Goal: Task Accomplishment & Management: Complete application form

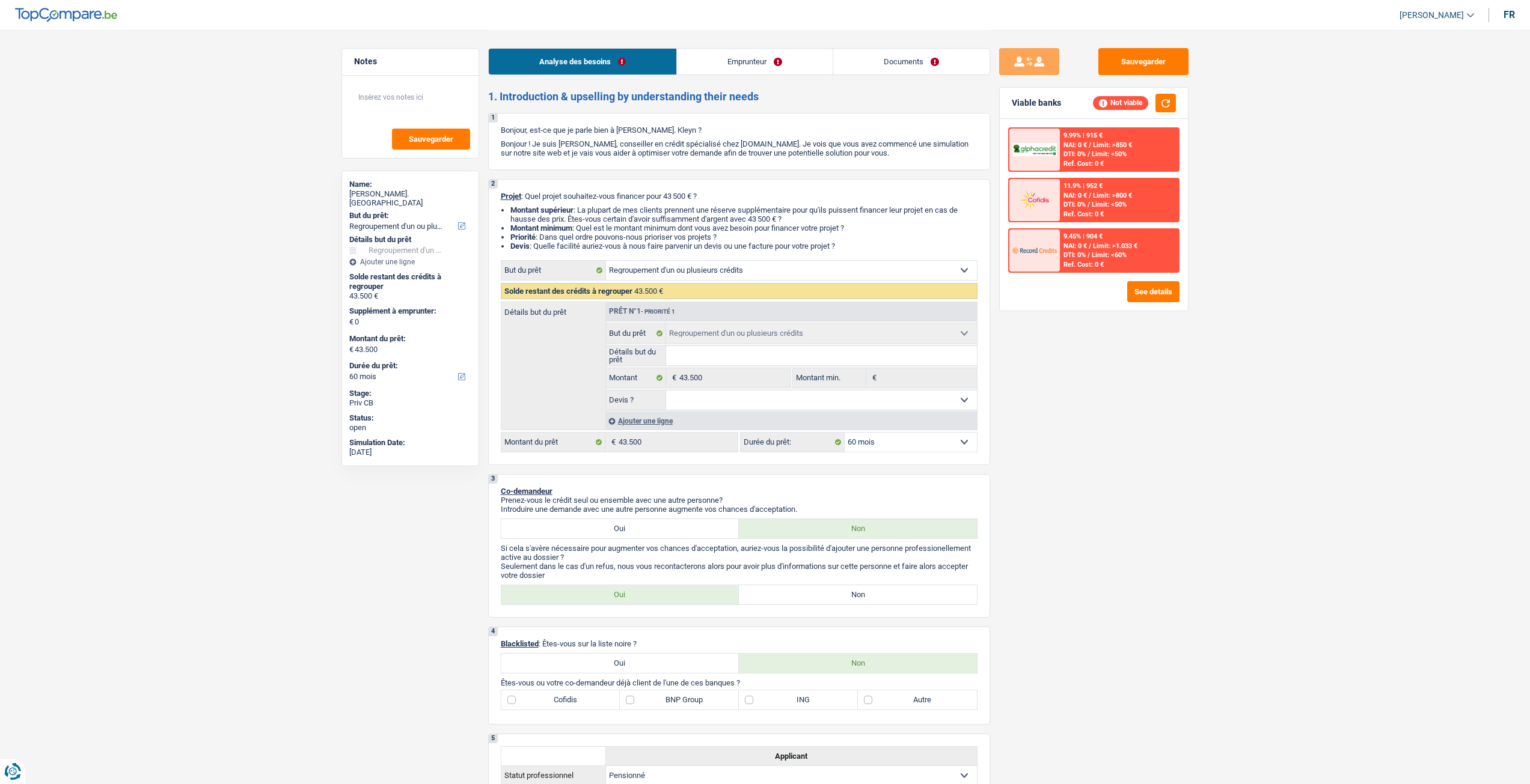
select select "refinancing"
select select "60"
select select "refinancing"
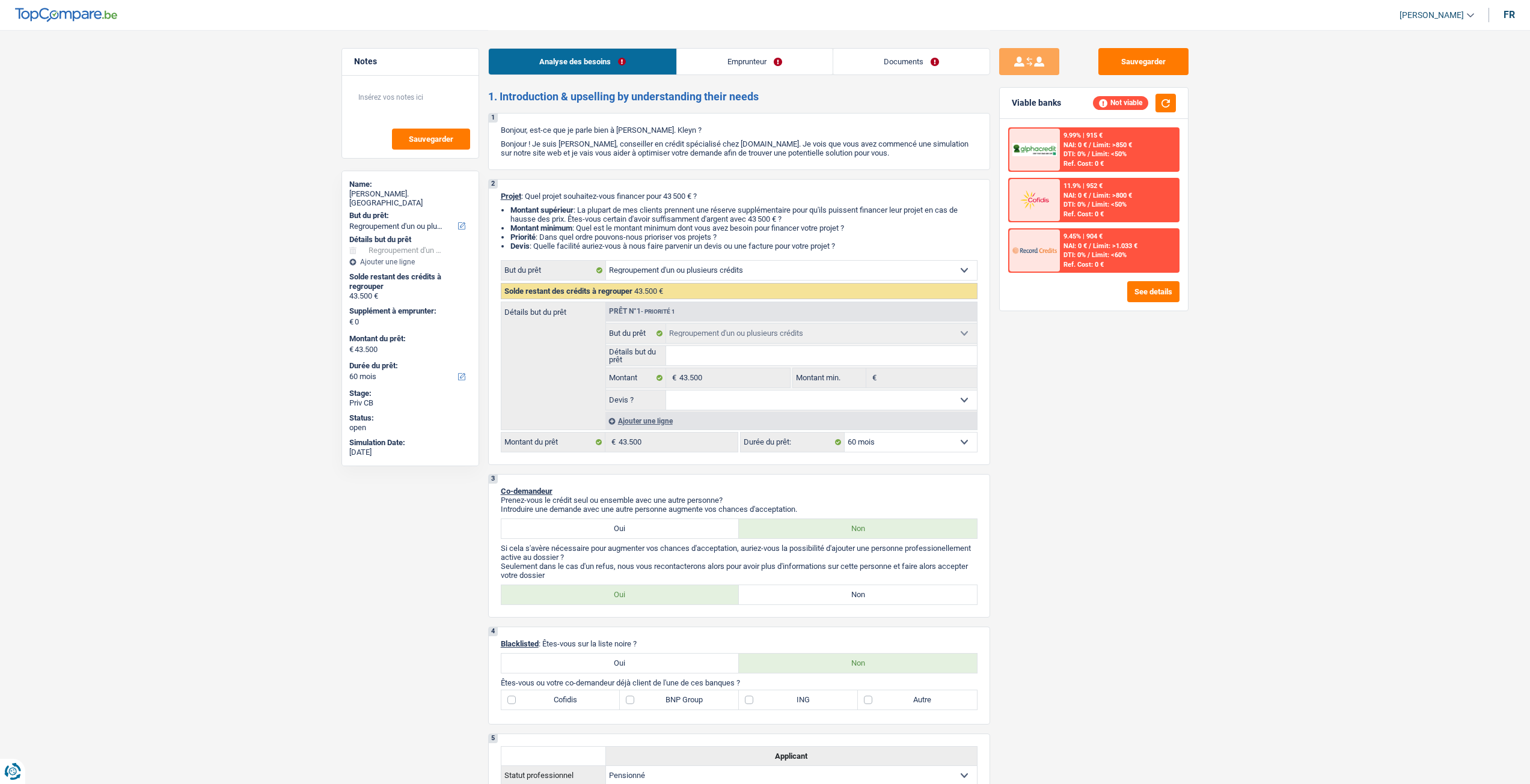
select select "60"
select select "retired"
select select "pension"
select select "refinancing"
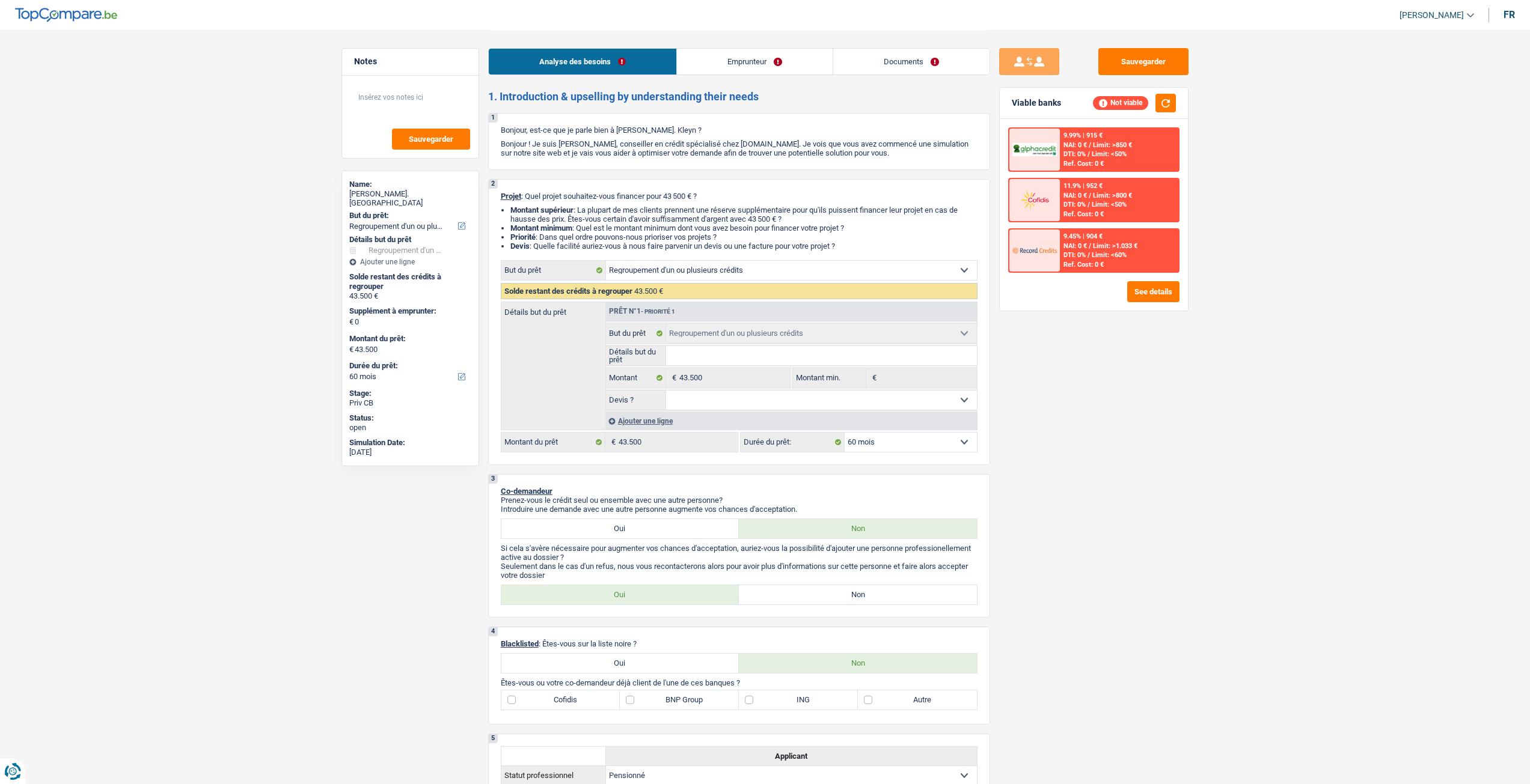
select select "60"
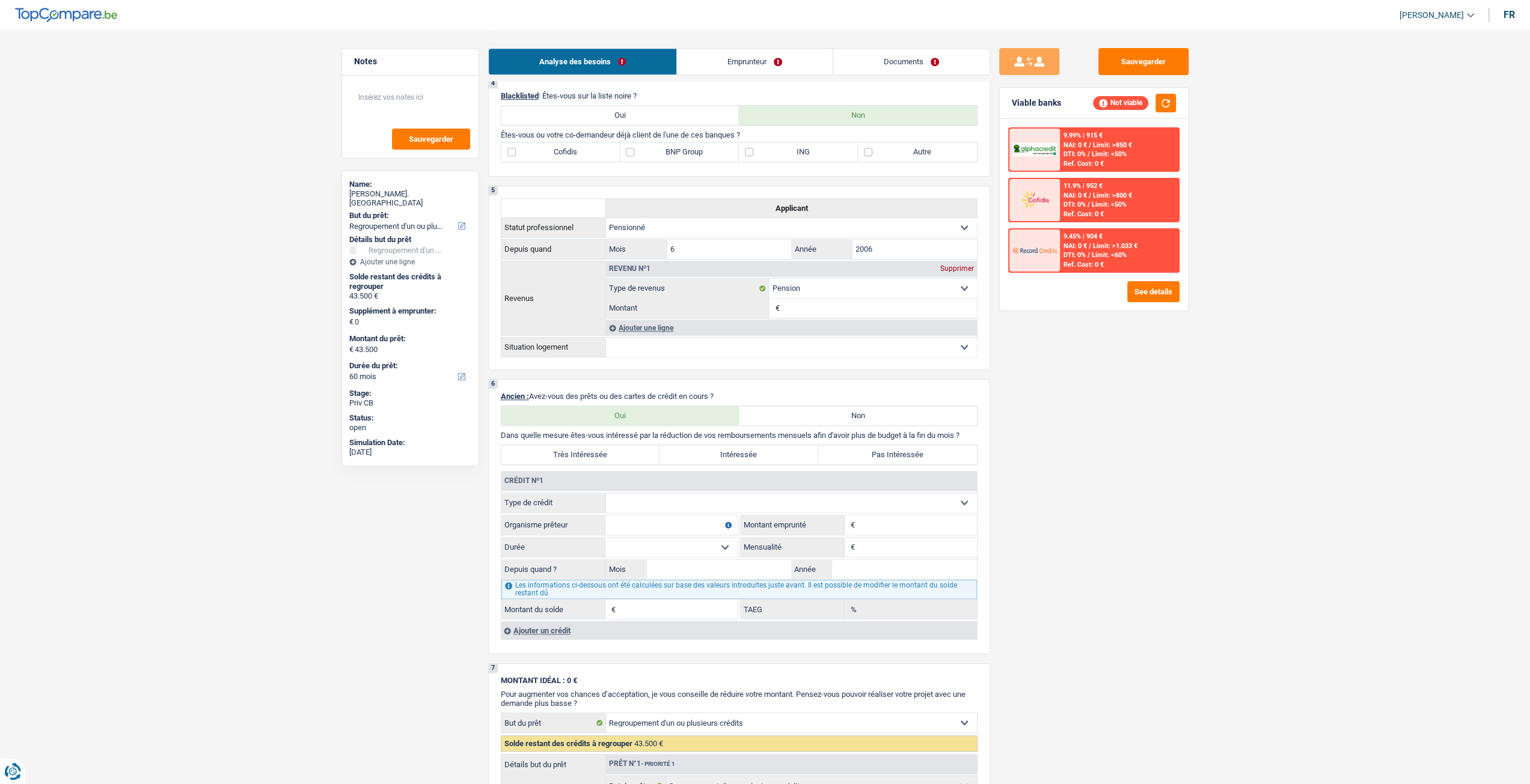
scroll to position [841, 0]
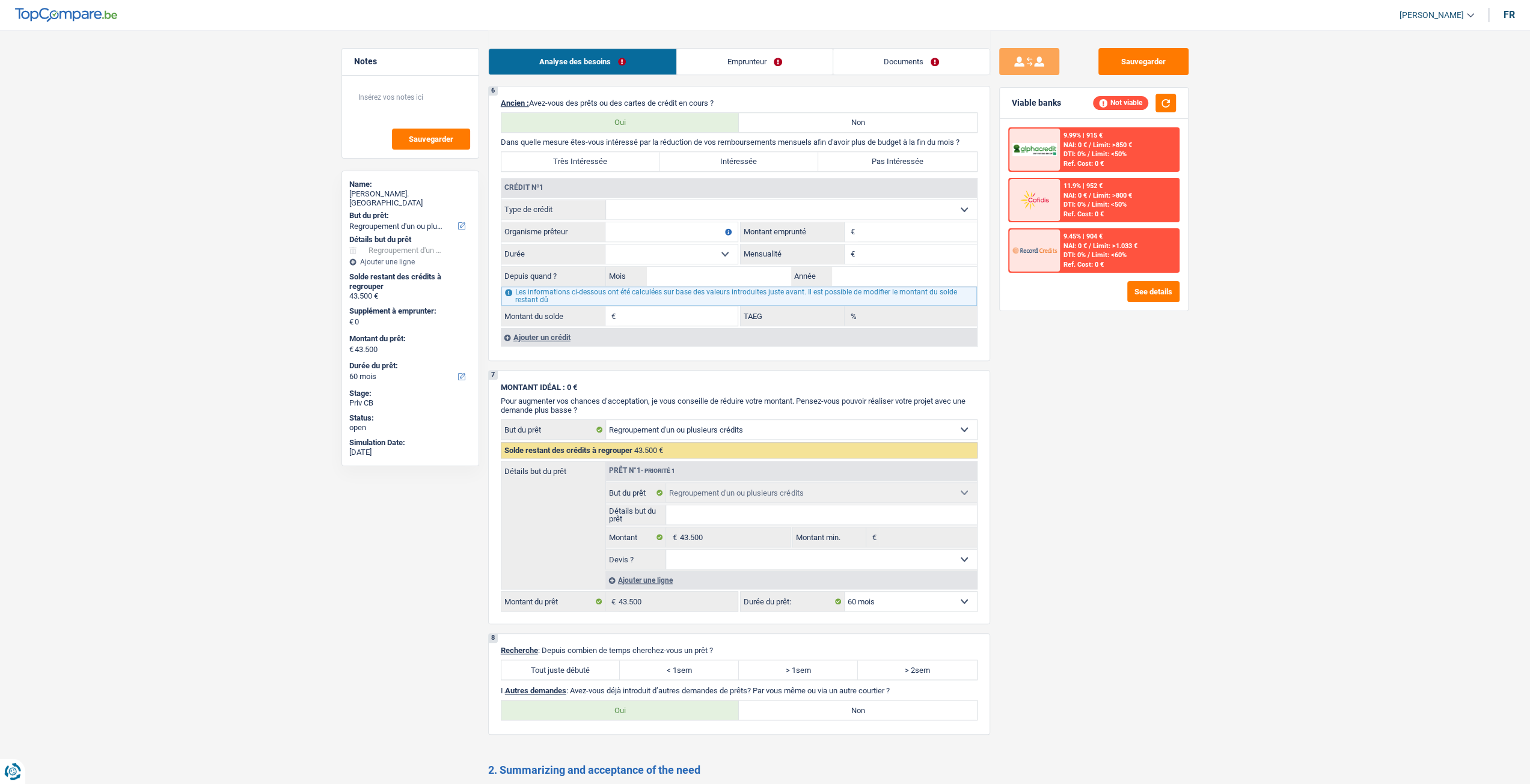
click at [1156, 516] on div "Sauvegarder Viable banks Not viable 9.99% | 915 € NAI: 0 € / Limit: >850 € DTI:…" at bounding box center [1094, 406] width 207 height 717
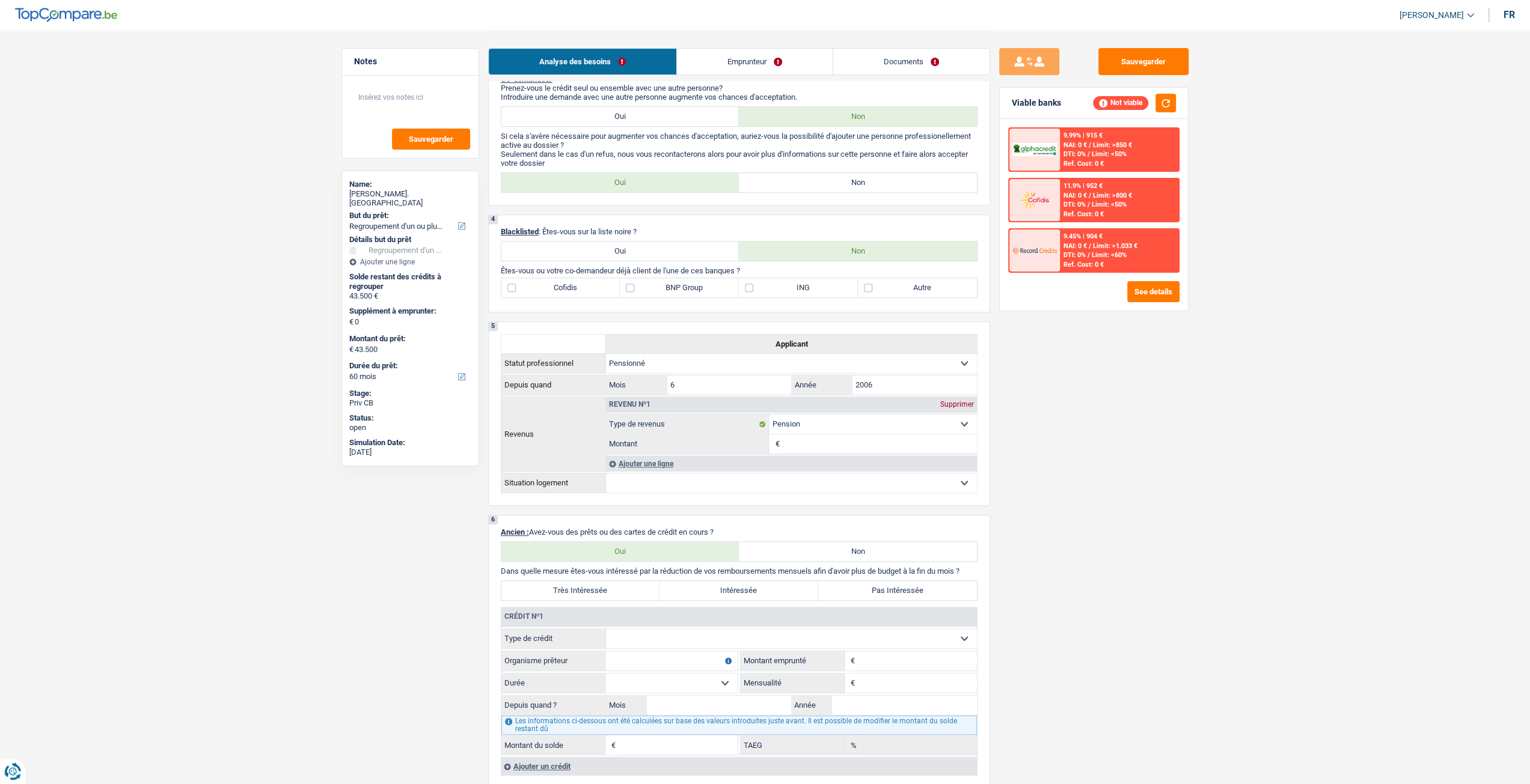
scroll to position [421, 0]
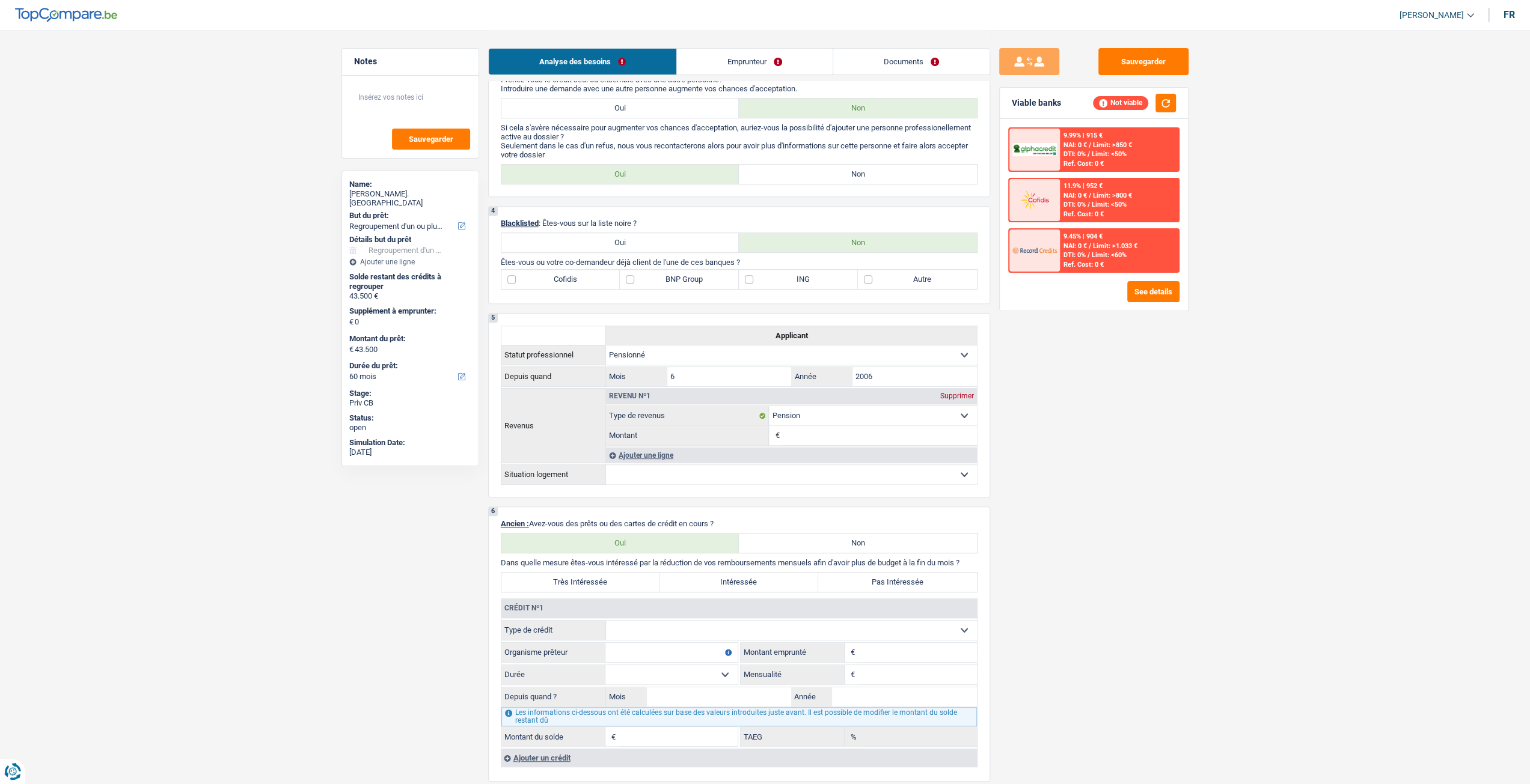
click at [925, 289] on label "Autre" at bounding box center [917, 279] width 119 height 19
click at [925, 289] on input "Autre" at bounding box center [917, 279] width 119 height 19
checkbox input "true"
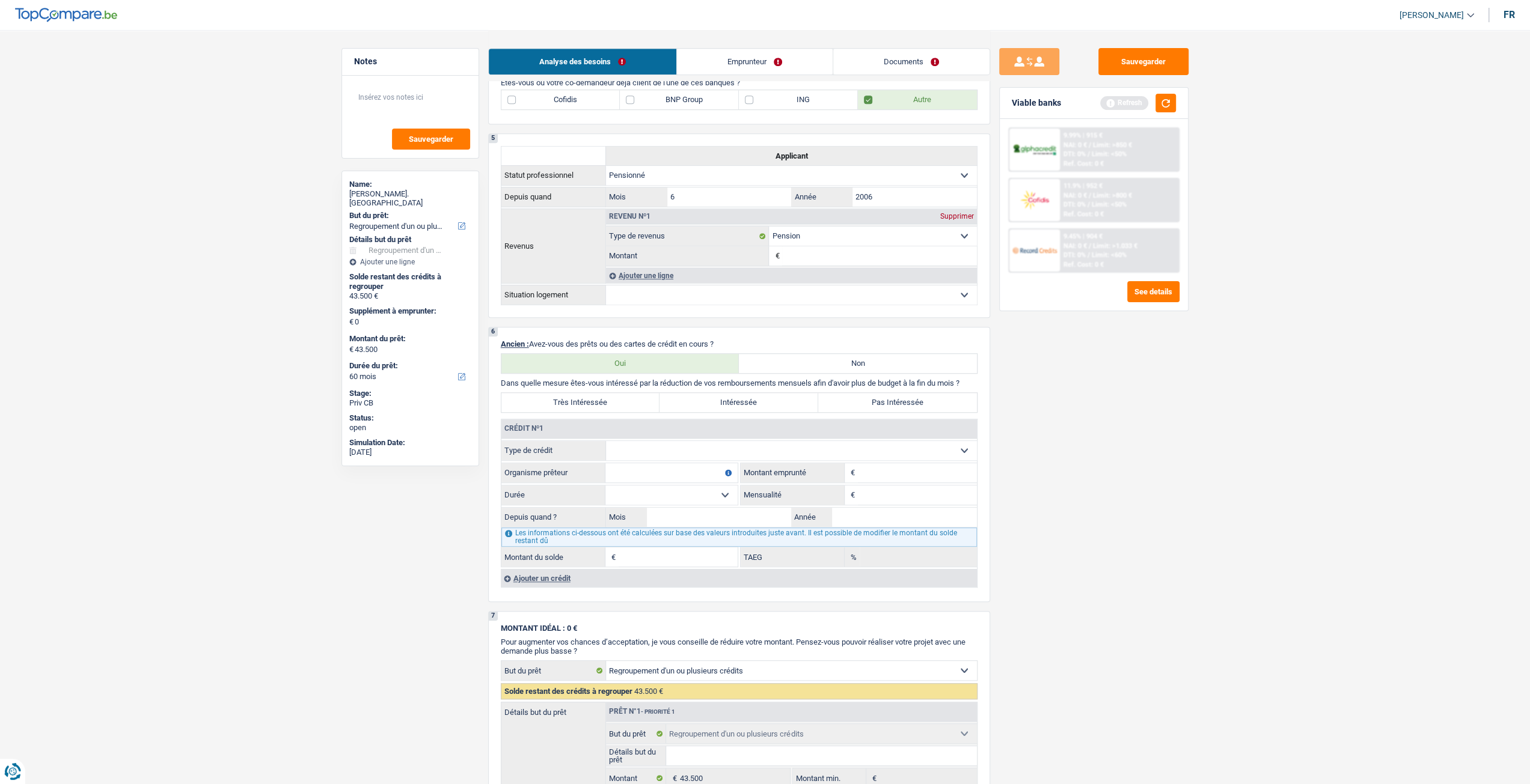
scroll to position [601, 0]
click at [746, 446] on select "Carte ou ouverture de crédit Prêt hypothécaire Vente à tempérament Prêt à tempé…" at bounding box center [791, 450] width 371 height 19
select select "personalLoan"
type input "0"
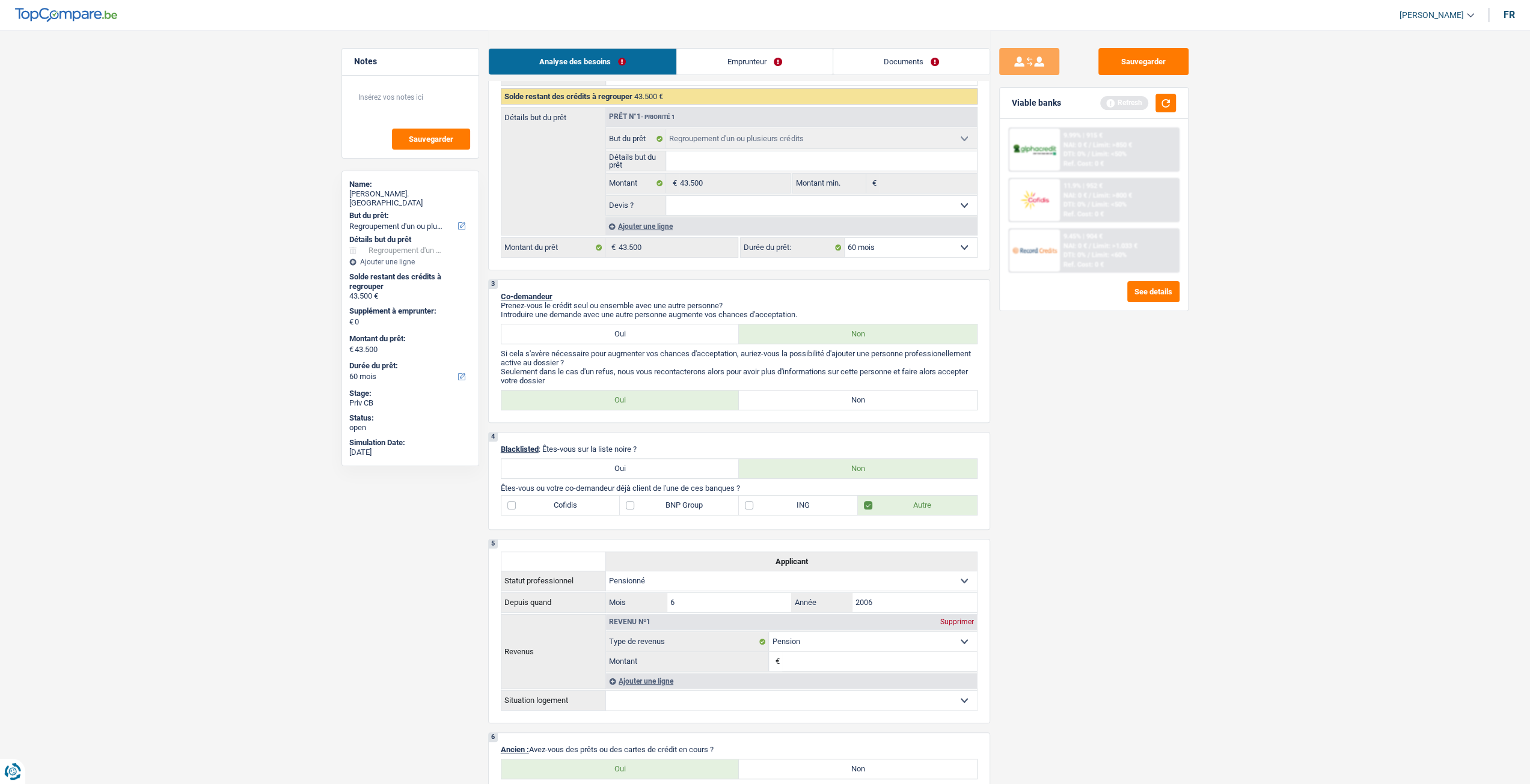
scroll to position [181, 0]
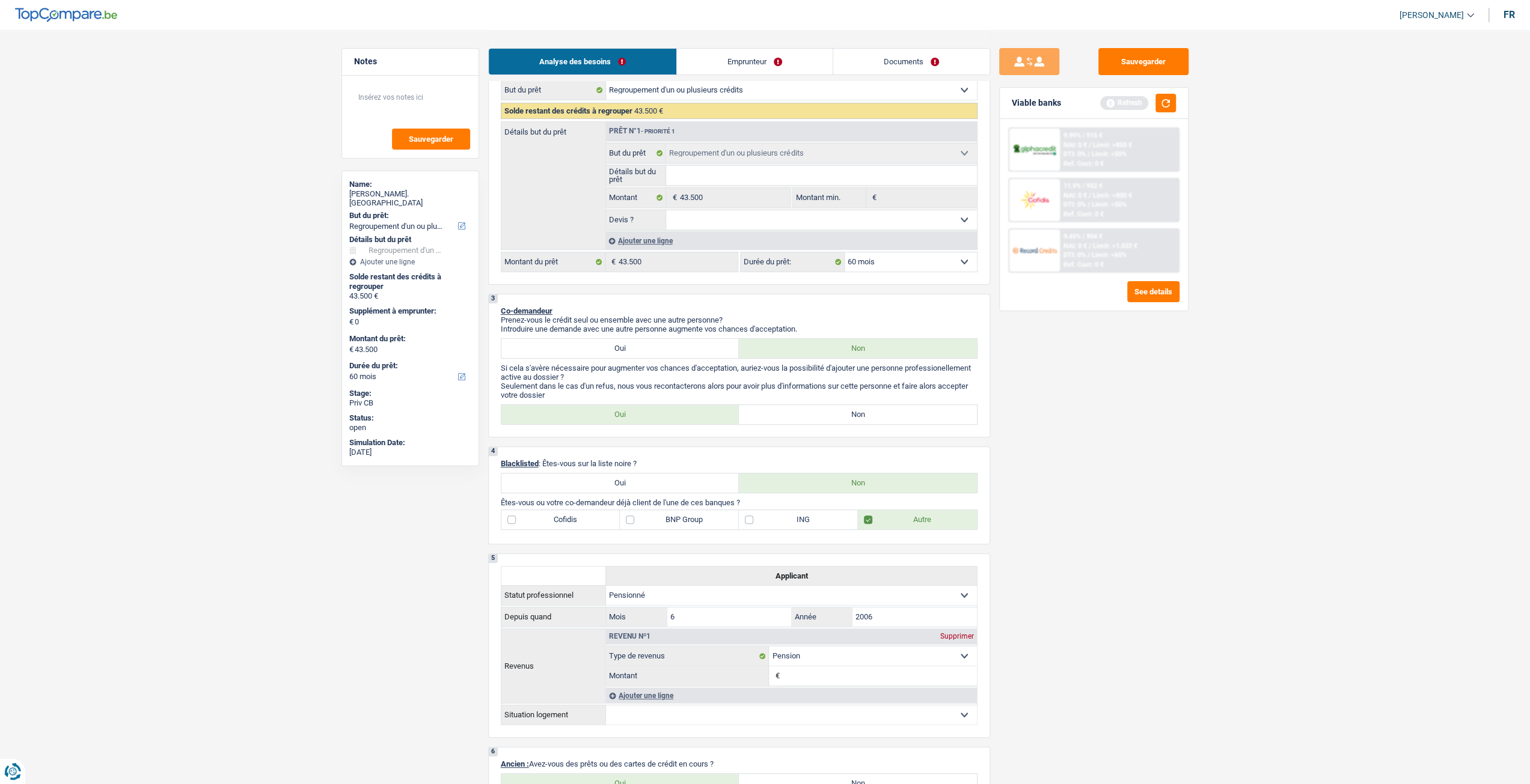
click at [694, 530] on label "BNP Group" at bounding box center [679, 519] width 119 height 19
click at [694, 530] on input "BNP Group" at bounding box center [679, 519] width 119 height 19
checkbox input "true"
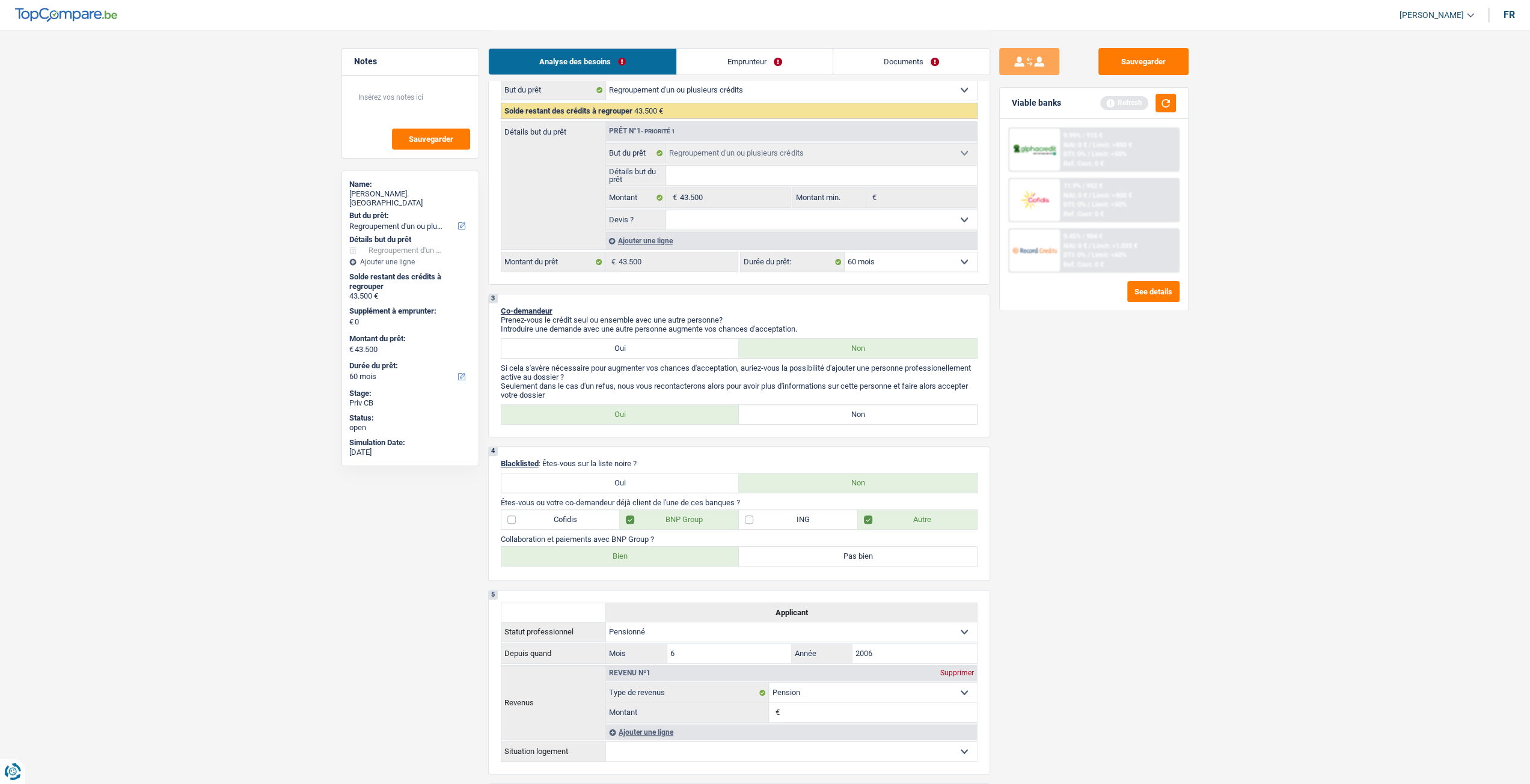
click at [643, 564] on label "Bien" at bounding box center [621, 556] width 238 height 19
click at [643, 564] on input "Bien" at bounding box center [621, 556] width 238 height 19
radio input "true"
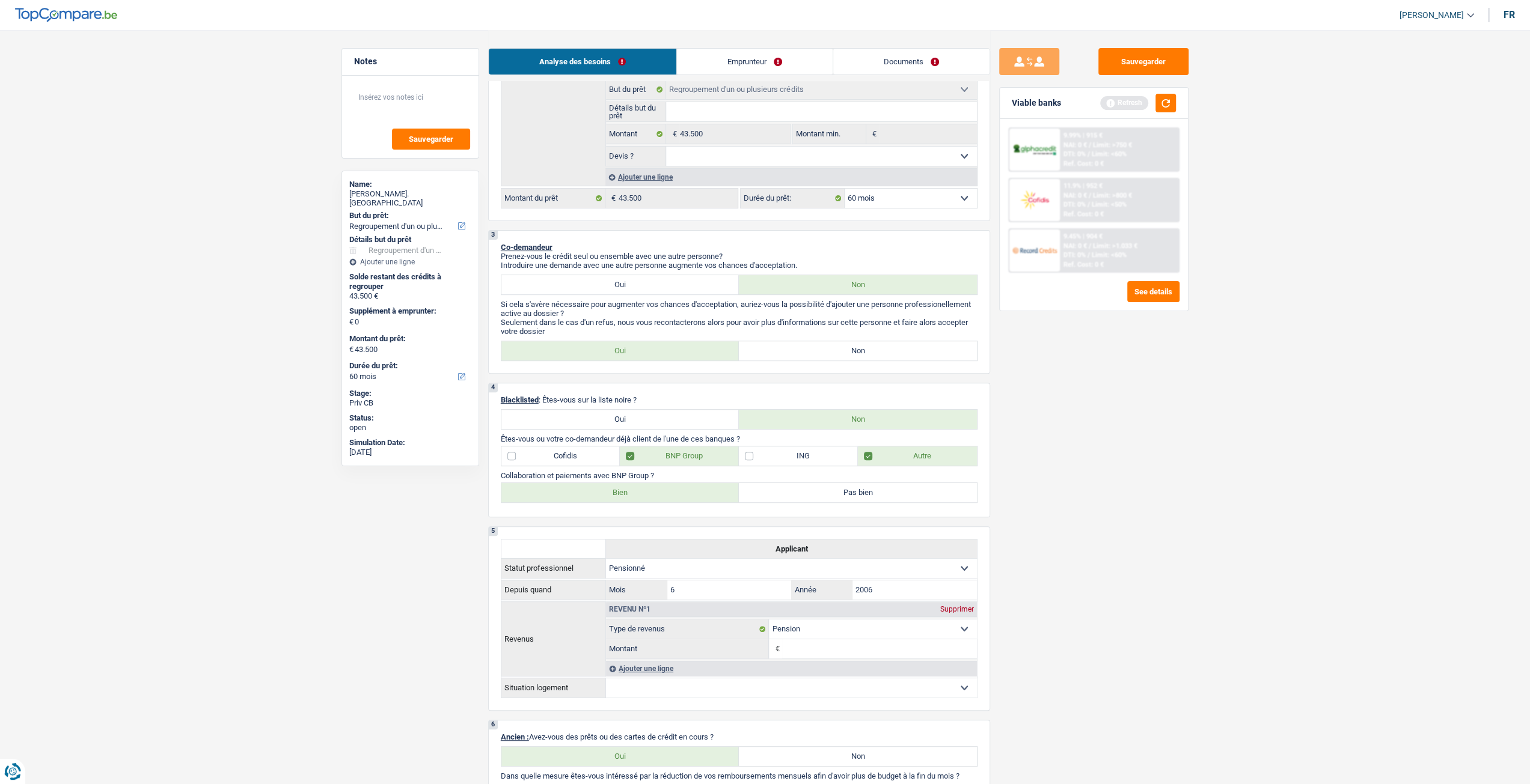
scroll to position [360, 0]
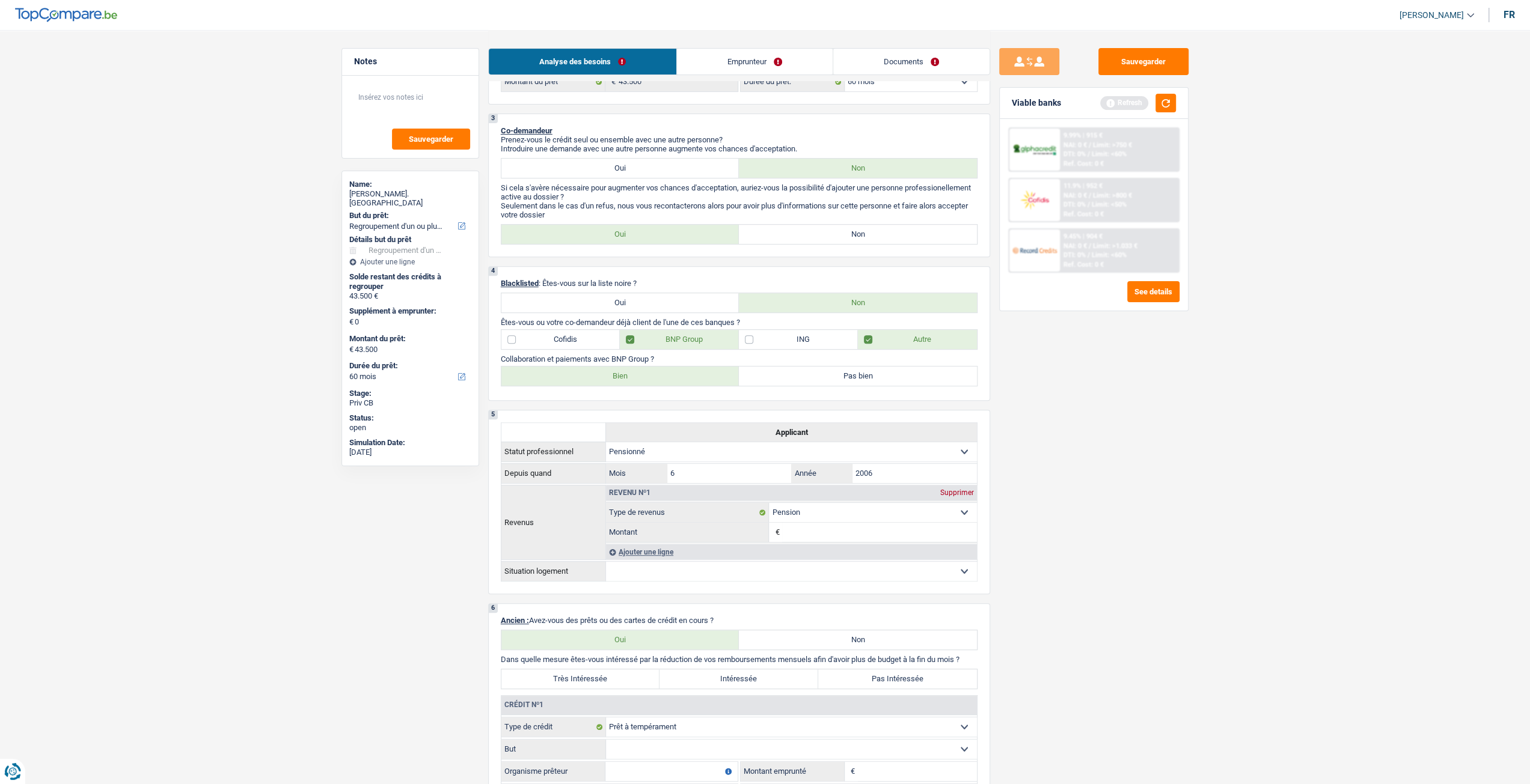
click at [854, 244] on label "Non" at bounding box center [858, 234] width 238 height 19
click at [854, 244] on input "Non" at bounding box center [858, 234] width 238 height 19
radio input "true"
drag, startPoint x: 1167, startPoint y: 103, endPoint x: 1167, endPoint y: 121, distance: 18.0
click at [1167, 103] on button "button" at bounding box center [1166, 103] width 21 height 18
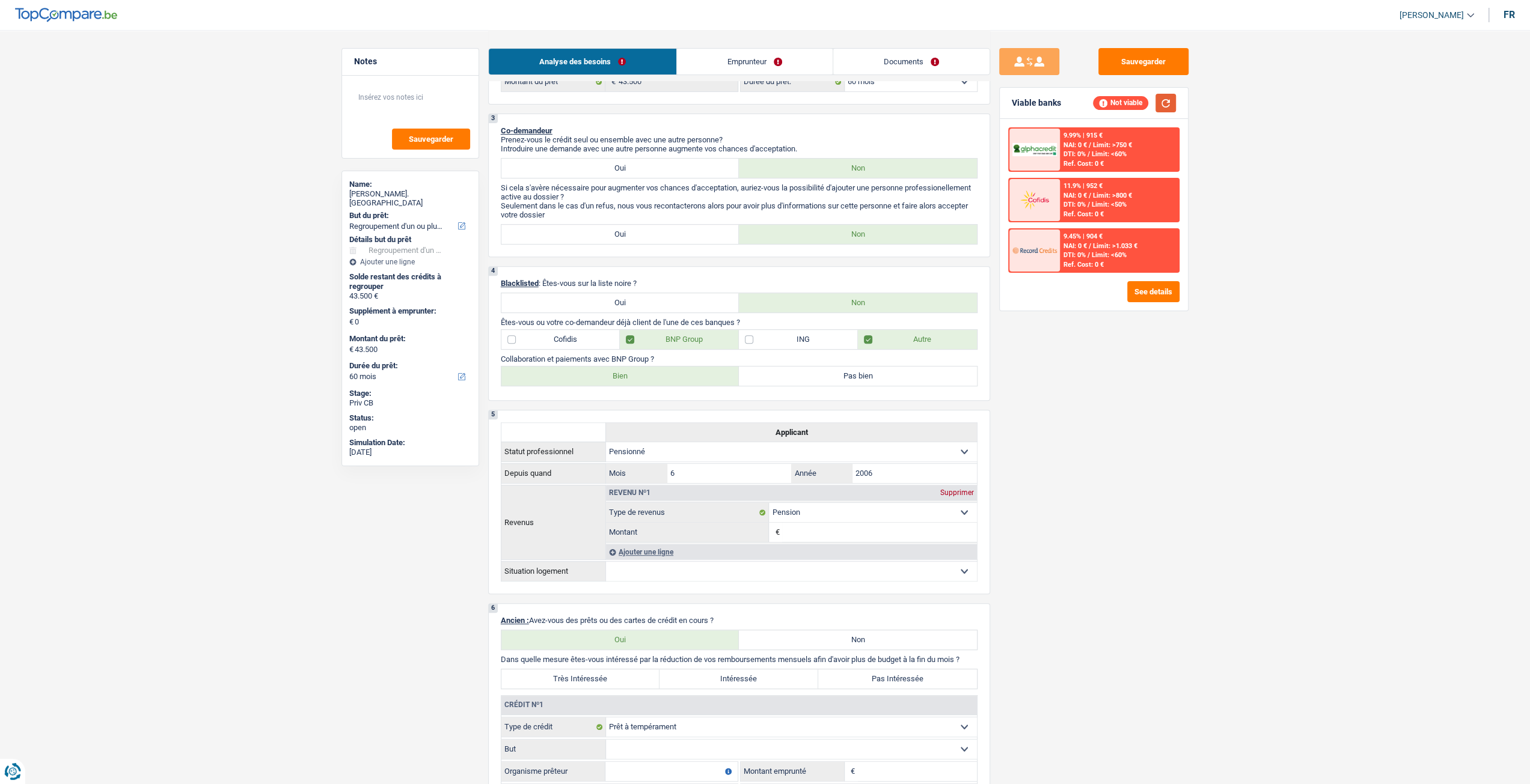
scroll to position [601, 0]
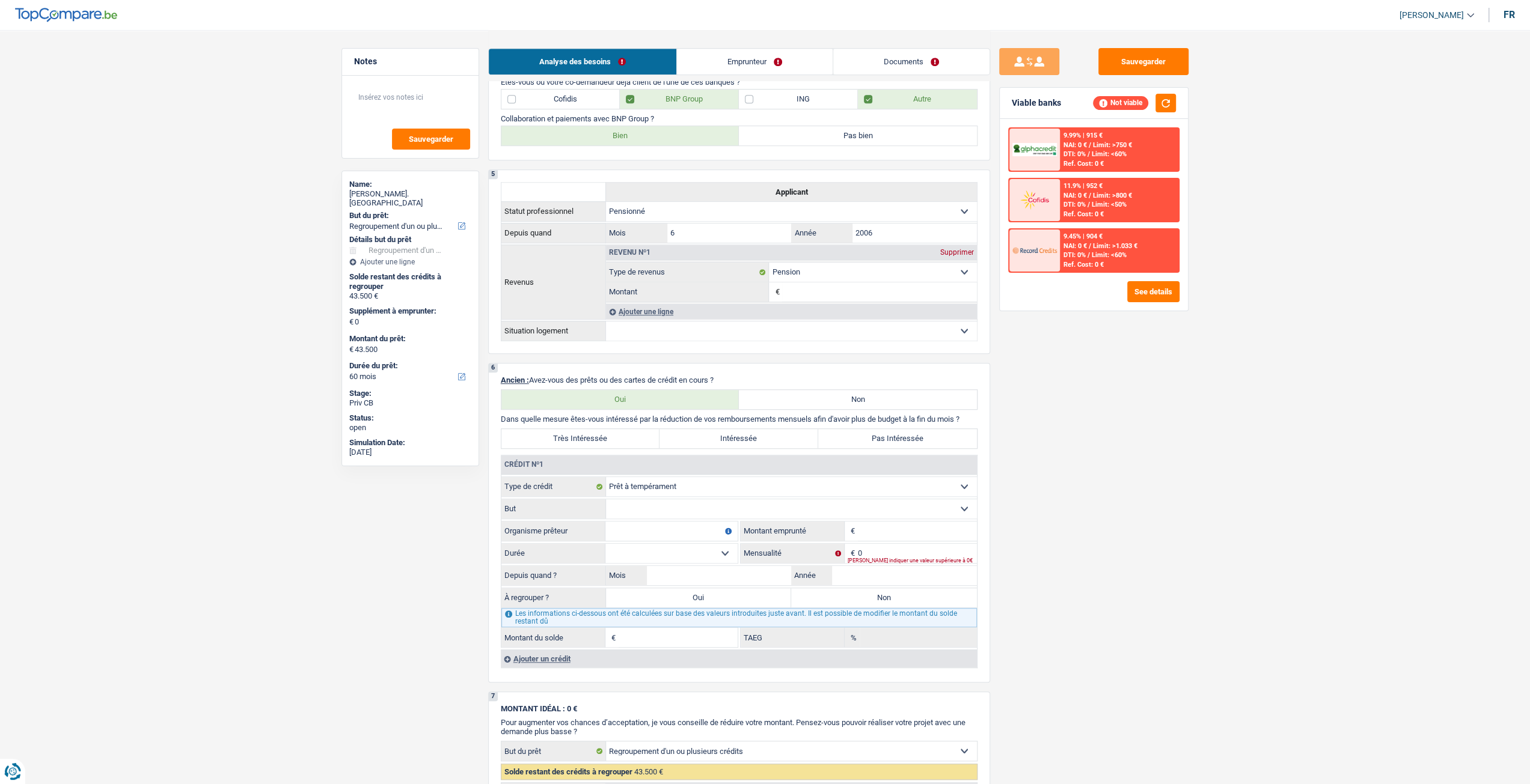
click at [803, 512] on select "Confort maison: meubles, textile, peinture, électroménager, outillage non-profe…" at bounding box center [791, 508] width 371 height 19
click at [890, 532] on input "Montant" at bounding box center [917, 530] width 119 height 19
click at [406, 96] on textarea at bounding box center [410, 101] width 120 height 36
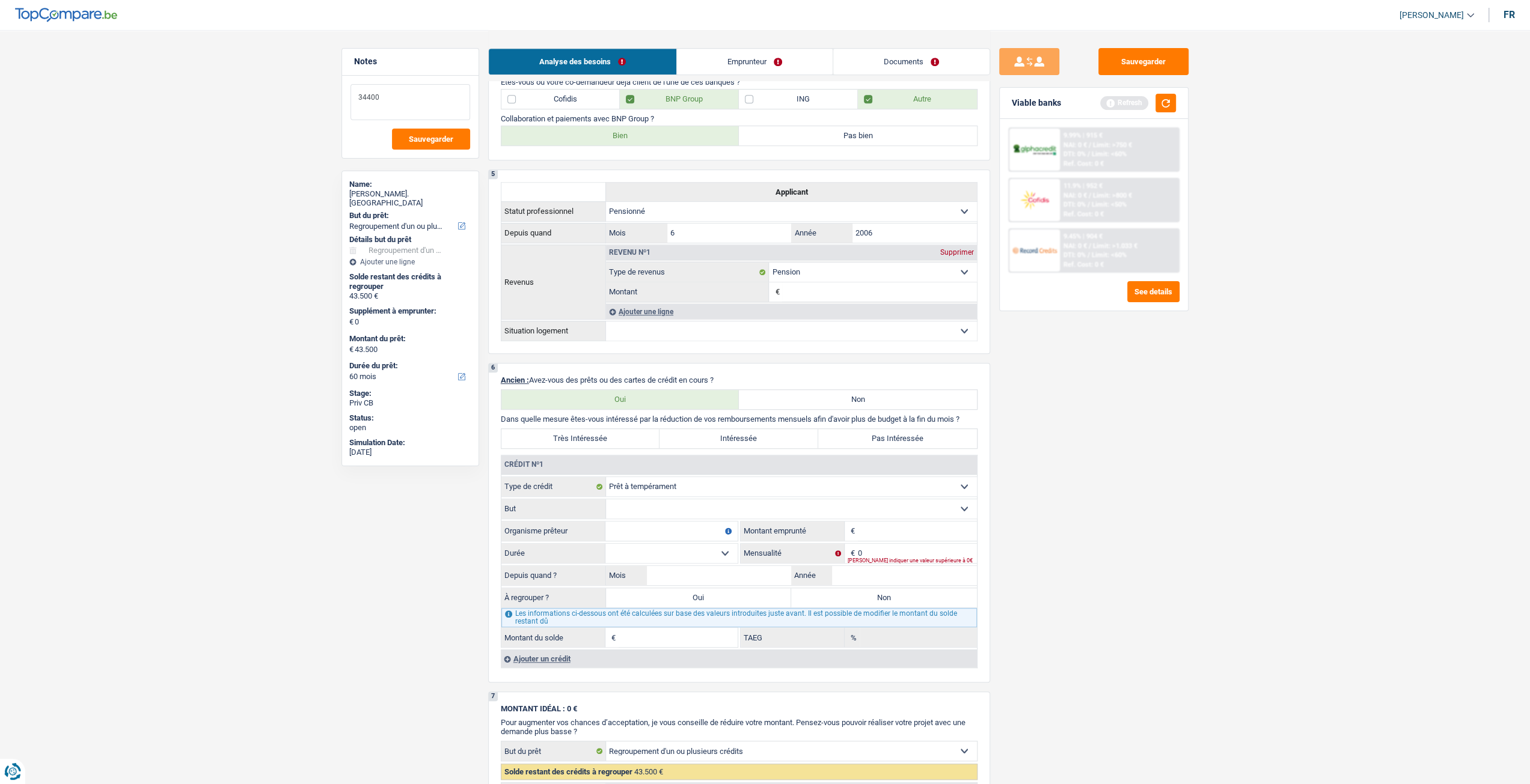
type textarea "34400"
drag, startPoint x: 1103, startPoint y: 453, endPoint x: 1087, endPoint y: 469, distance: 22.6
click at [1103, 456] on div "Sauvegarder Viable banks Refresh 9.99% | 915 € NAI: 0 € / Limit: >750 € DTI: 0%…" at bounding box center [1094, 406] width 207 height 717
click at [919, 526] on input "Montant" at bounding box center [917, 530] width 119 height 19
click at [1073, 529] on div "Sauvegarder Viable banks Refresh 9.99% | 915 € NAI: 0 € / Limit: >750 € DTI: 0%…" at bounding box center [1094, 406] width 207 height 717
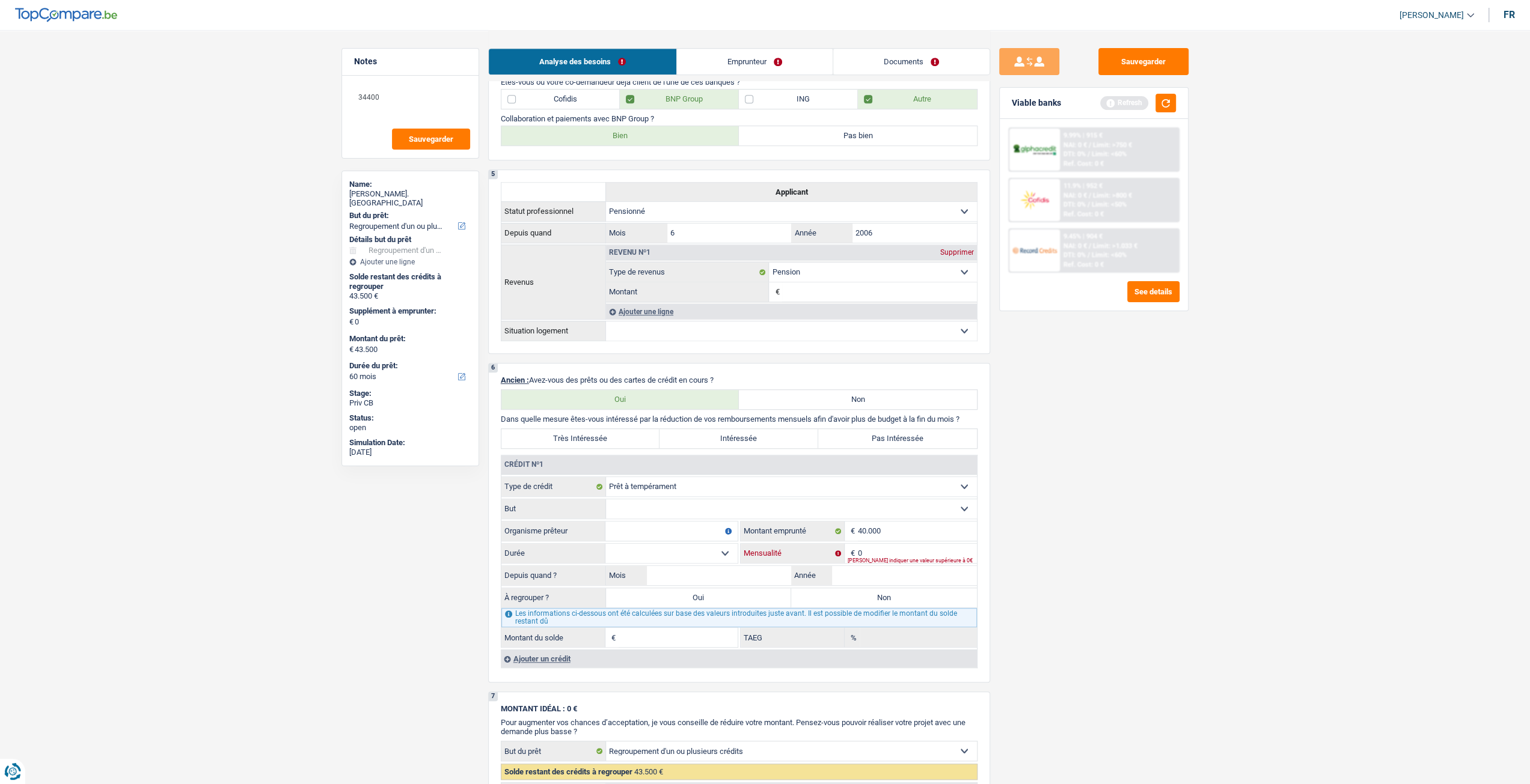
click at [914, 552] on input "0" at bounding box center [917, 553] width 119 height 19
click at [922, 537] on input "40.000" at bounding box center [917, 530] width 119 height 19
click at [911, 552] on input "0" at bounding box center [917, 553] width 119 height 19
click at [929, 535] on input "40.000" at bounding box center [917, 530] width 119 height 19
type input "4"
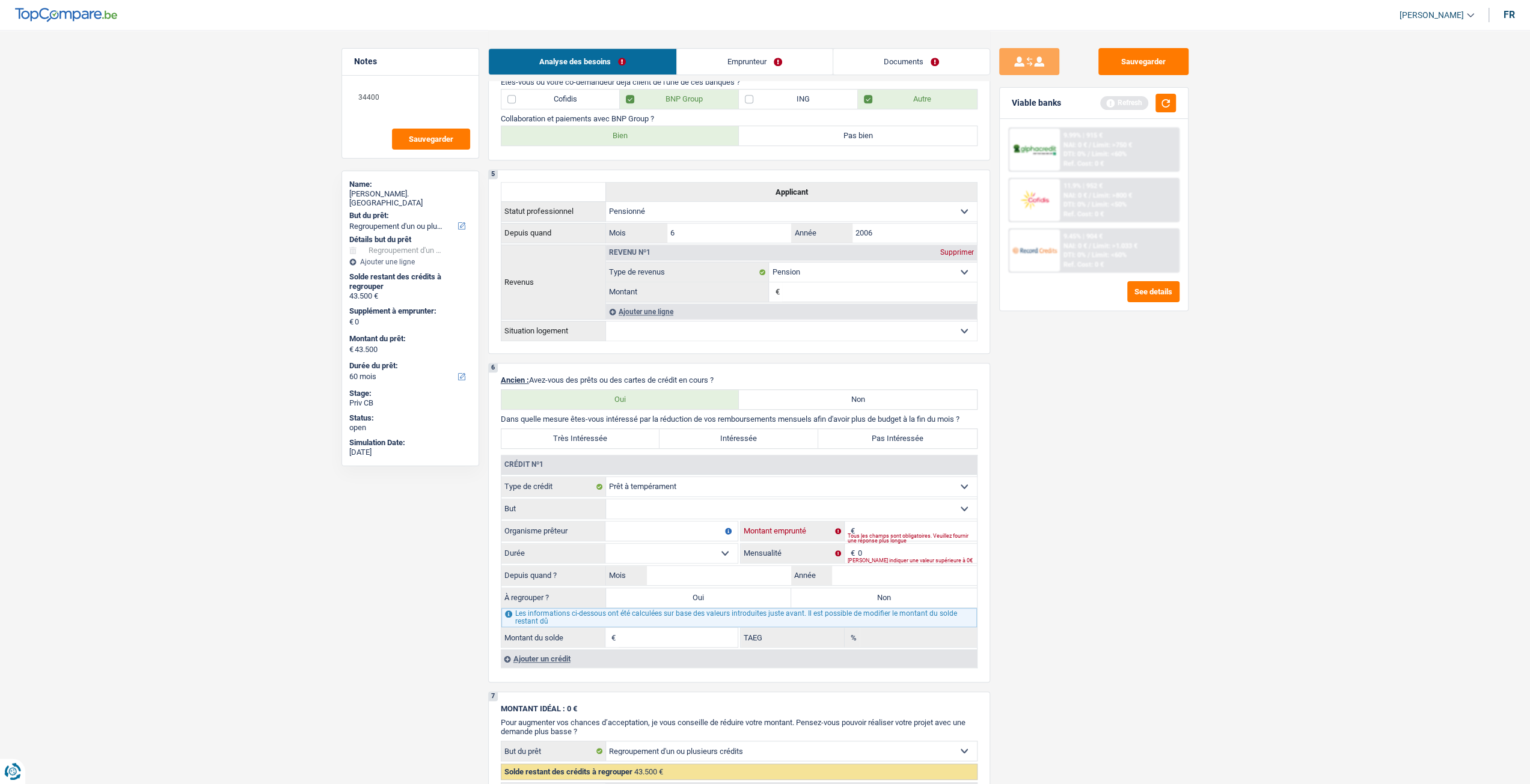
type input "4"
type input "50.000"
click at [1011, 555] on div "Sauvegarder Viable banks Refresh 9.99% | 915 € NAI: 0 € / Limit: >750 € DTI: 0%…" at bounding box center [1094, 406] width 207 height 717
click at [923, 544] on input "0" at bounding box center [917, 553] width 119 height 19
type input "790"
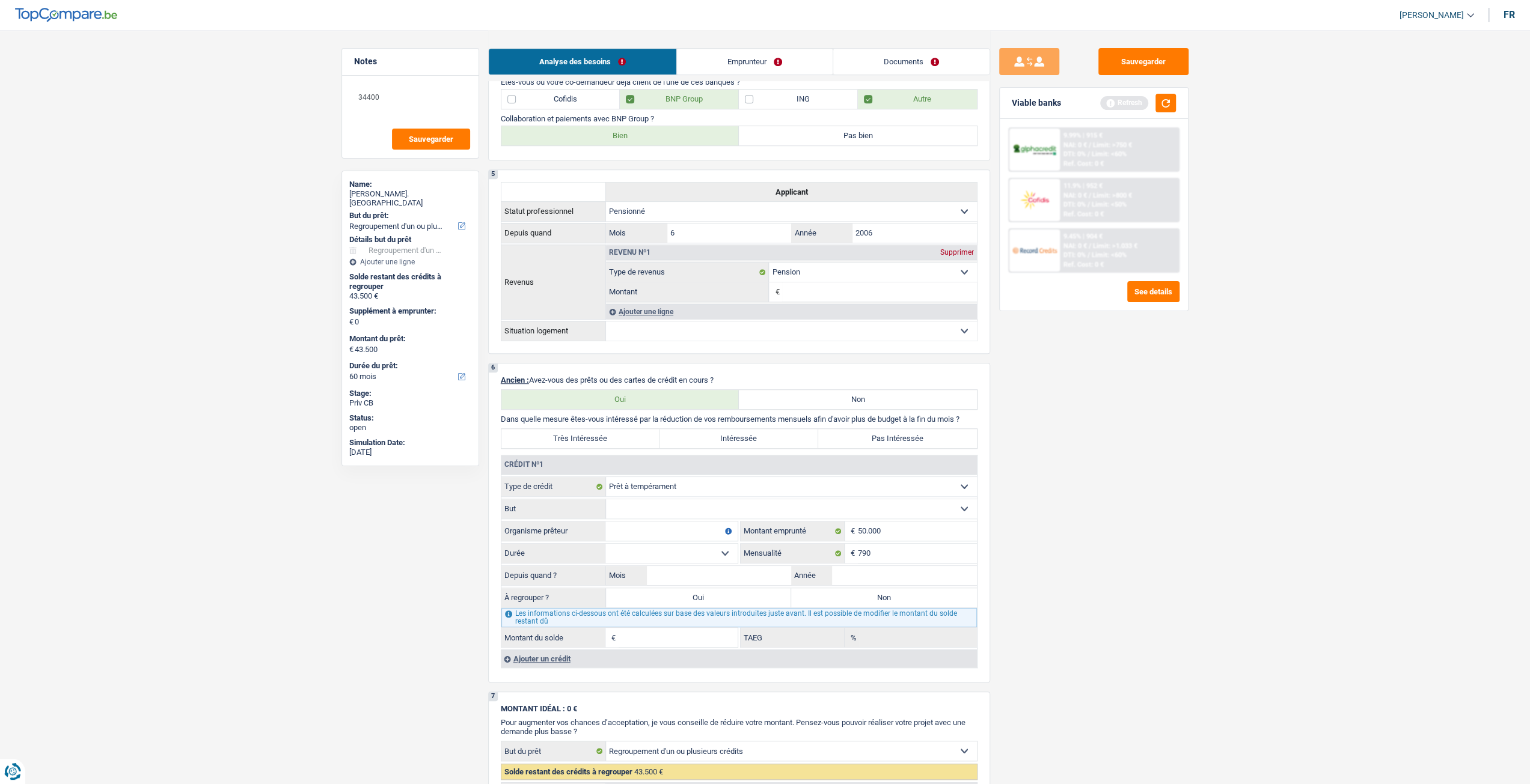
click at [1030, 574] on div "Sauvegarder Viable banks Refresh 9.99% | 915 € NAI: 0 € / Limit: >750 € DTI: 0%…" at bounding box center [1094, 406] width 207 height 717
click at [942, 578] on input "Année" at bounding box center [904, 575] width 145 height 19
type input "2023"
click at [725, 581] on input "Mois" at bounding box center [719, 575] width 145 height 19
type input "10"
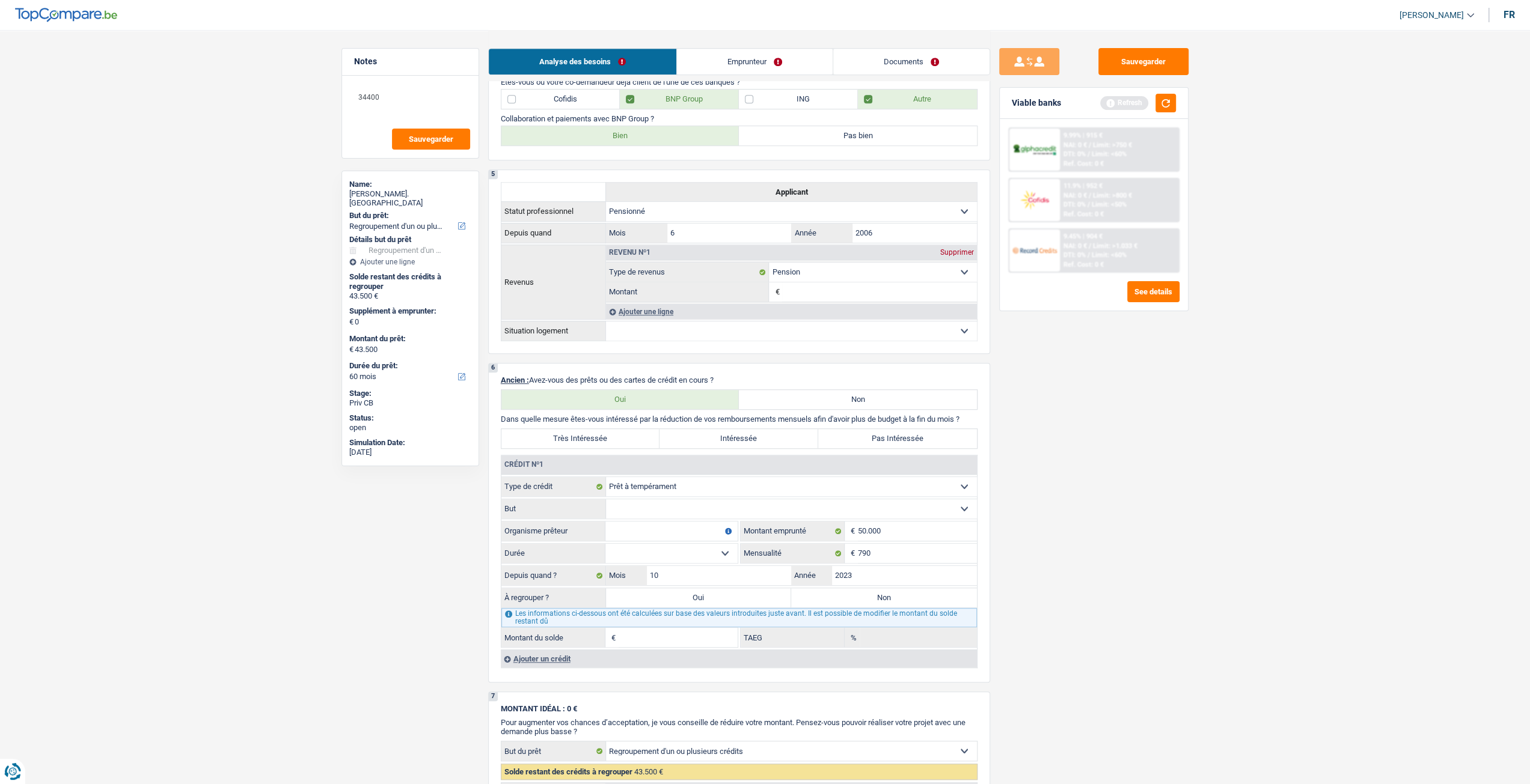
click at [1140, 555] on div "Sauvegarder Viable banks Refresh 9.99% | 915 € NAI: 0 € / Limit: >750 € DTI: 0%…" at bounding box center [1094, 406] width 207 height 717
click at [688, 553] on select "12 mois 18 mois 24 mois 30 mois 36 mois 42 mois 48 mois 60 mois 72 mois 84 mois…" at bounding box center [671, 553] width 132 height 19
select select "120"
click at [605, 544] on select "12 mois 18 mois 24 mois 30 mois 36 mois 42 mois 48 mois 60 mois 72 mois 84 mois…" at bounding box center [671, 553] width 132 height 19
type input "44.810"
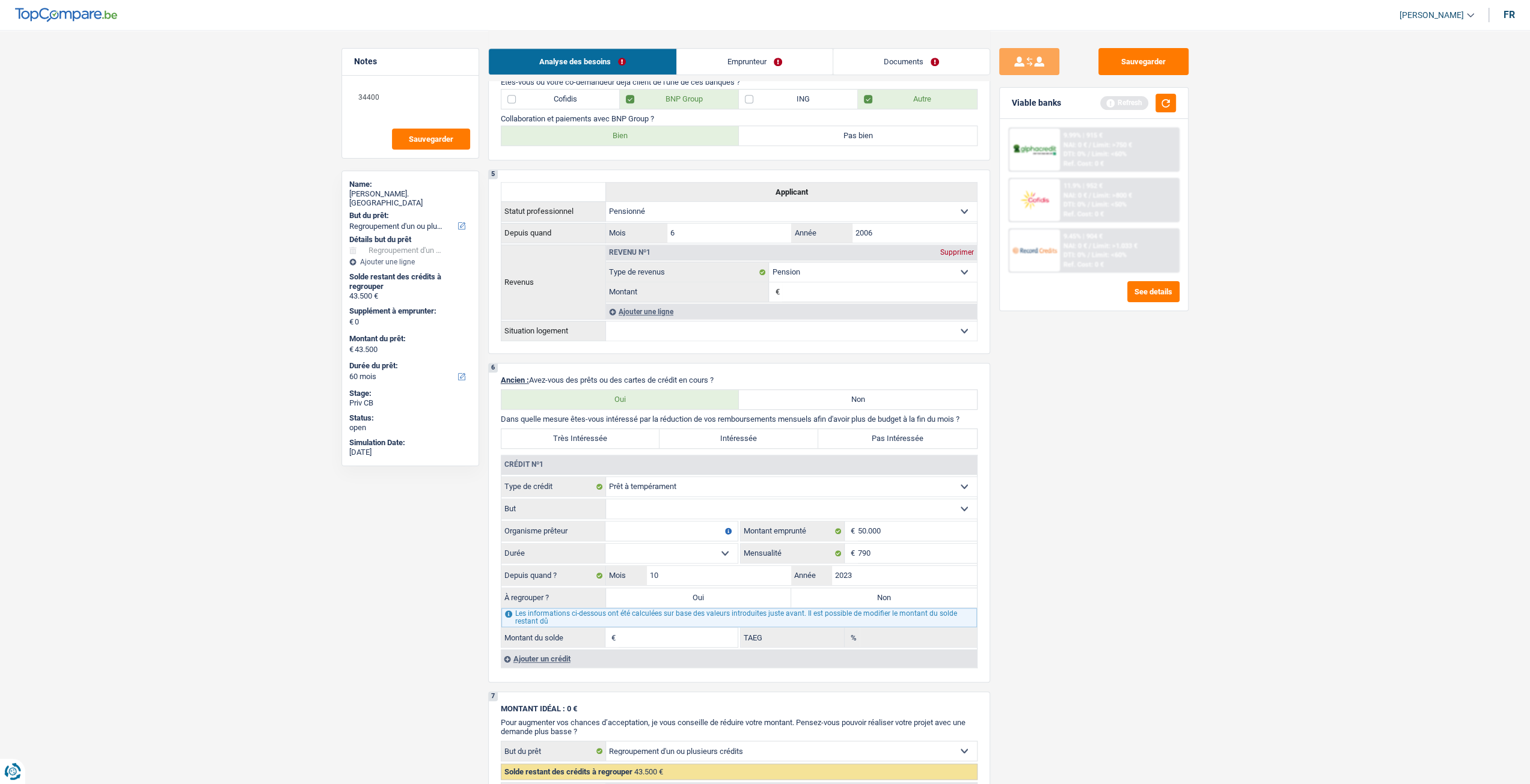
type input "15,45"
click at [644, 537] on input "Organisme prêteur" at bounding box center [671, 530] width 132 height 19
type input "Beobank"
click at [934, 517] on select "Confort maison: meubles, textile, peinture, électroménager, outillage non-profe…" at bounding box center [791, 508] width 371 height 19
click at [723, 487] on select "Carte ou ouverture de crédit Prêt hypothécaire Vente à tempérament Prêt à tempé…" at bounding box center [791, 486] width 371 height 19
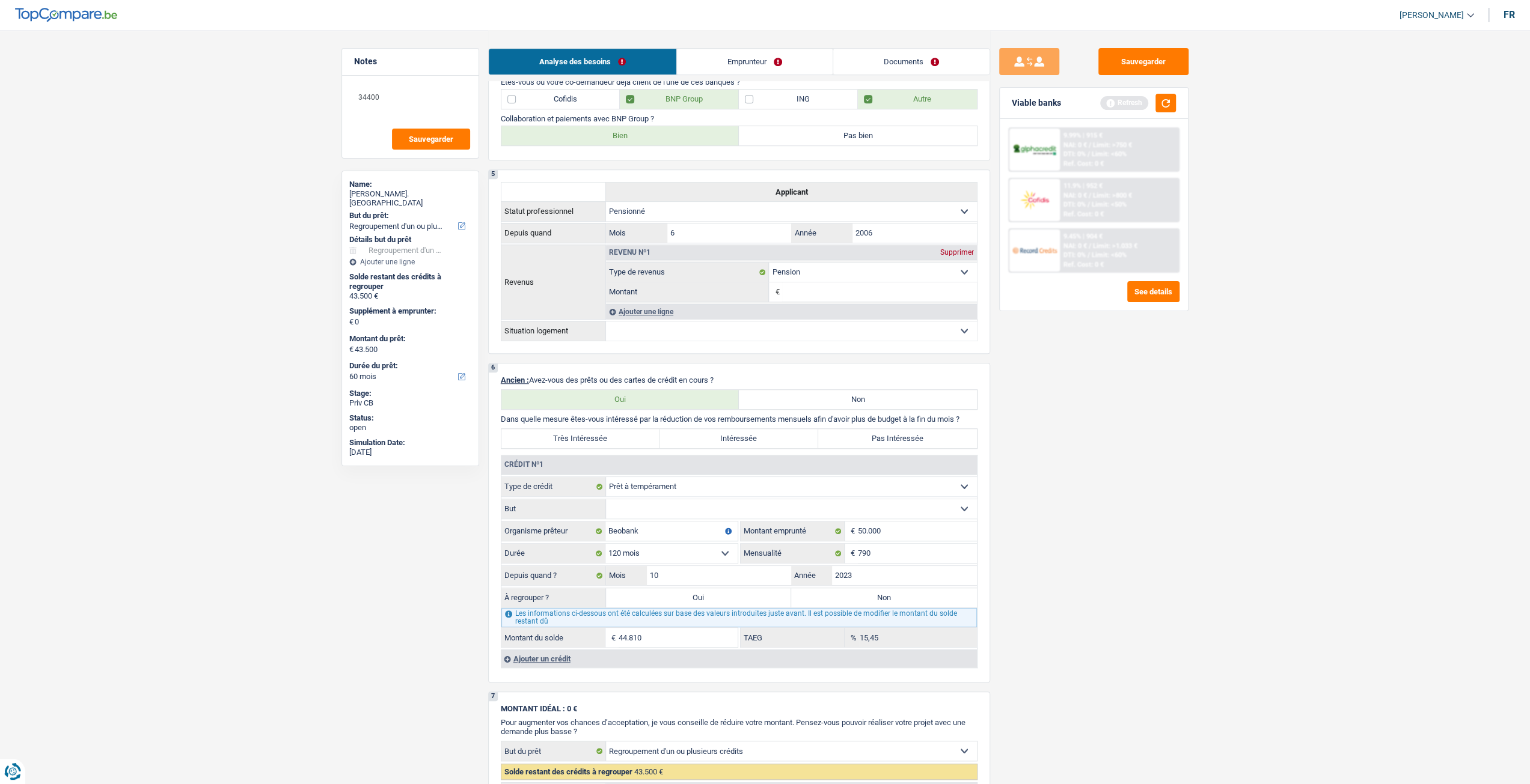
select select "creditConsolidation"
click at [606, 478] on select "Carte ou ouverture de crédit Prêt hypothécaire Vente à tempérament Prêt à tempé…" at bounding box center [791, 486] width 371 height 19
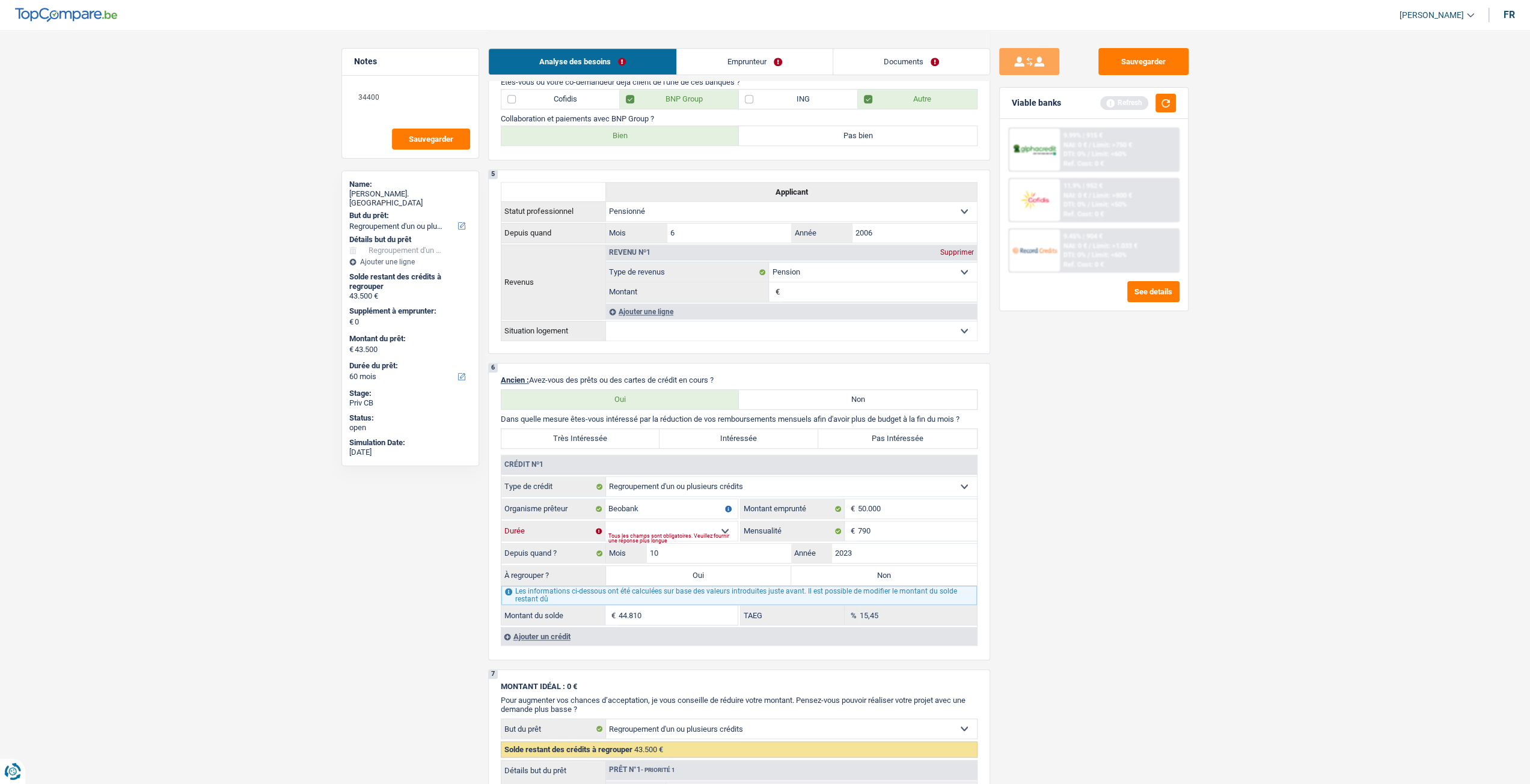
click at [665, 526] on select "12 mois 18 mois 24 mois 30 mois 36 mois 42 mois 48 mois 60 mois 72 mois 84 mois…" at bounding box center [671, 530] width 132 height 19
select select "120"
click at [605, 523] on select "12 mois 18 mois 24 mois 30 mois 36 mois 42 mois 48 mois 60 mois 72 mois 84 mois…" at bounding box center [671, 530] width 132 height 19
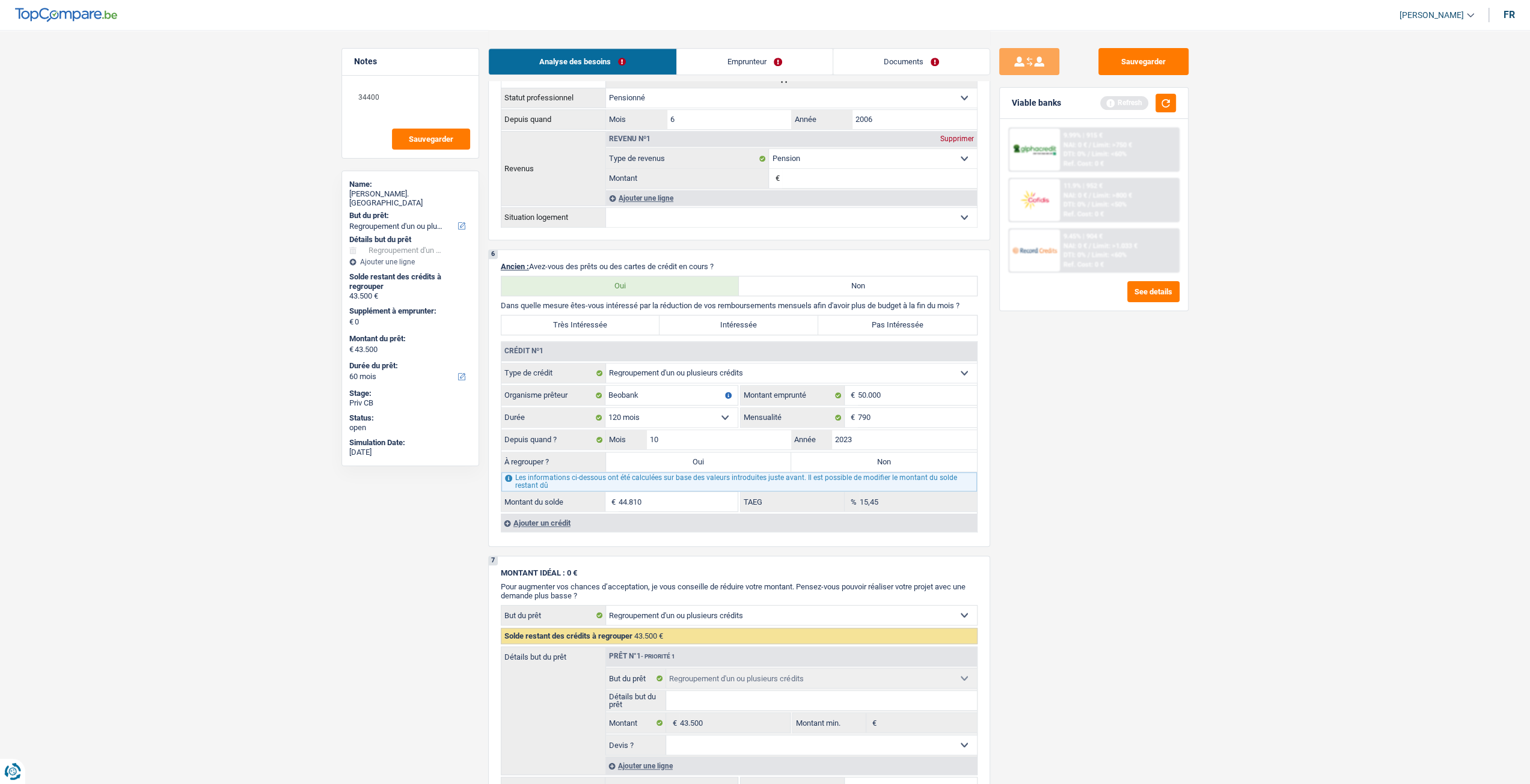
scroll to position [721, 0]
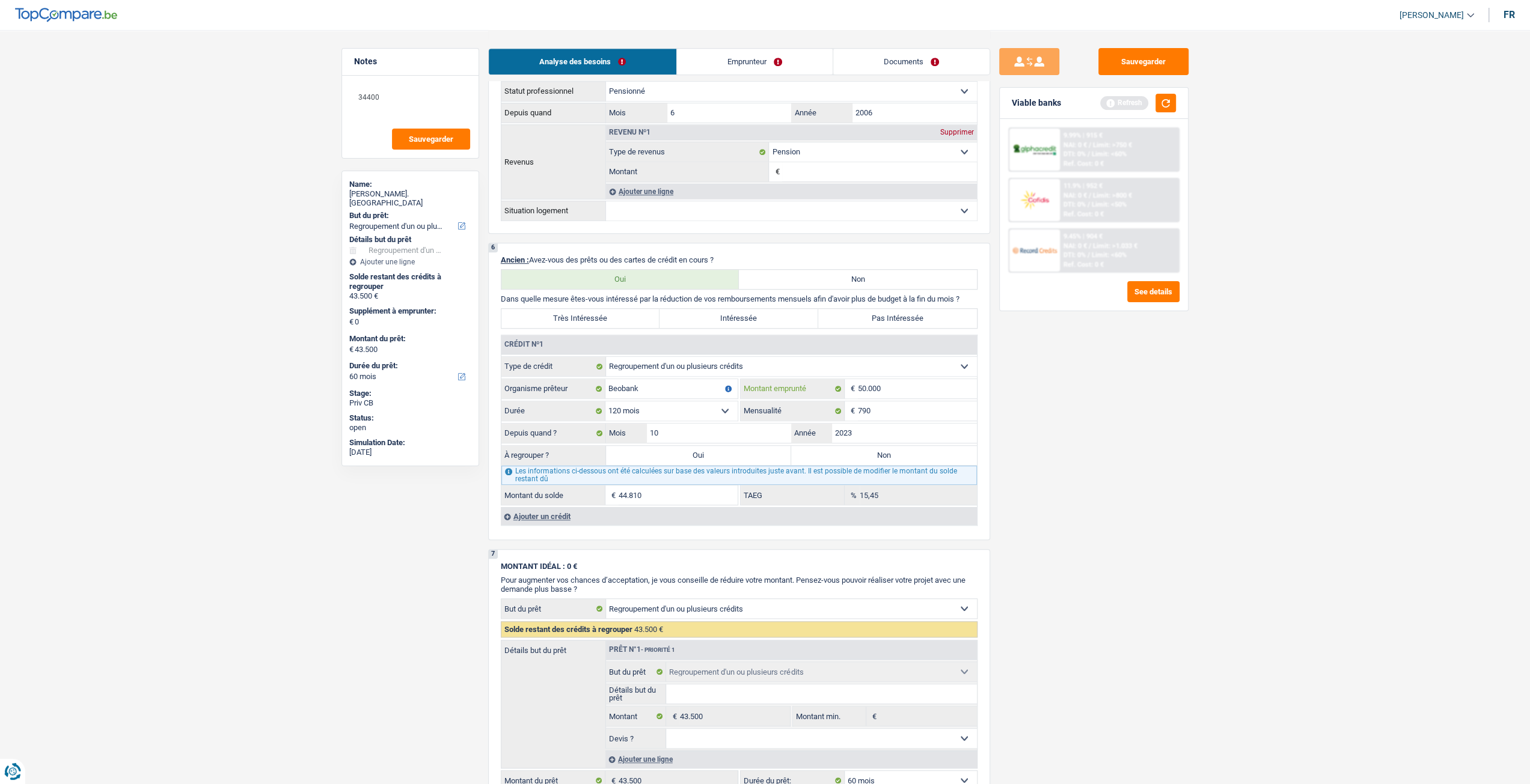
click at [888, 393] on input "50.000" at bounding box center [917, 389] width 119 height 19
type input "5.000"
select select
type input "5"
type input "45.000"
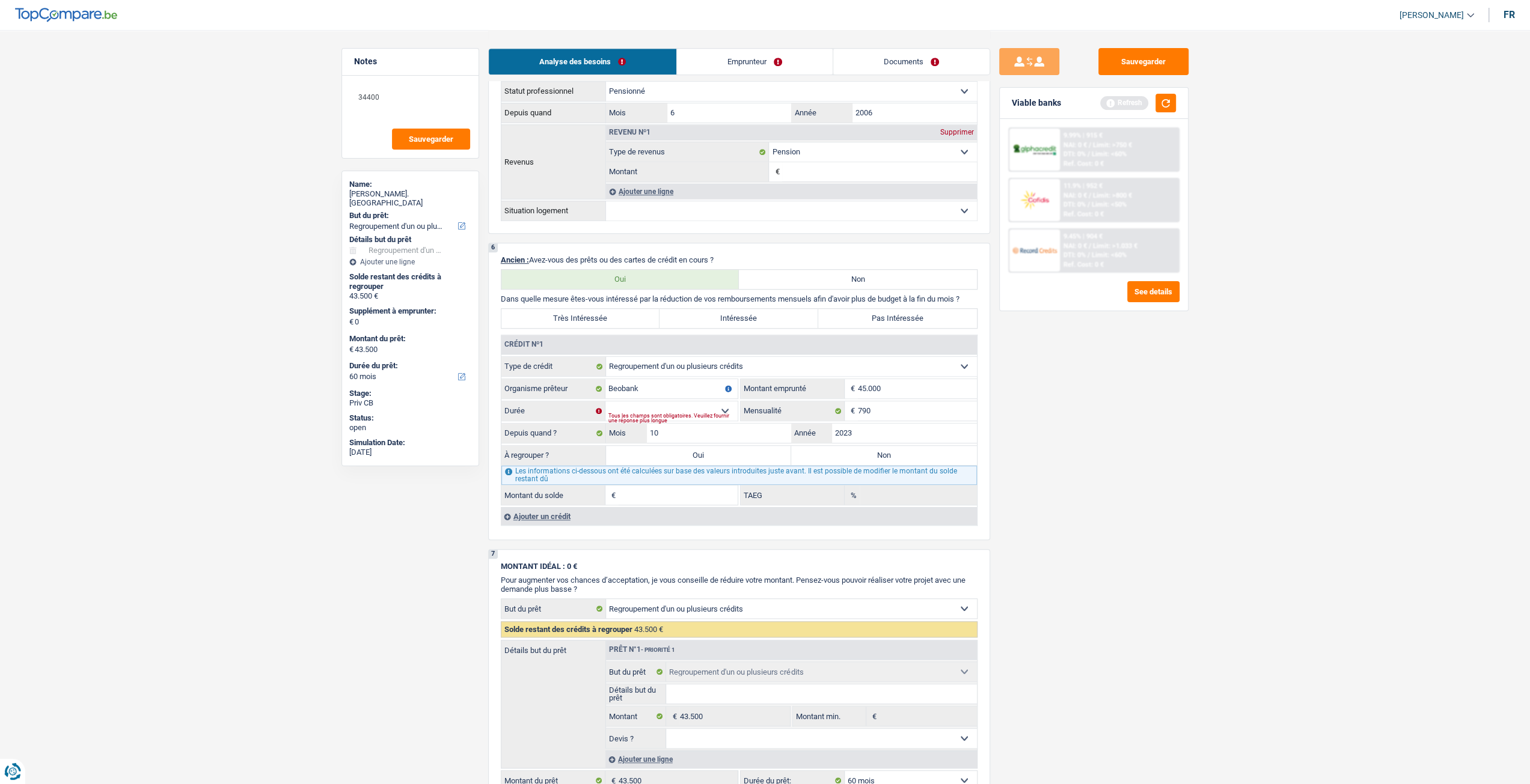
click at [1048, 446] on div "Sauvegarder Viable banks Refresh 9.99% | 915 € NAI: 0 € / Limit: >750 € DTI: 0%…" at bounding box center [1094, 406] width 207 height 717
drag, startPoint x: 692, startPoint y: 405, endPoint x: 694, endPoint y: 421, distance: 16.1
click at [692, 405] on select "12 mois 18 mois 24 mois 30 mois 36 mois 42 mois 48 mois 60 mois 72 mois 84 mois…" at bounding box center [671, 411] width 132 height 19
select select "120"
click at [605, 402] on select "12 mois 18 mois 24 mois 30 mois 36 mois 42 mois 48 mois 60 mois 72 mois 84 mois…" at bounding box center [671, 411] width 132 height 19
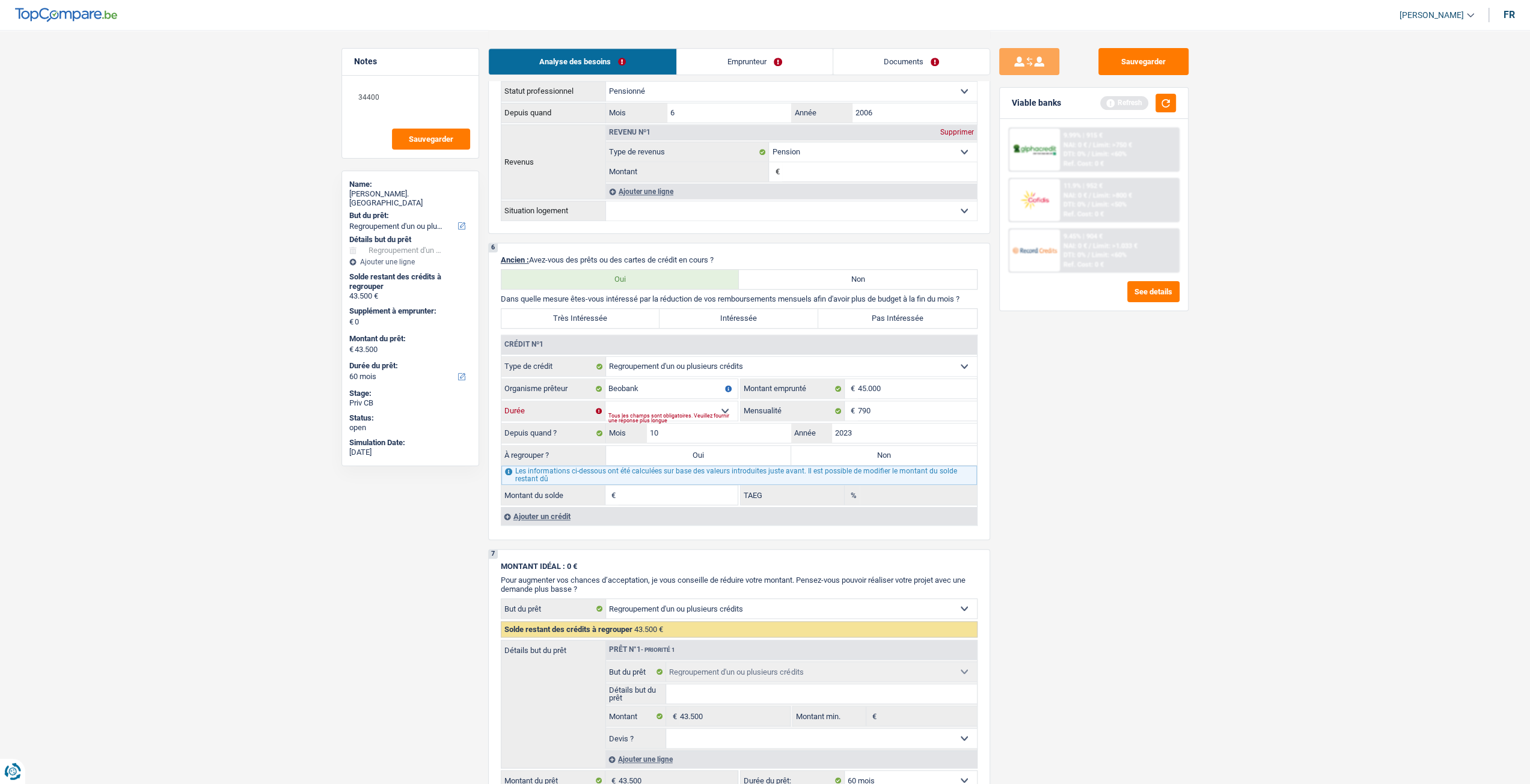
type input "40.960"
type input "18,71"
click at [644, 414] on select "12 mois 18 mois 24 mois 30 mois 36 mois 42 mois 48 mois 60 mois 72 mois 84 mois…" at bounding box center [671, 411] width 132 height 19
select select "84"
click at [605, 402] on select "12 mois 18 mois 24 mois 30 mois 36 mois 42 mois 48 mois 60 mois 72 mois 84 mois…" at bounding box center [671, 411] width 132 height 19
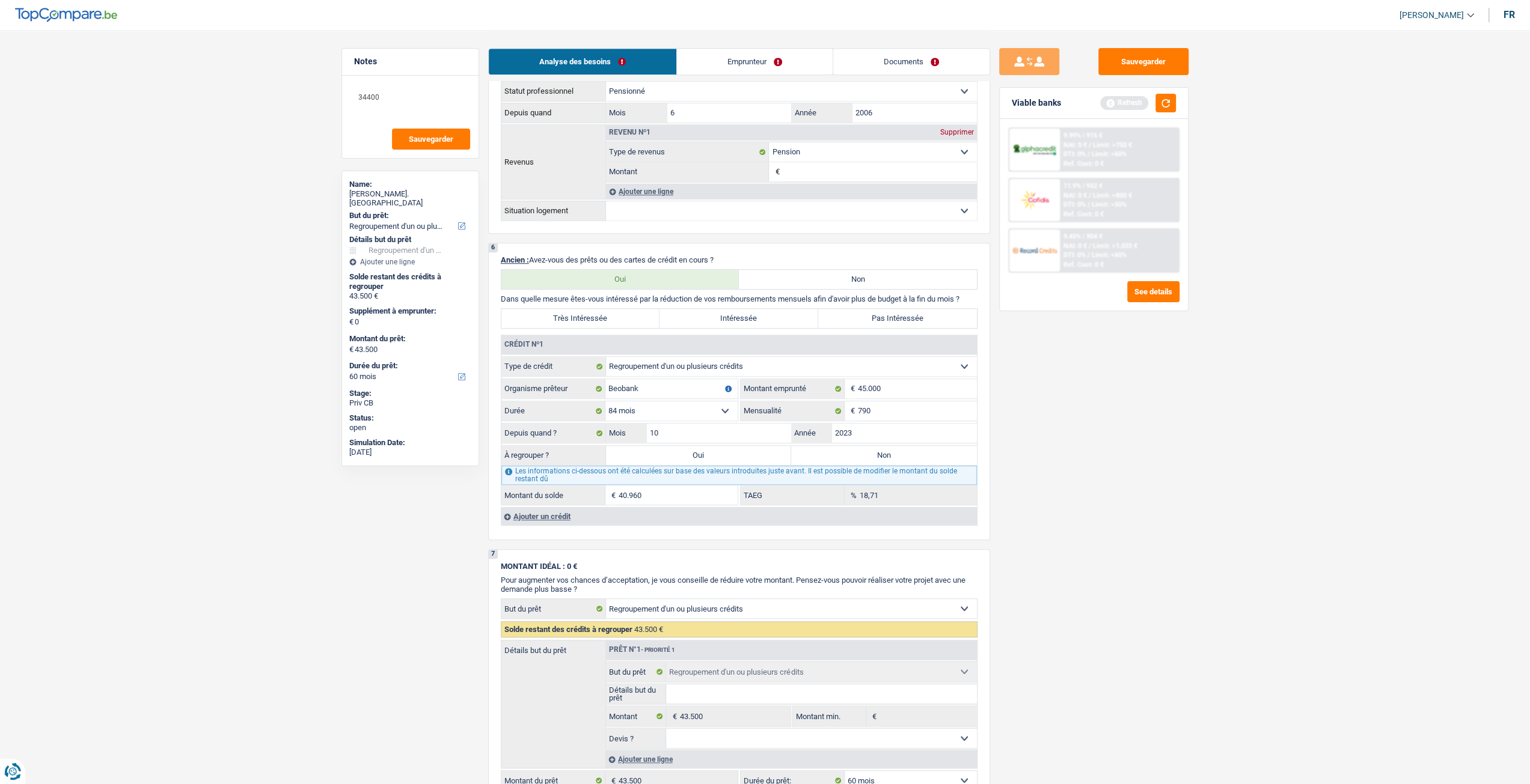
type input "35.662"
type input "12,48"
click at [667, 413] on select "12 mois 18 mois 24 mois 30 mois 36 mois 42 mois 48 mois 60 mois 72 mois 84 mois…" at bounding box center [671, 411] width 132 height 19
select select "96"
click at [605, 402] on select "12 mois 18 mois 24 mois 30 mois 36 mois 42 mois 48 mois 60 mois 72 mois 84 mois…" at bounding box center [671, 411] width 132 height 19
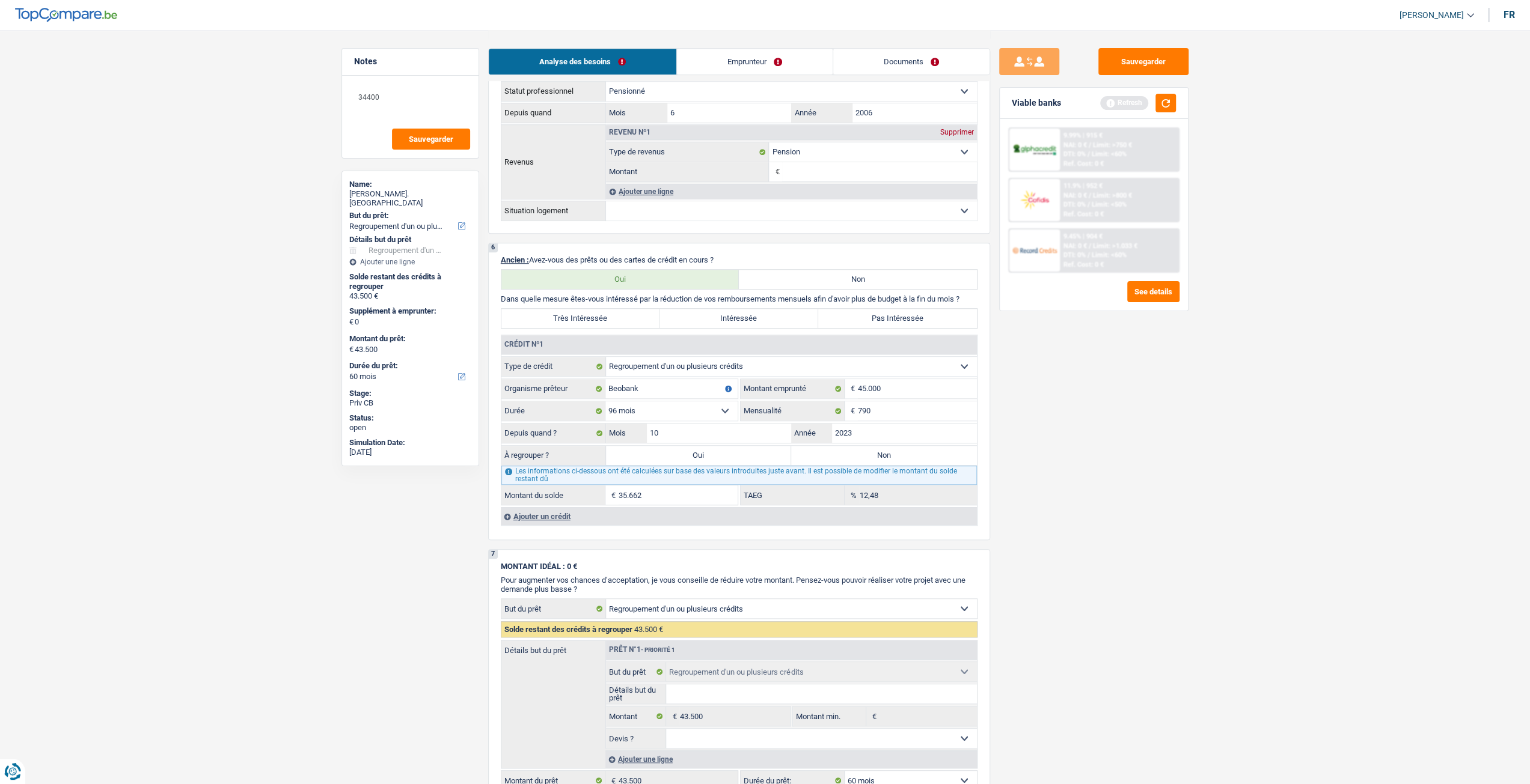
type input "38.020"
type input "15,30"
click at [895, 391] on input "45.000" at bounding box center [917, 389] width 119 height 19
type input "4.500"
select select
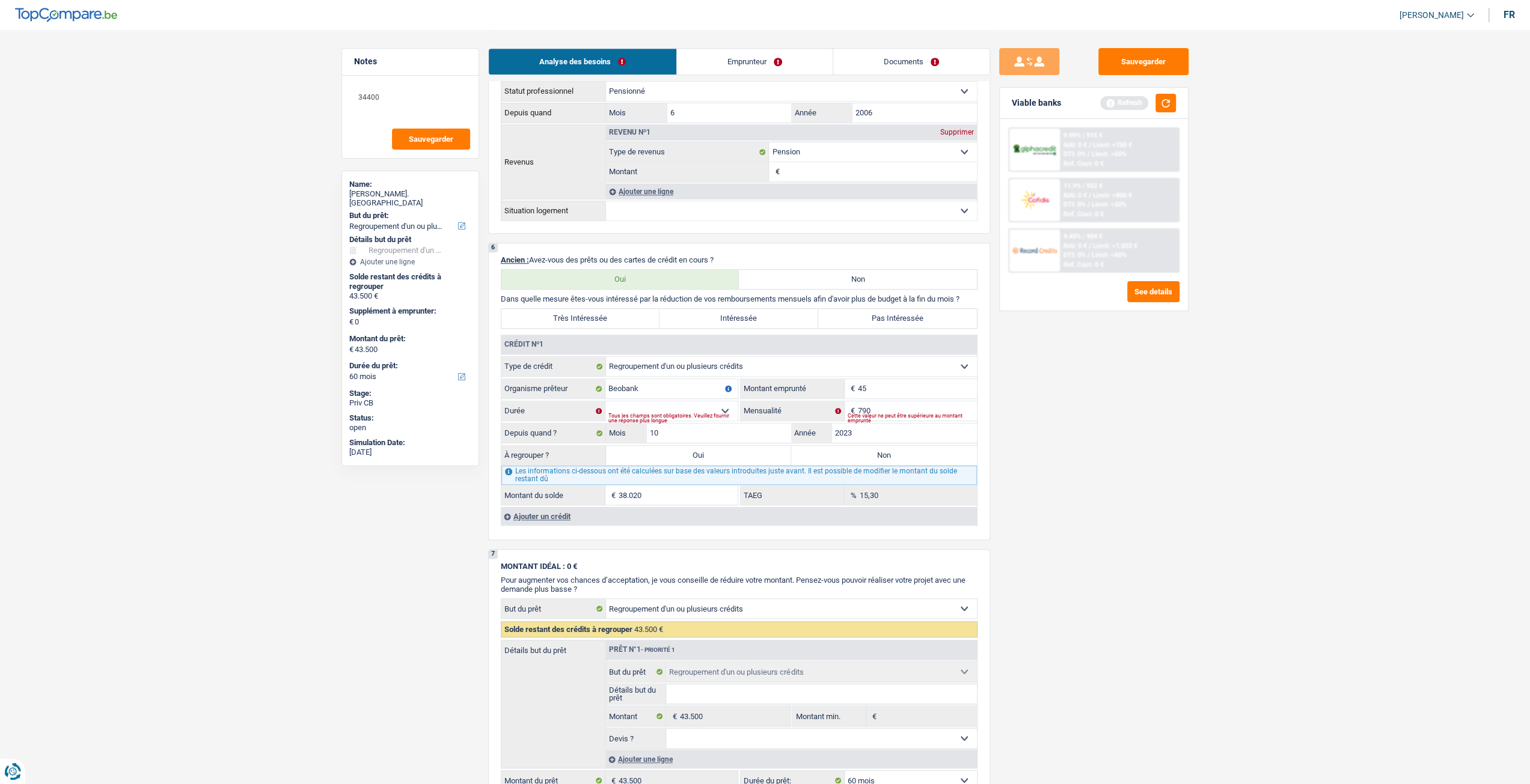
type input "4"
type input "6"
type input "50.000"
click at [1009, 416] on div "Sauvegarder Viable banks Refresh 9.99% | 915 € NAI: 0 € / Limit: >750 € DTI: 0%…" at bounding box center [1094, 406] width 207 height 717
click at [689, 411] on select "12 mois 18 mois 24 mois 30 mois 36 mois 42 mois 48 mois 60 mois 72 mois 84 mois…" at bounding box center [671, 411] width 132 height 19
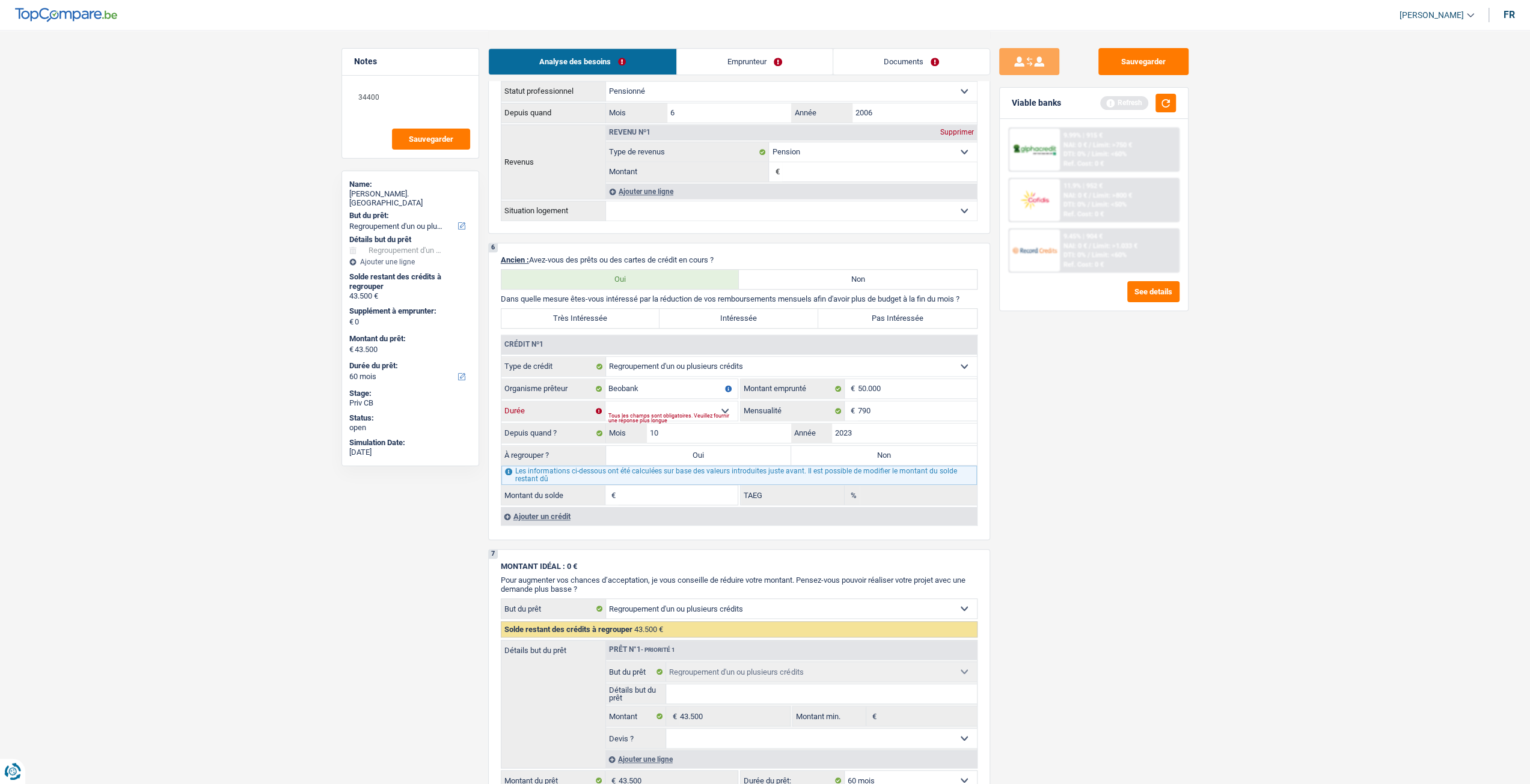
select select "96"
click at [605, 402] on select "12 mois 18 mois 24 mois 30 mois 36 mois 42 mois 48 mois 60 mois 72 mois 84 mois…" at bounding box center [671, 411] width 132 height 19
type input "41.316"
type input "11,76"
click at [690, 418] on select "12 mois 18 mois 24 mois 30 mois 36 mois 42 mois 48 mois 60 mois 72 mois 84 mois…" at bounding box center [671, 411] width 132 height 19
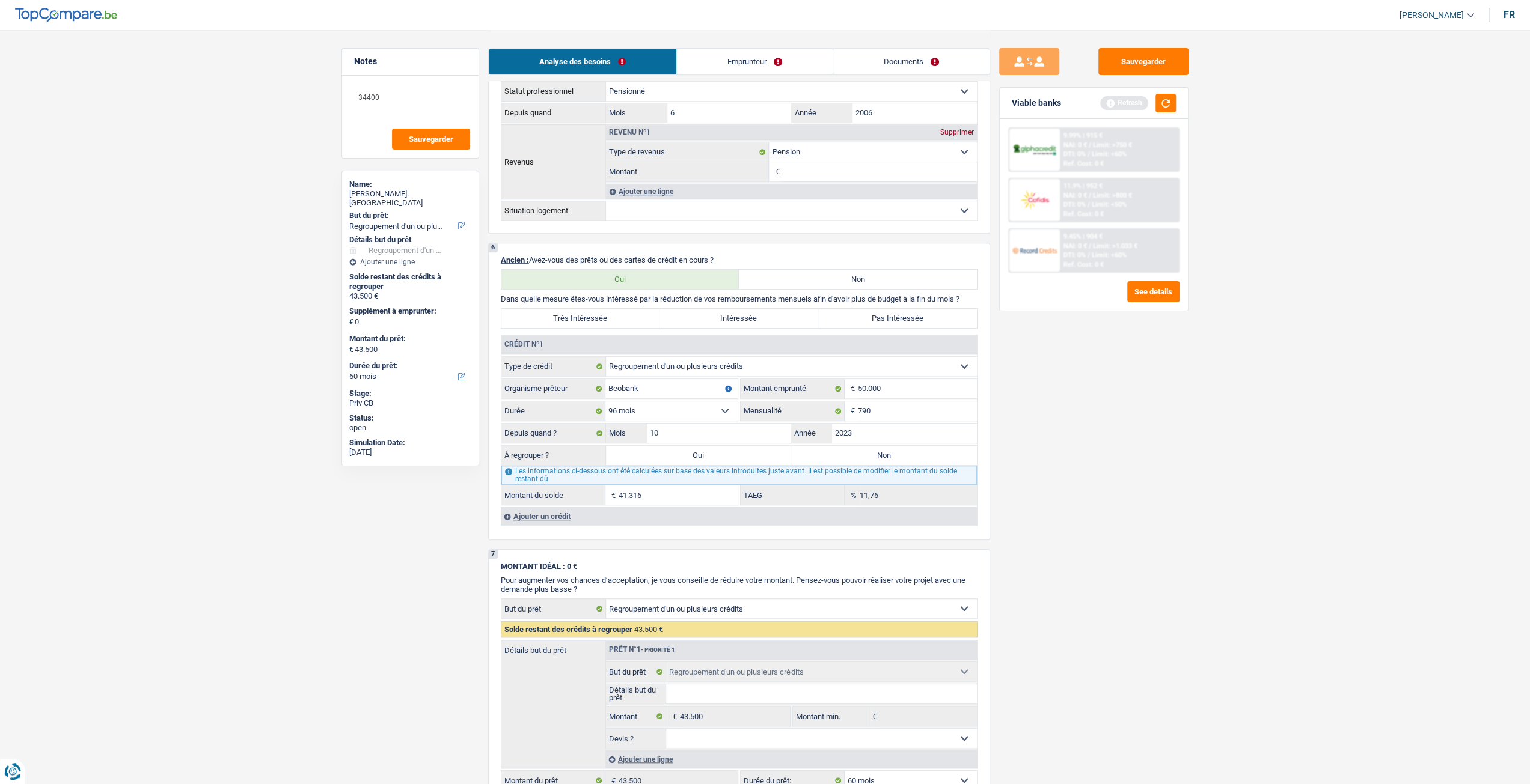
click at [690, 418] on select "12 mois 18 mois 24 mois 30 mois 36 mois 42 mois 48 mois 60 mois 72 mois 84 mois…" at bounding box center [671, 411] width 132 height 19
click at [921, 411] on input "790" at bounding box center [917, 411] width 119 height 19
type input "791"
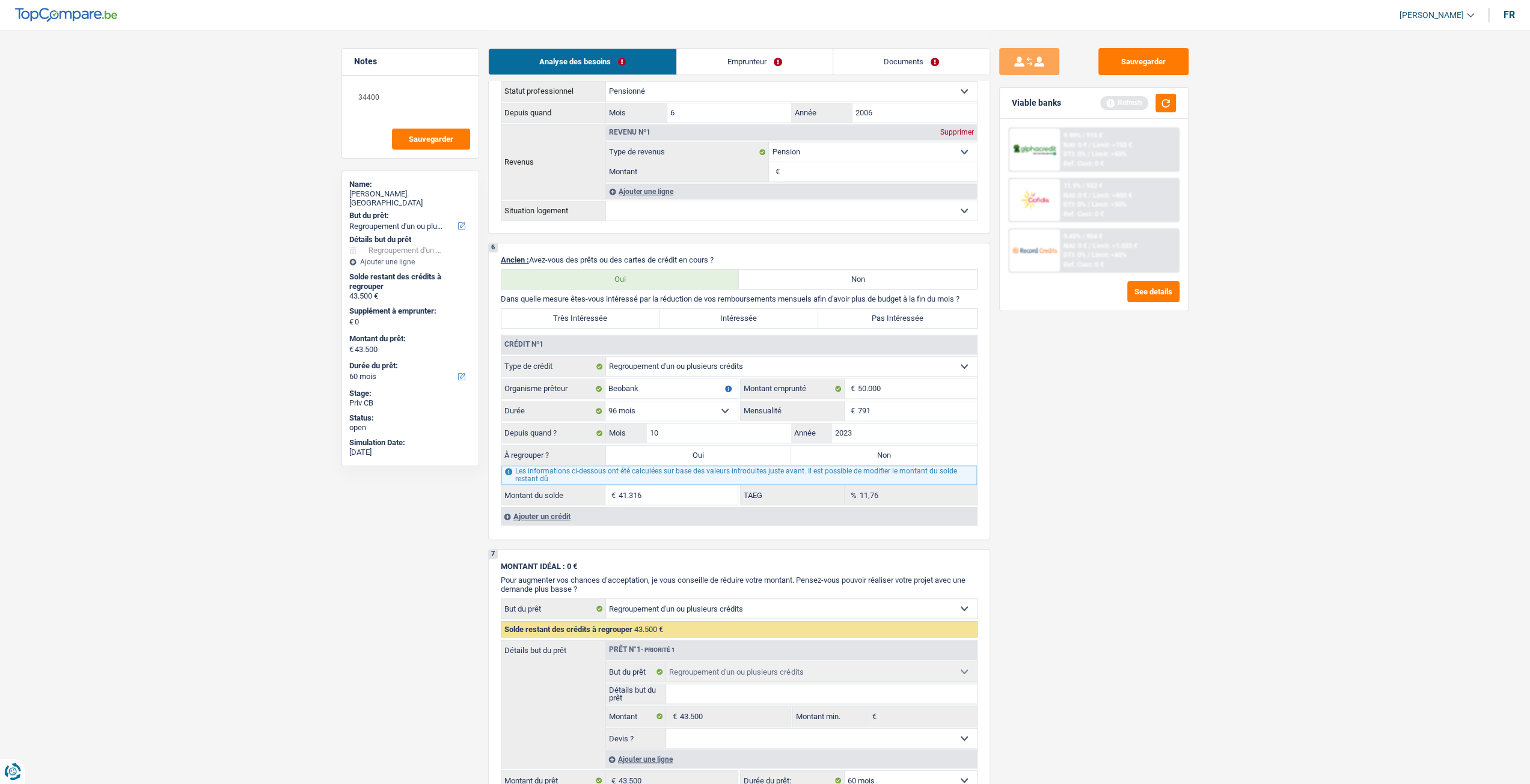
type input "41.328"
type input "11,80"
click at [1050, 466] on div "Sauvegarder Viable banks Refresh 9.99% | 915 € NAI: 0 € / Limit: >750 € DTI: 0%…" at bounding box center [1094, 406] width 207 height 717
click at [894, 396] on input "50.000" at bounding box center [917, 389] width 119 height 19
type input "5.000"
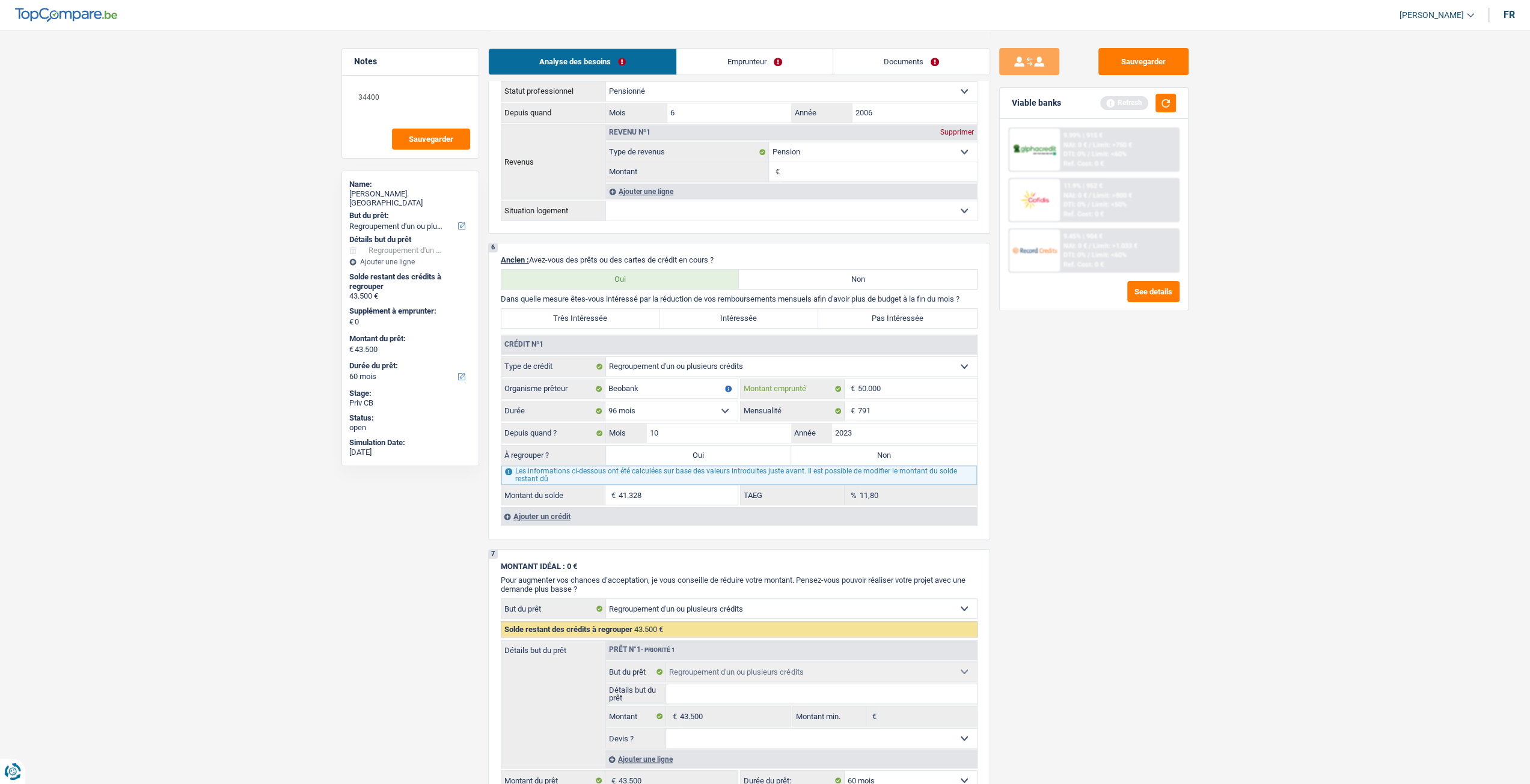
select select
type input "5"
type input "48.000"
click at [1007, 432] on div "Sauvegarder Viable banks Refresh 9.99% | 915 € NAI: 0 € / Limit: >750 € DTI: 0%…" at bounding box center [1094, 406] width 207 height 717
click at [714, 405] on select "12 mois 18 mois 24 mois 30 mois 36 mois 42 mois 48 mois 60 mois 72 mois 84 mois…" at bounding box center [671, 411] width 132 height 19
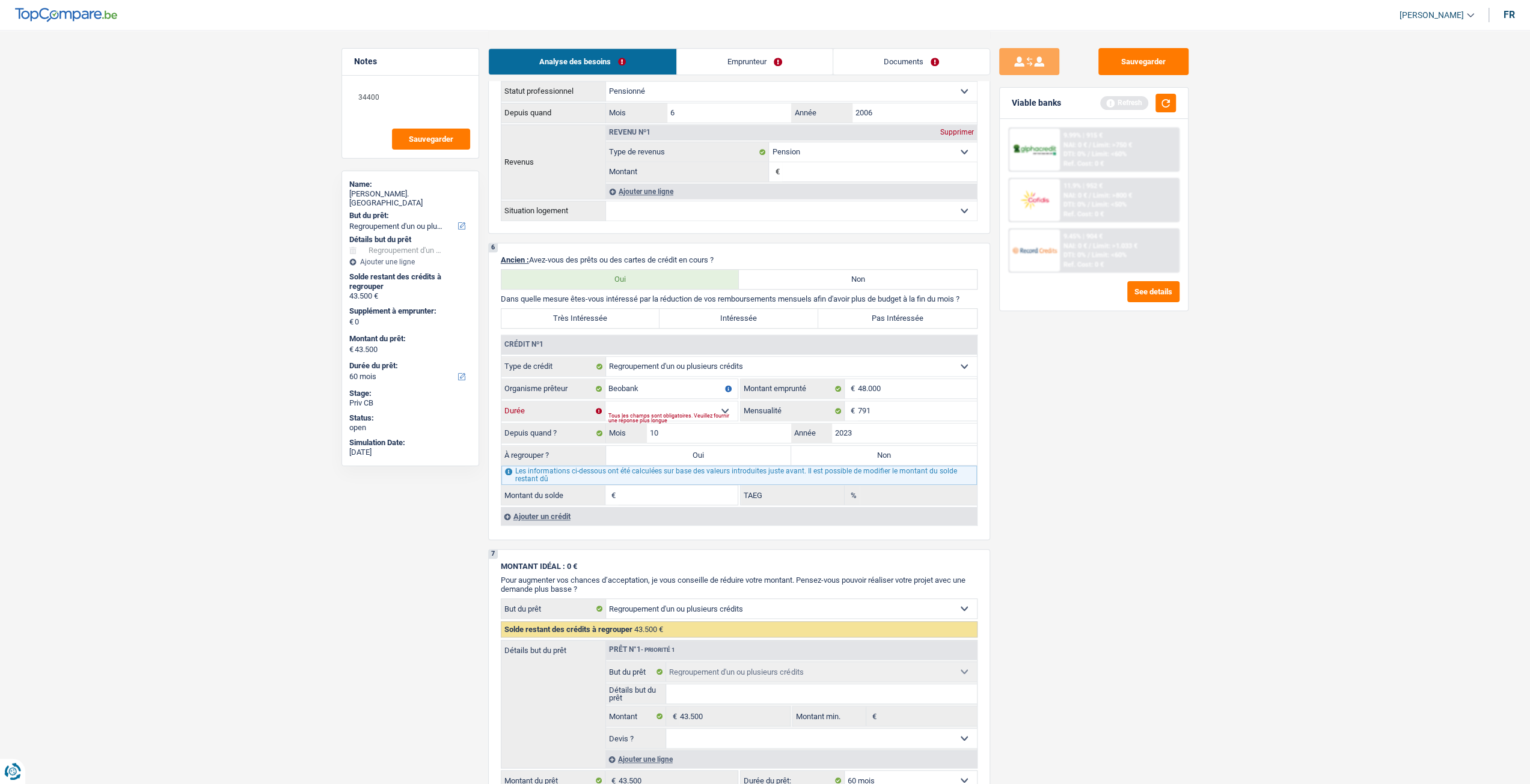
select select "84"
click at [605, 402] on select "12 mois 18 mois 24 mois 30 mois 36 mois 42 mois 48 mois 60 mois 72 mois 84 mois…" at bounding box center [671, 411] width 132 height 19
type input "37.434"
type input "10,21"
click at [903, 396] on input "48.000" at bounding box center [917, 389] width 119 height 19
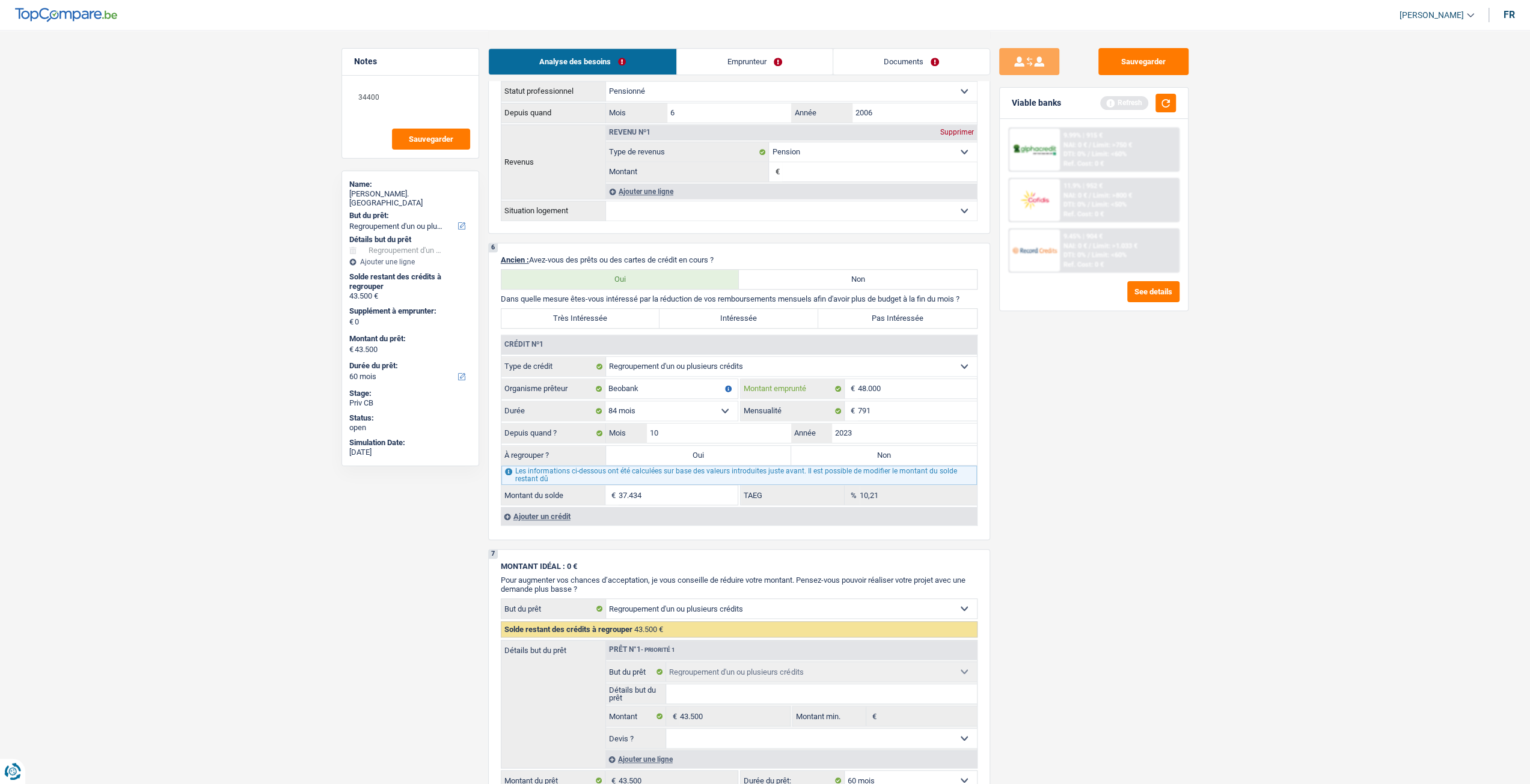
type input "4.800"
select select
type input "46.000"
click at [665, 409] on select "12 mois 18 mois 24 mois 30 mois 36 mois 42 mois 48 mois 60 mois 72 mois 84 mois…" at bounding box center [671, 411] width 132 height 19
select select "84"
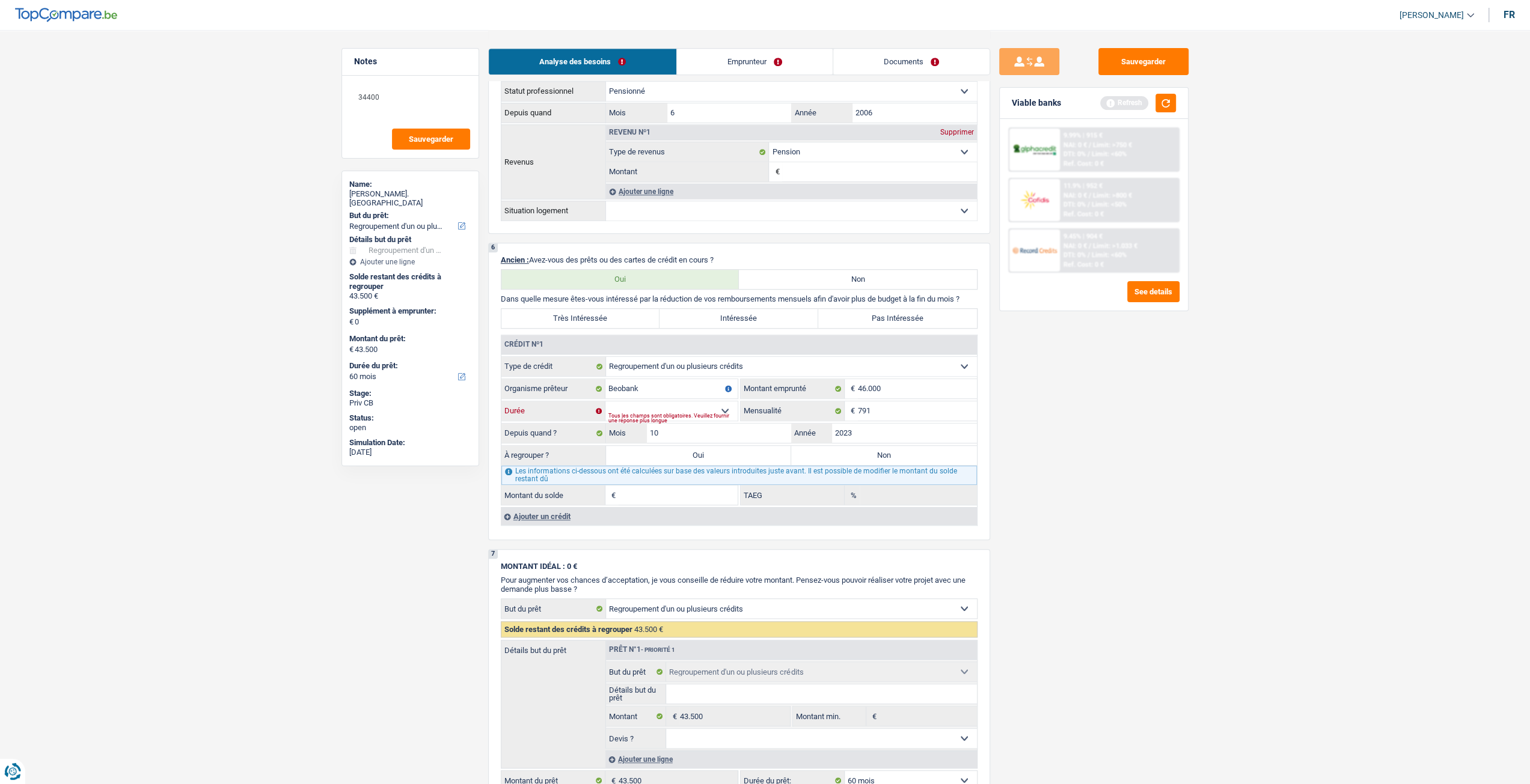
click at [605, 402] on select "12 mois 18 mois 24 mois 30 mois 36 mois 42 mois 48 mois 60 mois 72 mois 84 mois…" at bounding box center [671, 411] width 132 height 19
type input "36.265"
type input "11,73"
click at [904, 396] on input "46.000" at bounding box center [917, 389] width 119 height 19
type input "4.600"
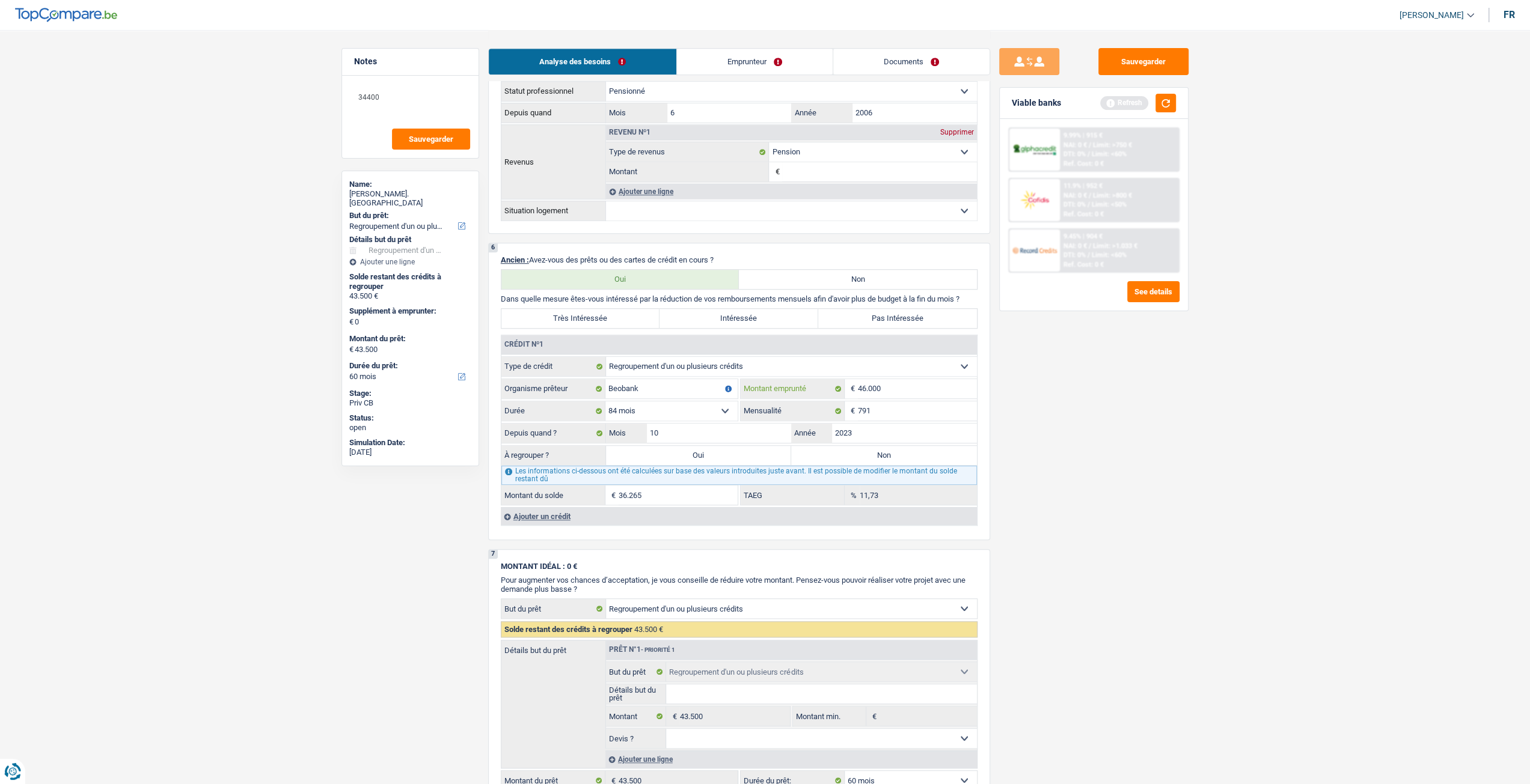
select select
type input "45.000"
click at [678, 414] on select "12 mois 18 mois 24 mois 30 mois 36 mois 42 mois 48 mois 60 mois 72 mois 84 mois…" at bounding box center [671, 411] width 132 height 19
select select "84"
click at [605, 402] on select "12 mois 18 mois 24 mois 30 mois 36 mois 42 mois 48 mois 60 mois 72 mois 84 mois…" at bounding box center [671, 411] width 132 height 19
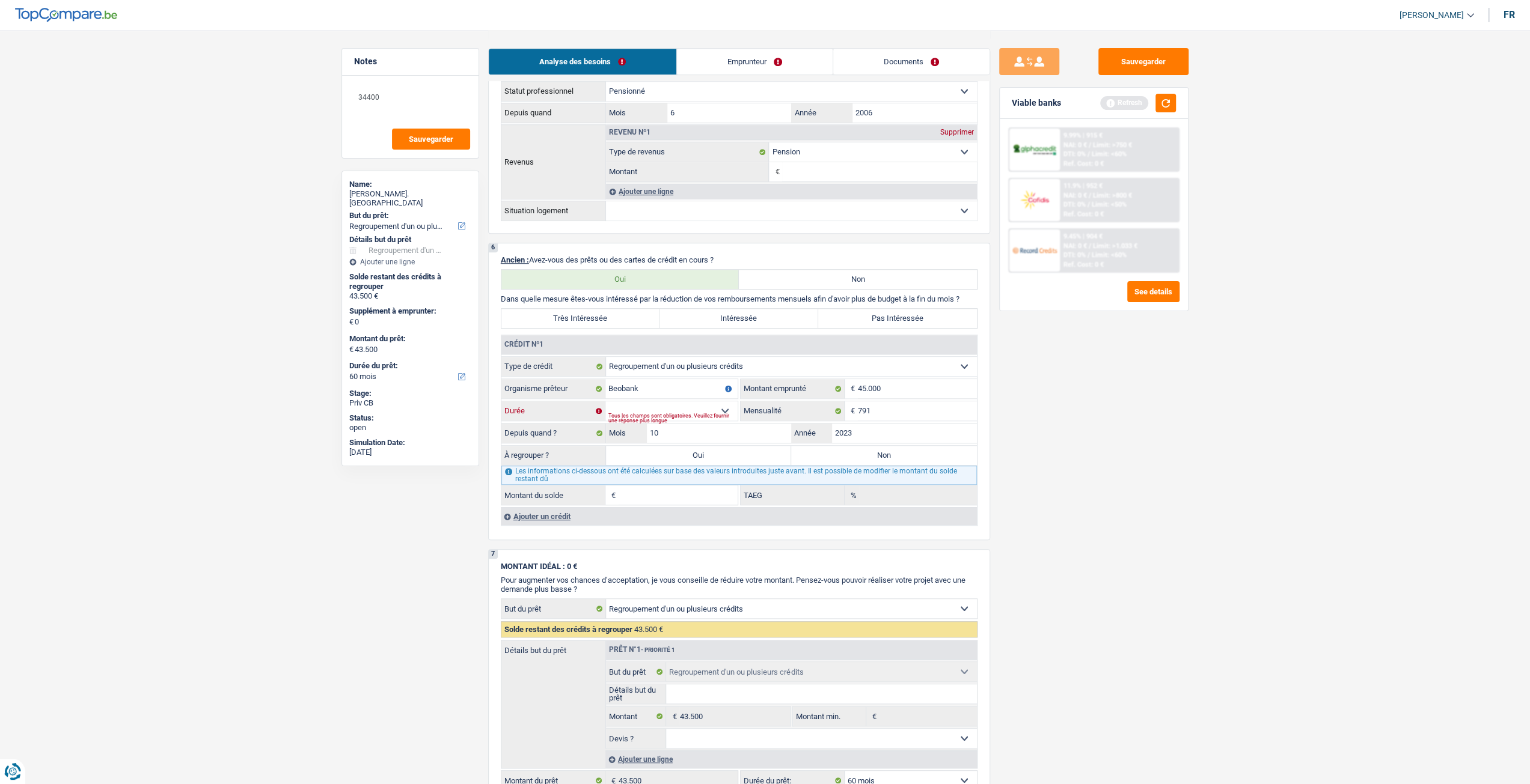
type input "35.674"
type input "12,53"
click at [701, 502] on input "35.674" at bounding box center [678, 494] width 119 height 19
click at [903, 390] on input "45.000" at bounding box center [917, 389] width 119 height 19
type input "4.500"
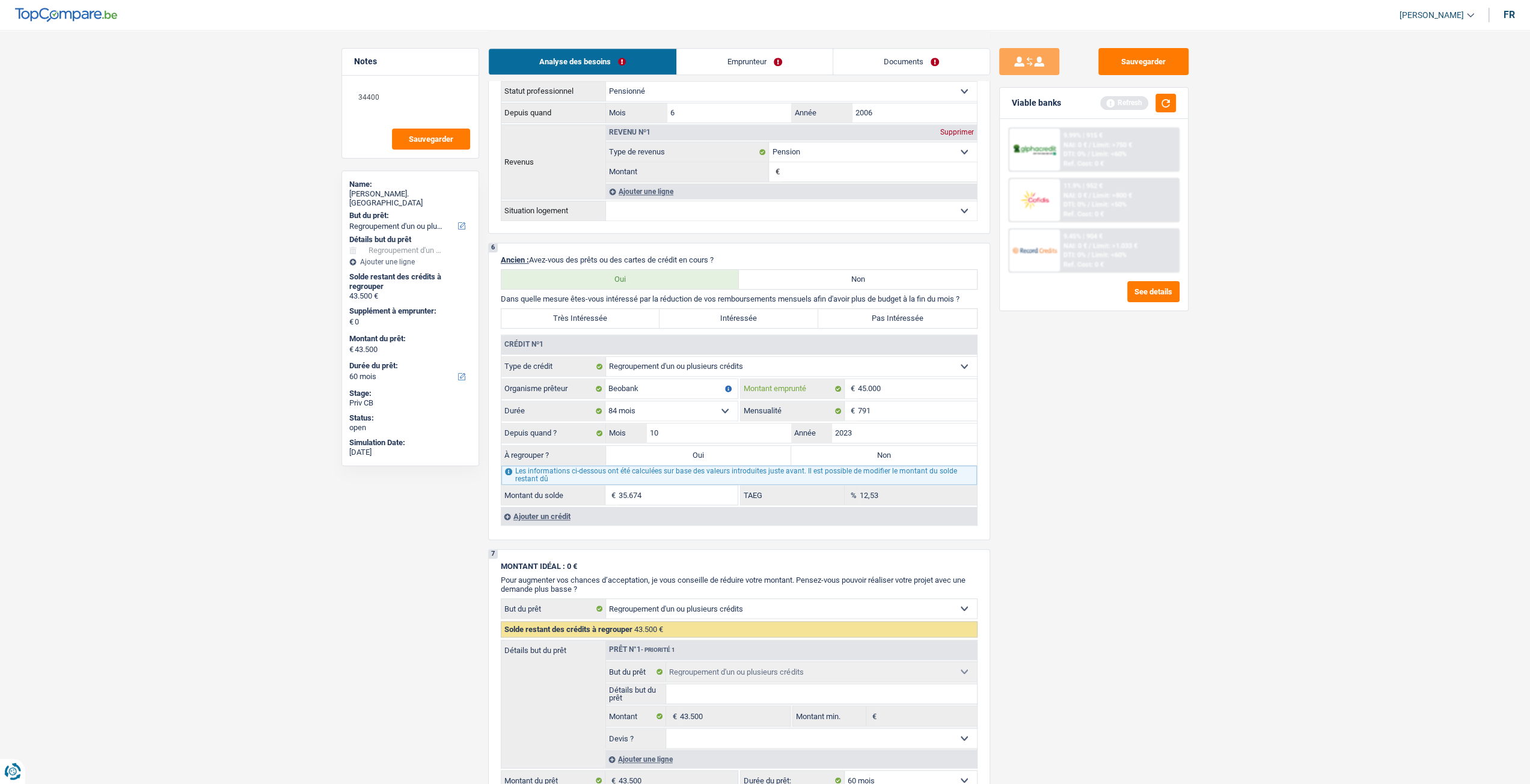
select select
type input "43.000"
click at [682, 402] on fieldset "12 mois 18 mois 24 mois 30 mois 36 mois 42 mois 48 mois 60 mois 72 mois 84 mois…" at bounding box center [620, 411] width 236 height 21
click at [666, 405] on select "12 mois 18 mois 24 mois 30 mois 36 mois 42 mois 48 mois 60 mois 72 mois 84 mois…" at bounding box center [671, 411] width 132 height 19
select select "84"
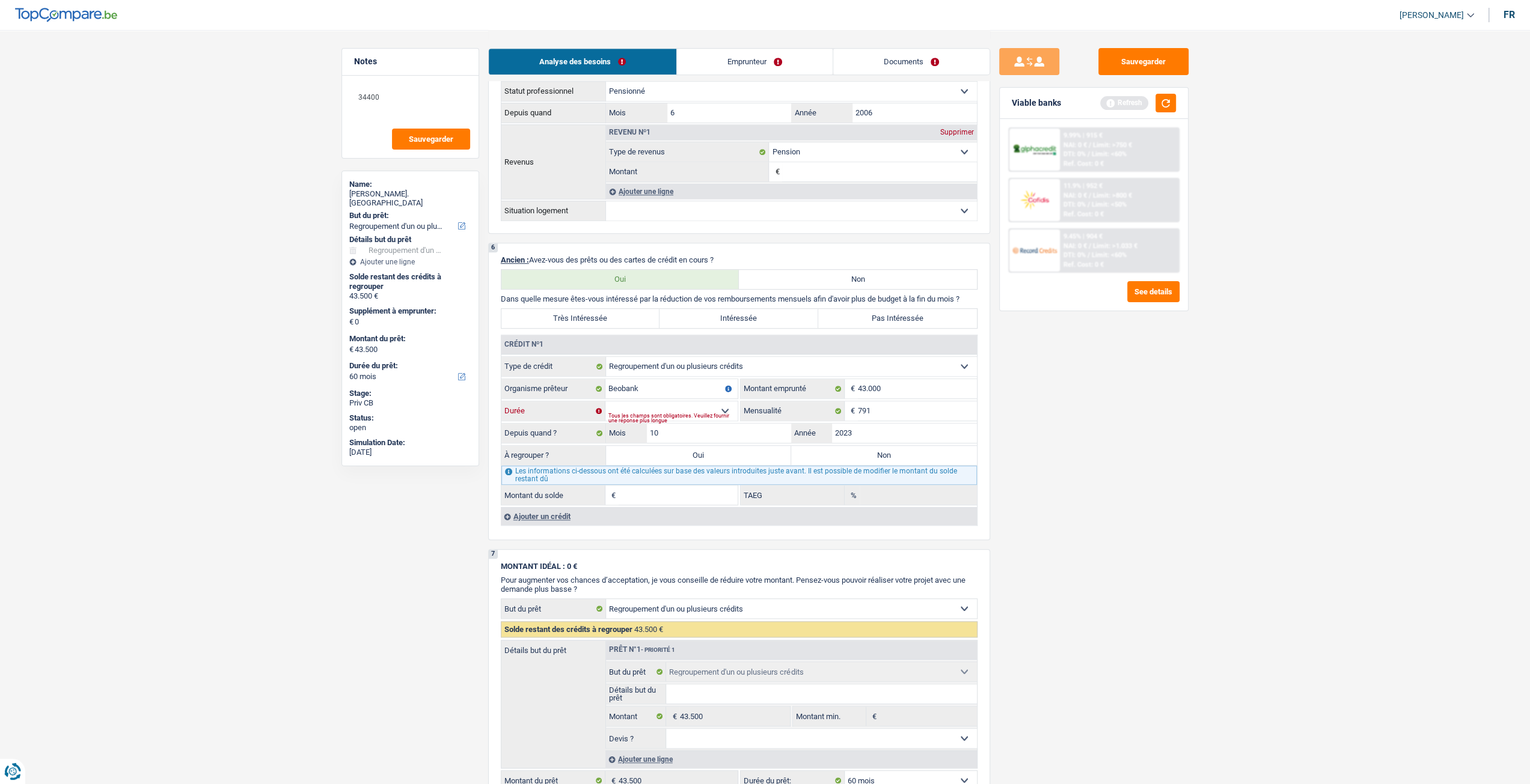
click at [605, 402] on select "12 mois 18 mois 24 mois 30 mois 36 mois 42 mois 48 mois 60 mois 72 mois 84 mois…" at bounding box center [671, 411] width 132 height 19
type input "34.475"
type input "14,22"
click at [651, 413] on select "12 mois 18 mois 24 mois 30 mois 36 mois 42 mois 48 mois 60 mois 72 mois 84 mois…" at bounding box center [671, 411] width 132 height 19
select select "96"
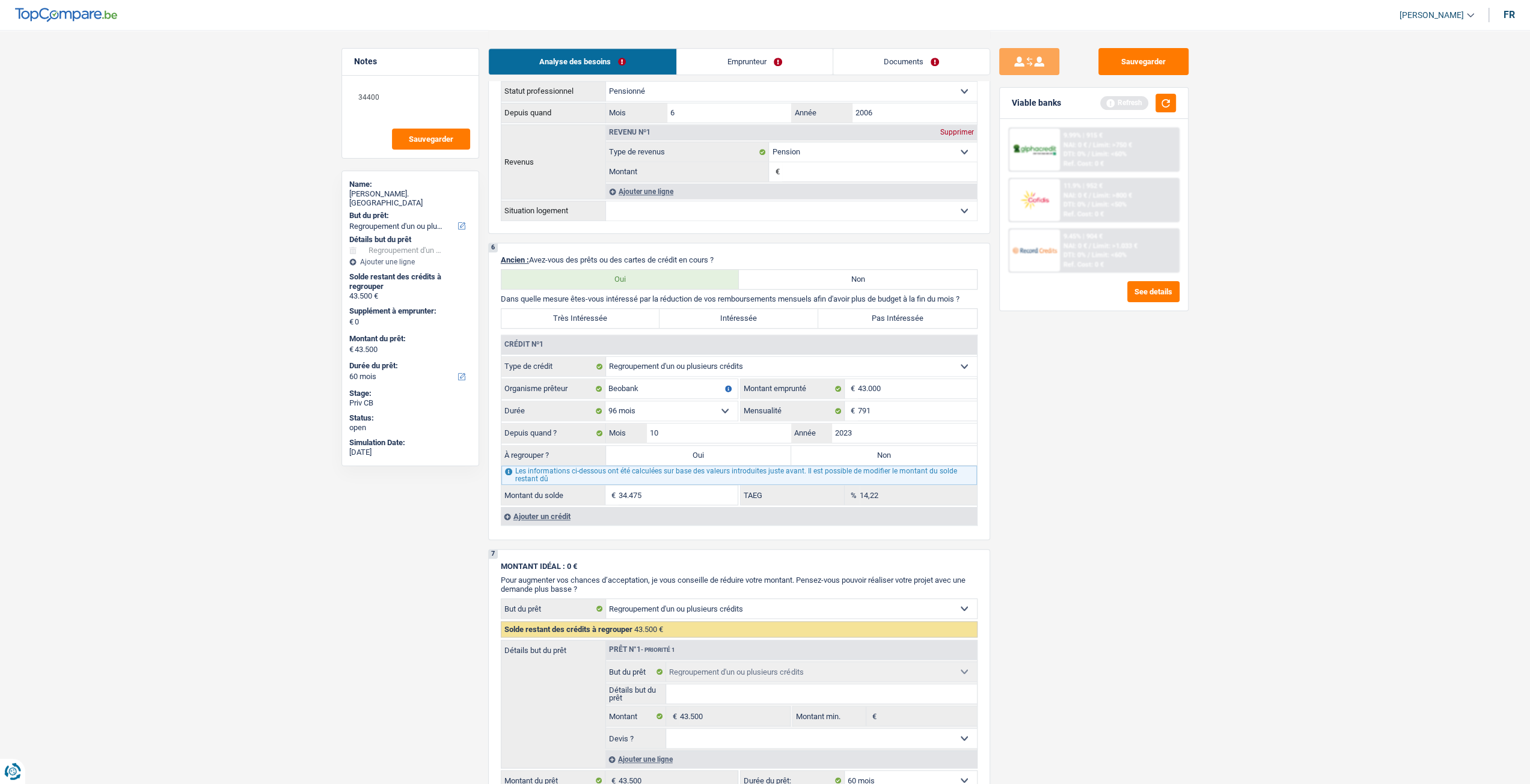
click at [605, 402] on select "12 mois 18 mois 24 mois 30 mois 36 mois 42 mois 48 mois 60 mois 72 mois 84 mois…" at bounding box center [671, 411] width 132 height 19
type input "36.677"
type input "16,96"
click at [888, 389] on input "43.000" at bounding box center [917, 389] width 119 height 19
type input "4.300"
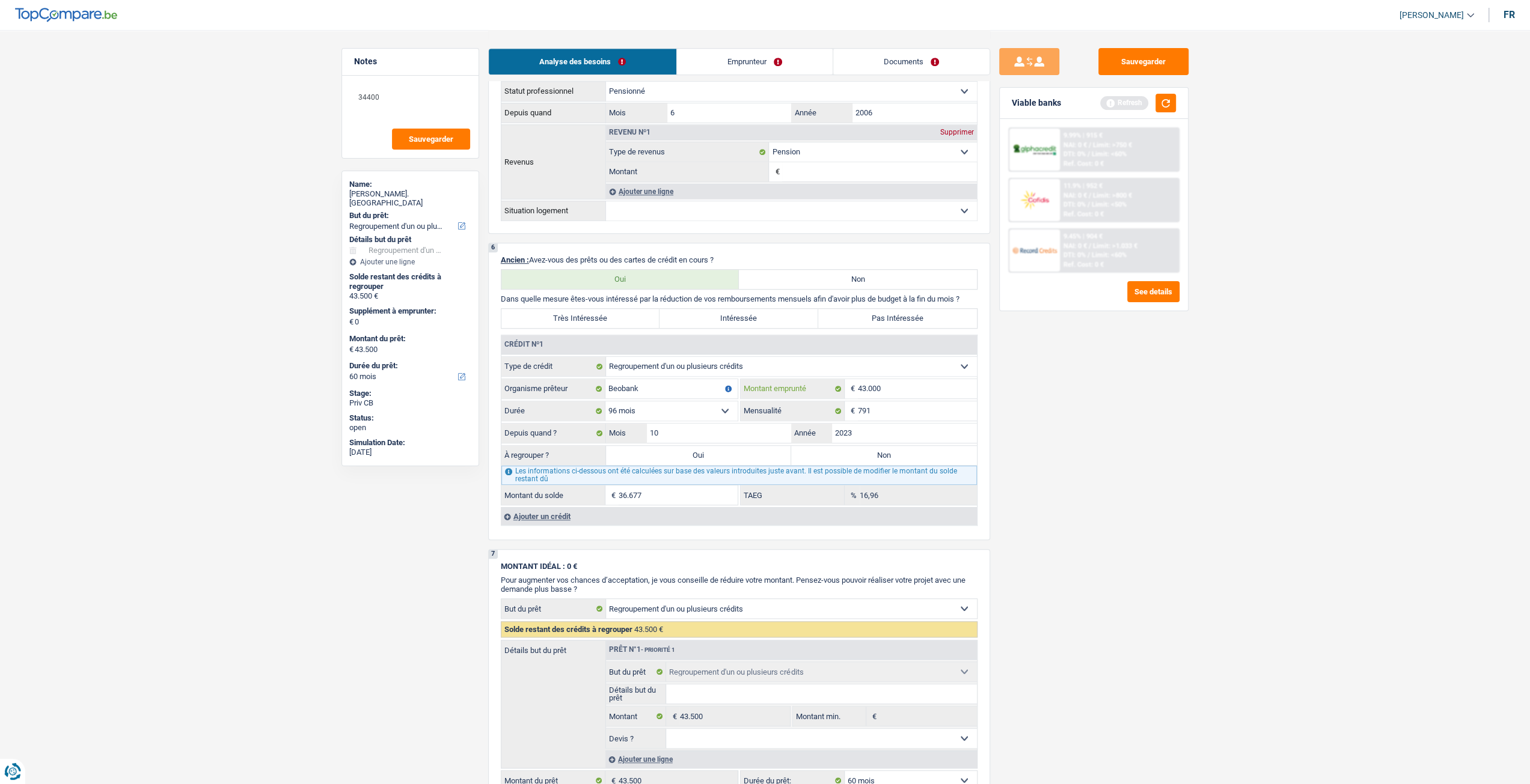
select select
type input "45.000"
click at [1046, 430] on div "Sauvegarder Viable banks Refresh 9.99% | 915 € NAI: 0 € / Limit: >750 € DTI: 0%…" at bounding box center [1094, 406] width 207 height 717
click at [656, 407] on select "12 mois 18 mois 24 mois 30 mois 36 mois 42 mois 48 mois 60 mois 72 mois 84 mois…" at bounding box center [671, 411] width 132 height 19
select select "96"
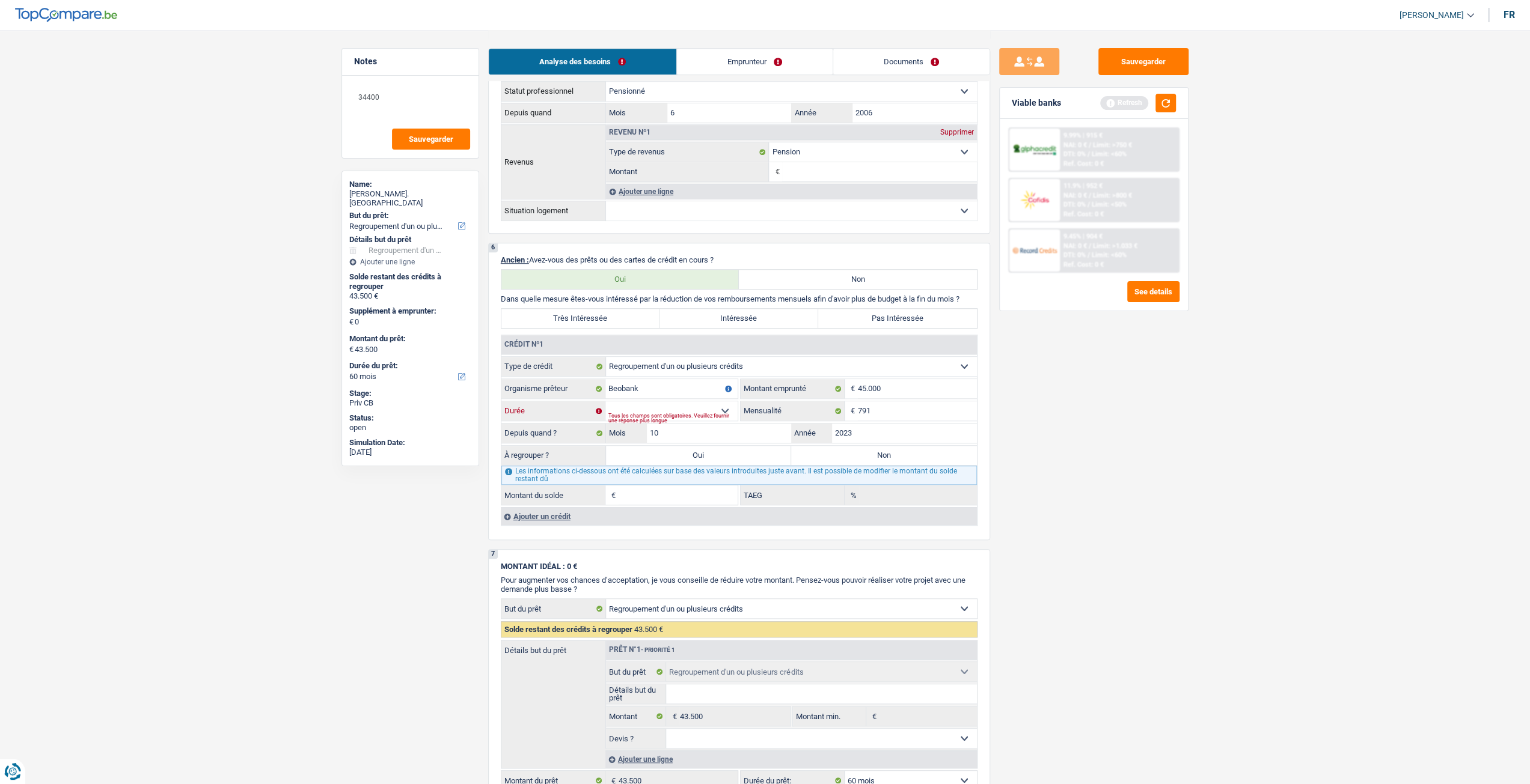
click at [605, 402] on select "12 mois 18 mois 24 mois 30 mois 36 mois 42 mois 48 mois 60 mois 72 mois 84 mois…" at bounding box center [671, 411] width 132 height 19
type input "38.030"
type input "15,35"
click at [1028, 450] on div "Sauvegarder Viable banks Refresh 9.99% | 915 € NAI: 0 € / Limit: >750 € DTI: 0%…" at bounding box center [1094, 406] width 207 height 717
click at [899, 398] on input "45.000" at bounding box center [917, 389] width 119 height 19
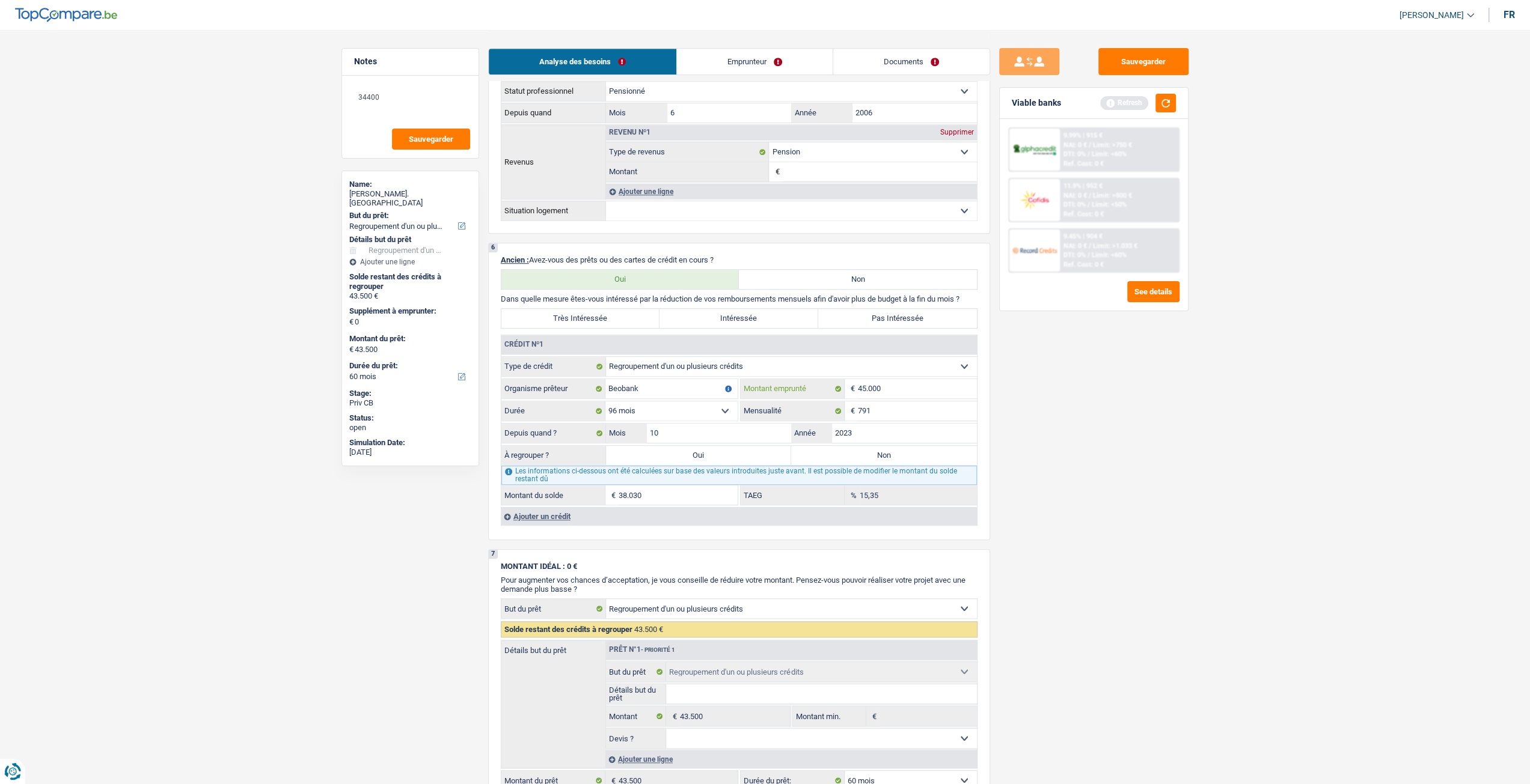
type input "4.500"
select select
type input "42.000"
click at [1041, 411] on div "Sauvegarder Viable banks Refresh 9.99% | 915 € NAI: 0 € / Limit: >750 € DTI: 0%…" at bounding box center [1094, 406] width 207 height 717
click at [675, 416] on div "Tous les champs sont obligatoires. Veuillez fournir une réponse plus longue" at bounding box center [673, 418] width 130 height 5
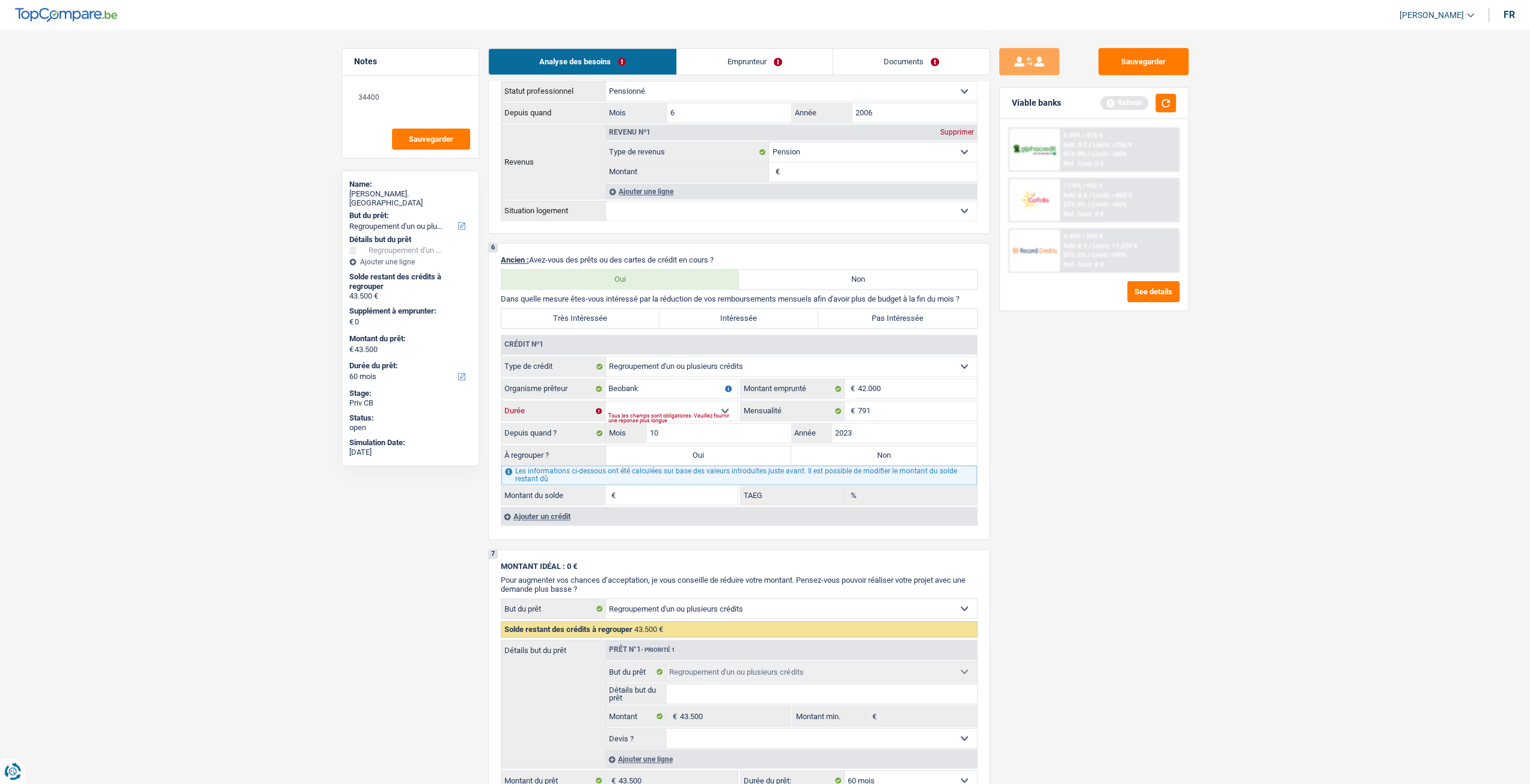
click at [666, 411] on select "12 mois 18 mois 24 mois 30 mois 36 mois 42 mois 48 mois 60 mois 72 mois 84 mois…" at bounding box center [671, 411] width 132 height 19
select select "96"
click at [605, 402] on select "12 mois 18 mois 24 mois 30 mois 36 mois 42 mois 48 mois 60 mois 72 mois 84 mois…" at bounding box center [671, 411] width 132 height 19
type input "35.993"
type input "17,83"
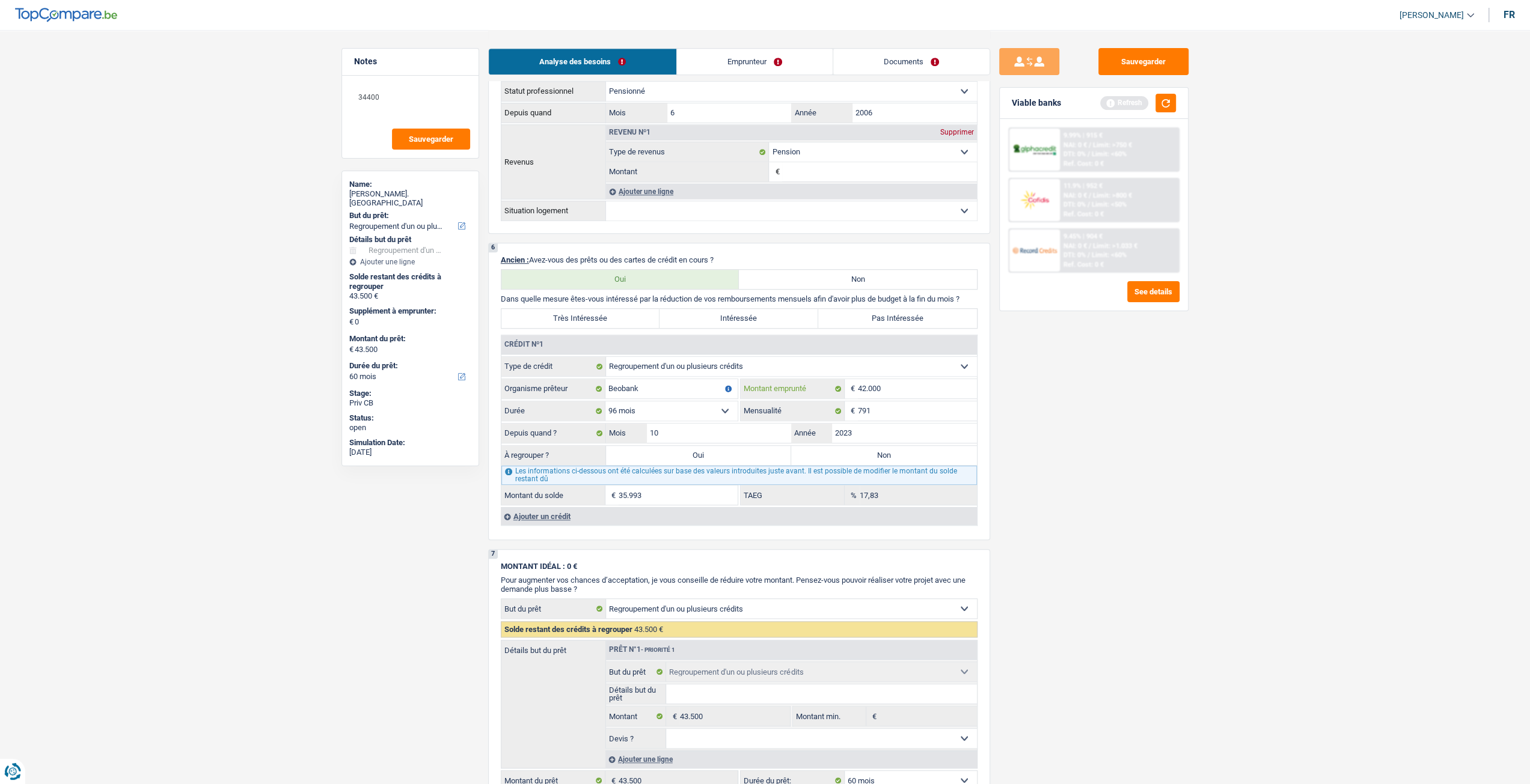
click at [891, 390] on input "42.000" at bounding box center [917, 389] width 119 height 19
type input "4.200"
select select
type input "41.000"
click at [657, 411] on select "12 mois 18 mois 24 mois 30 mois 36 mois 42 mois 48 mois 60 mois 72 mois 84 mois…" at bounding box center [671, 411] width 132 height 19
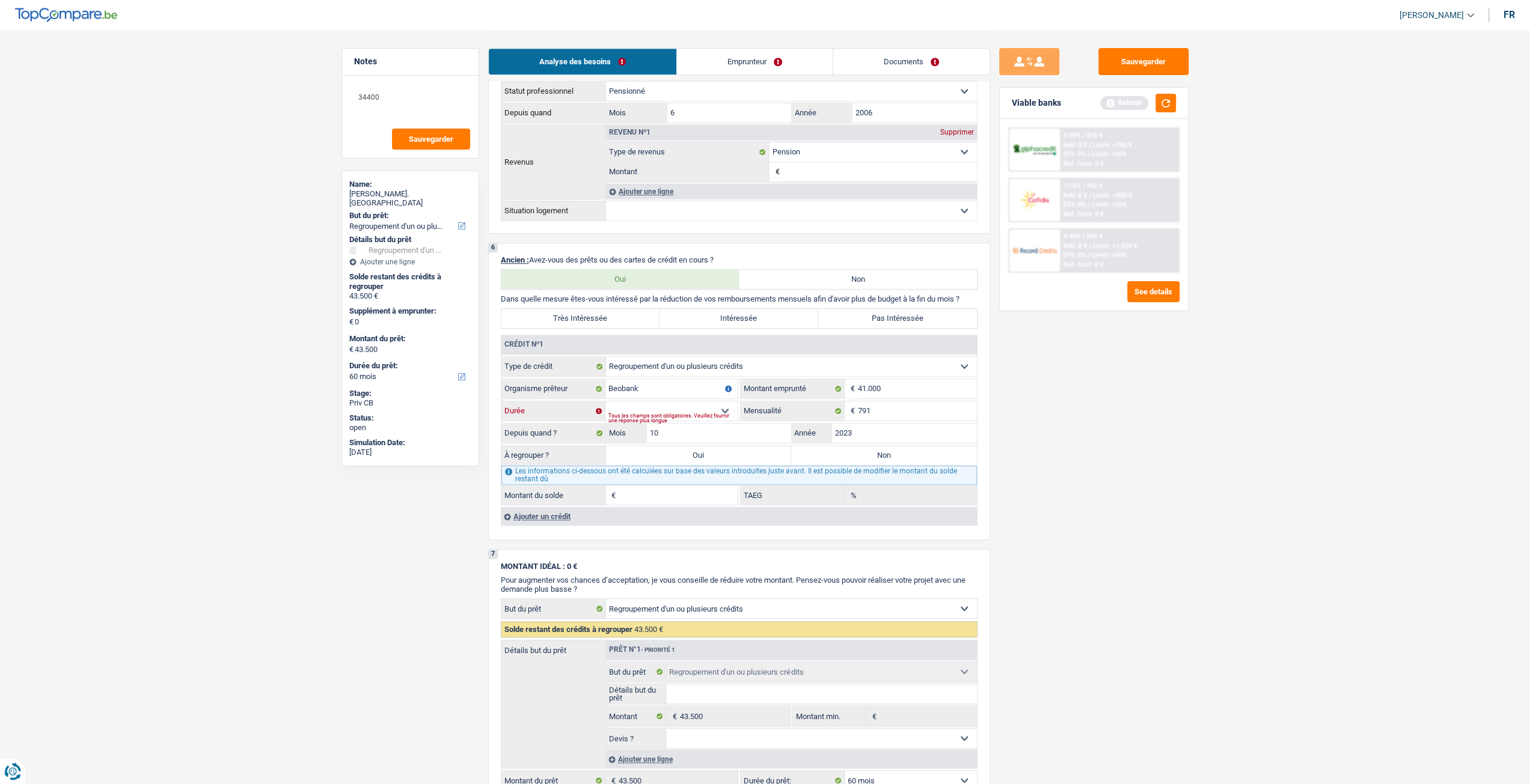
select select "96"
click at [605, 402] on select "12 mois 18 mois 24 mois 30 mois 36 mois 42 mois 48 mois 60 mois 72 mois 84 mois…" at bounding box center [671, 411] width 132 height 19
type input "35.303"
type input "18,72"
click at [904, 390] on input "41.000" at bounding box center [917, 389] width 119 height 19
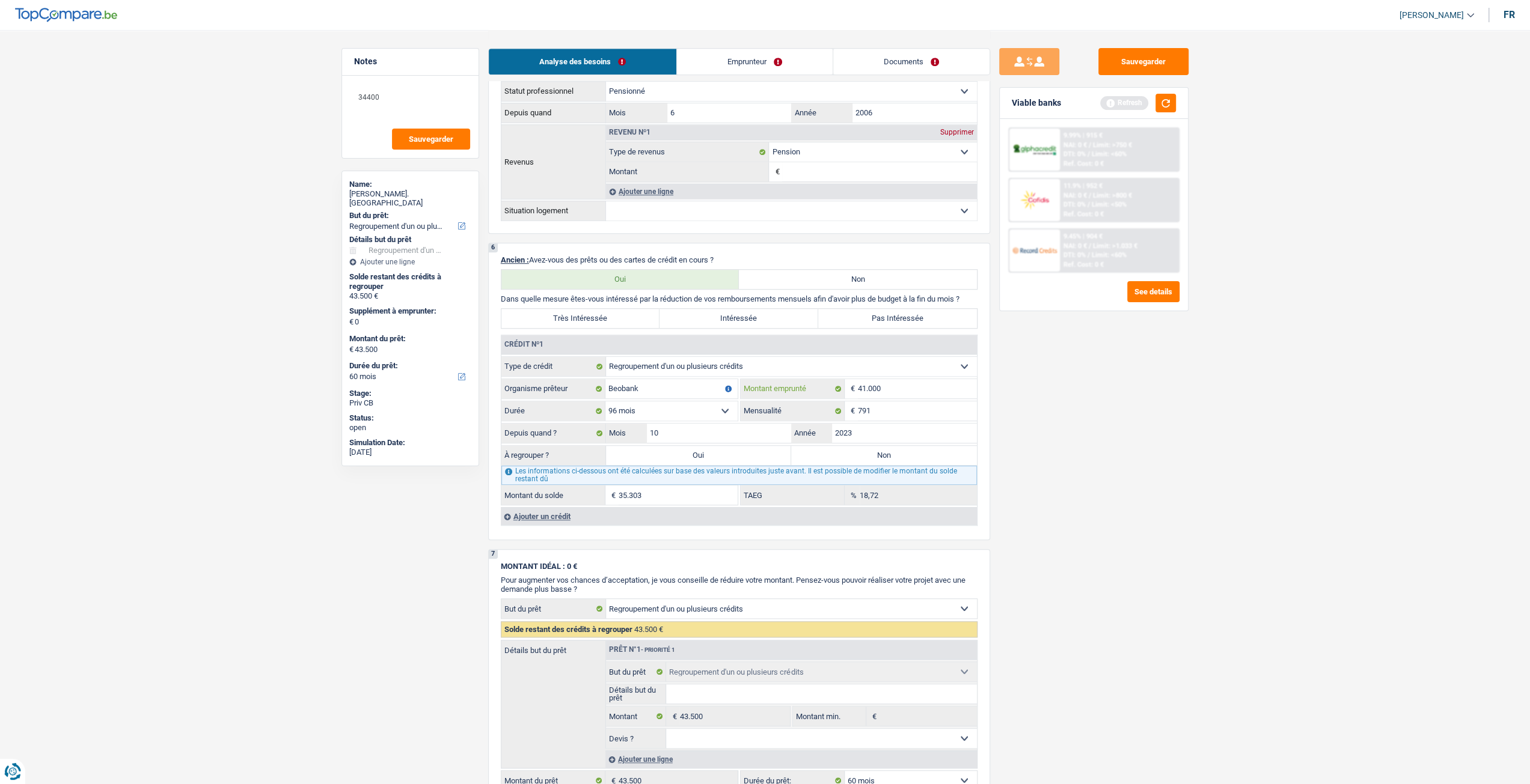
type input "4.100"
select select
type input "40.000"
click at [653, 413] on select "12 mois 18 mois 24 mois 30 mois 36 mois 42 mois 48 mois 60 mois 72 mois 84 mois…" at bounding box center [671, 411] width 132 height 19
select select "96"
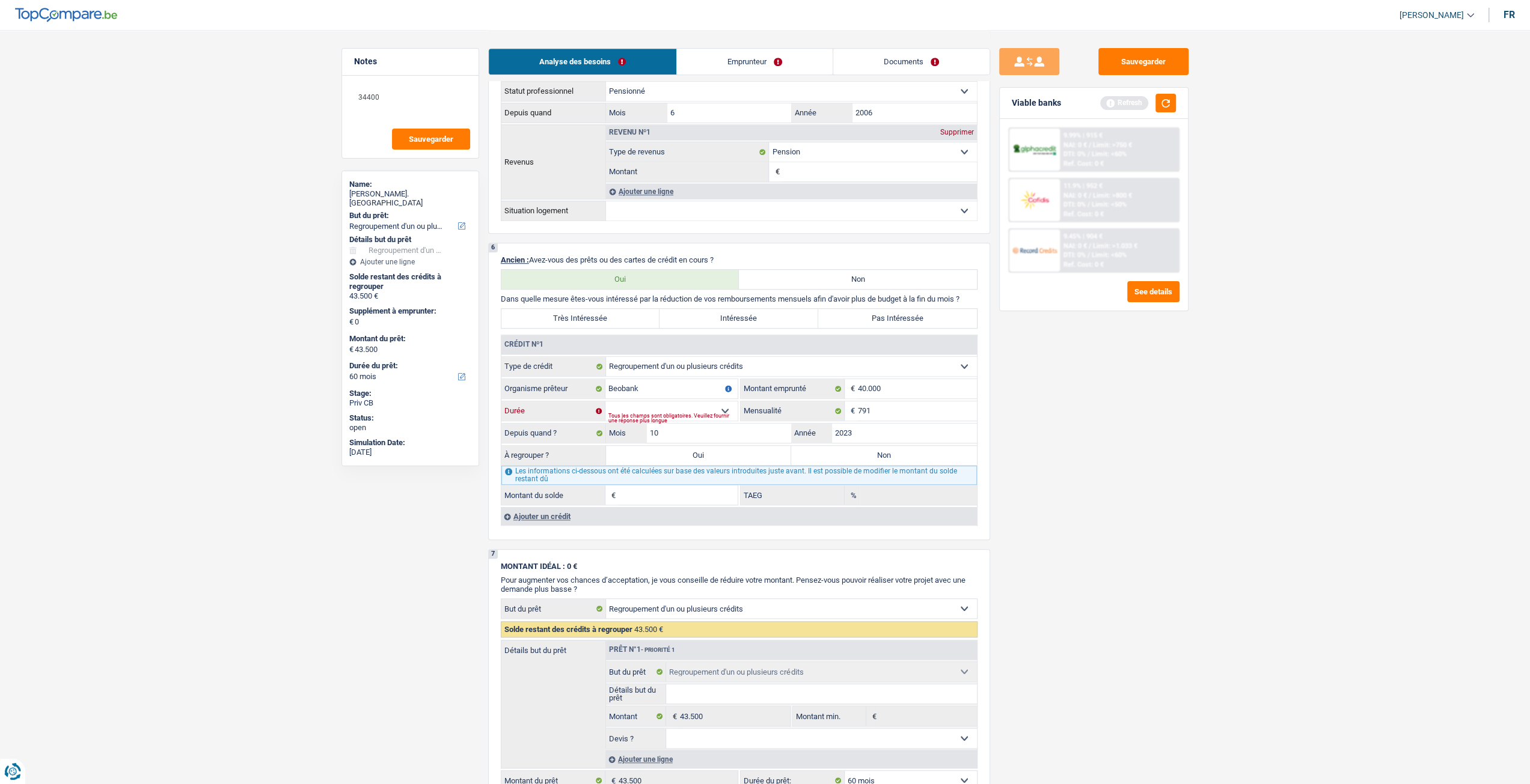
click at [605, 402] on select "12 mois 18 mois 24 mois 30 mois 36 mois 42 mois 48 mois 60 mois 72 mois 84 mois…" at bounding box center [671, 411] width 132 height 19
type input "34.608"
type input "19,66"
click at [1053, 466] on div "Sauvegarder Viable banks Refresh 9.99% | 915 € NAI: 0 € / Limit: >750 € DTI: 0%…" at bounding box center [1094, 406] width 207 height 717
click at [710, 420] on select "12 mois 18 mois 24 mois 30 mois 36 mois 42 mois 48 mois 60 mois 72 mois 84 mois…" at bounding box center [671, 411] width 132 height 19
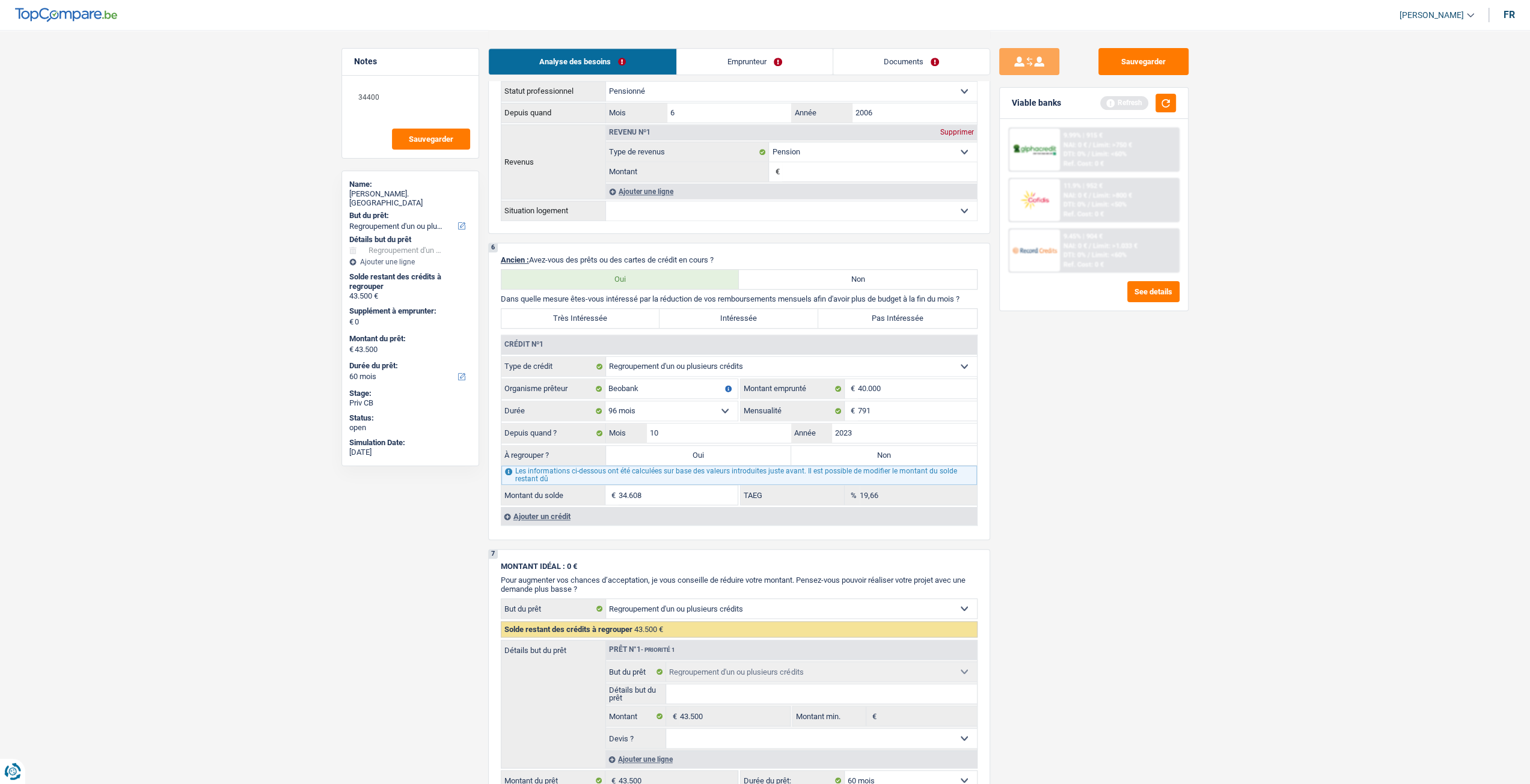
click at [710, 420] on select "12 mois 18 mois 24 mois 30 mois 36 mois 42 mois 48 mois 60 mois 72 mois 84 mois…" at bounding box center [671, 411] width 132 height 19
click at [684, 413] on select "12 mois 18 mois 24 mois 30 mois 36 mois 42 mois 48 mois 60 mois 72 mois 84 mois…" at bounding box center [671, 411] width 132 height 19
select select "84"
click at [605, 402] on select "12 mois 18 mois 24 mois 30 mois 36 mois 42 mois 48 mois 60 mois 72 mois 84 mois…" at bounding box center [671, 411] width 132 height 19
type input "32.637"
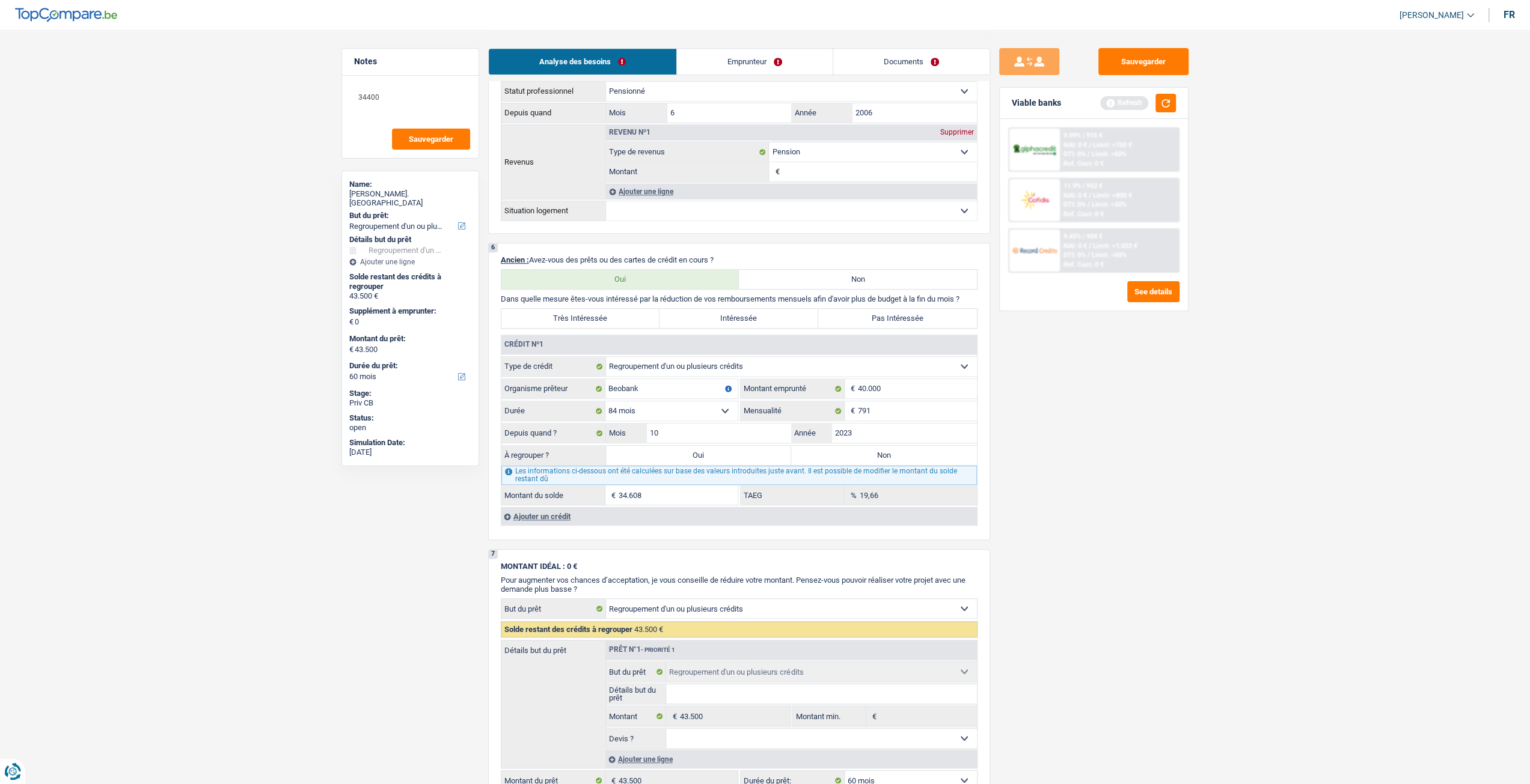
type input "17,05"
click at [671, 414] on select "12 mois 18 mois 24 mois 30 mois 36 mois 42 mois 48 mois 60 mois 72 mois 84 mois…" at bounding box center [671, 411] width 132 height 19
select select "120"
click at [605, 402] on select "12 mois 18 mois 24 mois 30 mois 36 mois 42 mois 48 mois 60 mois 72 mois 84 mois…" at bounding box center [671, 411] width 132 height 19
type input "37.005"
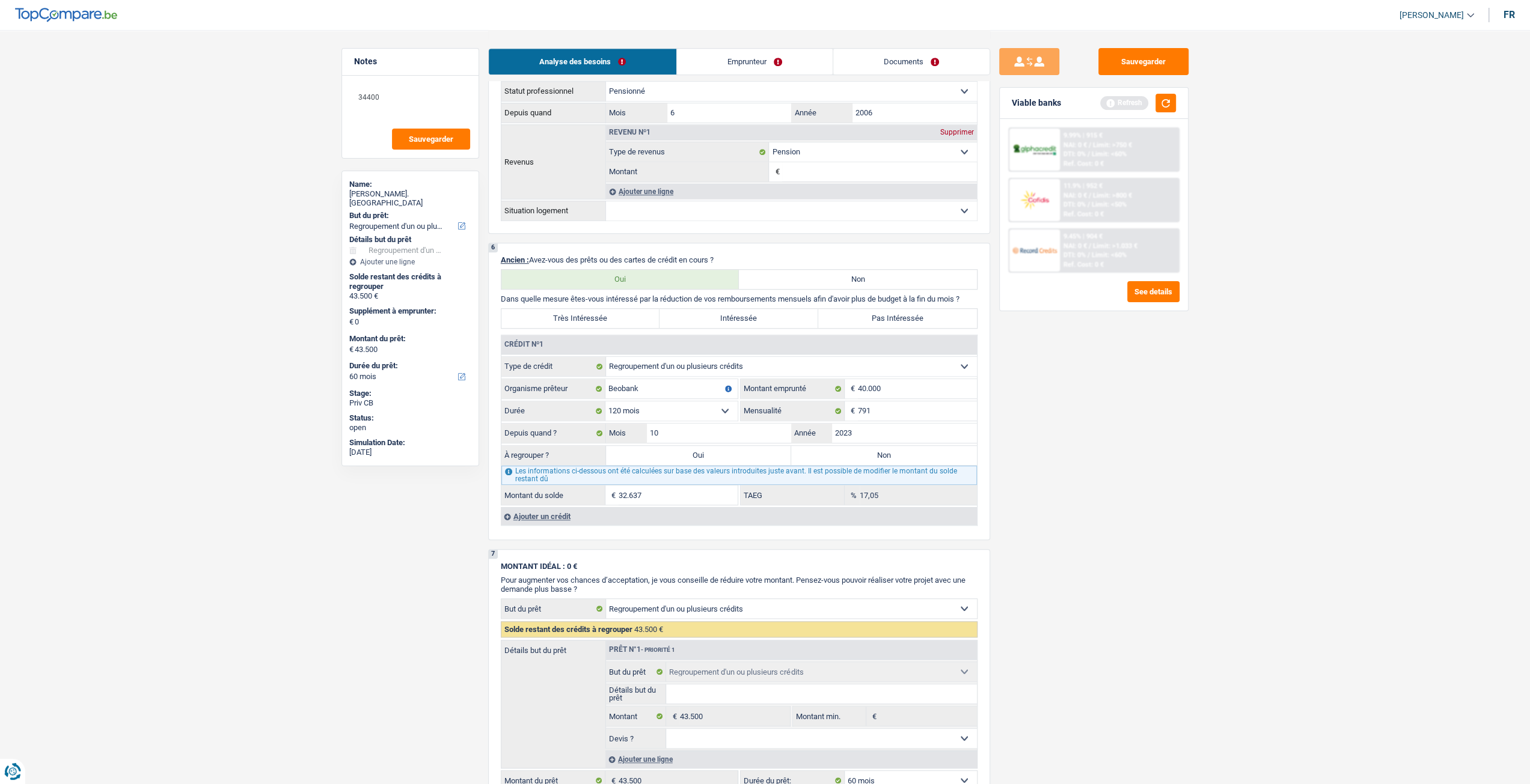
type input "22,75"
click at [659, 418] on select "12 mois 18 mois 24 mois 30 mois 36 mois 42 mois 48 mois 60 mois 72 mois 84 mois…" at bounding box center [671, 411] width 132 height 19
select select "84"
click at [605, 402] on select "12 mois 18 mois 24 mois 30 mois 36 mois 42 mois 48 mois 60 mois 72 mois 84 mois…" at bounding box center [671, 411] width 132 height 19
type input "32.637"
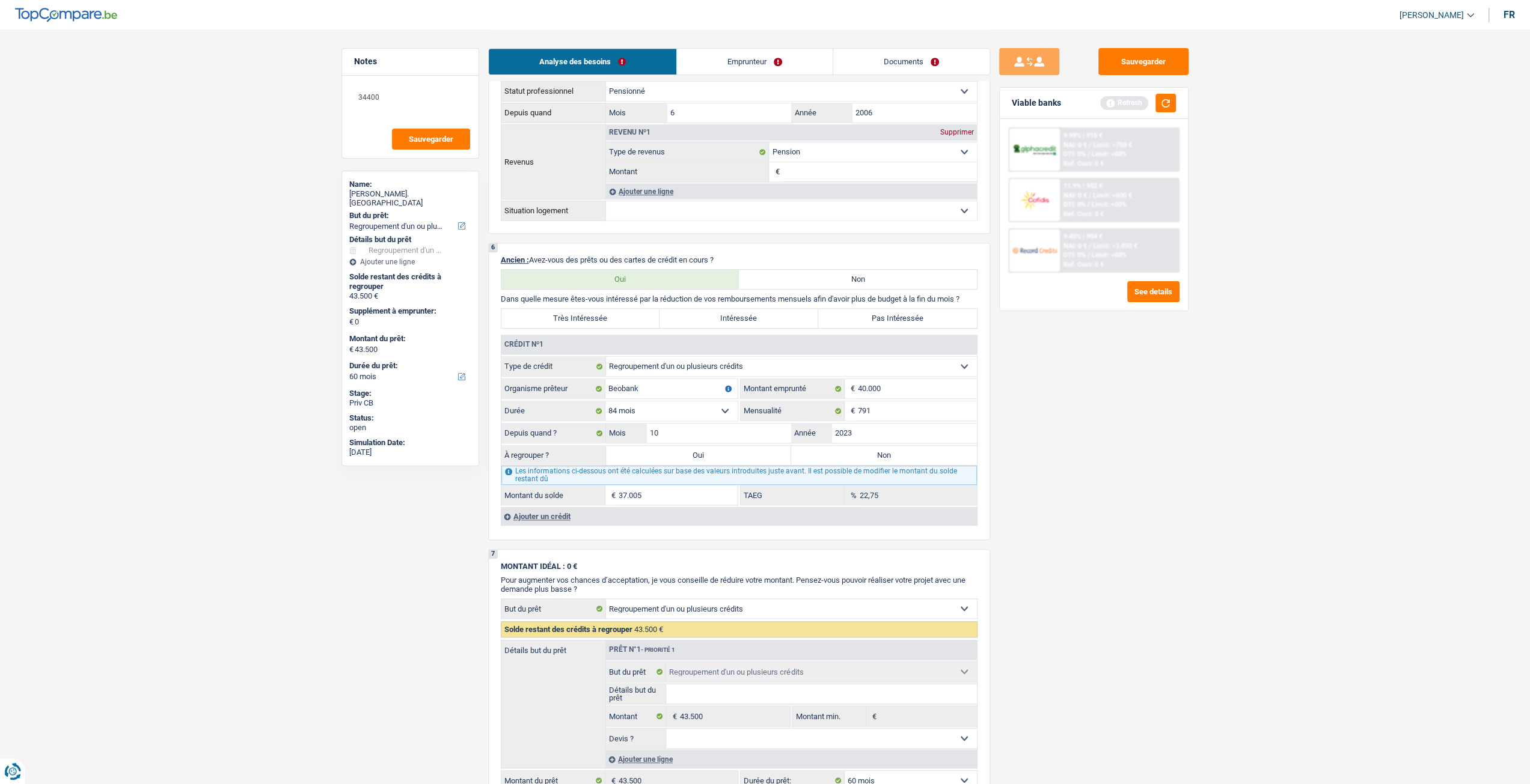
type input "17,05"
click at [888, 393] on input "40.000" at bounding box center [917, 389] width 119 height 19
type input "4.000"
select select
type input "4"
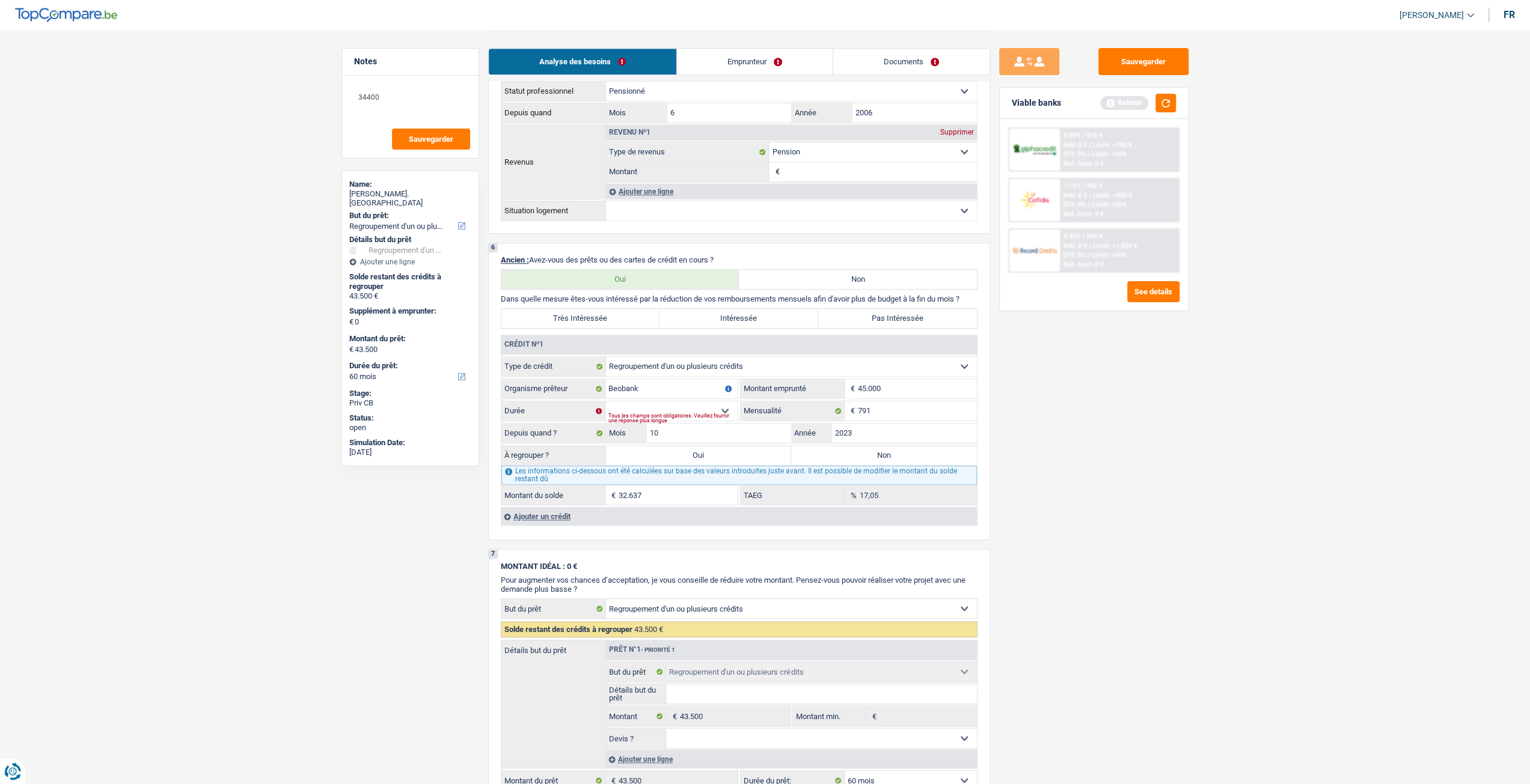
type input "45.000"
click at [1036, 441] on div "Sauvegarder Viable banks Refresh 9.99% | 915 € NAI: 0 € / Limit: >750 € DTI: 0%…" at bounding box center [1094, 406] width 207 height 717
click at [677, 416] on div "Tous les champs sont obligatoires. Veuillez fournir une réponse plus longue" at bounding box center [673, 418] width 130 height 5
click at [675, 409] on select "12 mois 18 mois 24 mois 30 mois 36 mois 42 mois 48 mois 60 mois 72 mois 84 mois…" at bounding box center [671, 411] width 132 height 19
select select "84"
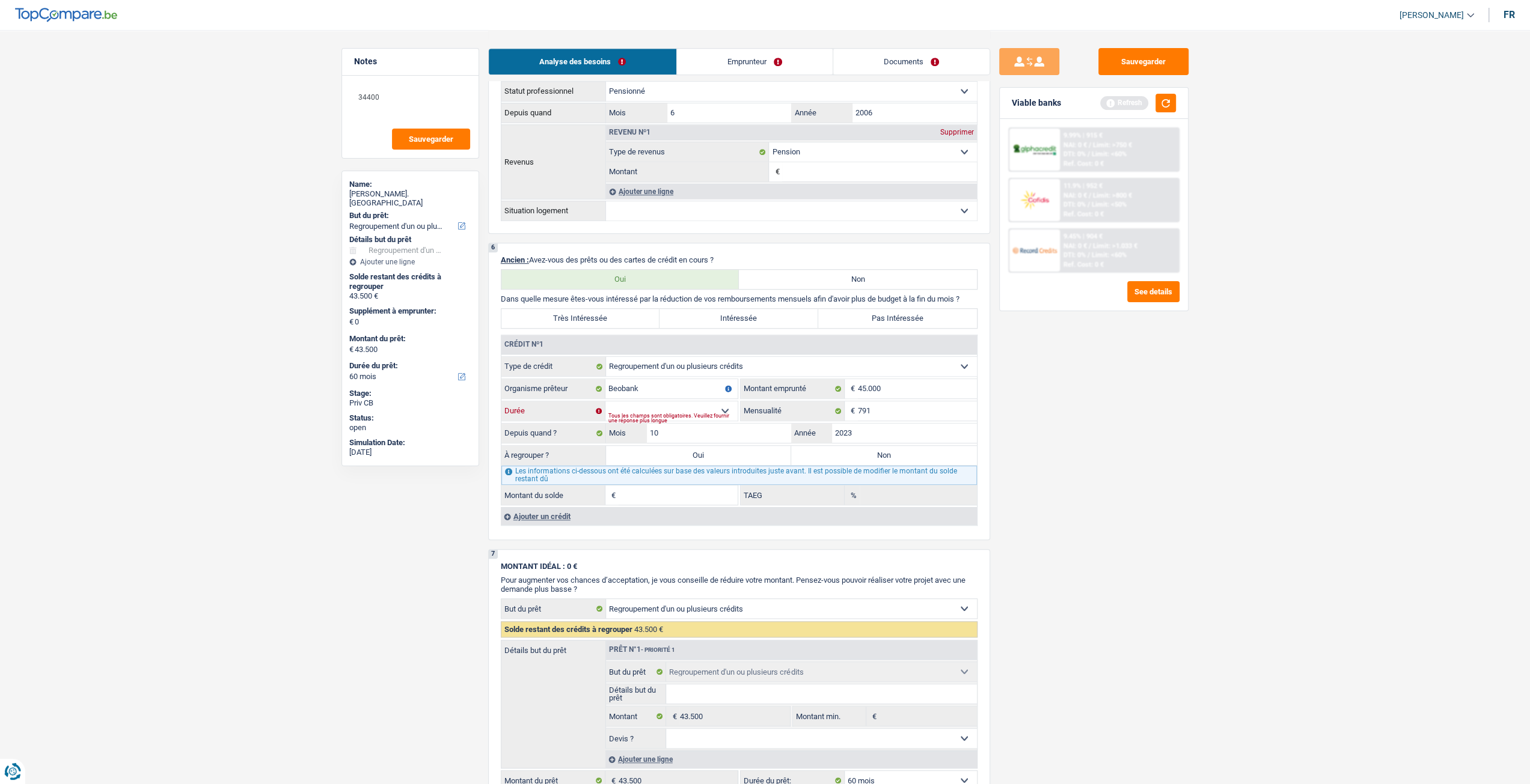
click at [605, 402] on select "12 mois 18 mois 24 mois 30 mois 36 mois 42 mois 48 mois 60 mois 72 mois 84 mois…" at bounding box center [671, 411] width 132 height 19
type input "35.674"
type input "12,53"
click at [895, 391] on input "45.000" at bounding box center [917, 389] width 119 height 19
type input "4.500"
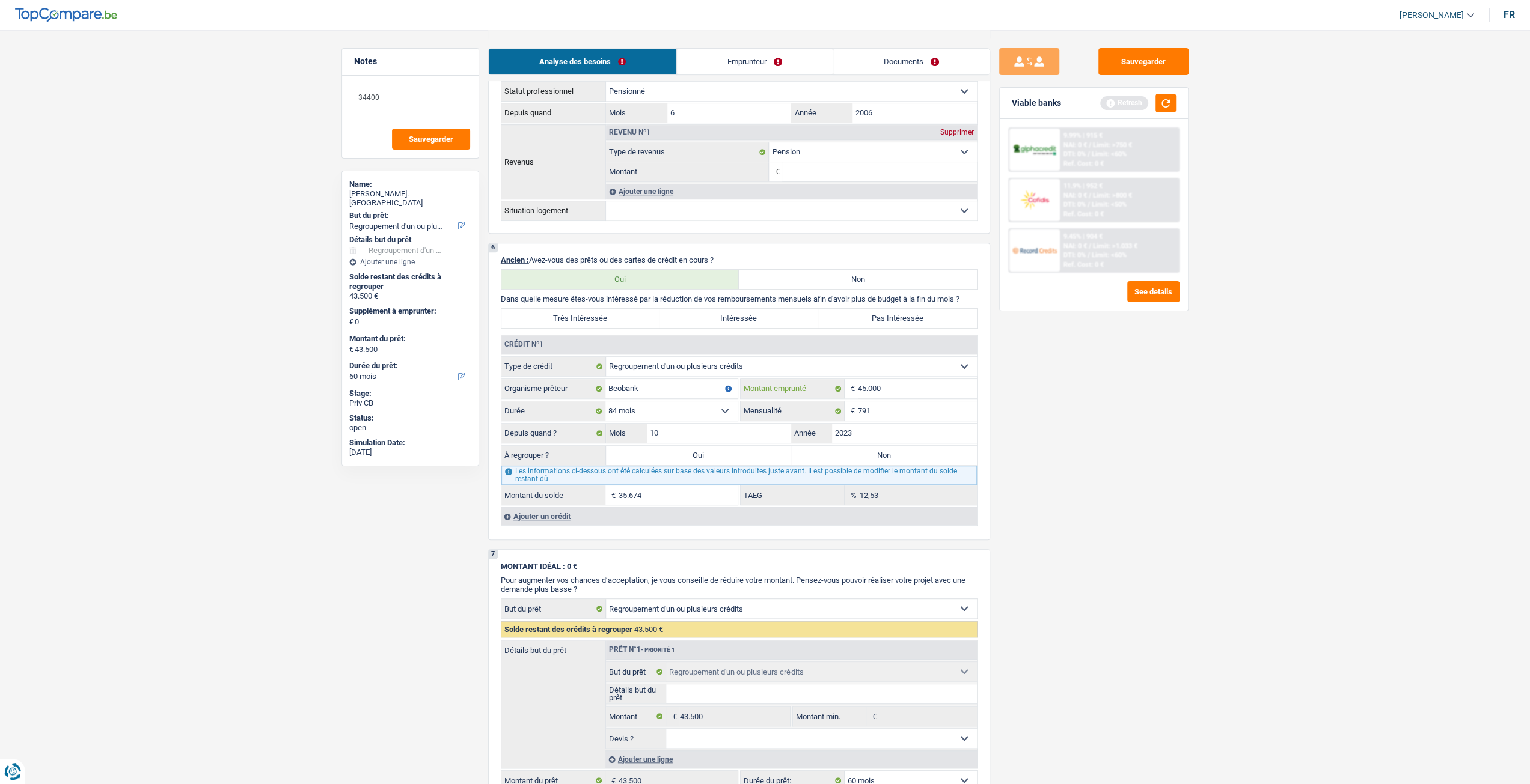
select select
type input "44.000"
click at [1057, 486] on div "Sauvegarder Viable banks Refresh 9.99% | 915 € NAI: 0 € / Limit: >750 € DTI: 0%…" at bounding box center [1094, 406] width 207 height 717
click at [702, 409] on select "12 mois 18 mois 24 mois 30 mois 36 mois 42 mois 48 mois 60 mois 72 mois 84 mois…" at bounding box center [671, 411] width 132 height 19
select select "84"
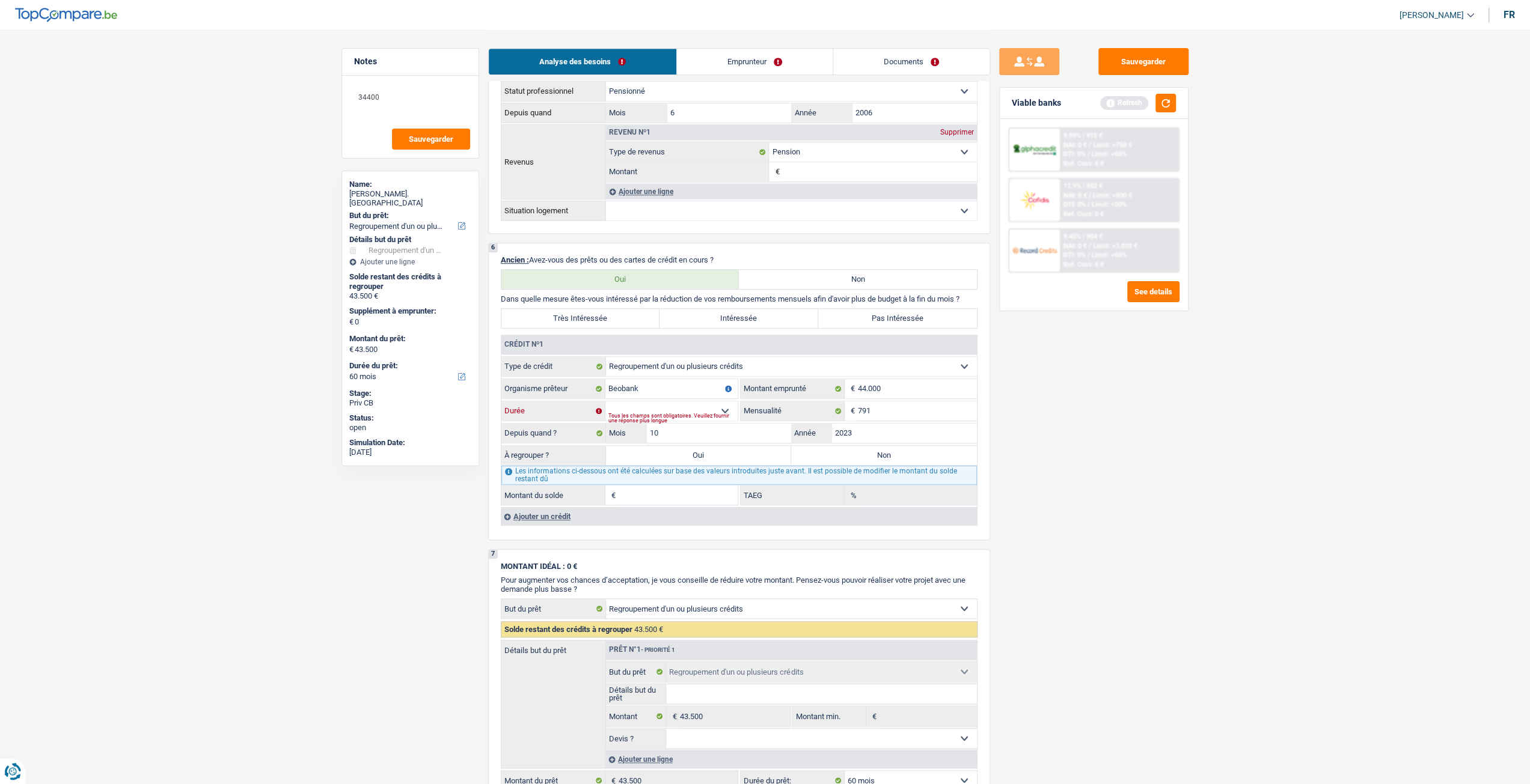
click at [605, 402] on select "12 mois 18 mois 24 mois 30 mois 36 mois 42 mois 48 mois 60 mois 72 mois 84 mois…" at bounding box center [671, 411] width 132 height 19
type input "35.077"
type input "13,36"
click at [895, 389] on input "44.000" at bounding box center [917, 389] width 119 height 19
type input "4.400"
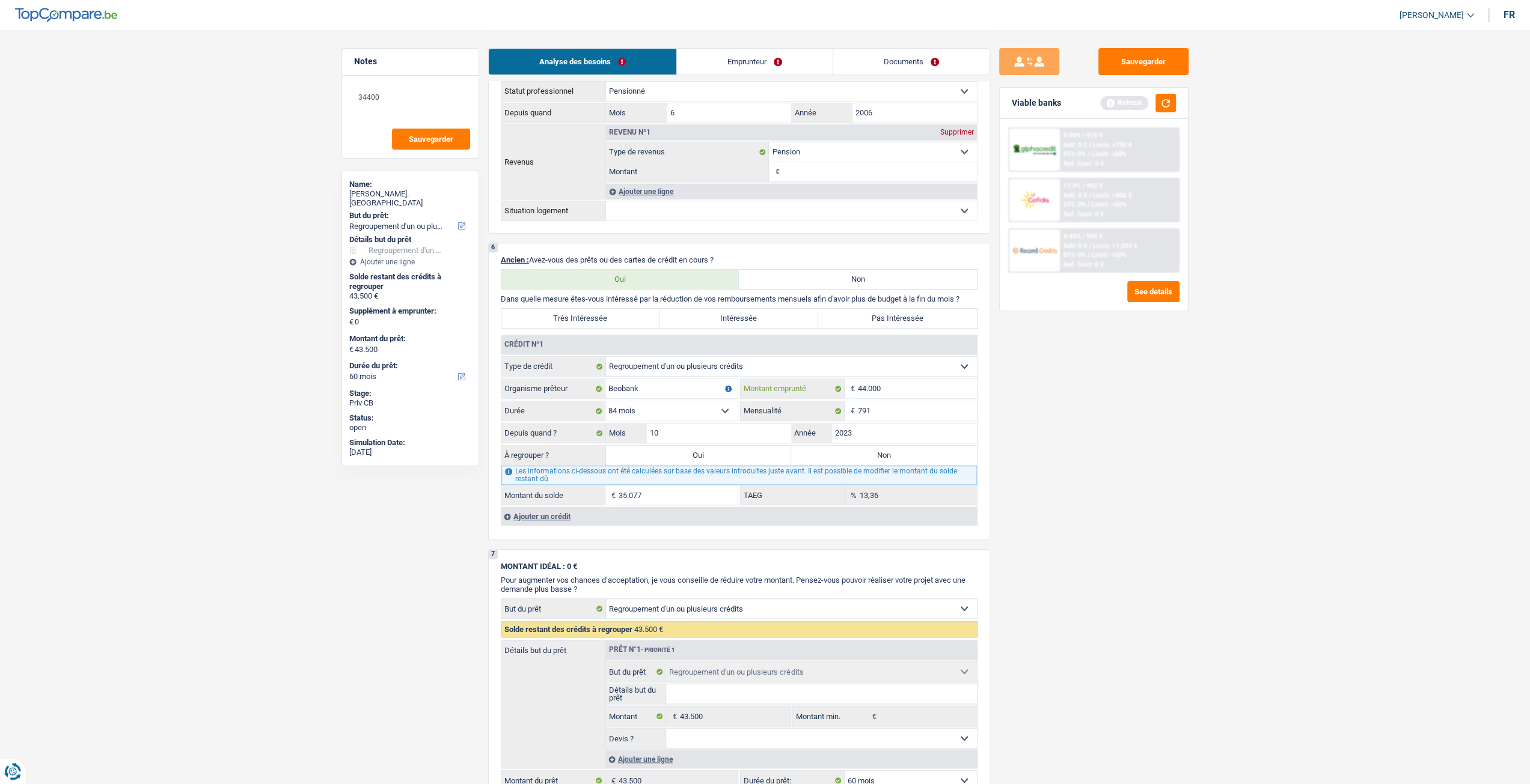
select select
type input "43.000"
click at [1029, 452] on div "Sauvegarder Viable banks Refresh 9.99% | 915 € NAI: 0 € / Limit: >750 € DTI: 0%…" at bounding box center [1094, 406] width 207 height 717
click at [674, 401] on fieldset "Carte ou ouverture de crédit Prêt hypothécaire Vente à tempérament Prêt à tempé…" at bounding box center [739, 431] width 476 height 149
click at [675, 403] on select "12 mois 18 mois 24 mois 30 mois 36 mois 42 mois 48 mois 60 mois 72 mois 84 mois…" at bounding box center [671, 411] width 132 height 19
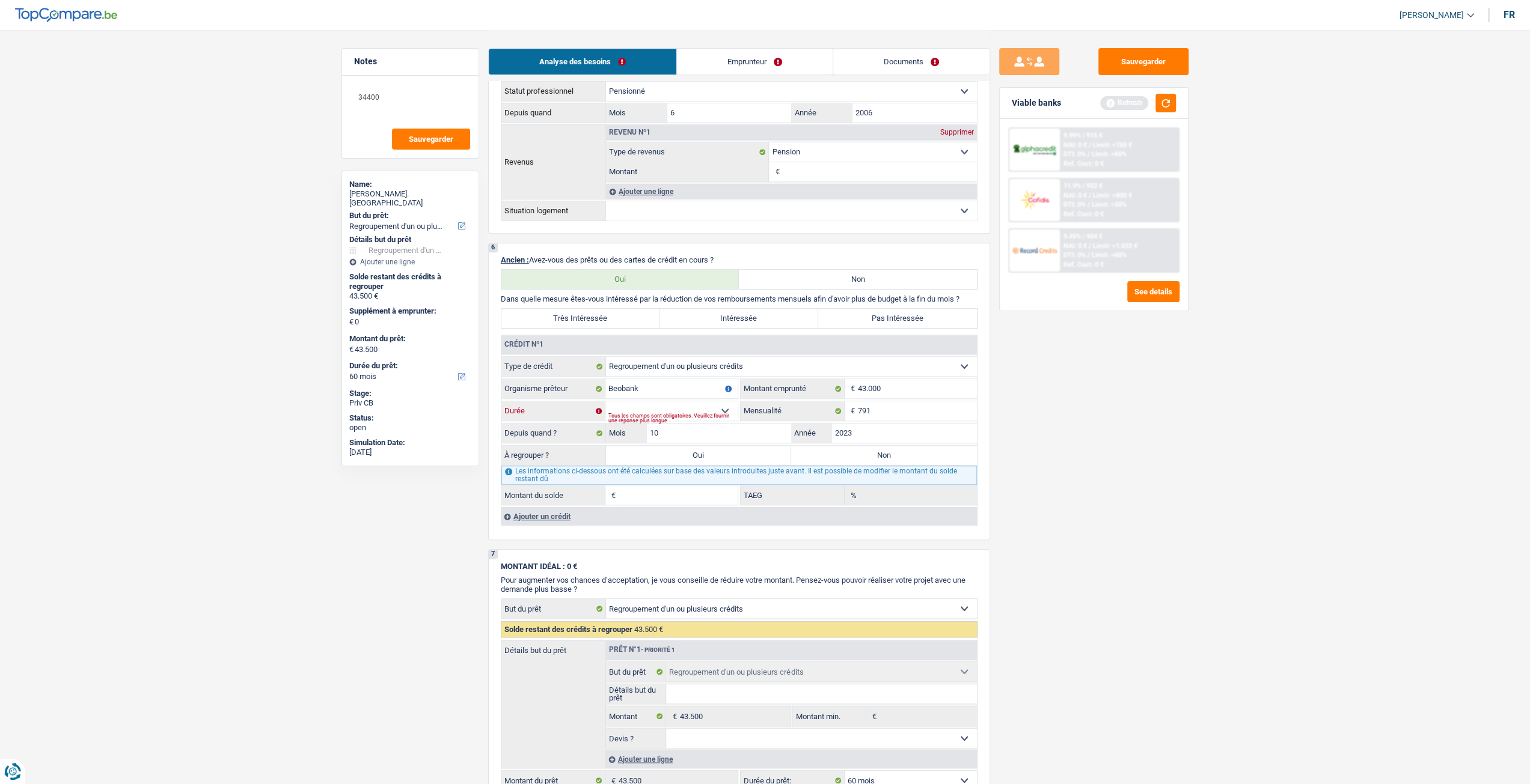
select select "84"
click at [605, 402] on select "12 mois 18 mois 24 mois 30 mois 36 mois 42 mois 48 mois 60 mois 72 mois 84 mois…" at bounding box center [671, 411] width 132 height 19
type input "34.475"
type input "14,22"
click at [1055, 490] on div "Sauvegarder Viable banks Refresh 9.99% | 915 € NAI: 0 € / Limit: >750 € DTI: 0%…" at bounding box center [1094, 406] width 207 height 717
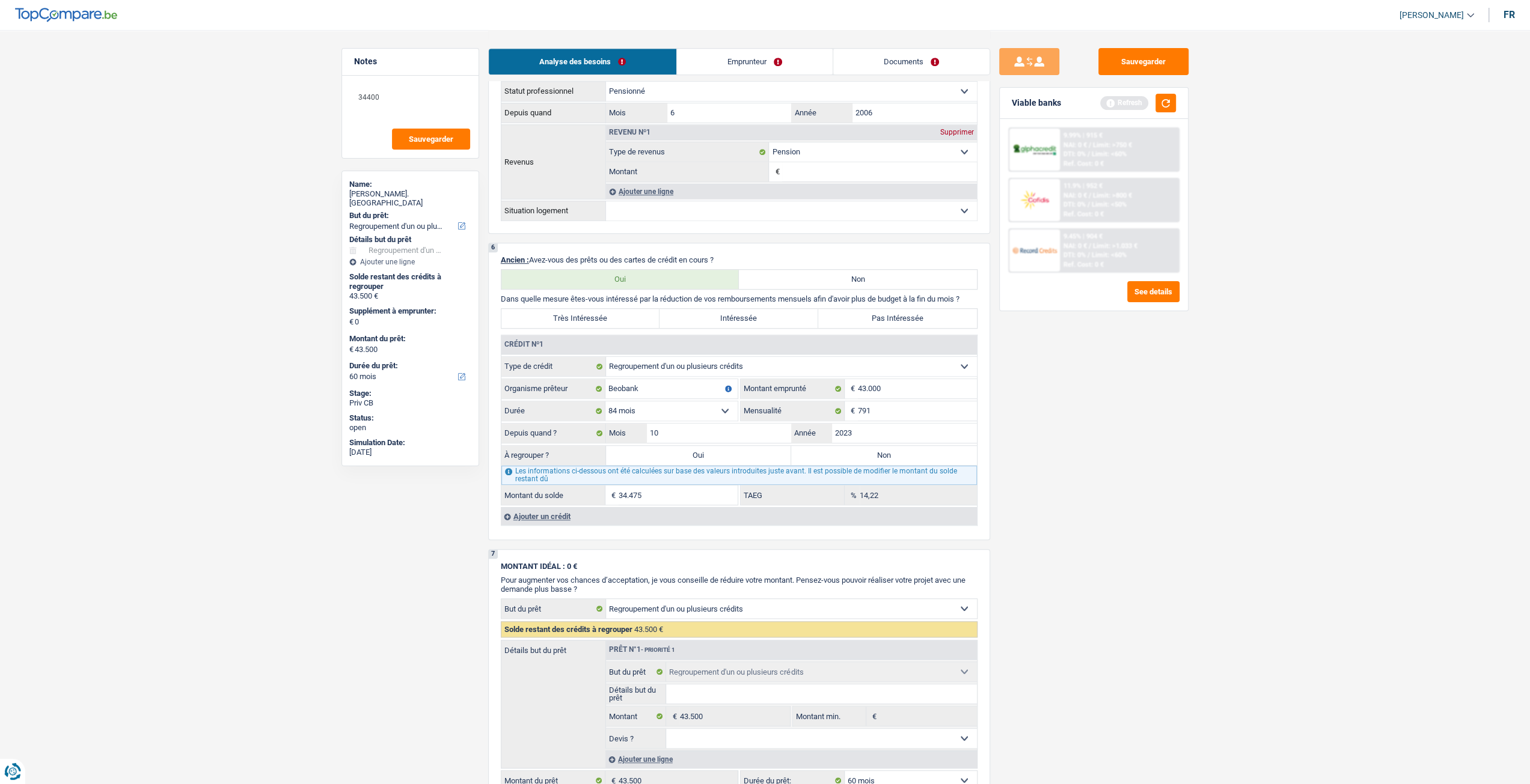
click at [586, 515] on div "Ajouter un crédit" at bounding box center [739, 517] width 476 height 18
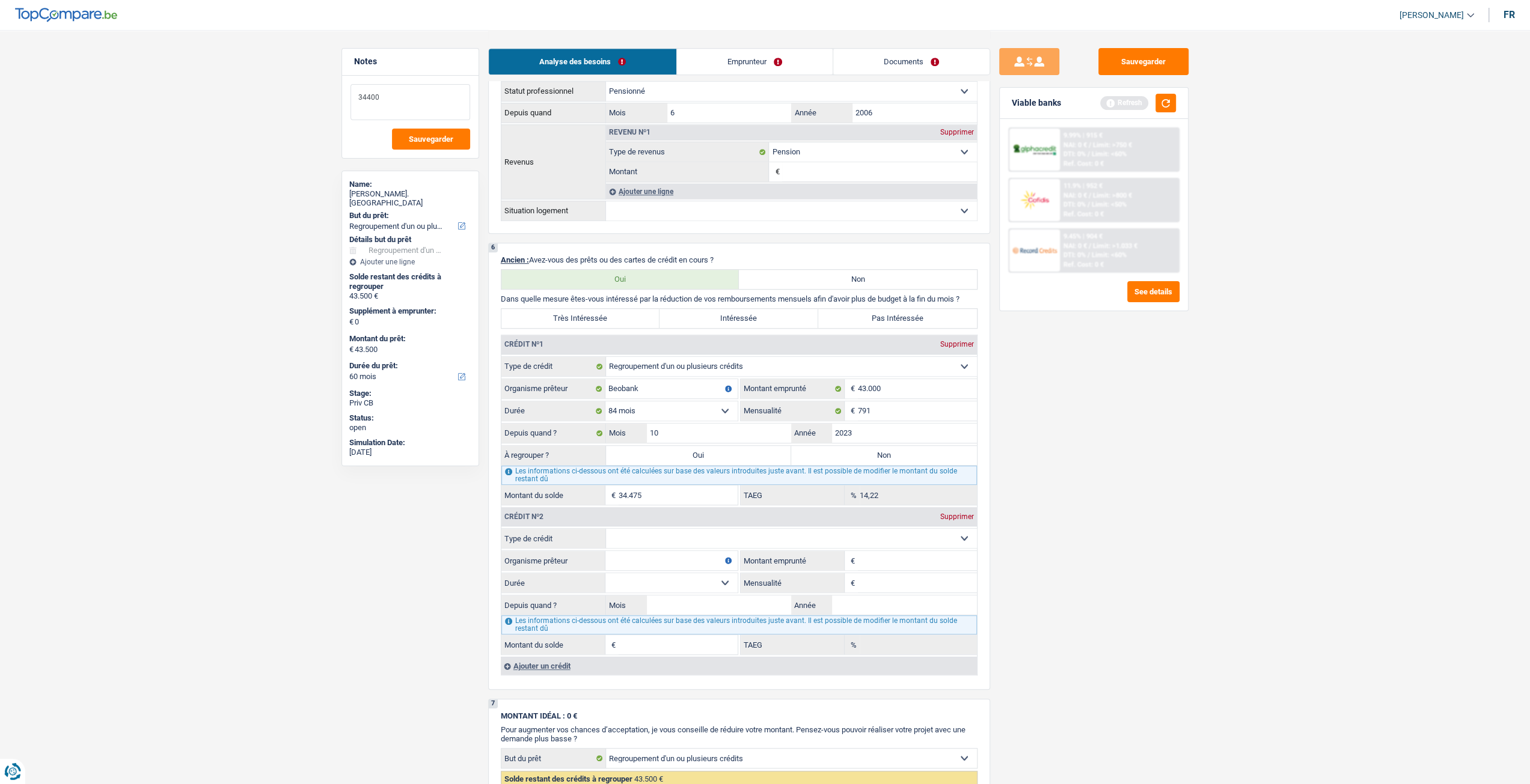
drag, startPoint x: 441, startPoint y: 102, endPoint x: 232, endPoint y: 100, distance: 209.0
click at [232, 100] on main "Notes 34400 Sauvegarder Name: Jean-Pierre De. Kleyn But du prêt: Confort maison…" at bounding box center [765, 311] width 1530 height 2064
click at [1119, 603] on div "Sauvegarder Viable banks Refresh 9.99% | 915 € NAI: 0 € / Limit: >750 € DTI: 0%…" at bounding box center [1094, 406] width 207 height 717
click at [752, 542] on select "Carte ou ouverture de crédit Prêt hypothécaire Vente à tempérament Prêt à tempé…" at bounding box center [791, 538] width 371 height 19
select select "personalLoan"
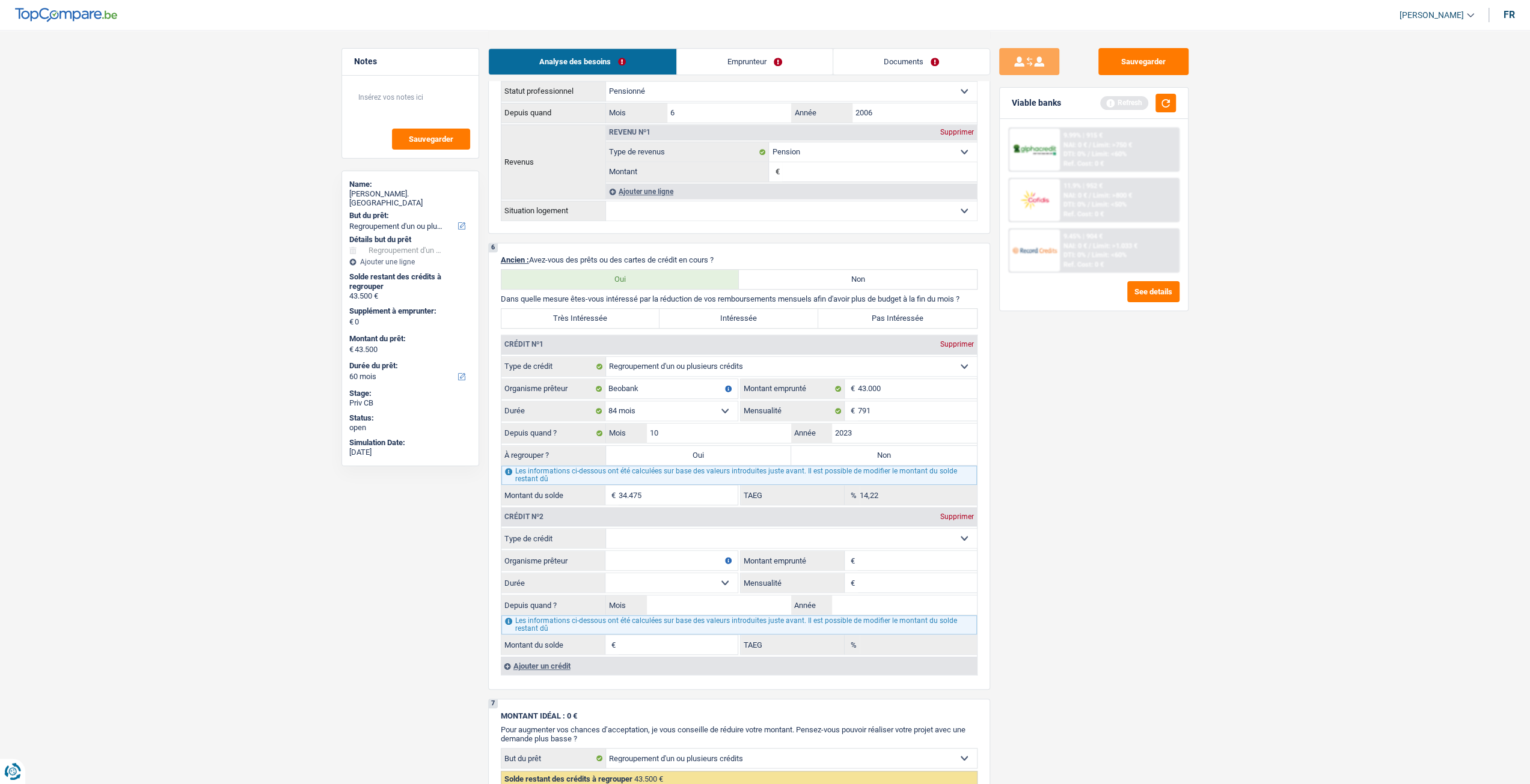
type input "0"
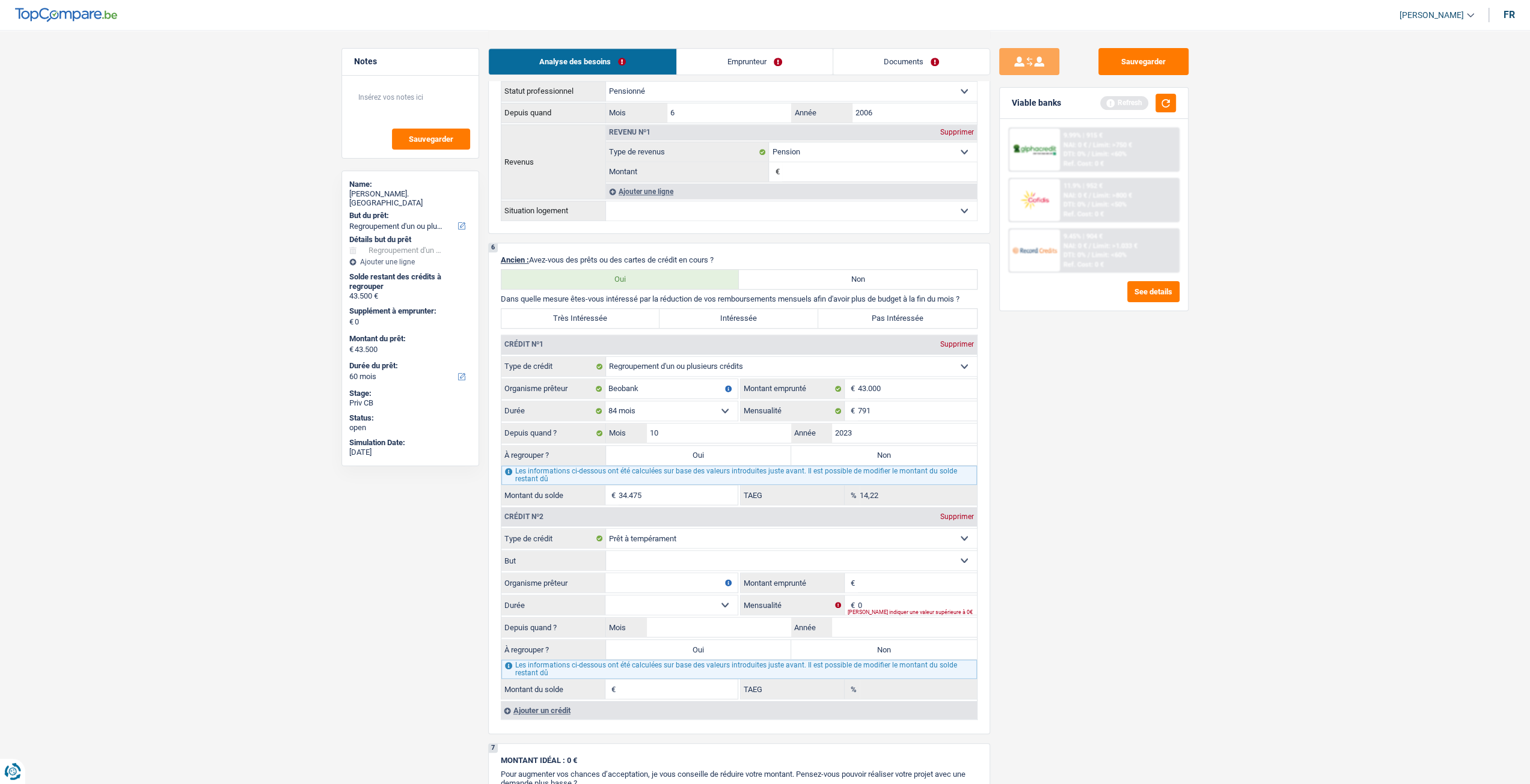
click at [704, 555] on select "Confort maison: meubles, textile, peinture, électroménager, outillage non-profe…" at bounding box center [791, 560] width 371 height 19
click at [701, 541] on select "Carte ou ouverture de crédit Prêt hypothécaire Vente à tempérament Prêt à tempé…" at bounding box center [791, 538] width 371 height 19
select select "cardOrCredit"
click at [606, 529] on select "Carte ou ouverture de crédit Prêt hypothécaire Vente à tempérament Prêt à tempé…" at bounding box center [791, 538] width 371 height 19
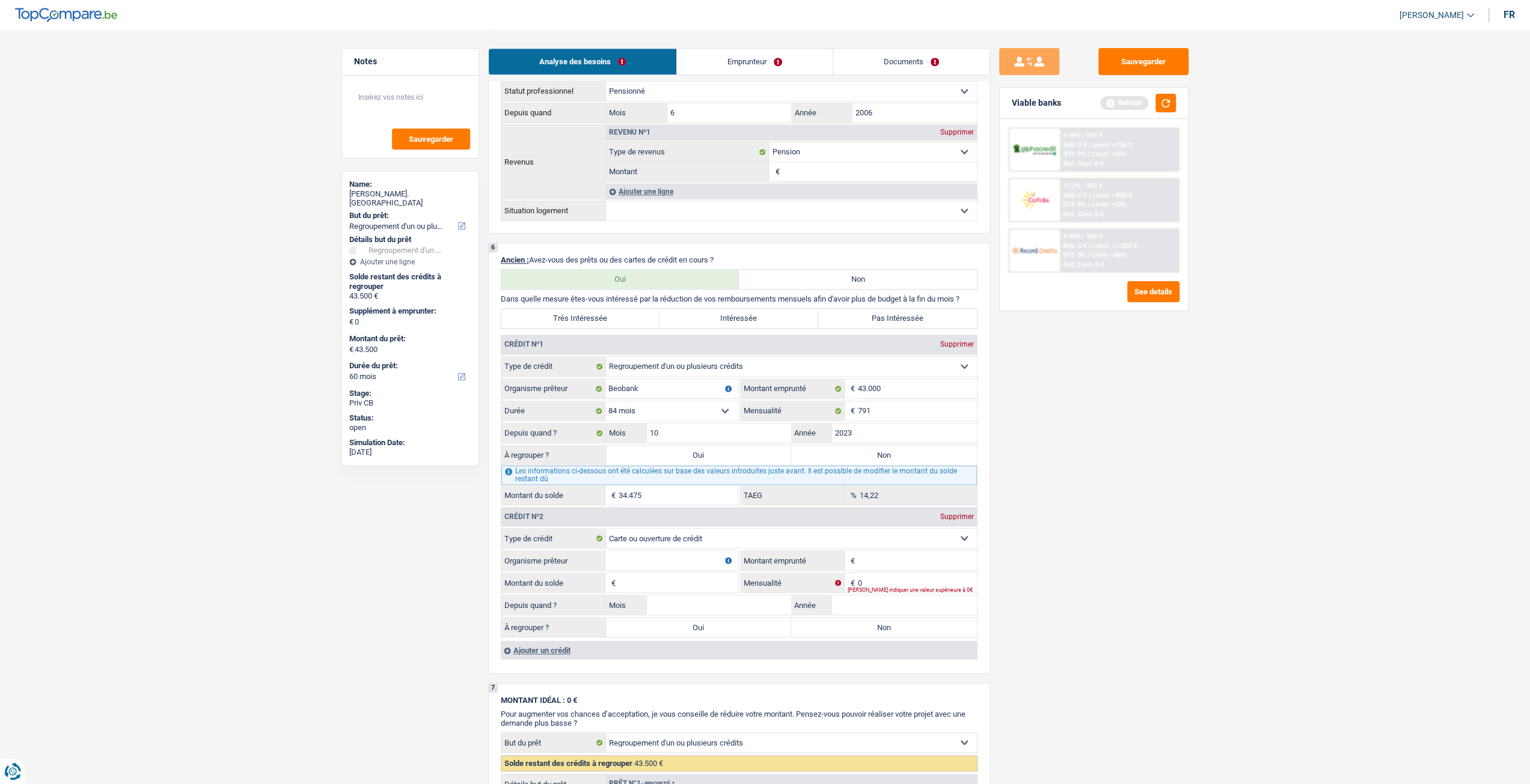
click at [891, 555] on input "Montant emprunté" at bounding box center [917, 560] width 119 height 19
type input "2.000"
click at [658, 578] on input "Montant du solde" at bounding box center [678, 582] width 119 height 19
type input "2.000"
click at [659, 561] on input "Organisme prêteur" at bounding box center [671, 560] width 132 height 19
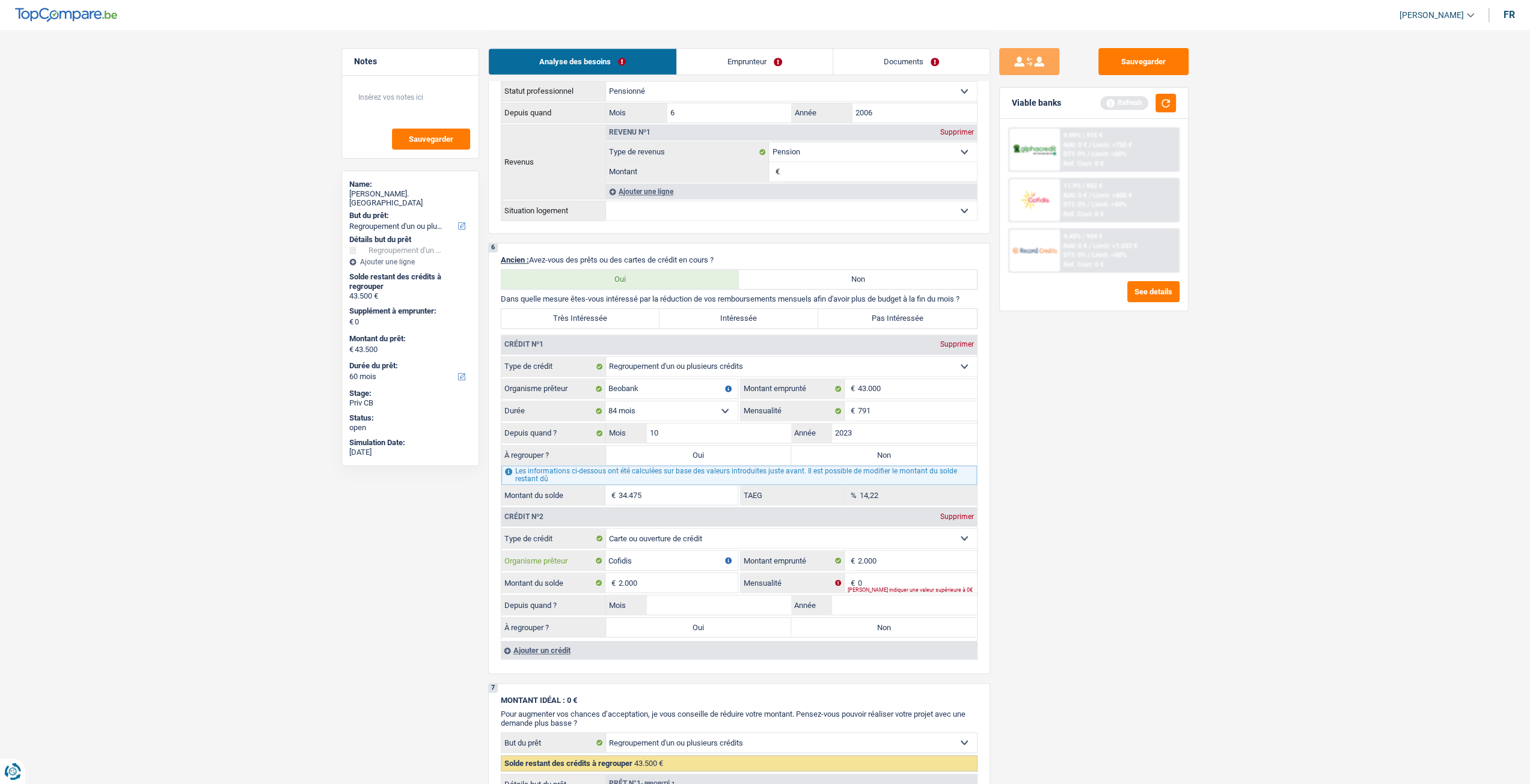
type input "Cofidis"
click at [885, 600] on input "Année" at bounding box center [904, 604] width 145 height 19
type input "2023"
click at [731, 602] on input "Mois" at bounding box center [719, 604] width 145 height 19
type input "10"
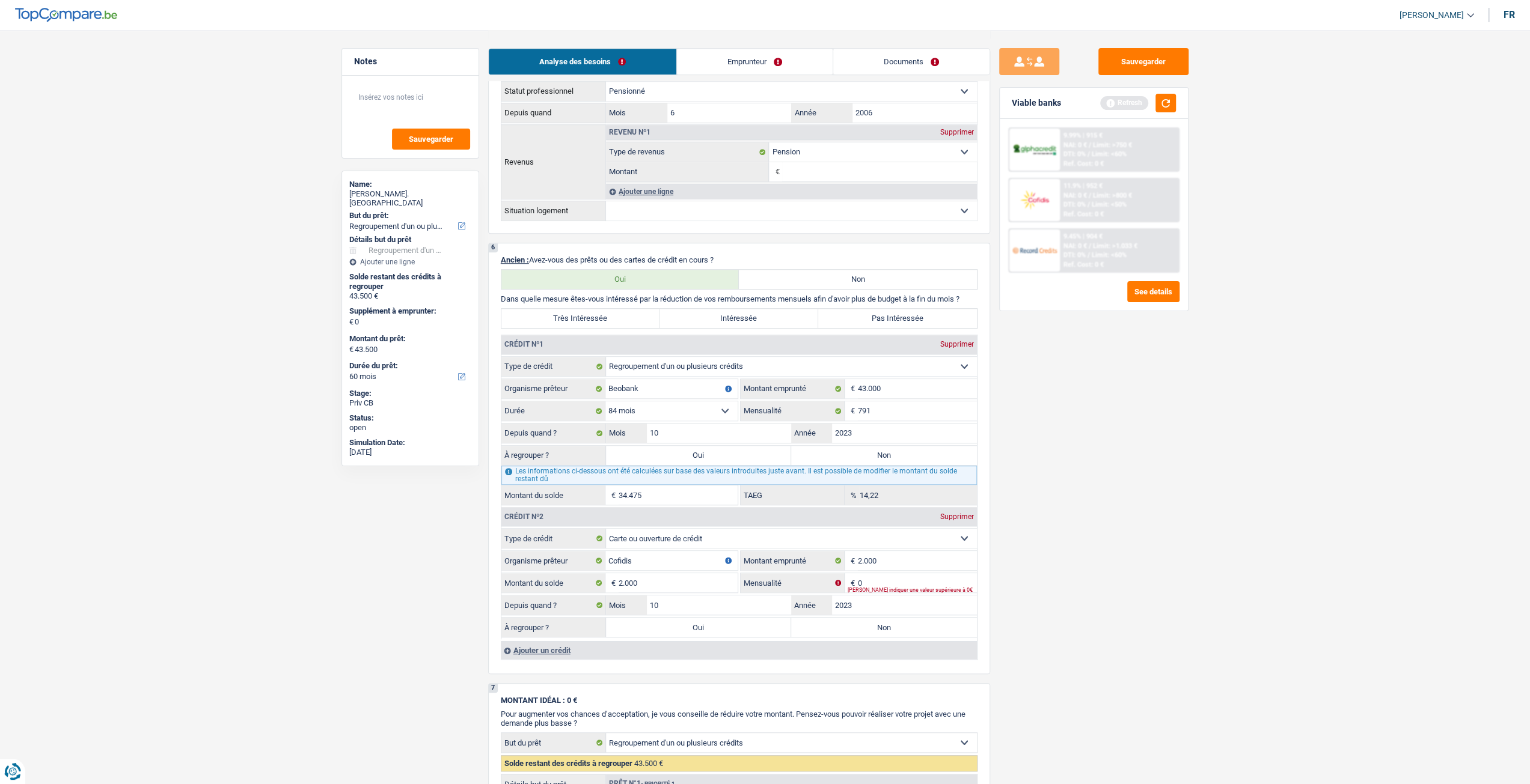
click at [1041, 595] on div "Sauvegarder Viable banks Refresh 9.99% | 915 € NAI: 0 € / Limit: >750 € DTI: 0%…" at bounding box center [1094, 406] width 207 height 717
click at [906, 578] on input "0" at bounding box center [917, 582] width 119 height 19
type input "75"
click at [1153, 616] on div "Sauvegarder Viable banks Refresh 9.99% | 915 € NAI: 0 € / Limit: >750 € DTI: 0%…" at bounding box center [1094, 406] width 207 height 717
click at [576, 649] on div "Ajouter un crédit" at bounding box center [739, 650] width 476 height 18
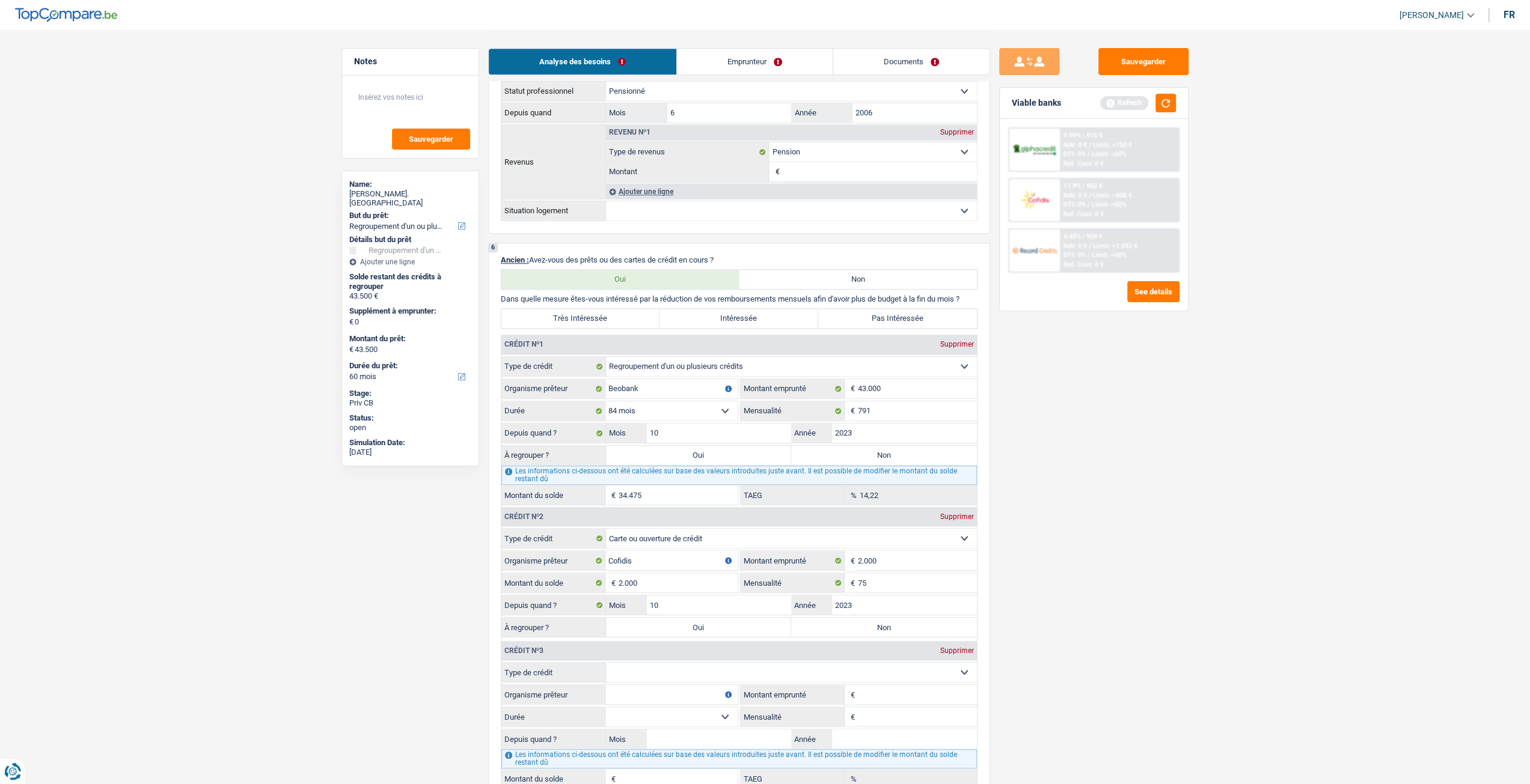
click at [673, 665] on select "Carte ou ouverture de crédit Prêt hypothécaire Vente à tempérament Prêt à tempé…" at bounding box center [791, 672] width 371 height 19
select select "cardOrCredit"
type input "0"
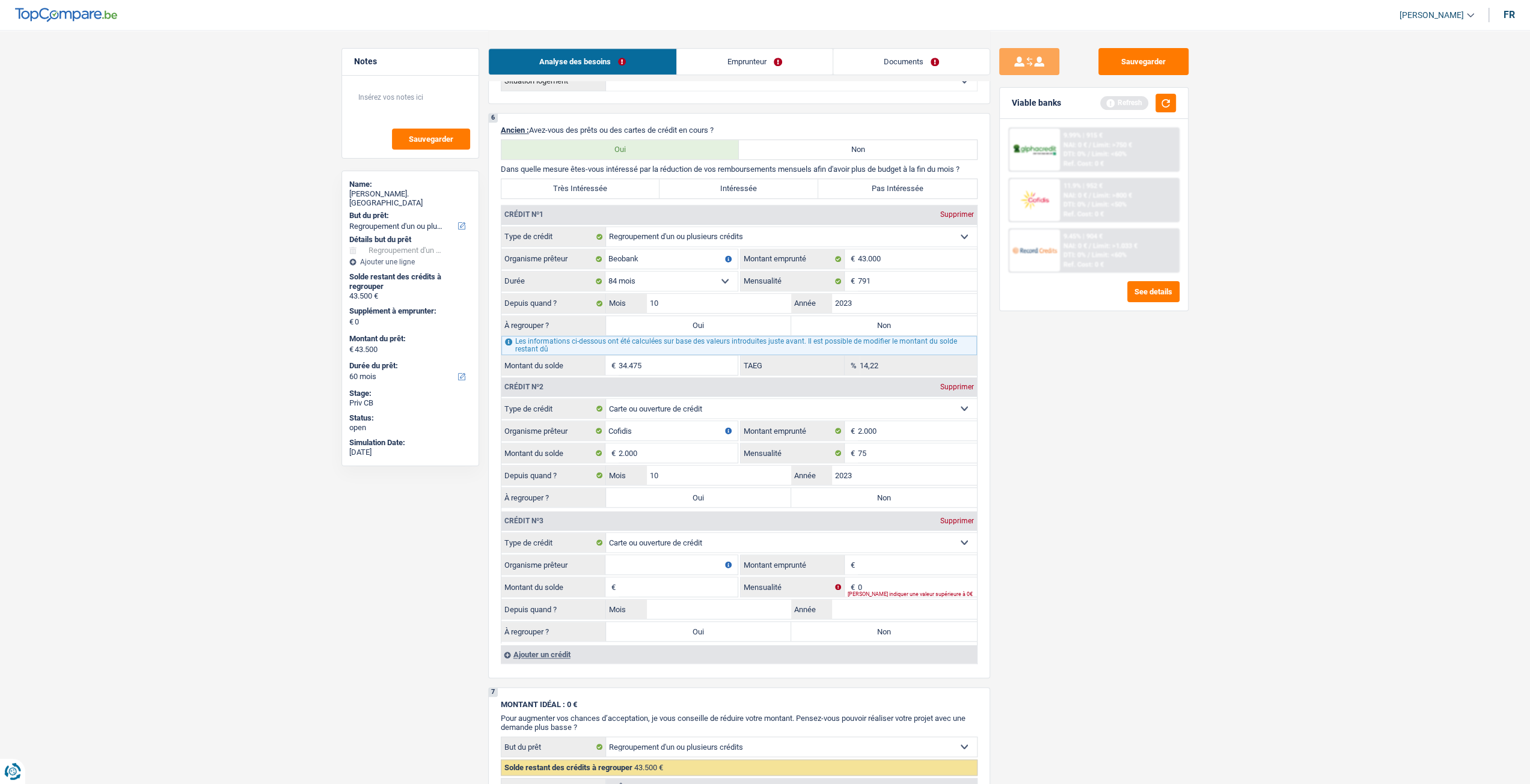
scroll to position [901, 0]
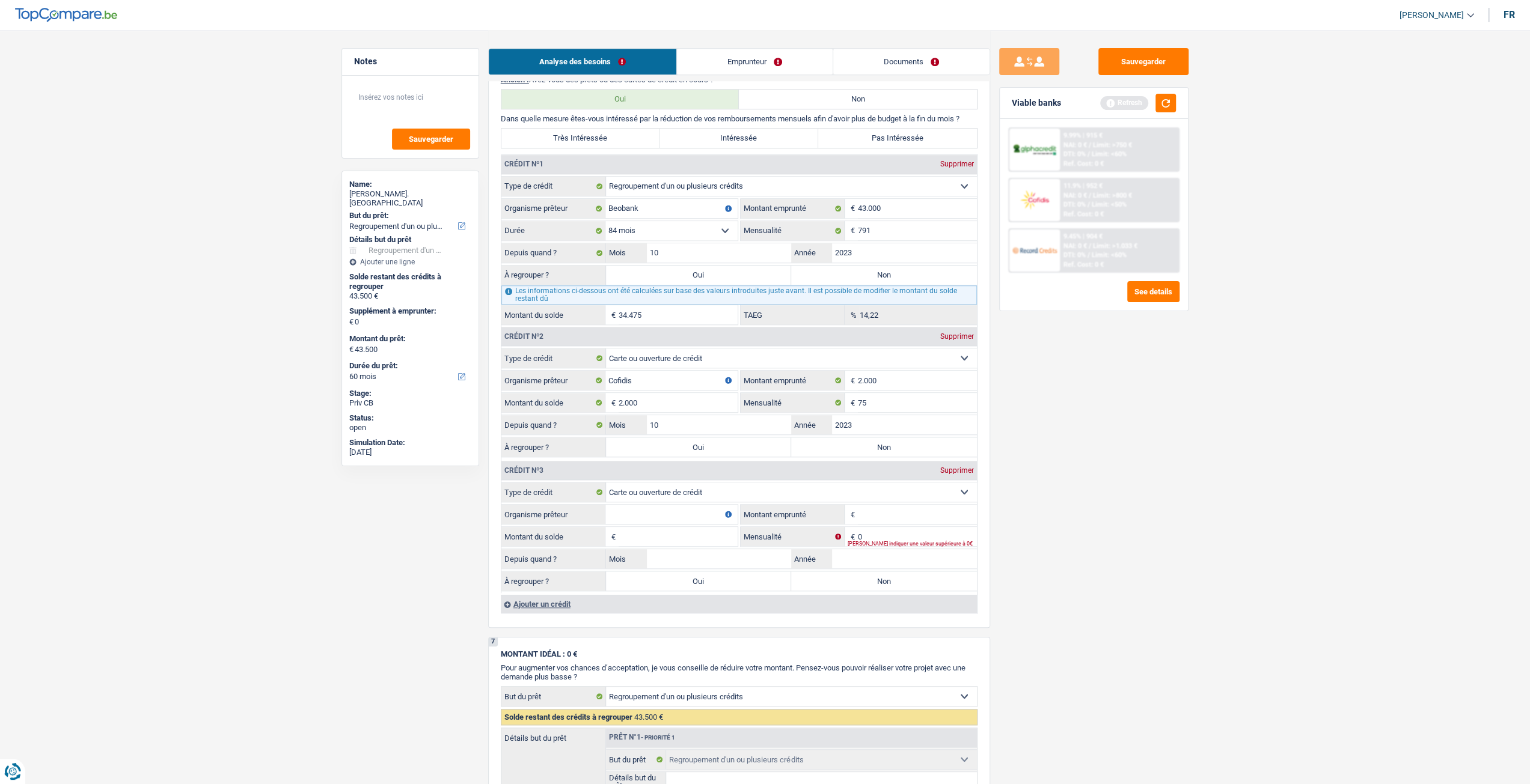
click at [666, 511] on input "Organisme prêteur" at bounding box center [671, 514] width 132 height 19
click at [905, 519] on input "Montant emprunté" at bounding box center [917, 514] width 119 height 19
click at [723, 516] on input "bnp" at bounding box center [671, 514] width 132 height 19
type input "b"
type input "beobnak"
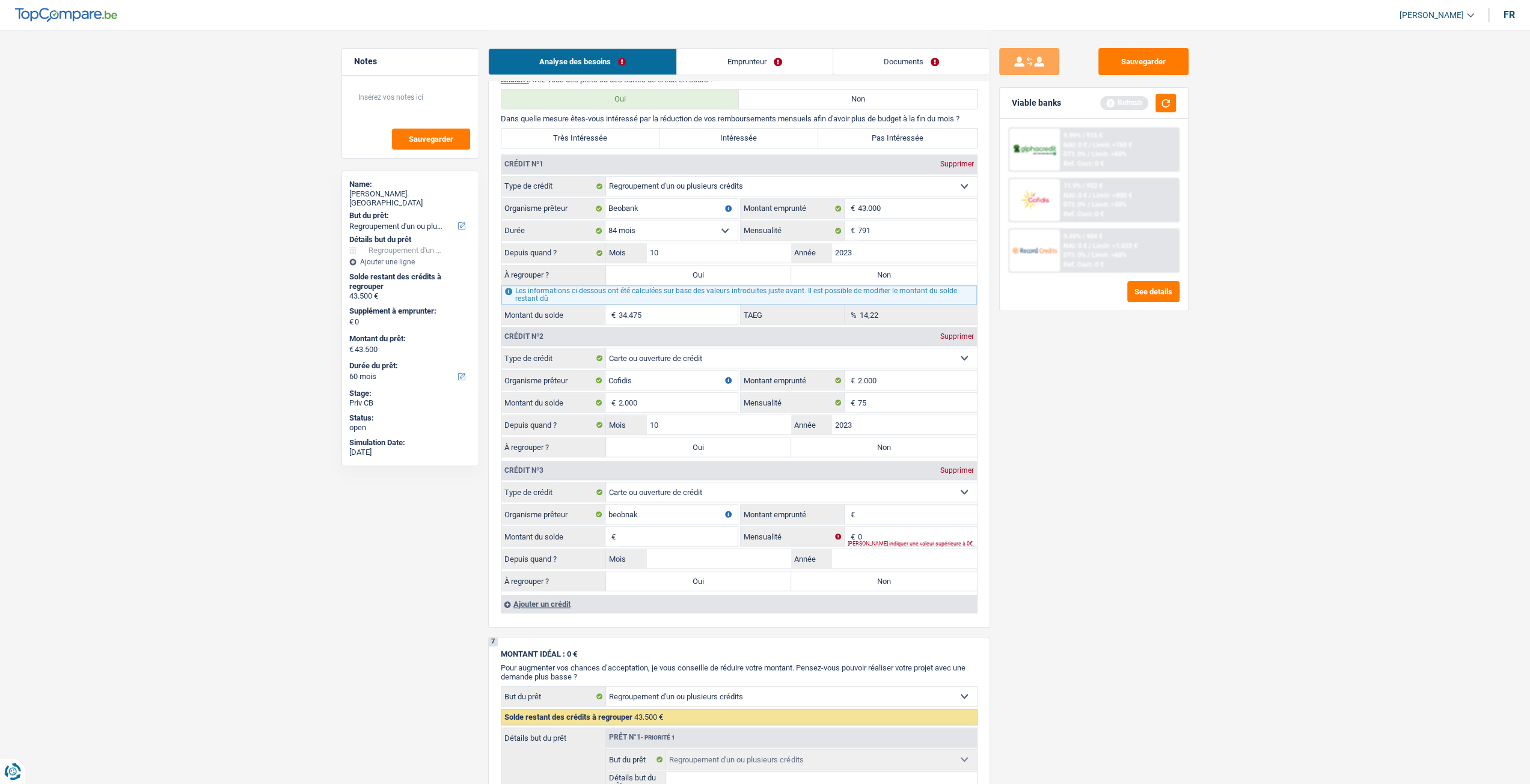
click at [893, 511] on input "Montant emprunté" at bounding box center [917, 514] width 119 height 19
type input "2.500"
click at [700, 556] on input "Mois" at bounding box center [719, 558] width 145 height 19
type input "10"
type input "2023"
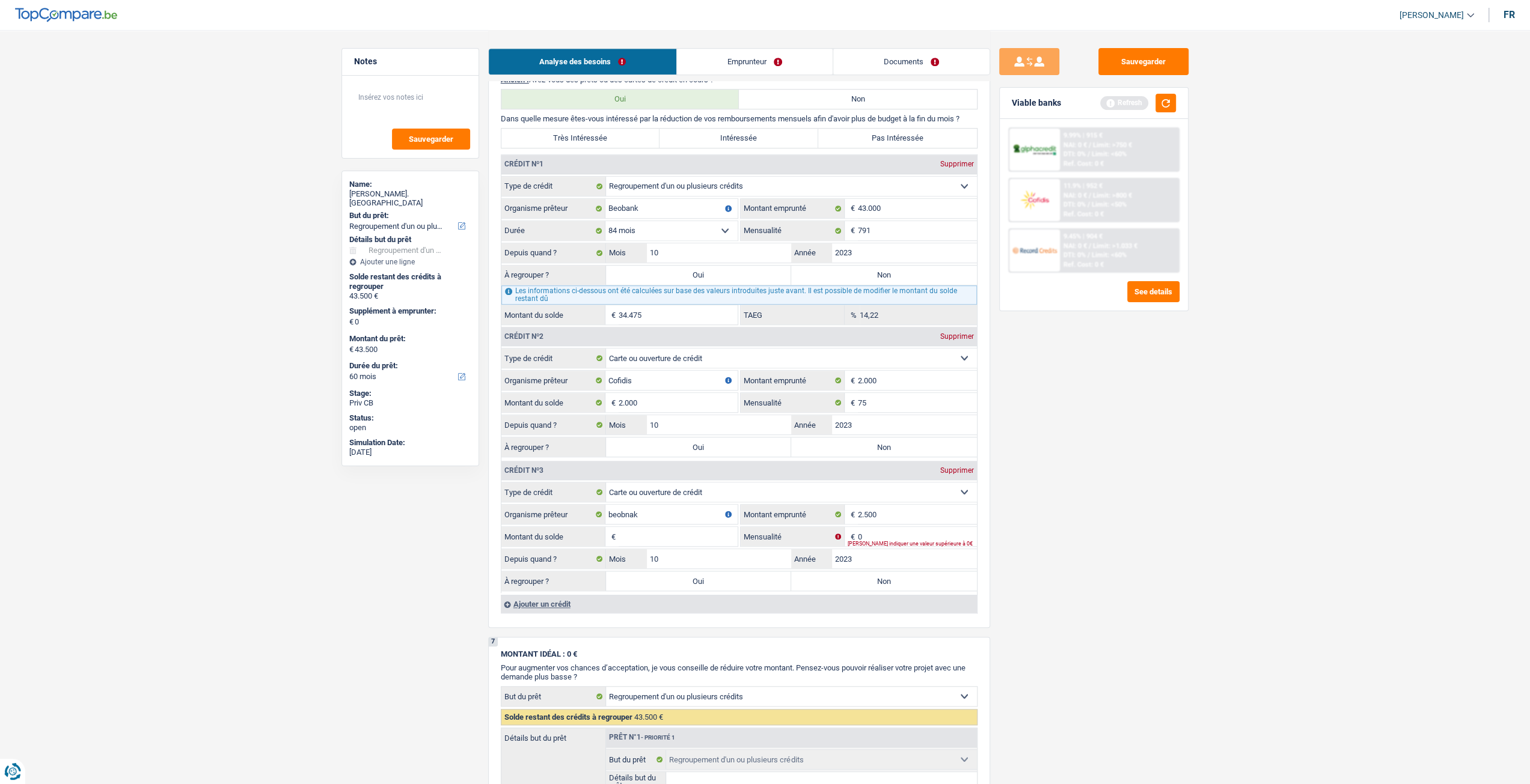
click at [684, 533] on input "Montant du solde" at bounding box center [678, 536] width 119 height 19
type input "2.500"
click at [934, 528] on input "0" at bounding box center [917, 536] width 119 height 19
type input "125"
click at [1154, 558] on div "Sauvegarder Viable banks Refresh 9.99% | 915 € NAI: 0 € / Limit: >750 € DTI: 0%…" at bounding box center [1094, 406] width 207 height 717
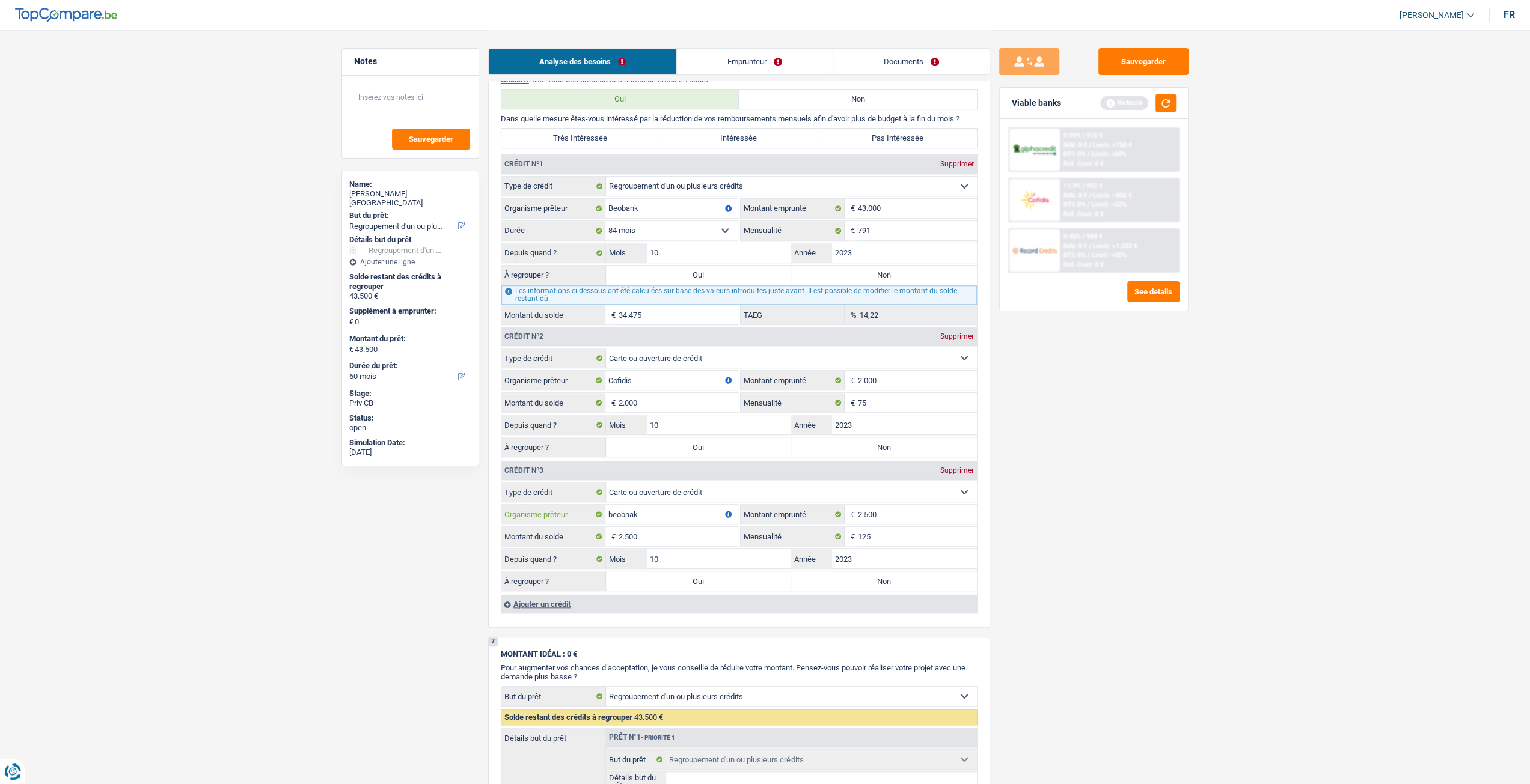
click at [627, 515] on input "beobnak" at bounding box center [671, 514] width 132 height 19
click at [650, 517] on input "beobak" at bounding box center [671, 514] width 132 height 19
click at [630, 513] on input "beobak" at bounding box center [671, 514] width 132 height 19
type input "beobank"
click at [1132, 555] on div "Sauvegarder Viable banks Refresh 9.99% | 915 € NAI: 0 € / Limit: >750 € DTI: 0%…" at bounding box center [1094, 406] width 207 height 717
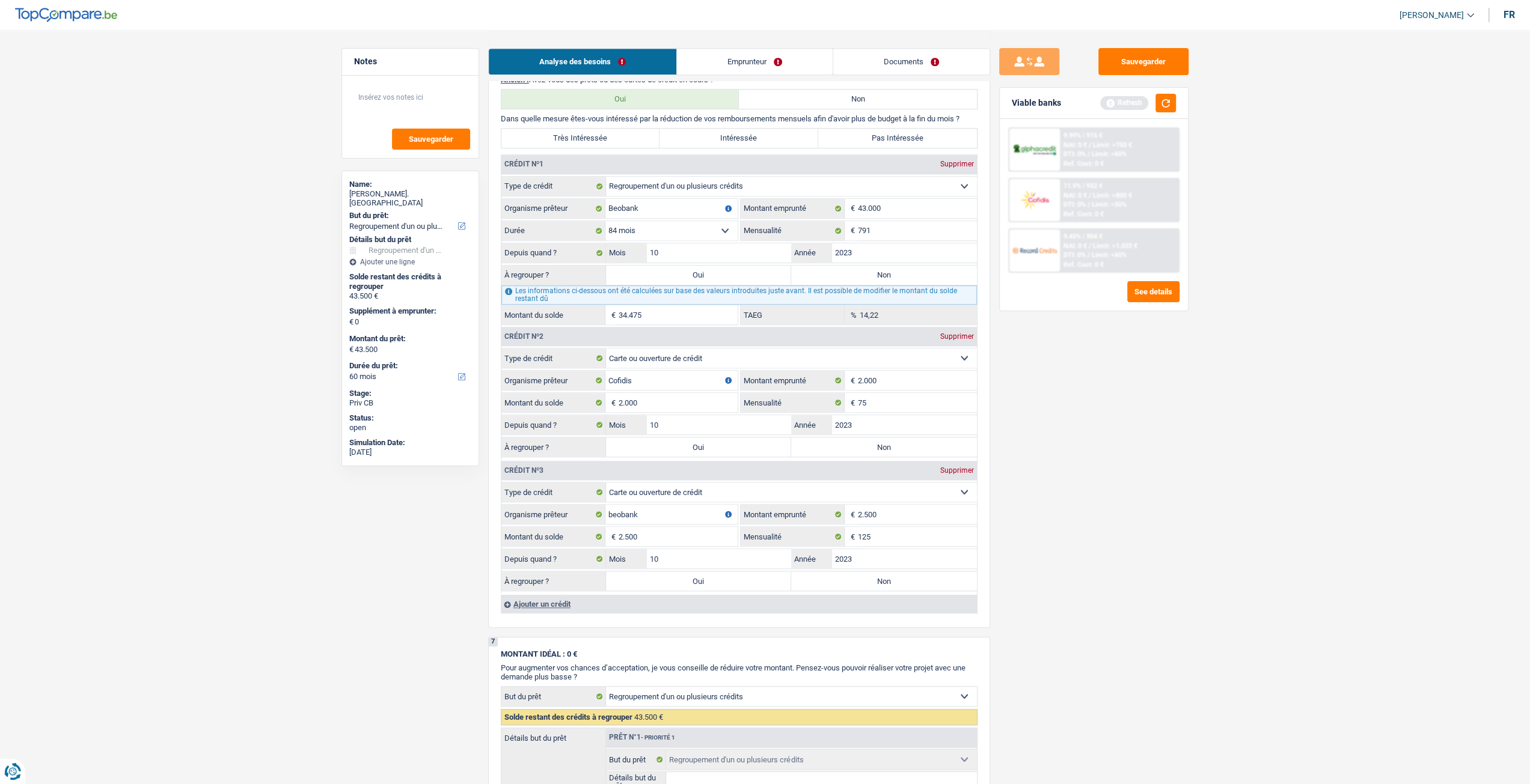
click at [642, 234] on select "12 mois 18 mois 24 mois 30 mois 36 mois 42 mois 48 mois 60 mois 72 mois 84 mois…" at bounding box center [671, 230] width 132 height 19
click at [668, 229] on select "12 mois 18 mois 24 mois 30 mois 36 mois 42 mois 48 mois 60 mois 72 mois 84 mois…" at bounding box center [671, 230] width 132 height 19
drag, startPoint x: 1127, startPoint y: 357, endPoint x: 1121, endPoint y: 362, distance: 7.8
click at [1127, 357] on div "Sauvegarder Viable banks Refresh 9.99% | 915 € NAI: 0 € / Limit: >750 € DTI: 0%…" at bounding box center [1094, 406] width 207 height 717
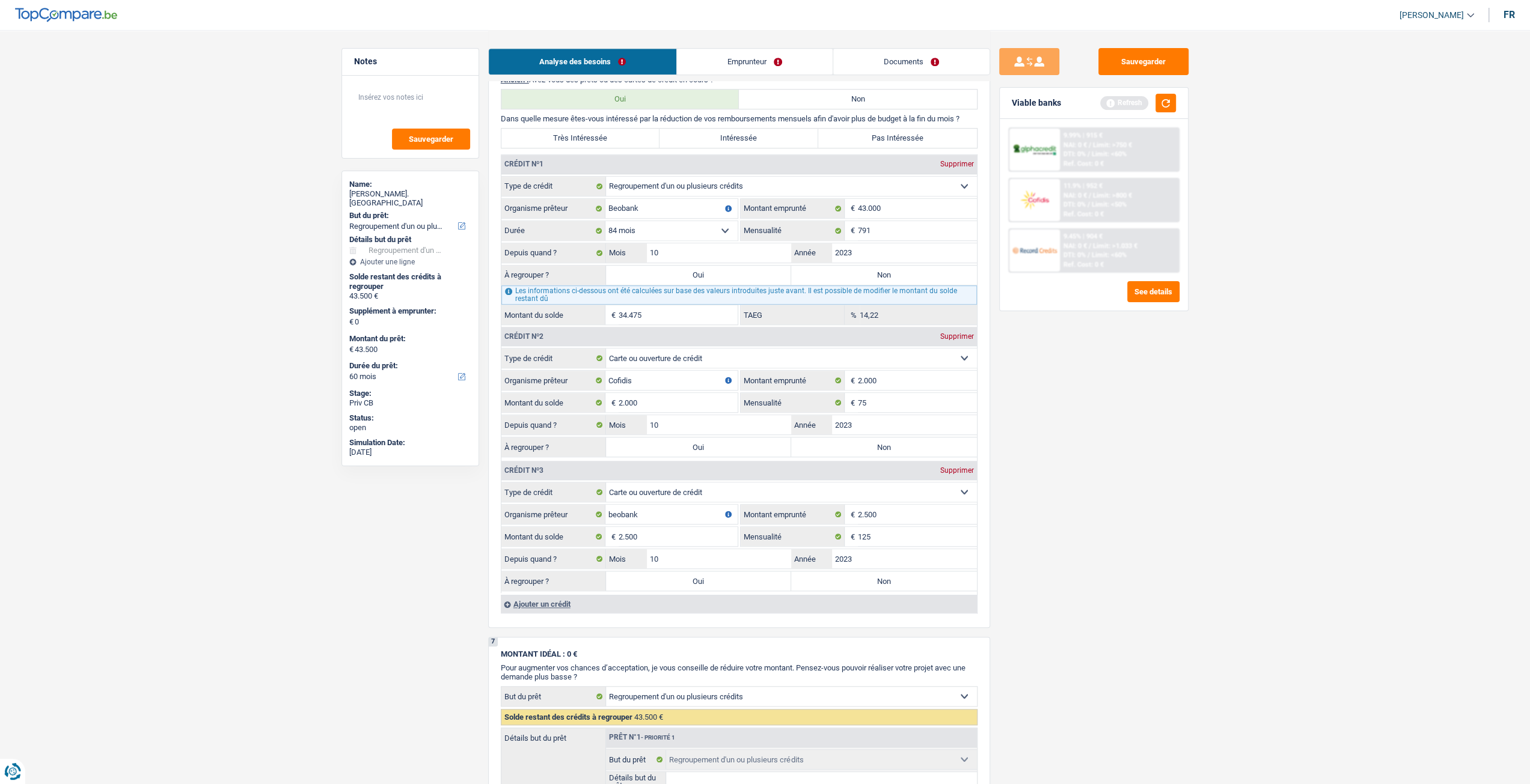
click at [644, 319] on input "34.475" at bounding box center [678, 315] width 119 height 19
click at [1210, 453] on main "Notes Sauvegarder Name: Jean-Pierre De. Kleyn But du prêt: Confort maison: meub…" at bounding box center [765, 190] width 1530 height 2182
click at [694, 312] on input "34.475" at bounding box center [678, 315] width 119 height 19
click at [704, 259] on input "10" at bounding box center [719, 252] width 145 height 19
click at [1031, 386] on div "Sauvegarder Viable banks Refresh 9.99% | 915 € NAI: 0 € / Limit: >750 € DTI: 0%…" at bounding box center [1094, 406] width 207 height 717
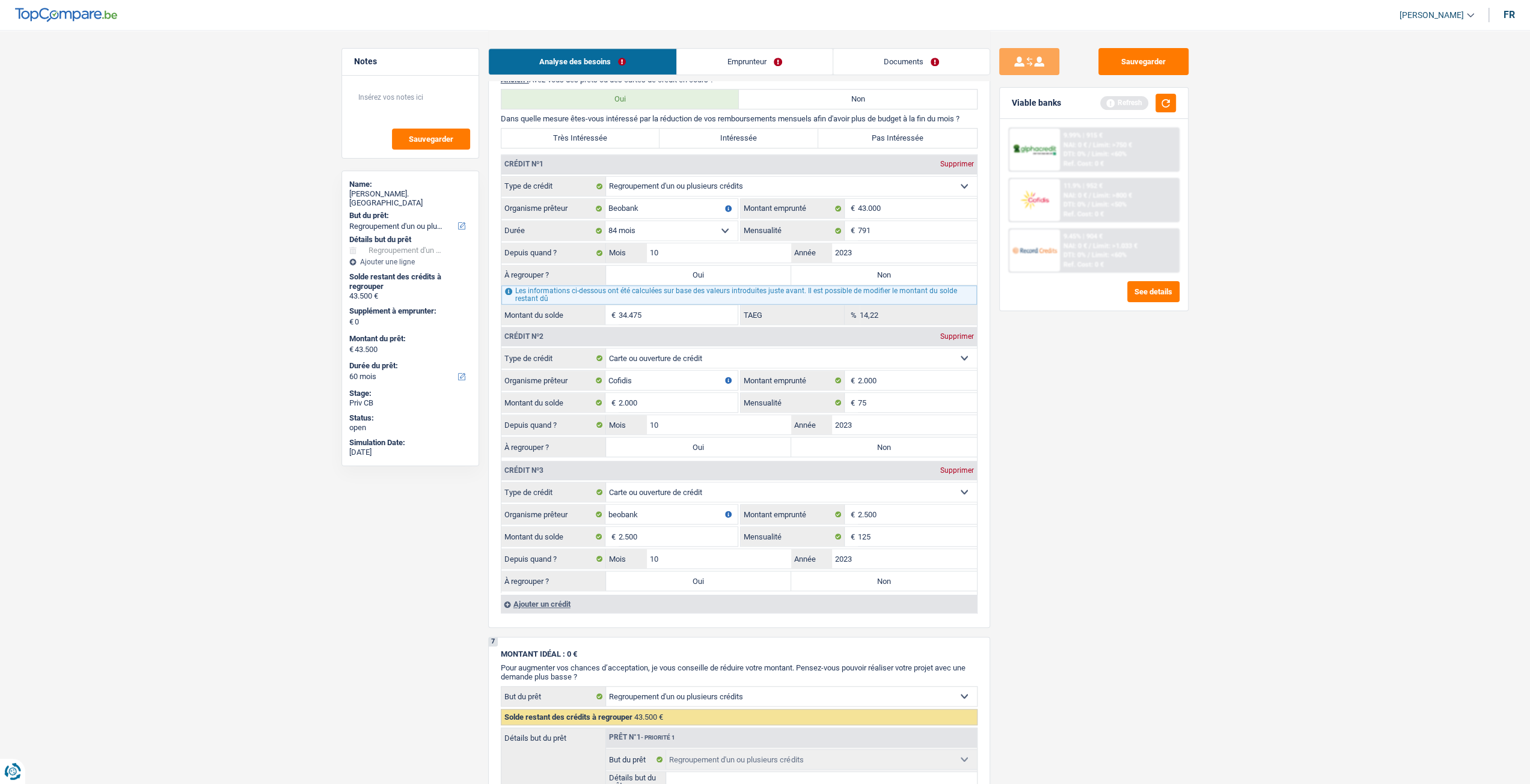
click at [675, 238] on select "12 mois 18 mois 24 mois 30 mois 36 mois 42 mois 48 mois 60 mois 72 mois 84 mois…" at bounding box center [671, 230] width 132 height 19
select select "96"
click at [605, 222] on select "12 mois 18 mois 24 mois 30 mois 36 mois 42 mois 48 mois 60 mois 72 mois 84 mois…" at bounding box center [671, 230] width 132 height 19
type input "36.677"
type input "16,96"
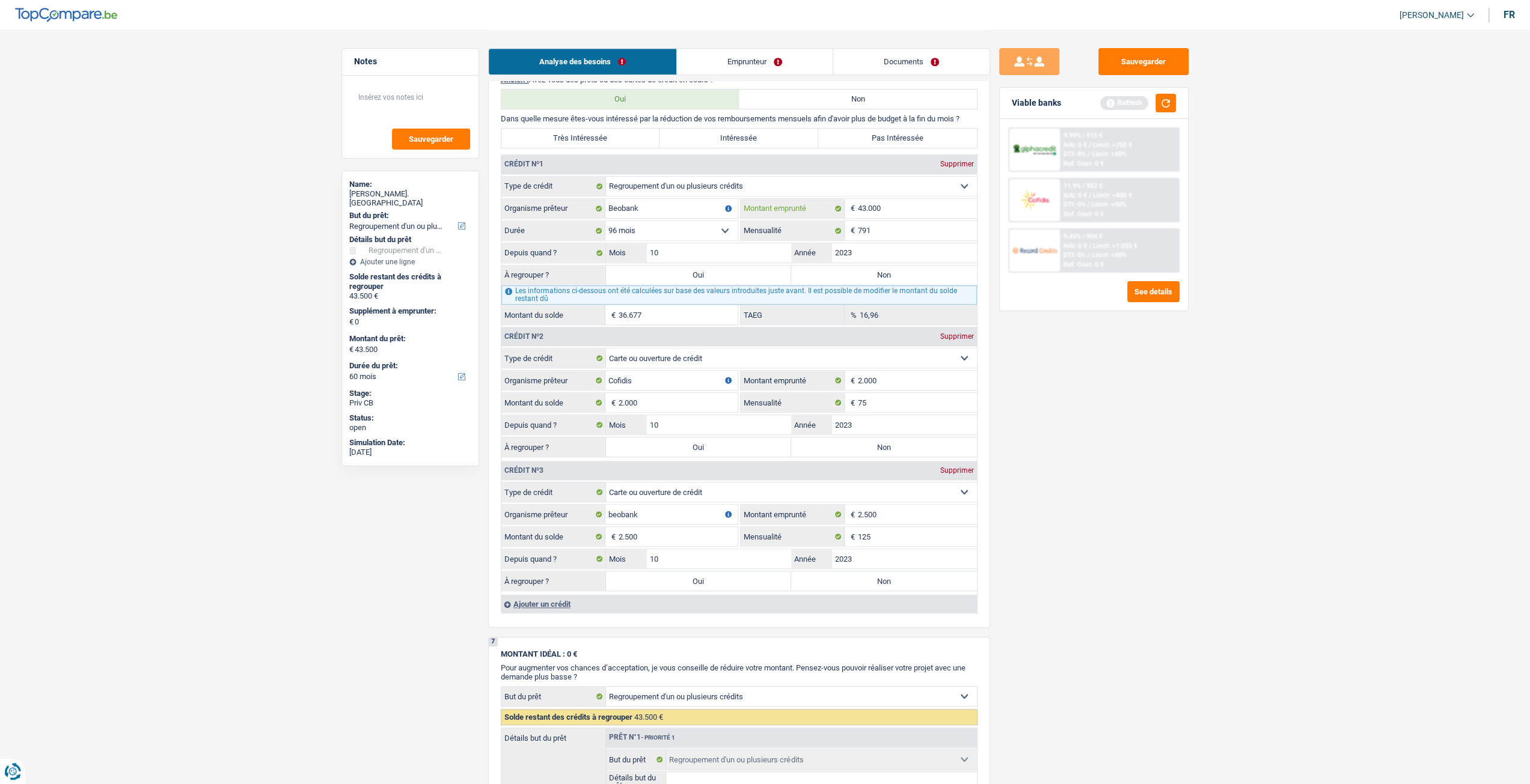
click at [890, 213] on input "43.000" at bounding box center [917, 208] width 119 height 19
type input "4.300"
select select
type input "45.000"
click at [1078, 301] on div "See details" at bounding box center [1093, 292] width 172 height 21
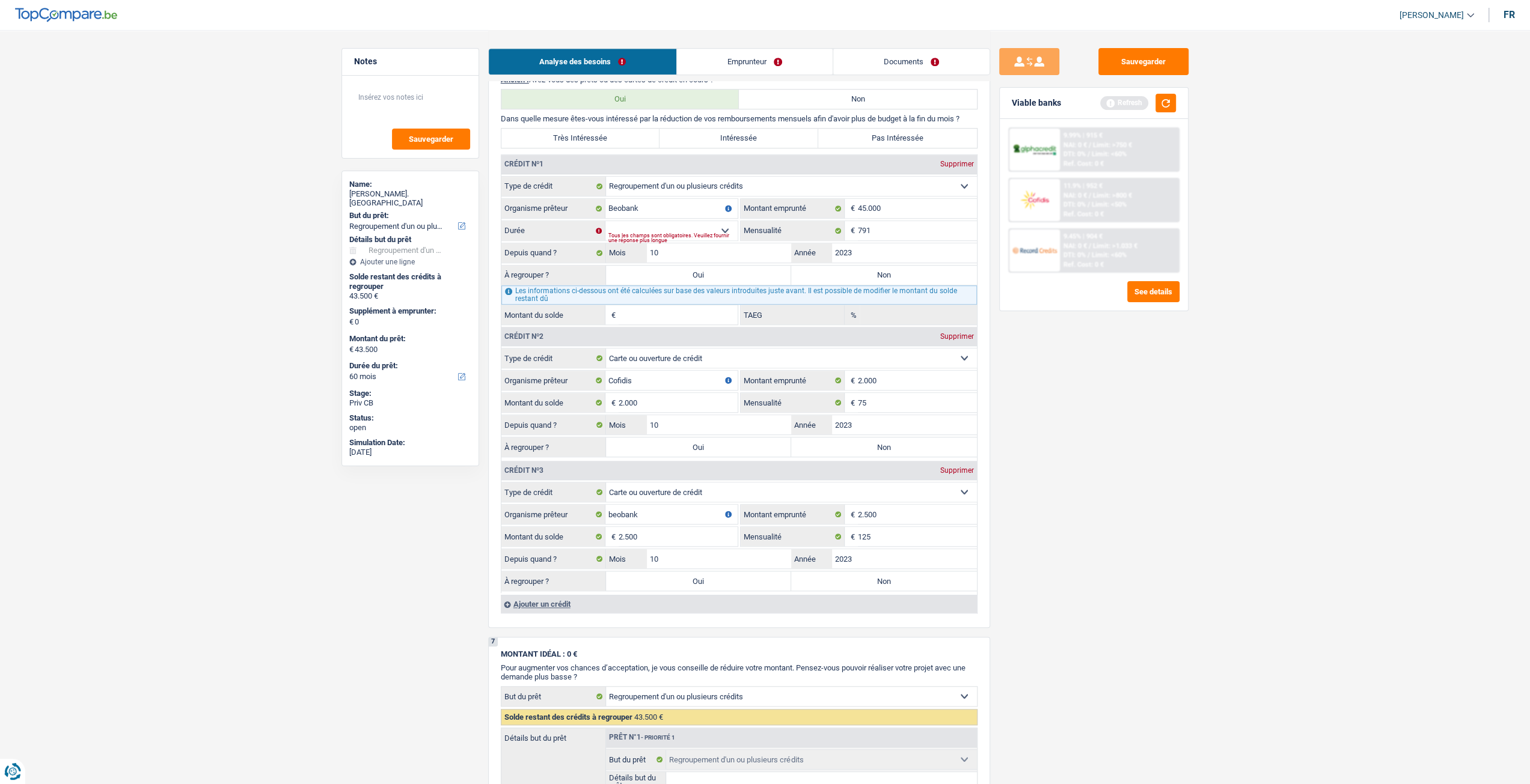
click at [654, 222] on fieldset "Carte ou ouverture de crédit Prêt hypothécaire Vente à tempérament Prêt à tempé…" at bounding box center [739, 251] width 476 height 149
click at [653, 228] on select "12 mois 18 mois 24 mois 30 mois 36 mois 42 mois 48 mois 60 mois 72 mois 84 mois…" at bounding box center [671, 230] width 132 height 19
select select "84"
click at [605, 222] on select "12 mois 18 mois 24 mois 30 mois 36 mois 42 mois 48 mois 60 mois 72 mois 84 mois…" at bounding box center [671, 230] width 132 height 19
type input "35.674"
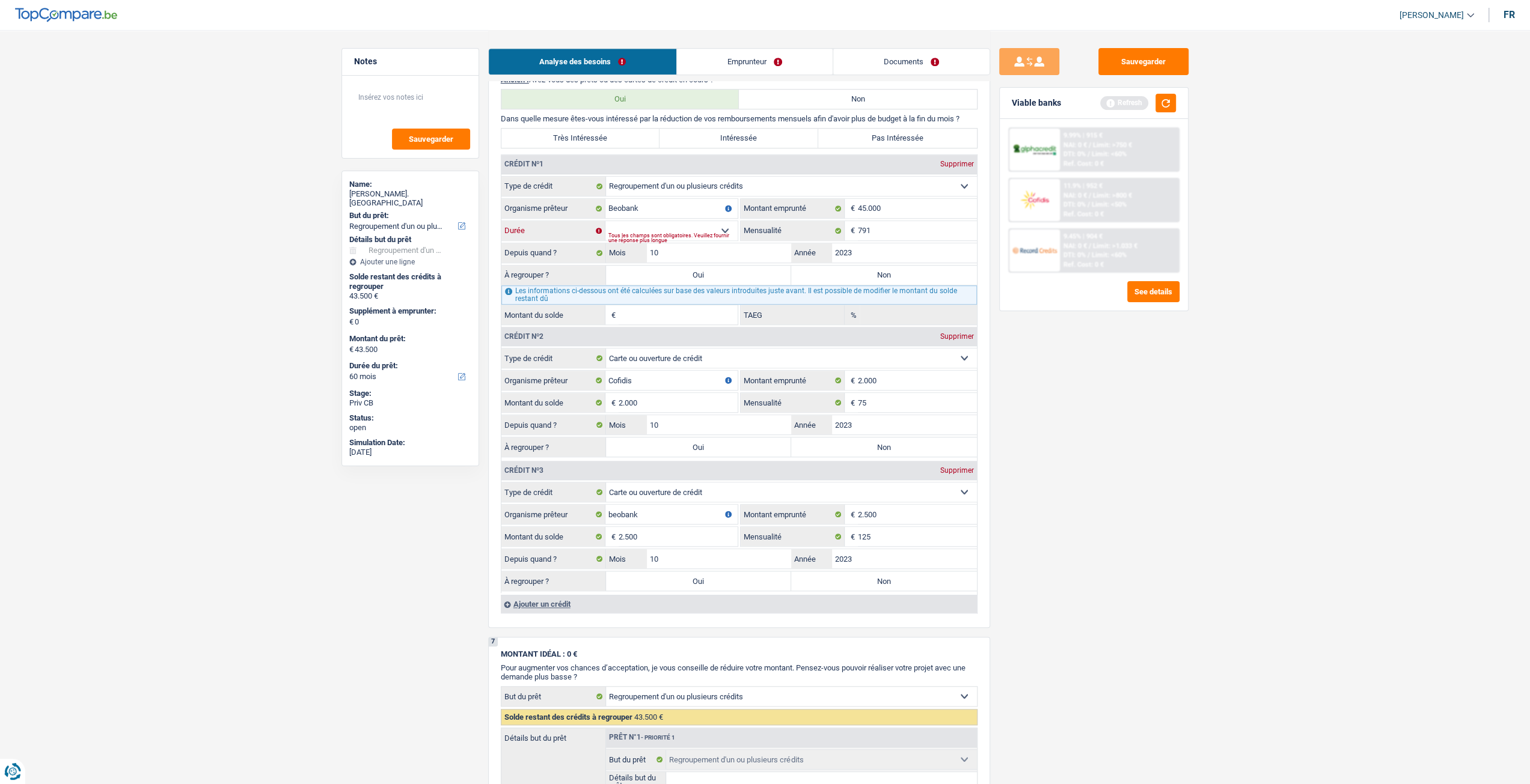
type input "12,53"
click at [634, 237] on select "12 mois 18 mois 24 mois 30 mois 36 mois 42 mois 48 mois 60 mois 72 mois 84 mois…" at bounding box center [671, 230] width 132 height 19
select select "96"
click at [605, 222] on select "12 mois 18 mois 24 mois 30 mois 36 mois 42 mois 48 mois 60 mois 72 mois 84 mois…" at bounding box center [671, 230] width 132 height 19
type input "38.030"
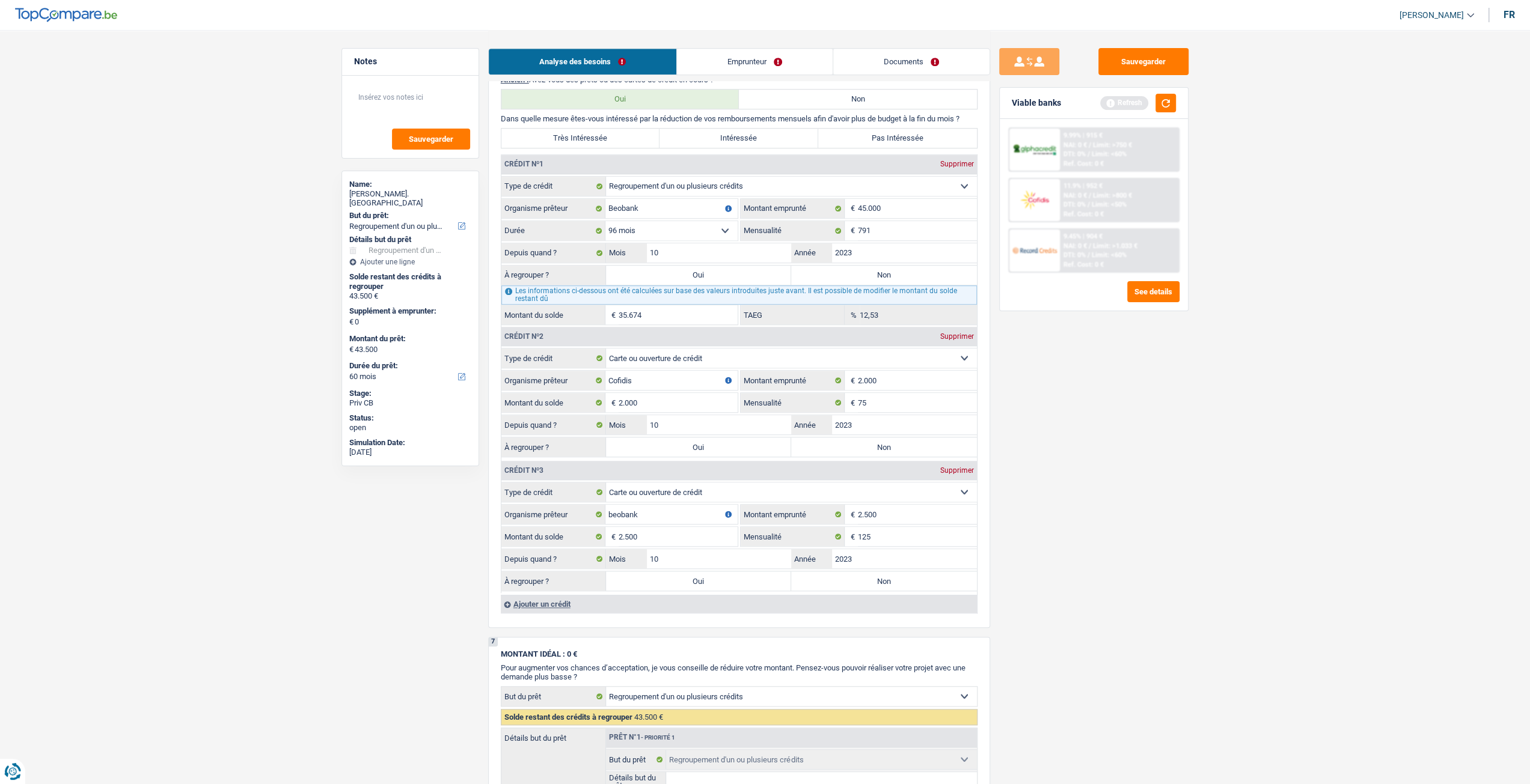
type input "15,35"
click at [658, 235] on select "12 mois 18 mois 24 mois 30 mois 36 mois 42 mois 48 mois 60 mois 72 mois 84 mois…" at bounding box center [671, 230] width 132 height 19
select select "84"
click at [605, 222] on select "12 mois 18 mois 24 mois 30 mois 36 mois 42 mois 48 mois 60 mois 72 mois 84 mois…" at bounding box center [671, 230] width 132 height 19
type input "35.674"
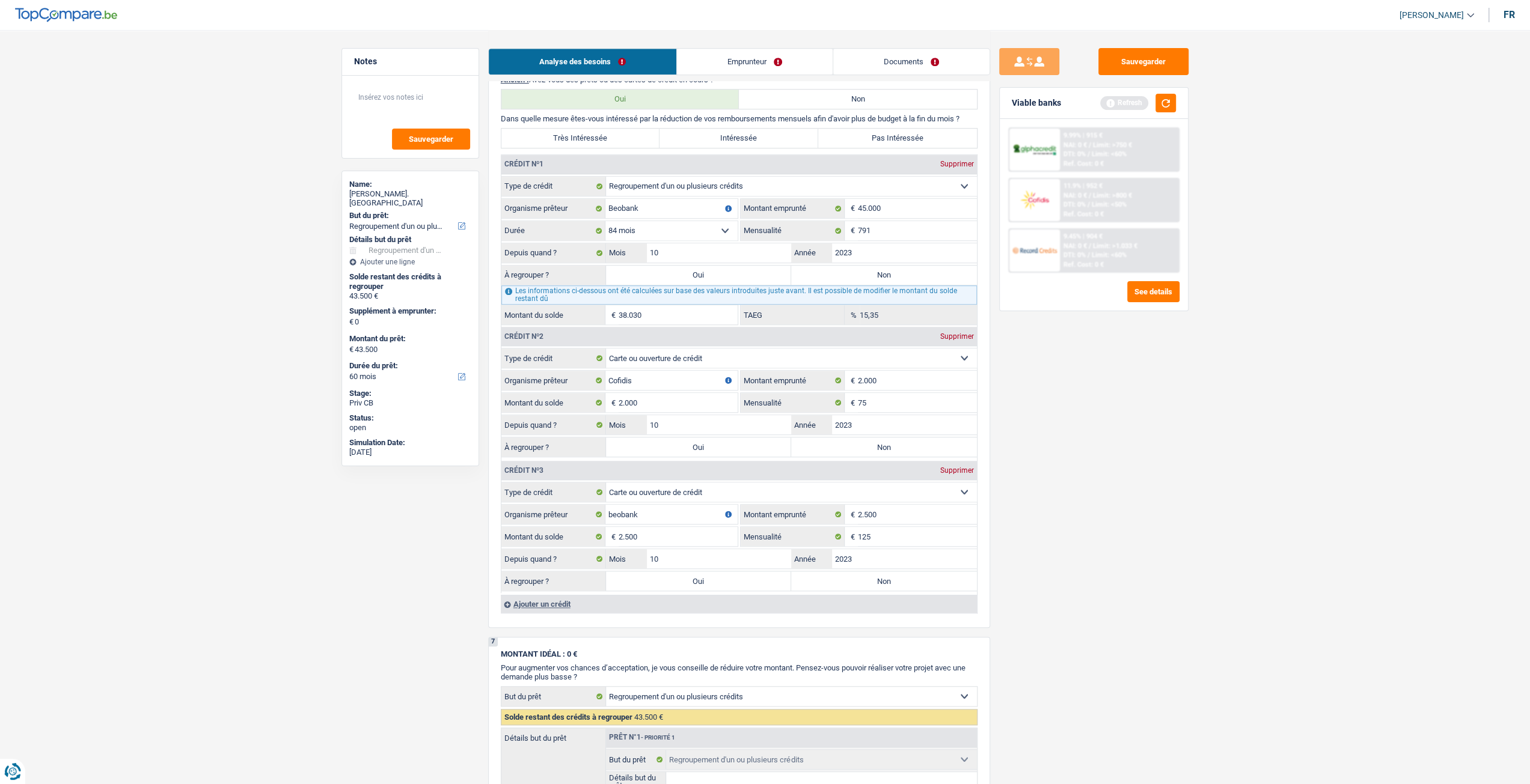
type input "12,53"
click at [868, 213] on input "45.000" at bounding box center [917, 208] width 119 height 19
type input "4.000"
select select
type input "44.000"
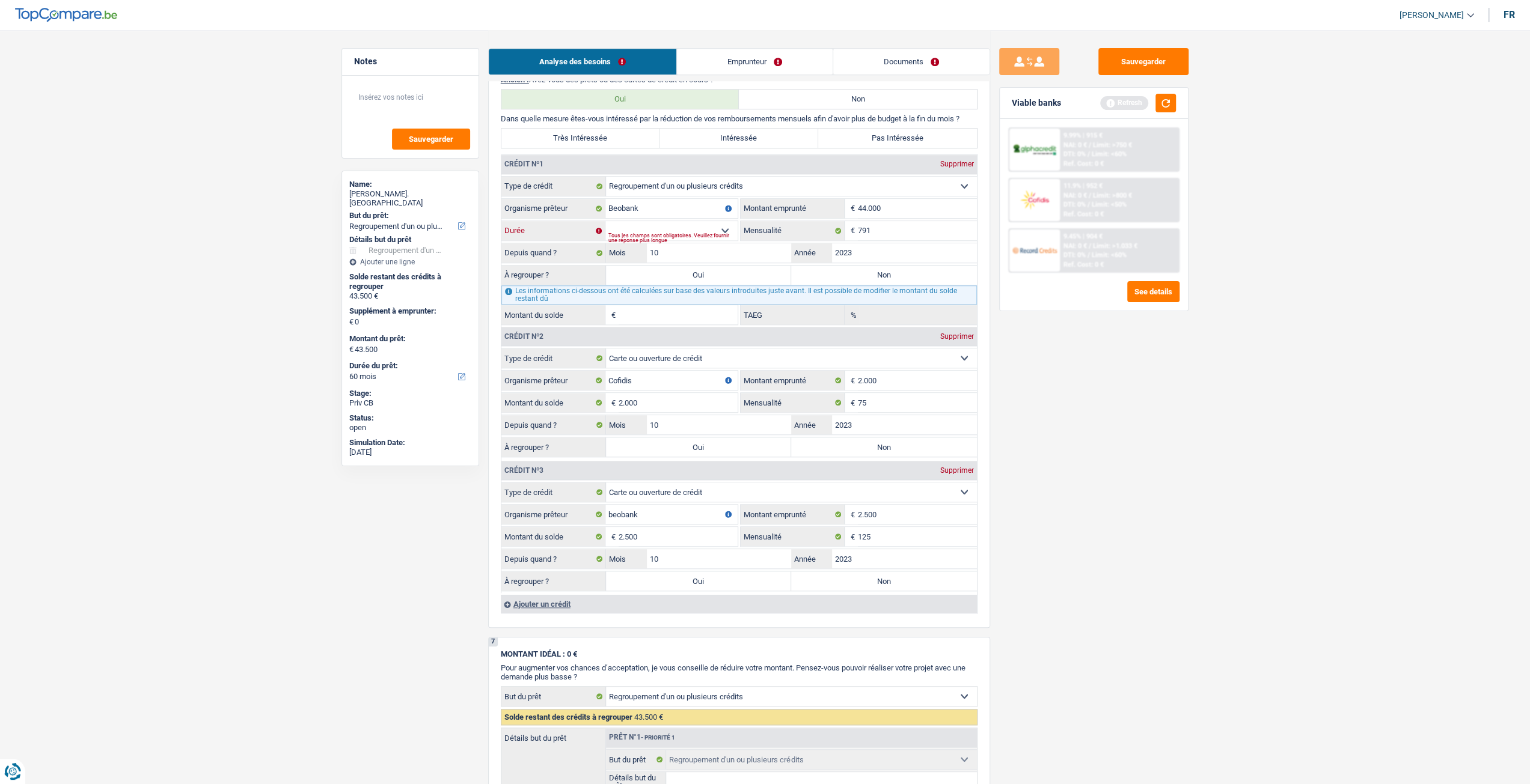
click at [646, 231] on select "12 mois 18 mois 24 mois 30 mois 36 mois 42 mois 48 mois 60 mois 72 mois 84 mois…" at bounding box center [671, 230] width 132 height 19
click at [605, 222] on select "12 mois 18 mois 24 mois 30 mois 36 mois 42 mois 48 mois 60 mois 72 mois 84 mois…" at bounding box center [671, 230] width 132 height 19
click at [867, 214] on input "44.000" at bounding box center [917, 208] width 119 height 19
click at [663, 222] on fieldset "Carte ou ouverture de crédit Prêt hypothécaire Vente à tempérament Prêt à tempé…" at bounding box center [739, 251] width 476 height 149
click at [654, 222] on select "12 mois 18 mois 24 mois 30 mois 36 mois 42 mois 48 mois 60 mois 72 mois 84 mois…" at bounding box center [671, 230] width 132 height 19
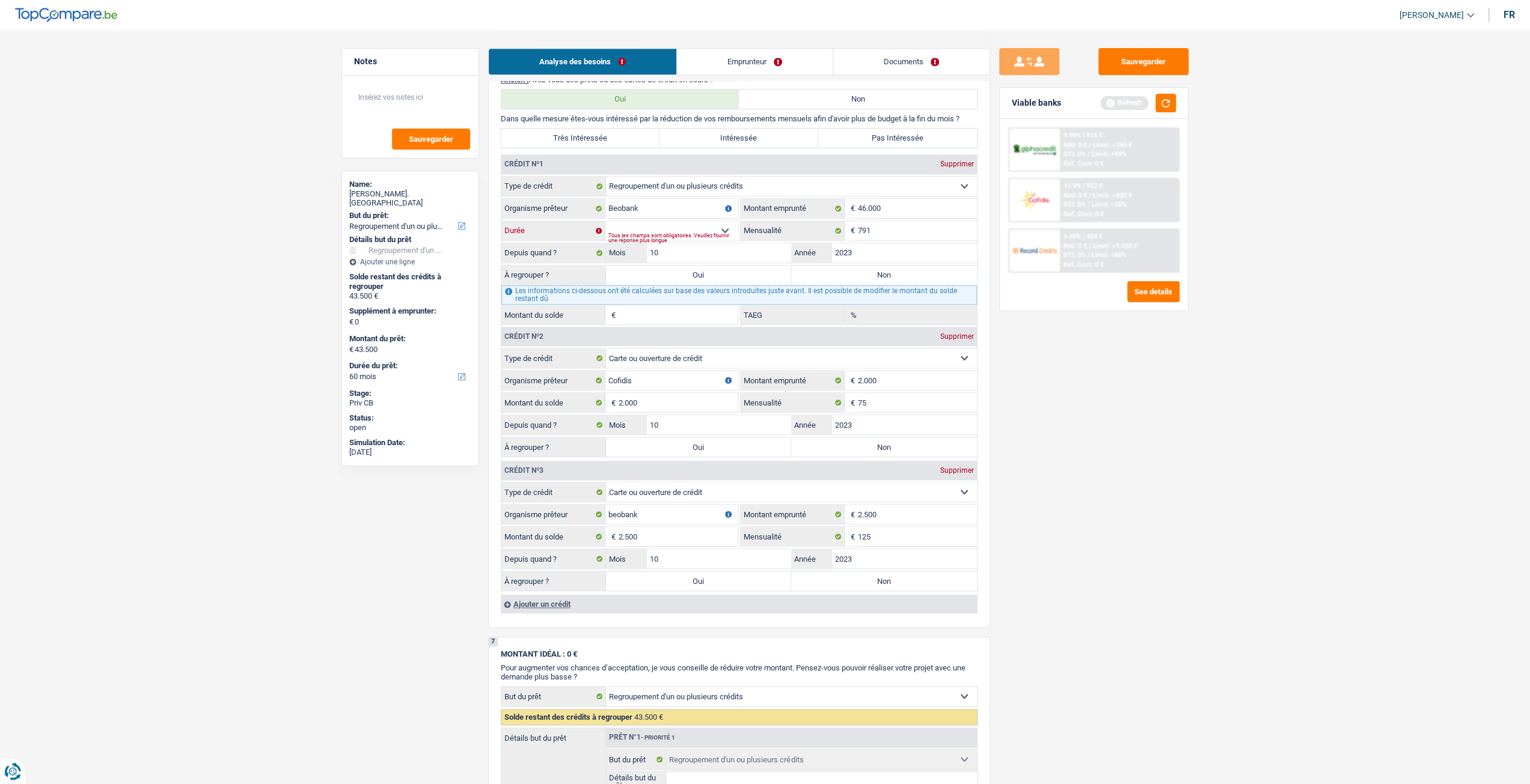
click at [605, 222] on select "12 mois 18 mois 24 mois 30 mois 36 mois 42 mois 48 mois 60 mois 72 mois 84 mois…" at bounding box center [671, 230] width 132 height 19
click at [908, 217] on input "46.000" at bounding box center [917, 208] width 119 height 19
click at [1102, 371] on div "Sauvegarder Viable banks Refresh 9.99% | 915 € NAI: 0 € / Limit: >750 € DTI: 0%…" at bounding box center [1094, 406] width 207 height 717
click at [650, 232] on select "12 mois 18 mois 24 mois 30 mois 36 mois 42 mois 48 mois 60 mois 72 mois 84 mois…" at bounding box center [671, 230] width 132 height 19
click at [605, 222] on select "12 mois 18 mois 24 mois 30 mois 36 mois 42 mois 48 mois 60 mois 72 mois 84 mois…" at bounding box center [671, 230] width 132 height 19
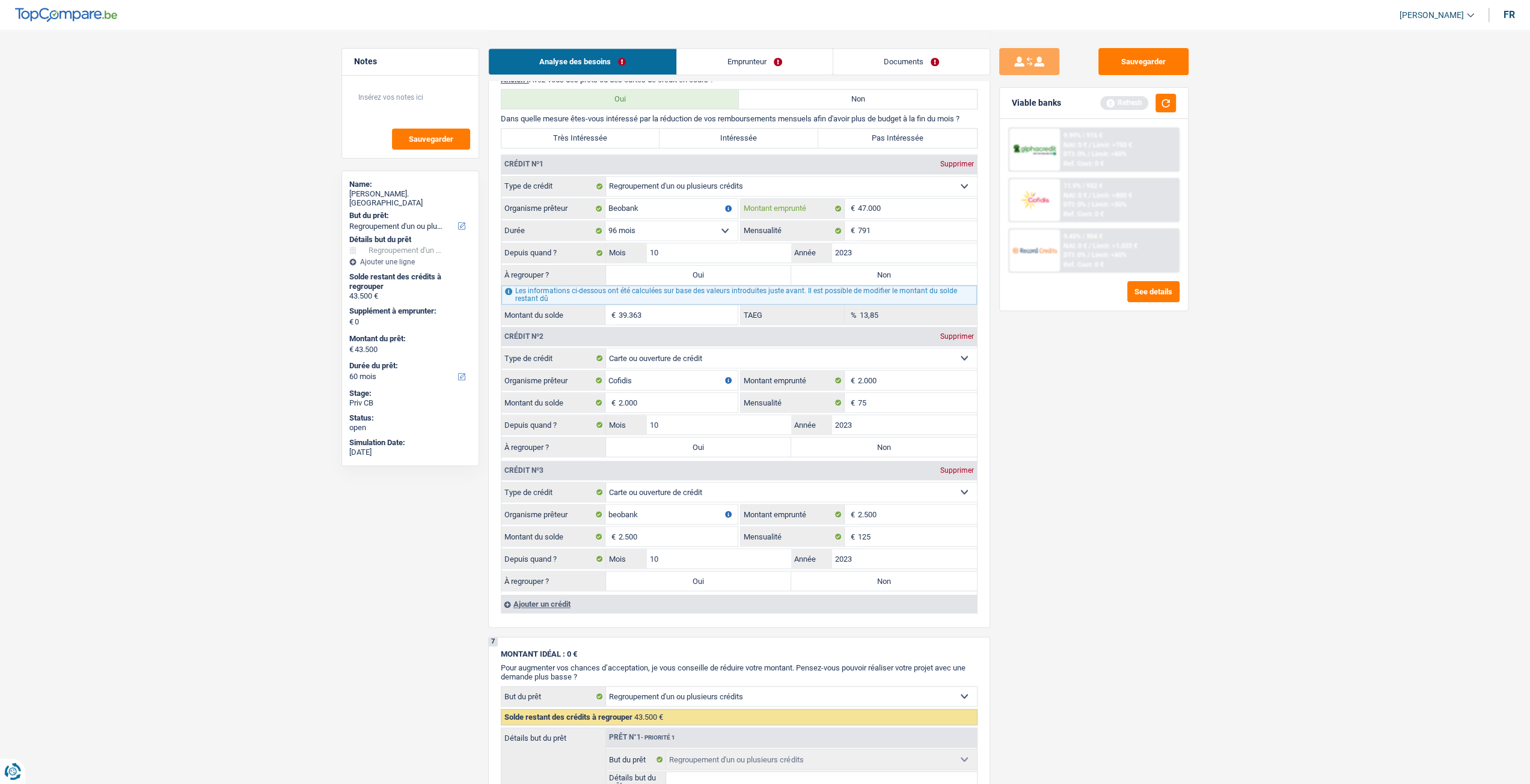
click at [897, 217] on input "47.000" at bounding box center [917, 208] width 119 height 19
click at [1034, 296] on div "See details" at bounding box center [1093, 292] width 172 height 21
click at [923, 216] on input "4.300" at bounding box center [917, 208] width 119 height 19
click at [1067, 361] on div "Sauvegarder Viable banks Refresh 9.99% | 915 € NAI: 0 € / Limit: >750 € DTI: 0%…" at bounding box center [1094, 406] width 207 height 717
drag, startPoint x: 636, startPoint y: 226, endPoint x: 638, endPoint y: 240, distance: 14.1
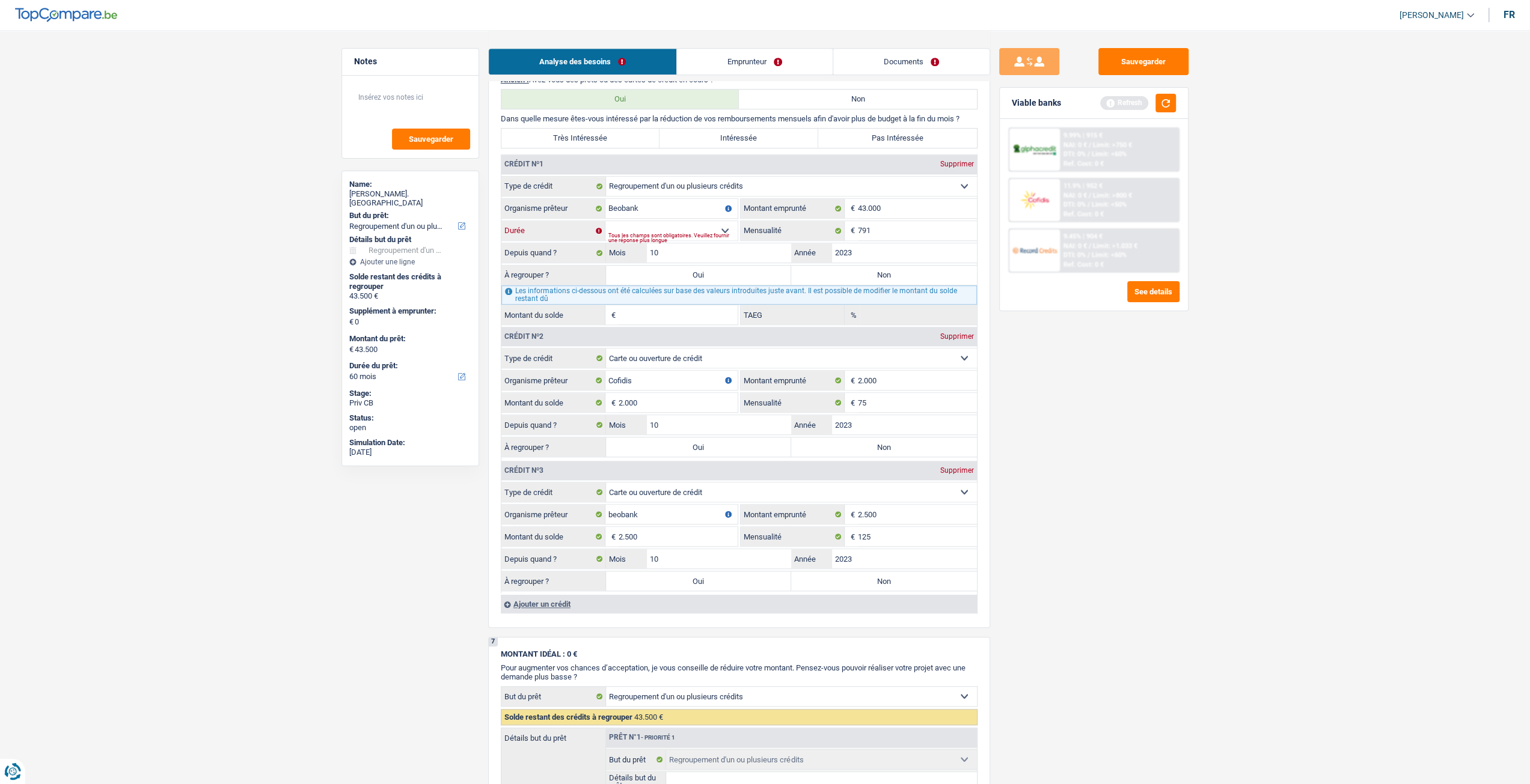
click at [636, 226] on select "12 mois 18 mois 24 mois 30 mois 36 mois 42 mois 48 mois 60 mois 72 mois 84 mois…" at bounding box center [671, 230] width 132 height 19
click at [605, 222] on select "12 mois 18 mois 24 mois 30 mois 36 mois 42 mois 48 mois 60 mois 72 mois 84 mois…" at bounding box center [671, 230] width 132 height 19
click at [646, 235] on select "12 mois 18 mois 24 mois 30 mois 36 mois 42 mois 48 mois 60 mois 72 mois 84 mois…" at bounding box center [671, 230] width 132 height 19
click at [605, 222] on select "12 mois 18 mois 24 mois 30 mois 36 mois 42 mois 48 mois 60 mois 72 mois 84 mois…" at bounding box center [671, 230] width 132 height 19
click at [1121, 398] on div "Sauvegarder Viable banks Refresh 9.99% | 915 € NAI: 0 € / Limit: >750 € DTI: 0%…" at bounding box center [1094, 406] width 207 height 717
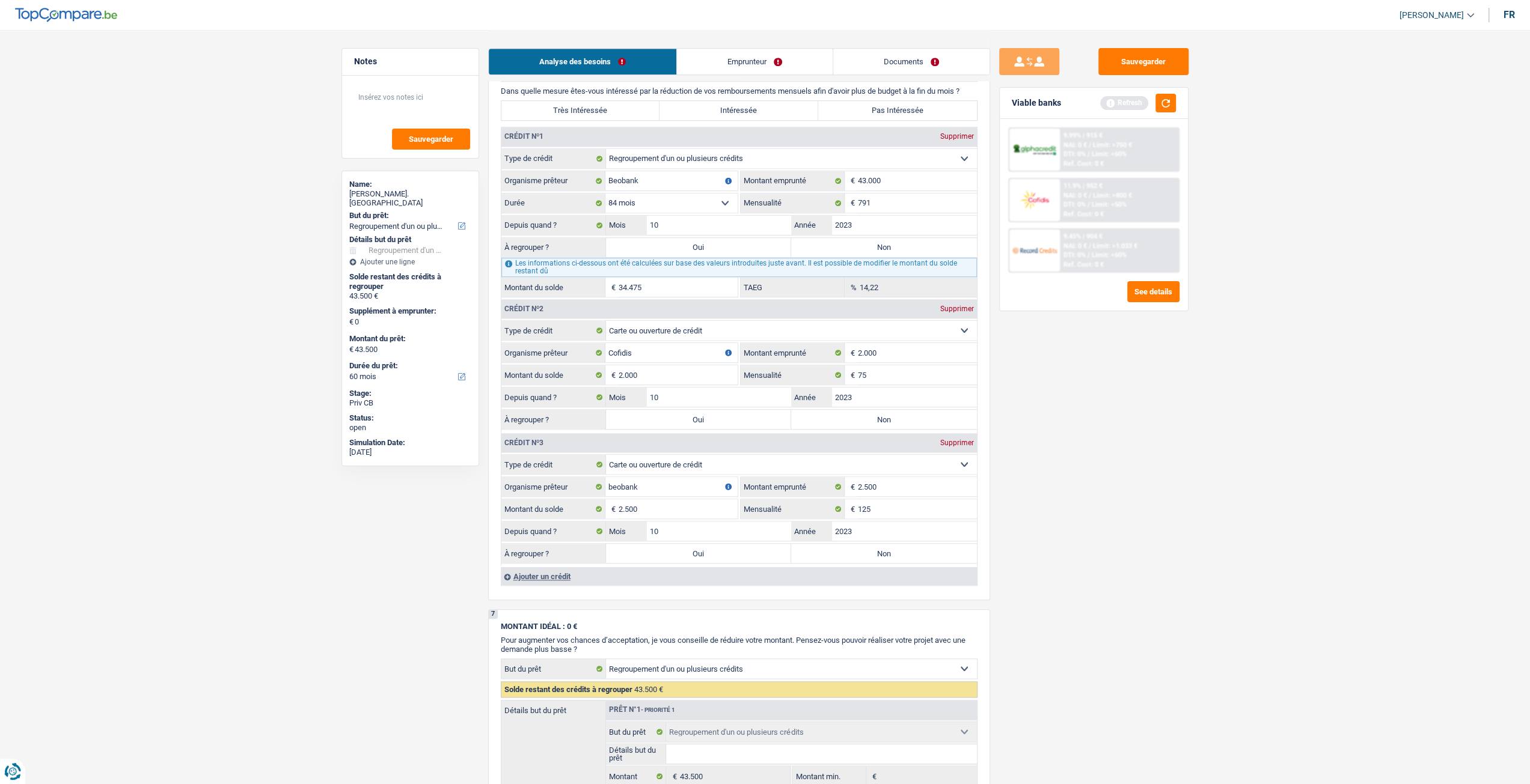
scroll to position [962, 0]
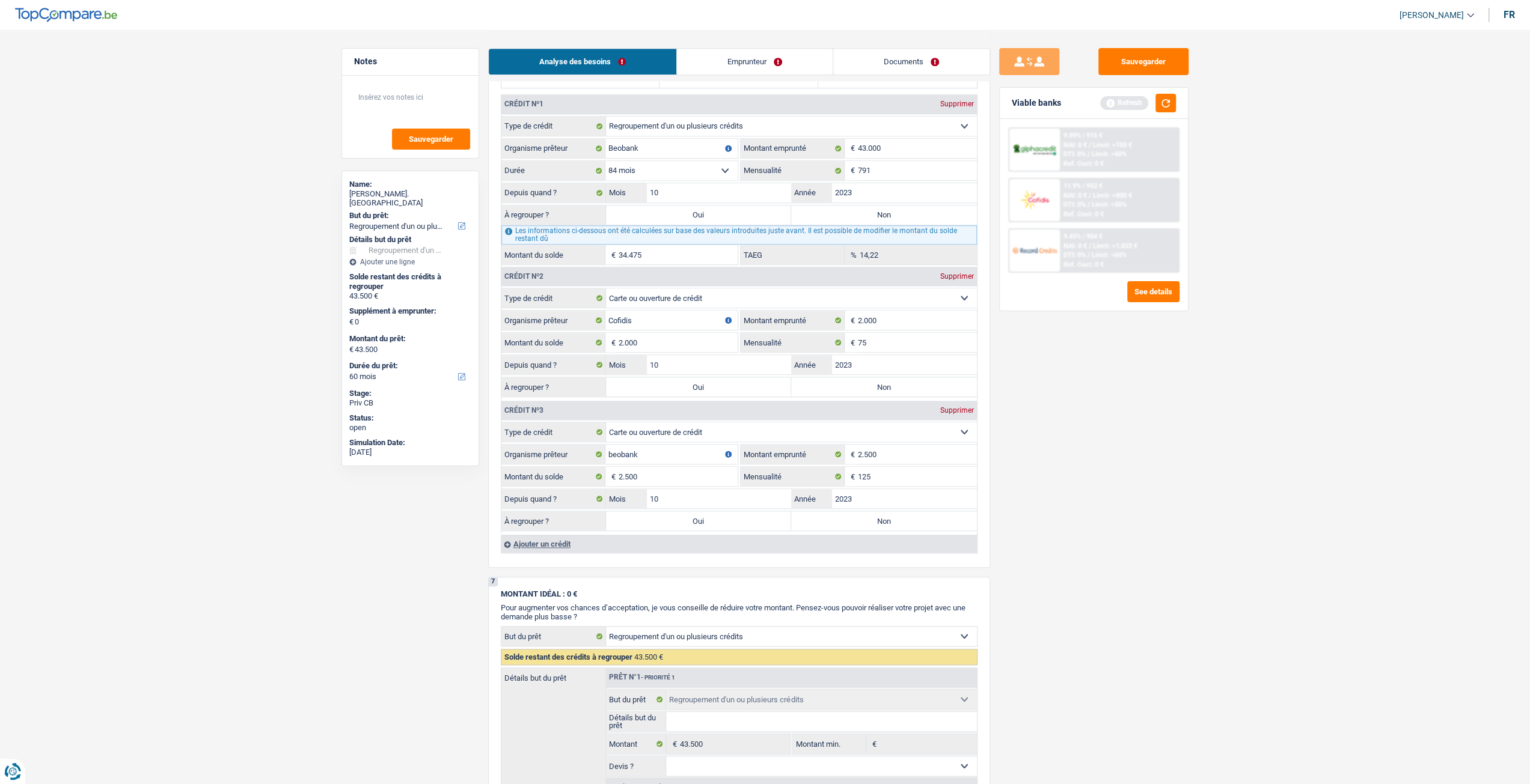
click at [705, 217] on label "Oui" at bounding box center [699, 215] width 186 height 19
click at [705, 217] on input "Oui" at bounding box center [699, 215] width 186 height 19
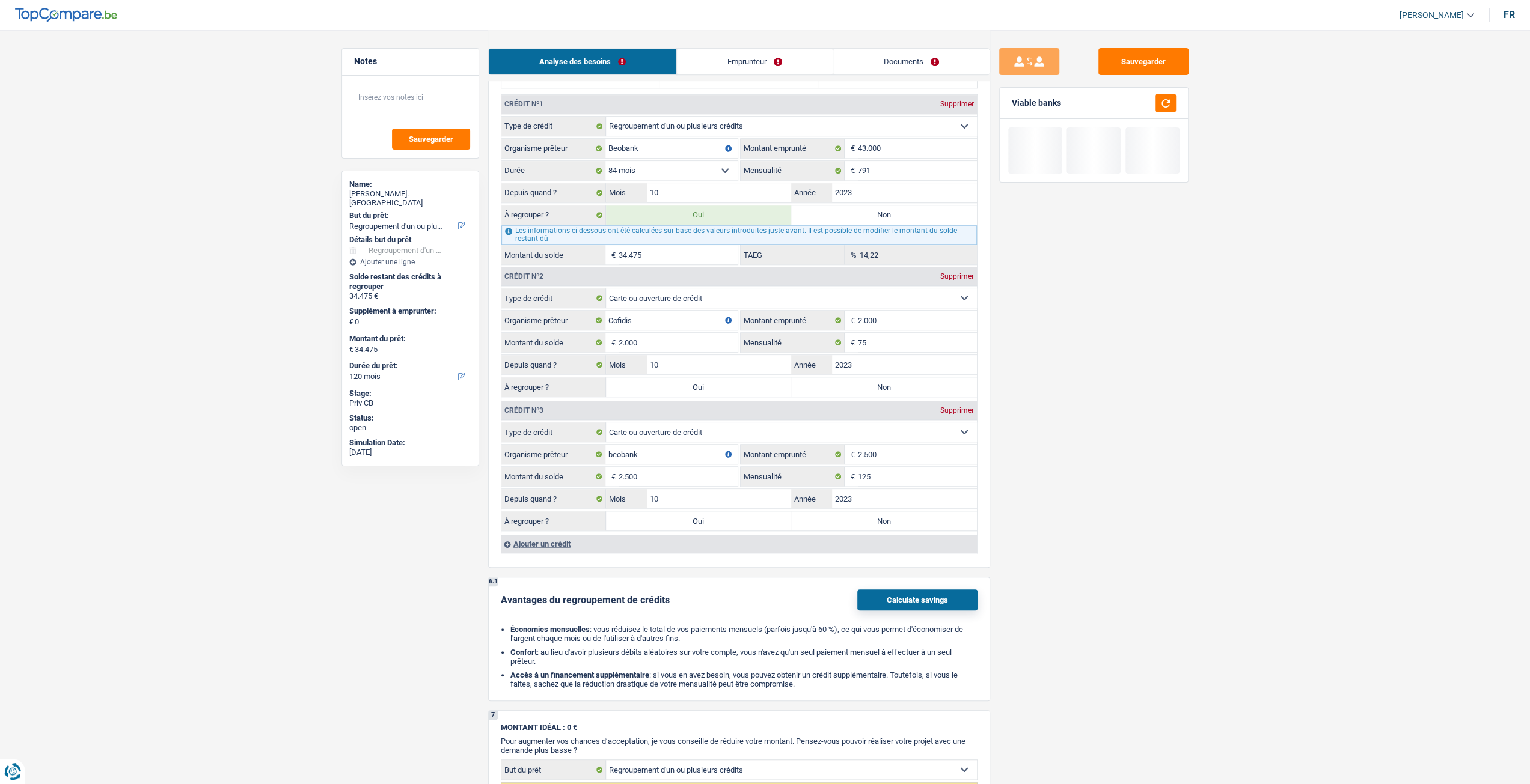
click at [705, 374] on fieldset "Carte ou ouverture de crédit Prêt hypothécaire Vente à tempérament Prêt à tempé…" at bounding box center [739, 344] width 476 height 111
click at [707, 386] on label "Oui" at bounding box center [699, 386] width 186 height 19
click at [707, 386] on input "Oui" at bounding box center [699, 386] width 186 height 19
click at [685, 514] on label "Oui" at bounding box center [699, 520] width 186 height 19
click at [685, 514] on input "Oui" at bounding box center [699, 520] width 186 height 19
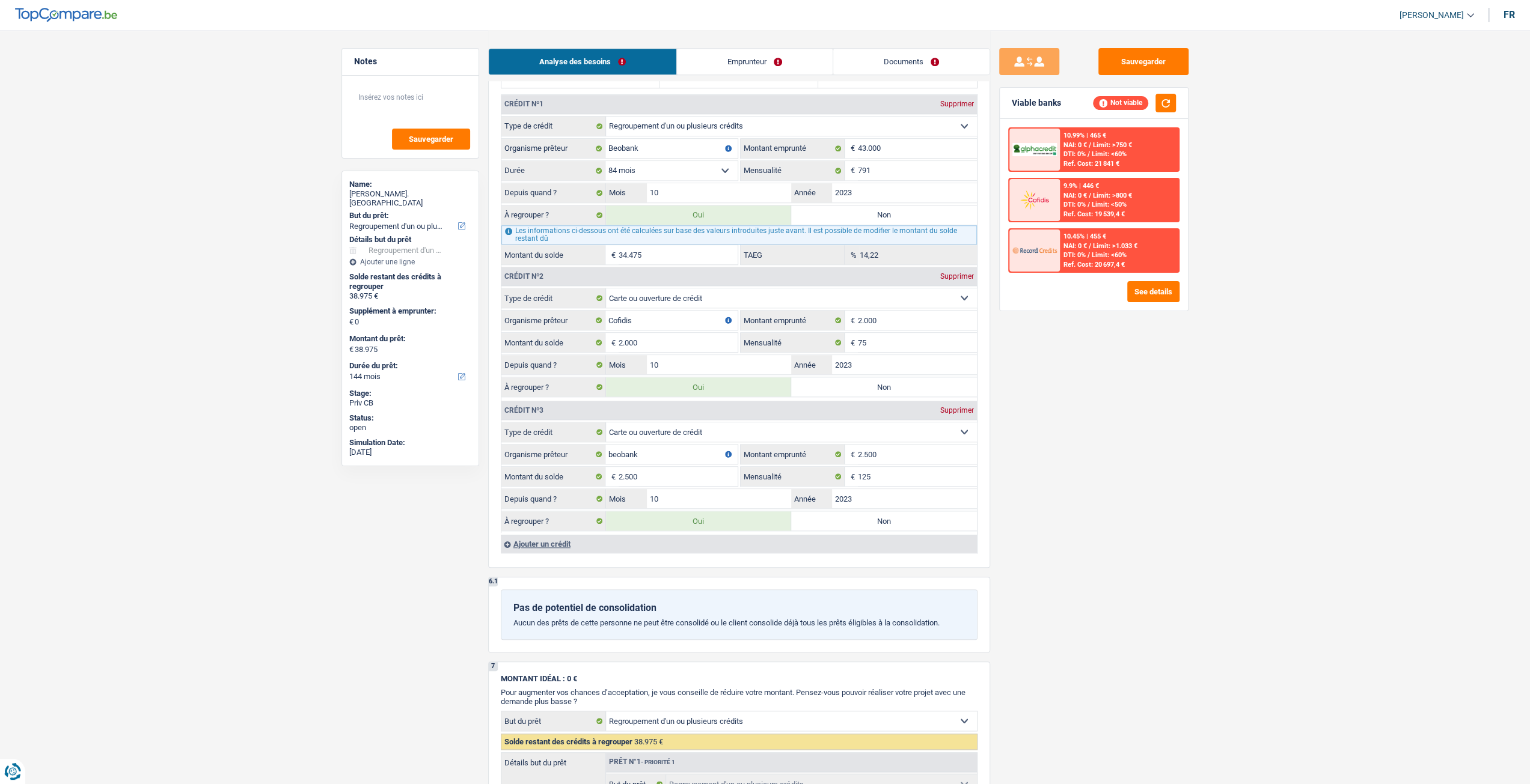
click at [730, 52] on link "Emprunteur" at bounding box center [755, 62] width 156 height 26
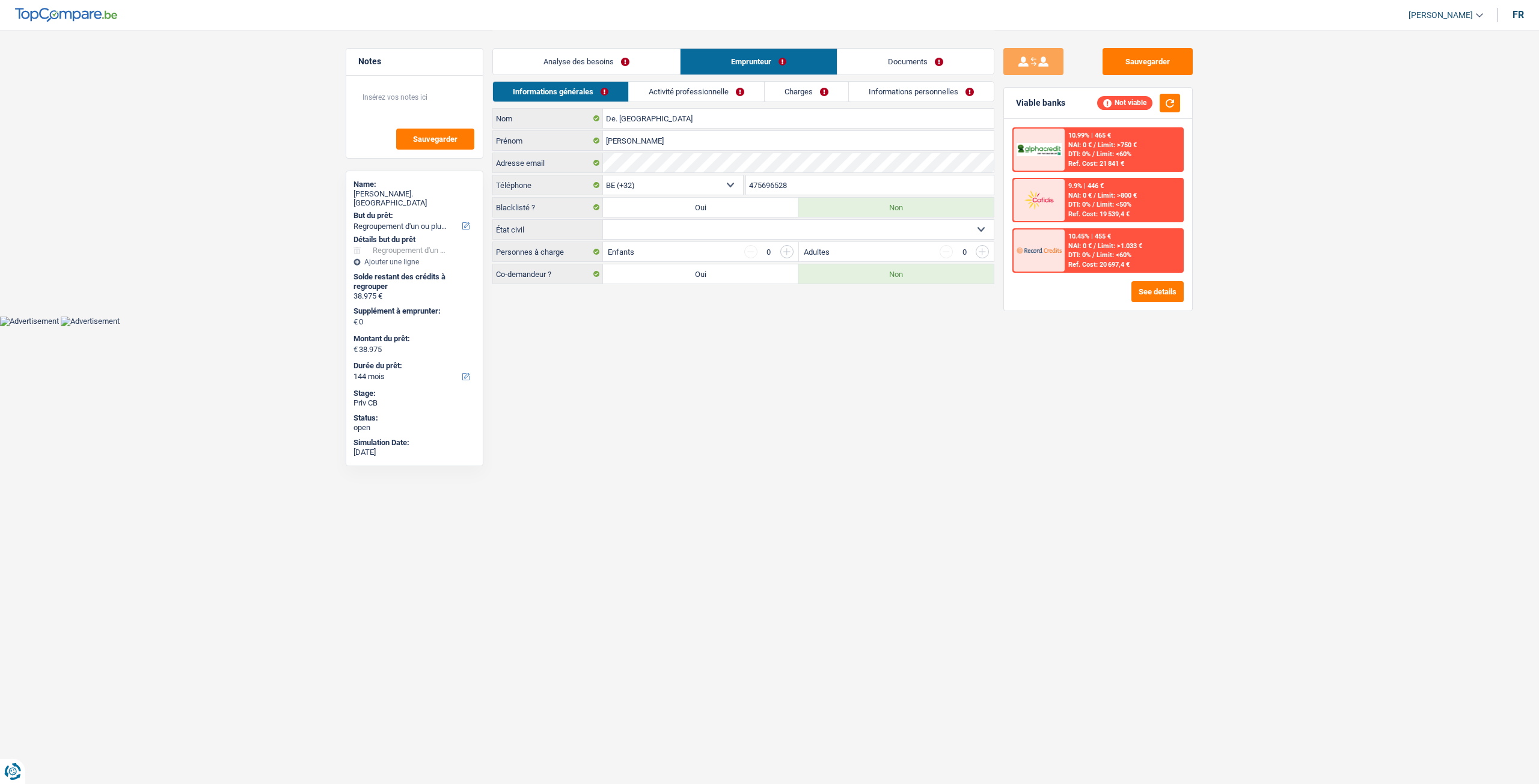
click at [664, 223] on select "Célibataire Marié(e) Cohabitant(e) légal(e) Divorcé(e) Veuf(ve) Séparé (de fait…" at bounding box center [798, 229] width 391 height 19
click at [603, 220] on select "Célibataire Marié(e) Cohabitant(e) légal(e) Divorcé(e) Veuf(ve) Séparé (de fait…" at bounding box center [798, 229] width 391 height 19
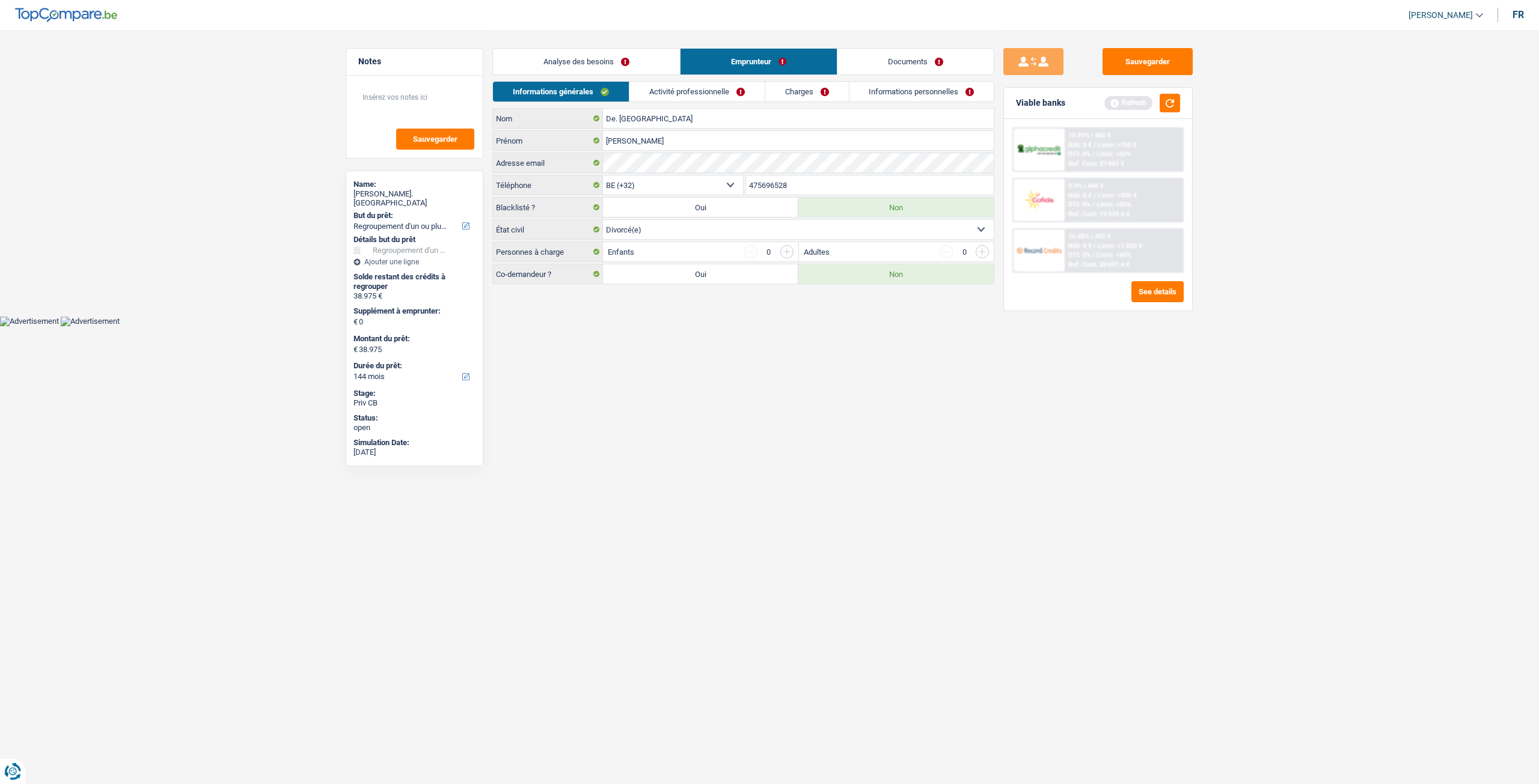
click at [684, 92] on link "Activité professionnelle" at bounding box center [697, 91] width 135 height 20
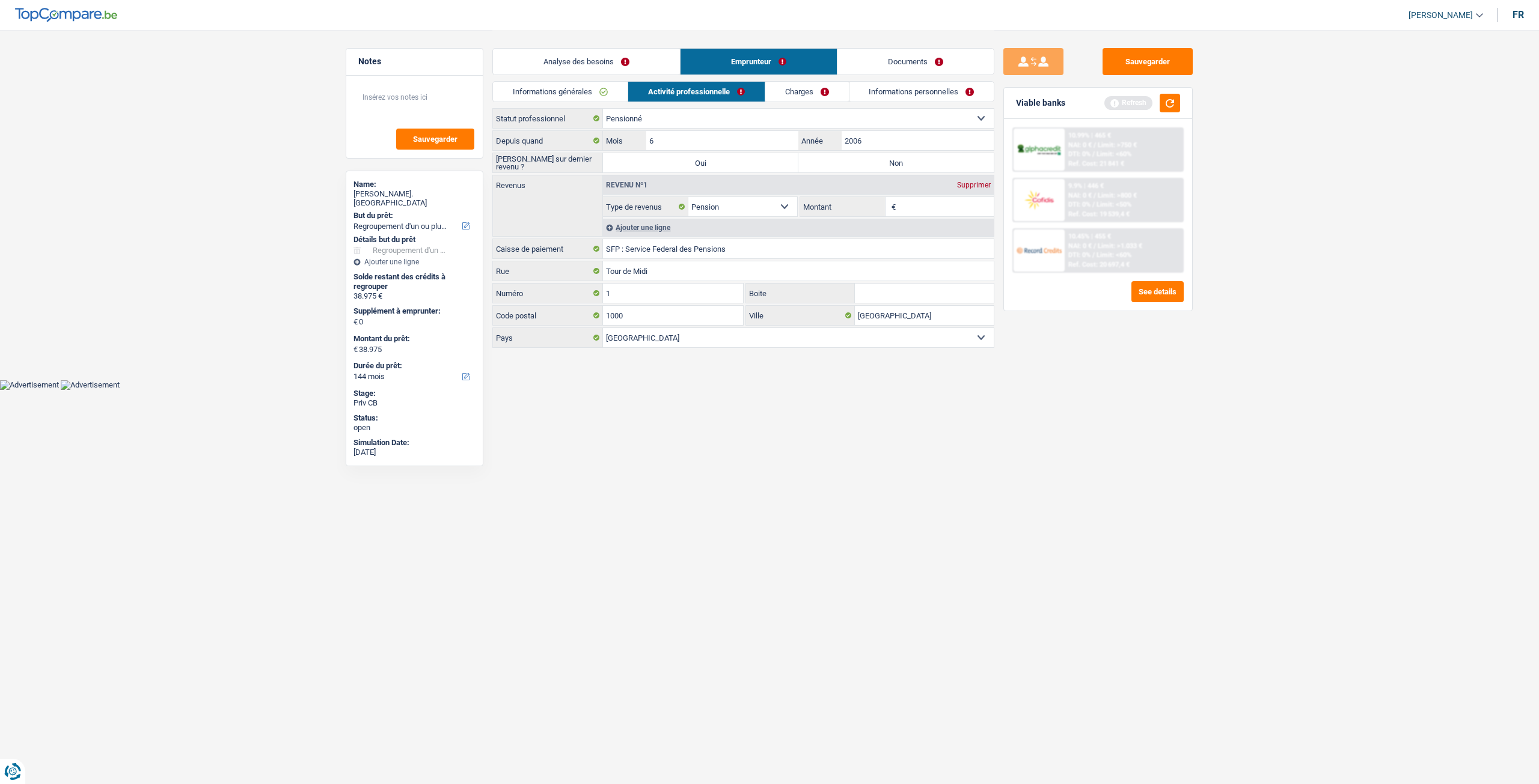
click at [914, 155] on label "Non" at bounding box center [896, 162] width 195 height 19
click at [914, 155] on input "Non" at bounding box center [896, 162] width 195 height 19
click at [906, 136] on input "2006" at bounding box center [917, 140] width 152 height 19
click at [943, 206] on input "Montant" at bounding box center [946, 206] width 95 height 19
click at [809, 89] on link "Charges" at bounding box center [807, 91] width 84 height 20
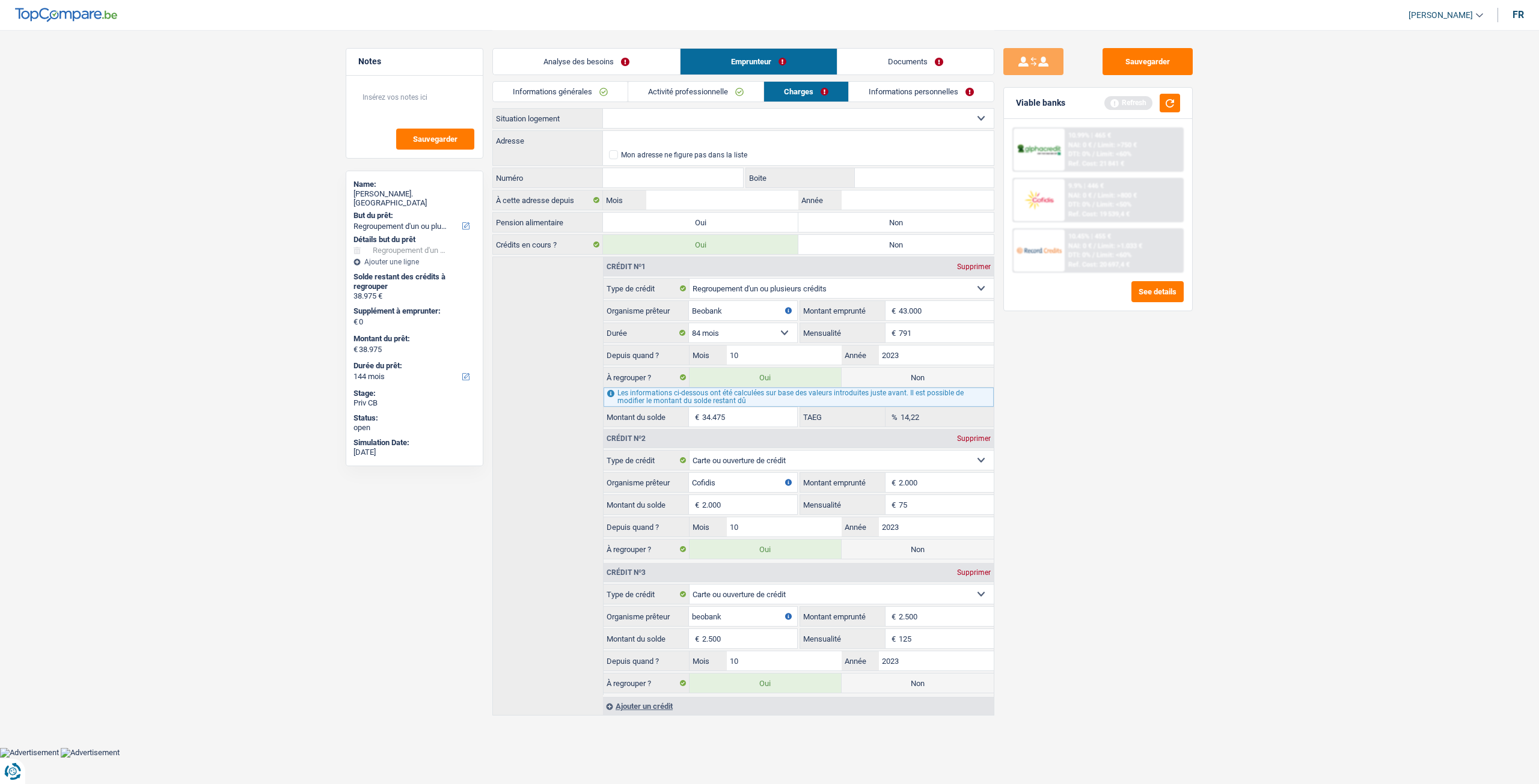
click at [653, 120] on select "Locataire Propriétaire avec prêt hypothécaire Propriétaire sans prêt hypothécai…" at bounding box center [798, 118] width 391 height 19
click at [603, 109] on select "Locataire Propriétaire avec prêt hypothécaire Propriétaire sans prêt hypothécai…" at bounding box center [798, 118] width 391 height 19
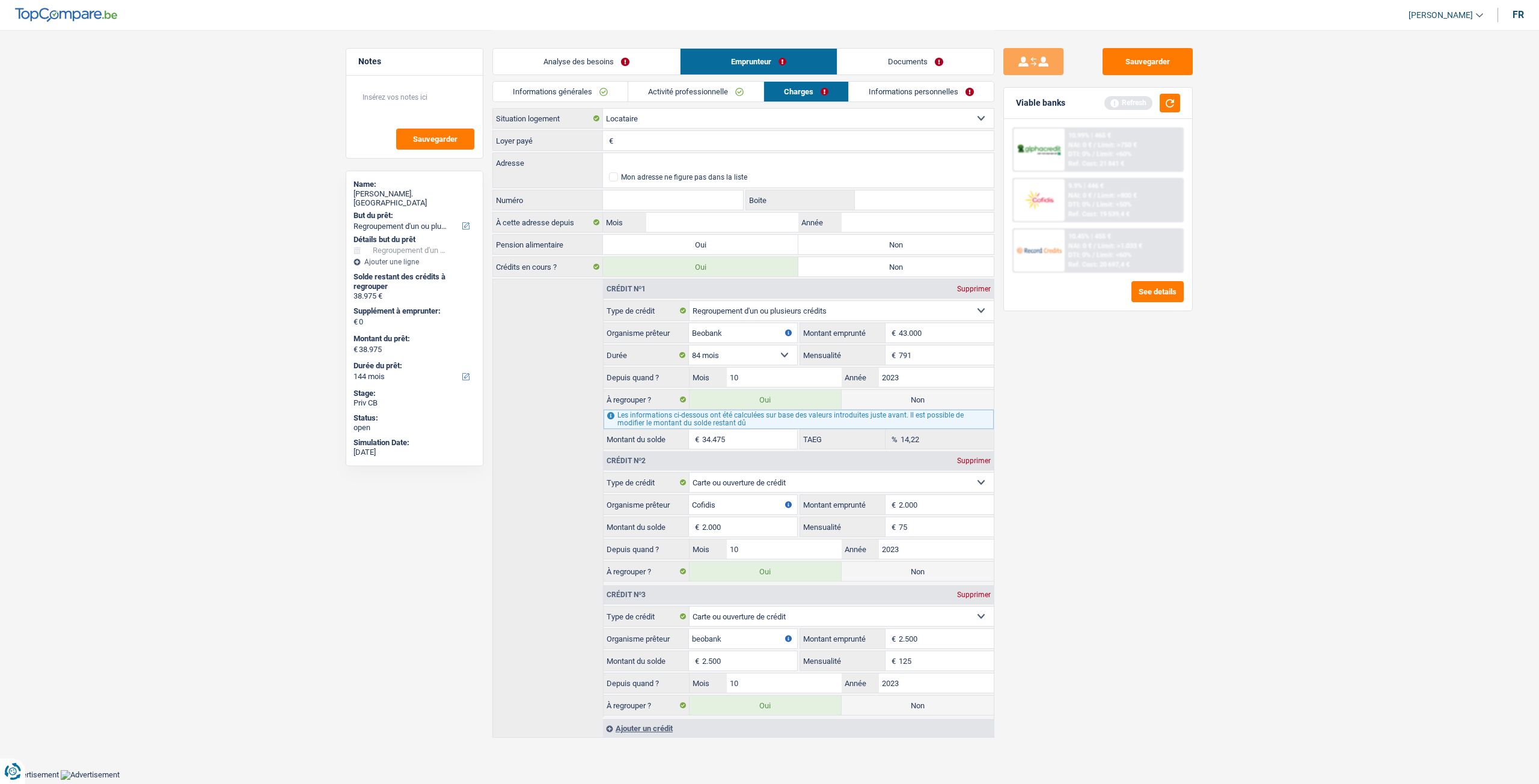
click at [658, 133] on input "Loyer payé" at bounding box center [804, 140] width 377 height 19
click at [656, 122] on select "Locataire Propriétaire avec prêt hypothécaire Propriétaire sans prêt hypothécai…" at bounding box center [798, 118] width 391 height 19
click at [603, 109] on select "Locataire Propriétaire avec prêt hypothécaire Propriétaire sans prêt hypothécai…" at bounding box center [798, 118] width 391 height 19
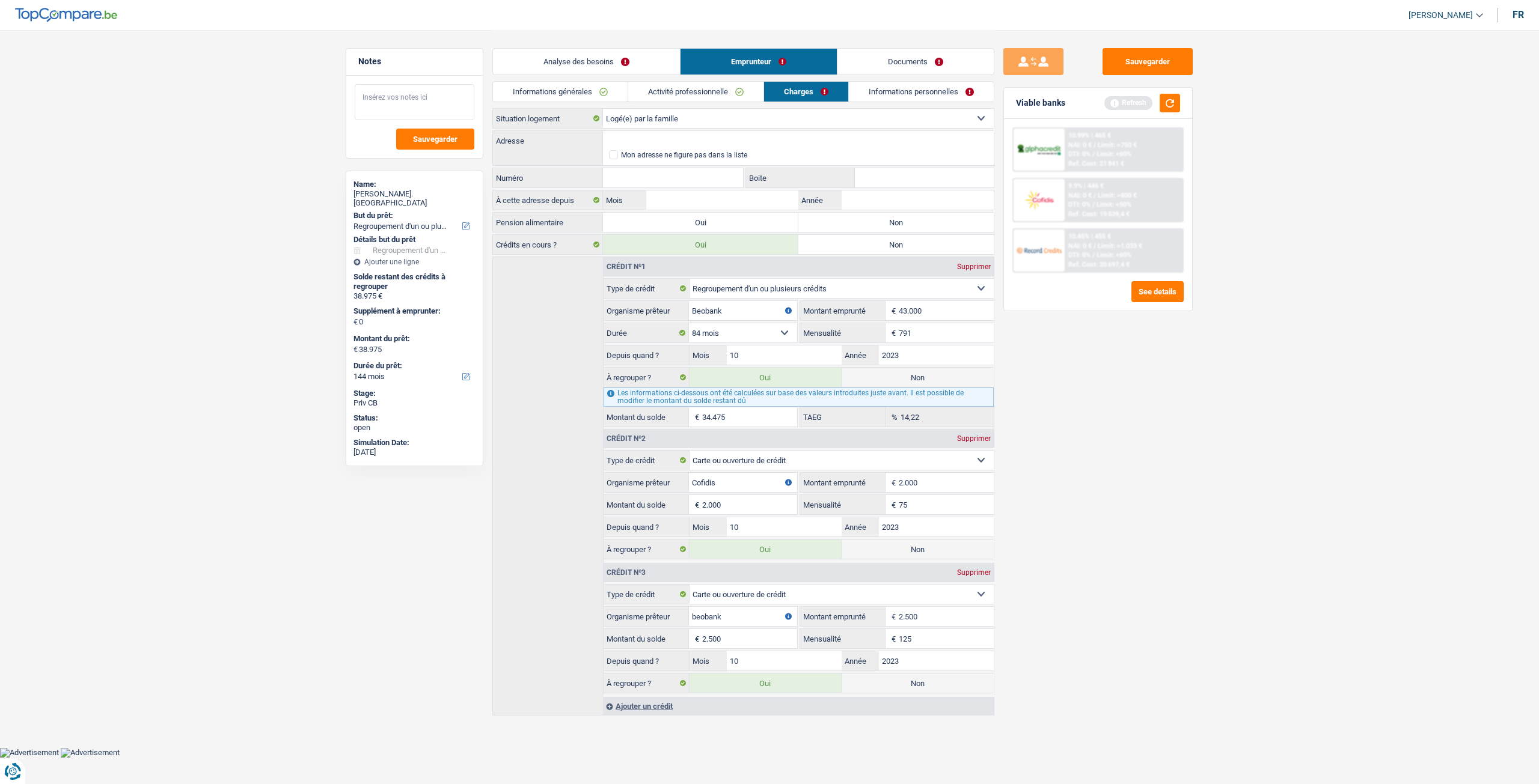
click at [417, 98] on textarea at bounding box center [414, 101] width 120 height 36
click at [604, 55] on link "Analyse des besoins" at bounding box center [586, 62] width 187 height 26
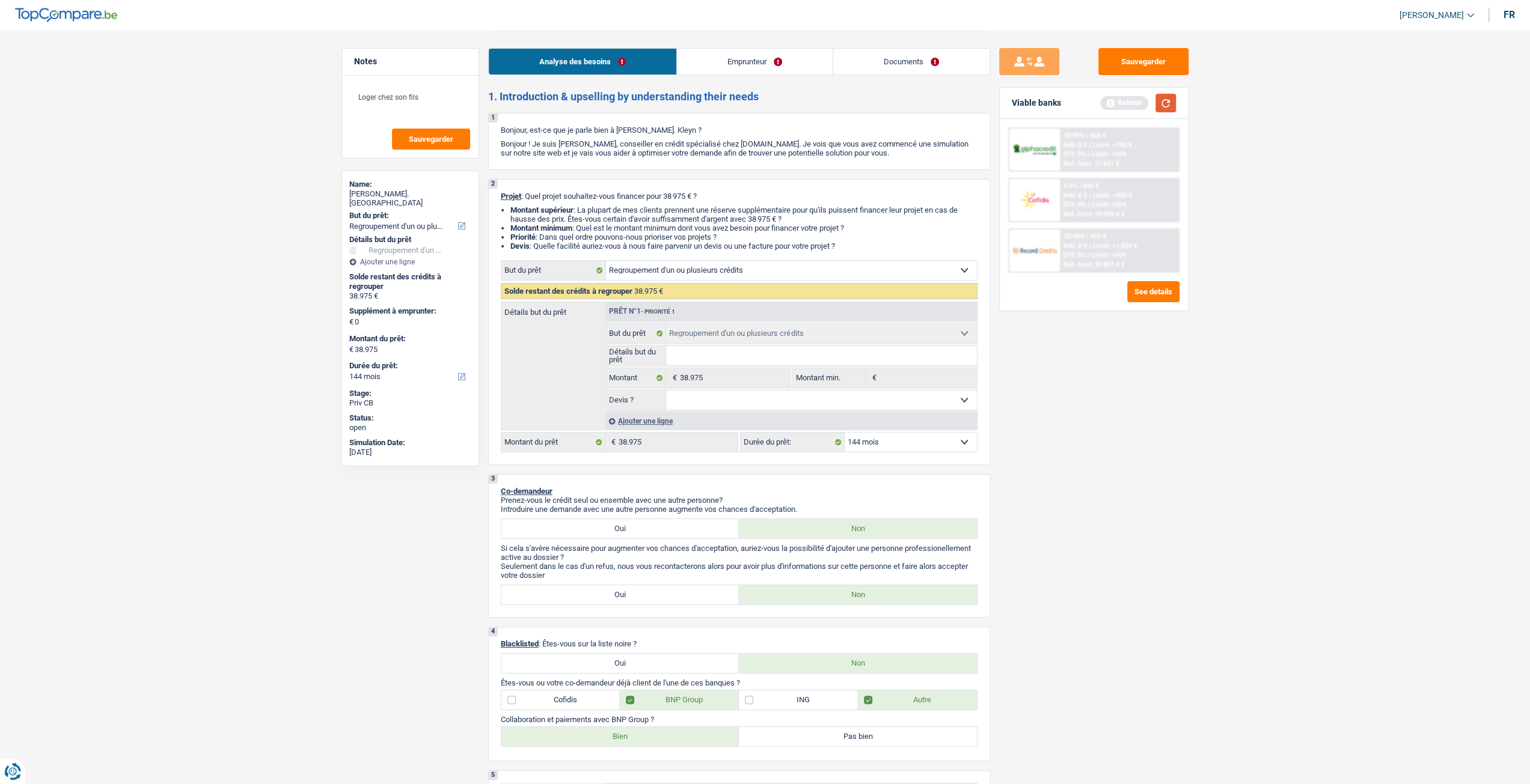
click at [1171, 98] on button "button" at bounding box center [1166, 103] width 21 height 18
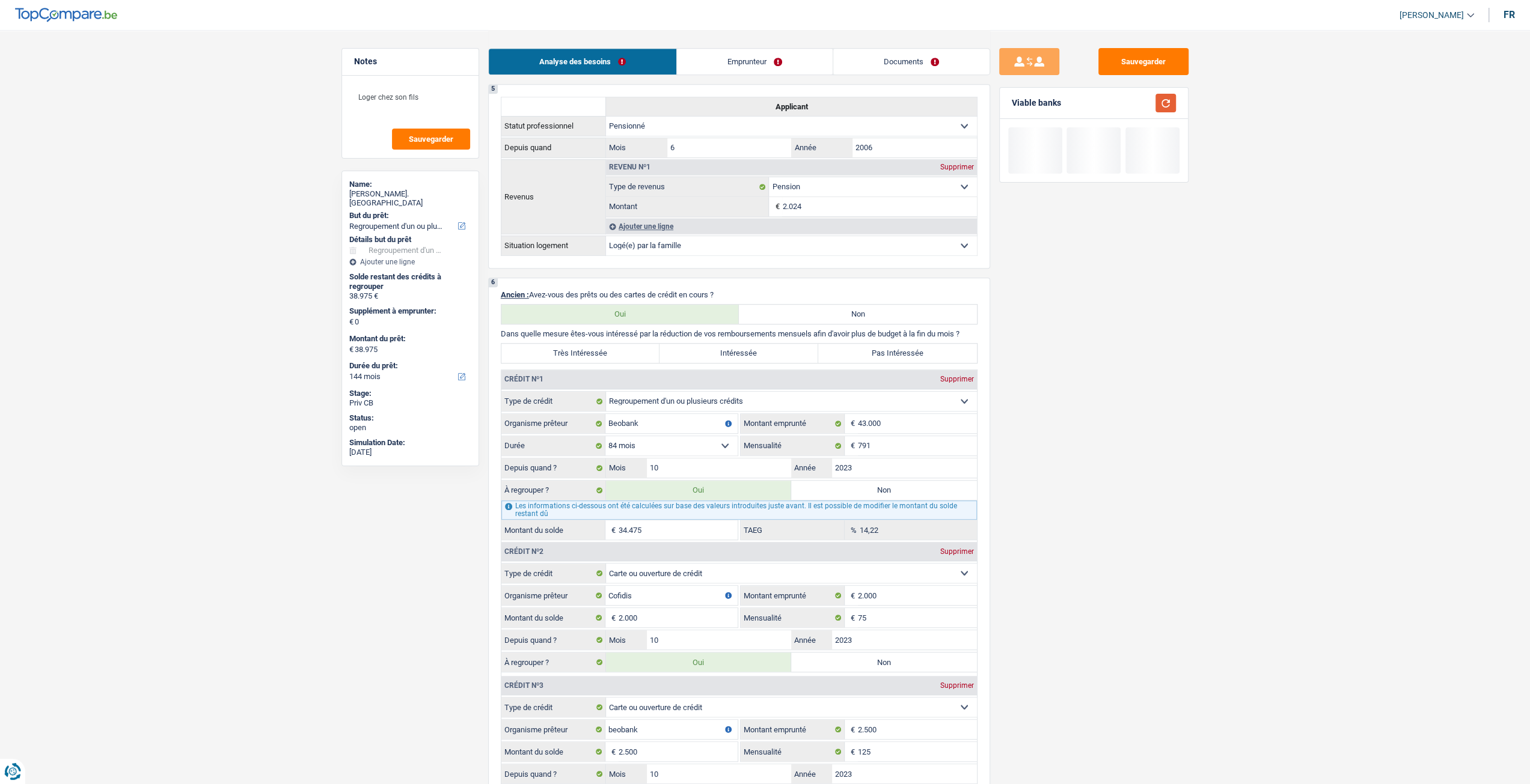
scroll to position [781, 0]
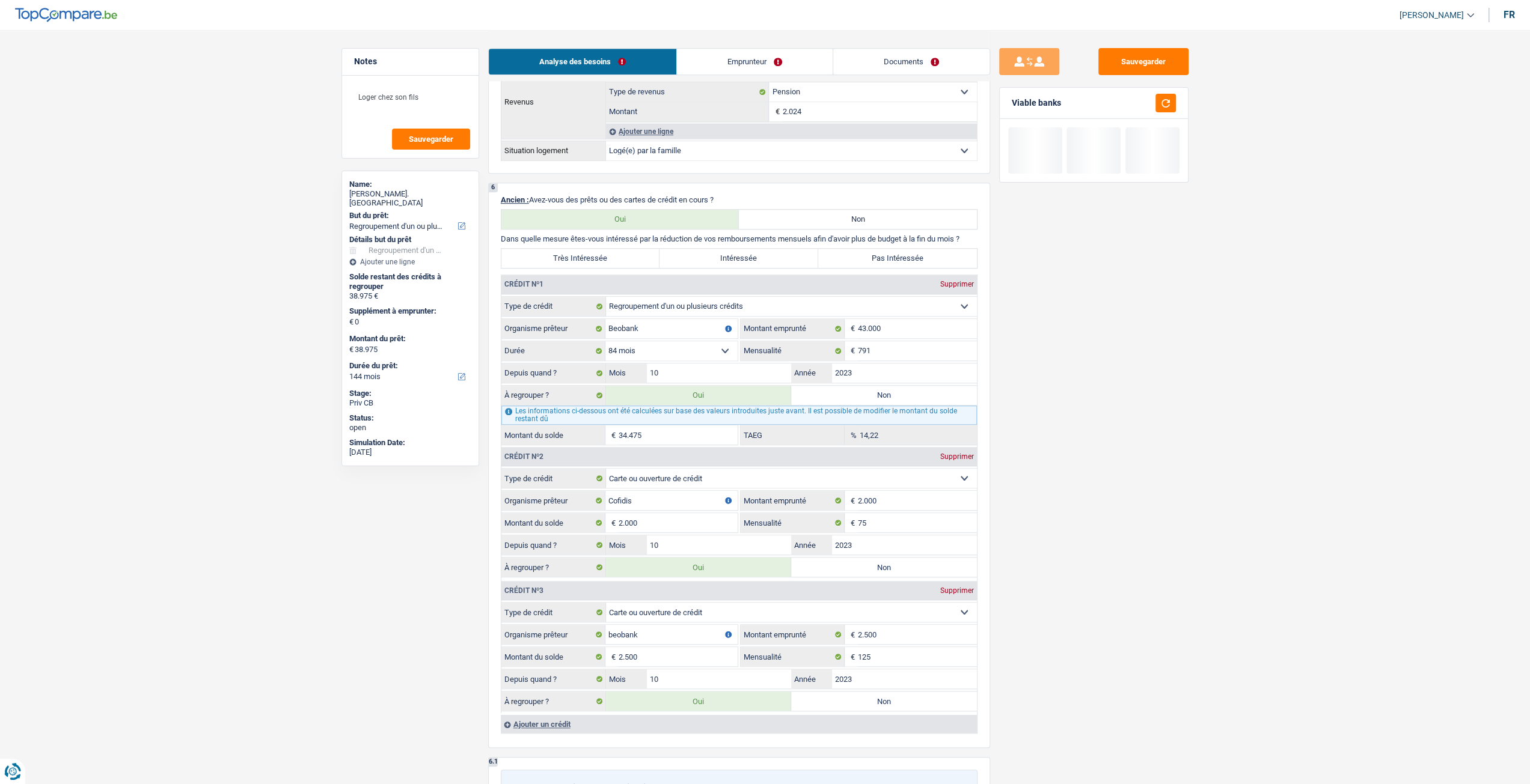
click at [636, 257] on label "Très Intéressée" at bounding box center [581, 258] width 159 height 19
click at [636, 257] on input "Très Intéressée" at bounding box center [581, 258] width 159 height 19
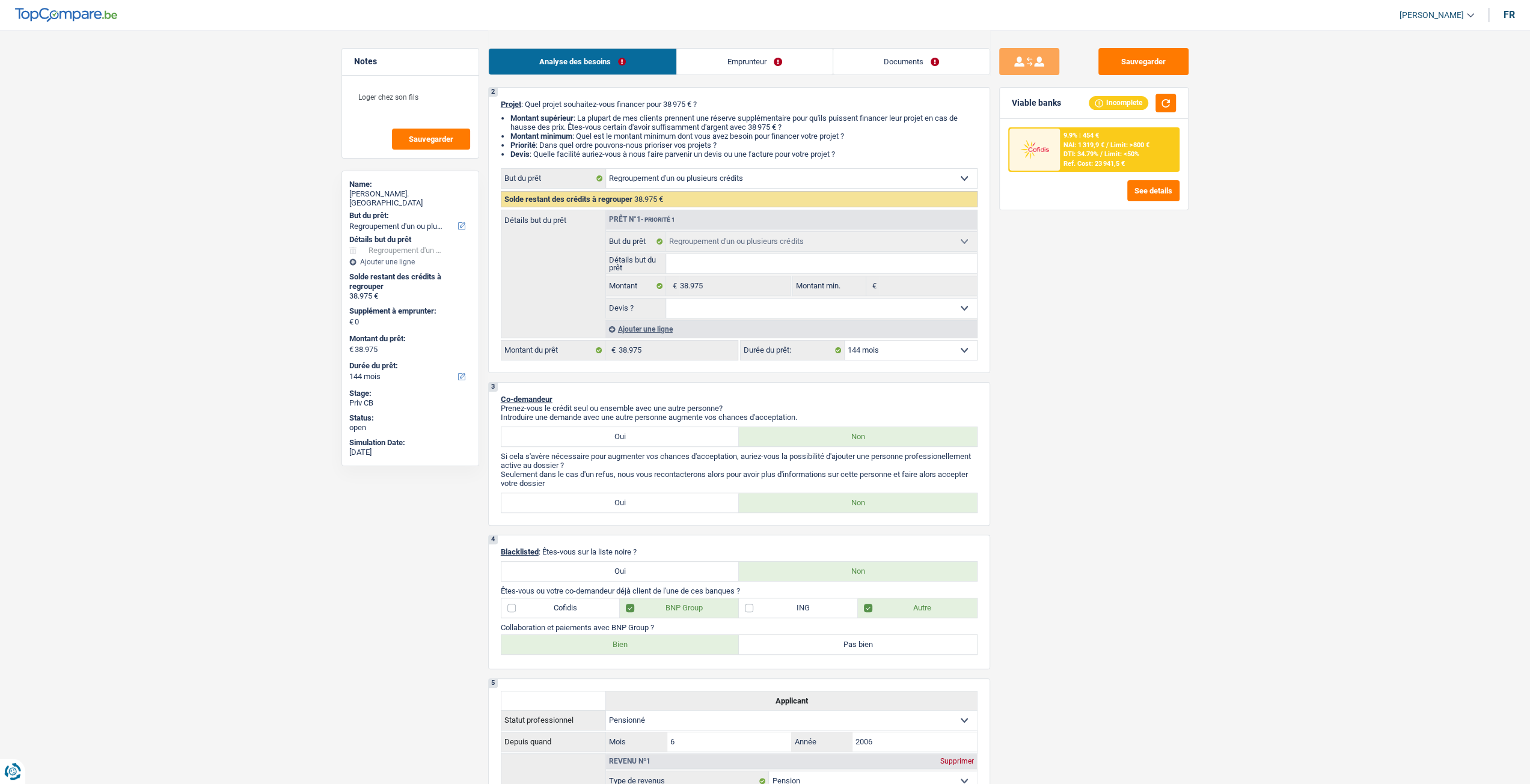
scroll to position [0, 0]
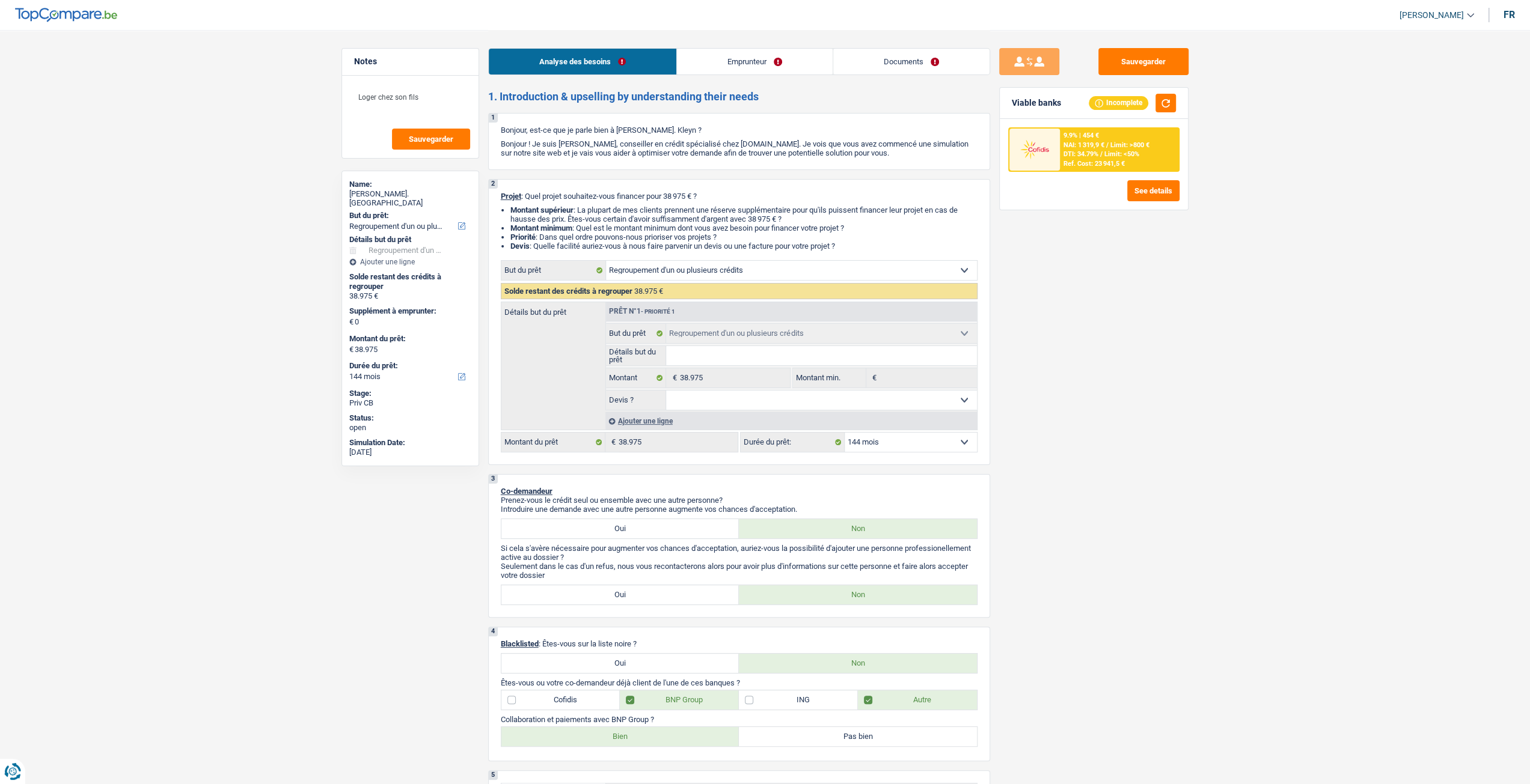
click at [942, 446] on select "12 mois 18 mois 24 mois 30 mois 36 mois 42 mois 48 mois 60 mois 72 mois 84 mois…" at bounding box center [910, 442] width 132 height 19
click at [845, 434] on select "12 mois 18 mois 24 mois 30 mois 36 mois 42 mois 48 mois 60 mois 72 mois 84 mois…" at bounding box center [910, 442] width 132 height 19
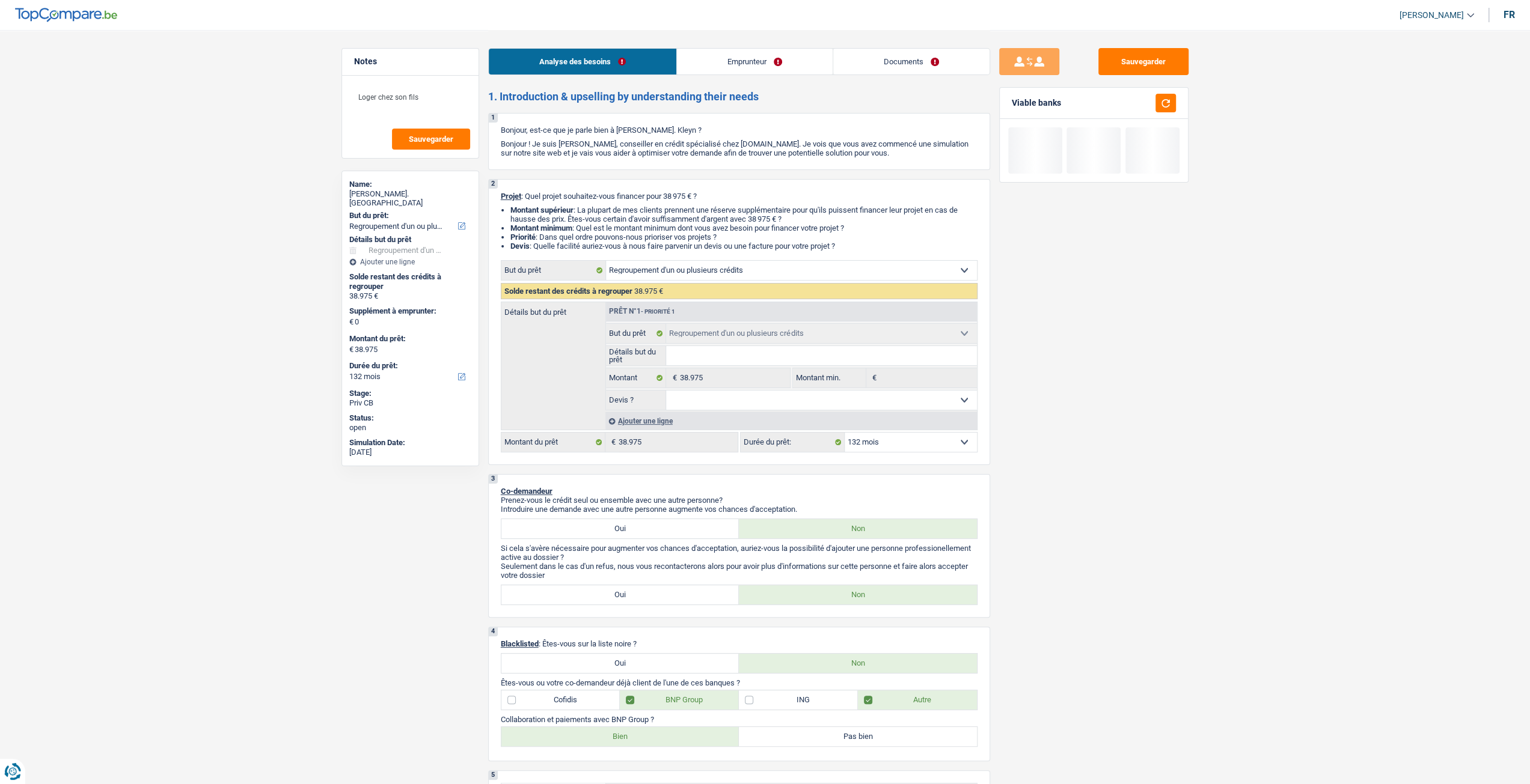
click at [886, 448] on select "12 mois 18 mois 24 mois 30 mois 36 mois 42 mois 48 mois 60 mois 72 mois 84 mois…" at bounding box center [910, 442] width 132 height 19
click at [845, 434] on select "12 mois 18 mois 24 mois 30 mois 36 mois 42 mois 48 mois 60 mois 72 mois 84 mois…" at bounding box center [910, 442] width 132 height 19
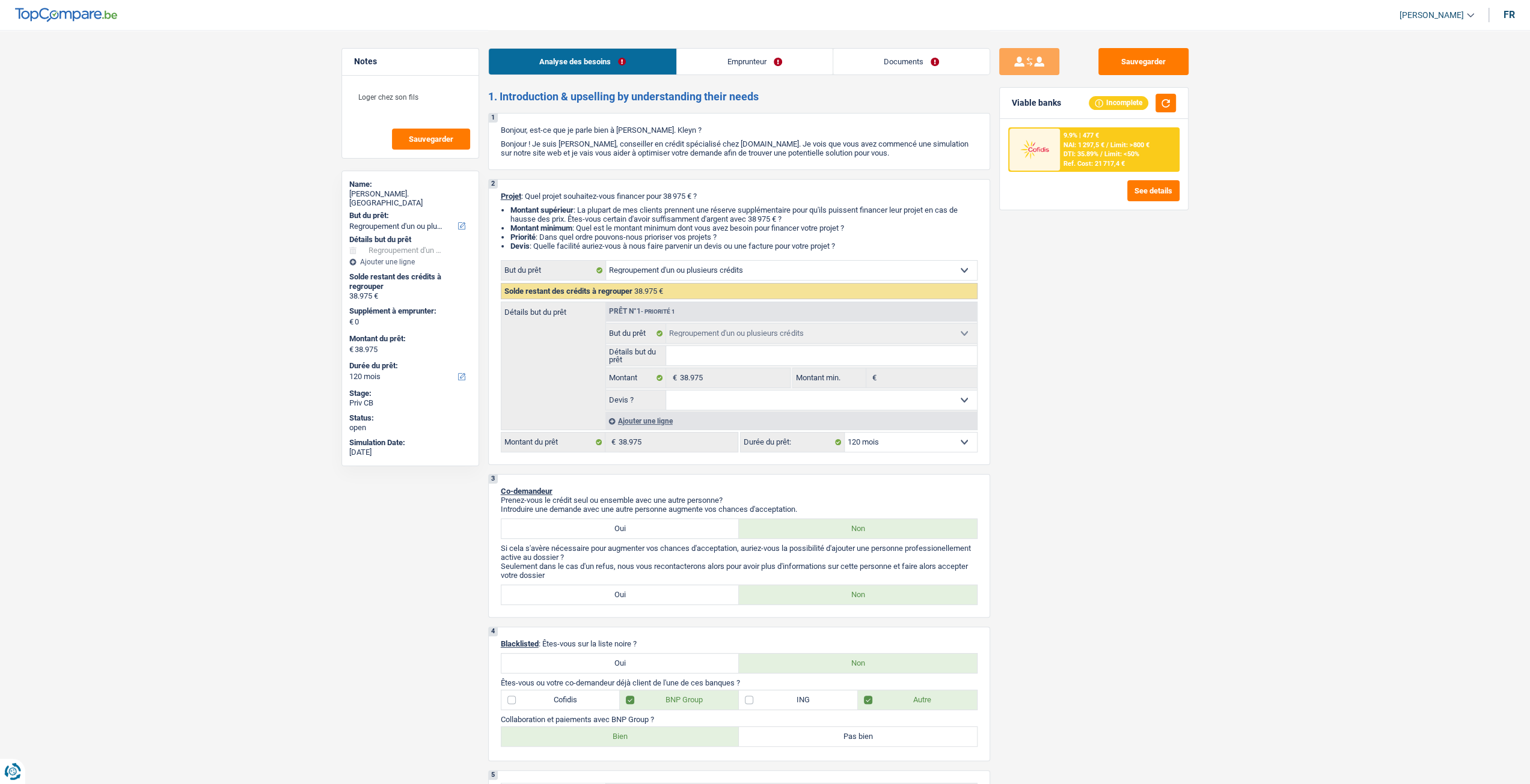
click at [778, 47] on div "Analyse des besoins Emprunteur Documents" at bounding box center [739, 55] width 502 height 51
click at [775, 56] on link "Emprunteur" at bounding box center [755, 62] width 156 height 26
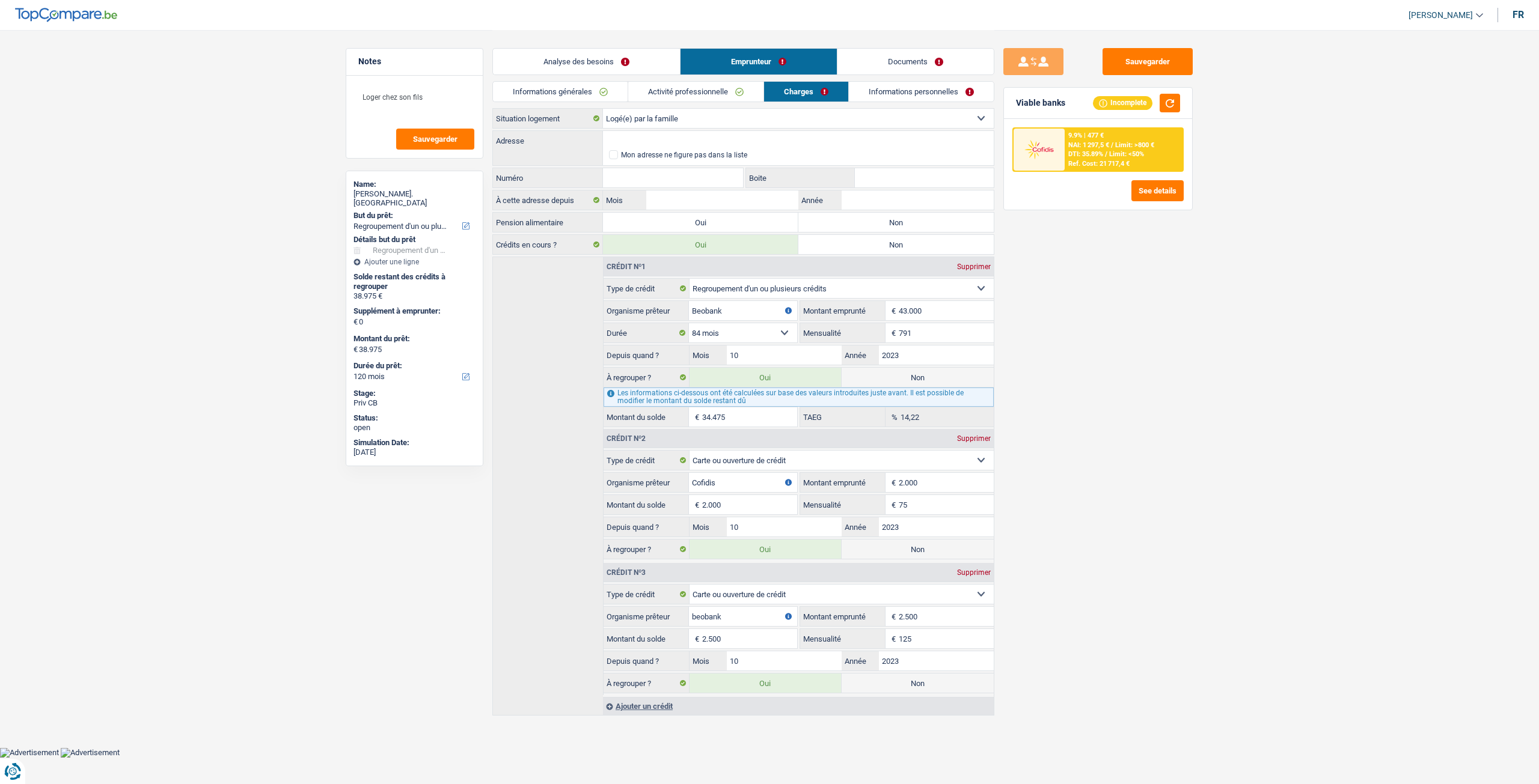
click at [887, 92] on link "Informations personnelles" at bounding box center [921, 91] width 145 height 20
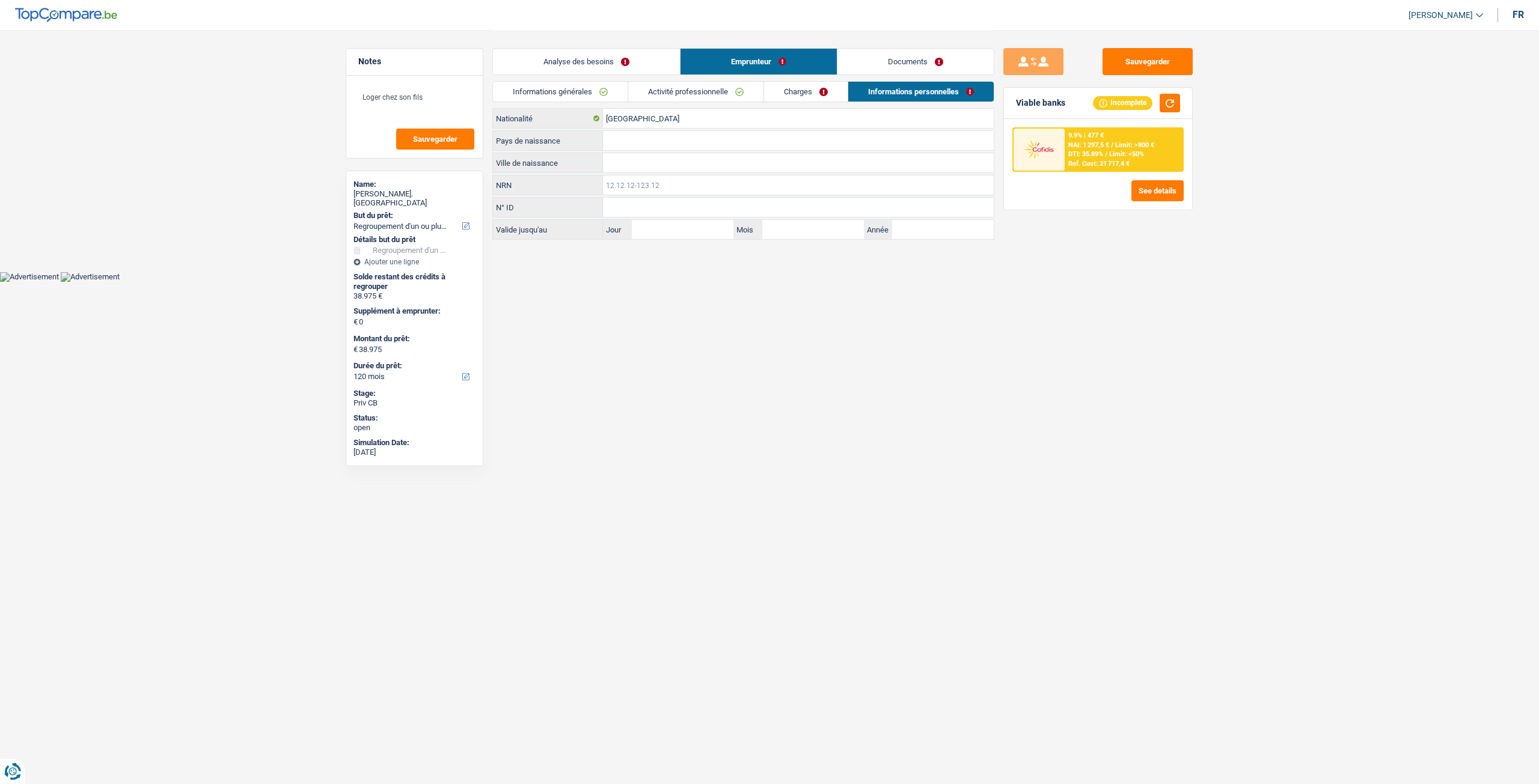
click at [636, 182] on input "NRN" at bounding box center [798, 184] width 391 height 19
click at [822, 87] on link "Charges" at bounding box center [806, 91] width 84 height 20
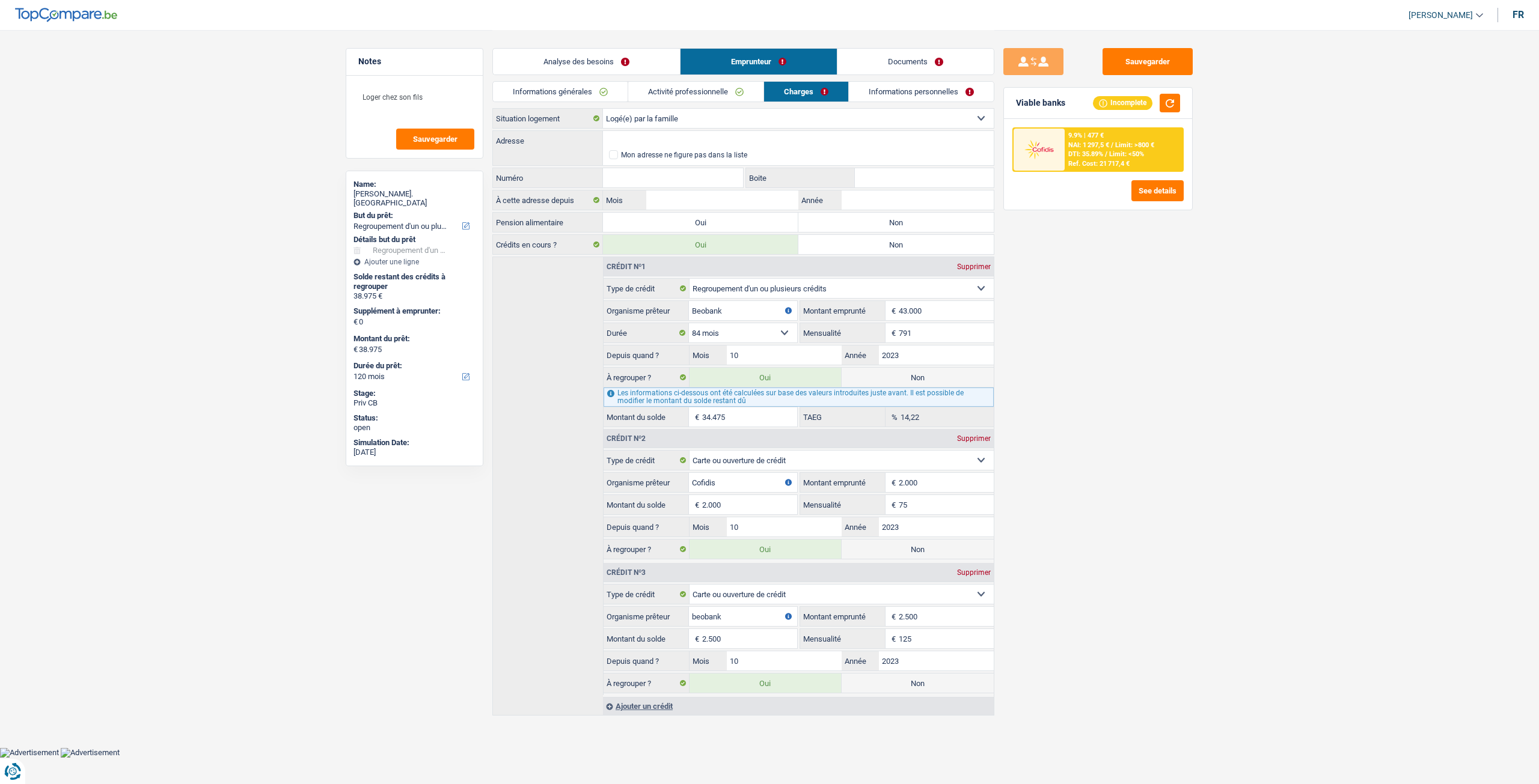
click at [711, 86] on link "Activité professionnelle" at bounding box center [695, 91] width 135 height 20
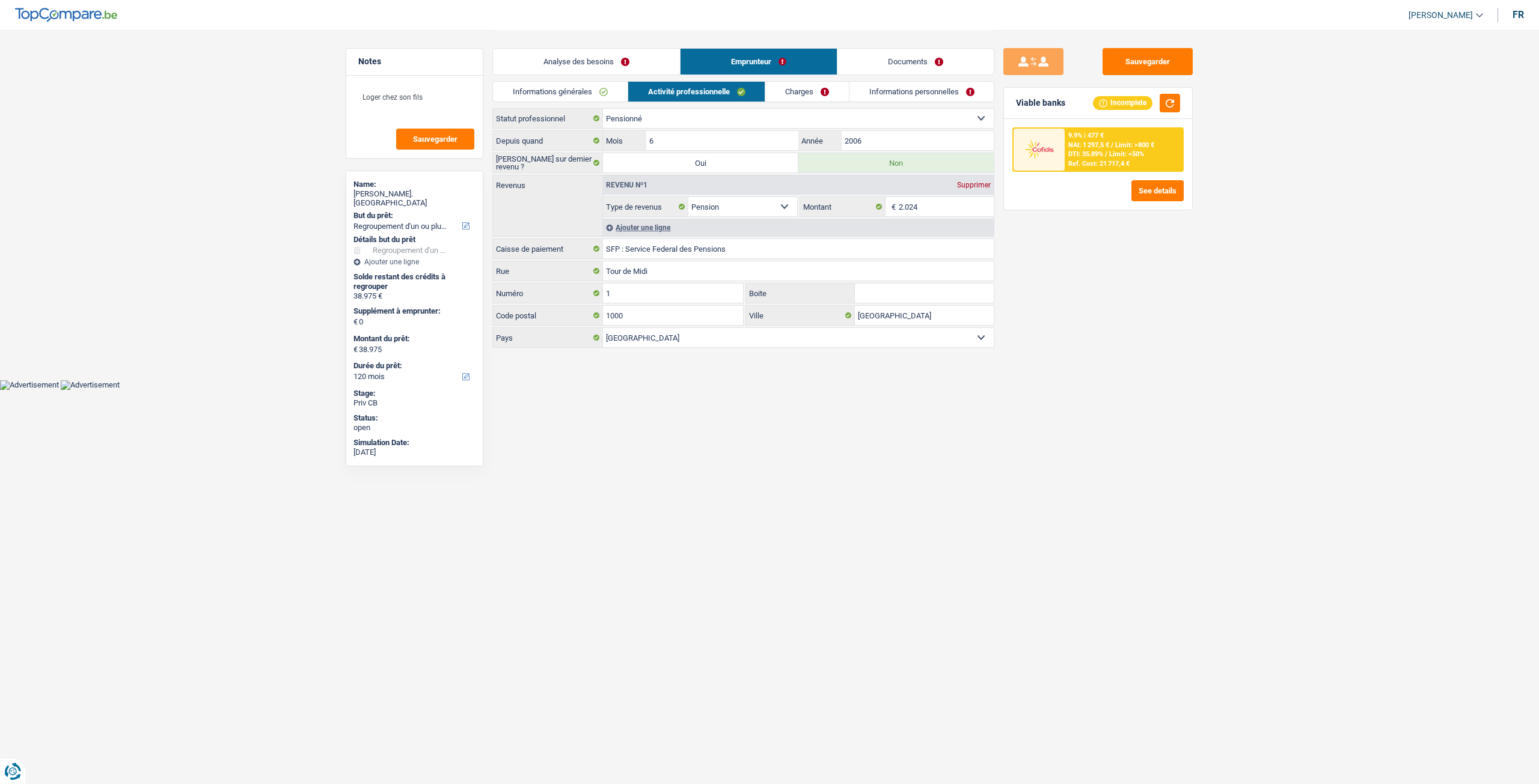
click at [810, 85] on link "Charges" at bounding box center [807, 91] width 84 height 20
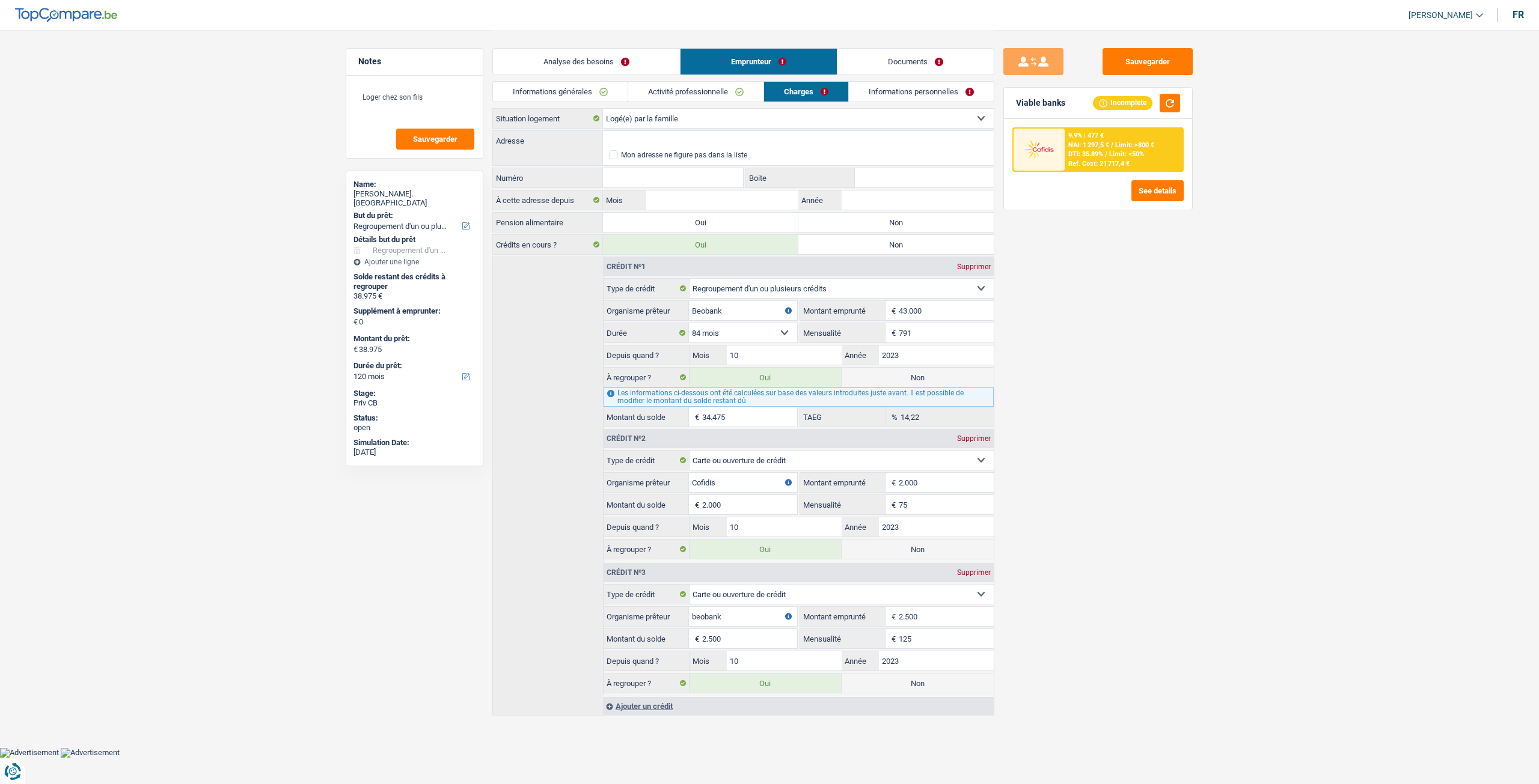
click at [903, 84] on link "Informations personnelles" at bounding box center [921, 91] width 145 height 20
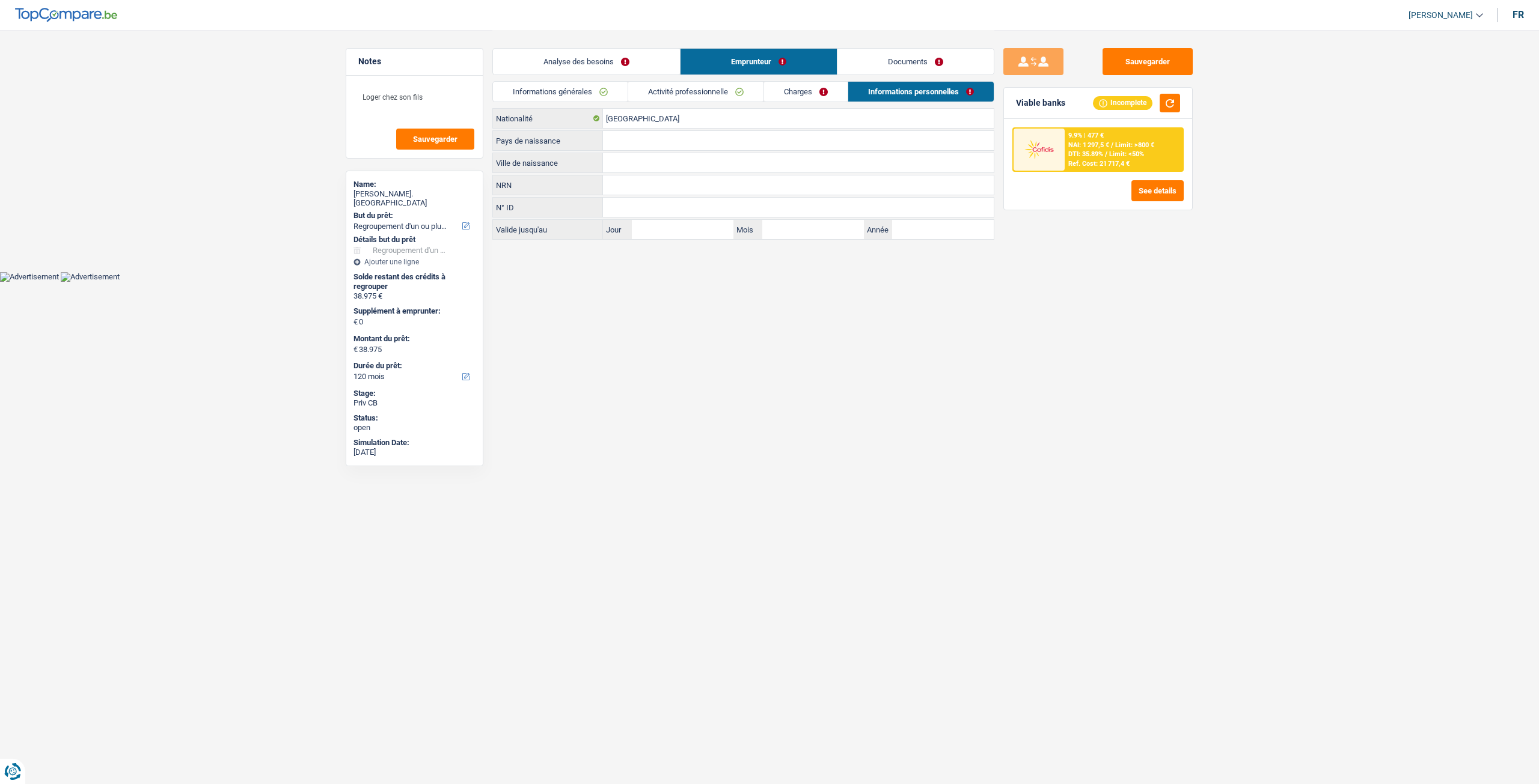
click at [697, 87] on link "Activité professionnelle" at bounding box center [695, 91] width 135 height 20
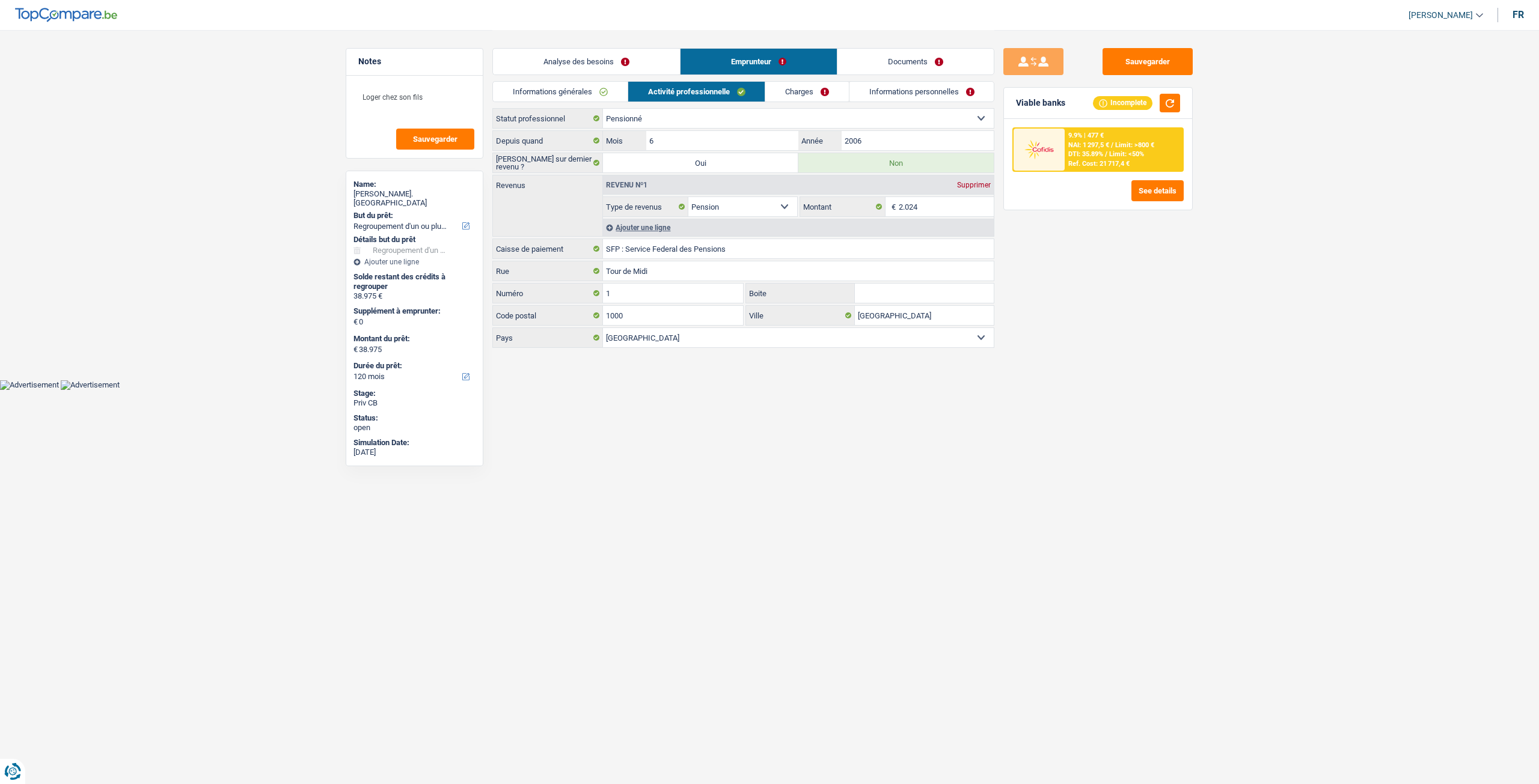
click at [584, 89] on link "Informations générales" at bounding box center [560, 91] width 135 height 20
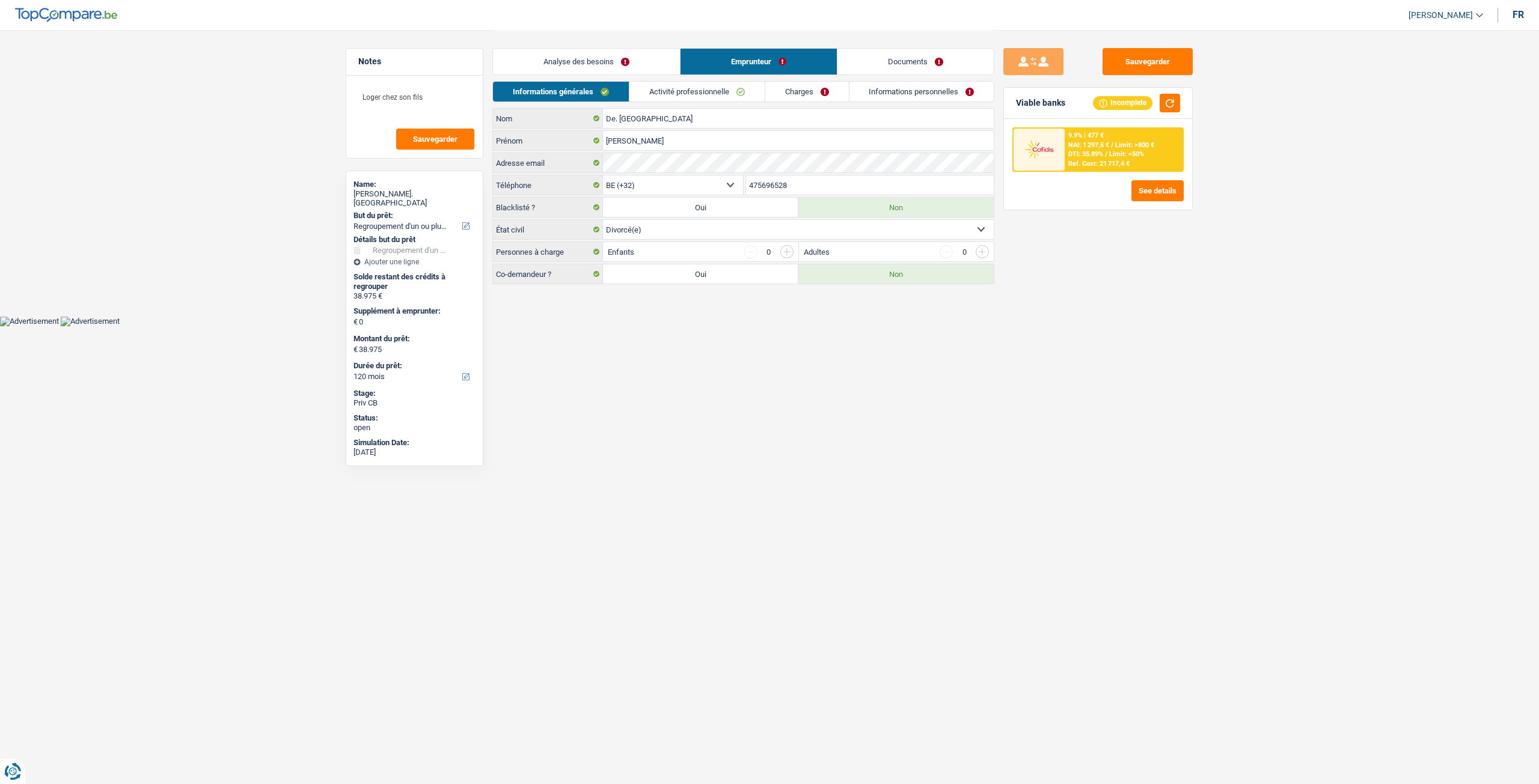
click at [595, 66] on link "Analyse des besoins" at bounding box center [586, 62] width 187 height 26
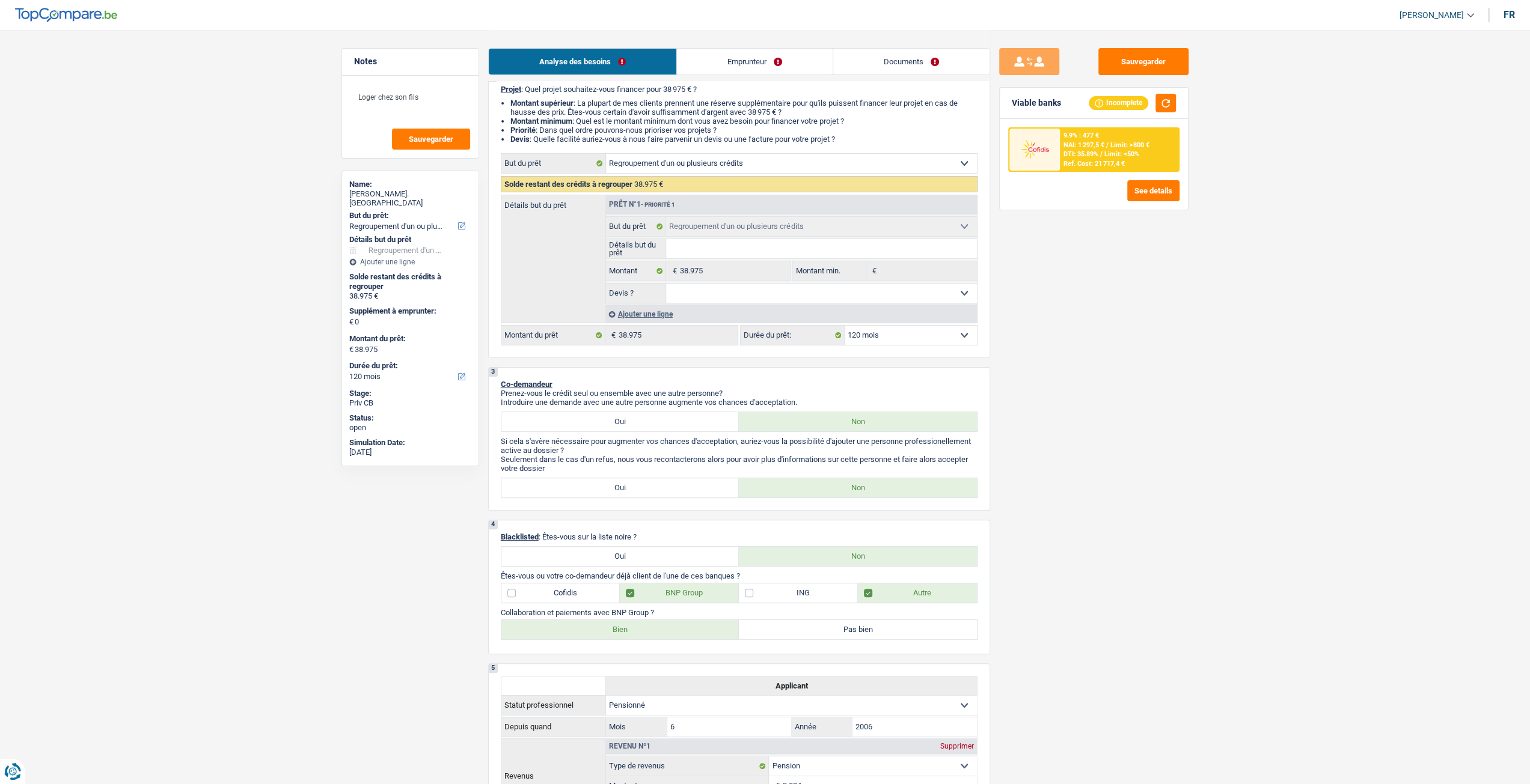
scroll to position [60, 0]
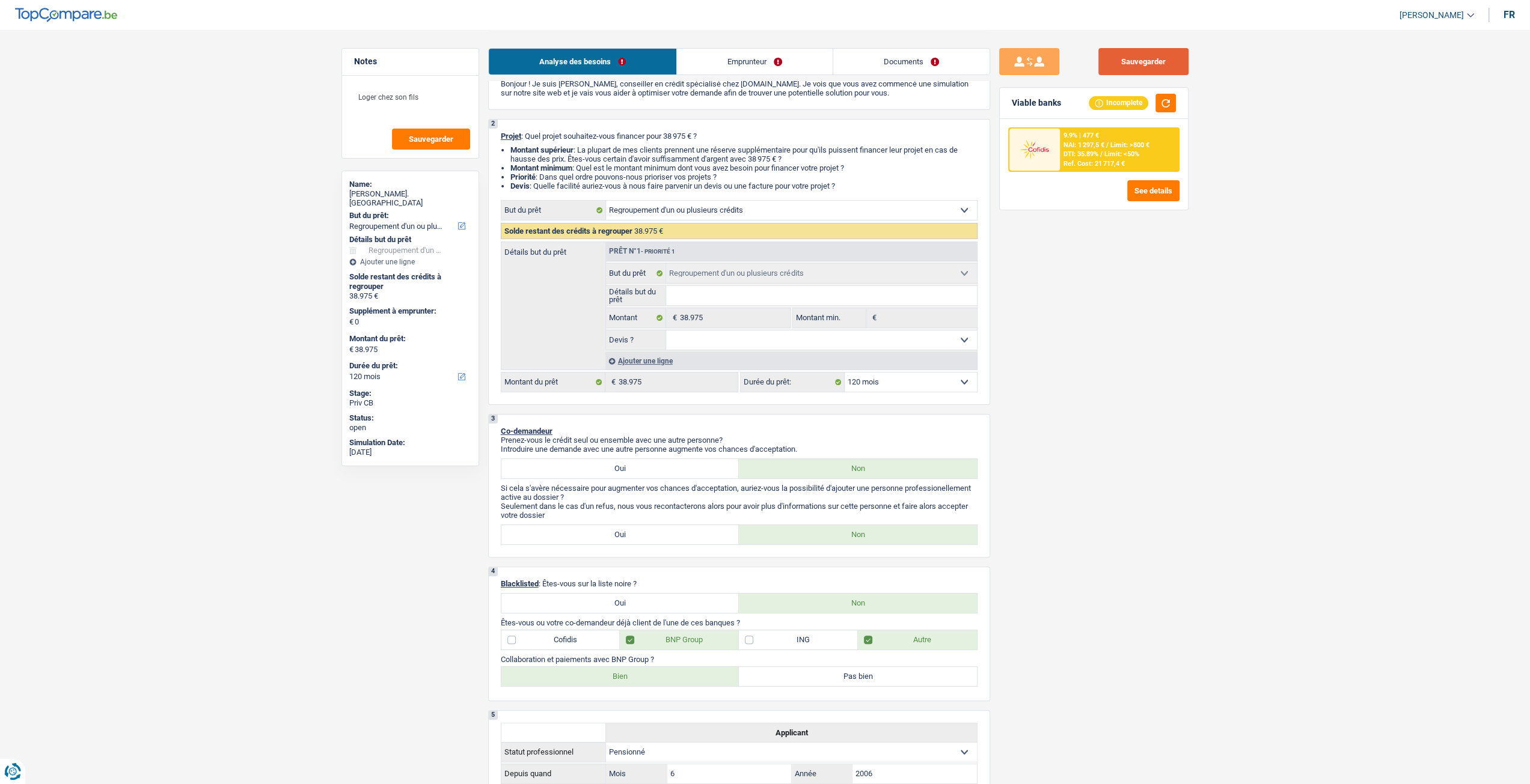
click at [1134, 62] on button "Sauvegarder" at bounding box center [1143, 61] width 90 height 27
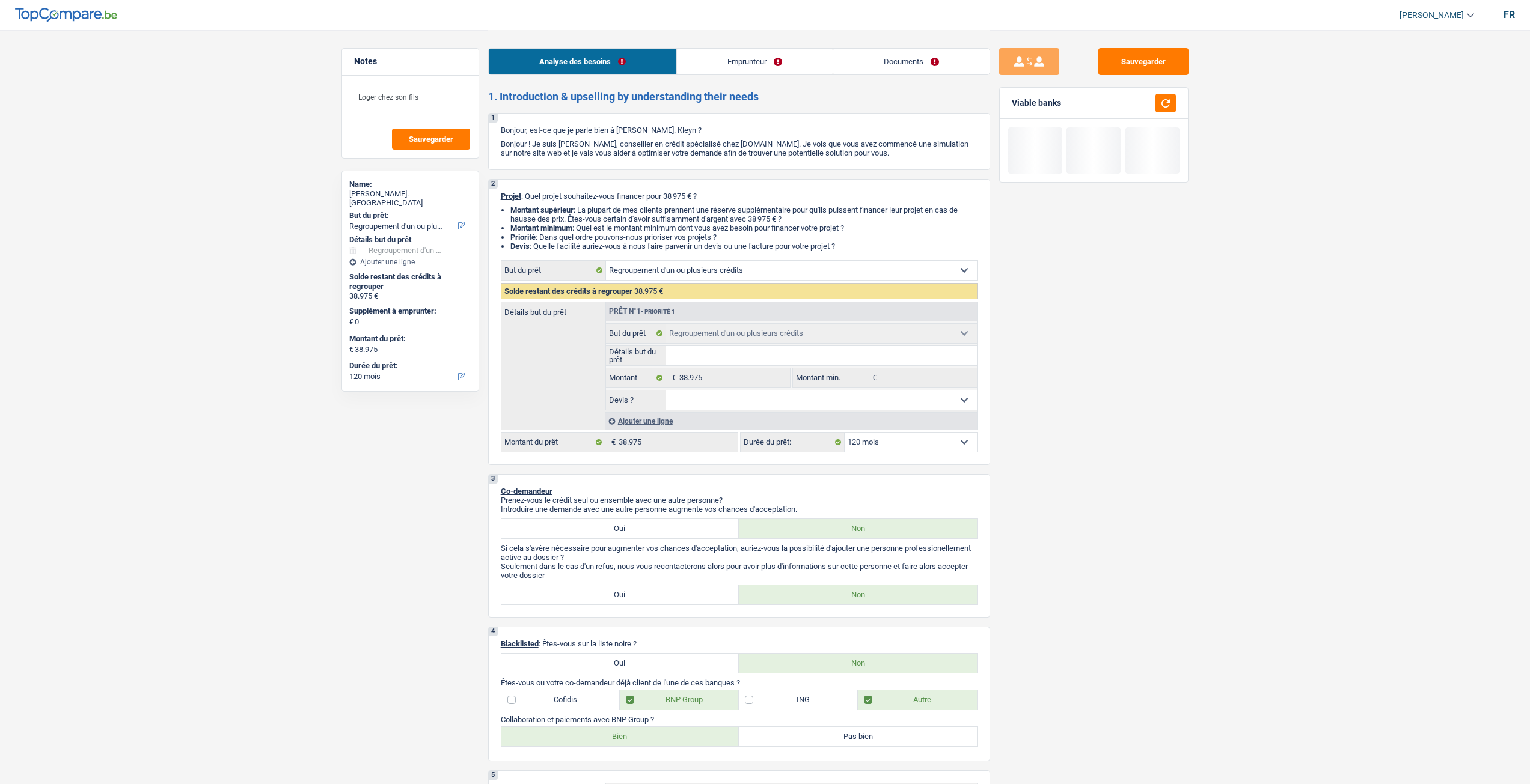
select select "refinancing"
select select "120"
select select "refinancing"
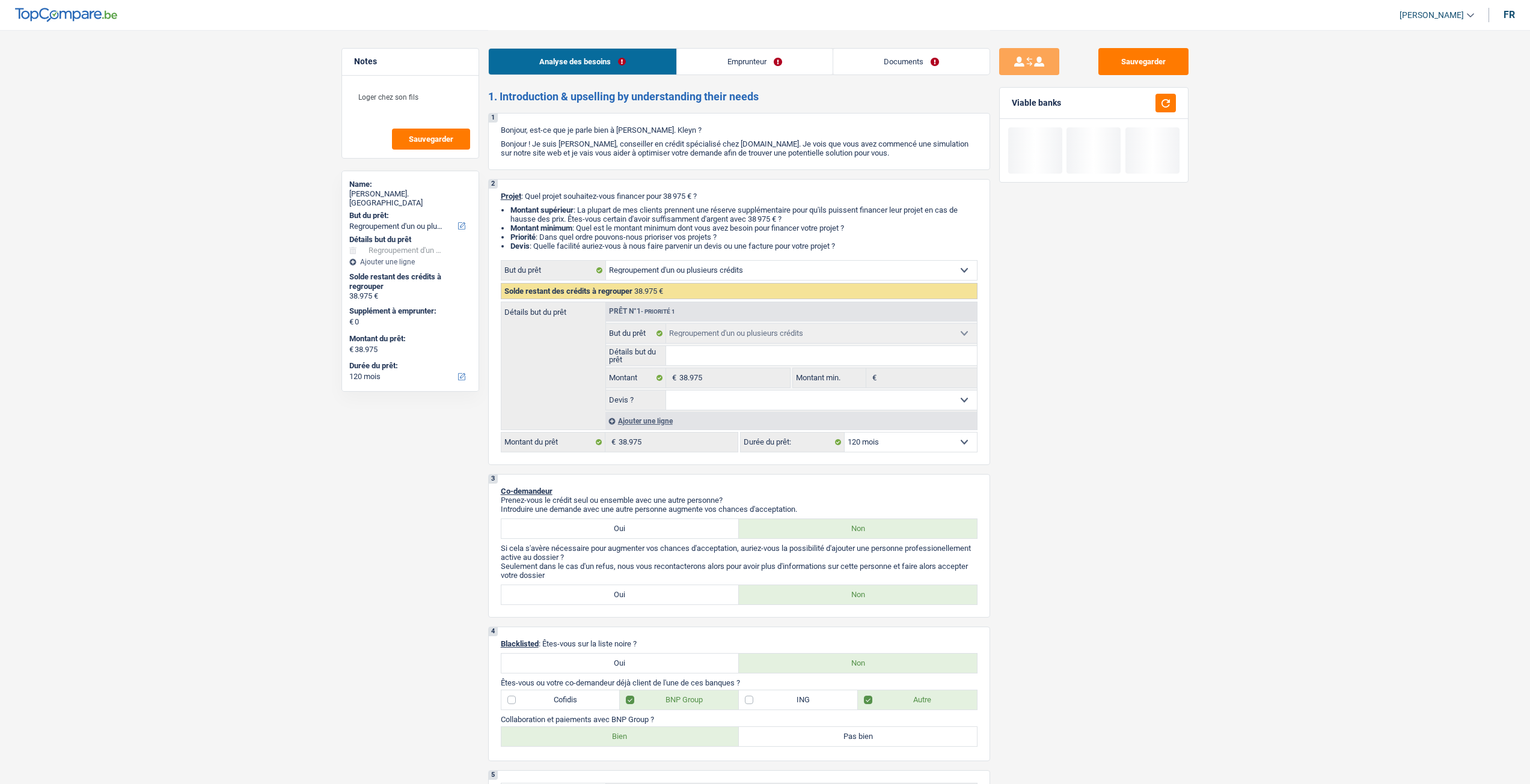
select select "120"
select select "retired"
select select "pension"
select select "liveWithParents"
select select "creditConsolidation"
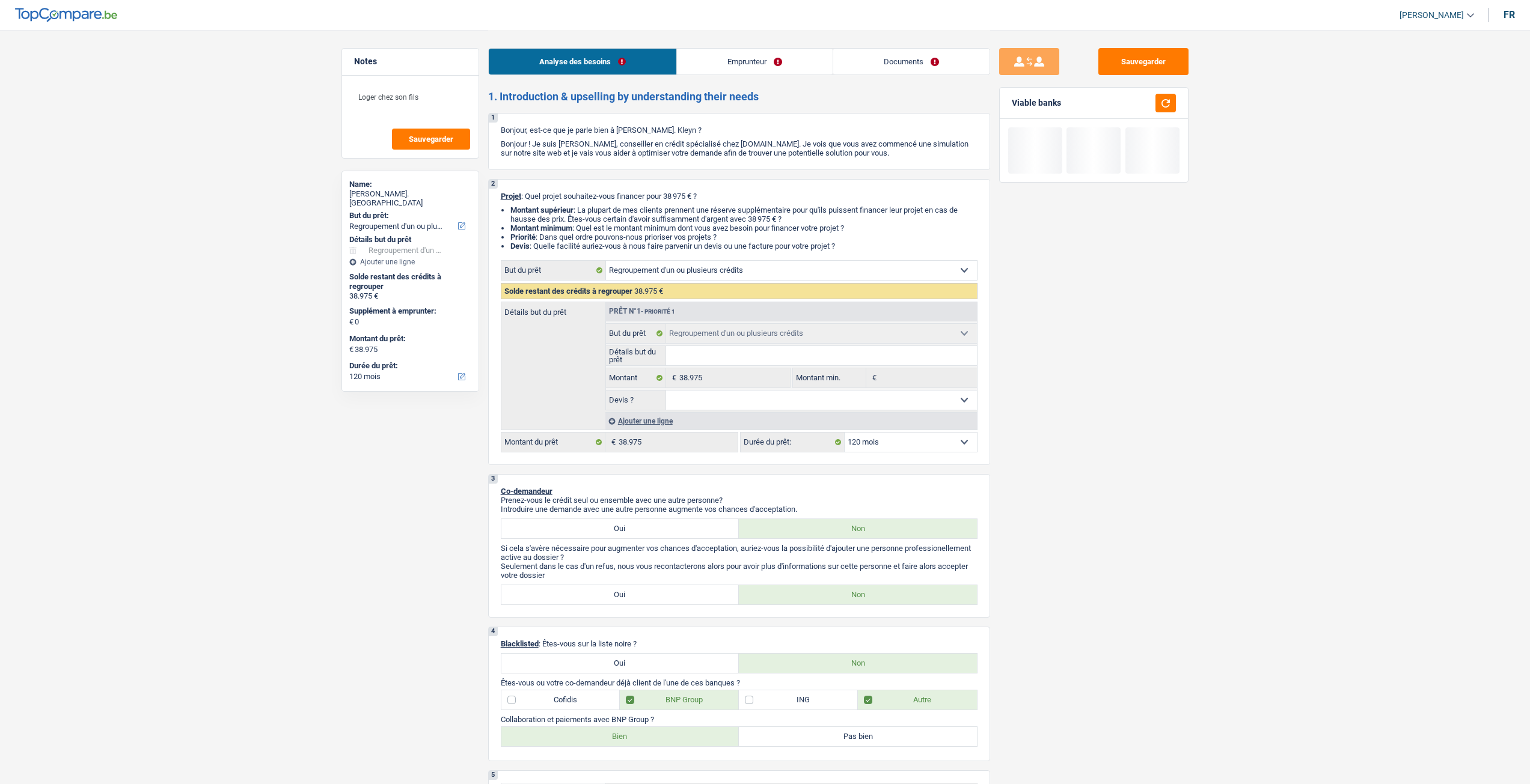
select select "84"
select select "cardOrCredit"
select select "refinancing"
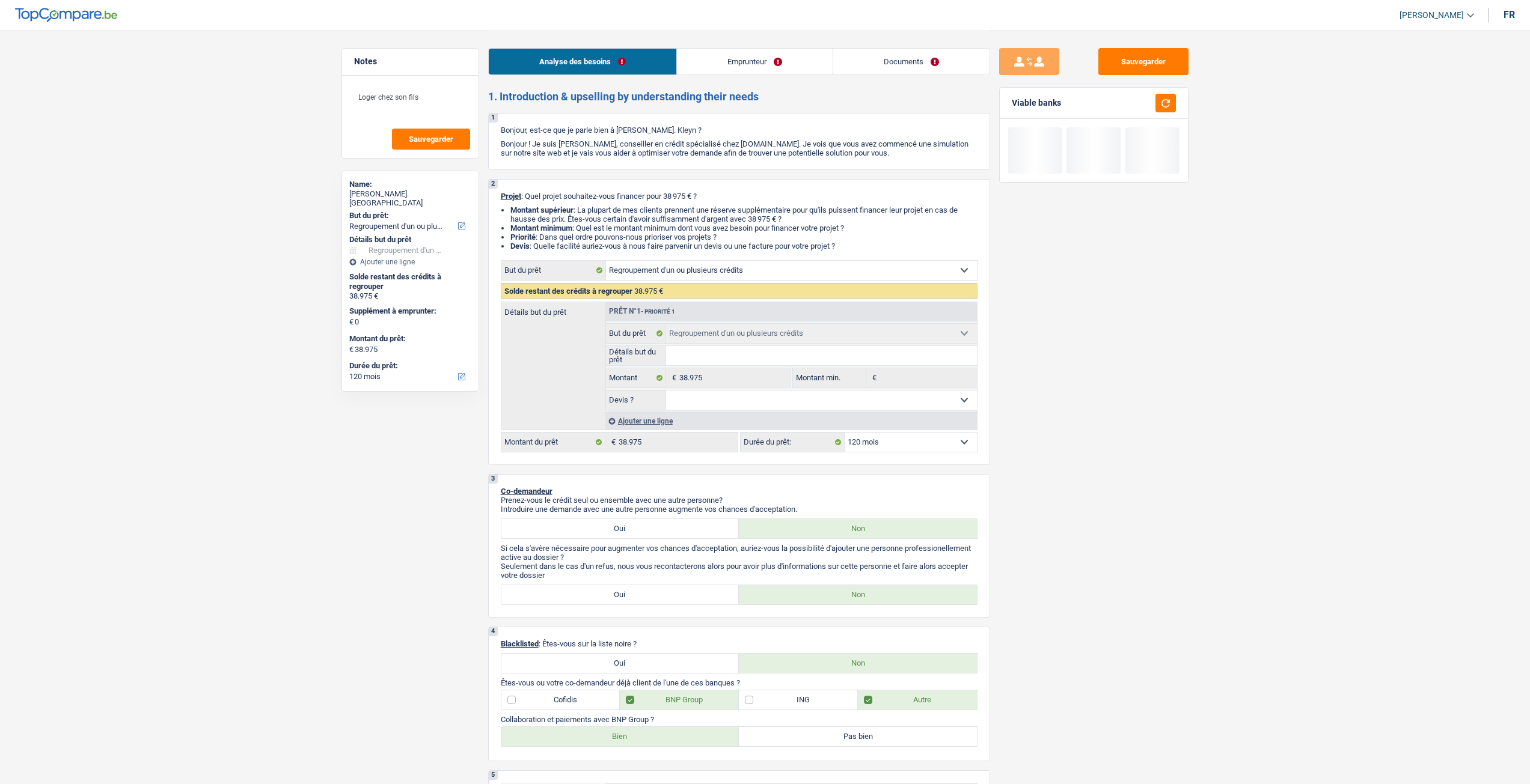
select select "120"
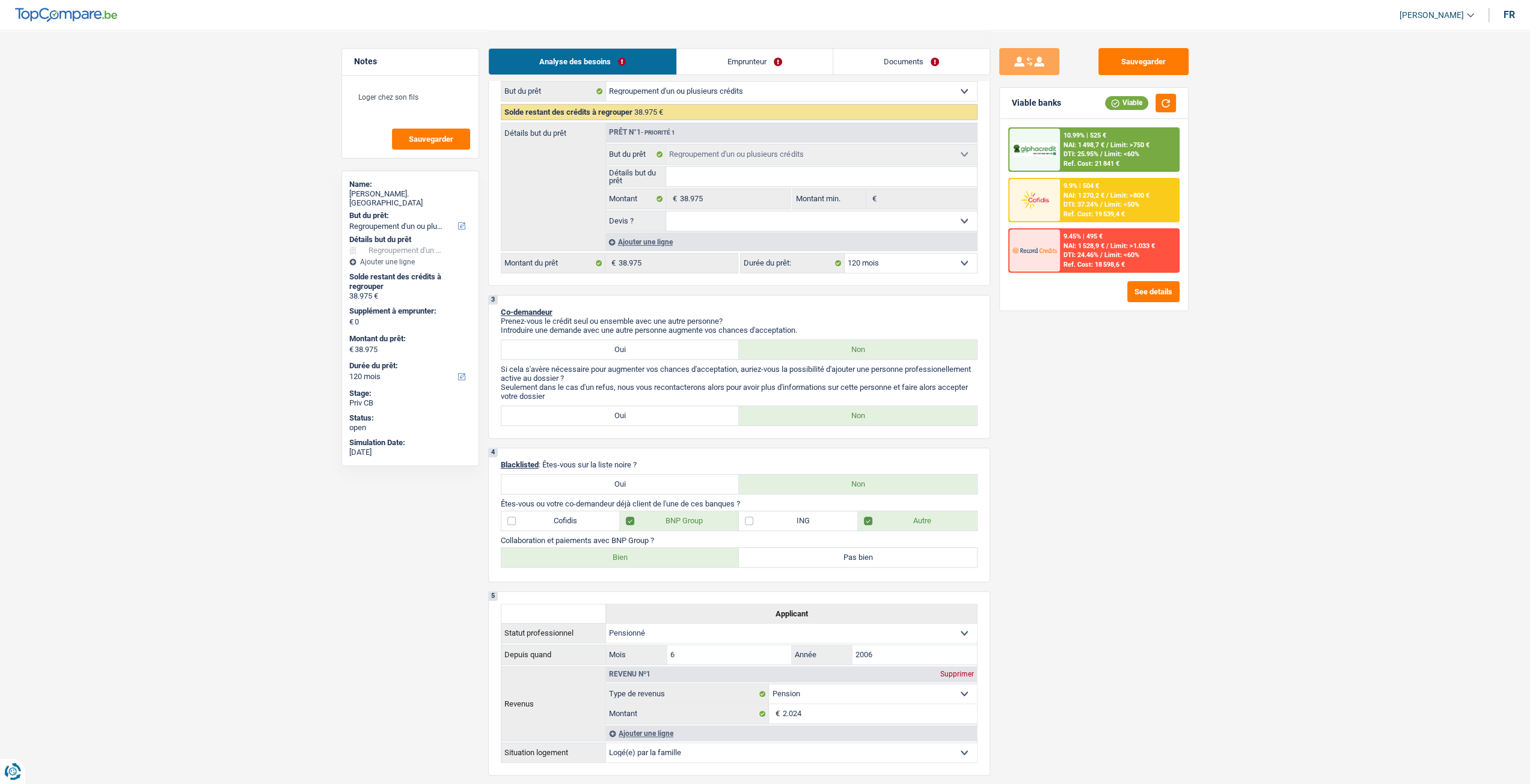
scroll to position [181, 0]
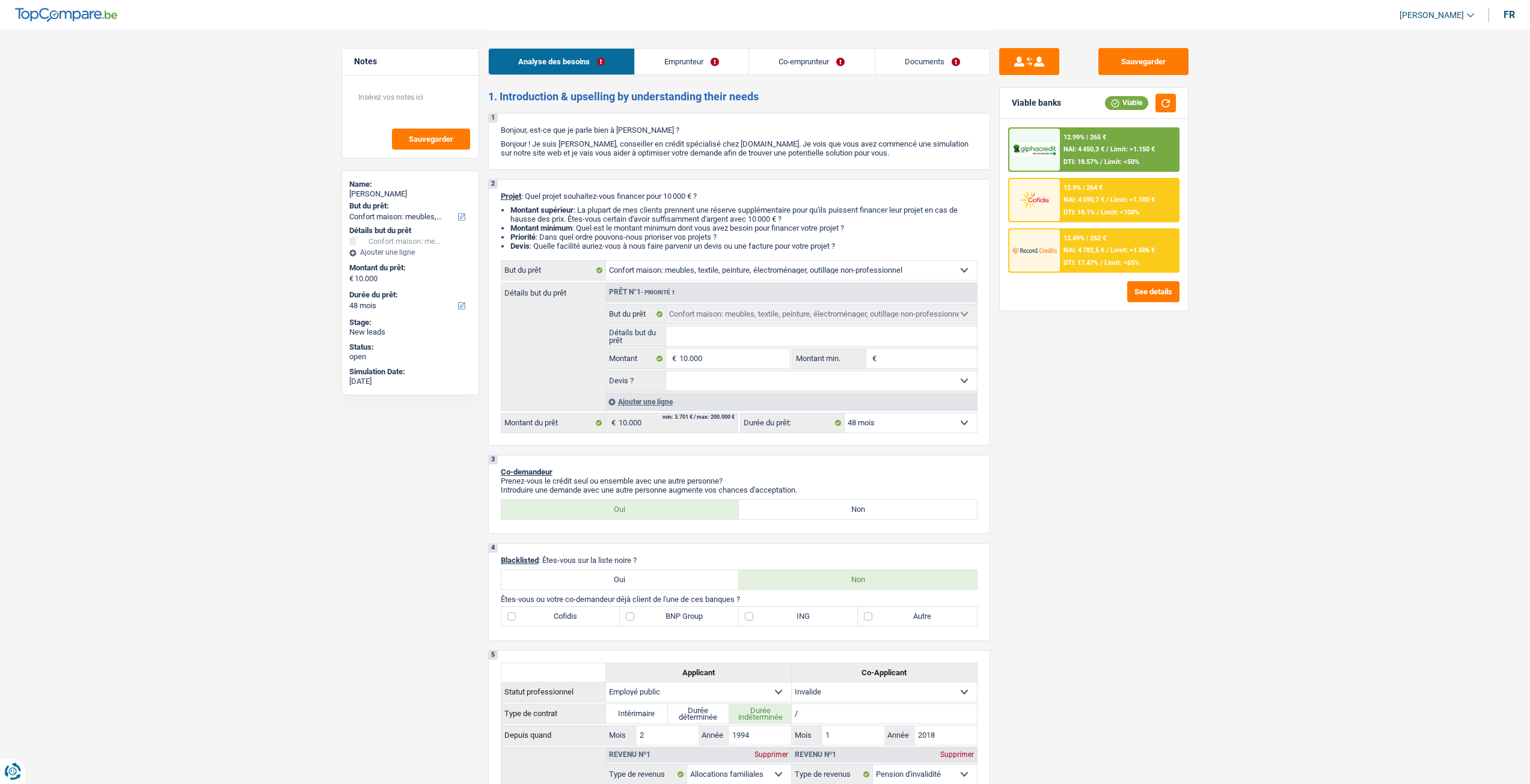
select select "household"
select select "48"
select select "household"
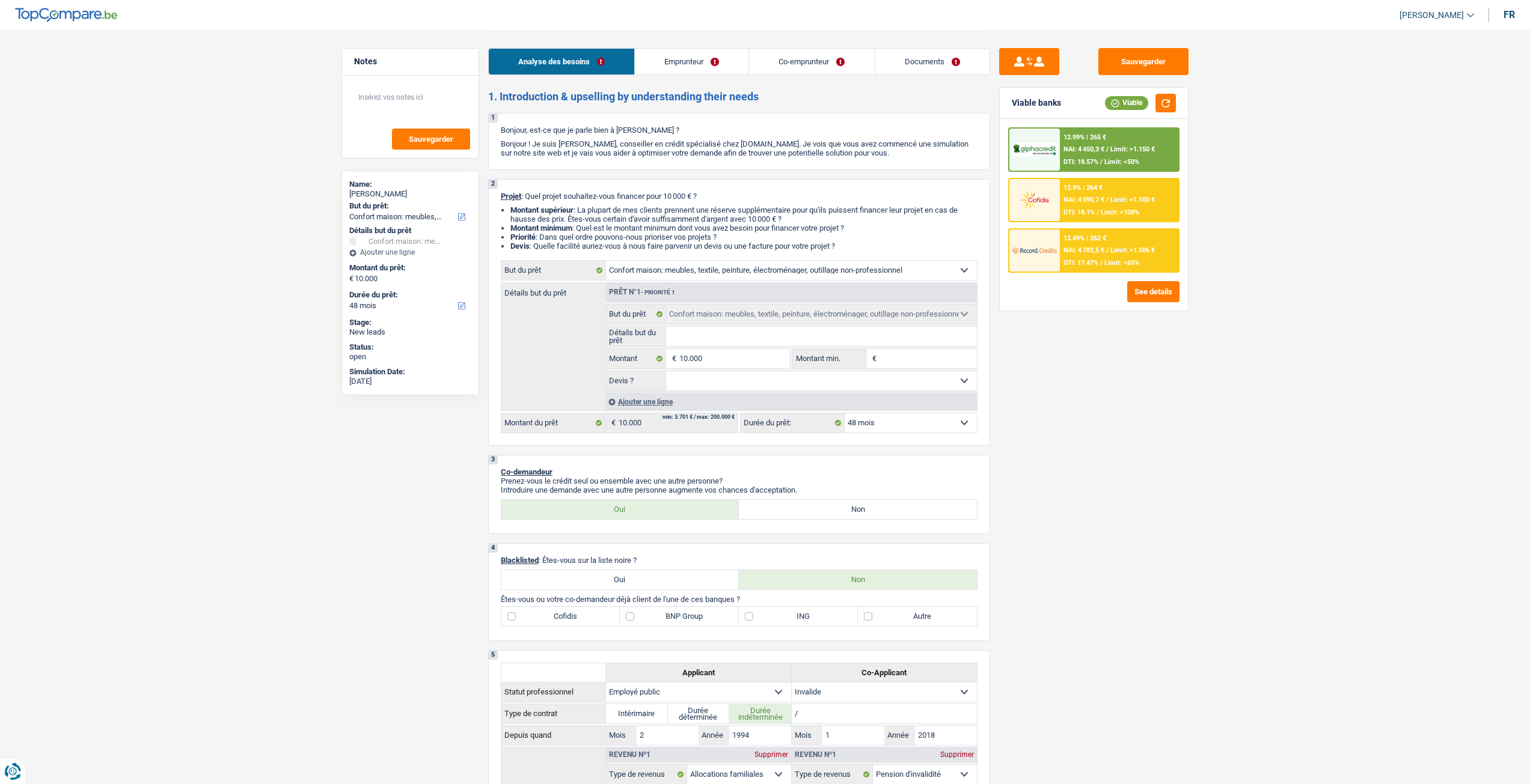
select select "48"
select select "publicEmployee"
select select "invalid"
select select "familyAllowances"
select select "netSalary"
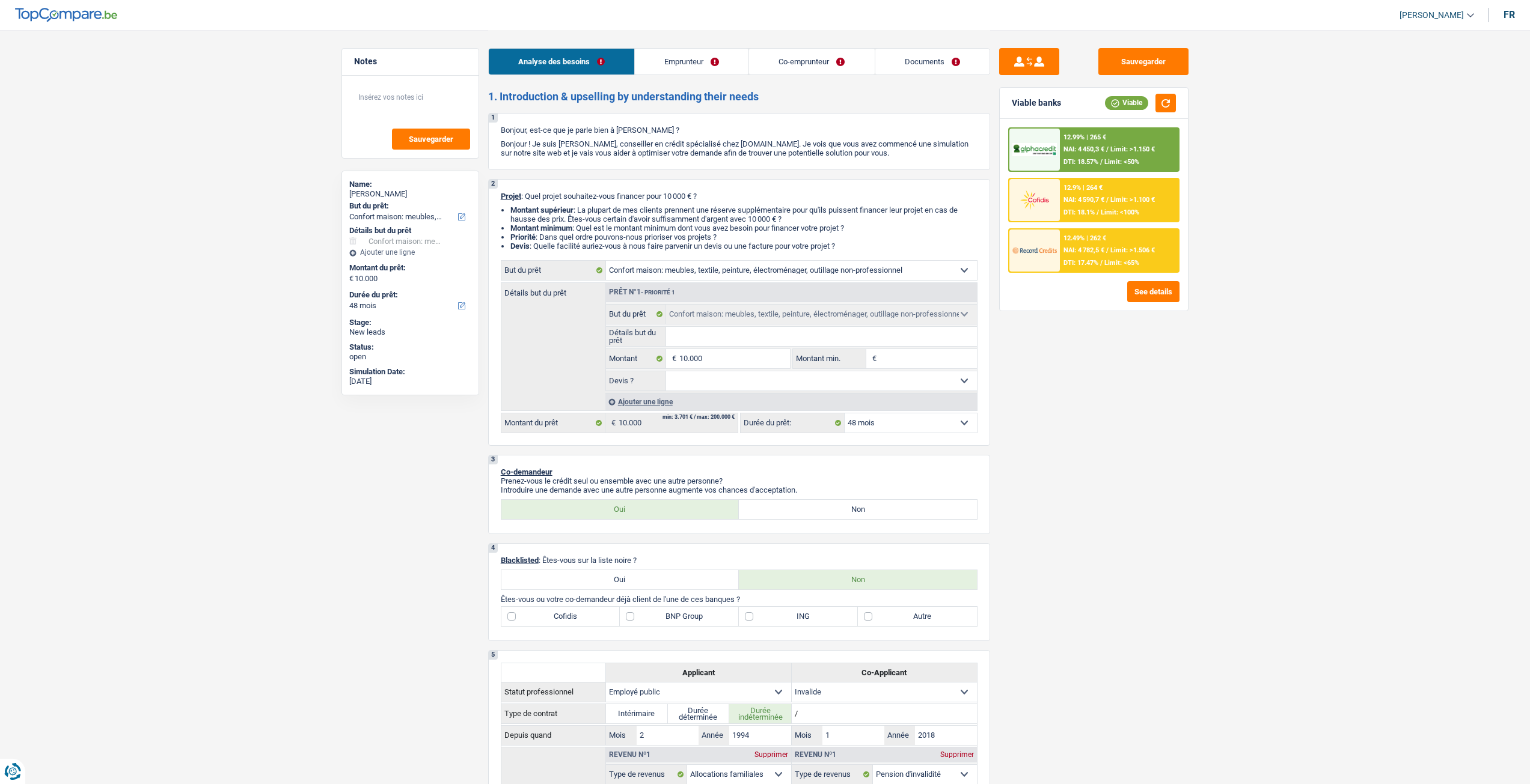
select select "mealVouchers"
select select "disabilityPension"
select select "rents"
select select "household"
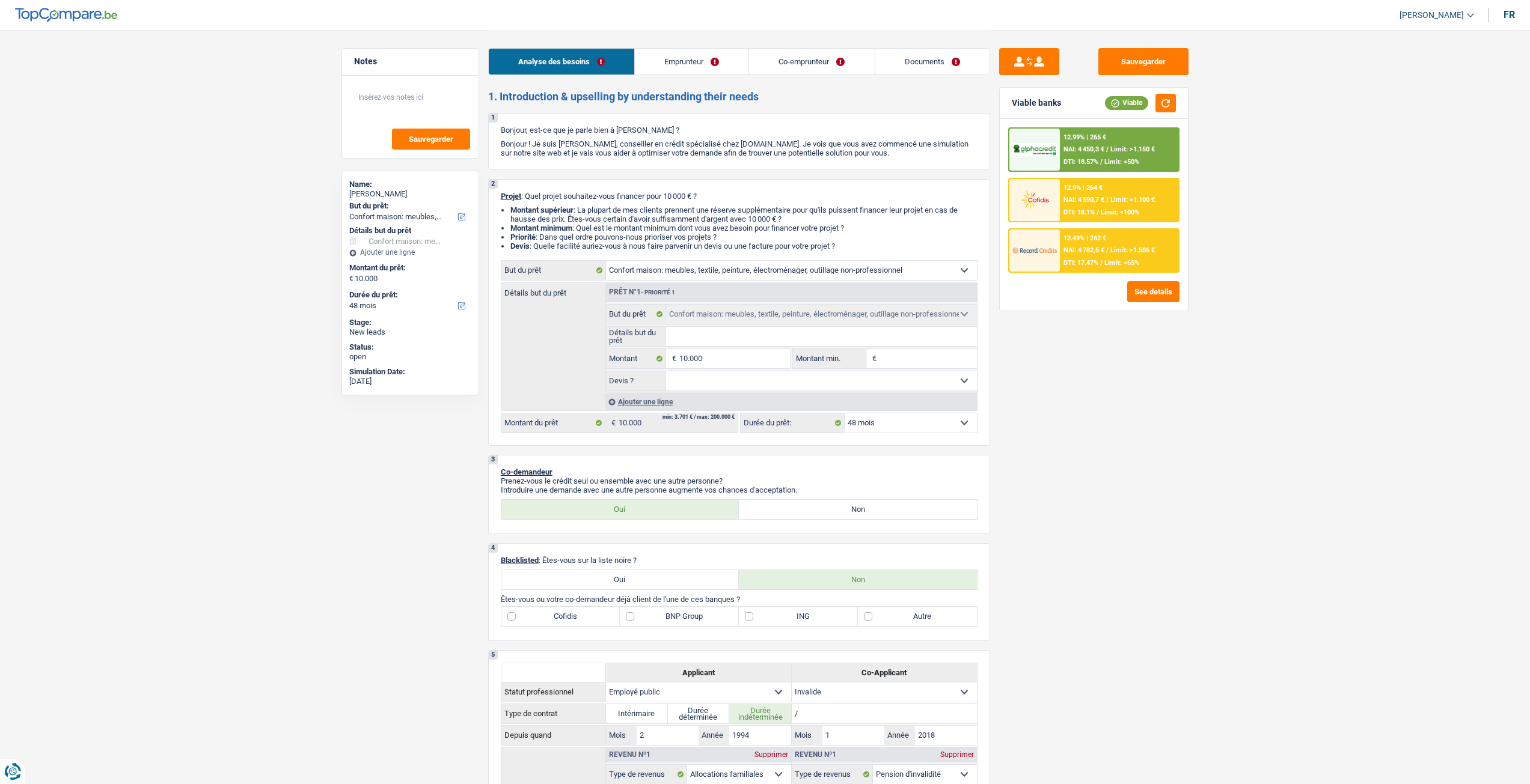
select select "48"
click at [927, 63] on link "Documents" at bounding box center [932, 62] width 114 height 26
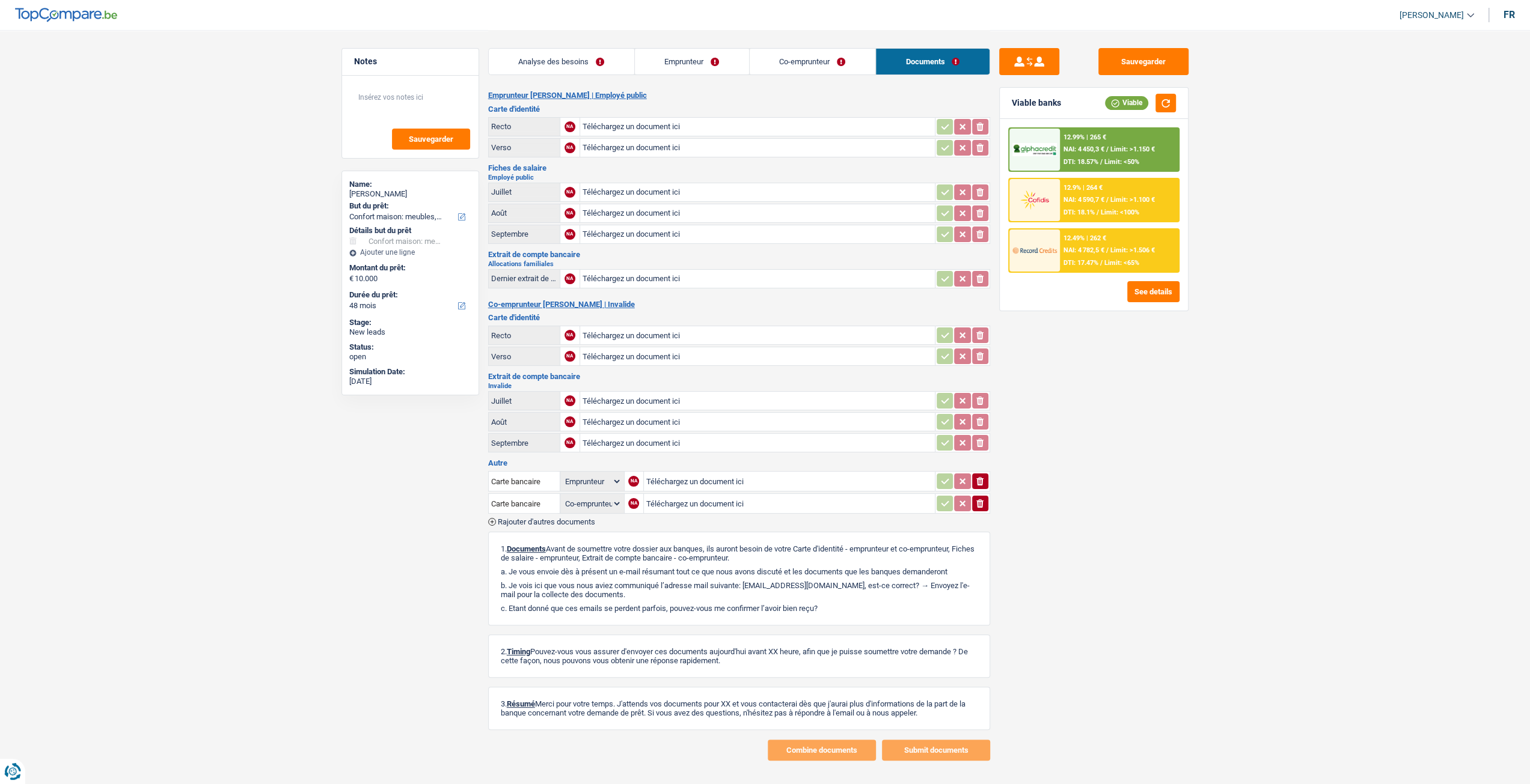
click at [623, 61] on link "Analyse des besoins" at bounding box center [561, 62] width 146 height 26
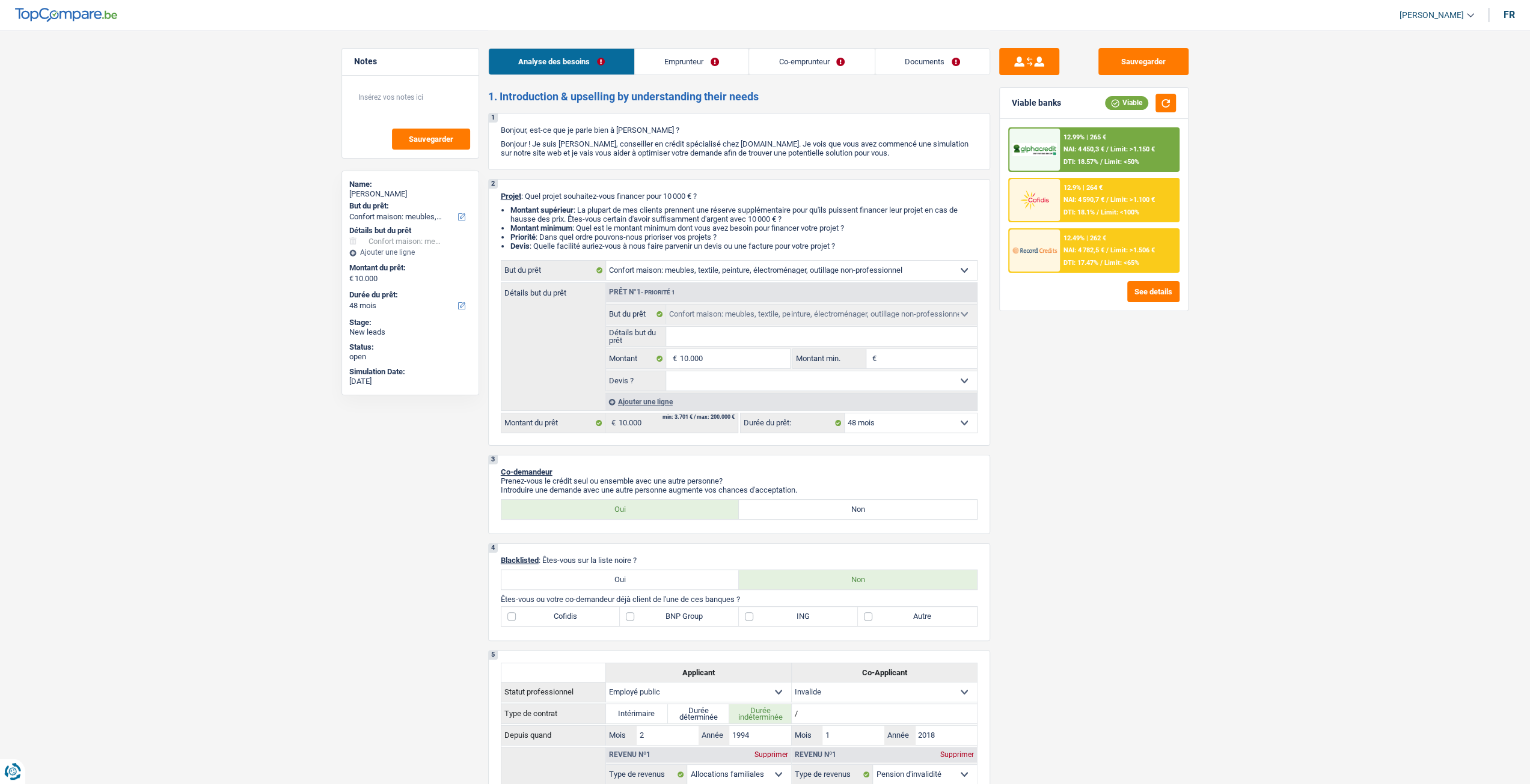
click at [736, 346] on input "Détails but du prêt" at bounding box center [822, 336] width 311 height 19
type input "m"
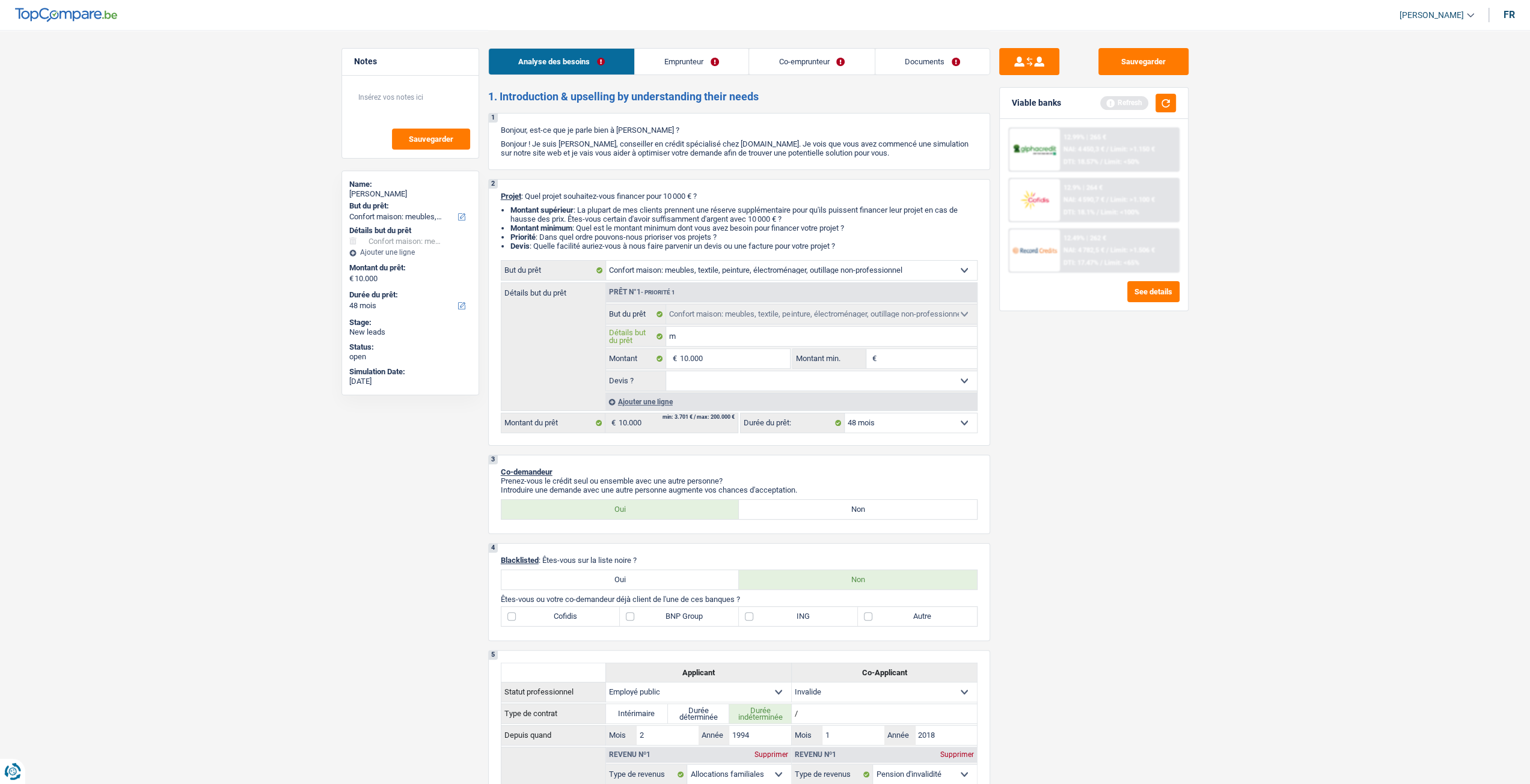
type input "me"
type input "meu"
type input "meub"
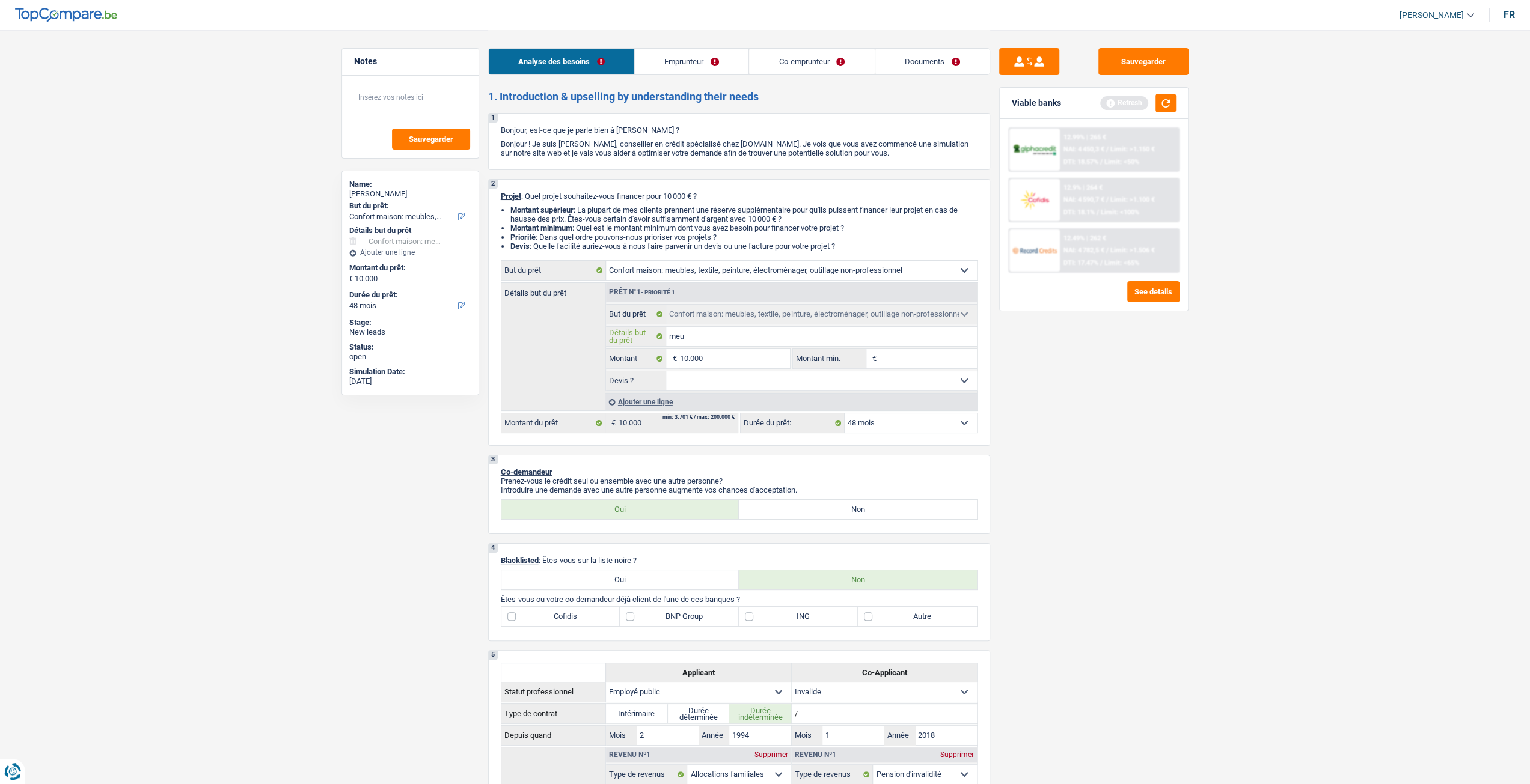
type input "meub"
type input "meubl"
type input "meuble"
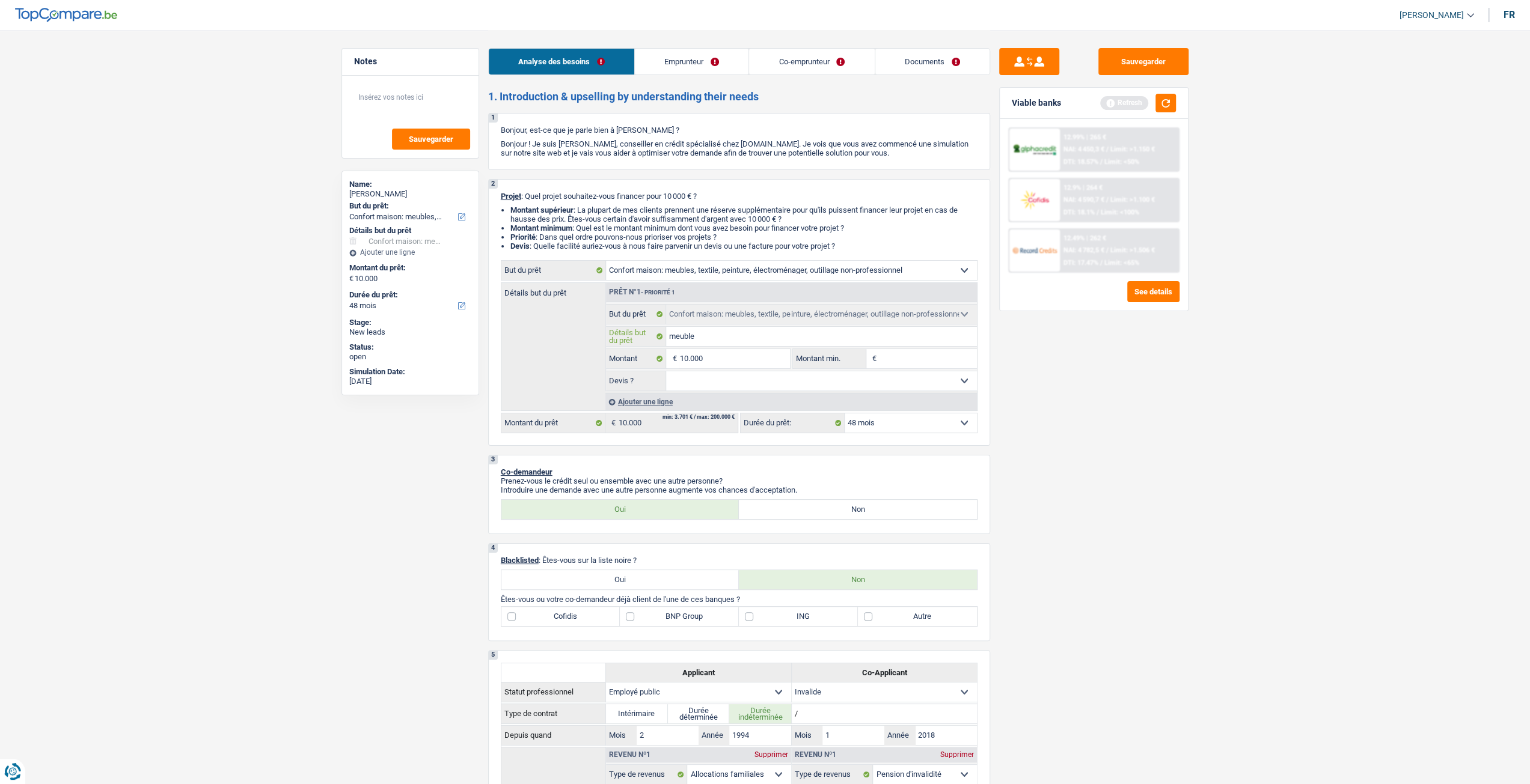
type input "meubles"
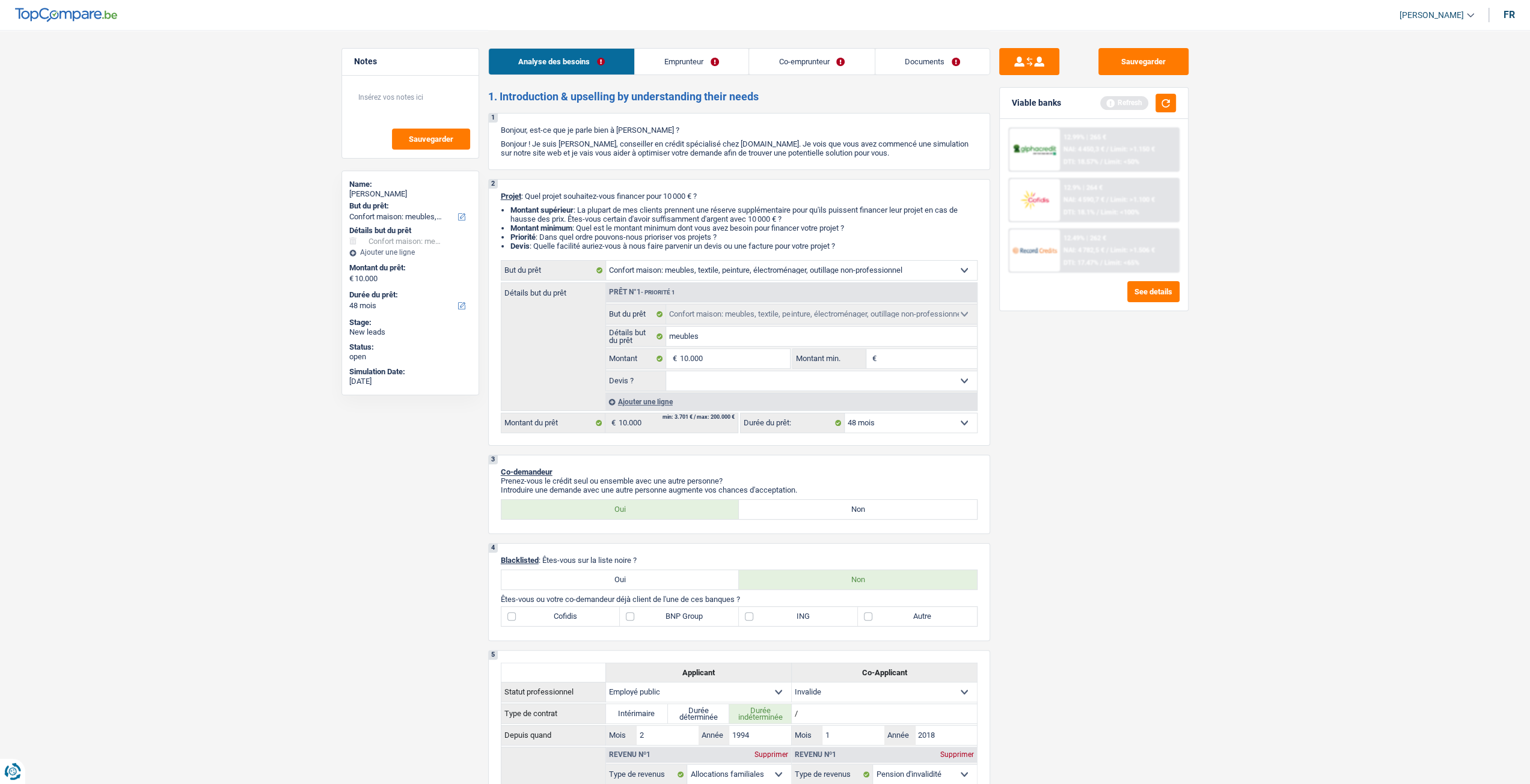
click at [1064, 379] on div "Sauvegarder Viable banks Refresh 12.99% | 265 € NAI: 4 450,3 € / Limit: >1.150 …" at bounding box center [1094, 406] width 207 height 717
click at [776, 346] on input "meubles" at bounding box center [822, 336] width 311 height 19
click at [765, 374] on select "Oui Non Non répondu Sélectionner une option" at bounding box center [822, 380] width 311 height 19
select select "yes"
click at [666, 373] on select "Oui Non Non répondu Sélectionner une option" at bounding box center [822, 380] width 311 height 19
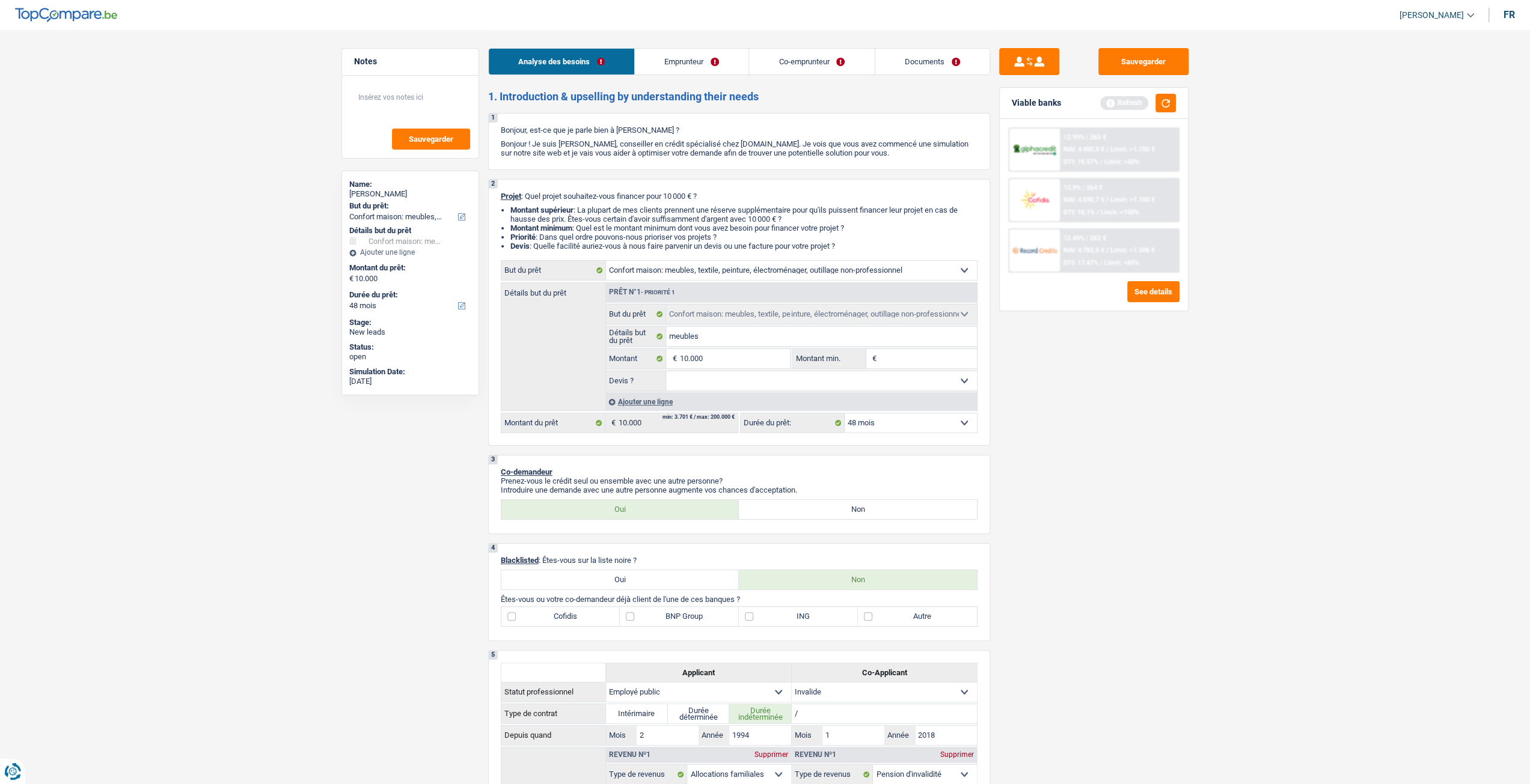
select select "yes"
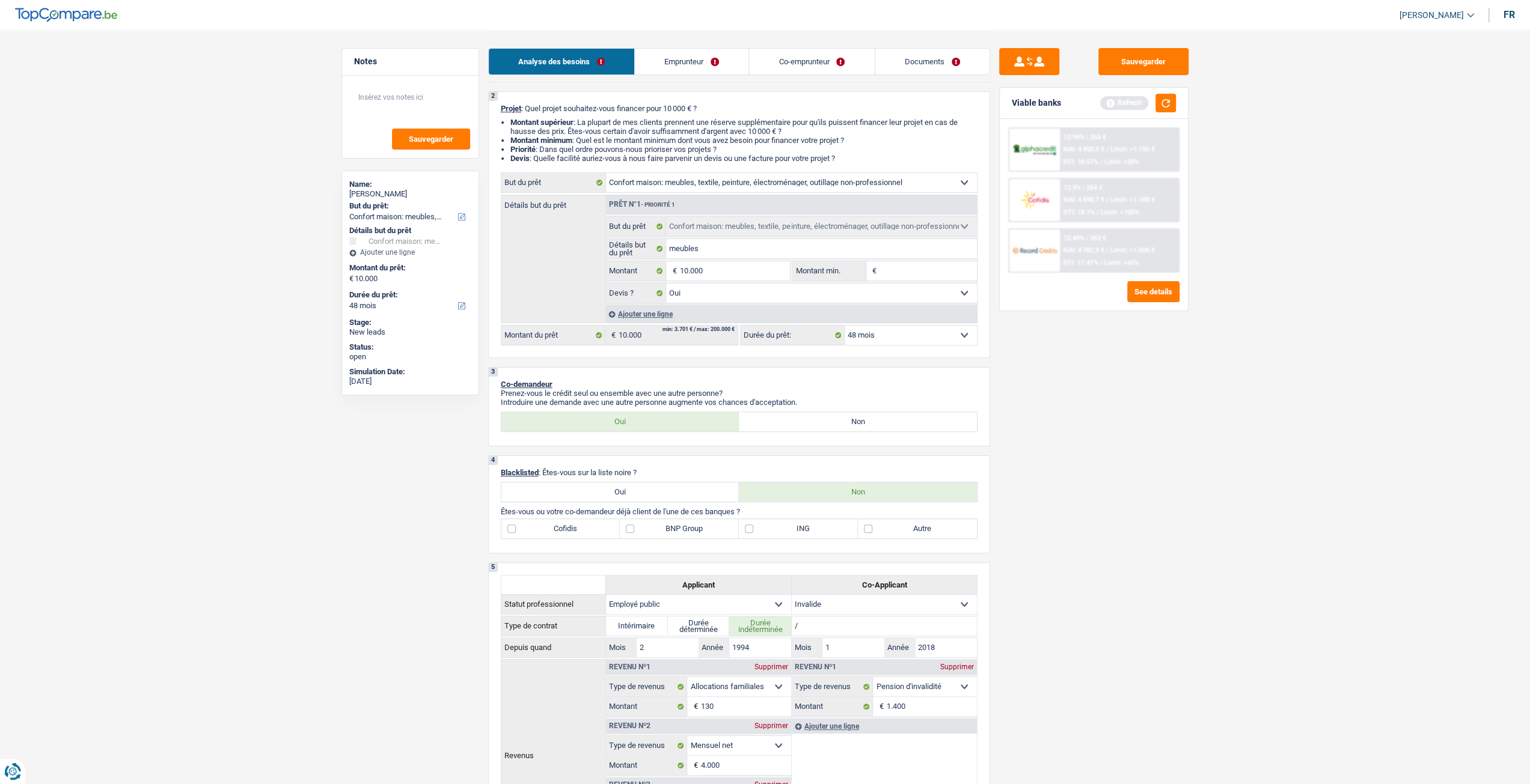
scroll to position [240, 0]
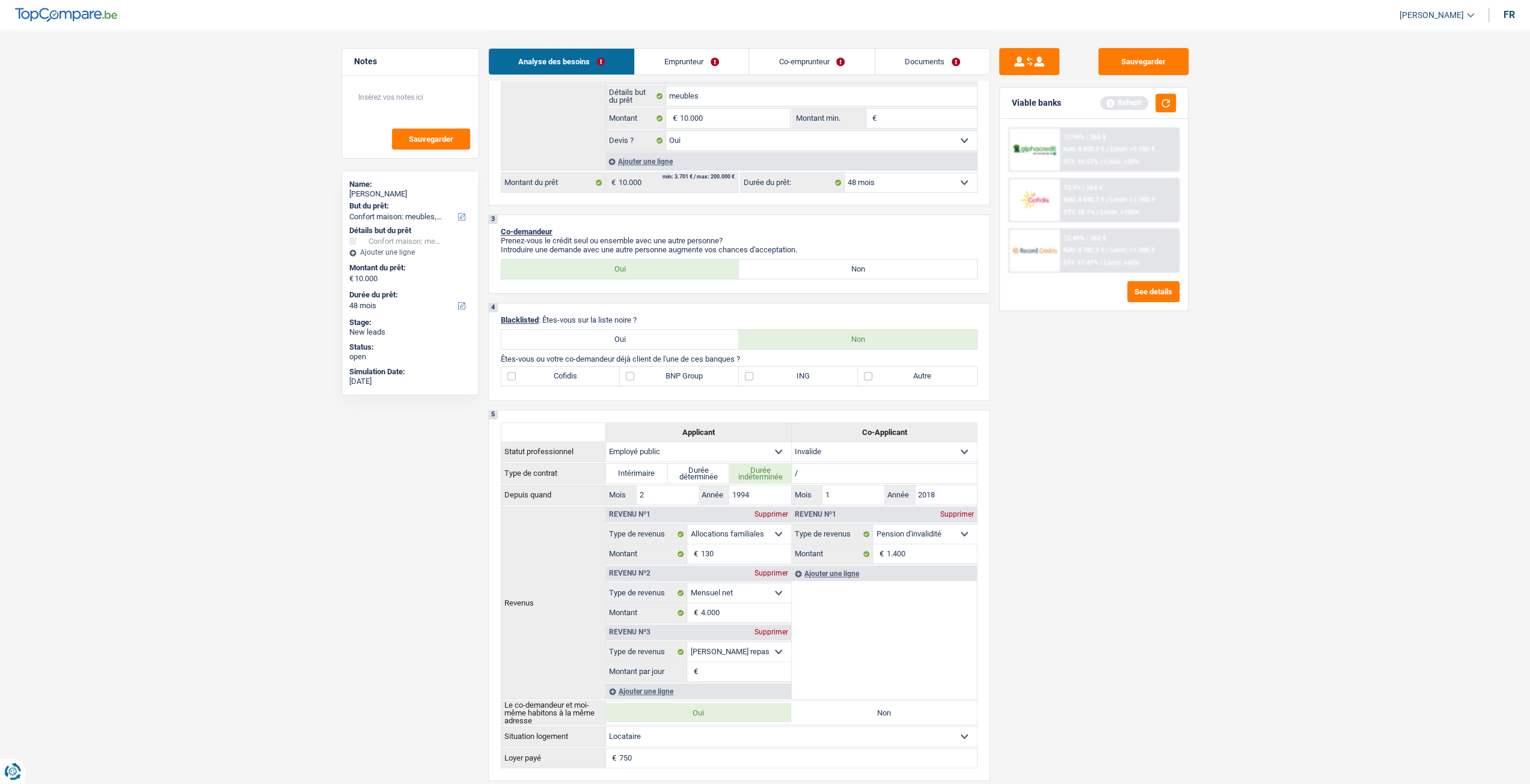
click at [698, 51] on link "Emprunteur" at bounding box center [691, 62] width 114 height 26
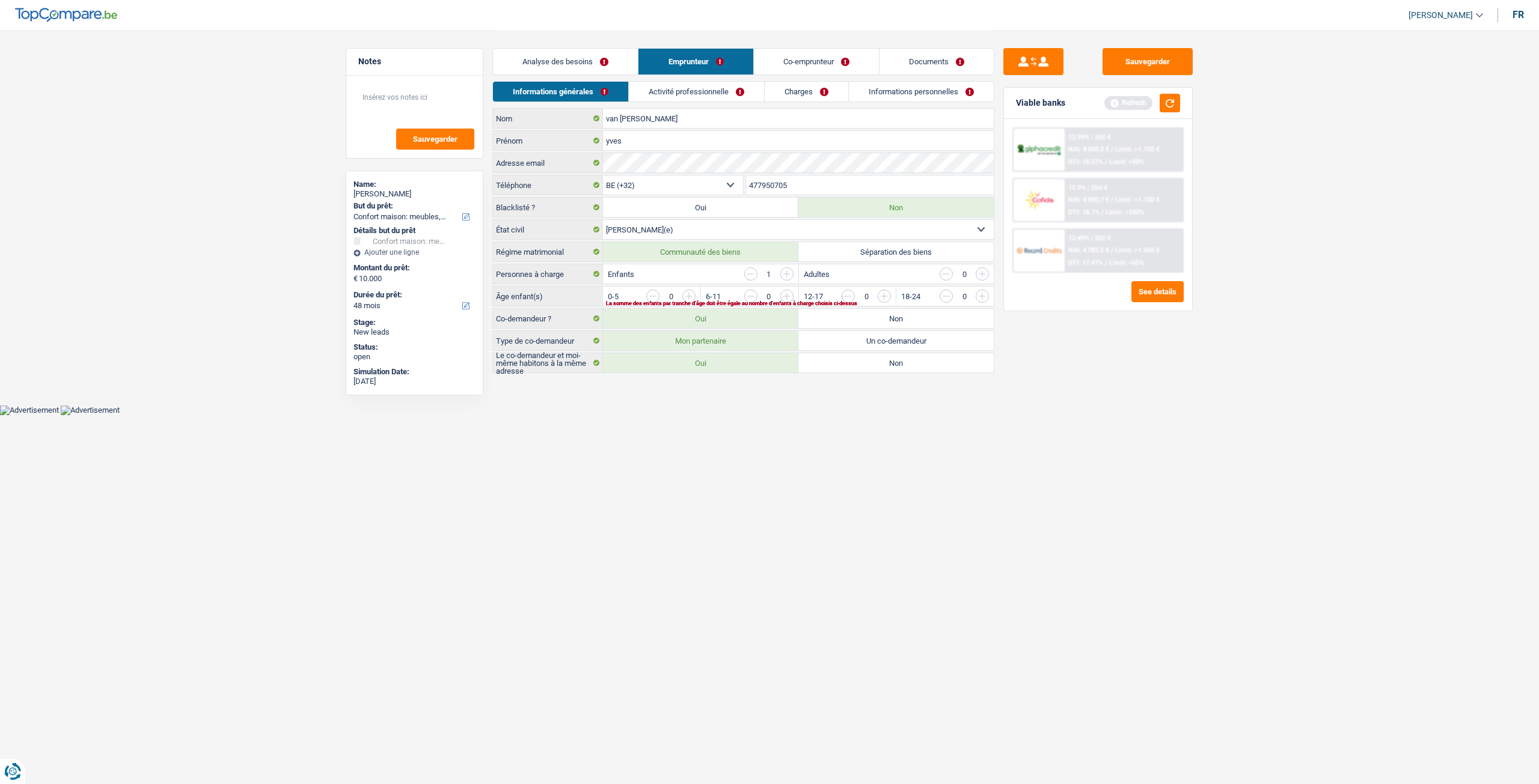
click at [609, 60] on link "Analyse des besoins" at bounding box center [566, 62] width 145 height 26
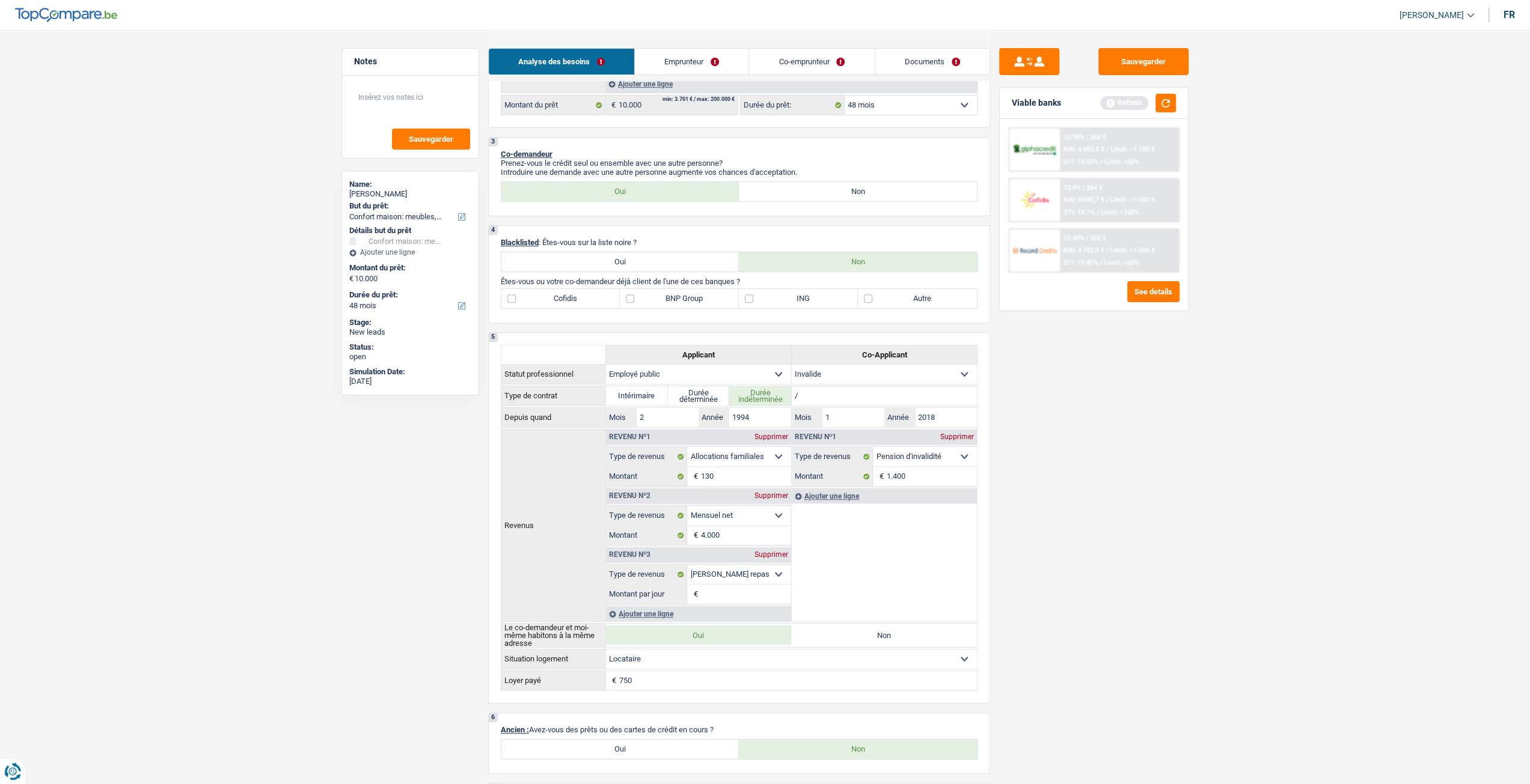
scroll to position [300, 0]
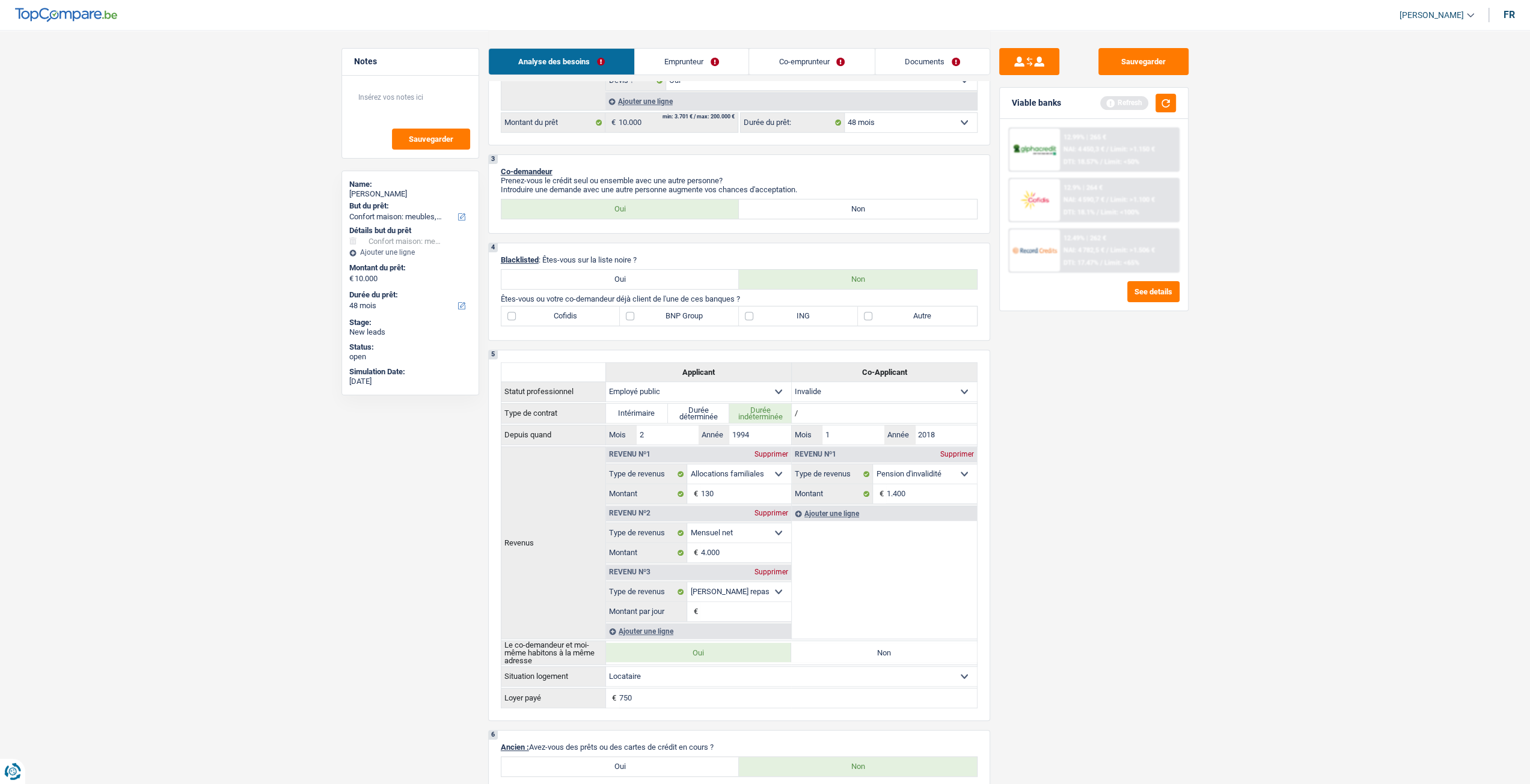
click at [720, 67] on link "Emprunteur" at bounding box center [691, 62] width 114 height 26
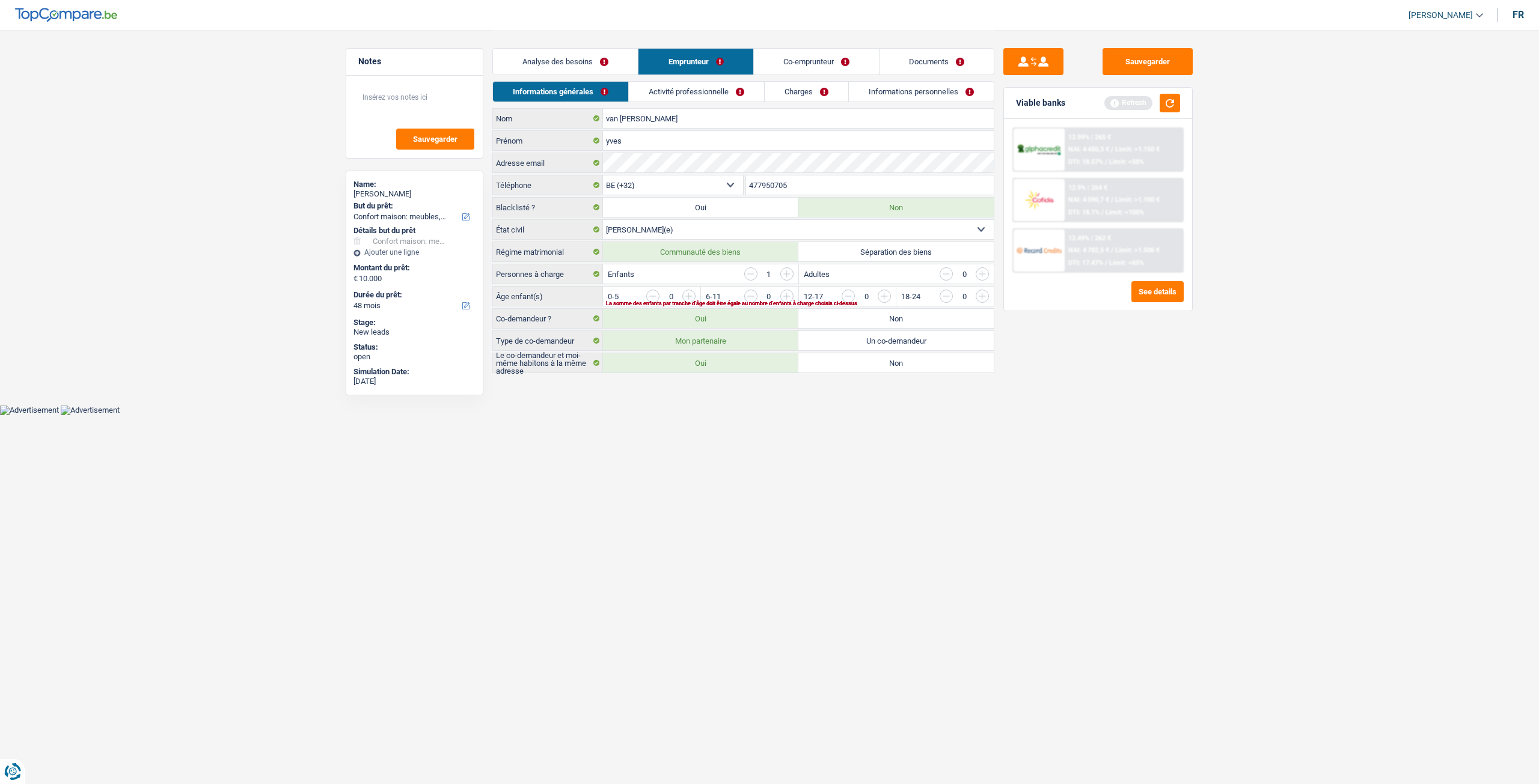
click at [692, 95] on link "Activité professionnelle" at bounding box center [696, 91] width 135 height 20
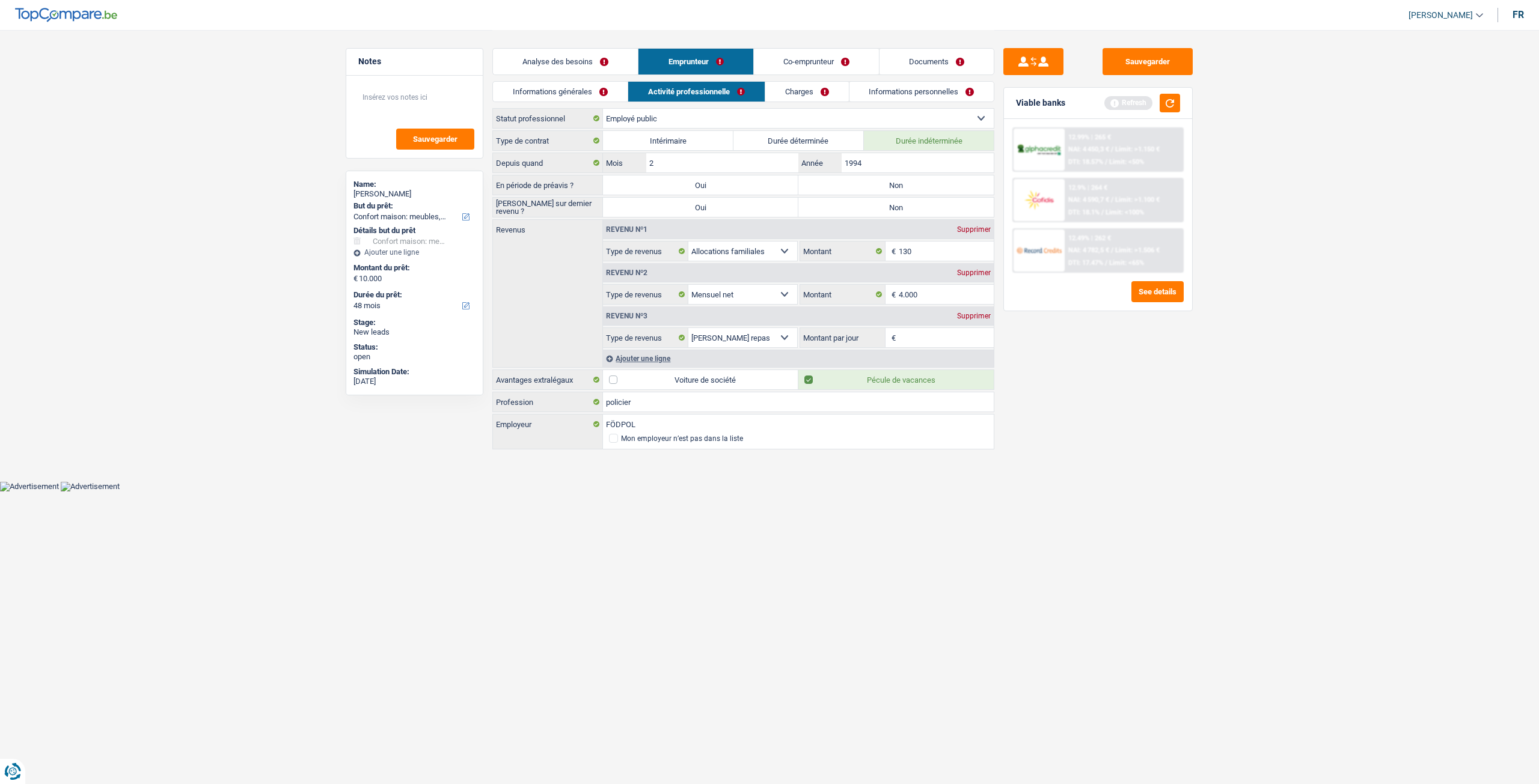
click at [931, 60] on link "Documents" at bounding box center [937, 62] width 114 height 26
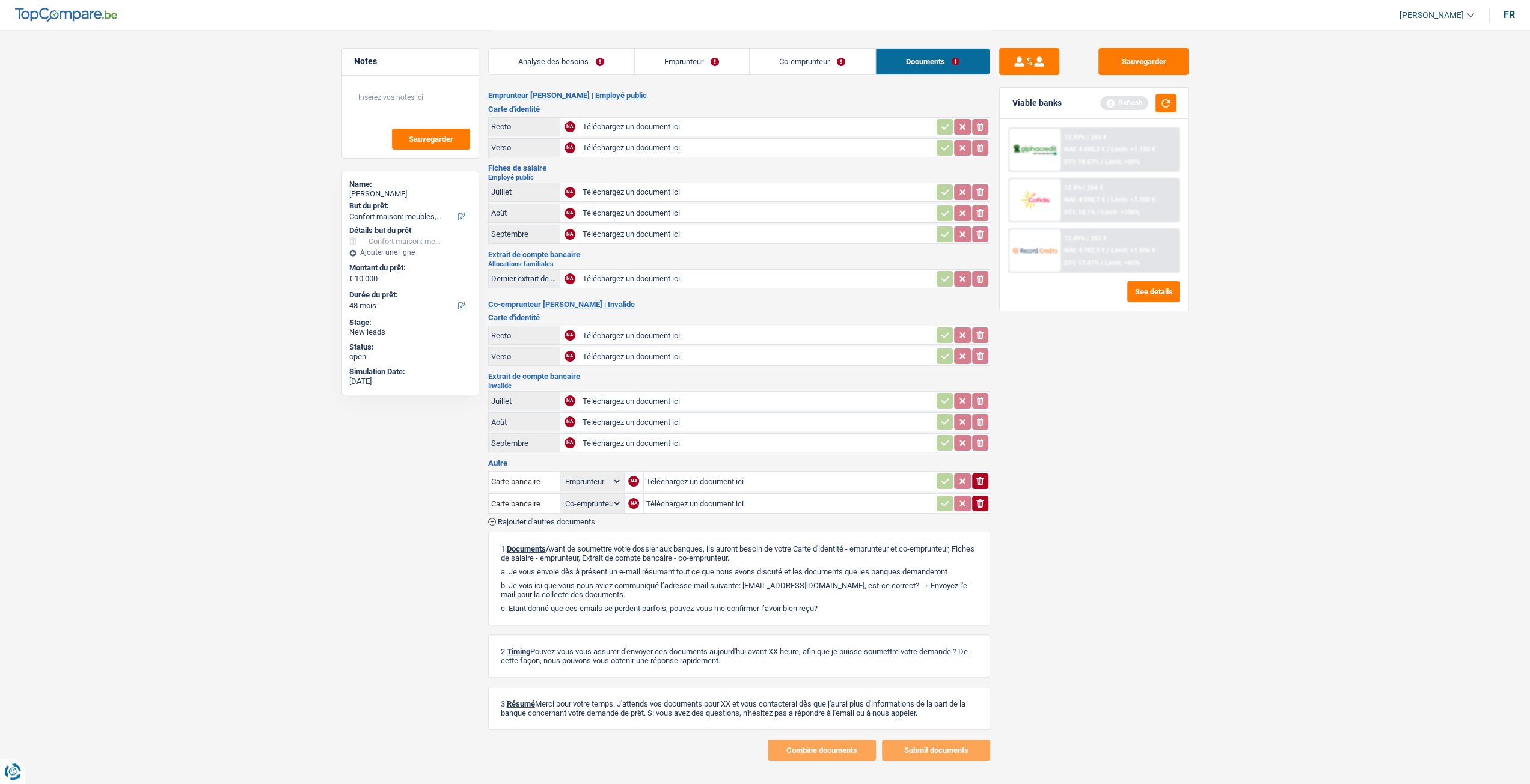
click at [791, 53] on link "Co-emprunteur" at bounding box center [812, 62] width 126 height 26
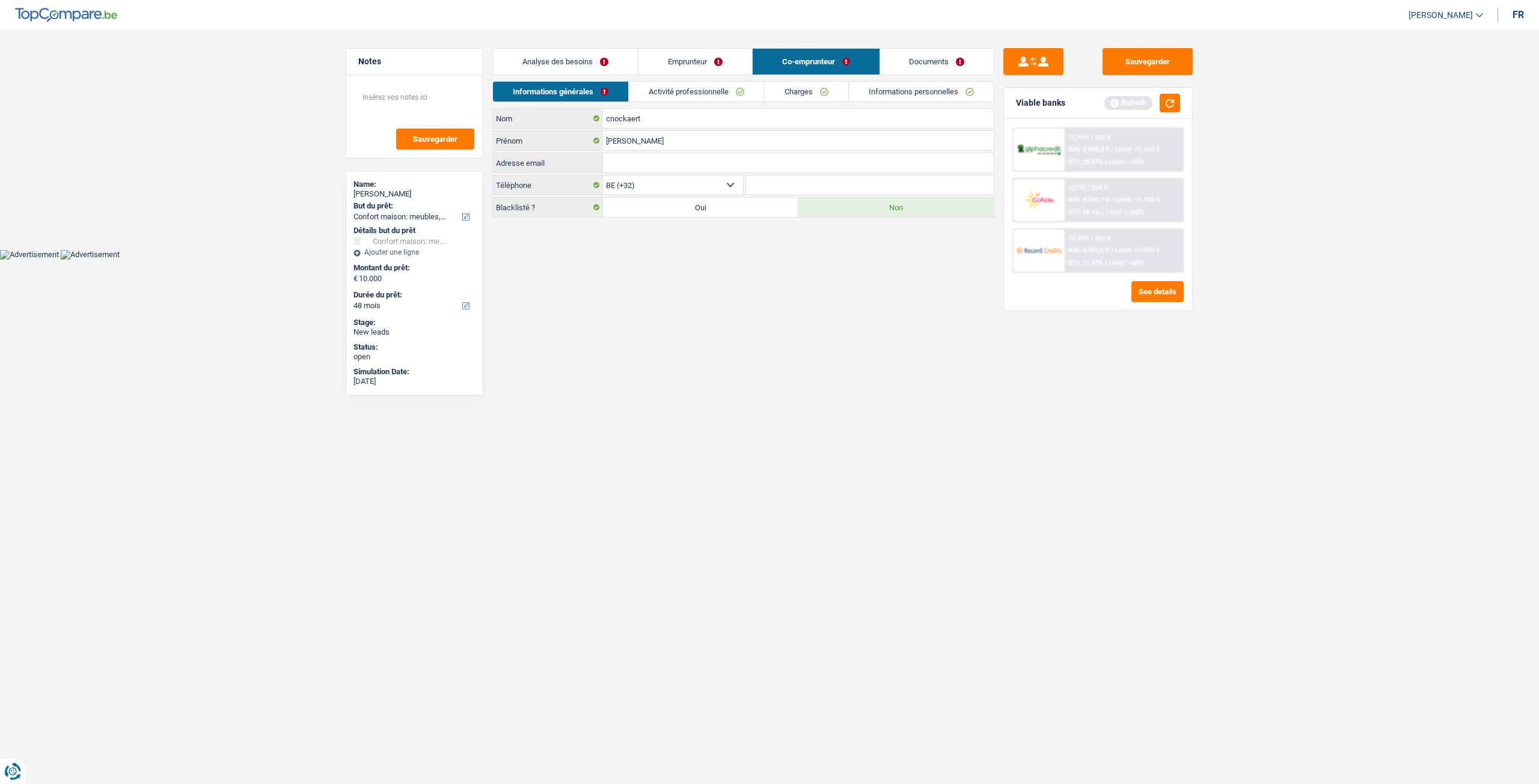
click at [712, 84] on link "Activité professionnelle" at bounding box center [696, 91] width 135 height 20
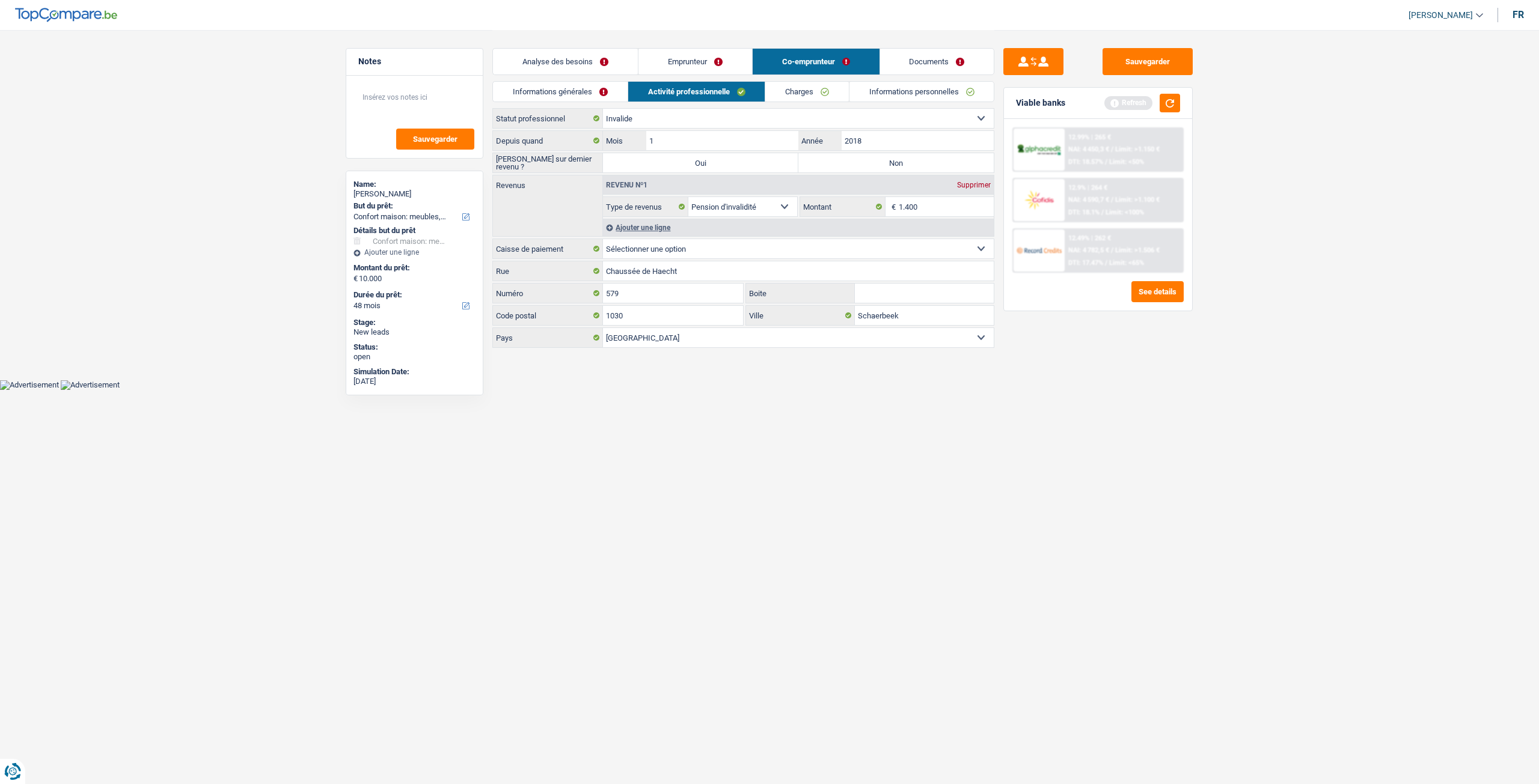
click at [725, 57] on link "Emprunteur" at bounding box center [694, 62] width 114 height 26
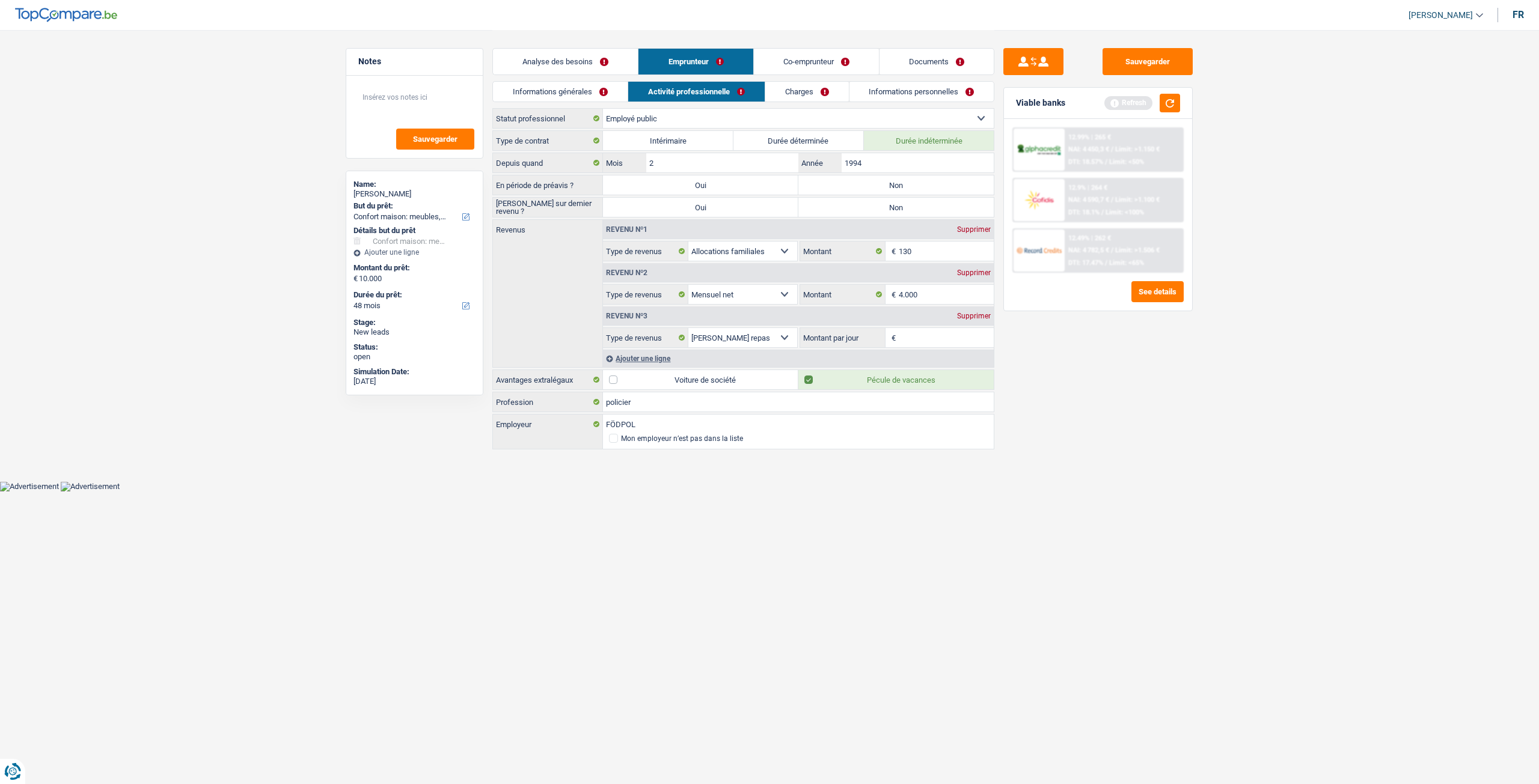
click at [615, 66] on link "Analyse des besoins" at bounding box center [566, 62] width 145 height 26
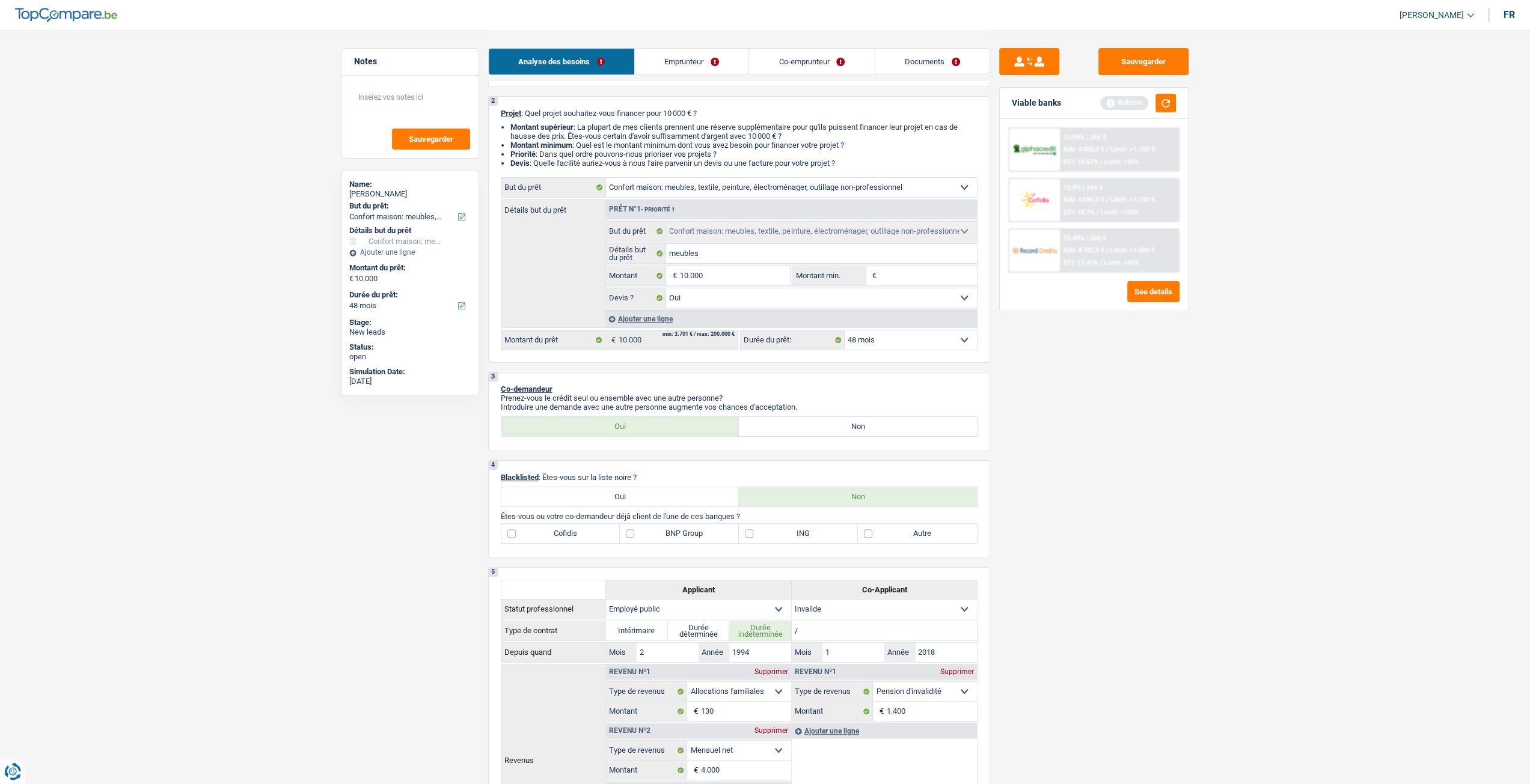
scroll to position [240, 0]
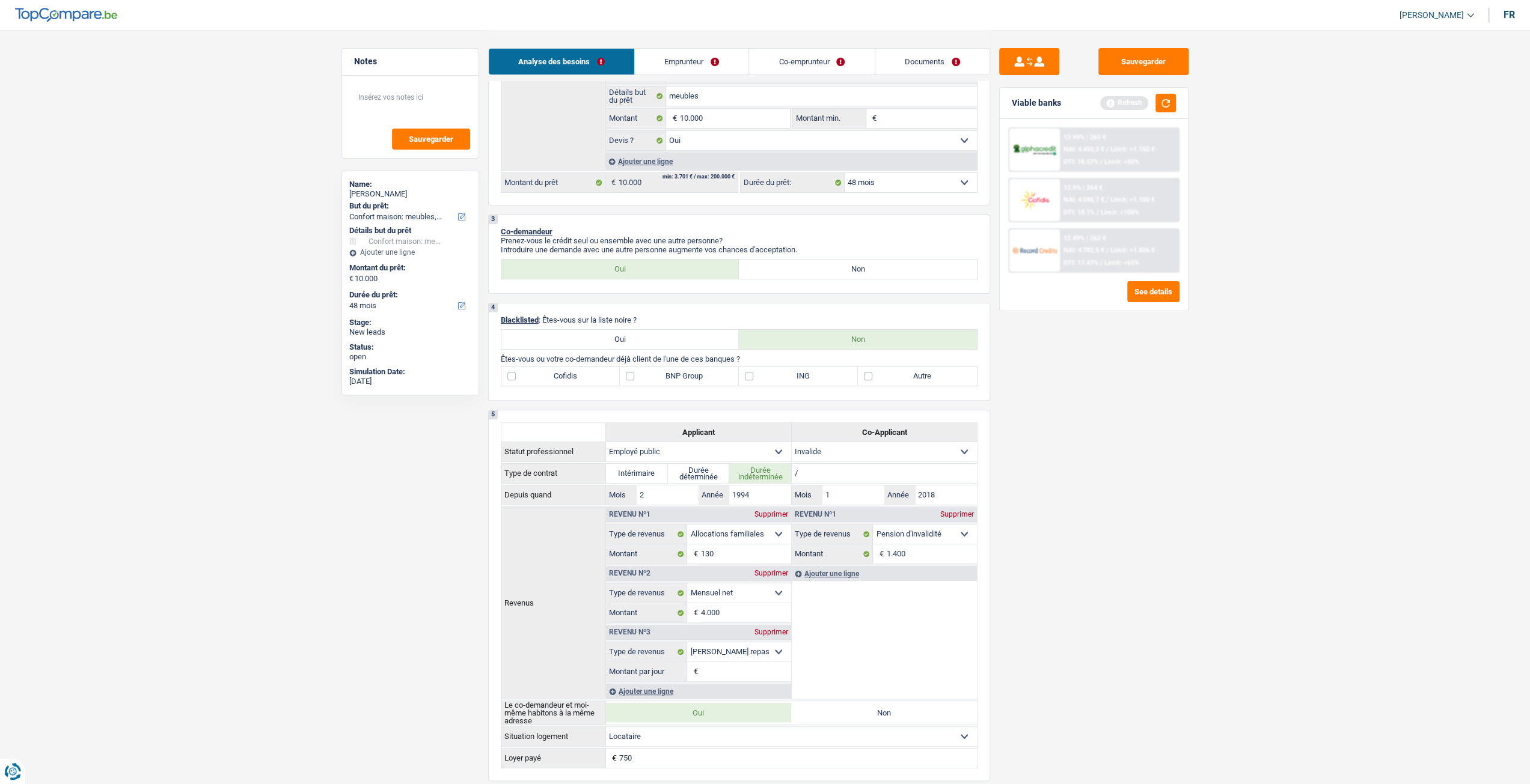
click at [913, 383] on label "Autre" at bounding box center [917, 376] width 119 height 19
click at [913, 383] on input "Autre" at bounding box center [917, 376] width 119 height 19
checkbox input "true"
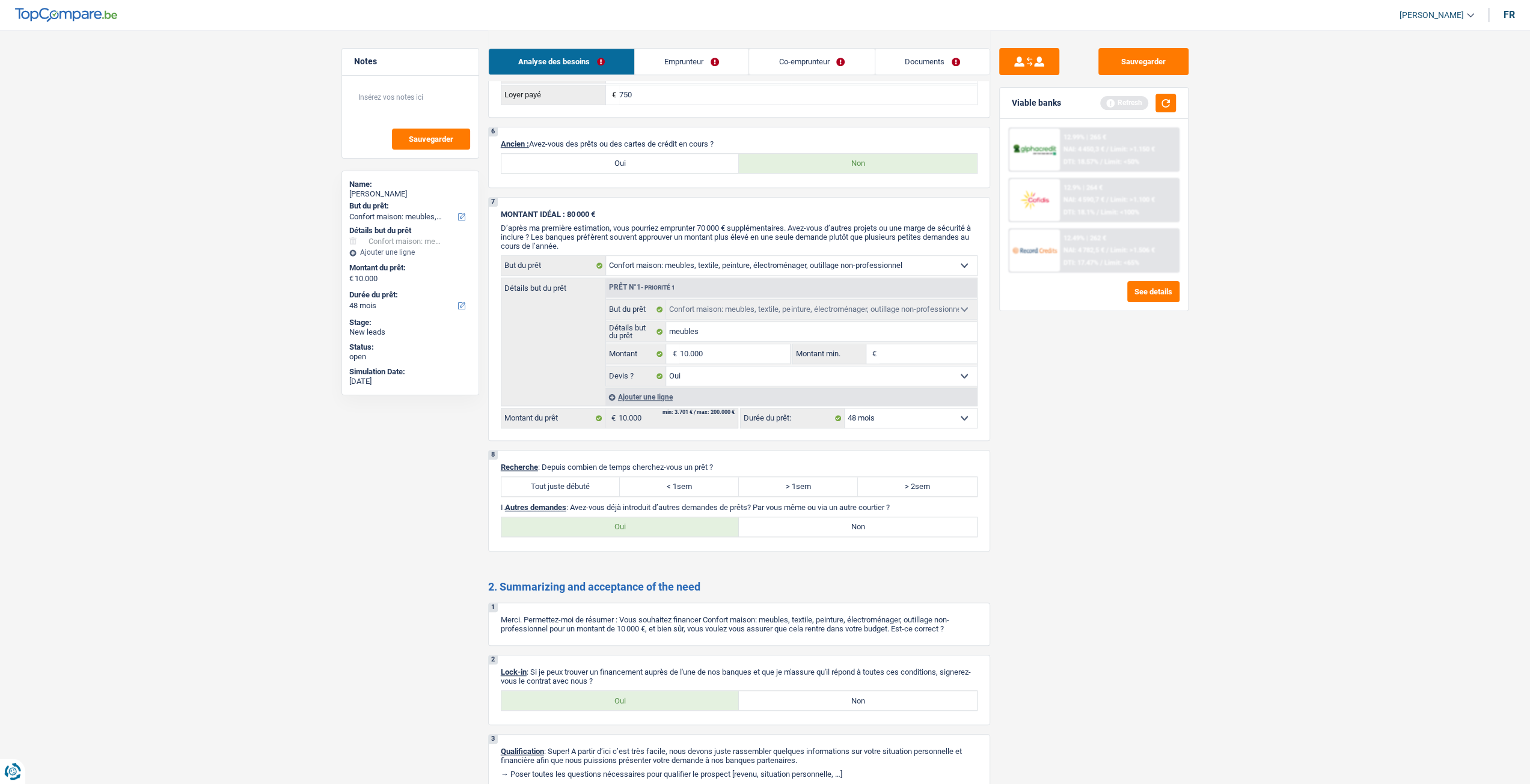
scroll to position [899, 0]
click at [598, 490] on label "Tout juste débuté" at bounding box center [561, 491] width 119 height 19
click at [598, 490] on input "Tout juste débuté" at bounding box center [561, 491] width 119 height 19
radio input "true"
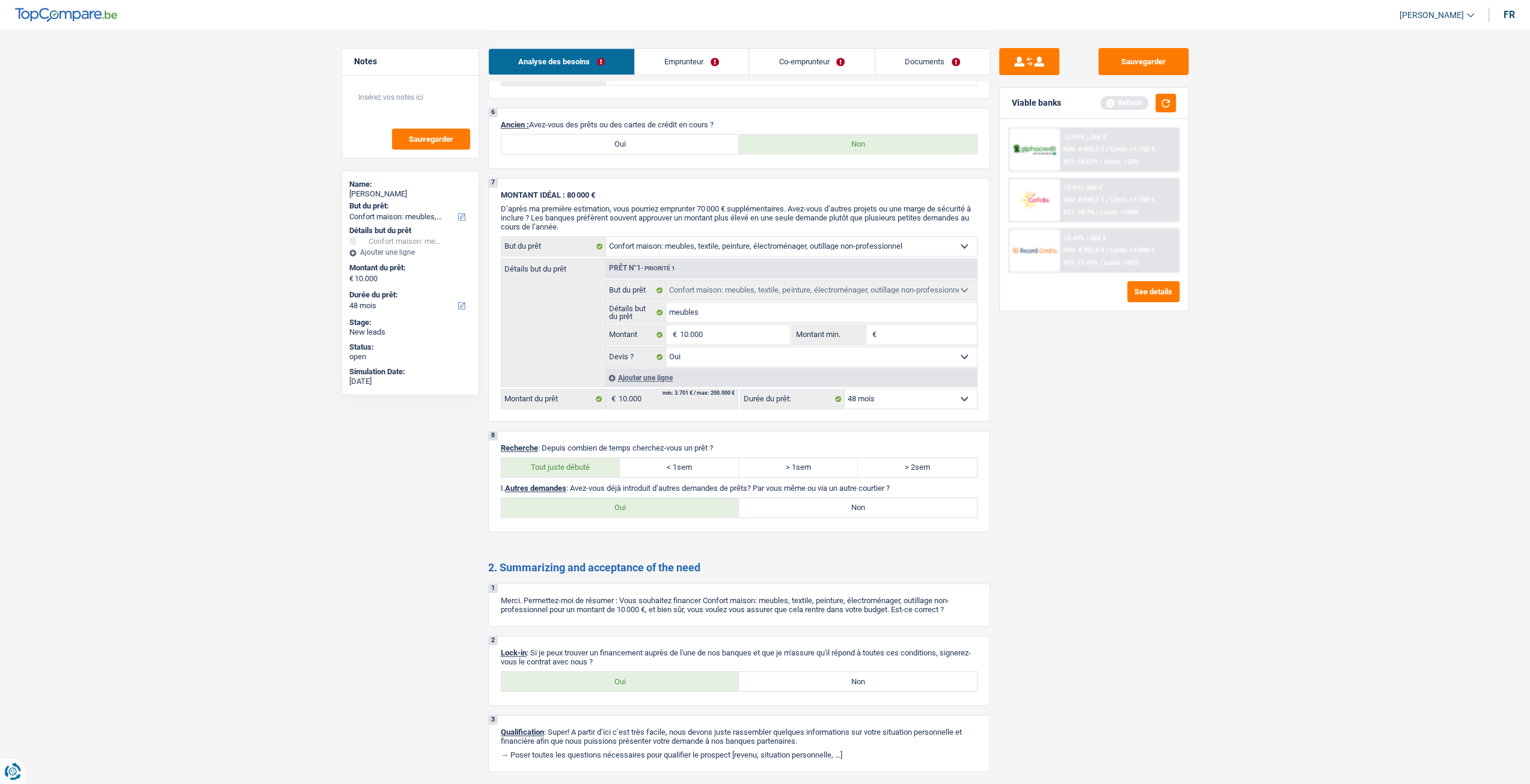
scroll to position [958, 0]
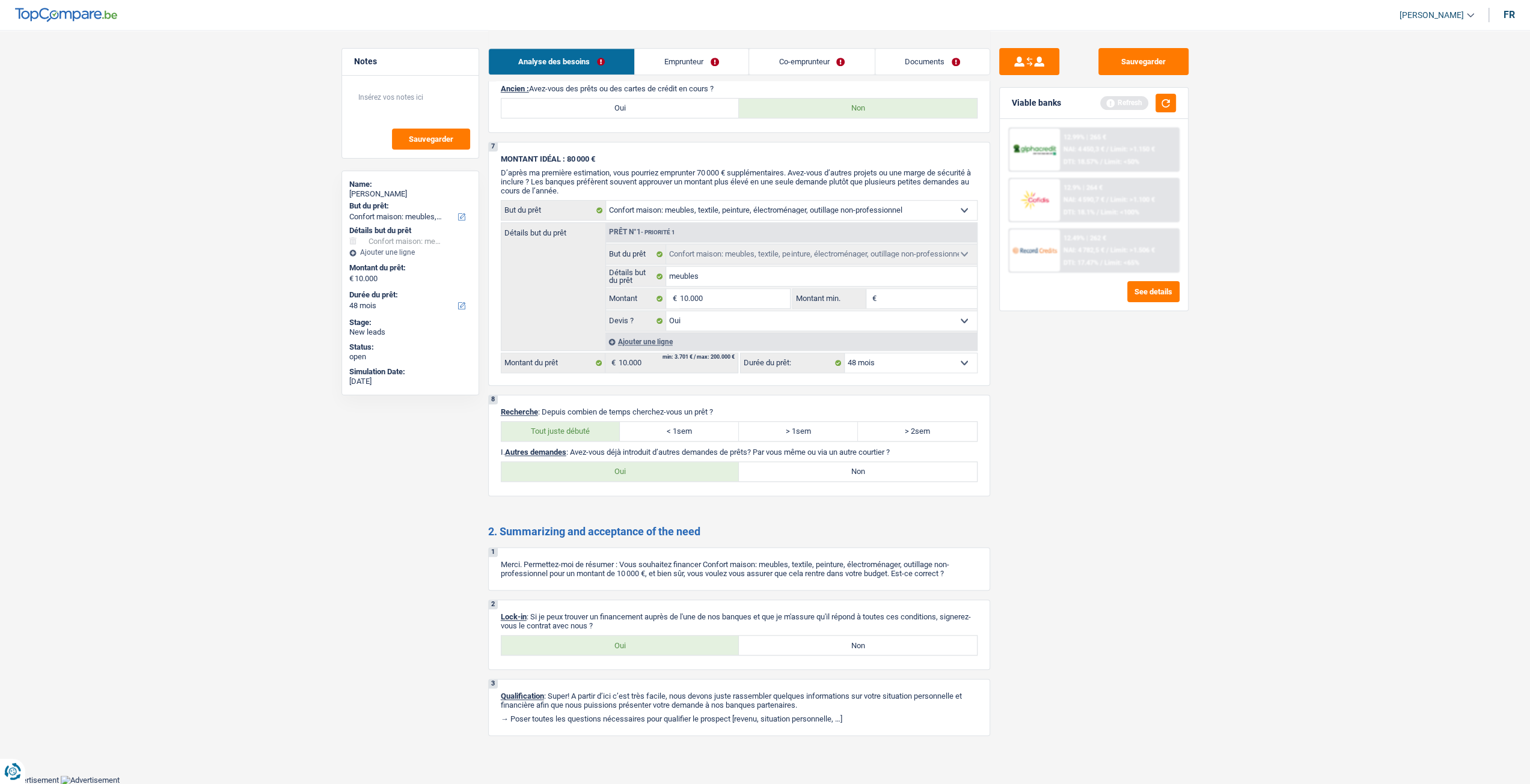
click at [619, 657] on div "2 Lock-in : Si je peux trouver un financement auprès de l'une de nos banques et…" at bounding box center [739, 635] width 502 height 70
click at [697, 427] on label "< 1sem" at bounding box center [679, 431] width 119 height 19
click at [697, 427] on input "< 1sem" at bounding box center [679, 431] width 119 height 19
radio input "true"
click at [627, 641] on label "Oui" at bounding box center [621, 645] width 238 height 19
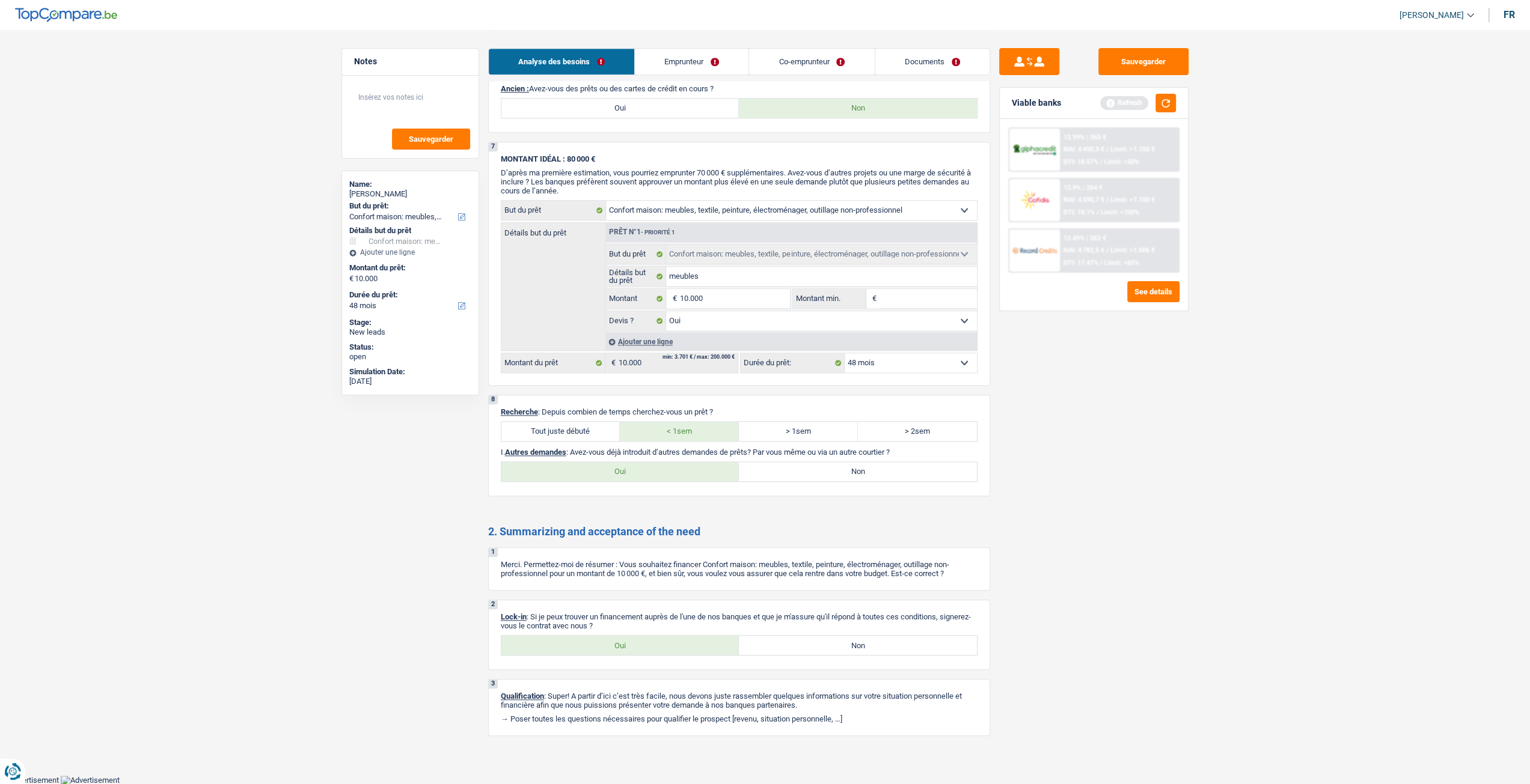
click at [627, 641] on input "Oui" at bounding box center [621, 645] width 238 height 19
radio input "true"
click at [863, 471] on label "Non" at bounding box center [858, 471] width 238 height 19
click at [863, 471] on input "Non" at bounding box center [858, 471] width 238 height 19
radio input "true"
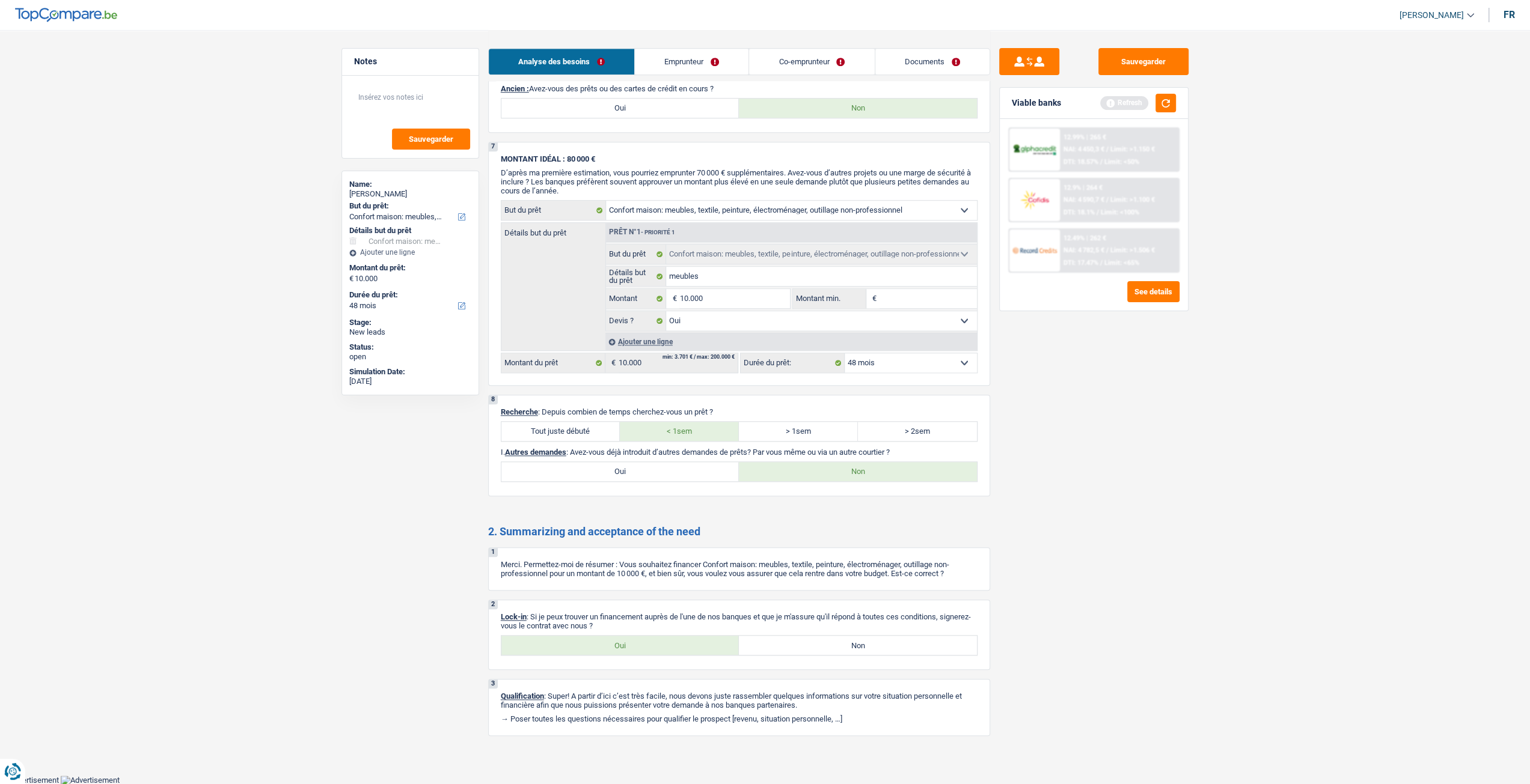
click at [695, 473] on label "Oui" at bounding box center [621, 471] width 238 height 19
click at [695, 473] on input "Oui" at bounding box center [621, 471] width 238 height 19
radio input "true"
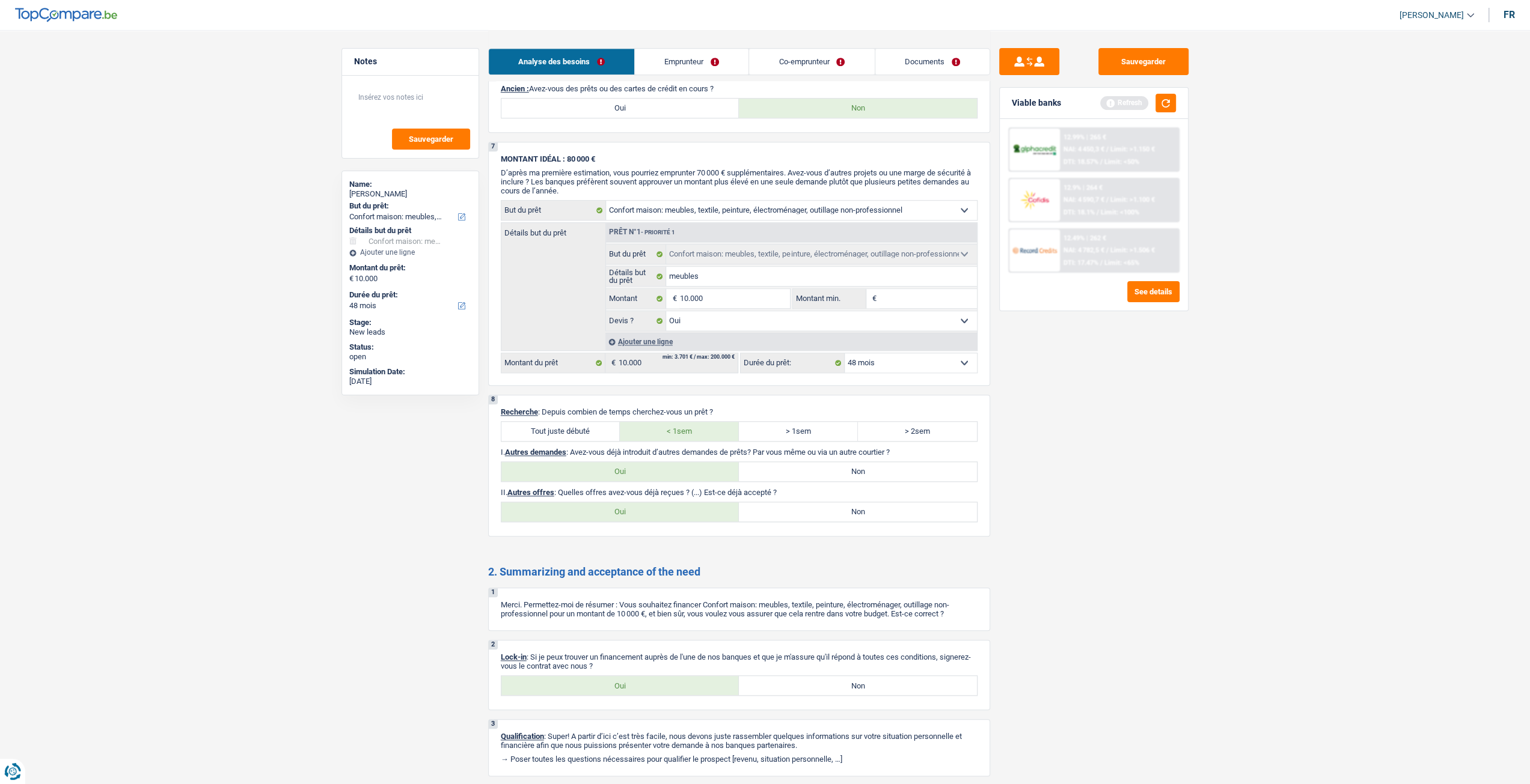
click at [864, 505] on label "Non" at bounding box center [858, 511] width 238 height 19
click at [864, 505] on input "Non" at bounding box center [858, 511] width 238 height 19
radio input "true"
click at [665, 68] on link "Emprunteur" at bounding box center [691, 62] width 114 height 26
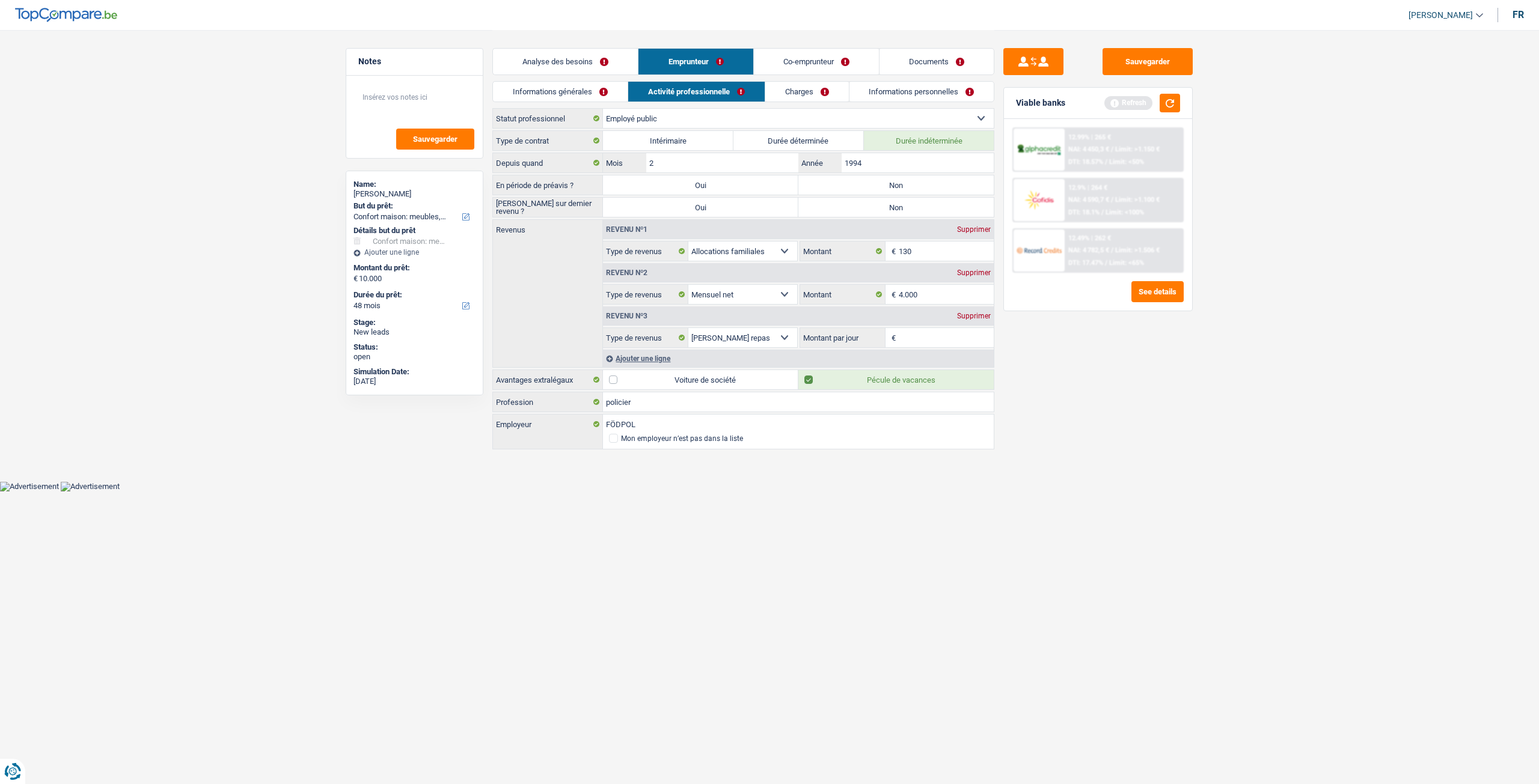
click at [577, 88] on link "Informations générales" at bounding box center [560, 91] width 135 height 20
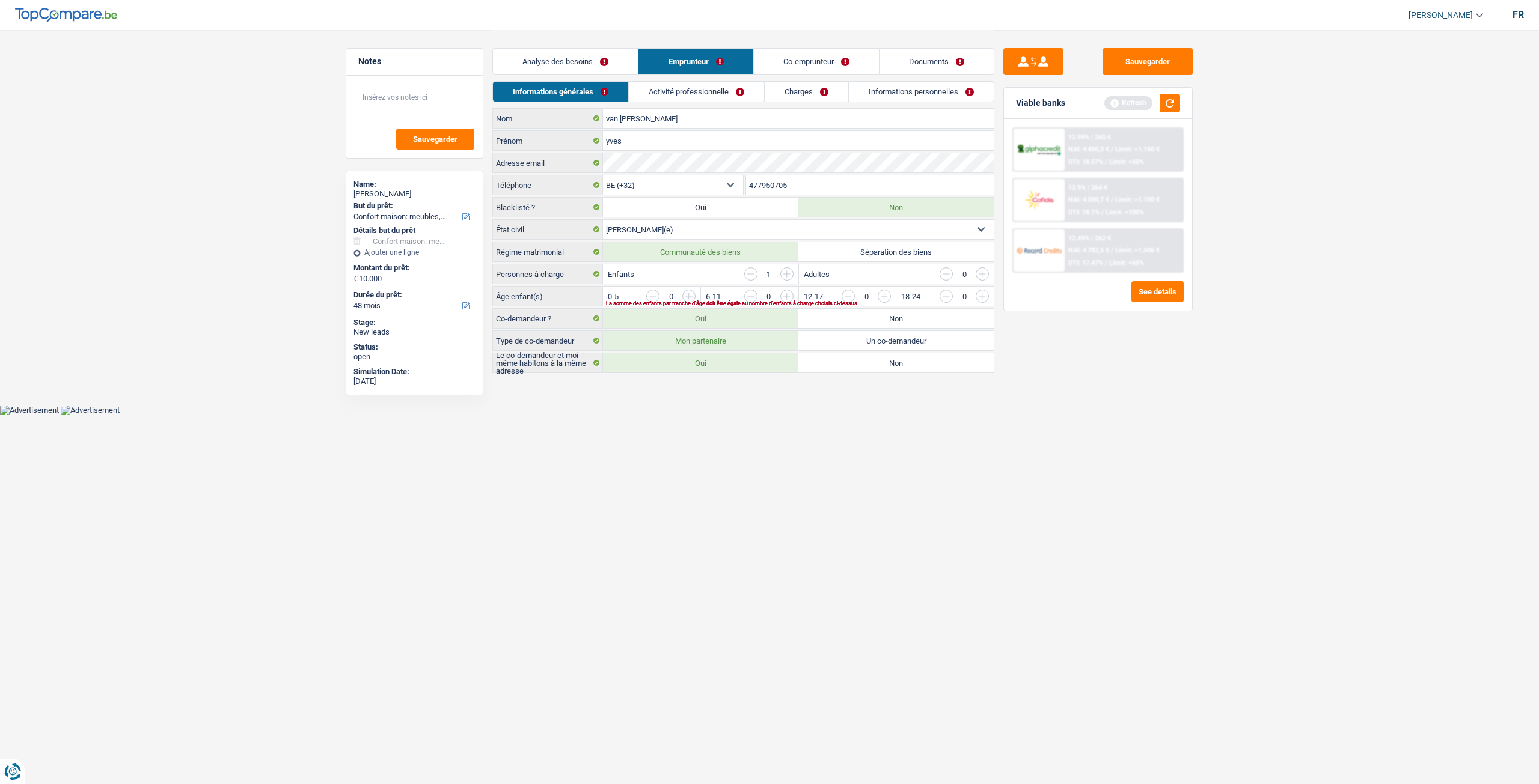
click at [584, 62] on link "Analyse des besoins" at bounding box center [566, 62] width 145 height 26
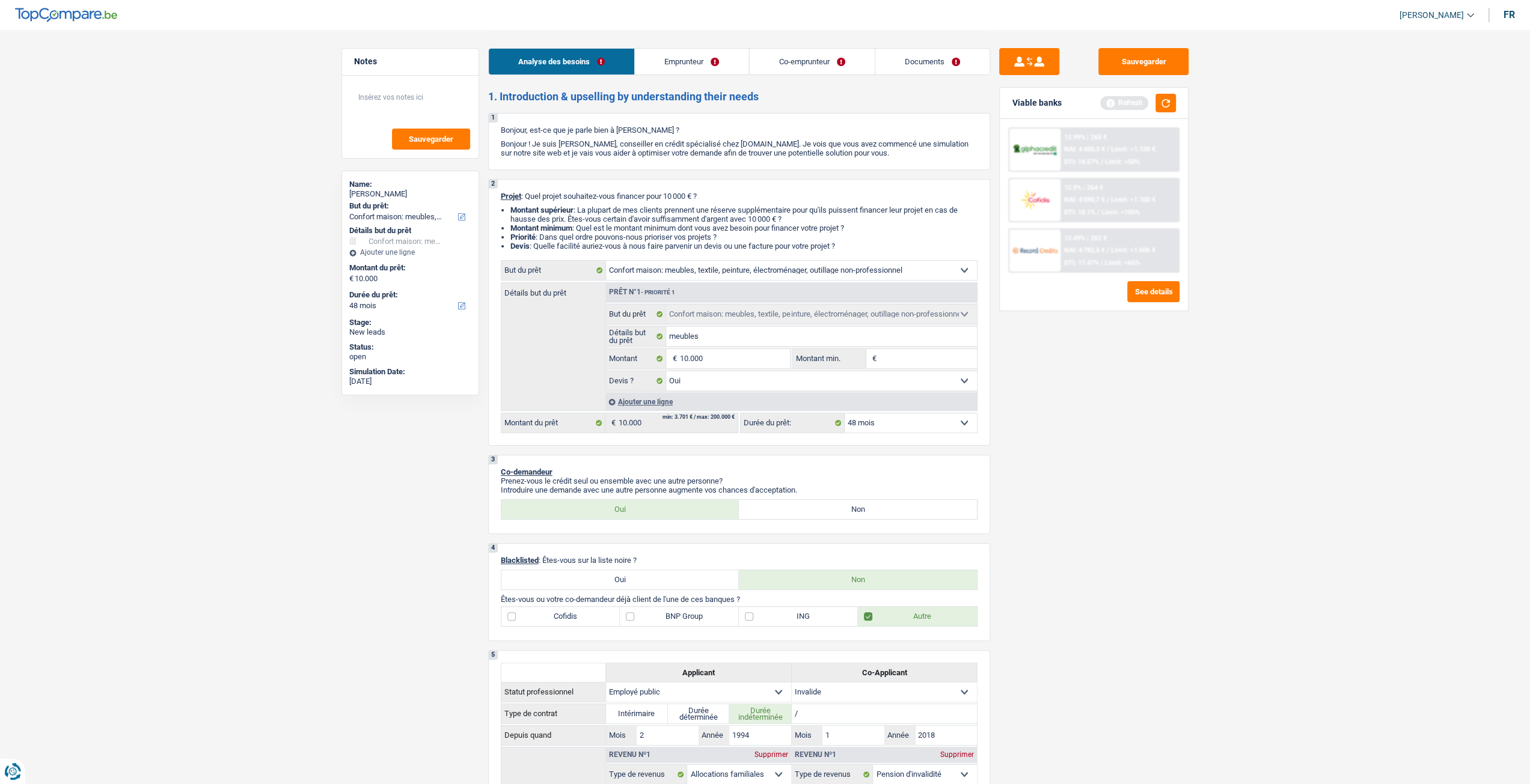
click at [652, 61] on link "Emprunteur" at bounding box center [691, 62] width 114 height 26
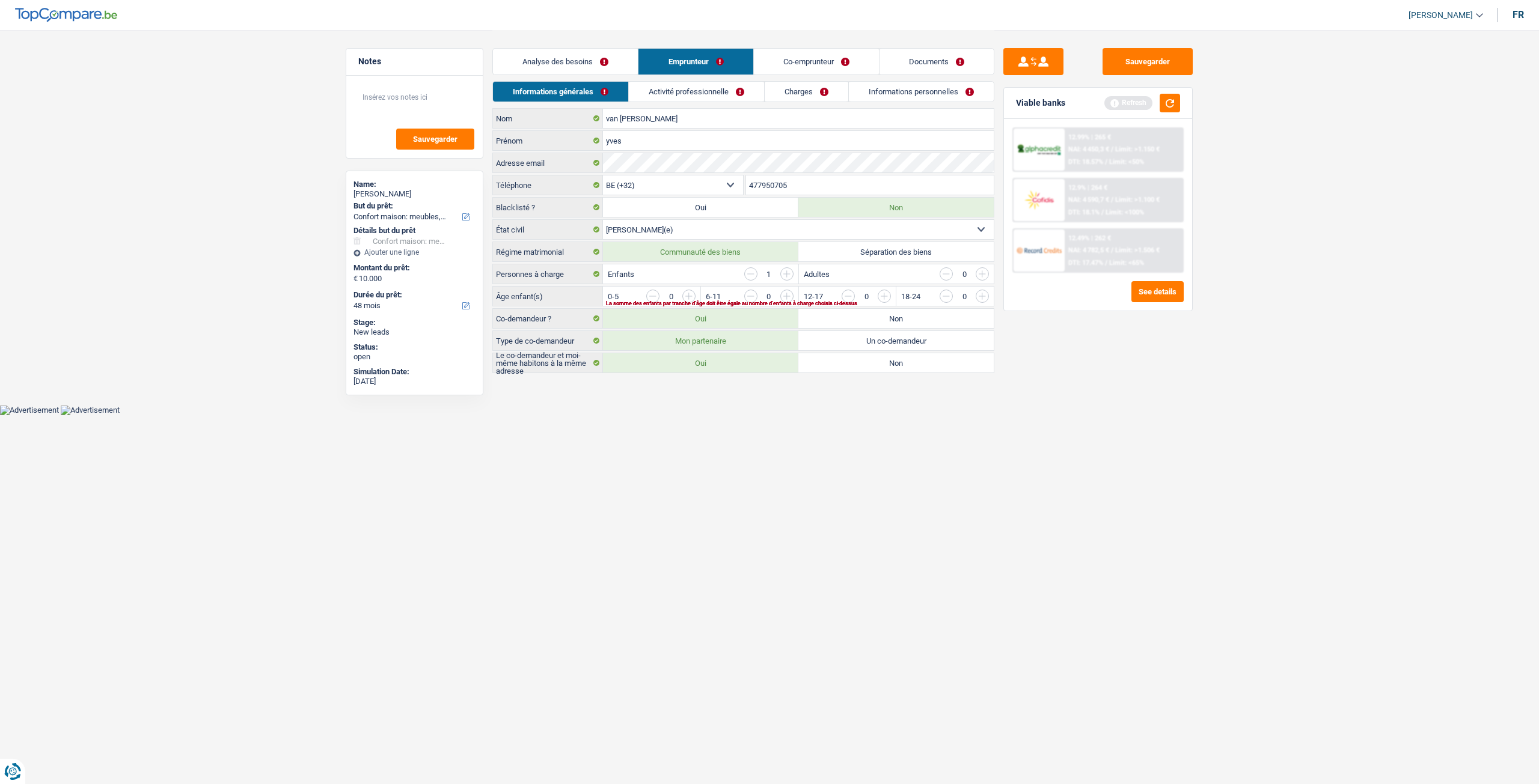
click at [572, 76] on div "Analyse des besoins Emprunteur Co-emprunteur Documents" at bounding box center [743, 55] width 502 height 51
click at [607, 66] on link "Analyse des besoins" at bounding box center [566, 62] width 145 height 26
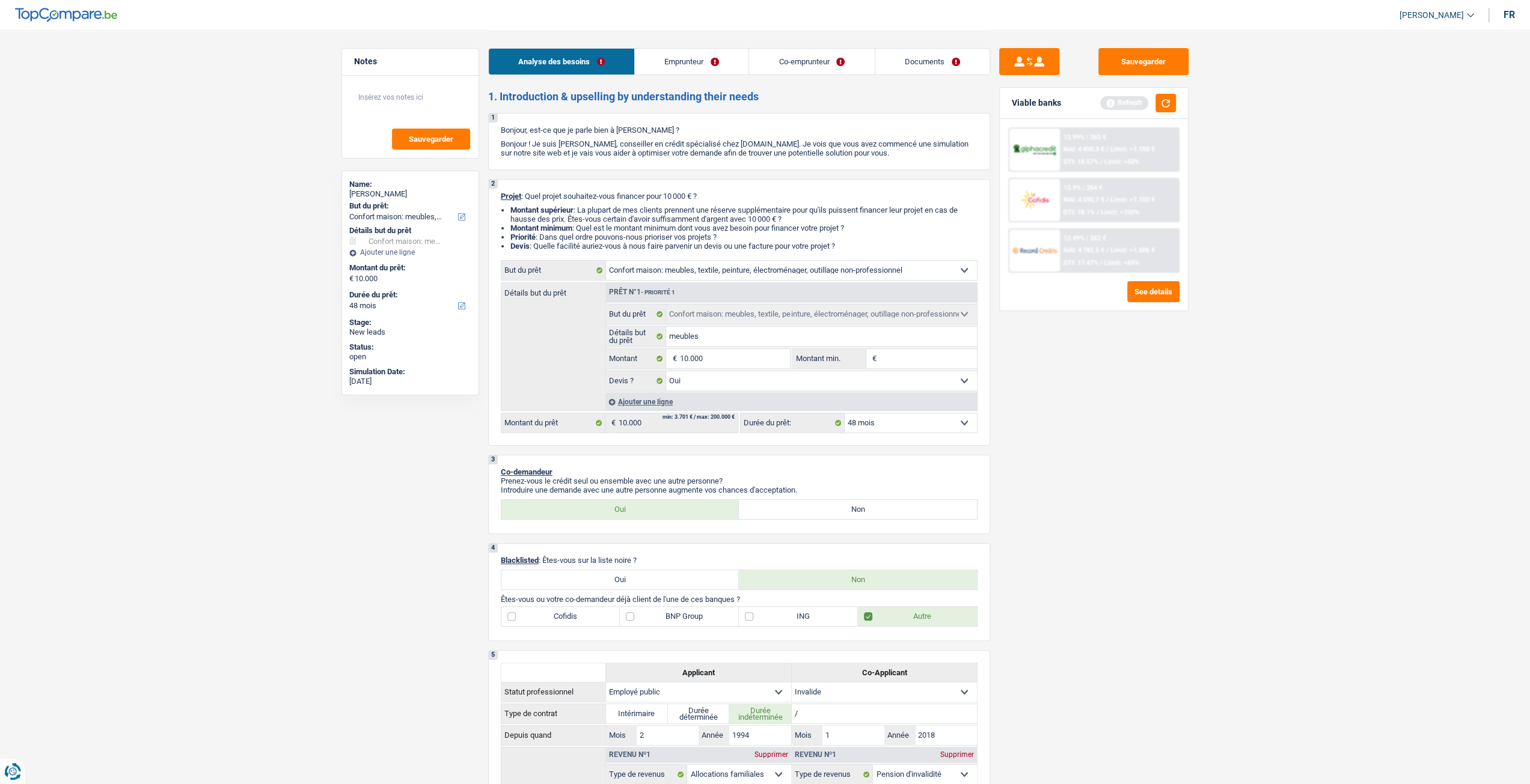
click at [688, 69] on link "Emprunteur" at bounding box center [691, 62] width 114 height 26
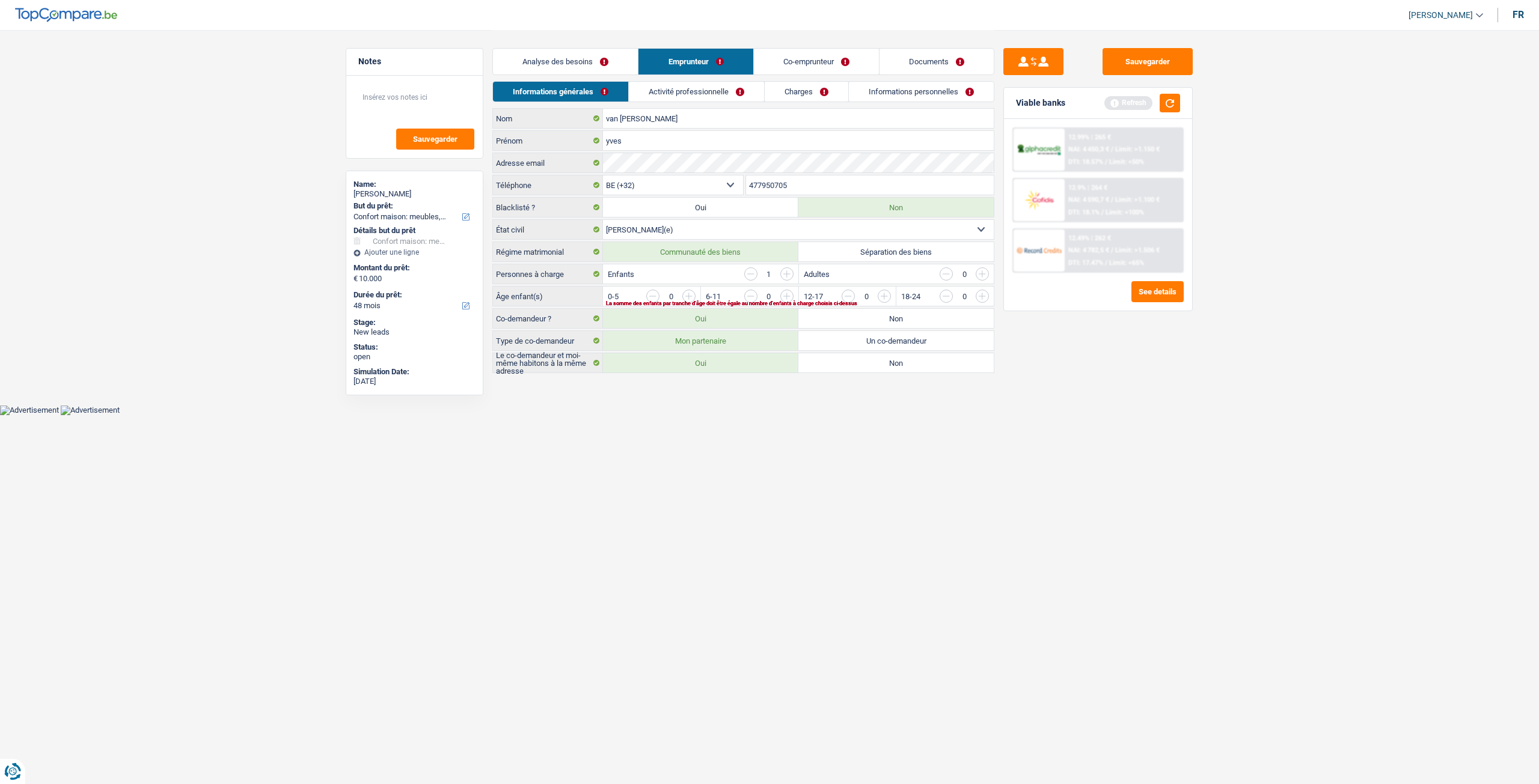
click at [976, 295] on input "button" at bounding box center [1226, 299] width 501 height 19
click at [980, 268] on input "button" at bounding box center [982, 274] width 13 height 13
click at [752, 84] on link "Activité professionnelle" at bounding box center [697, 91] width 135 height 20
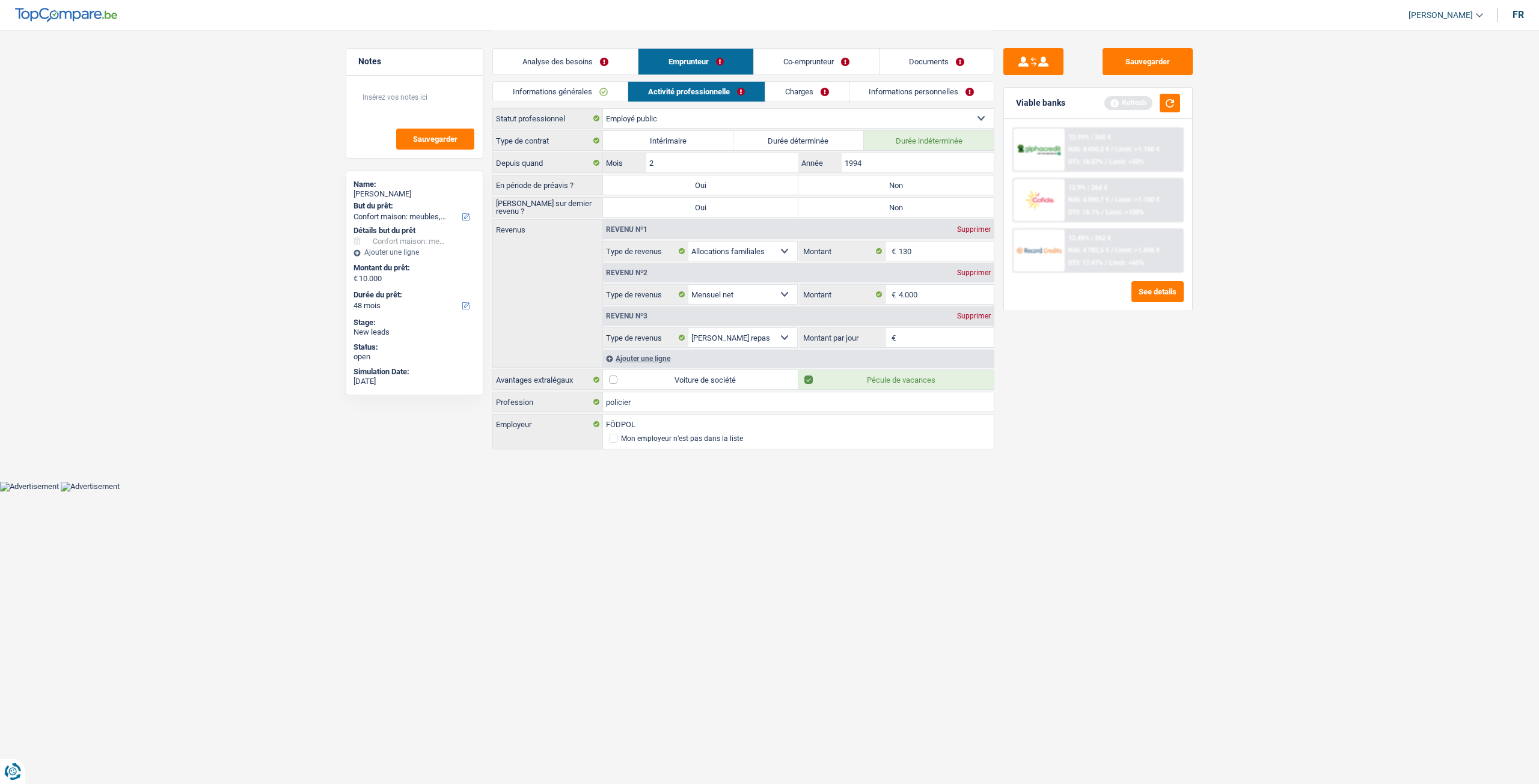
click at [870, 176] on label "Non" at bounding box center [896, 184] width 195 height 19
click at [870, 176] on input "Non" at bounding box center [896, 184] width 195 height 19
radio input "true"
click at [864, 197] on label "Non" at bounding box center [896, 206] width 195 height 19
click at [864, 197] on input "Non" at bounding box center [896, 206] width 195 height 19
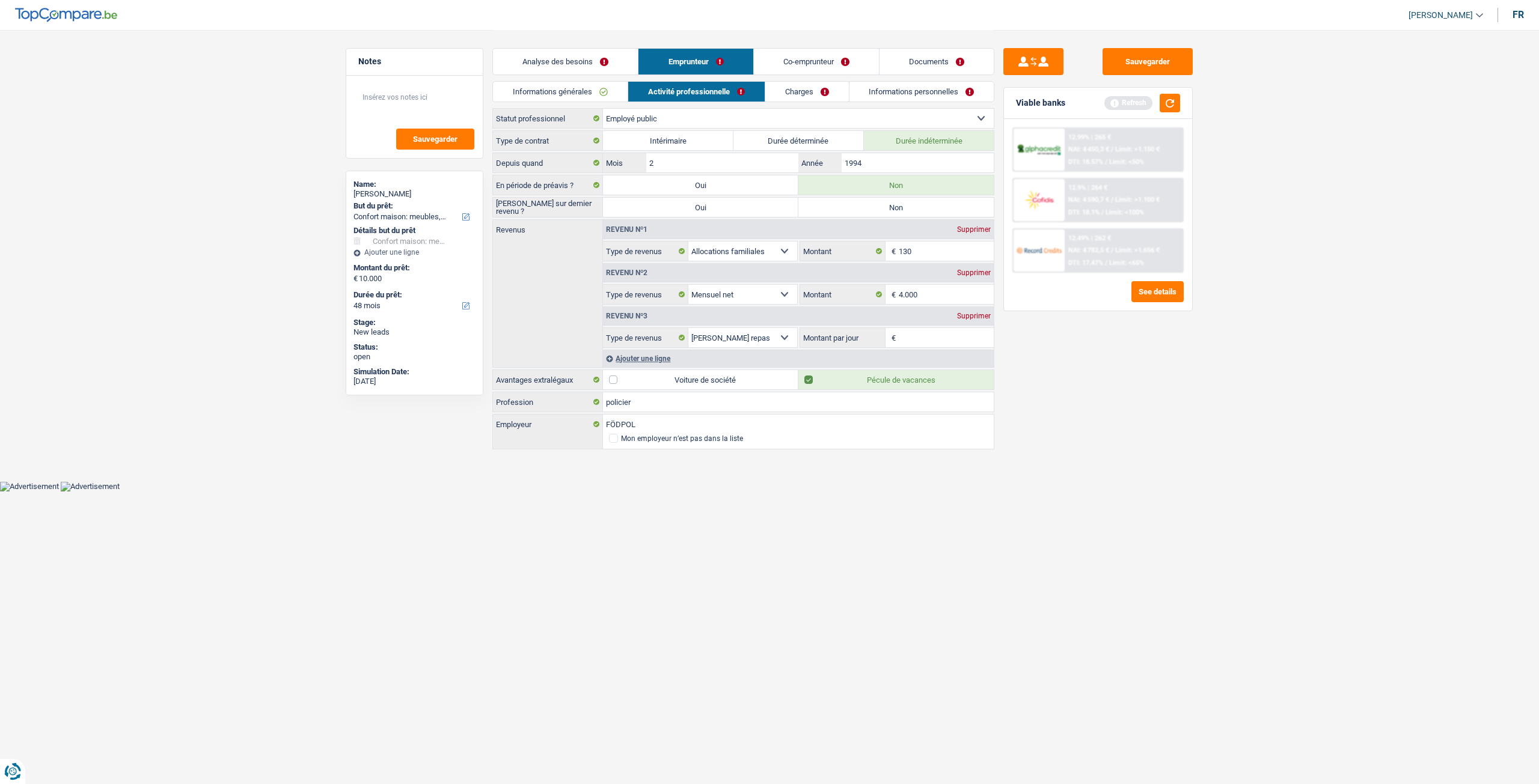
radio input "true"
click at [877, 162] on input "1994" at bounding box center [917, 162] width 152 height 19
click at [931, 254] on input "130" at bounding box center [946, 251] width 95 height 19
click at [934, 293] on input "4.000" at bounding box center [946, 294] width 95 height 19
click at [931, 336] on input "Montant par jour" at bounding box center [946, 338] width 95 height 19
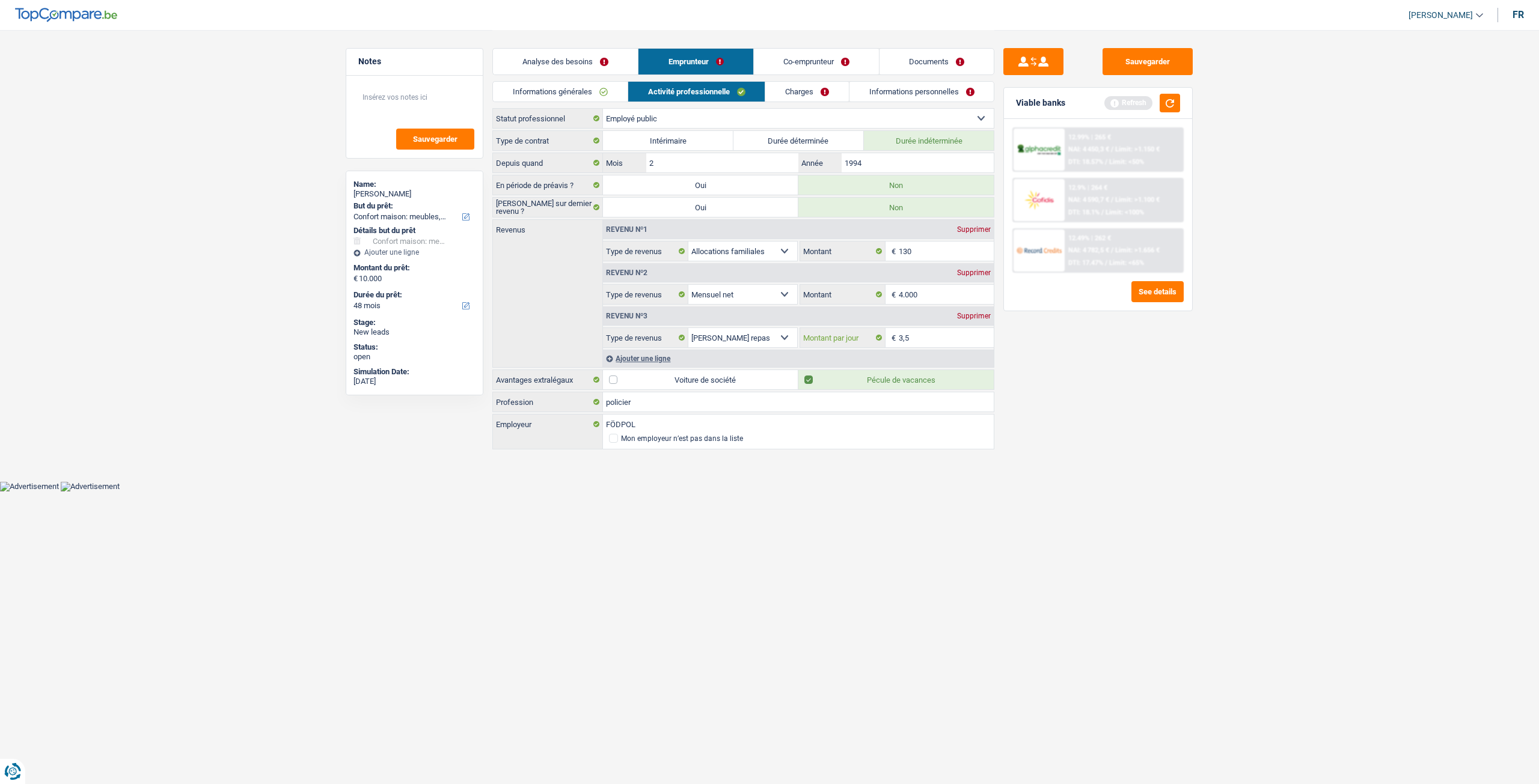
type input "3,5"
click at [812, 82] on link "Charges" at bounding box center [807, 91] width 84 height 20
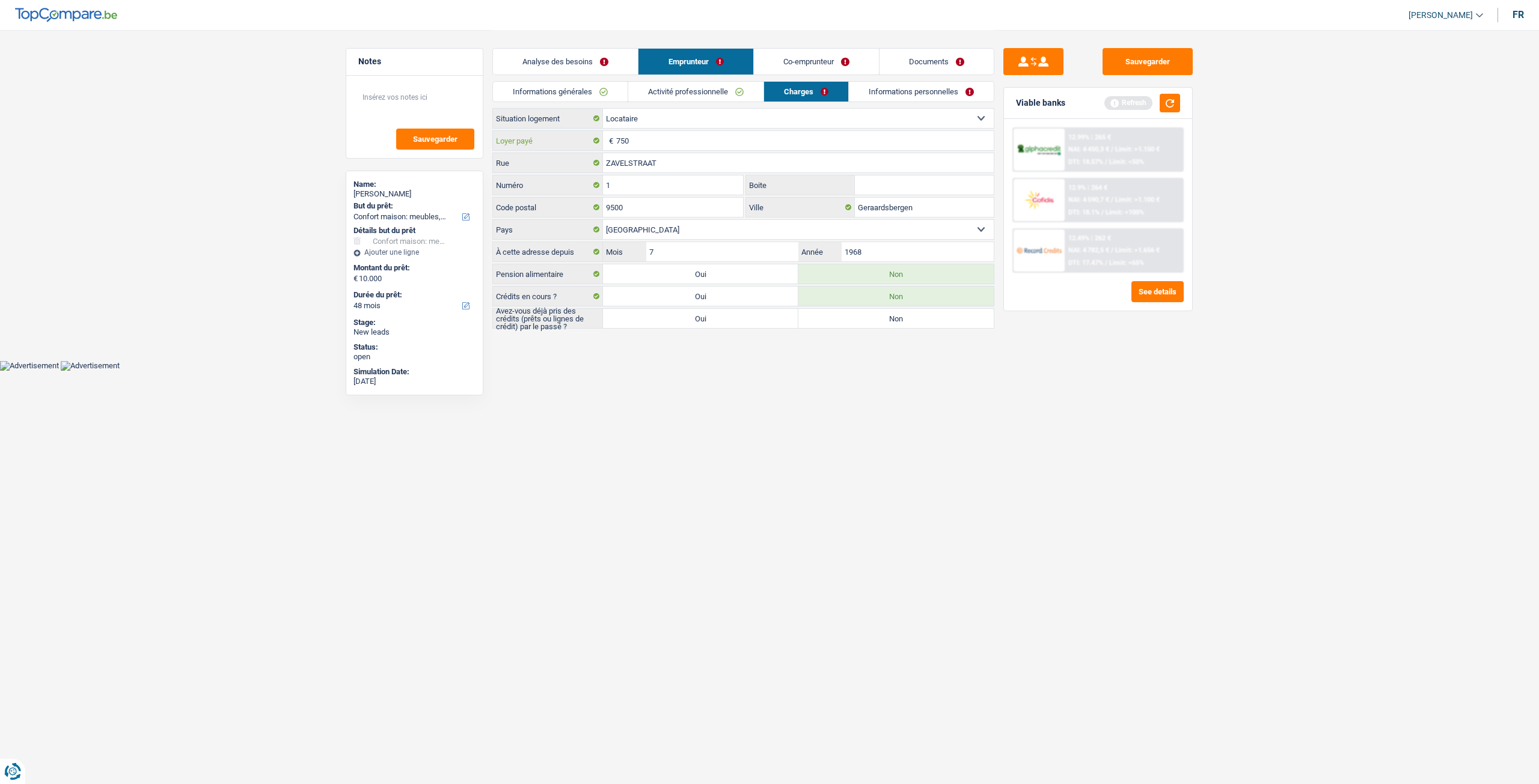
click at [683, 138] on input "750" at bounding box center [804, 140] width 377 height 19
click at [721, 93] on link "Activité professionnelle" at bounding box center [695, 91] width 135 height 20
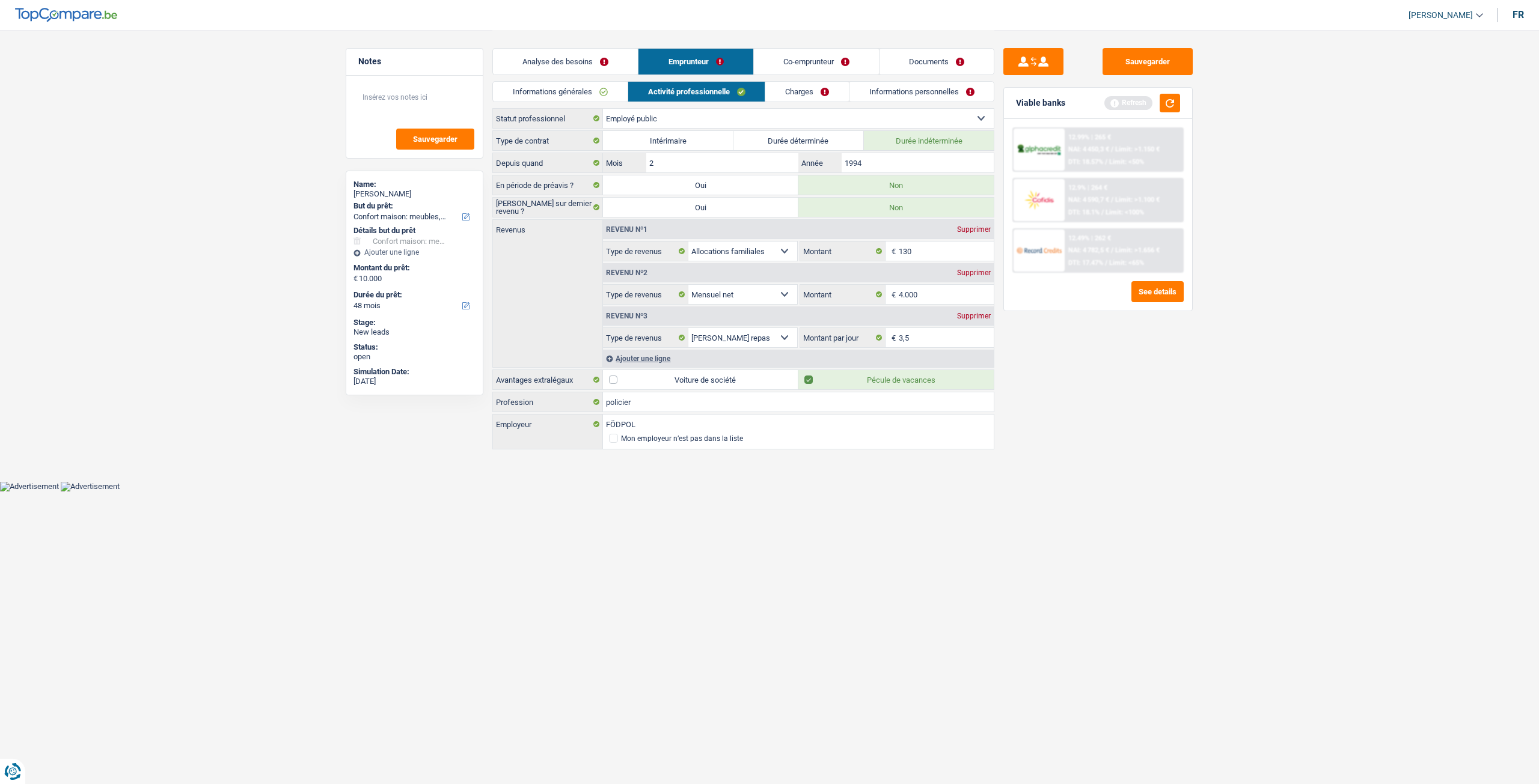
click at [798, 87] on link "Charges" at bounding box center [807, 91] width 84 height 20
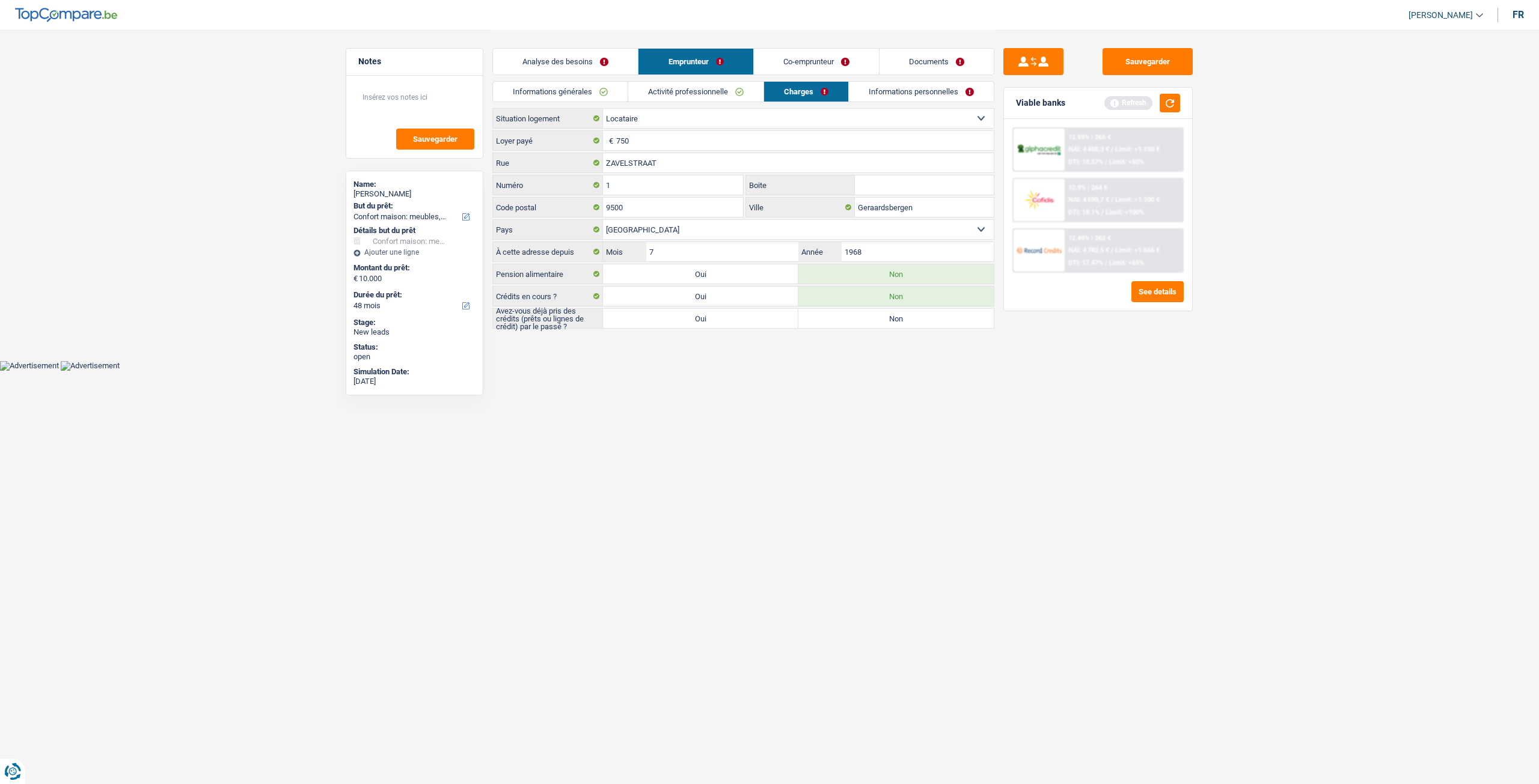
click at [739, 88] on link "Activité professionnelle" at bounding box center [695, 91] width 135 height 20
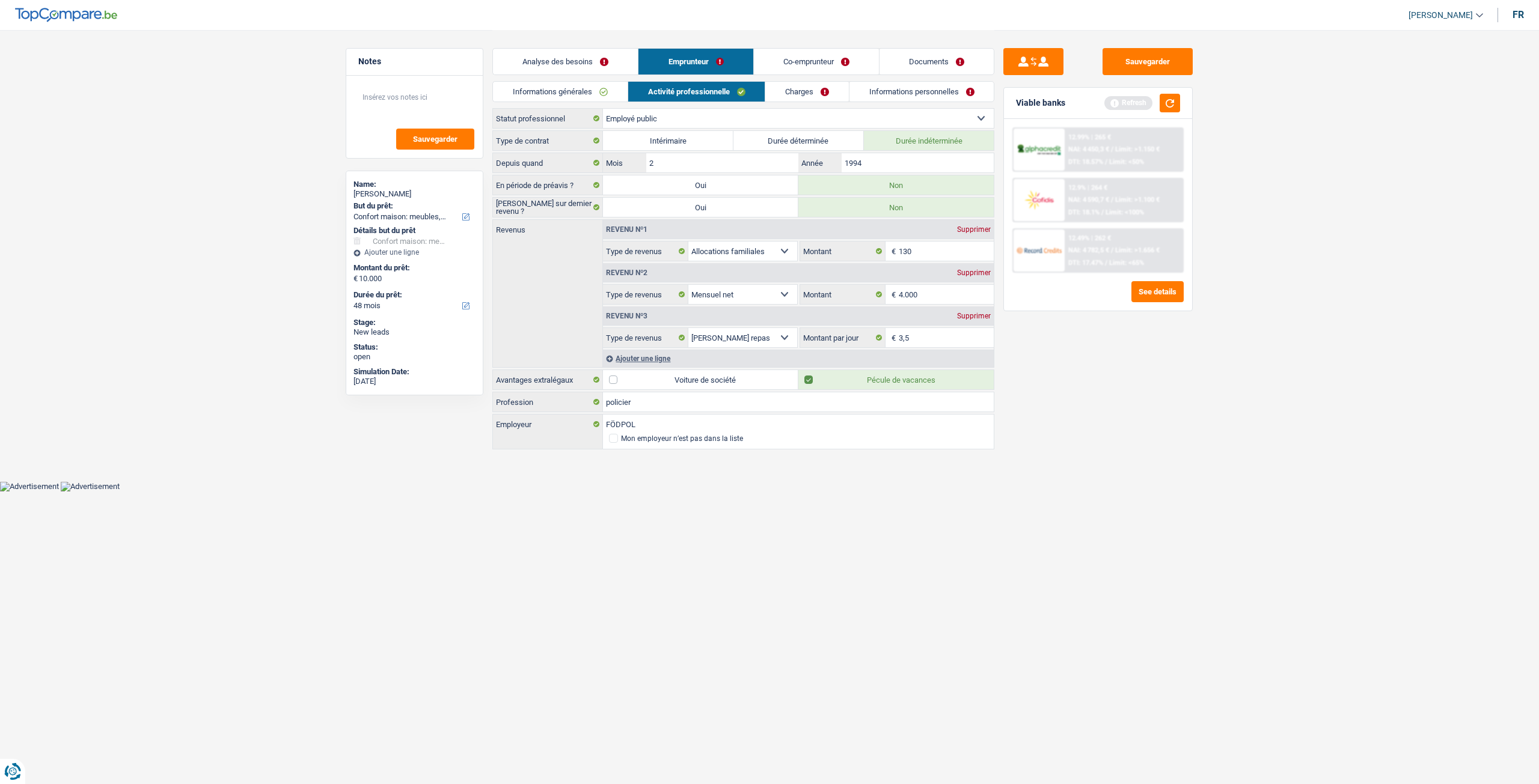
click at [800, 87] on link "Charges" at bounding box center [807, 91] width 84 height 20
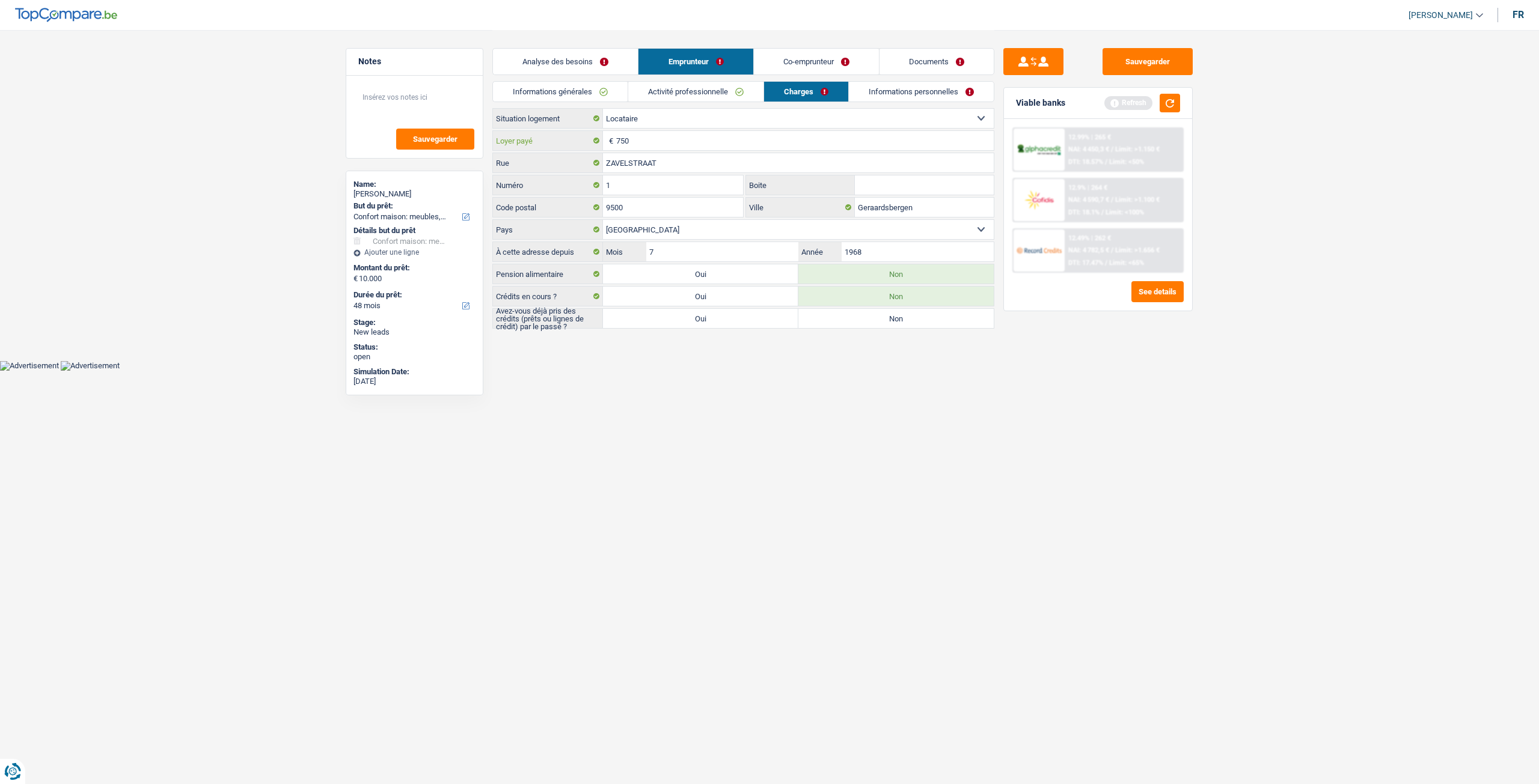
click at [686, 137] on input "750" at bounding box center [804, 140] width 377 height 19
click at [821, 371] on html "Vous avez le contrôle de vos données Nous utilisons des cookies, tout comme nos…" at bounding box center [769, 185] width 1539 height 371
click at [885, 246] on input "1968" at bounding box center [917, 251] width 152 height 19
type input "1"
click at [708, 249] on input "7" at bounding box center [722, 251] width 152 height 19
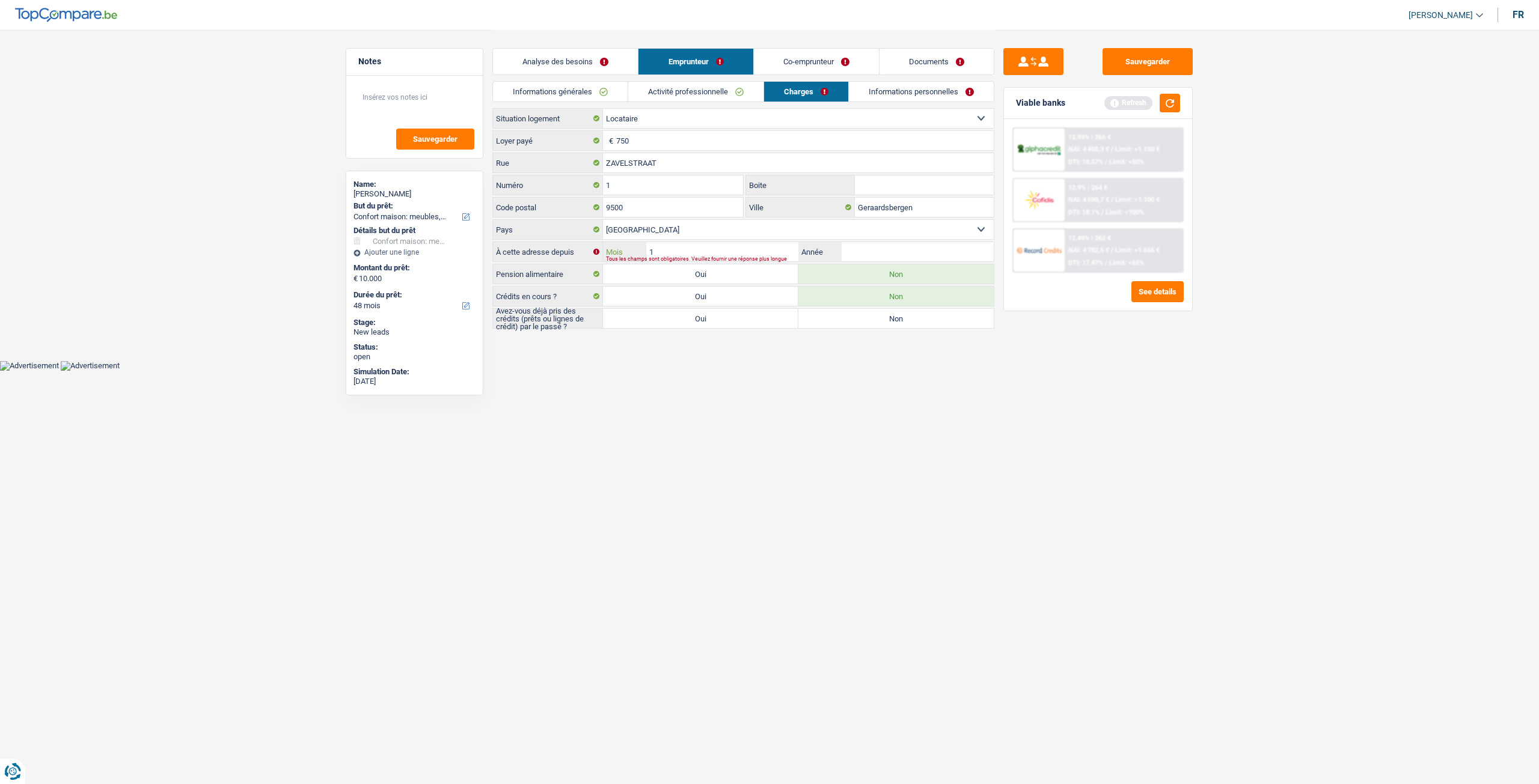
type input "12"
type input "2022"
click at [735, 318] on label "Oui" at bounding box center [701, 318] width 195 height 19
click at [735, 318] on input "Oui" at bounding box center [701, 318] width 195 height 19
radio input "true"
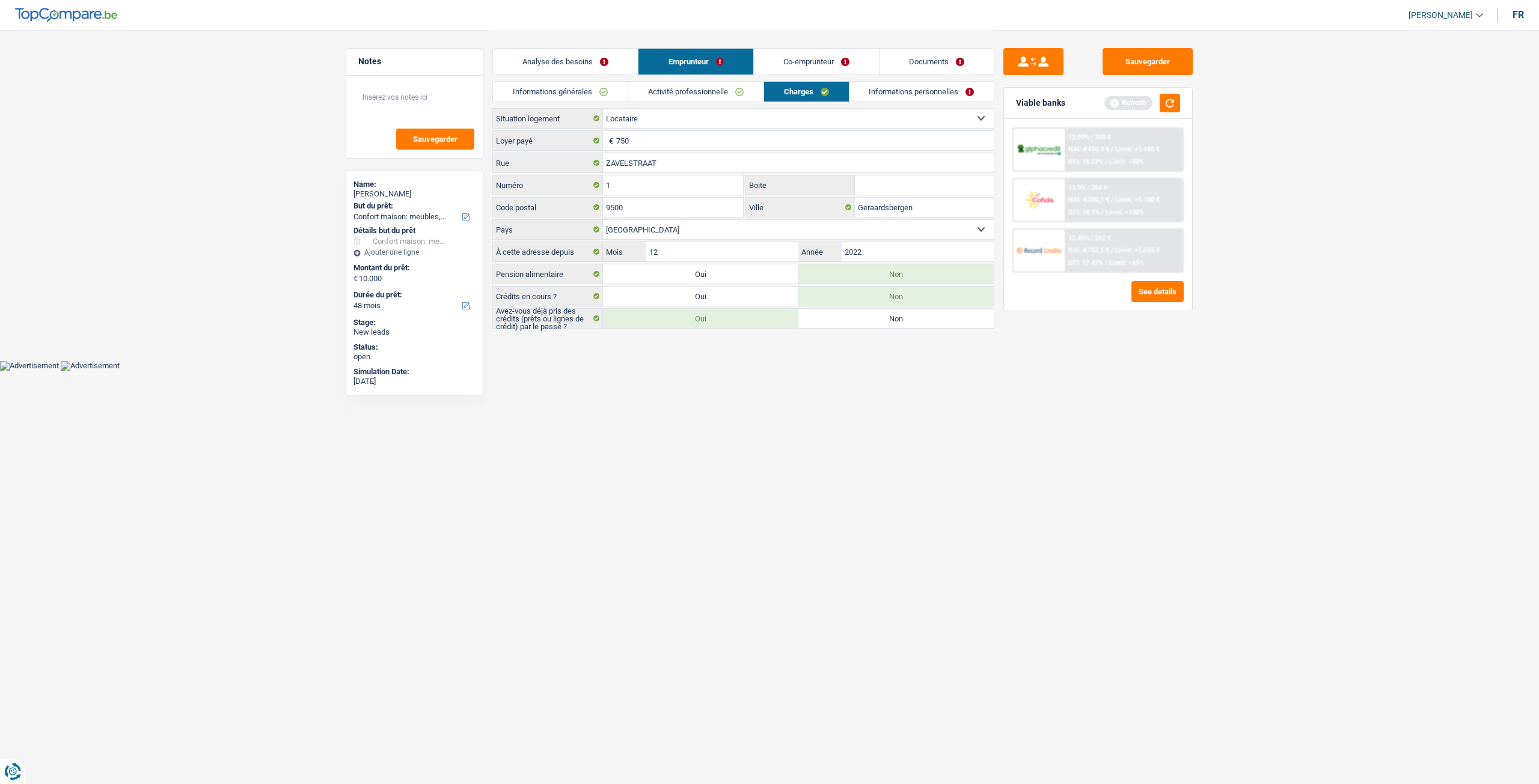
click at [896, 98] on link "Informations personnelles" at bounding box center [922, 91] width 145 height 20
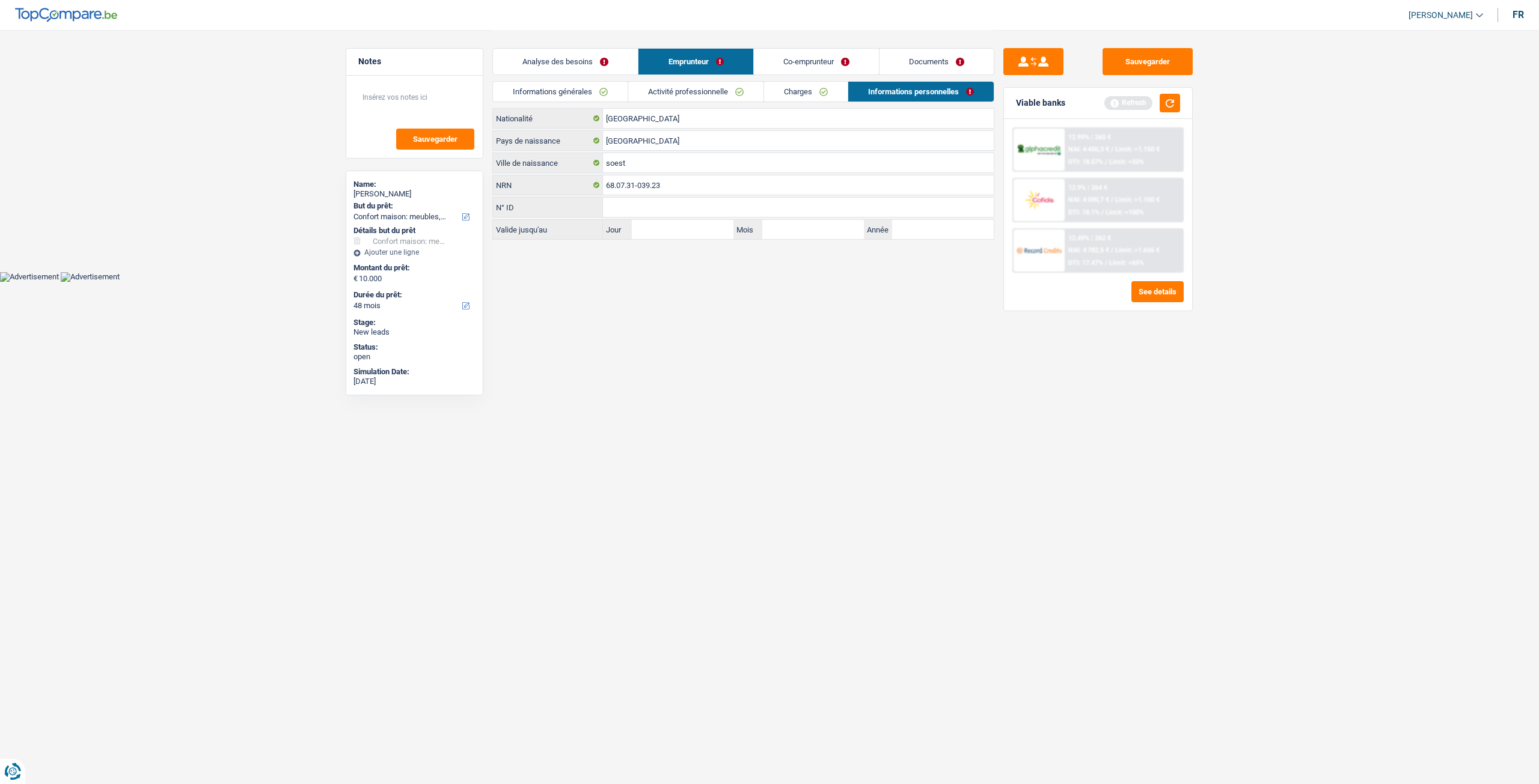
click at [800, 51] on link "Co-emprunteur" at bounding box center [816, 62] width 125 height 26
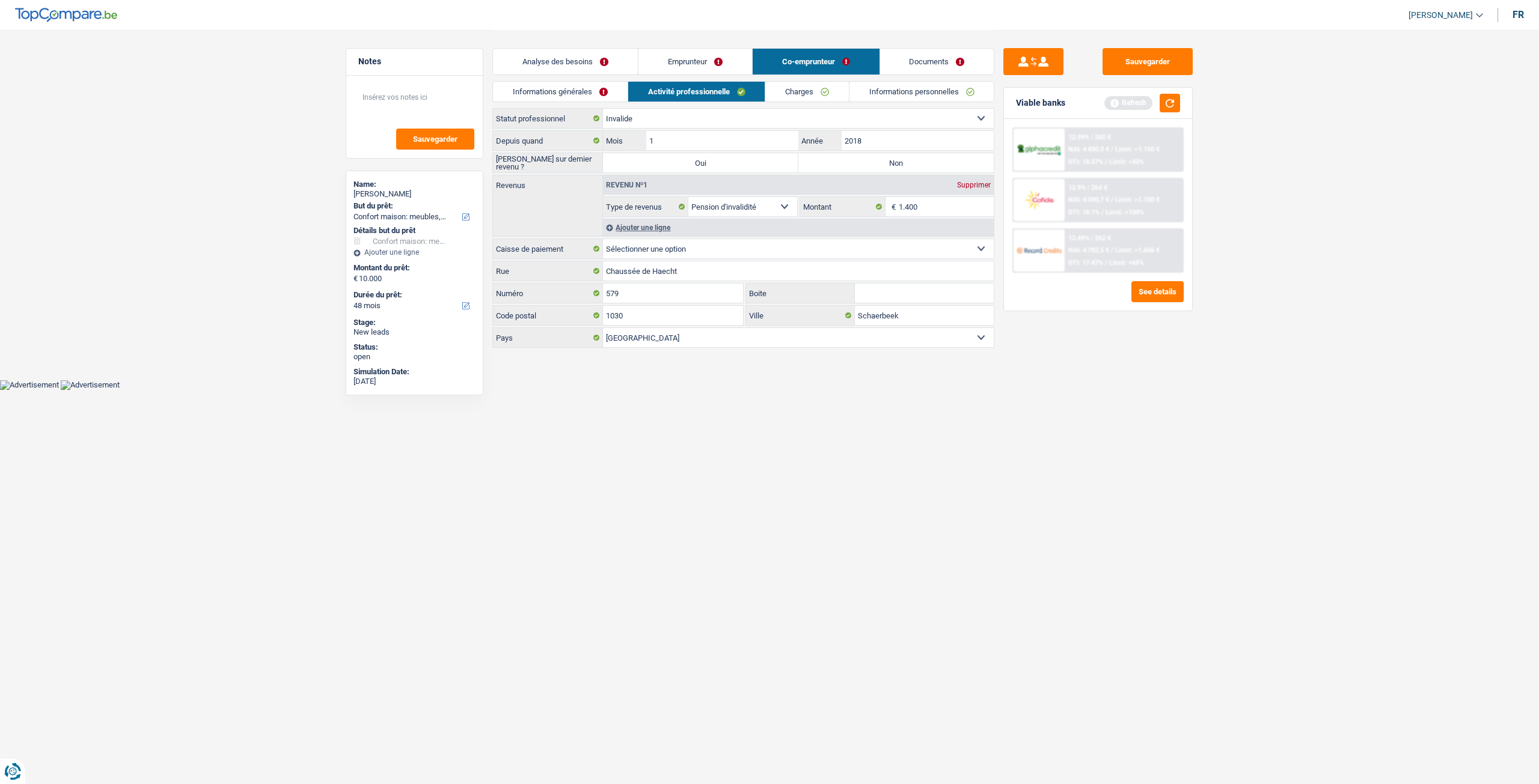
click at [570, 94] on link "Informations générales" at bounding box center [560, 91] width 135 height 20
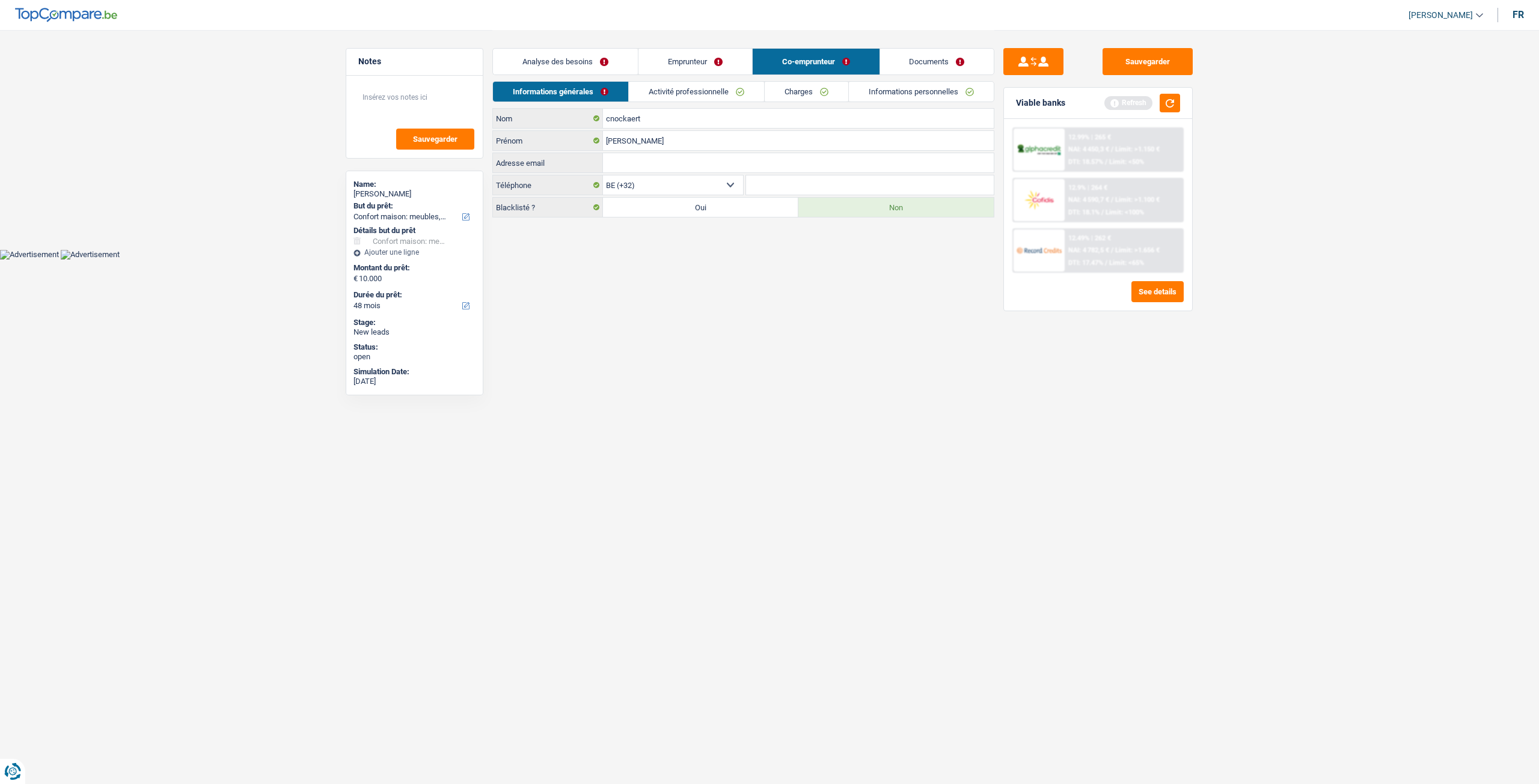
click at [707, 87] on link "Activité professionnelle" at bounding box center [696, 91] width 135 height 20
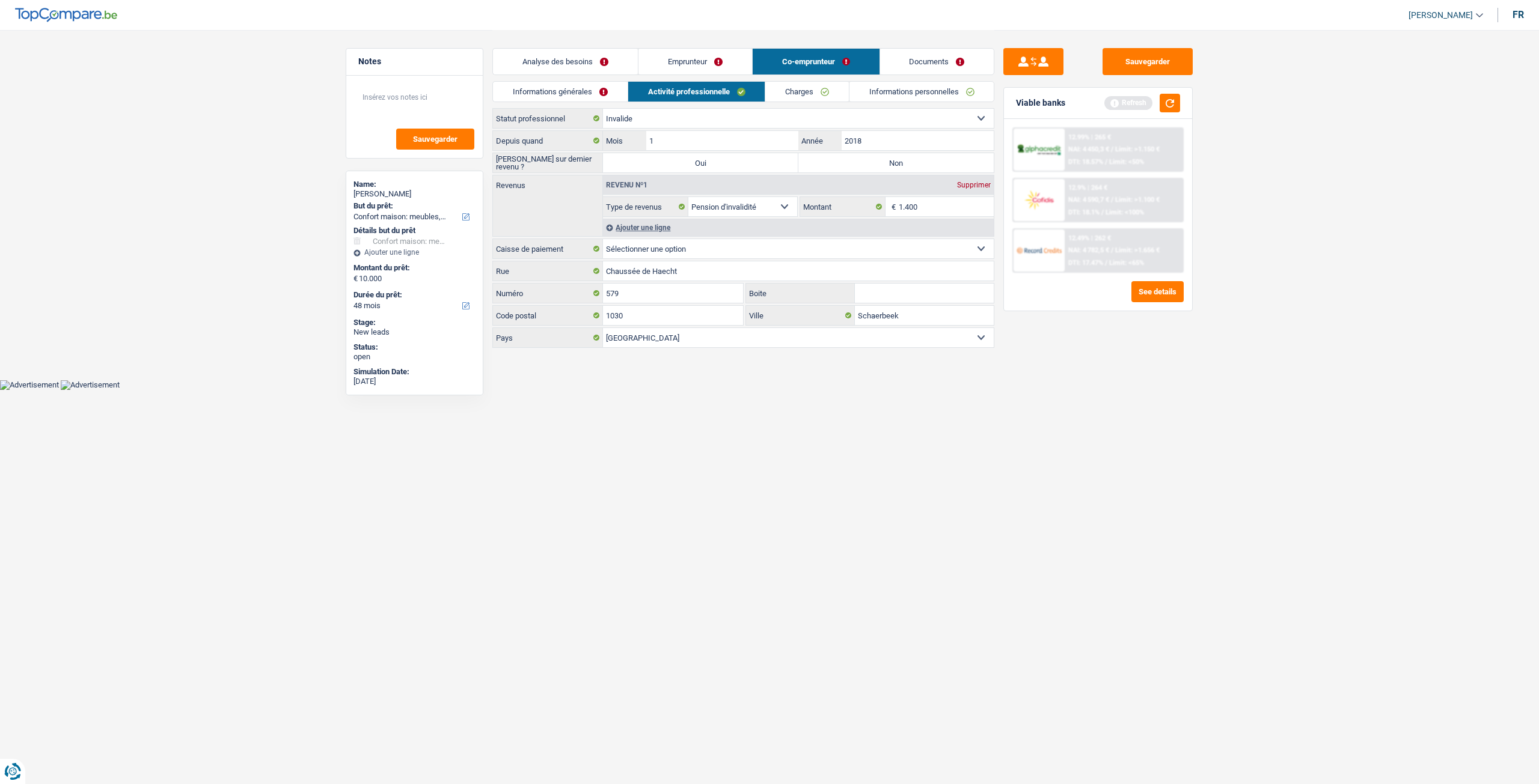
click at [901, 155] on label "Non" at bounding box center [896, 162] width 195 height 19
click at [901, 155] on input "Non" at bounding box center [896, 162] width 195 height 19
radio input "true"
click at [720, 67] on link "Emprunteur" at bounding box center [694, 62] width 114 height 26
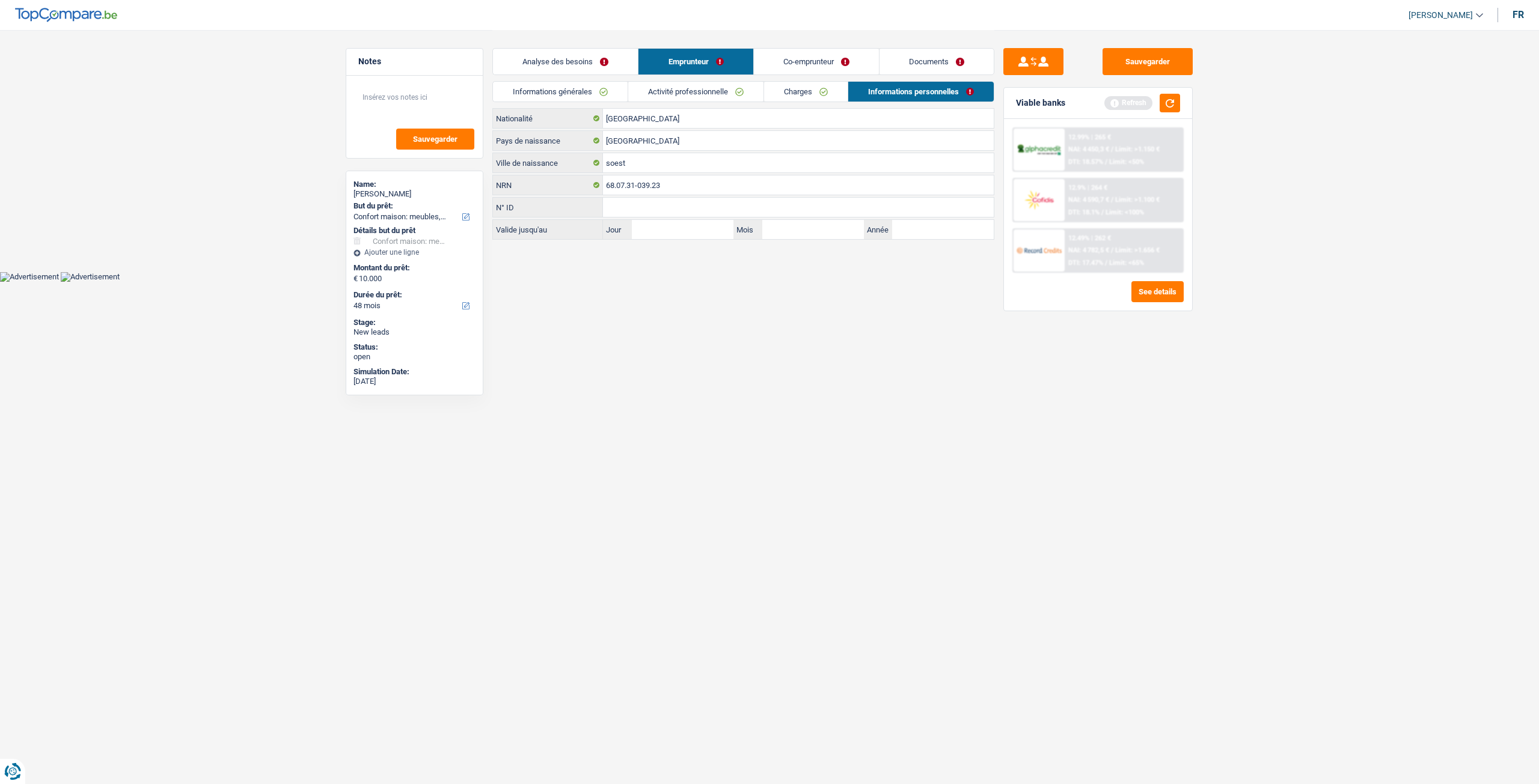
click at [822, 92] on link "Charges" at bounding box center [806, 91] width 84 height 20
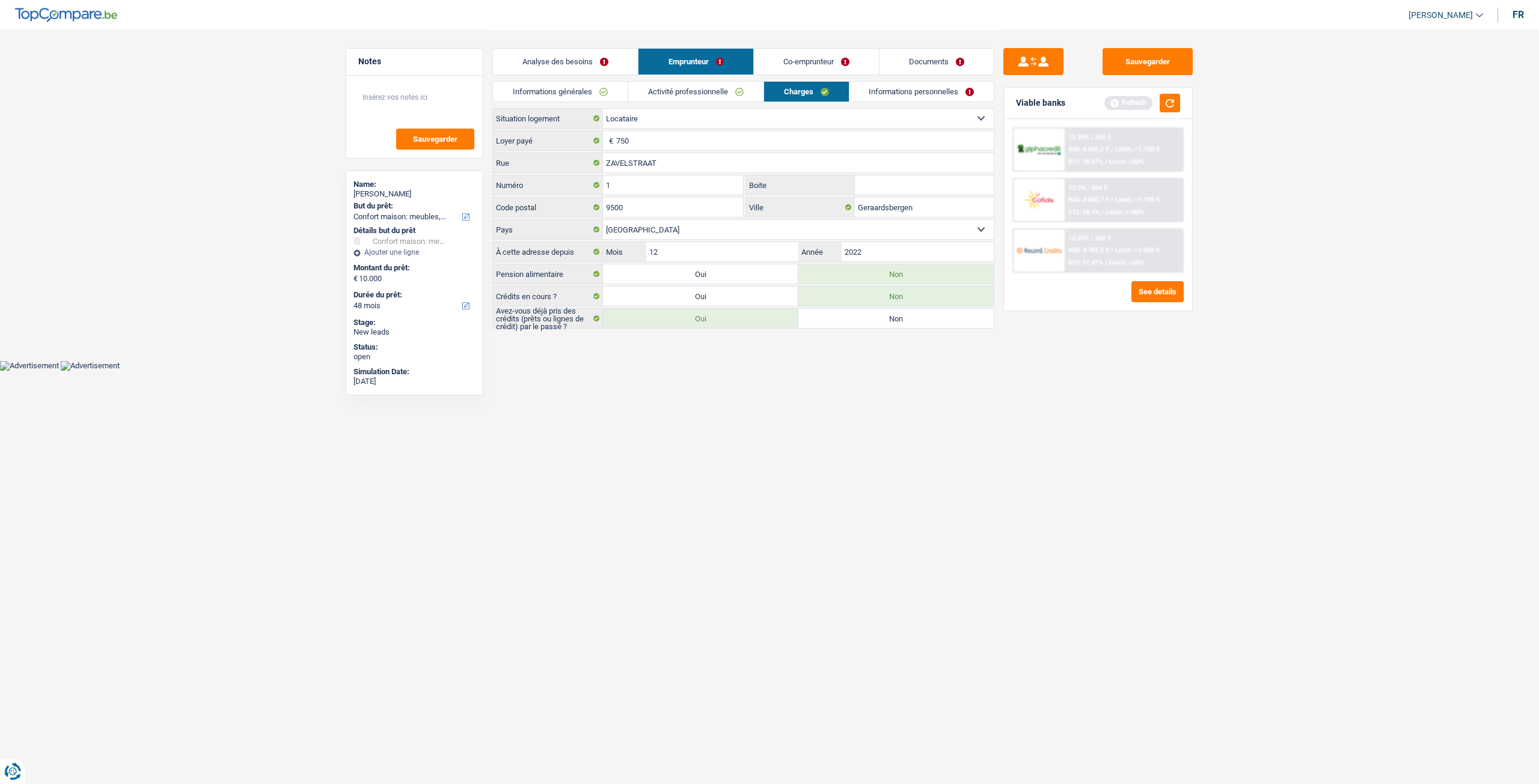
click at [906, 96] on link "Informations personnelles" at bounding box center [922, 91] width 145 height 20
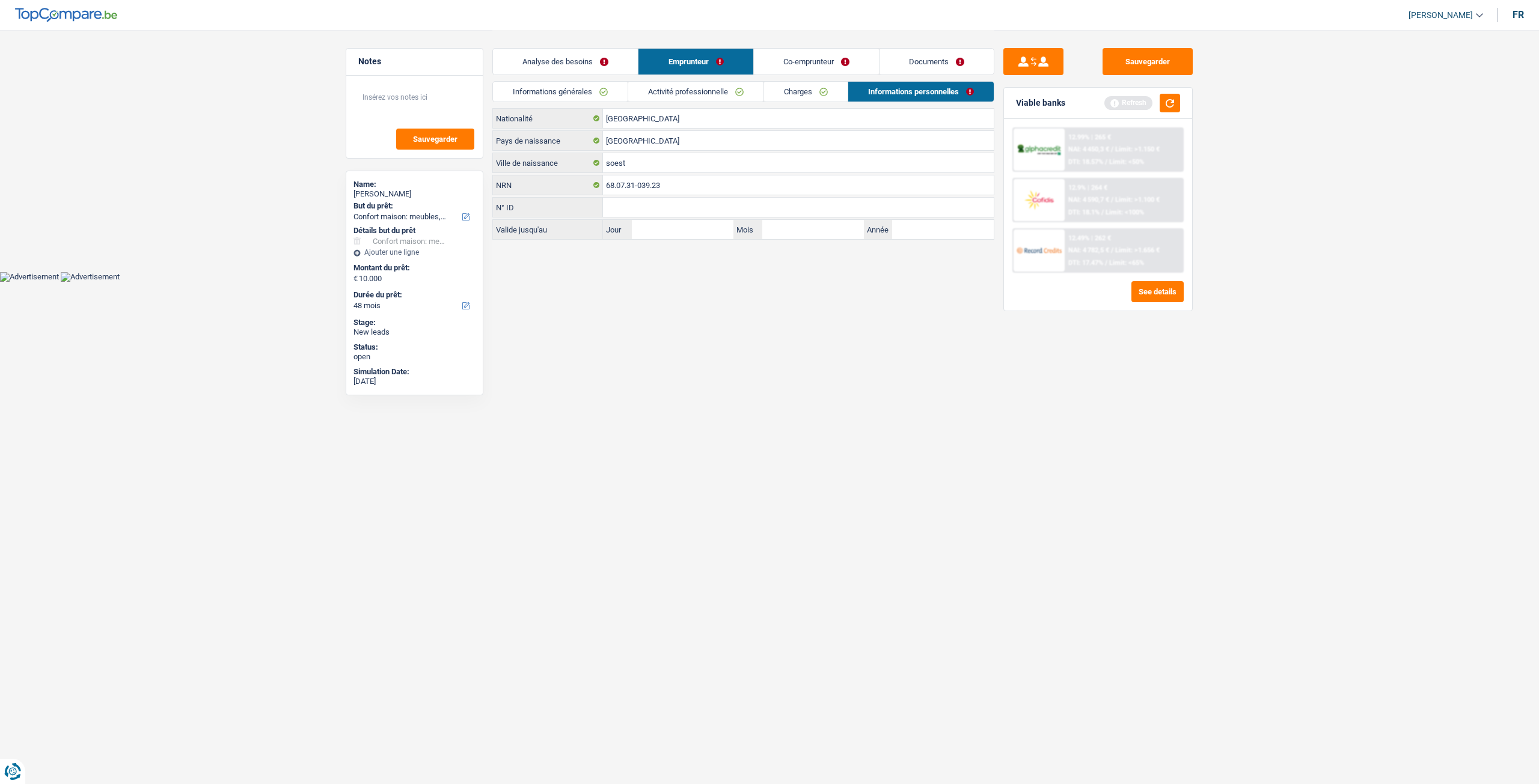
click at [796, 92] on link "Charges" at bounding box center [806, 91] width 84 height 20
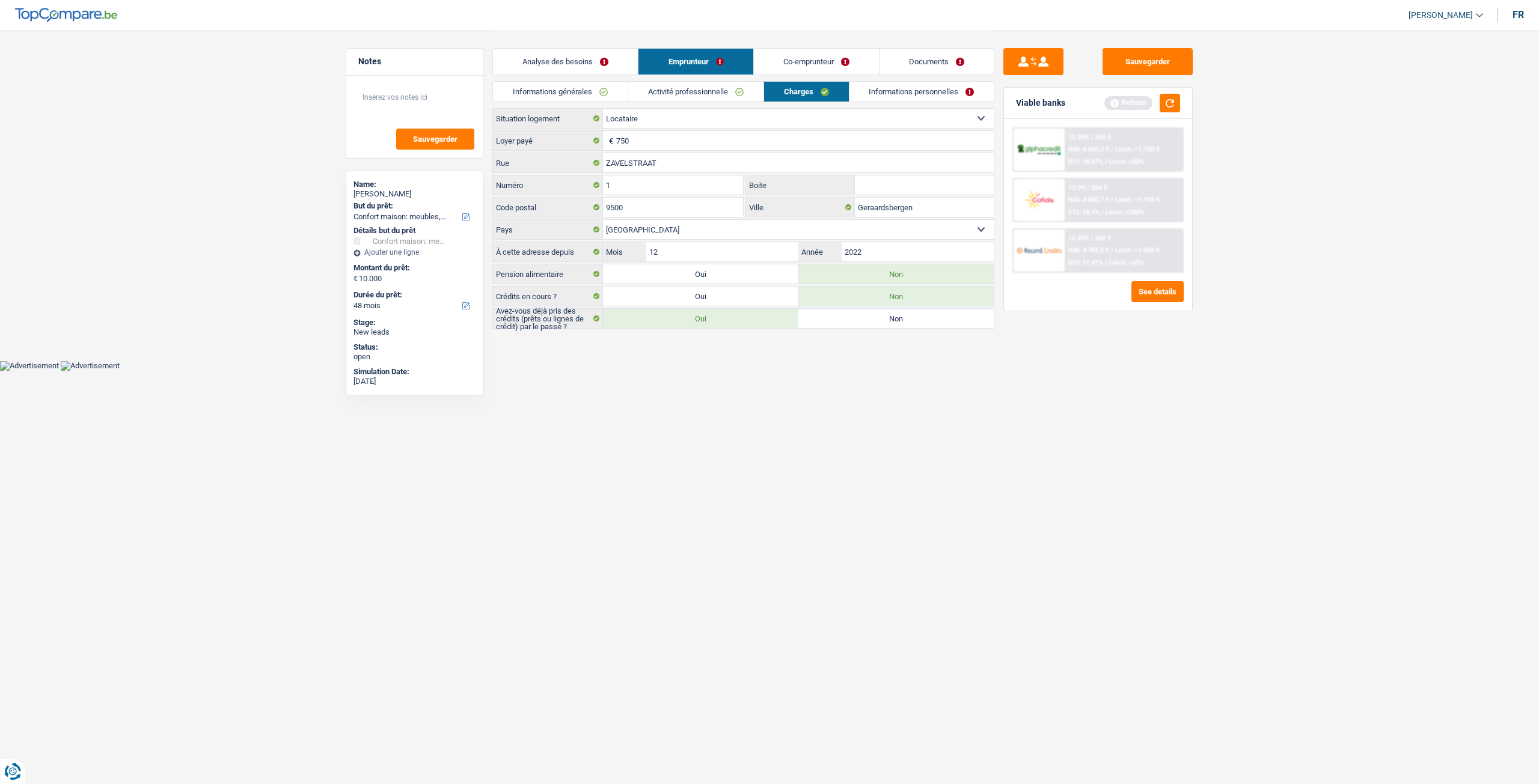
click at [891, 88] on link "Informations personnelles" at bounding box center [922, 91] width 145 height 20
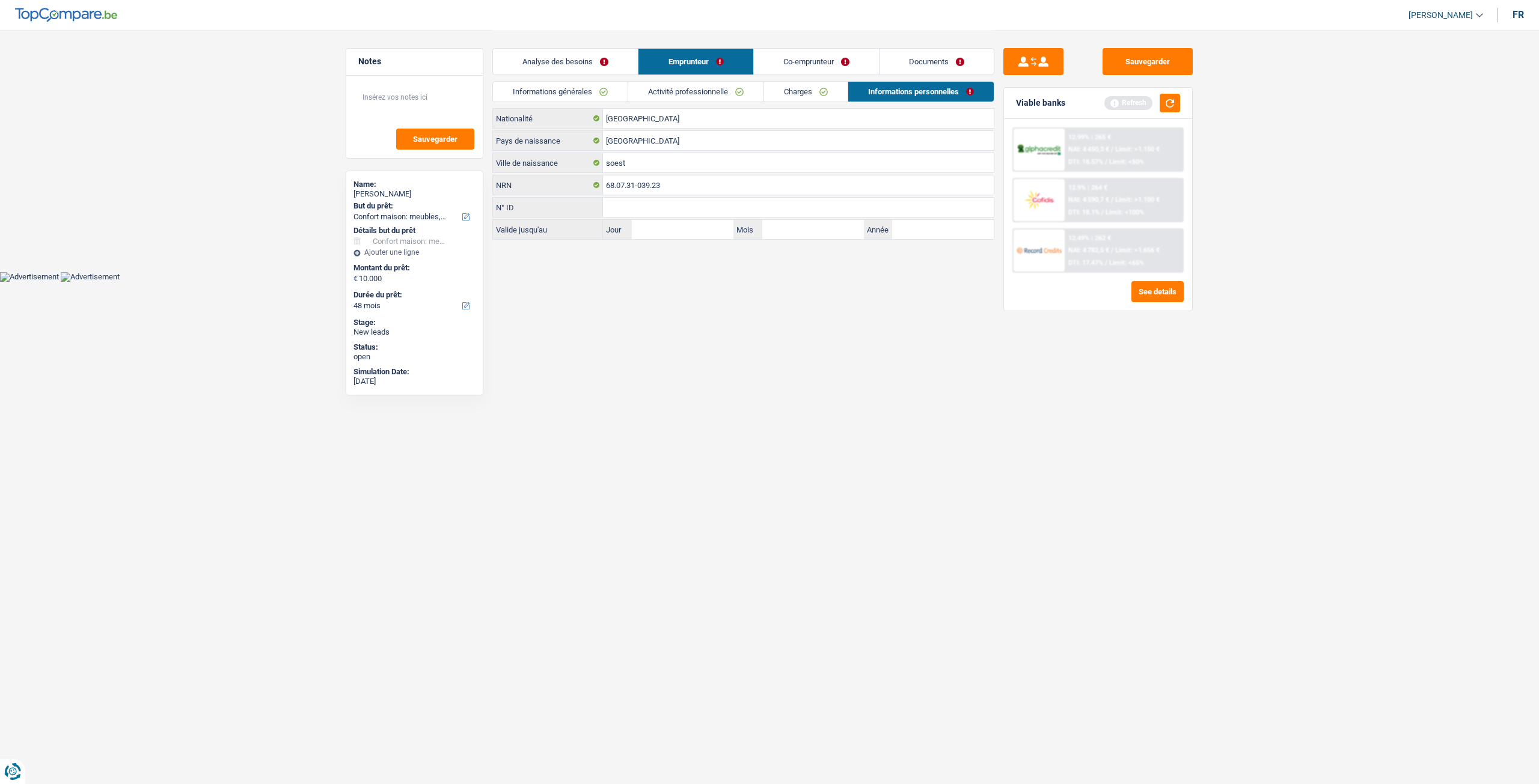
click at [813, 92] on link "Charges" at bounding box center [806, 91] width 84 height 20
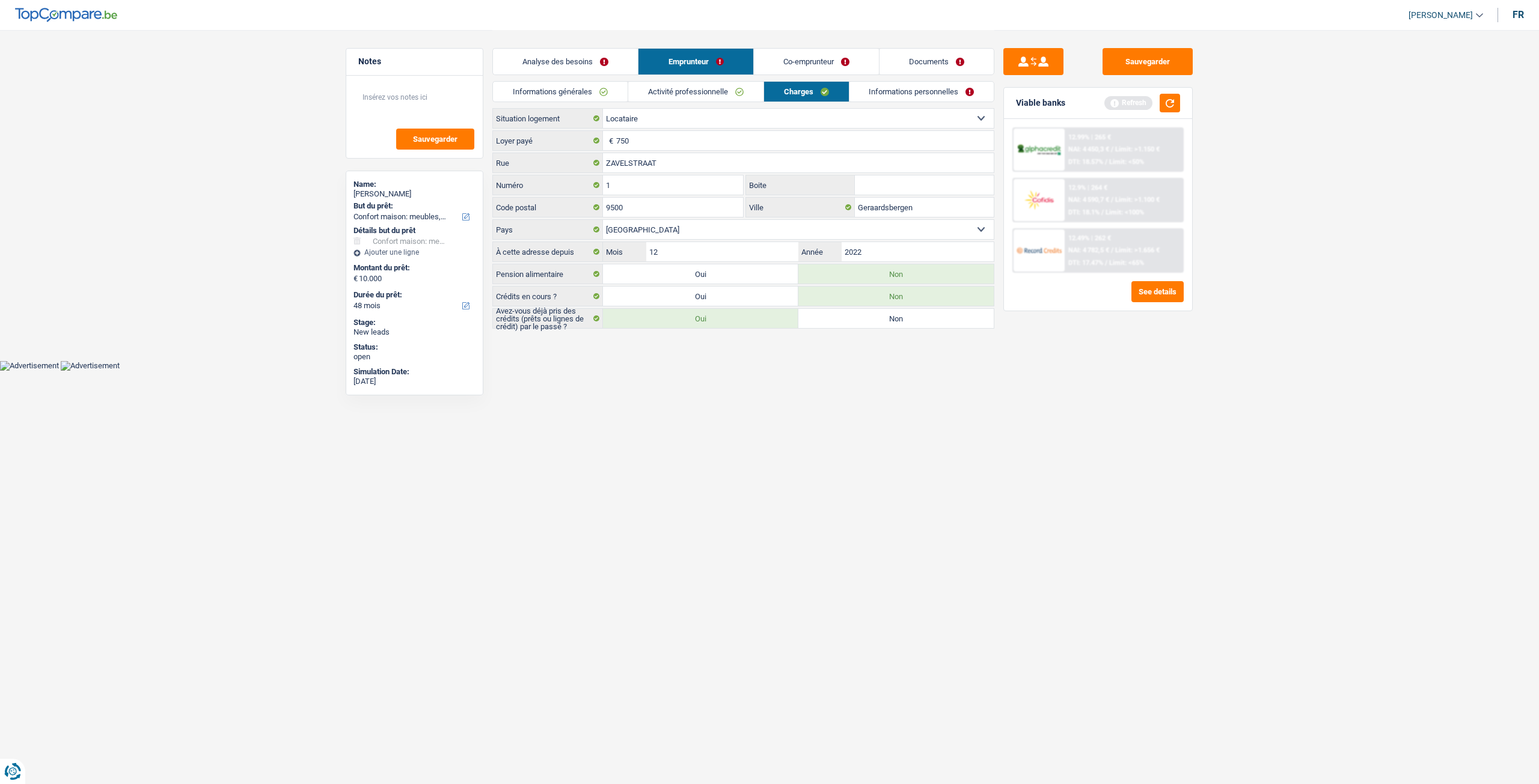
click at [892, 92] on link "Informations personnelles" at bounding box center [922, 91] width 145 height 20
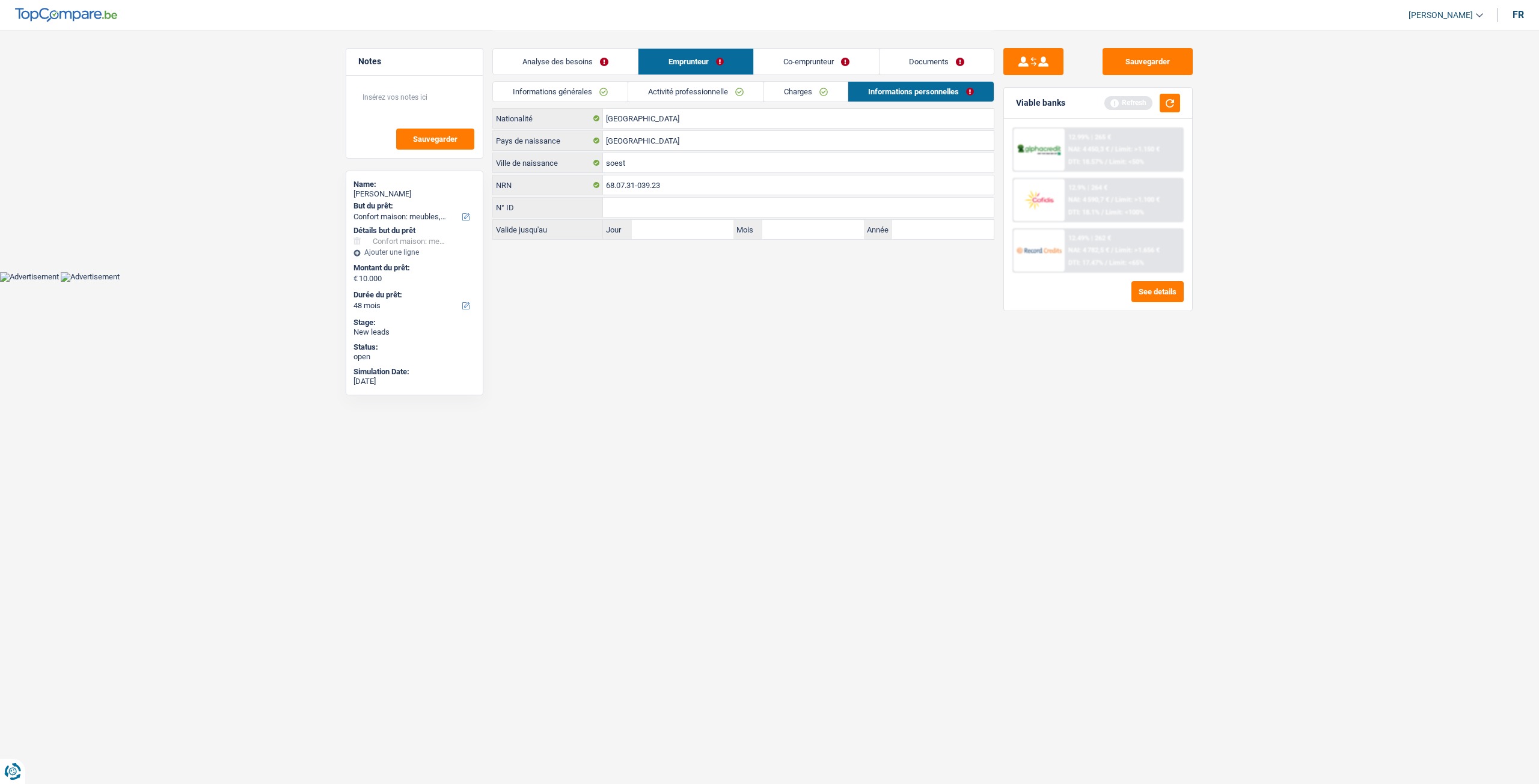
click at [816, 53] on link "Co-emprunteur" at bounding box center [816, 62] width 125 height 26
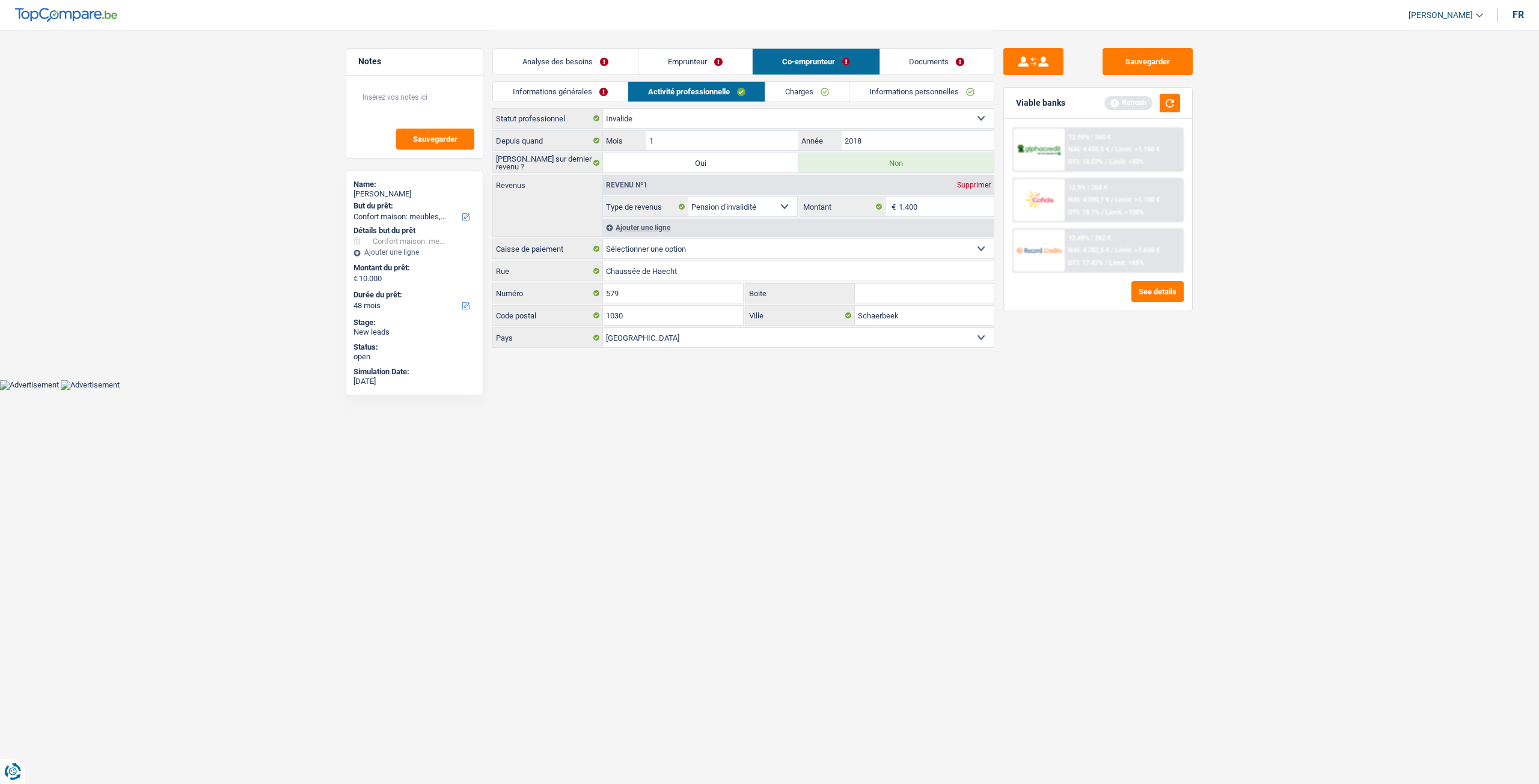
click at [595, 99] on link "Informations générales" at bounding box center [560, 91] width 135 height 20
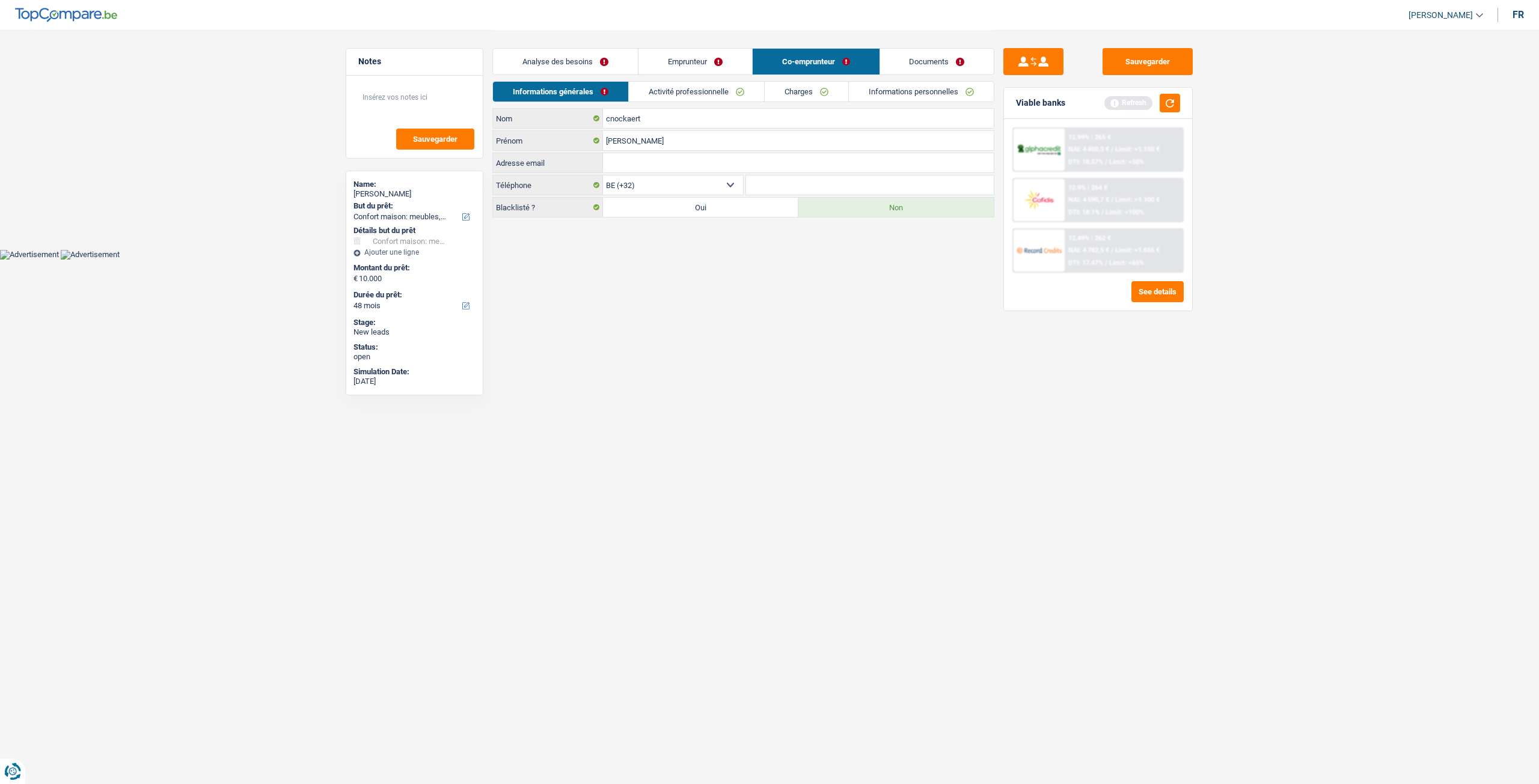
click at [660, 95] on link "Activité professionnelle" at bounding box center [696, 91] width 135 height 20
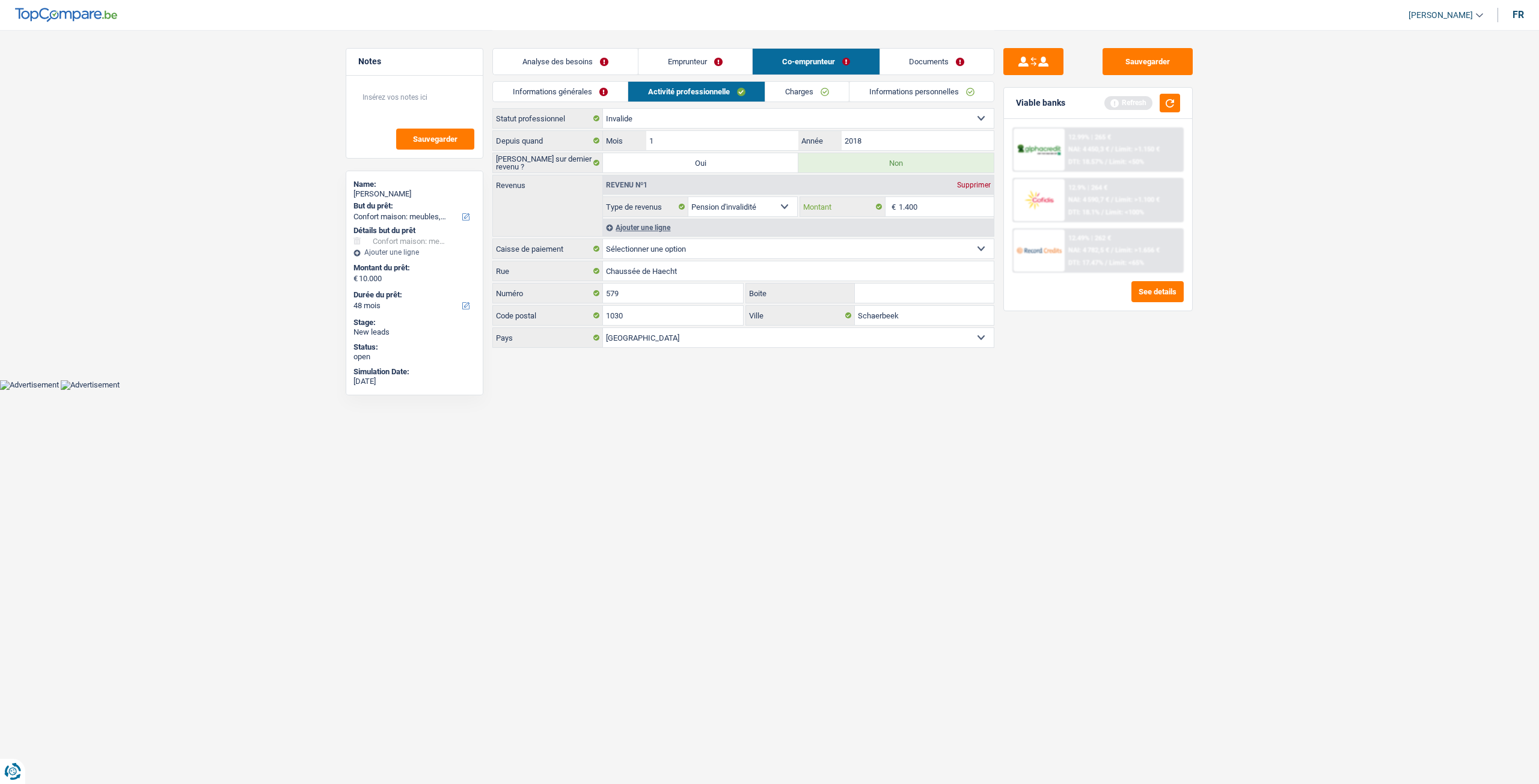
click at [937, 207] on input "1.400" at bounding box center [946, 206] width 95 height 19
click at [1053, 317] on div "Sauvegarder Viable banks Refresh 12.99% | 265 € NAI: 4 450,3 € / Limit: >1.150 …" at bounding box center [1098, 406] width 207 height 717
click at [872, 140] on input "2018" at bounding box center [917, 140] width 152 height 19
click at [928, 206] on input "1.400" at bounding box center [946, 206] width 95 height 19
click at [807, 90] on link "Charges" at bounding box center [807, 91] width 84 height 20
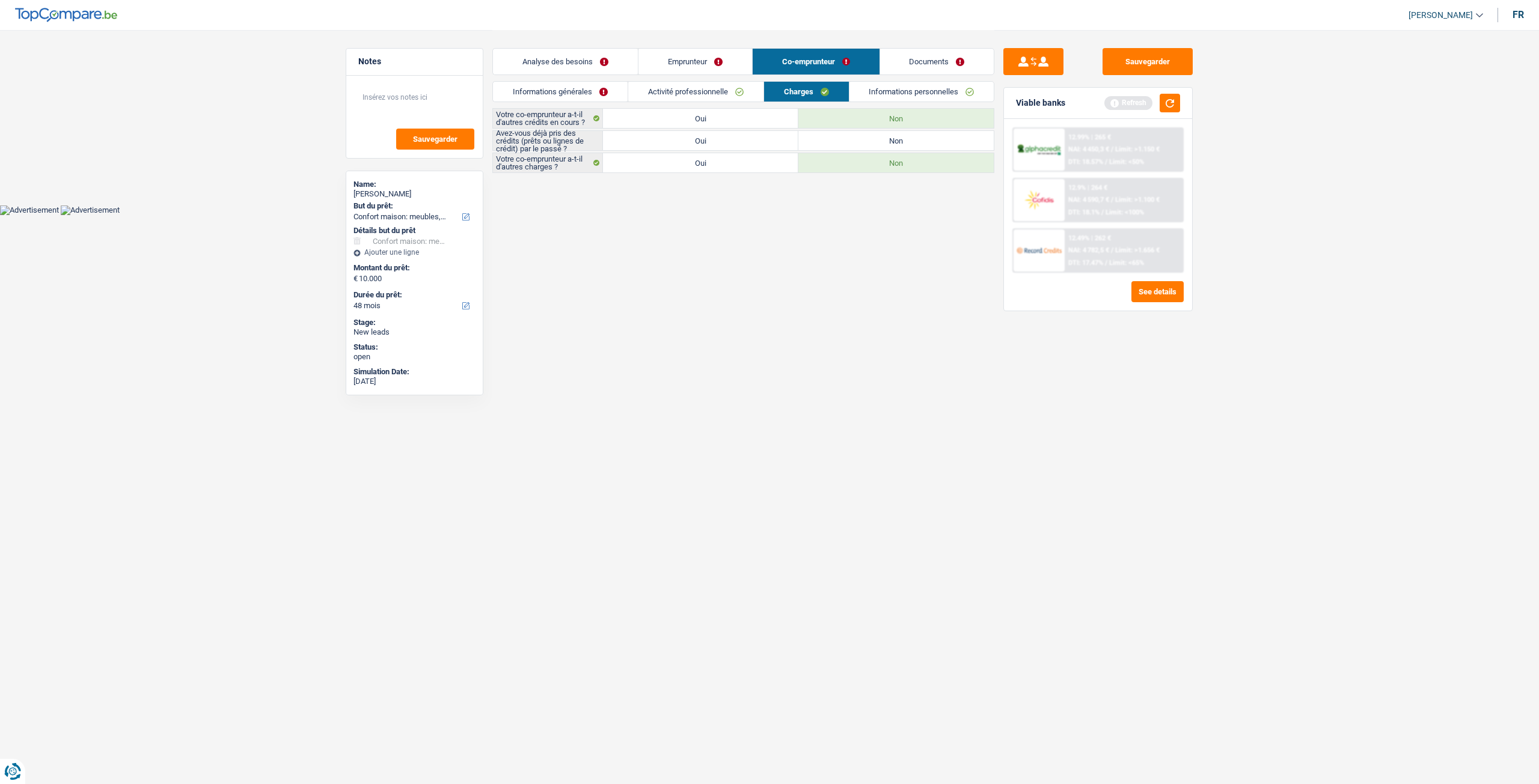
click at [735, 133] on label "Oui" at bounding box center [701, 140] width 195 height 19
click at [735, 133] on input "Oui" at bounding box center [701, 140] width 195 height 19
radio input "true"
click at [906, 87] on link "Informations personnelles" at bounding box center [922, 91] width 145 height 20
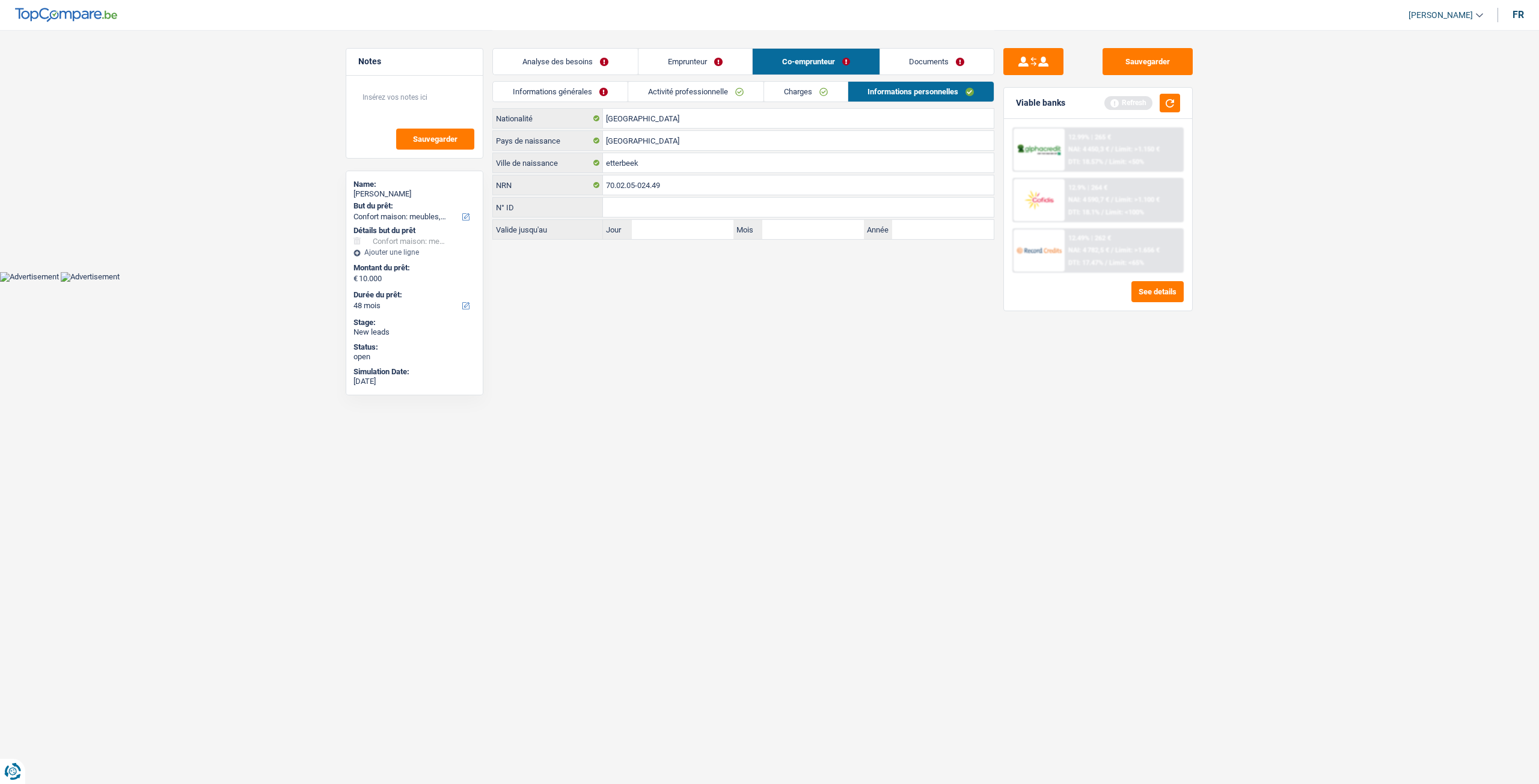
click at [908, 53] on link "Documents" at bounding box center [937, 62] width 114 height 26
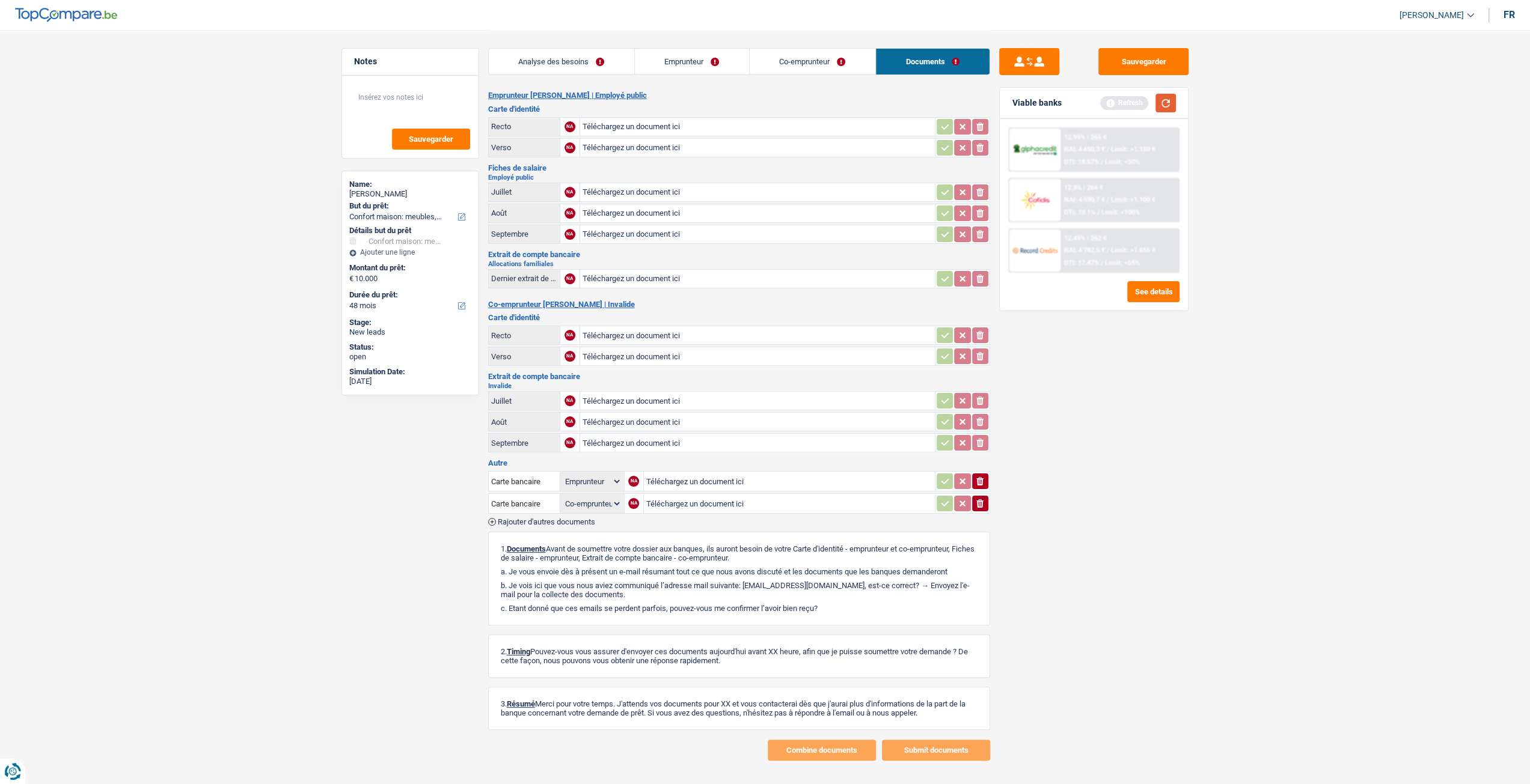
click at [1165, 100] on button "button" at bounding box center [1166, 103] width 21 height 18
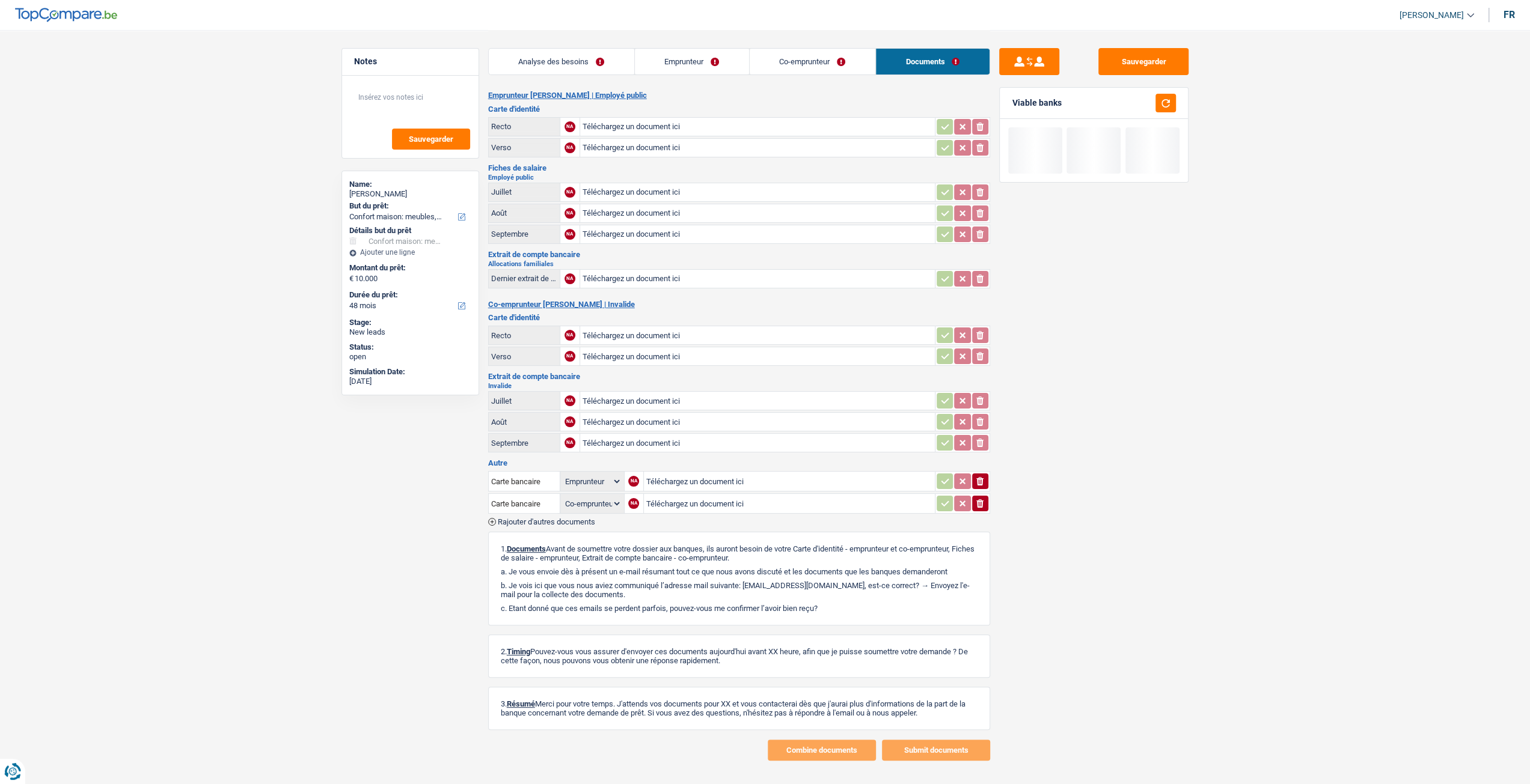
click at [572, 64] on link "Analyse des besoins" at bounding box center [561, 62] width 146 height 26
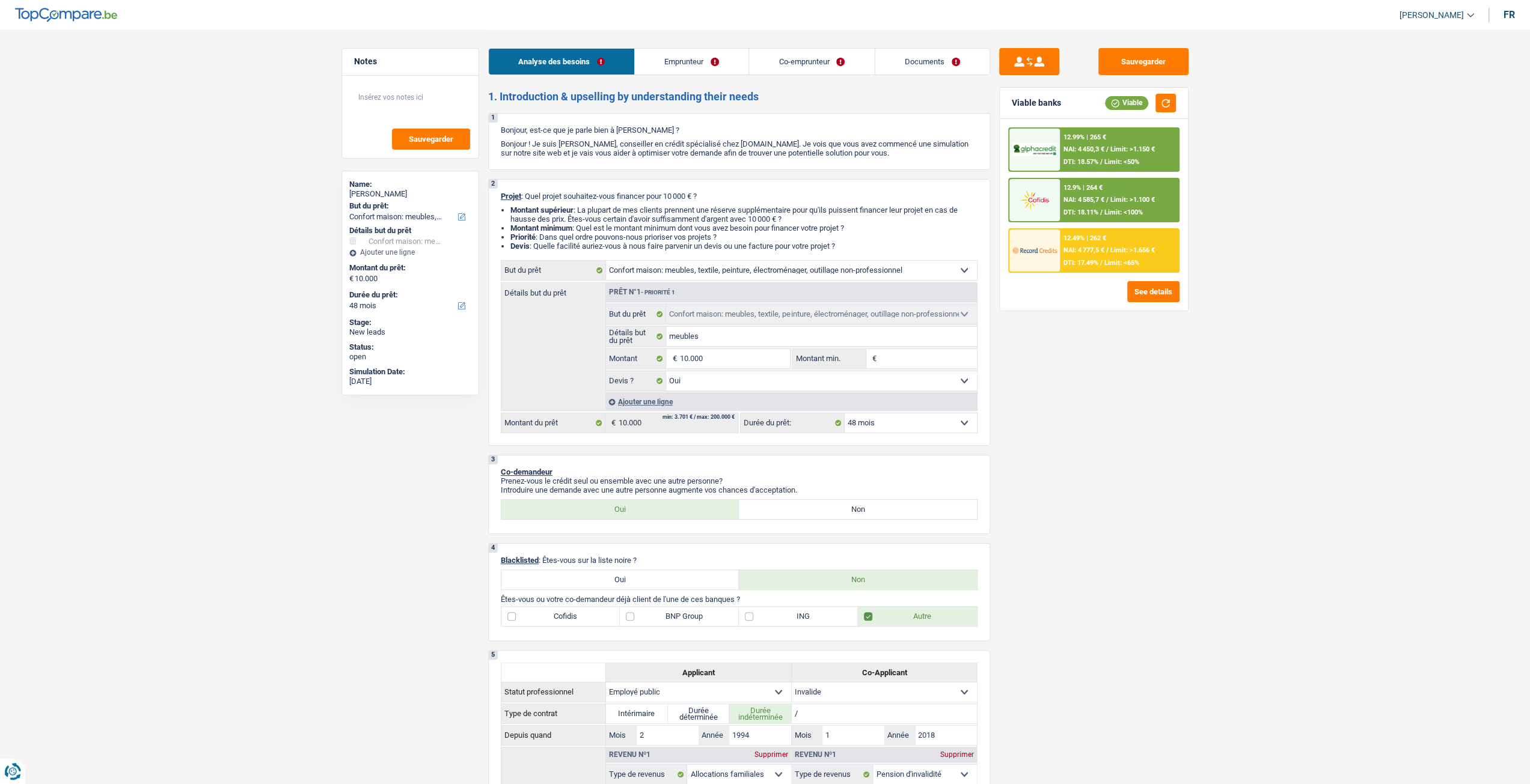
click at [810, 69] on link "Co-emprunteur" at bounding box center [811, 62] width 125 height 26
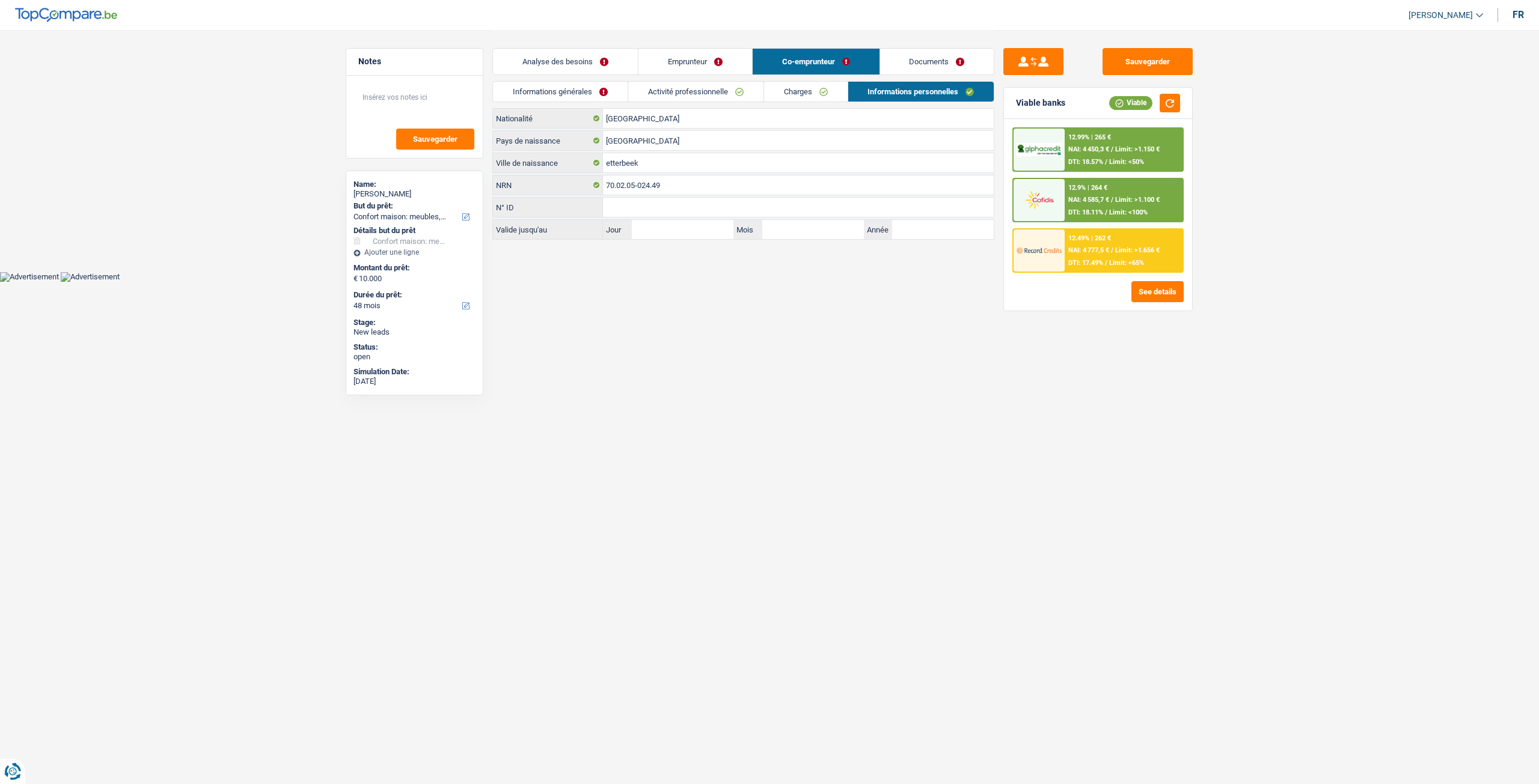
click at [803, 93] on link "Charges" at bounding box center [806, 91] width 84 height 20
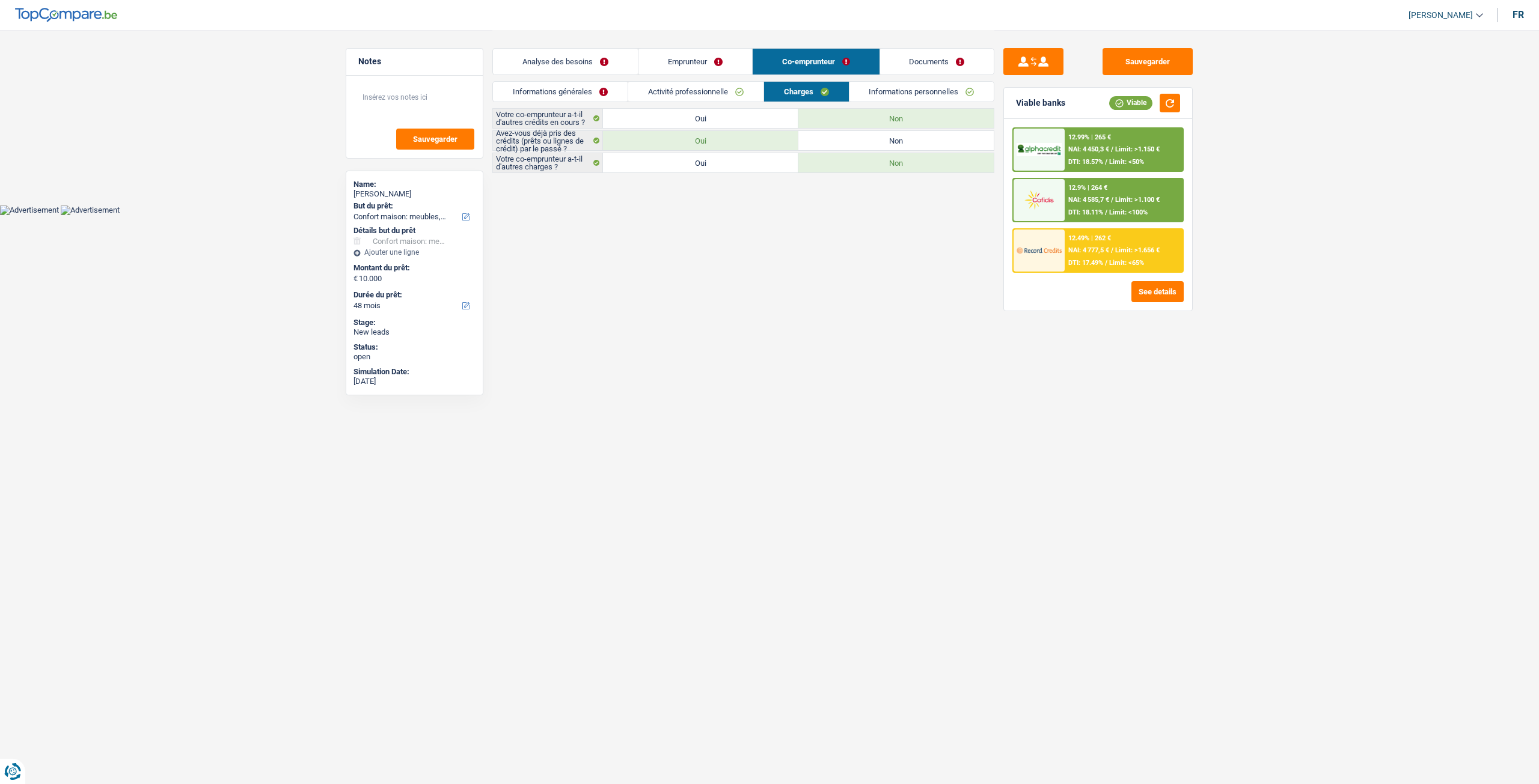
click at [737, 122] on label "Oui" at bounding box center [701, 118] width 195 height 19
click at [737, 122] on input "Oui" at bounding box center [701, 118] width 195 height 19
radio input "true"
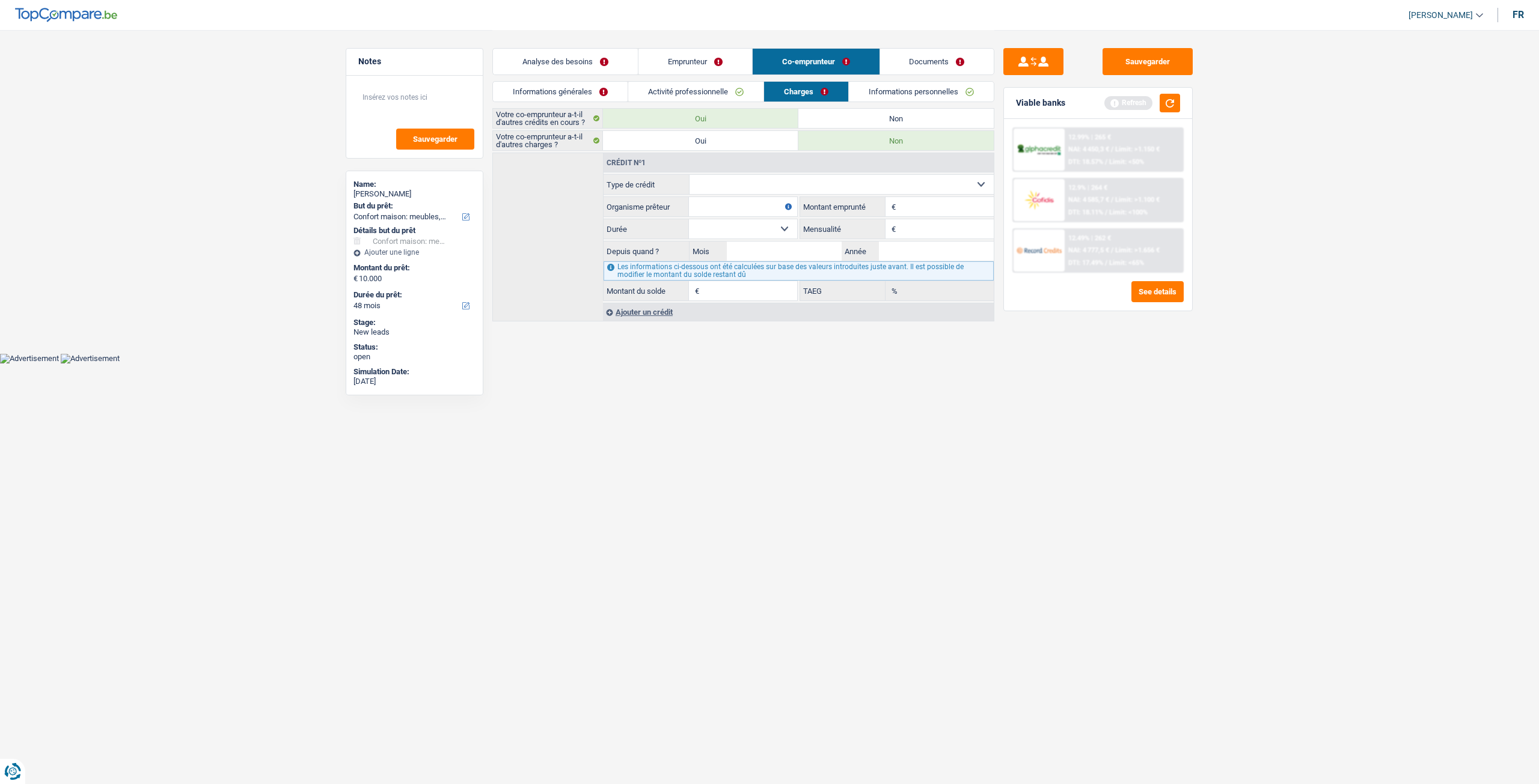
click at [750, 184] on select "Carte ou ouverture de crédit Prêt hypothécaire Vente à tempérament Prêt à tempé…" at bounding box center [842, 184] width 305 height 19
select select "cardOrCredit"
type input "0"
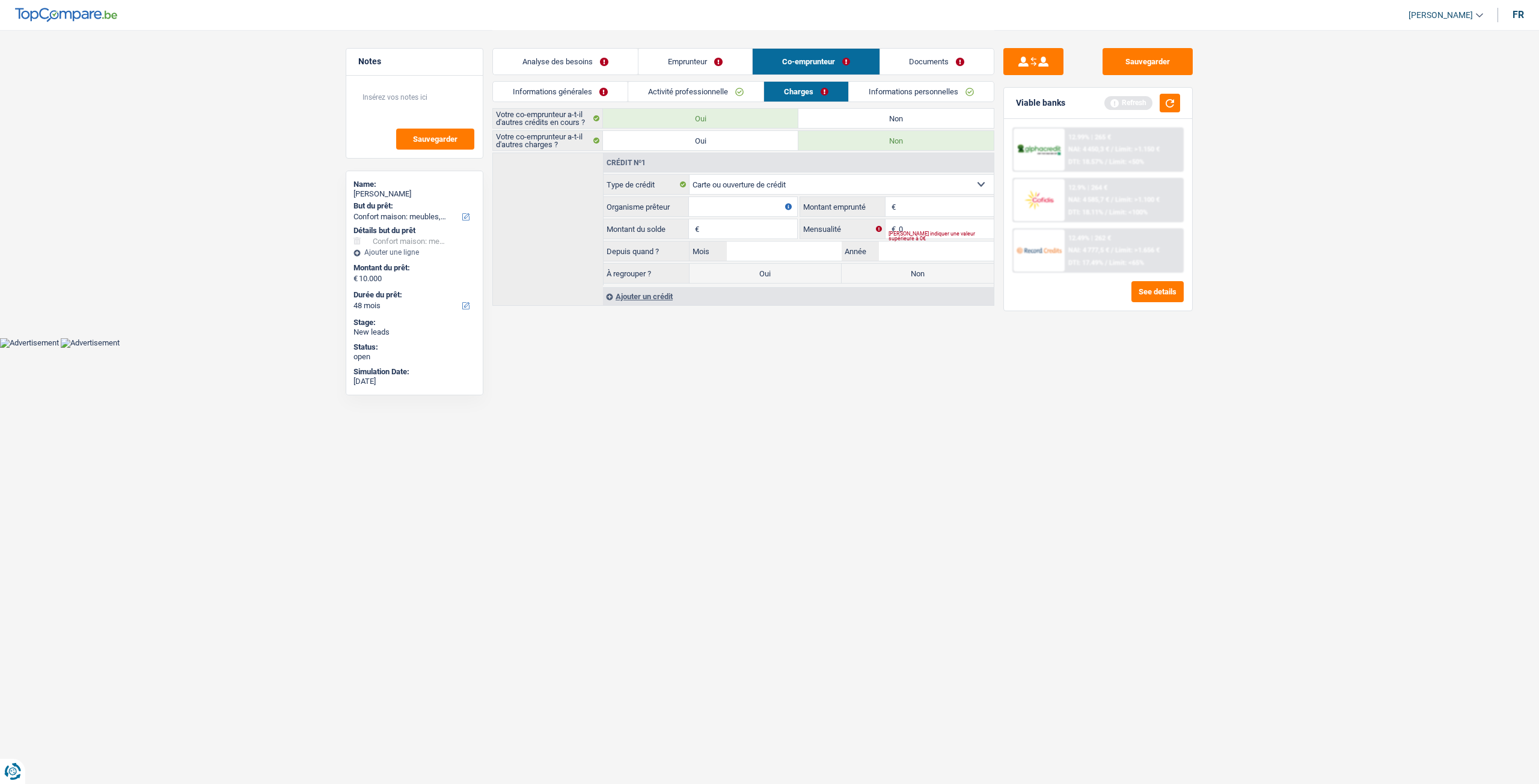
click at [891, 197] on span "€" at bounding box center [891, 206] width 13 height 19
click at [912, 203] on input "Montant" at bounding box center [946, 206] width 95 height 19
click at [925, 120] on label "Non" at bounding box center [896, 118] width 195 height 19
click at [925, 120] on input "Non" at bounding box center [896, 118] width 195 height 19
radio input "true"
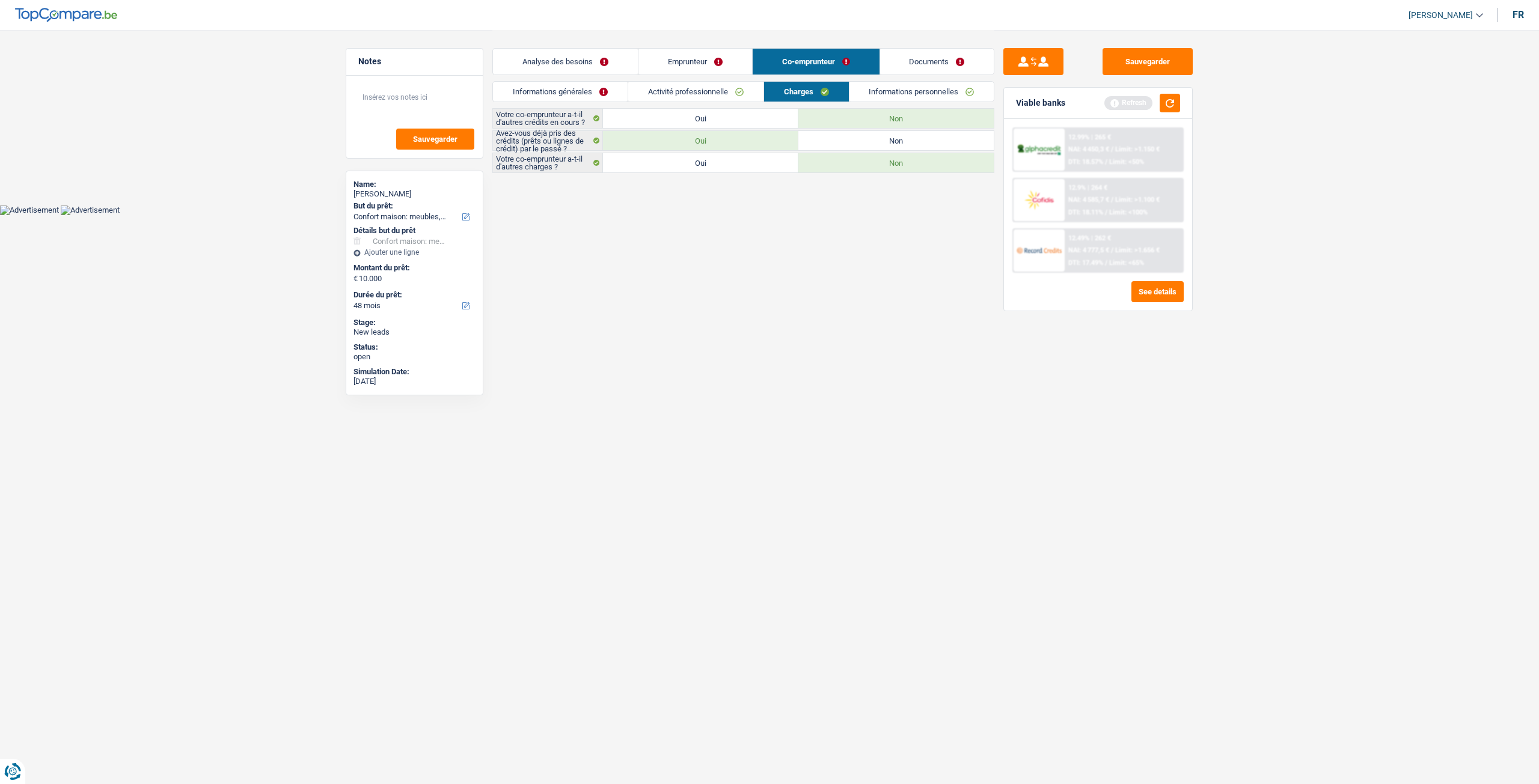
click at [928, 98] on link "Informations personnelles" at bounding box center [922, 91] width 145 height 20
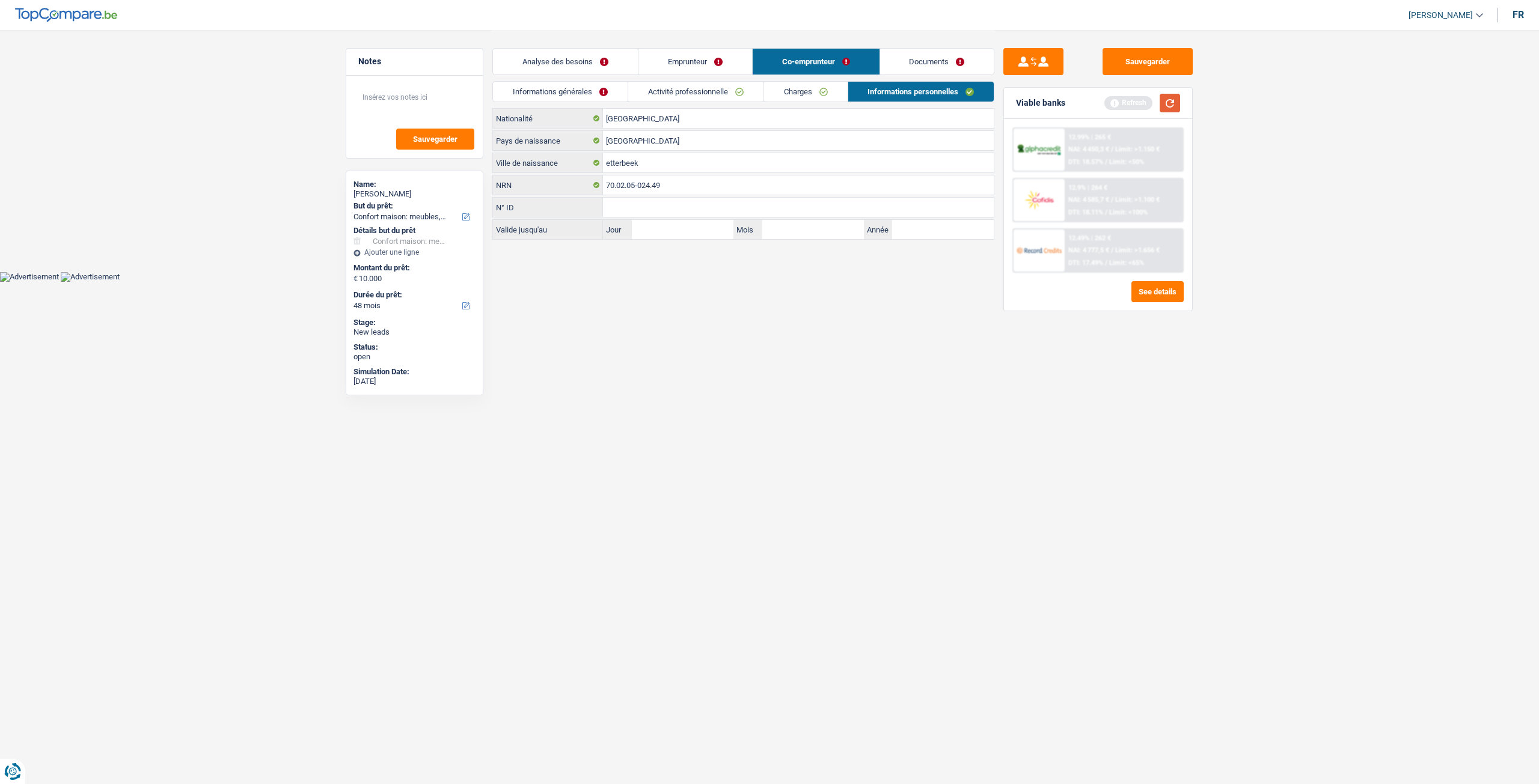
click at [1169, 98] on button "button" at bounding box center [1169, 103] width 21 height 18
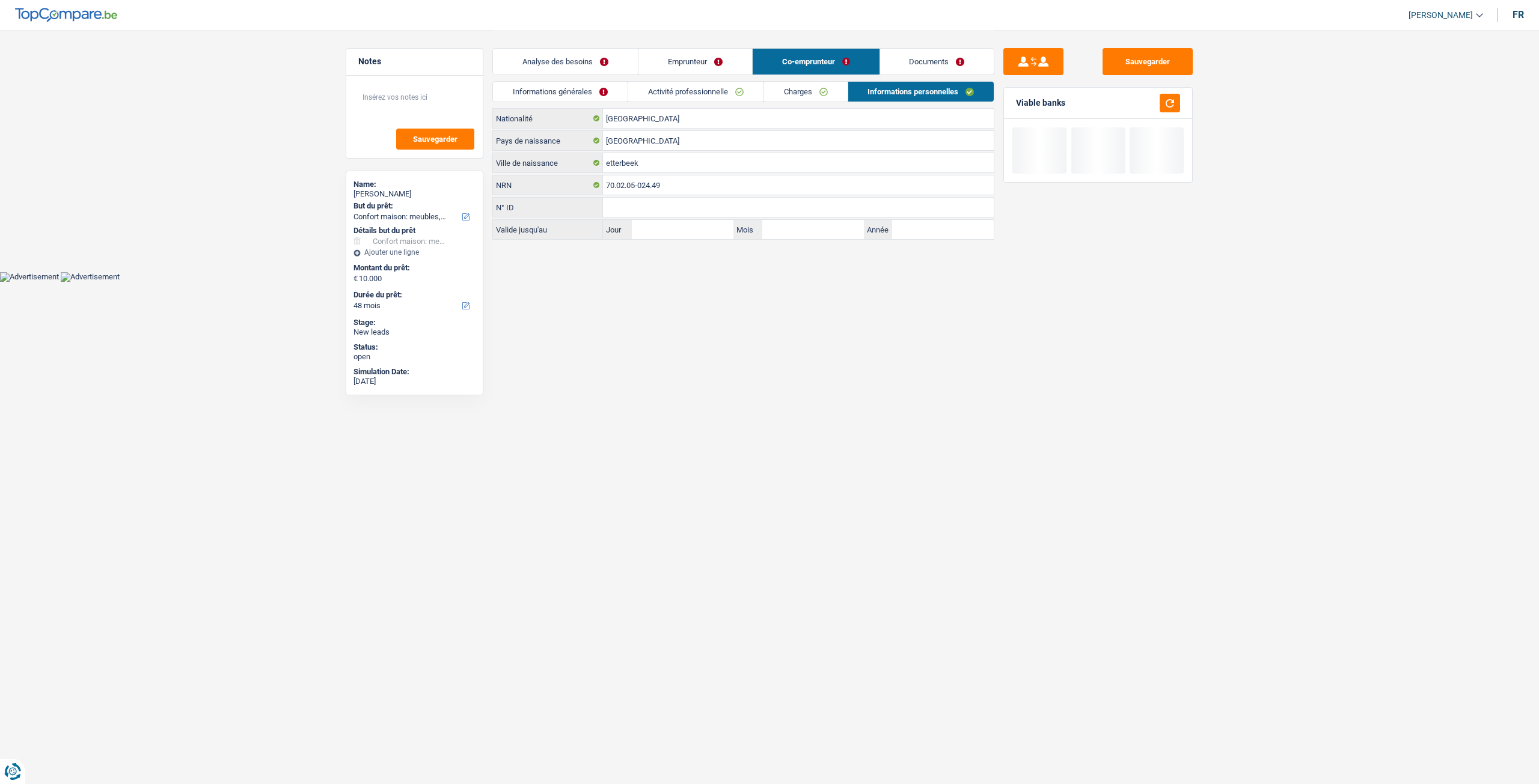
click at [625, 75] on div "Analyse des besoins Emprunteur Co-emprunteur Documents" at bounding box center [743, 55] width 502 height 51
click at [598, 72] on link "Analyse des besoins" at bounding box center [566, 62] width 145 height 26
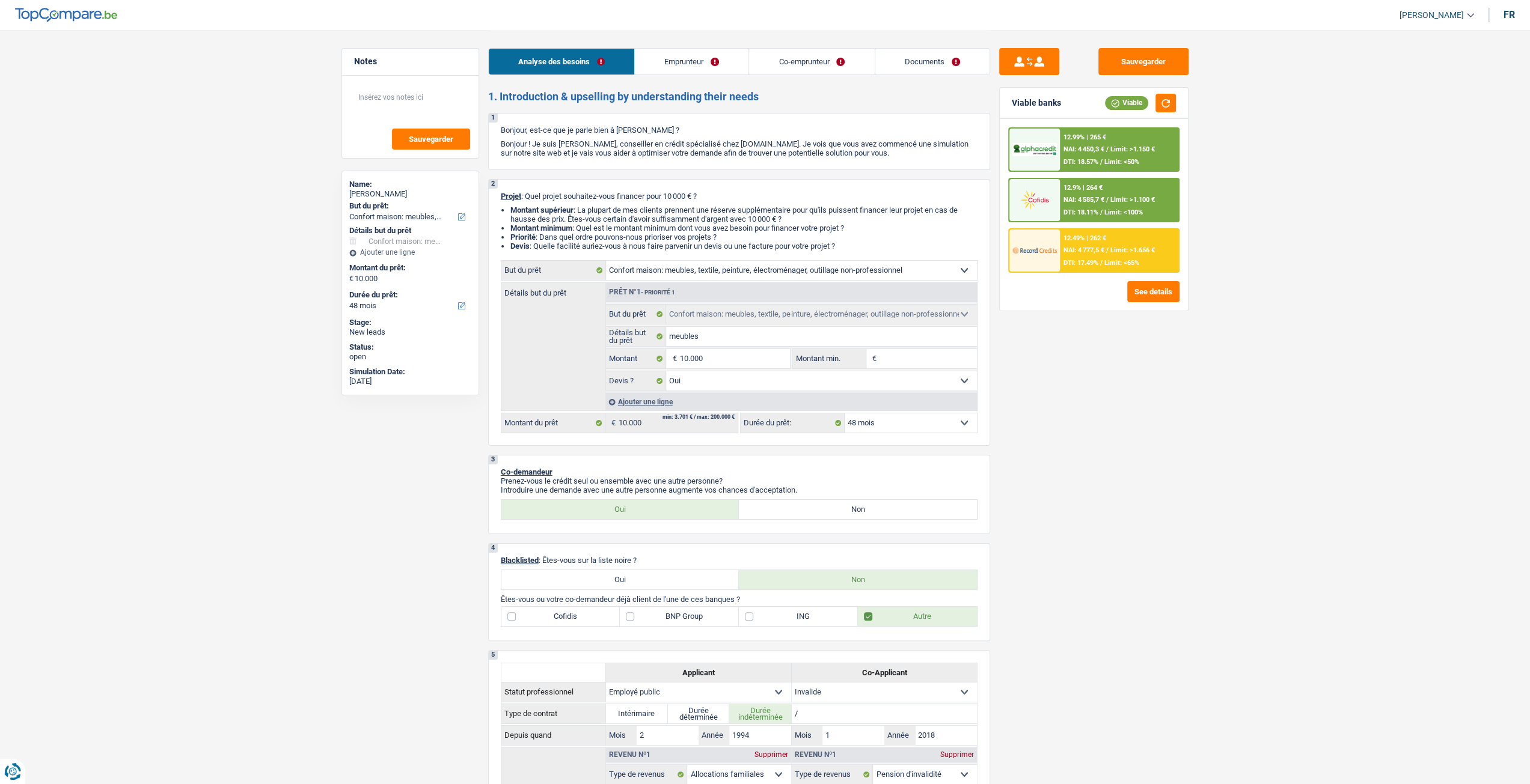
click at [1111, 162] on span "Limit: <50%" at bounding box center [1122, 162] width 35 height 8
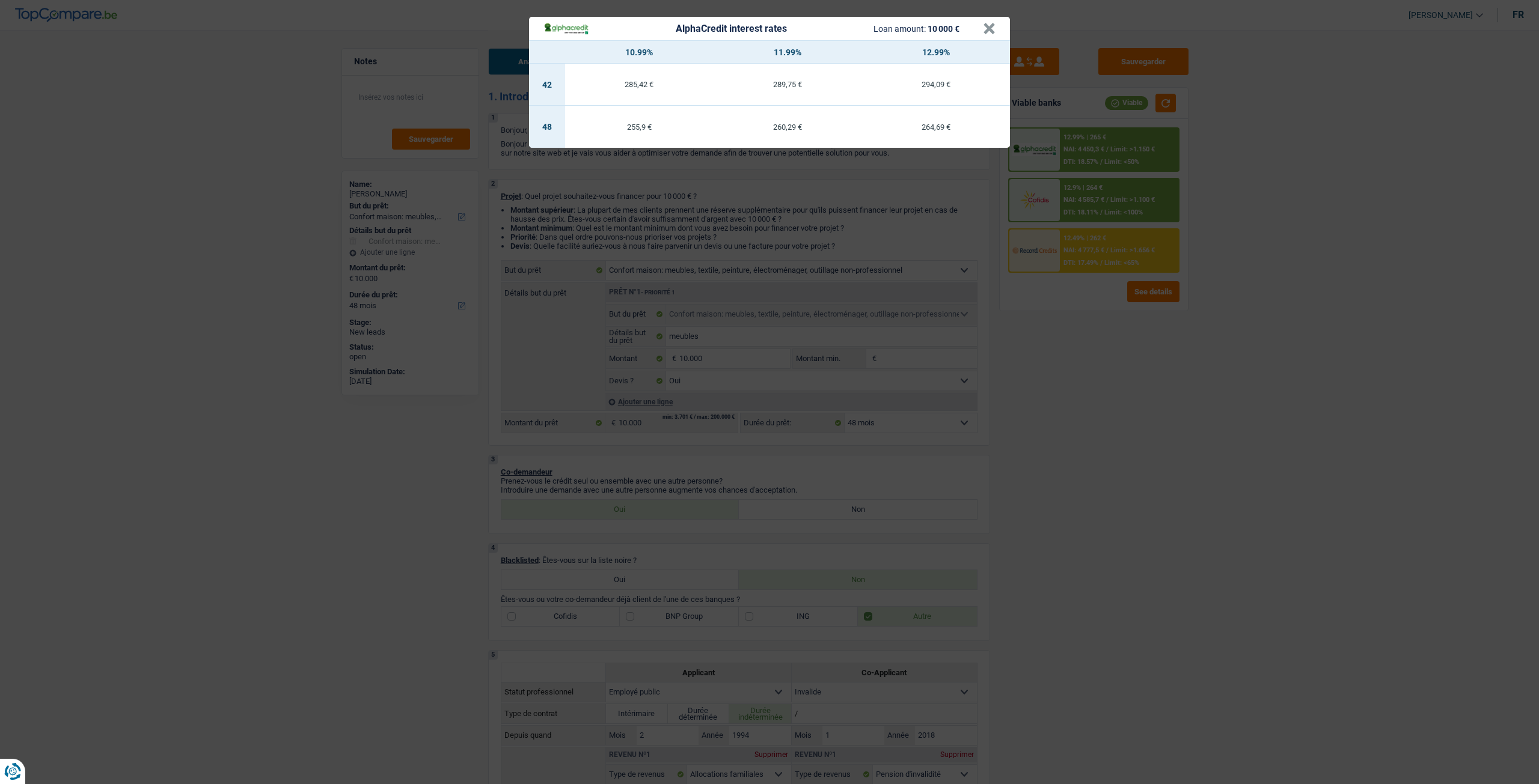
click at [1110, 371] on div "AlphaCredit interest rates Loan amount: 10 000 € × 10.99% 11.99% 12.99% 42 285,…" at bounding box center [769, 392] width 1539 height 784
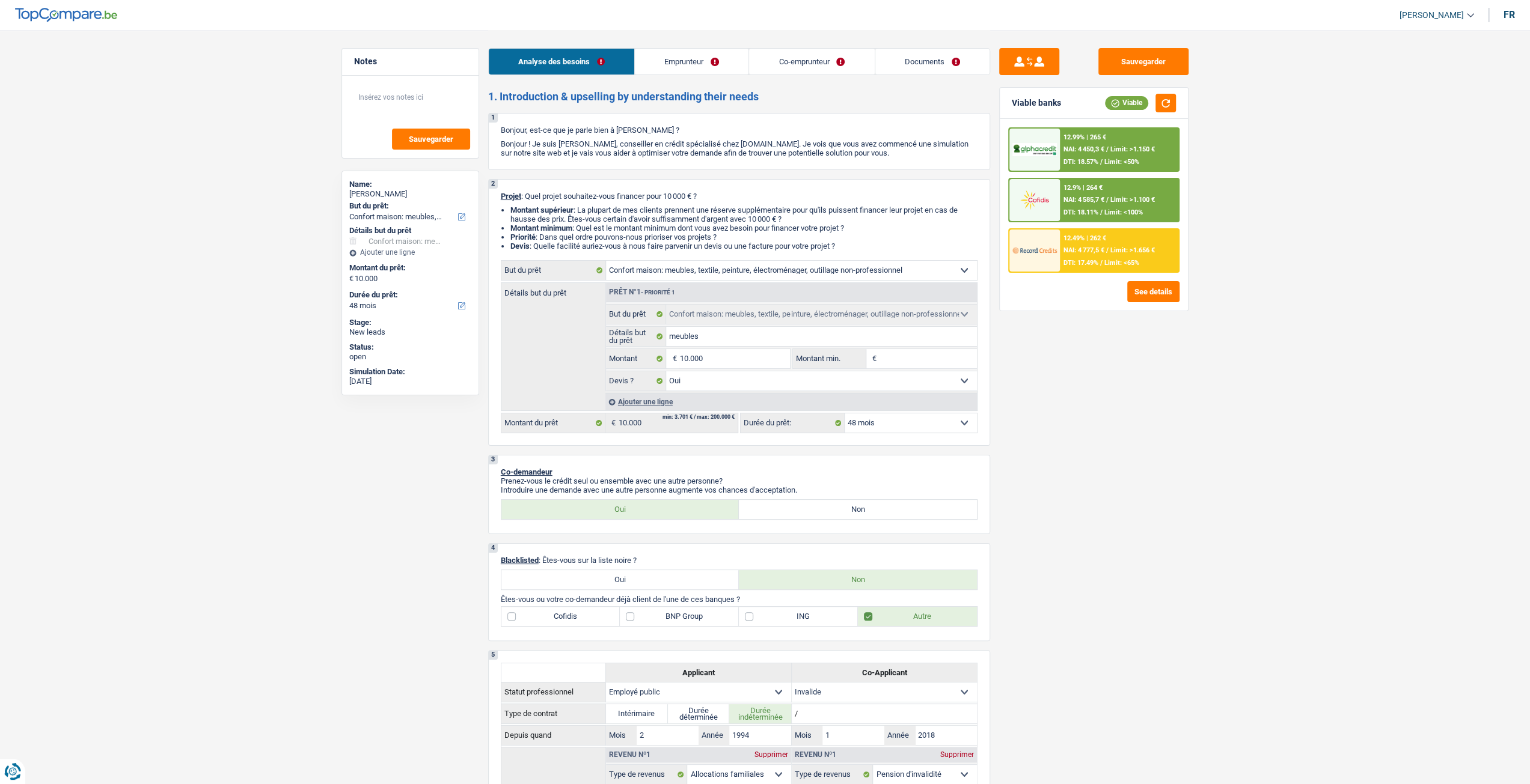
click at [932, 420] on select "12 mois 18 mois 24 mois 30 mois 36 mois 42 mois 48 mois Sélectionner une option" at bounding box center [910, 423] width 132 height 19
click at [932, 420] on select "12 mois 18 mois 24 mois 30 mois 36 mois 42 mois 48 mois Sélectionner une option" at bounding box center [910, 423] width 132 height 19
click at [780, 361] on input "10.000" at bounding box center [734, 358] width 110 height 19
type input "1.000"
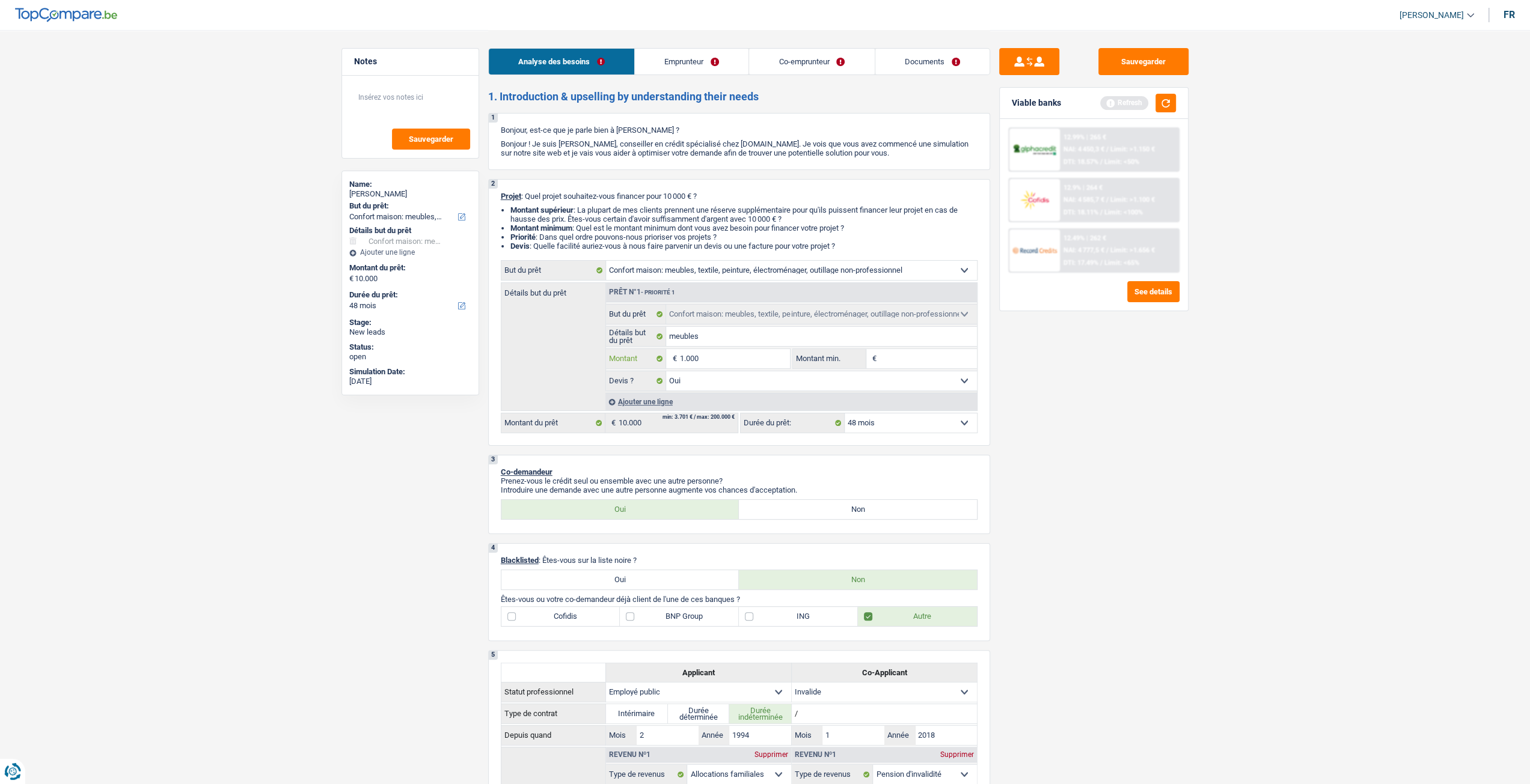
type input "10.001"
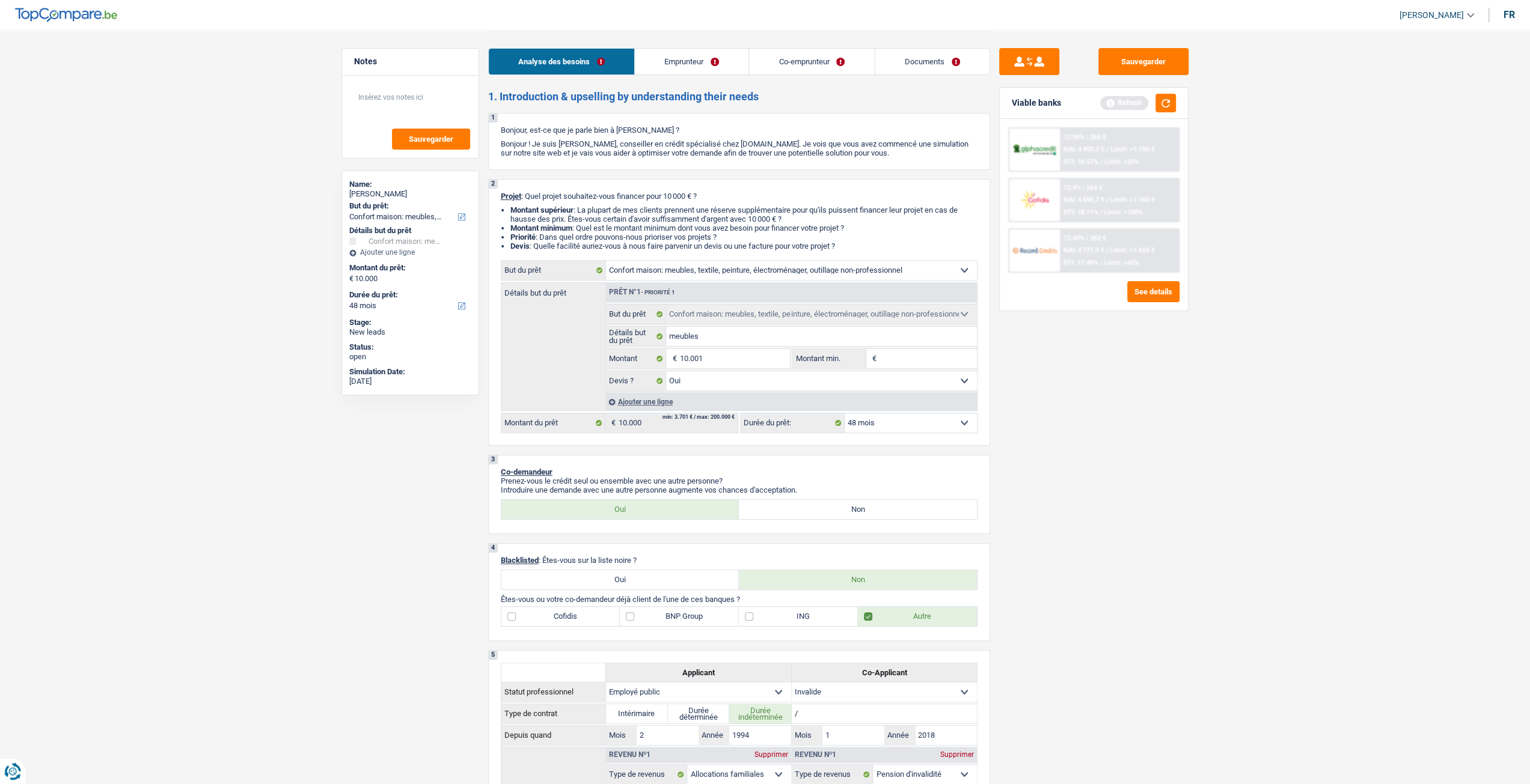
type input "10.001"
select select "60"
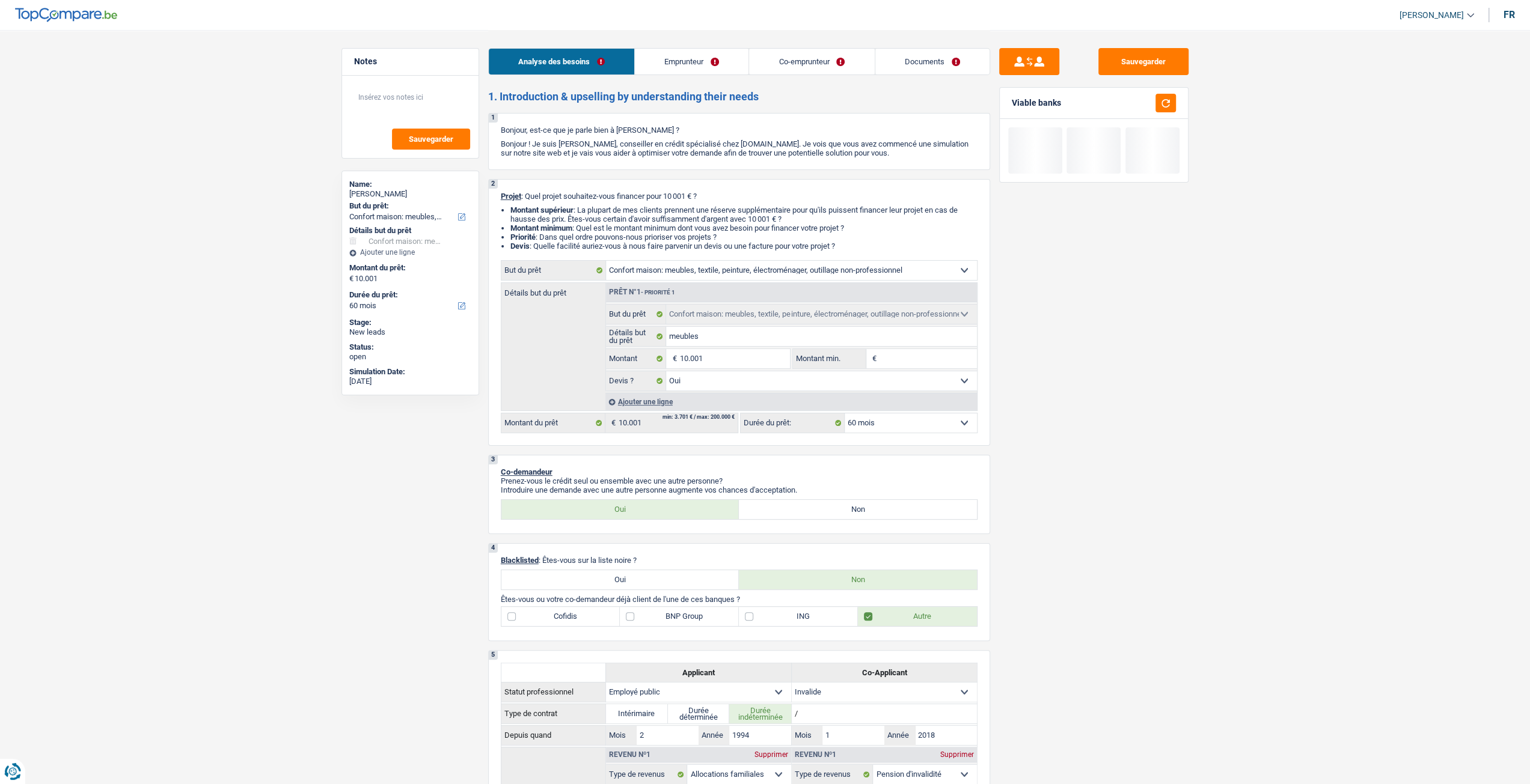
click at [1187, 490] on div "Sauvegarder Viable banks" at bounding box center [1094, 406] width 207 height 717
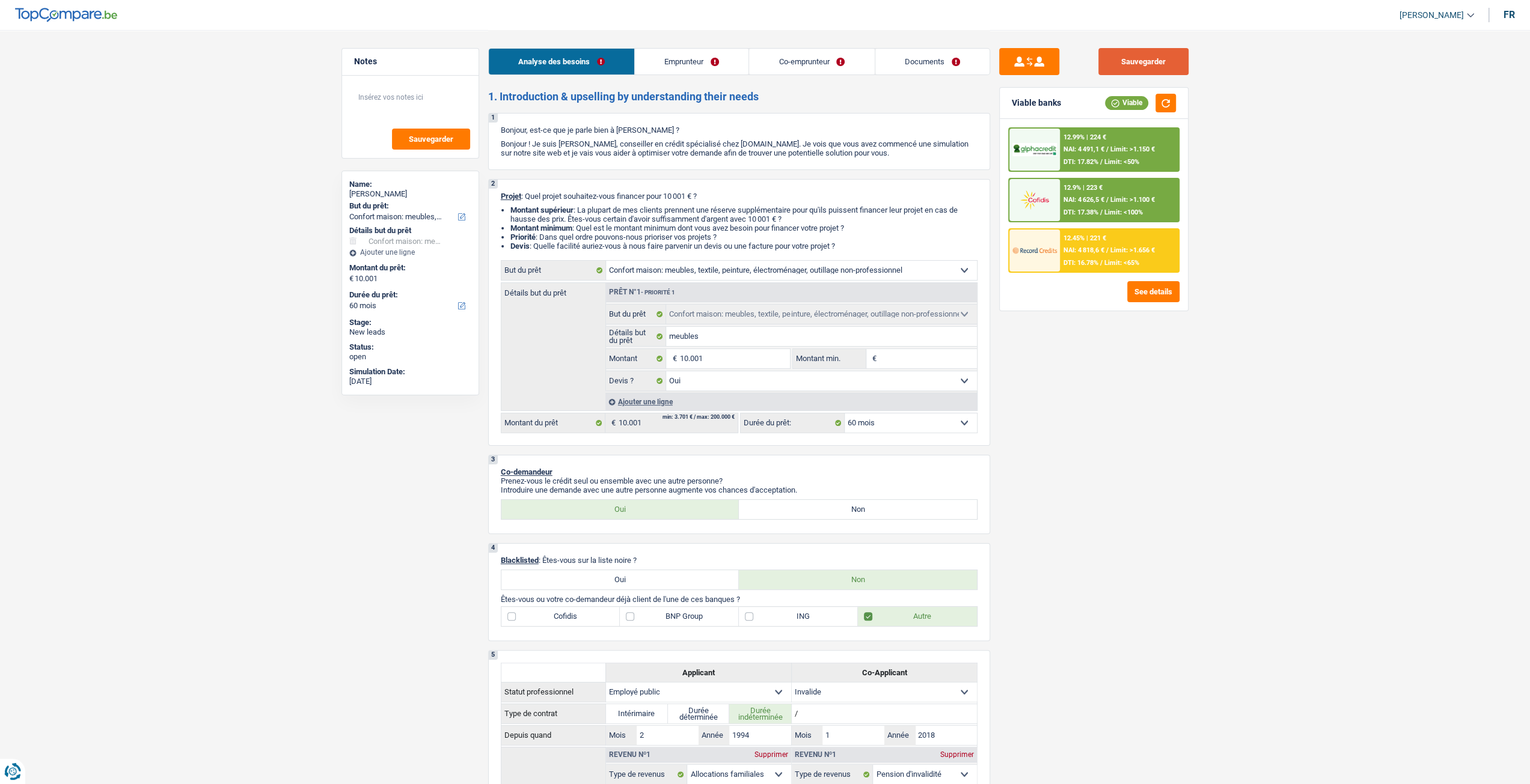
click at [1131, 72] on button "Sauvegarder" at bounding box center [1143, 61] width 90 height 27
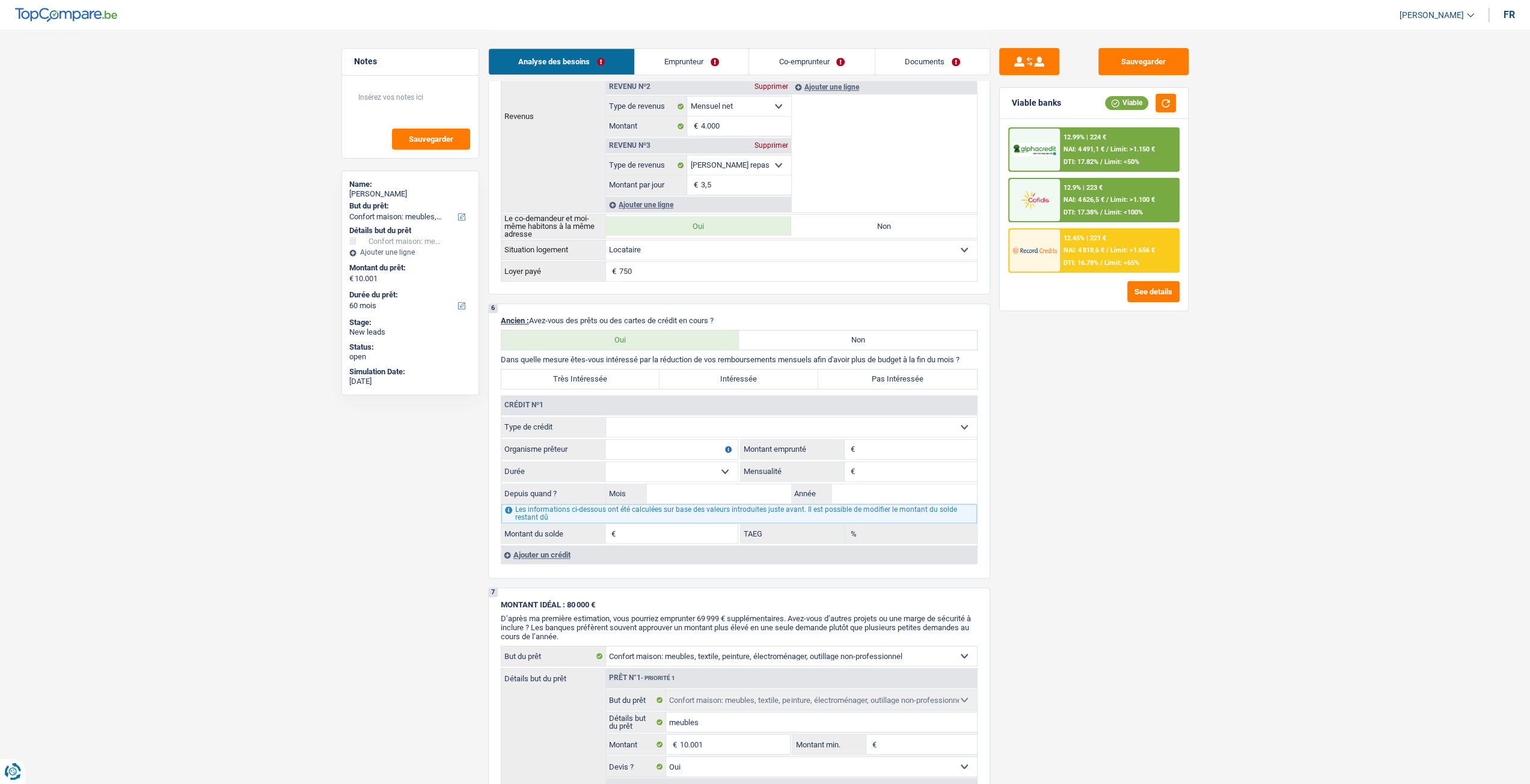
scroll to position [721, 0]
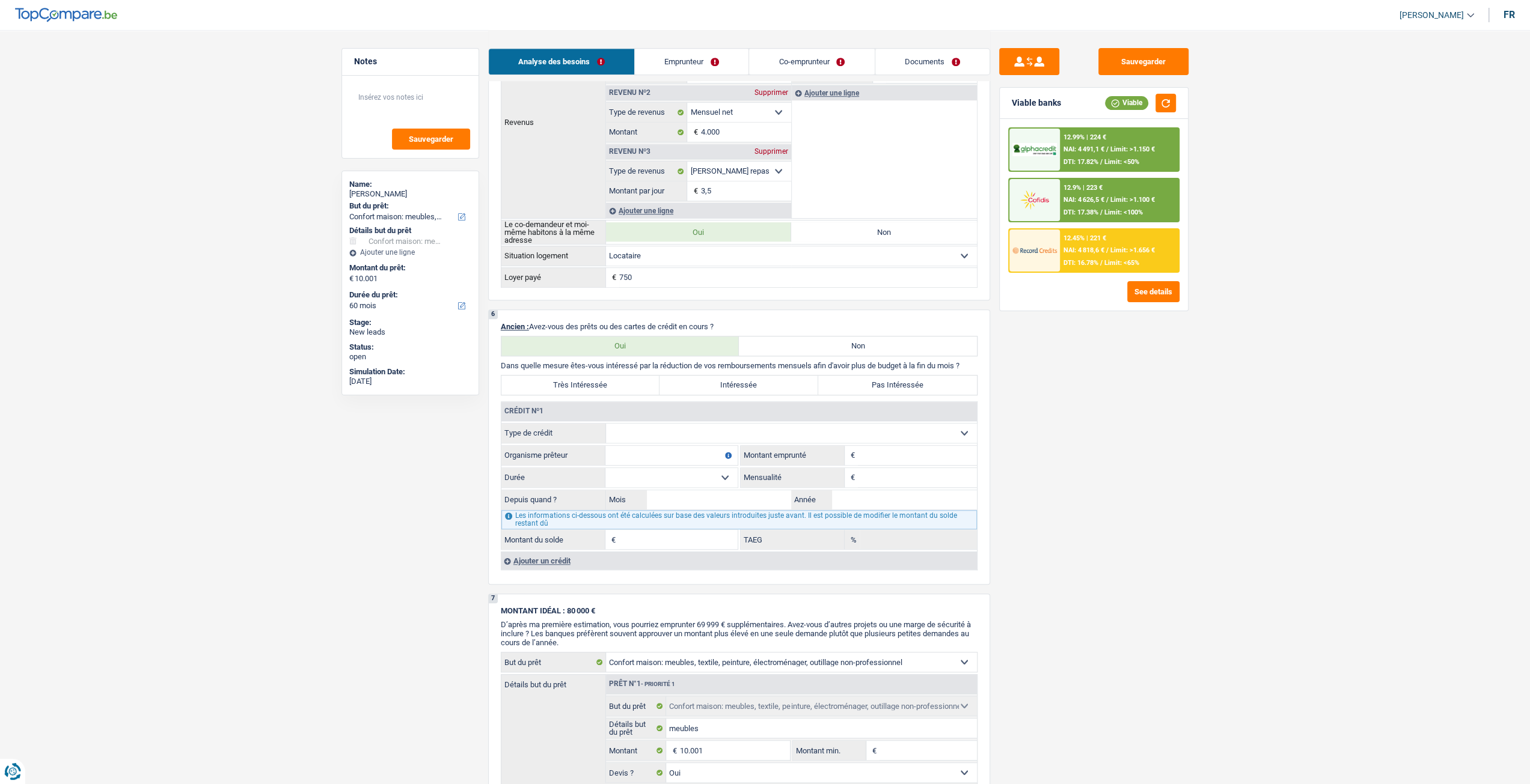
click at [885, 339] on label "Non" at bounding box center [858, 346] width 238 height 19
click at [885, 339] on input "Non" at bounding box center [858, 346] width 238 height 19
radio input "true"
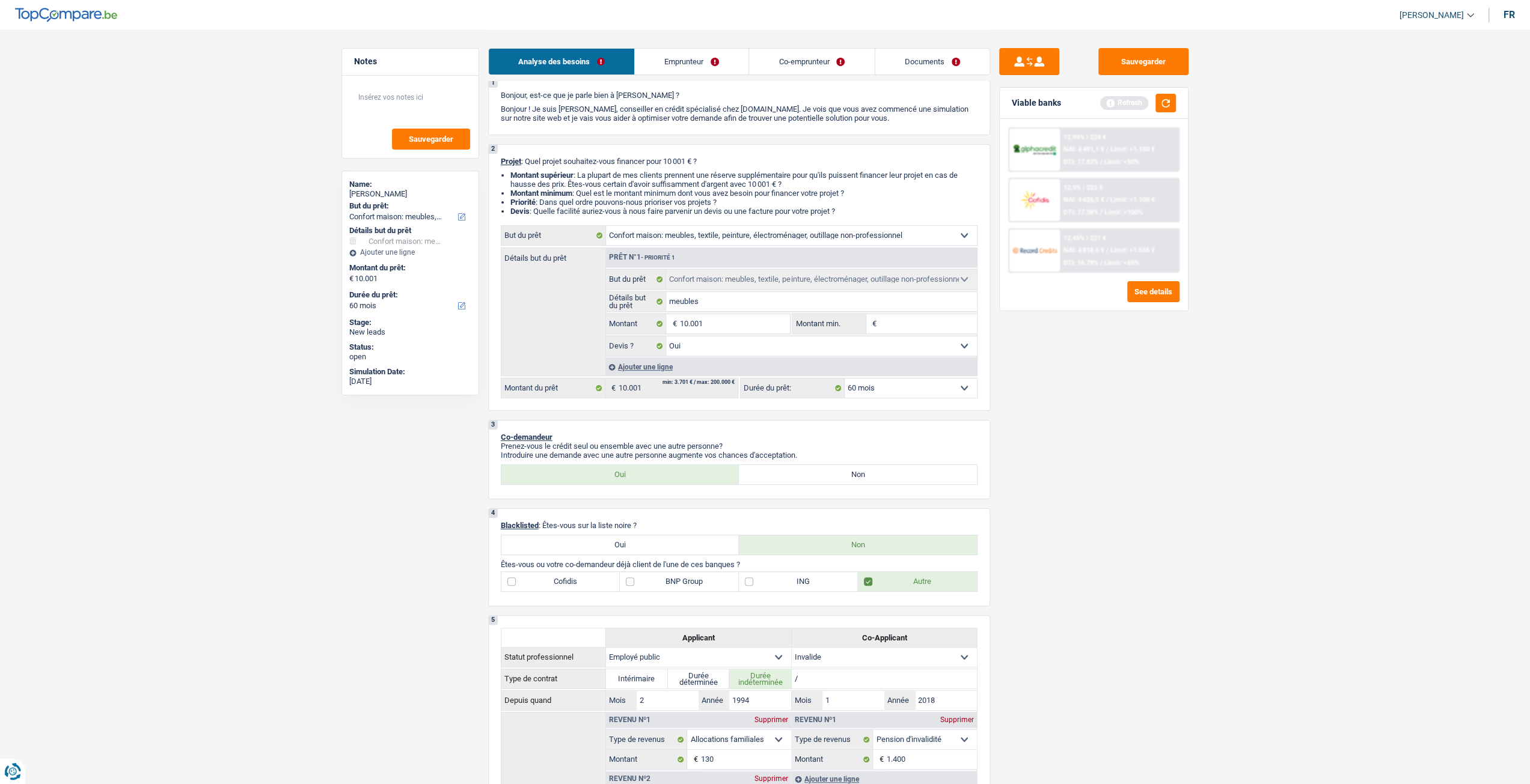
scroll to position [0, 0]
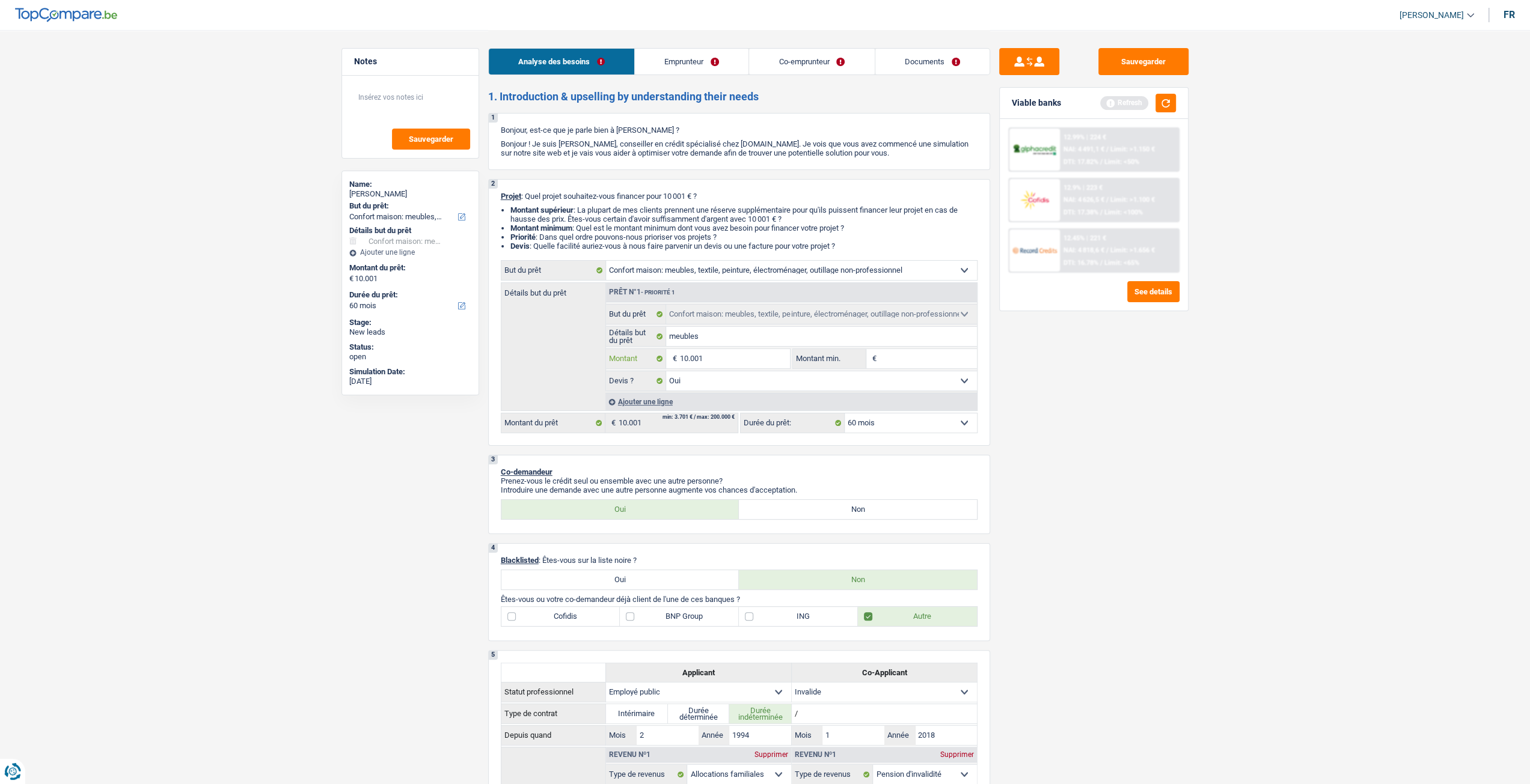
click at [717, 365] on input "10.001" at bounding box center [734, 358] width 110 height 19
type input "1.000"
type input "100"
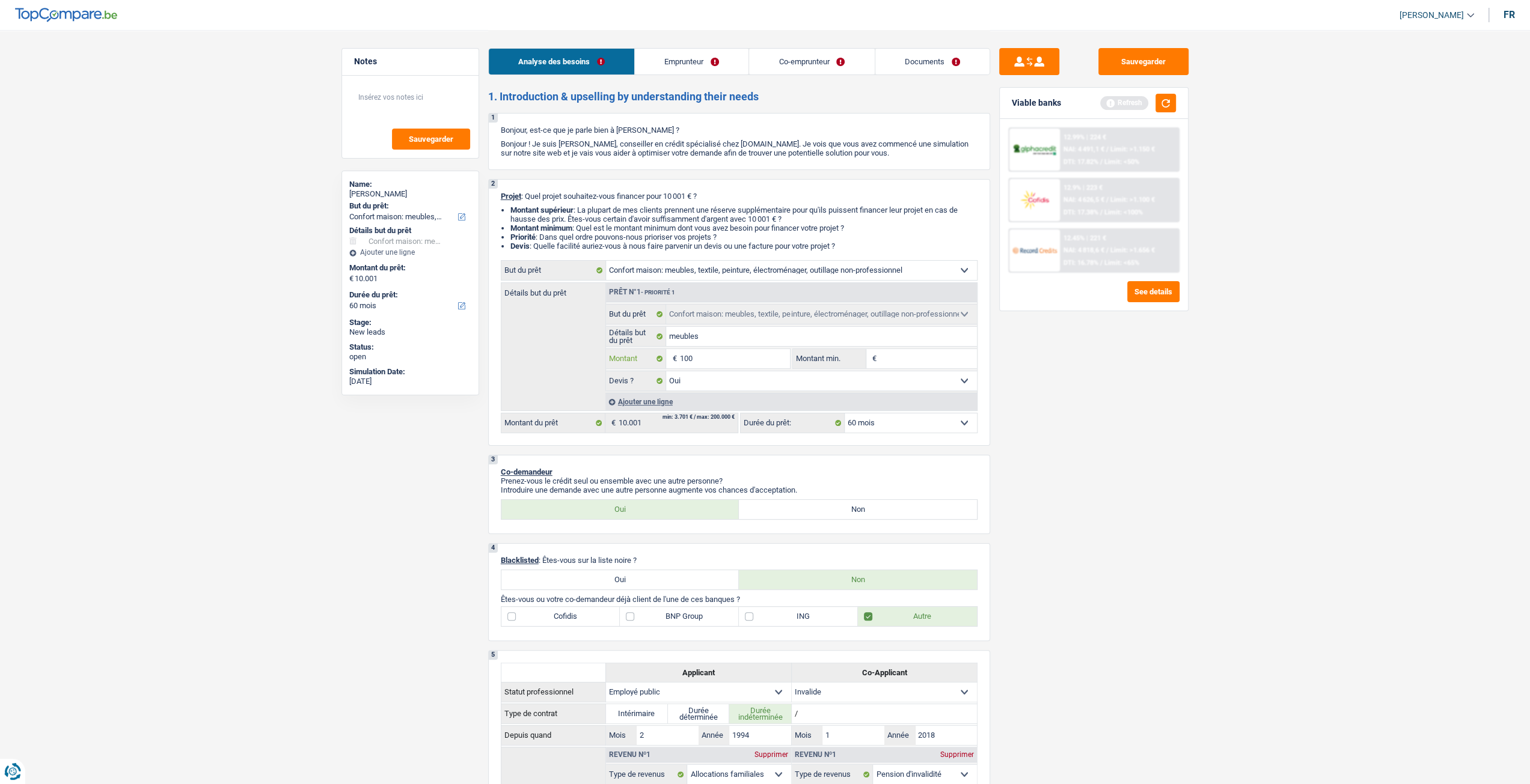
type input "10"
type input "1"
type input "12"
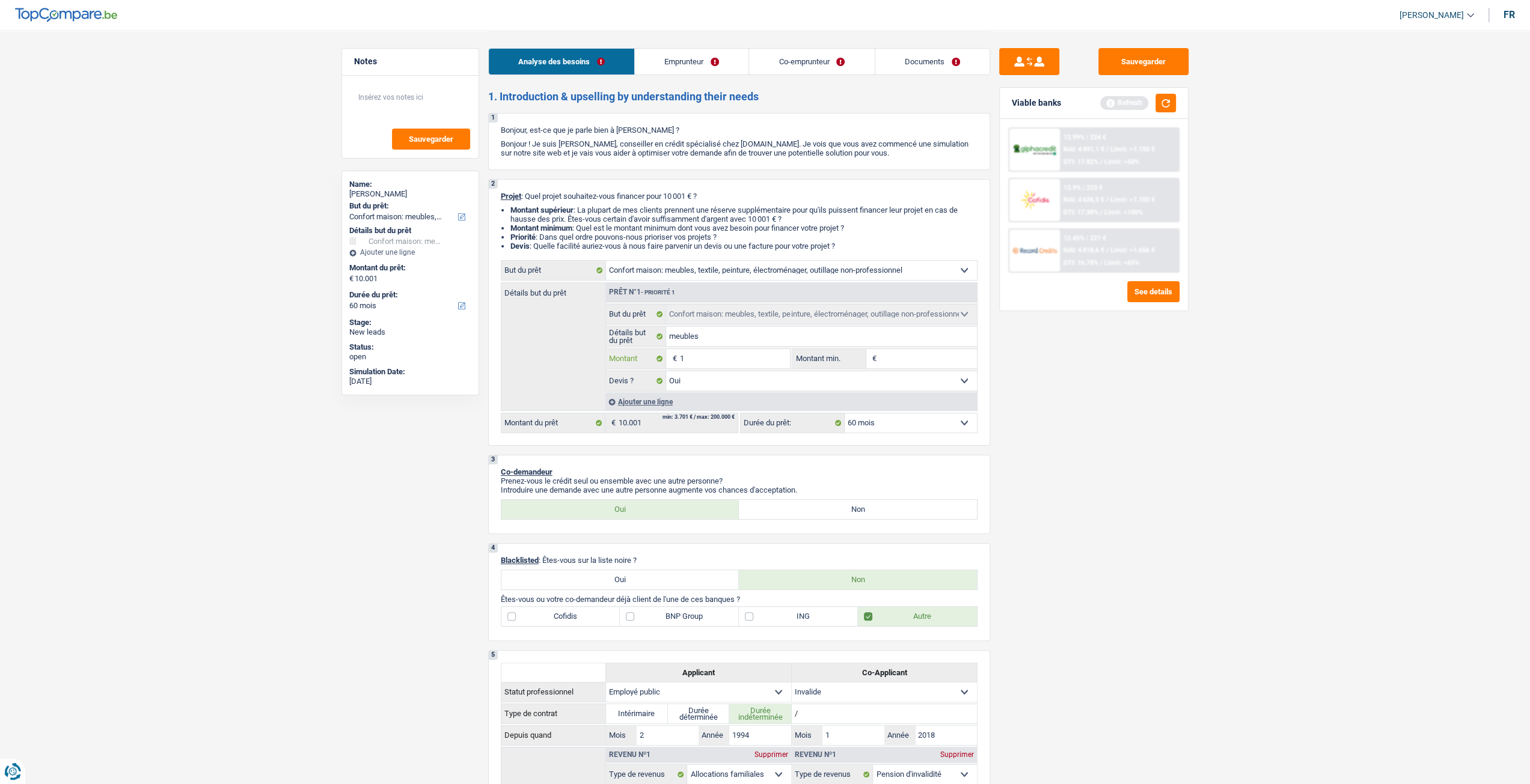
type input "12"
type input "125"
type input "1.250"
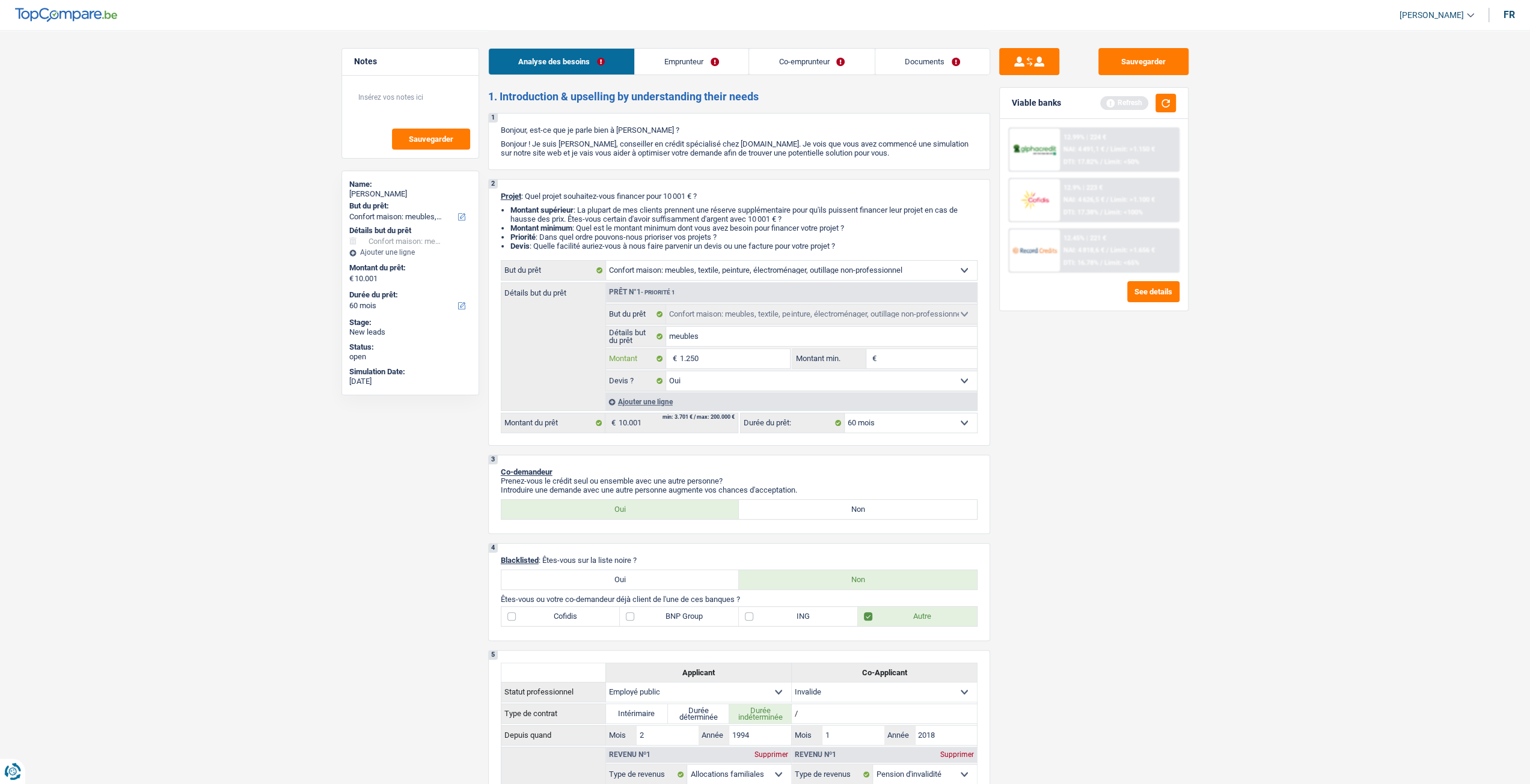
type input "12.502"
type input "1.250"
type input "12.500"
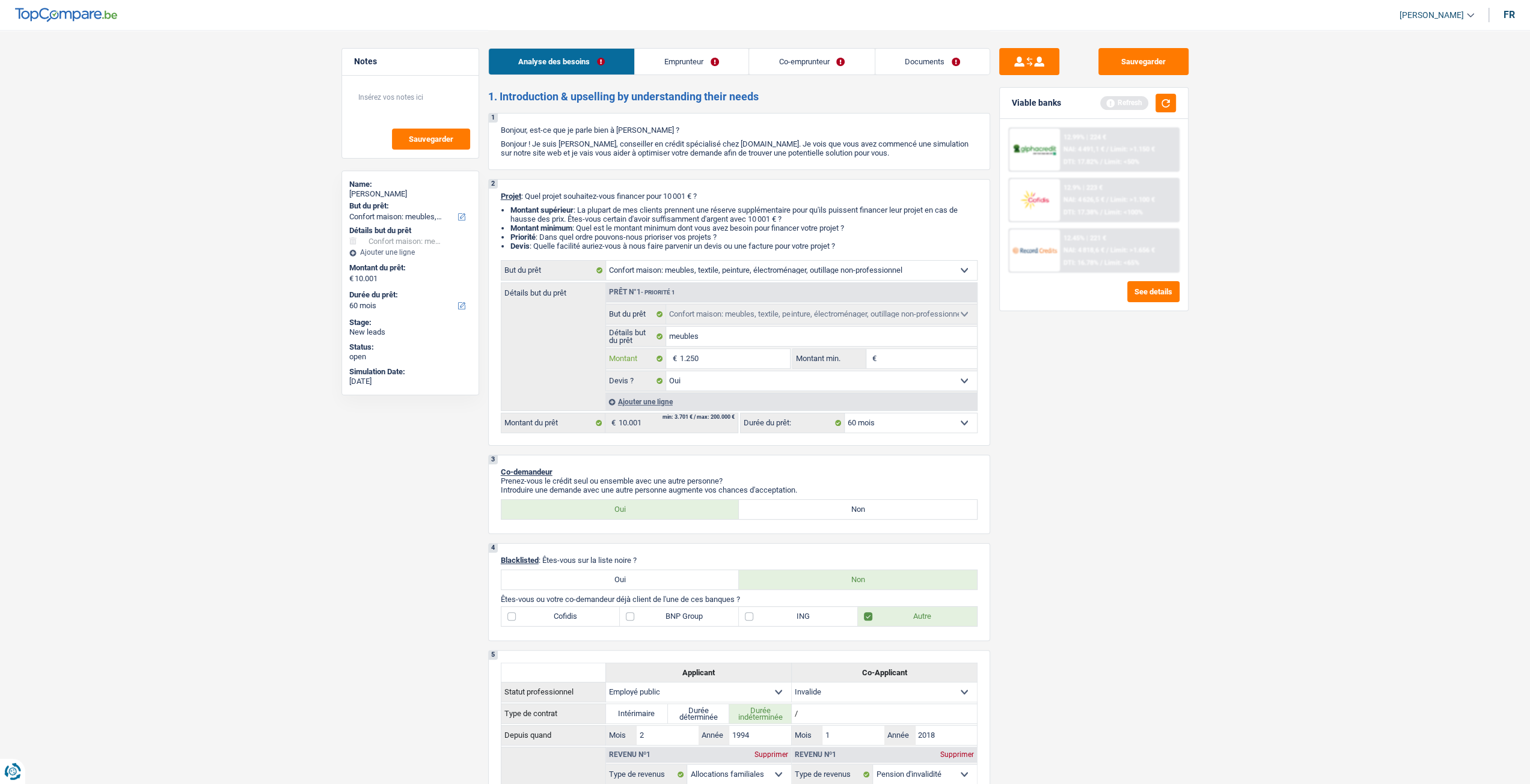
type input "12.500"
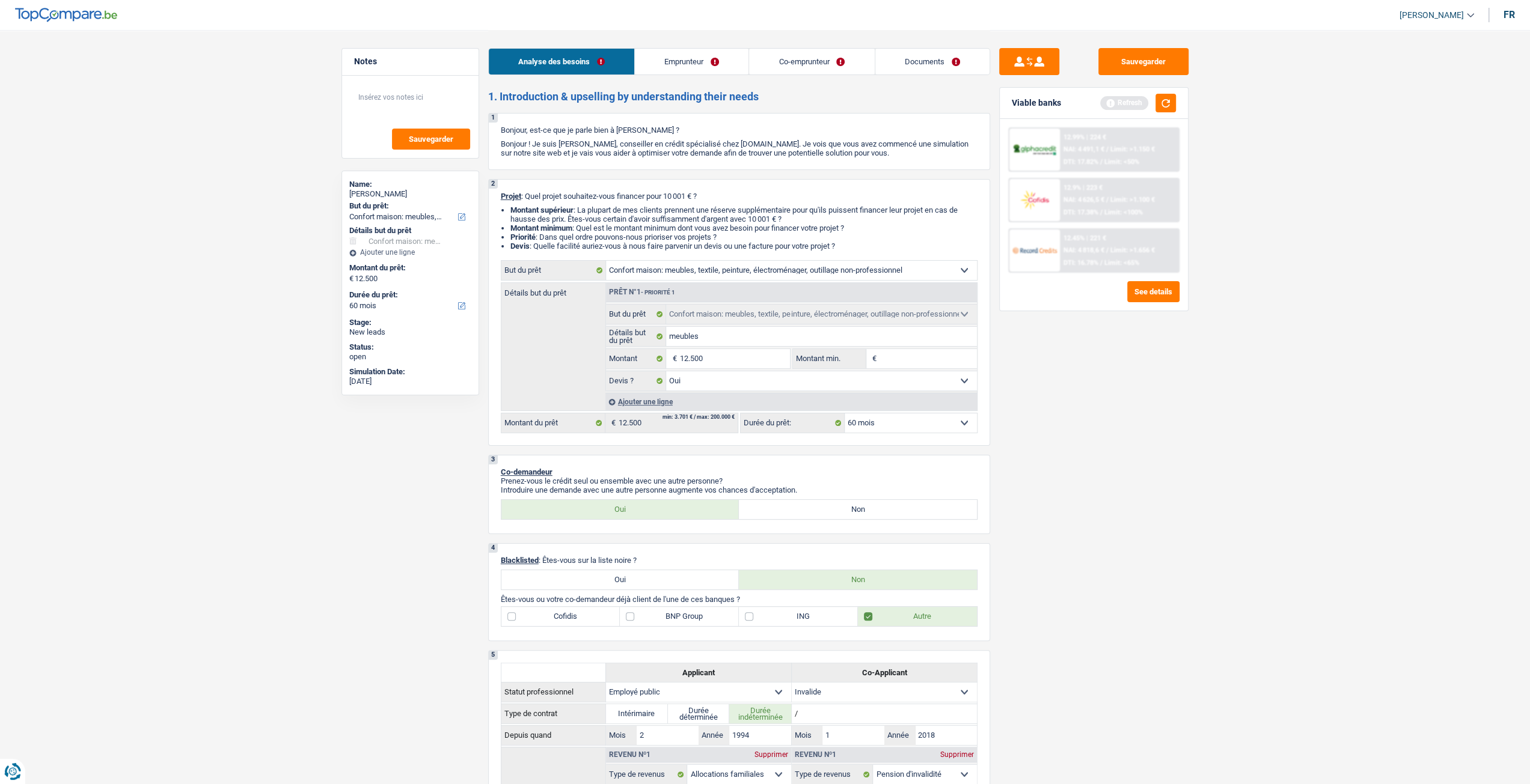
click at [1105, 440] on div "Sauvegarder Viable banks Refresh 12.99% | 224 € NAI: 4 491,1 € / Limit: >1.150 …" at bounding box center [1094, 406] width 207 height 717
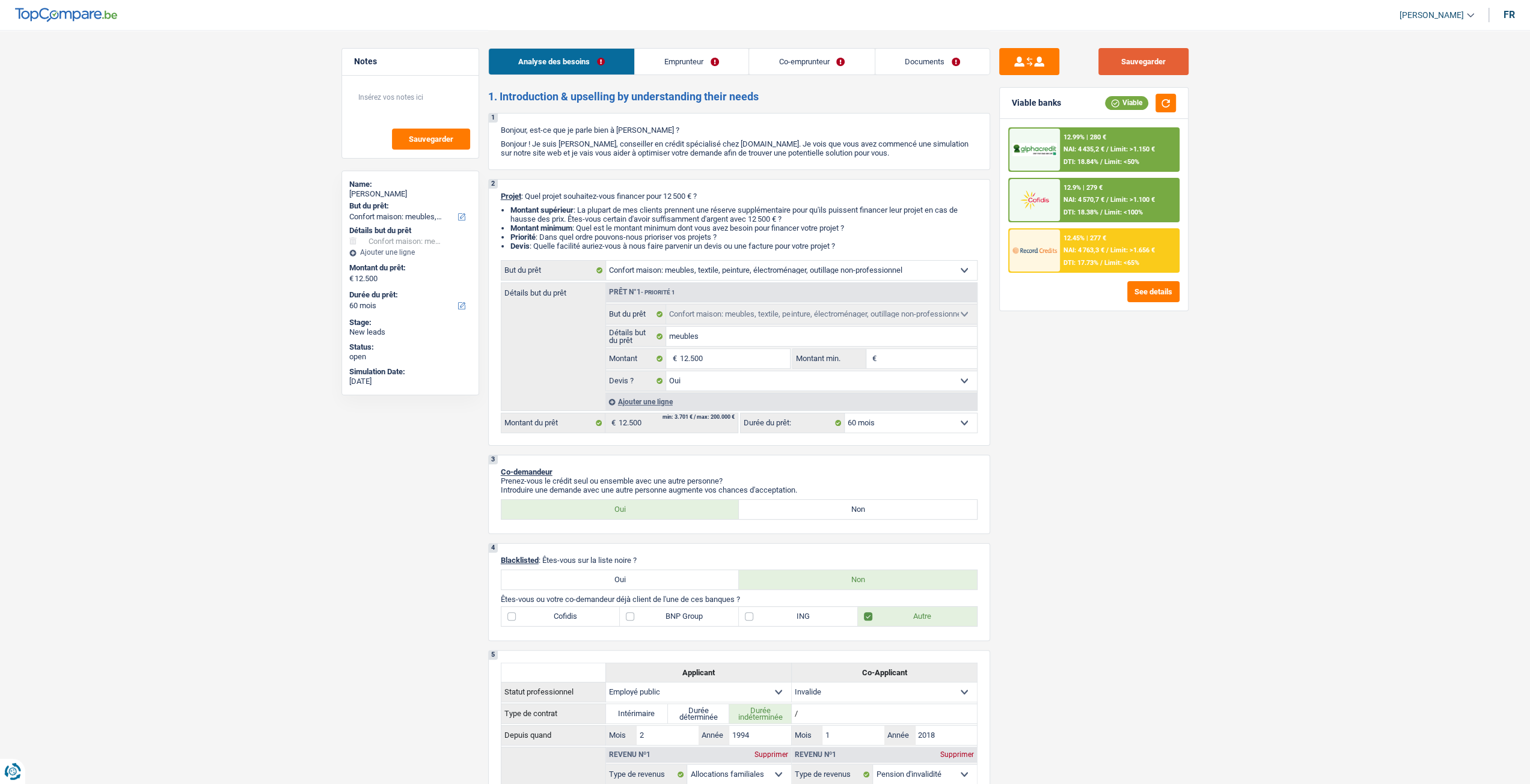
click at [1140, 72] on button "Sauvegarder" at bounding box center [1143, 61] width 90 height 27
click at [1069, 274] on div "12.99% | 280 € NAI: 4 435,2 € / Limit: >1.150 € DTI: 18.84% / Limit: <50% 12.9%…" at bounding box center [1093, 215] width 188 height 192
click at [1071, 264] on span "DTI: 17.73%" at bounding box center [1081, 263] width 35 height 8
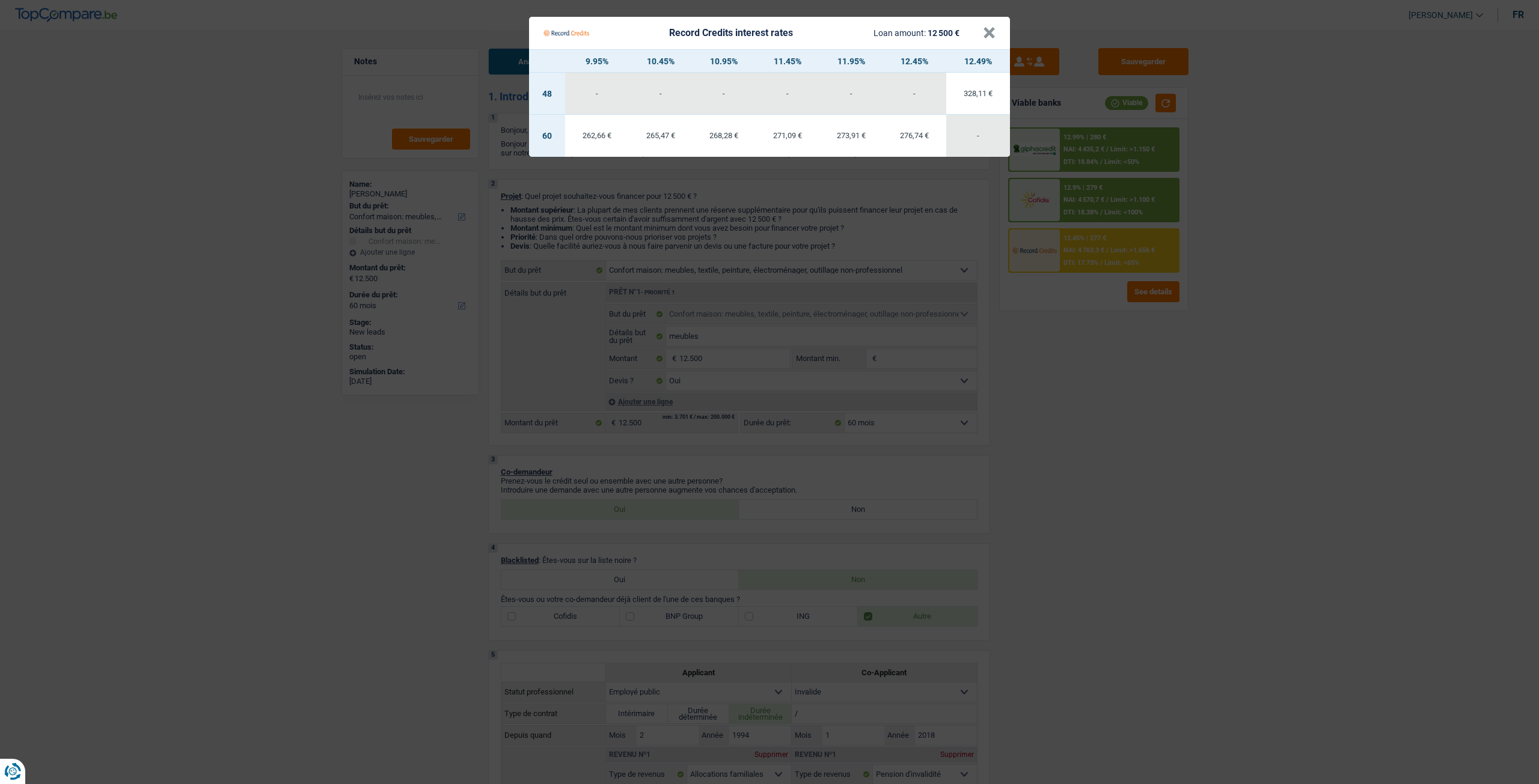
click at [1110, 360] on Credits "Record Credits interest rates Loan amount: 12 500 € × 9.95% 10.45% 10.95% 11.45…" at bounding box center [769, 392] width 1539 height 784
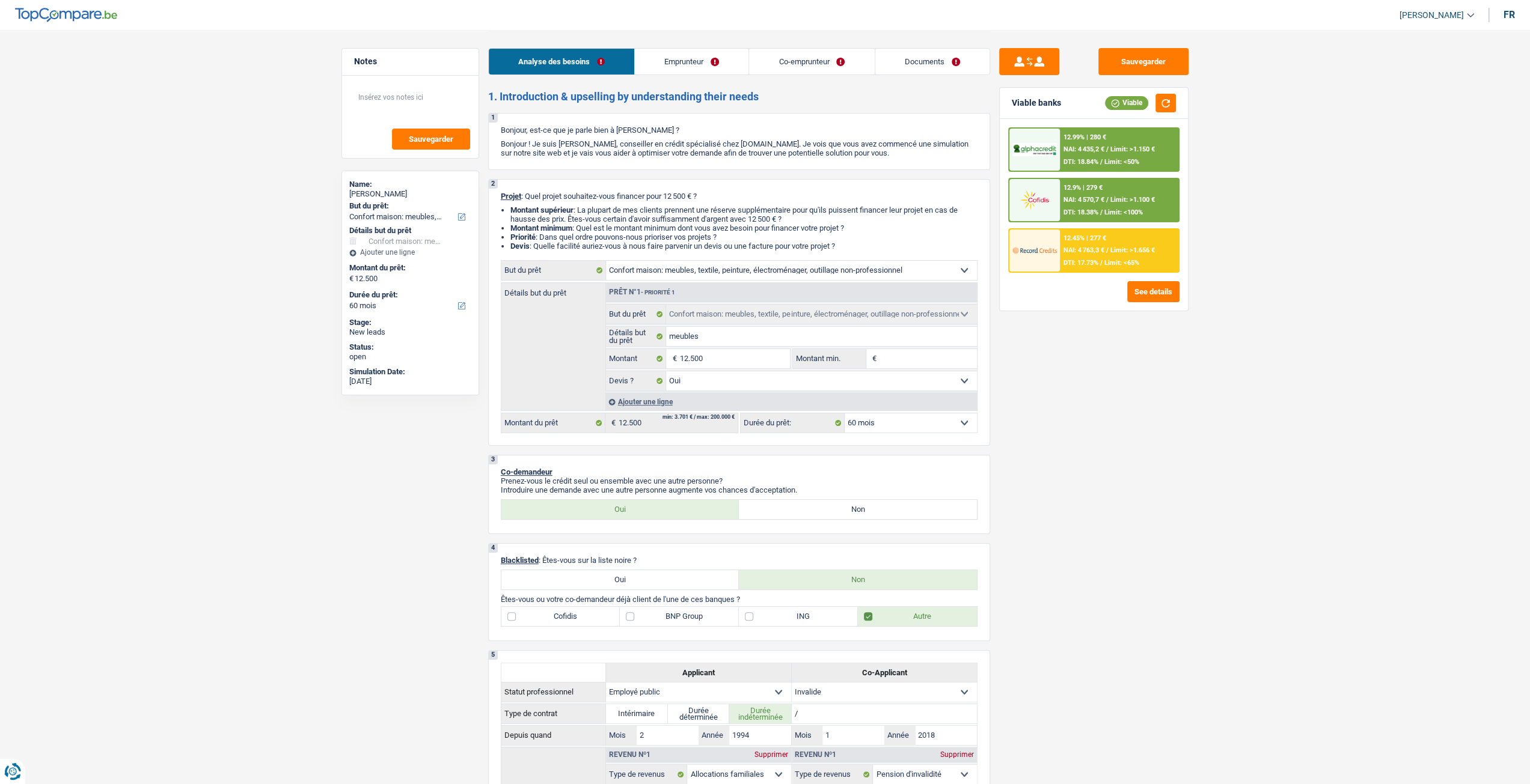
click at [1153, 145] on div "12.99% | 280 € NAI: 4 435,2 € / Limit: >1.150 € DTI: 18.84% / Limit: <50%" at bounding box center [1118, 149] width 118 height 42
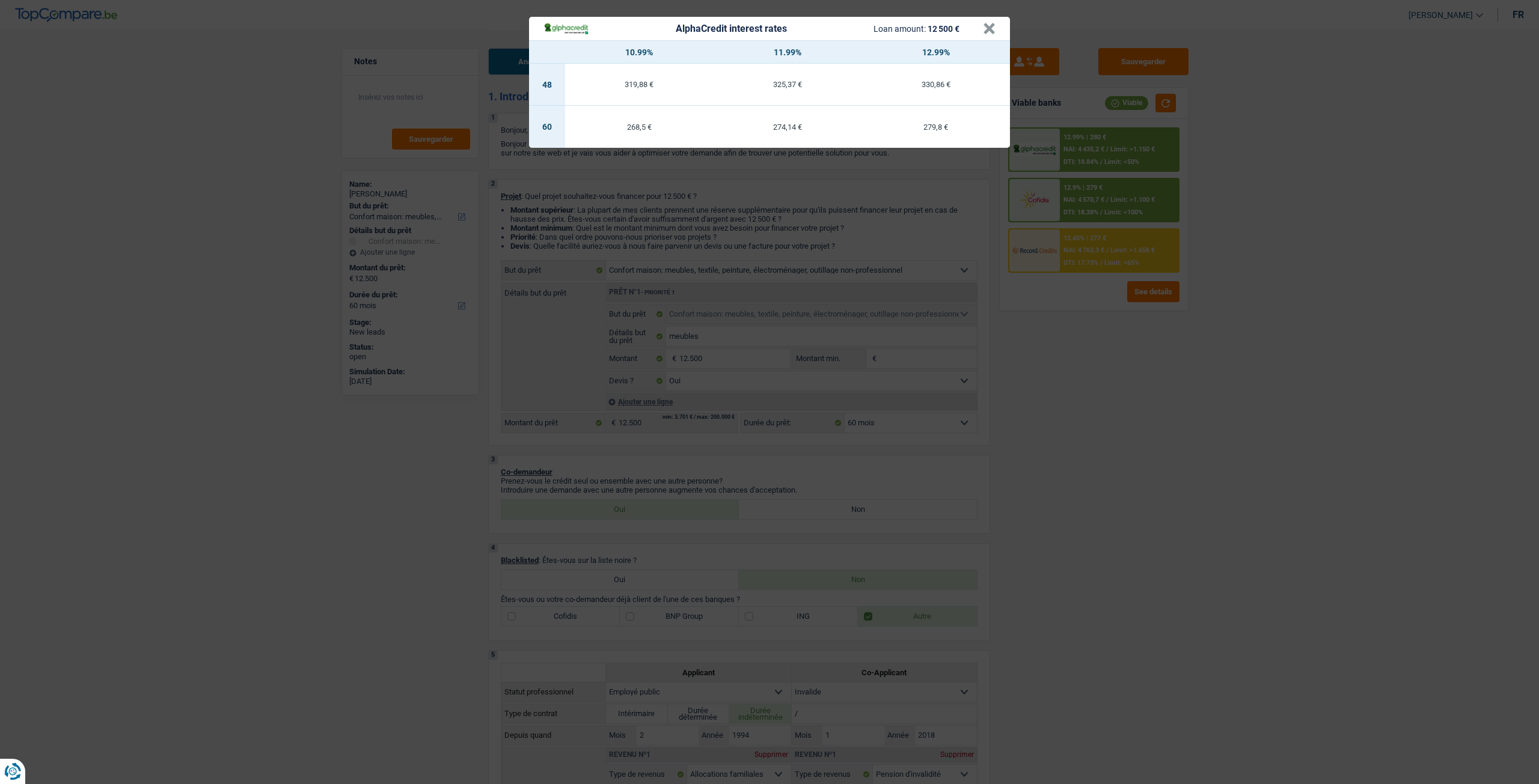
click at [1152, 331] on div "AlphaCredit interest rates Loan amount: 12 500 € × 10.99% 11.99% 12.99% 48 319,…" at bounding box center [769, 392] width 1539 height 784
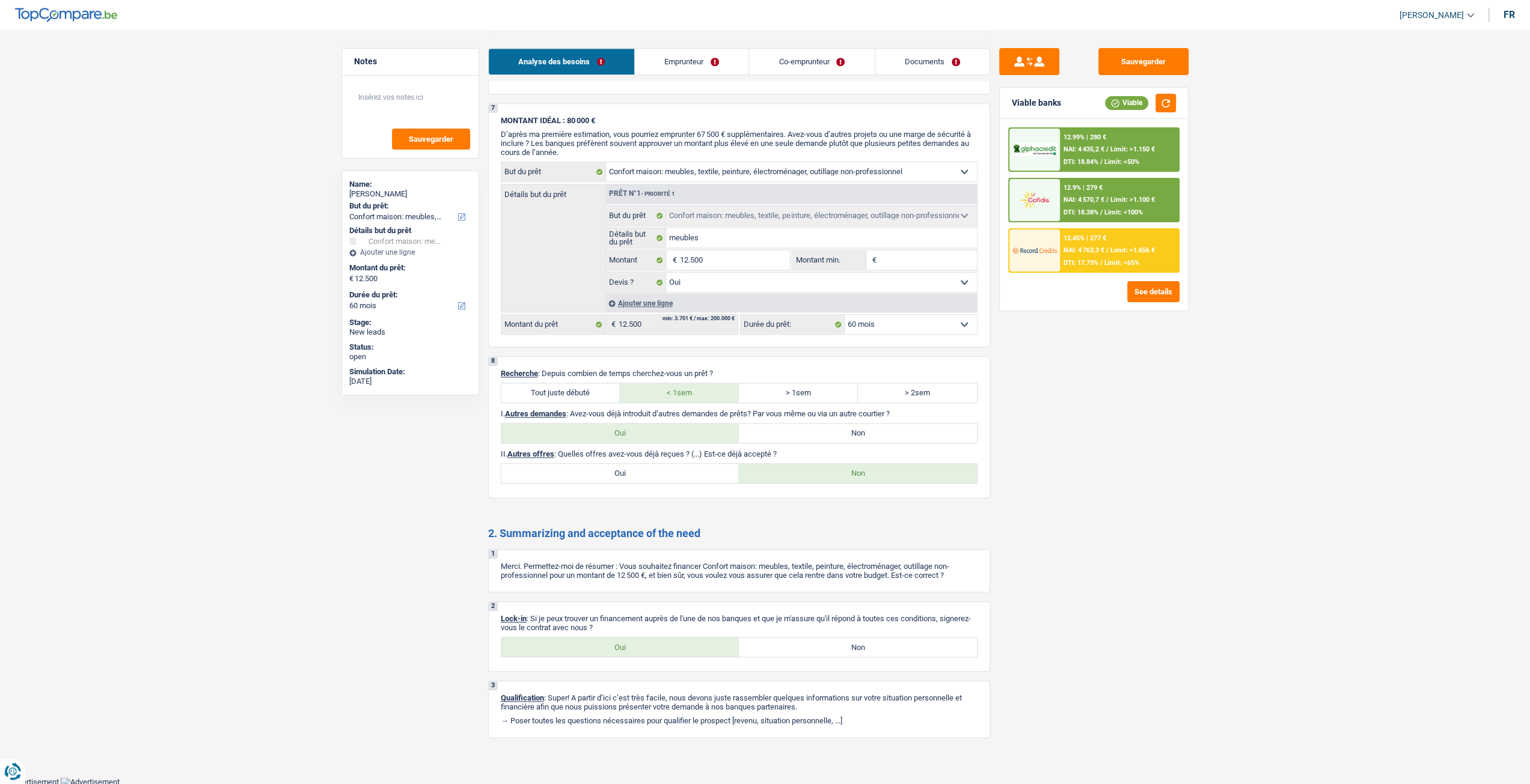
scroll to position [1000, 0]
click at [1147, 64] on button "Sauvegarder" at bounding box center [1143, 61] width 90 height 27
click at [906, 66] on link "Documents" at bounding box center [932, 62] width 114 height 26
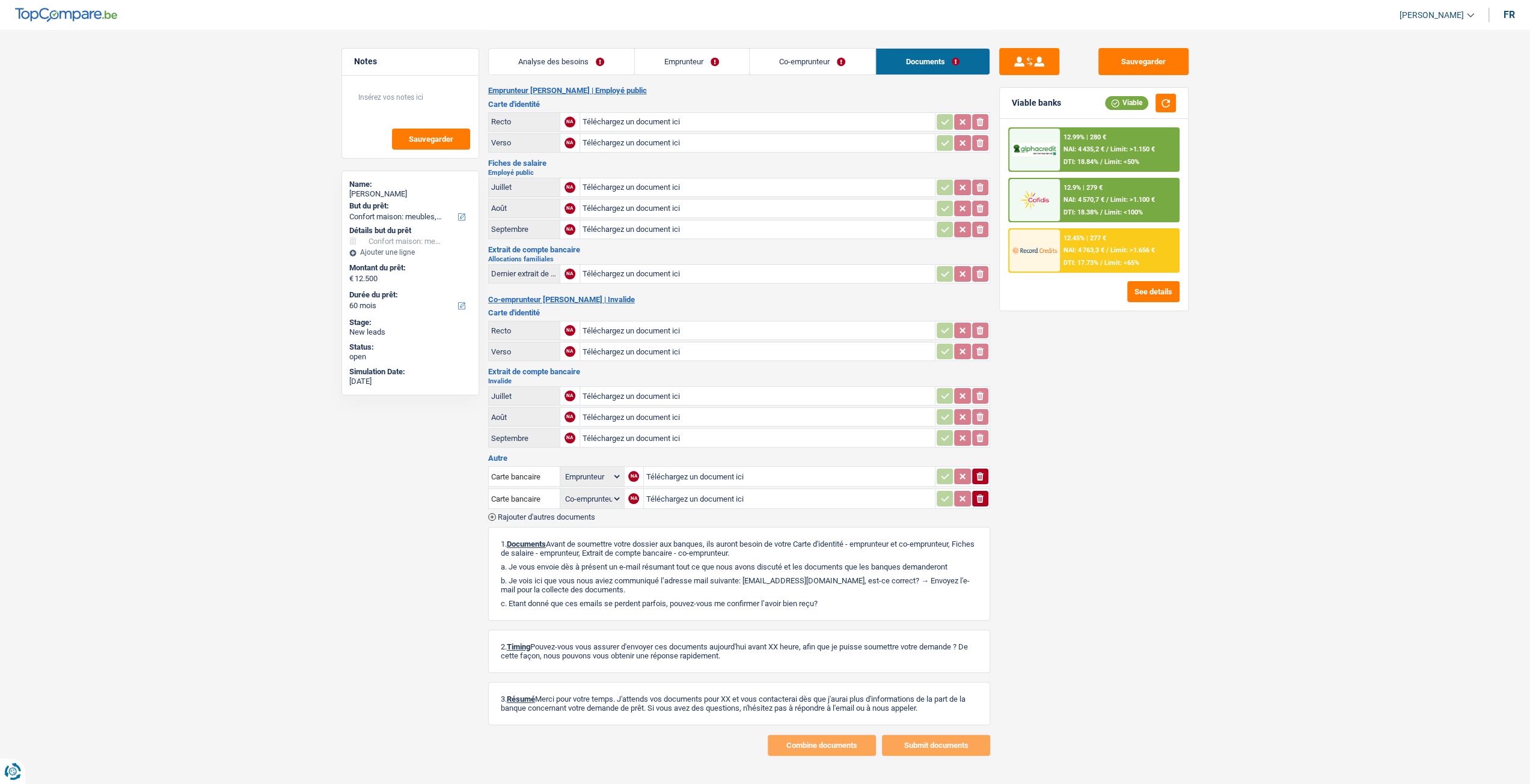
scroll to position [0, 0]
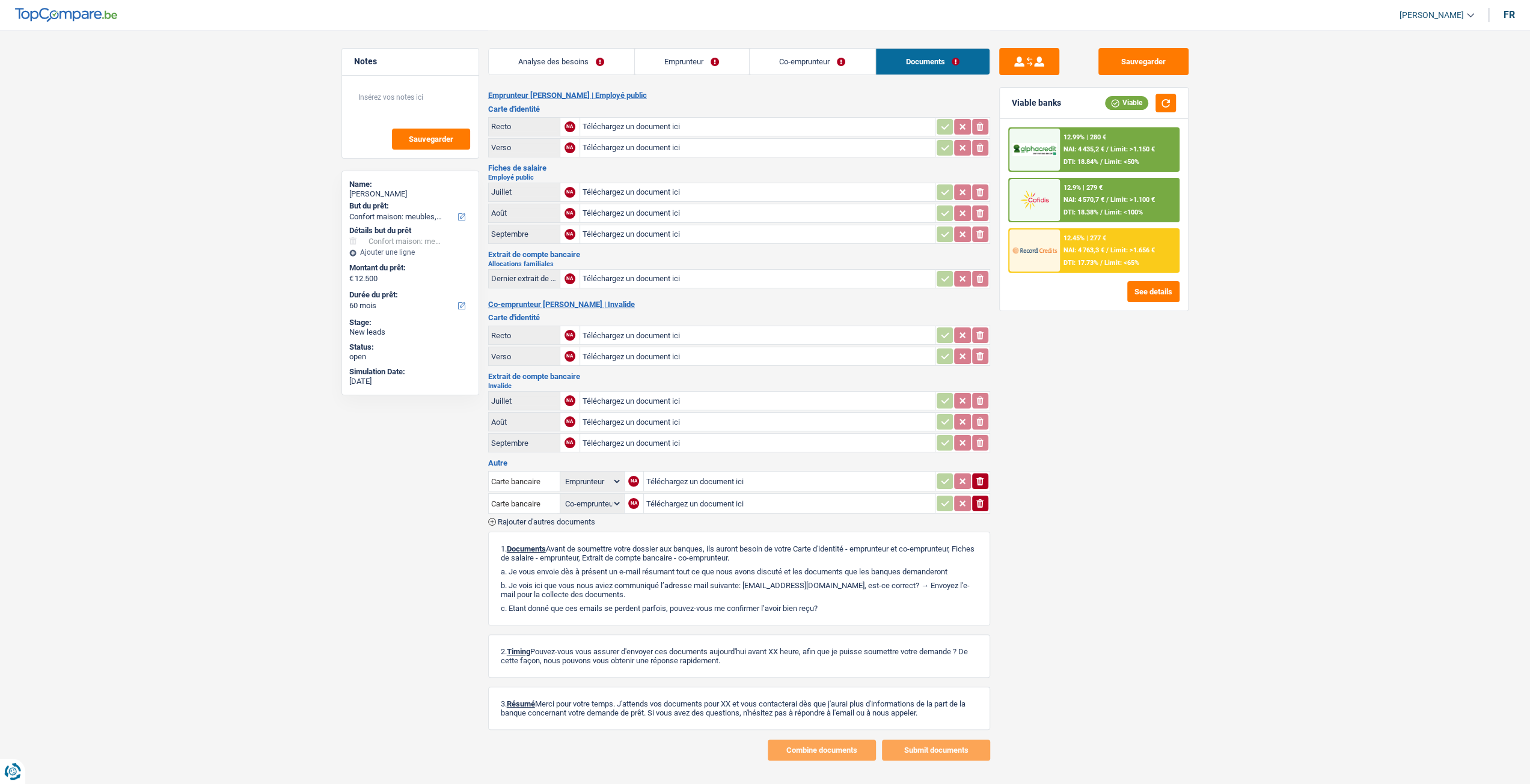
click at [586, 65] on link "Analyse des besoins" at bounding box center [561, 62] width 146 height 26
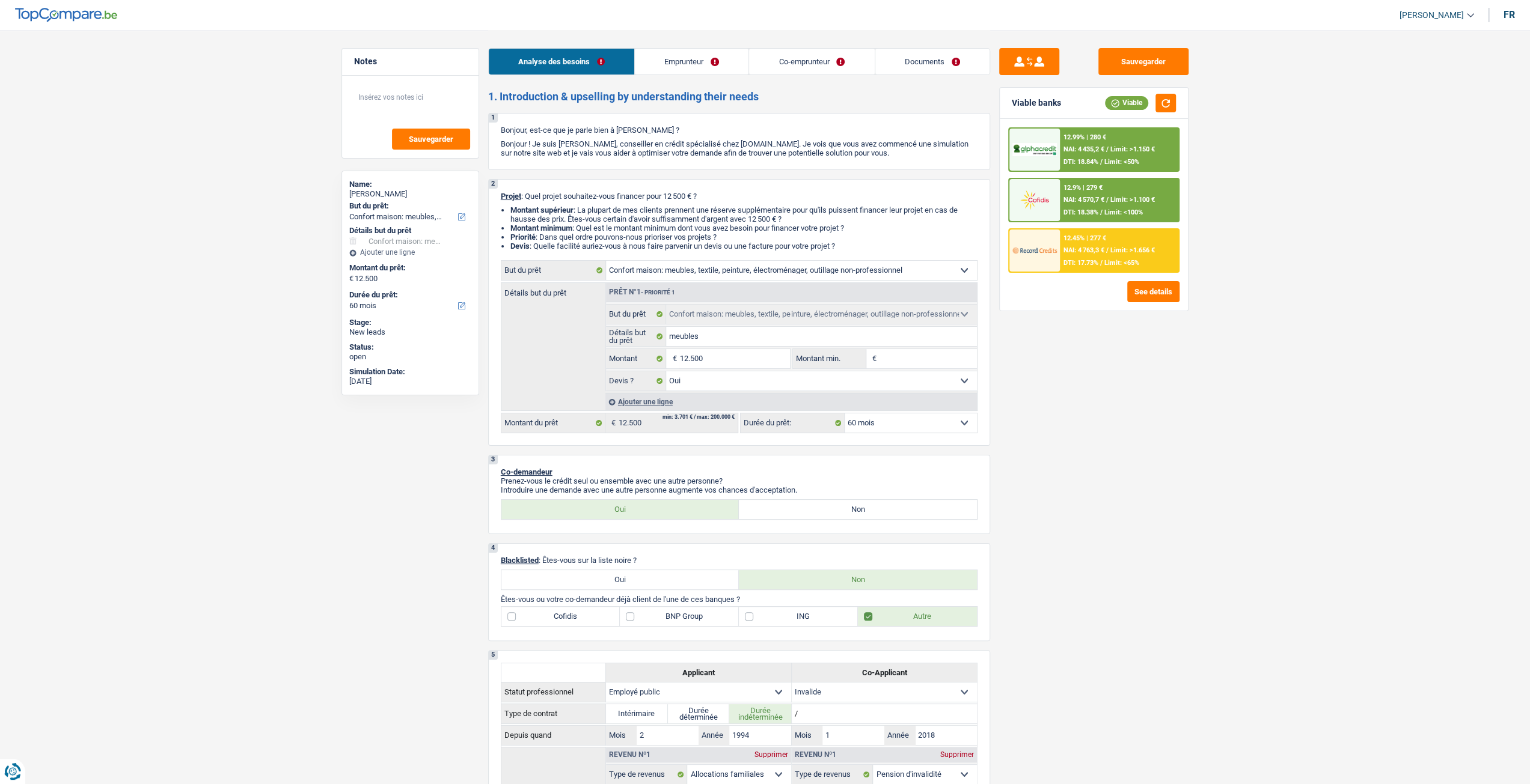
click at [1102, 158] on span "/" at bounding box center [1101, 162] width 2 height 8
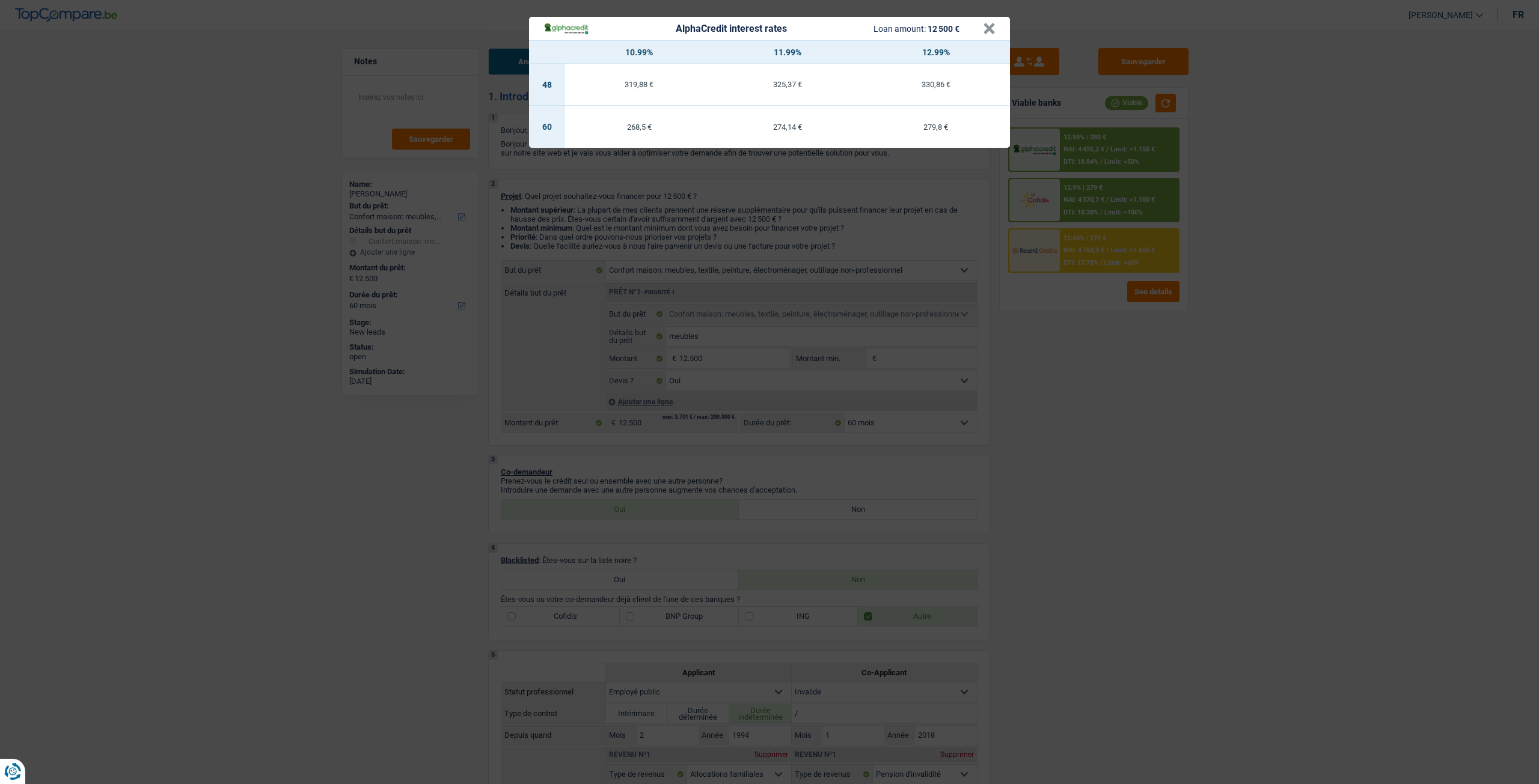
click at [1056, 314] on div "AlphaCredit interest rates Loan amount: 12 500 € × 10.99% 11.99% 12.99% 48 319,…" at bounding box center [769, 392] width 1539 height 784
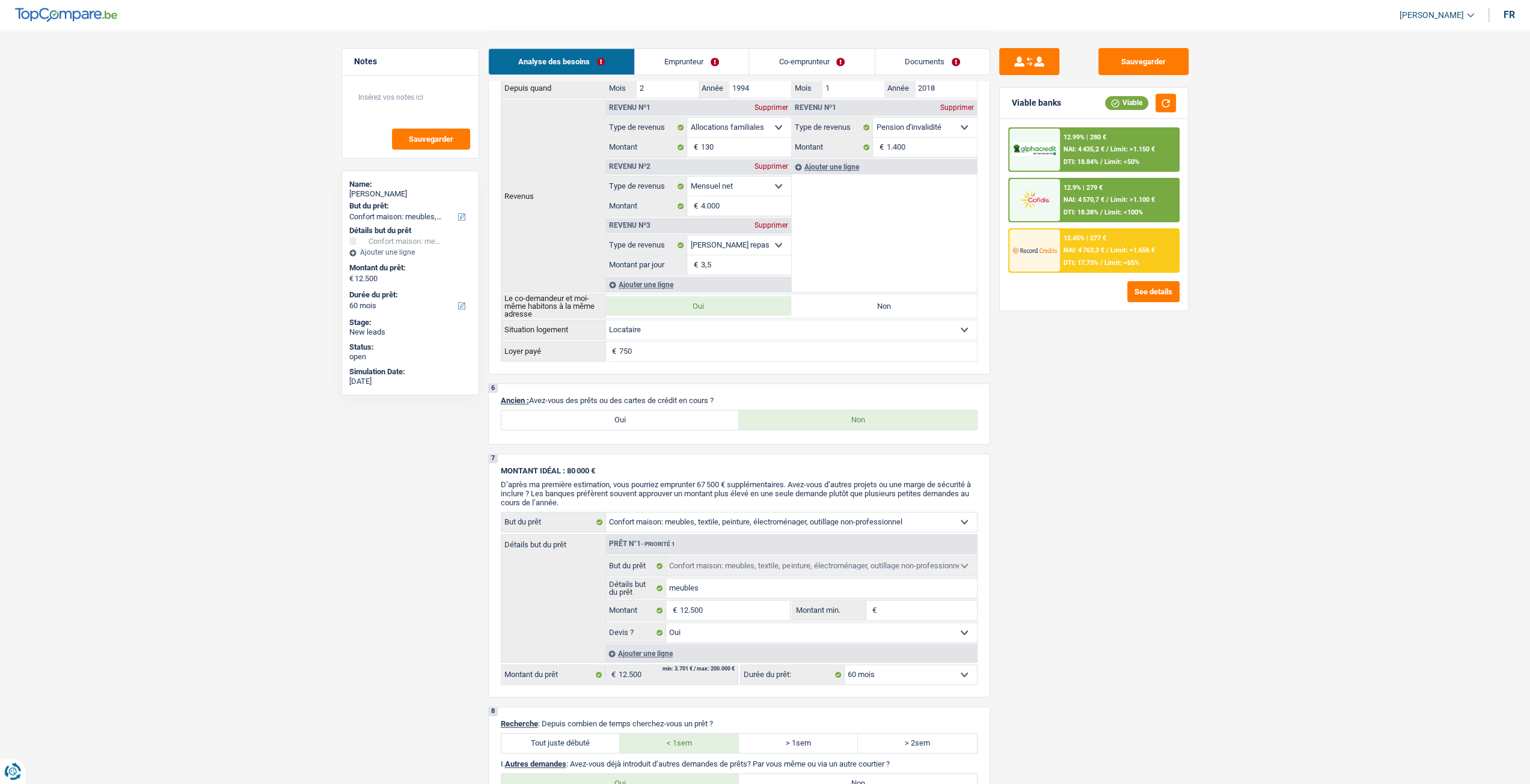
scroll to position [1000, 0]
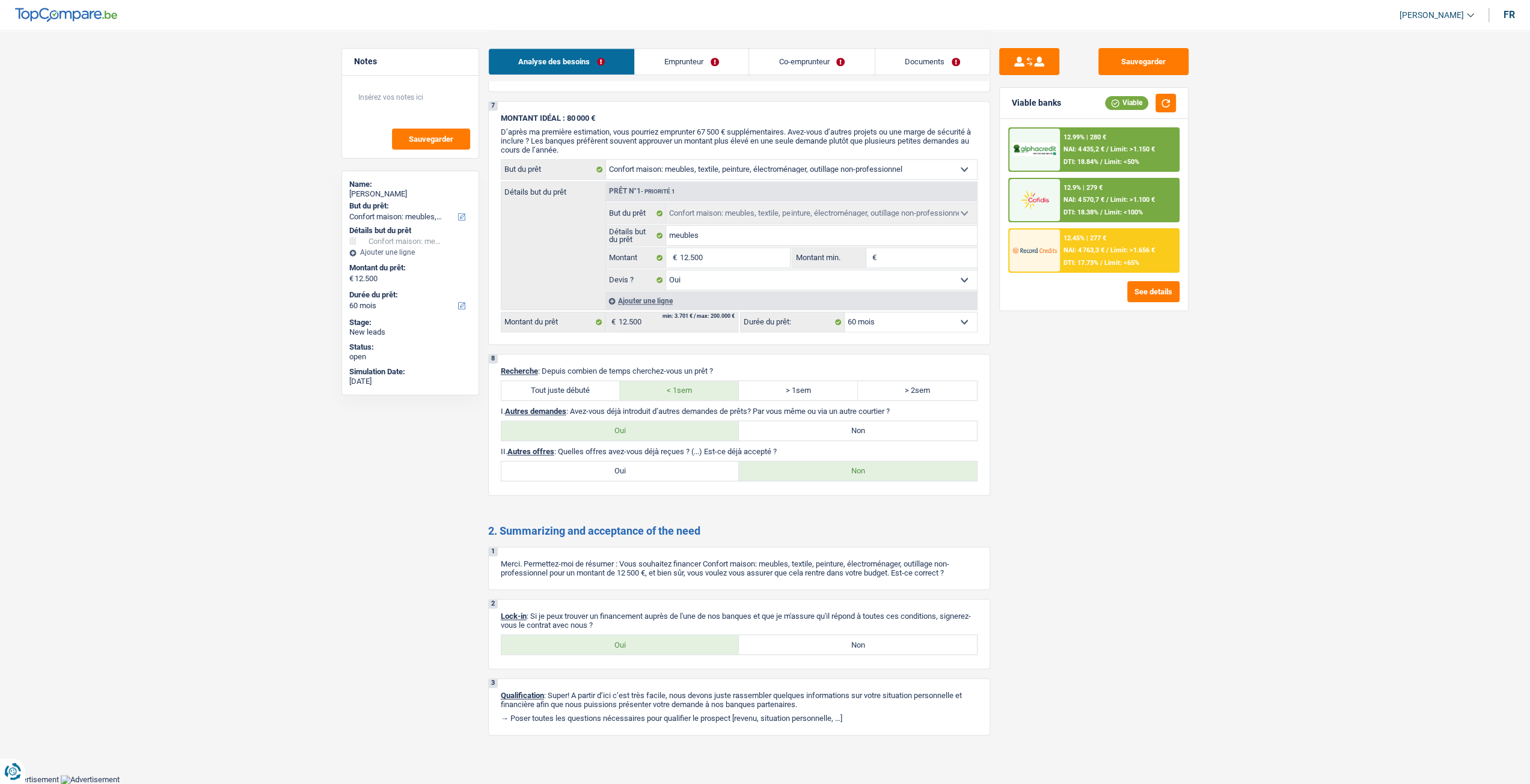
click at [714, 54] on link "Emprunteur" at bounding box center [691, 62] width 114 height 26
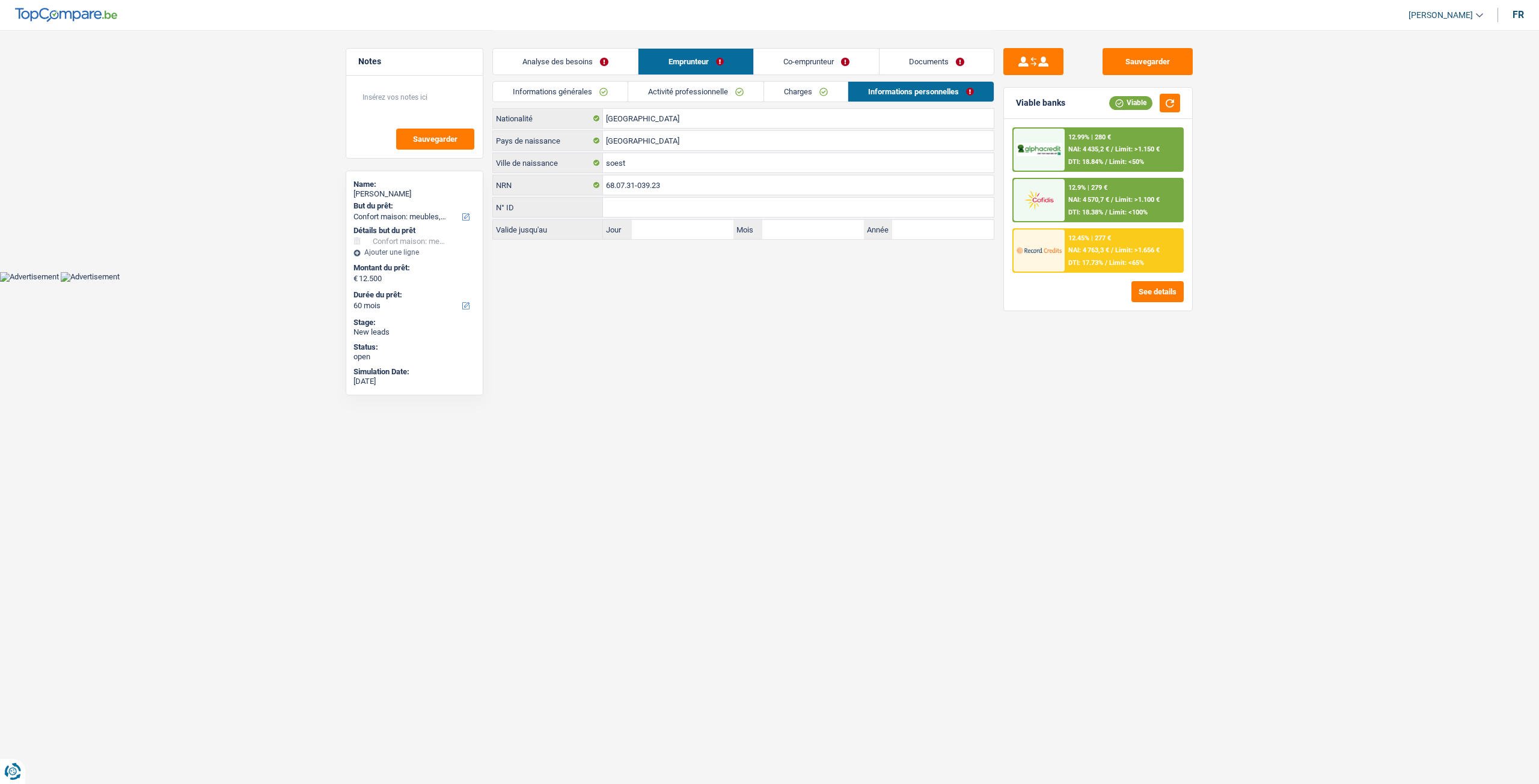
click at [791, 92] on link "Charges" at bounding box center [806, 91] width 84 height 20
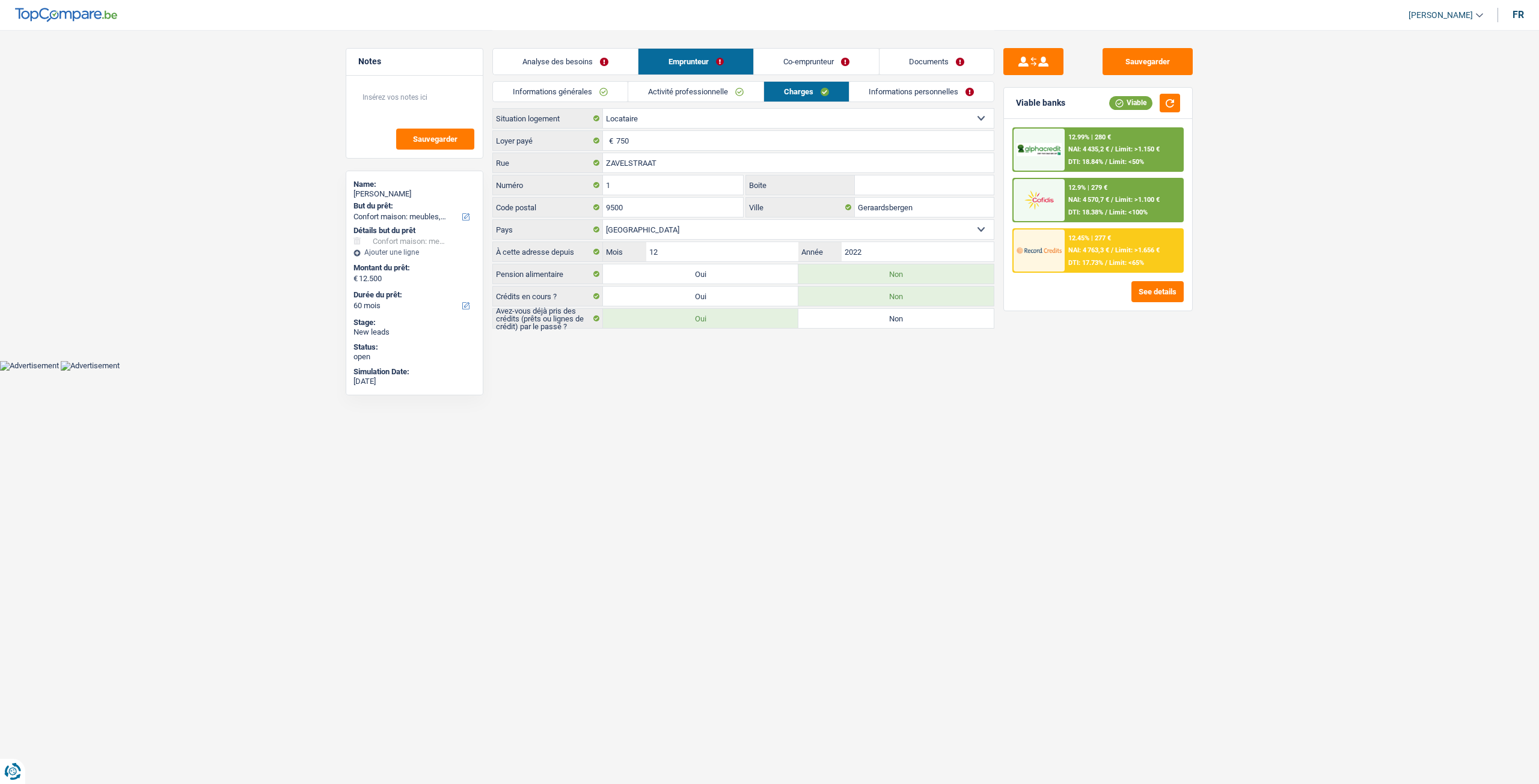
click at [717, 94] on link "Activité professionnelle" at bounding box center [695, 91] width 135 height 20
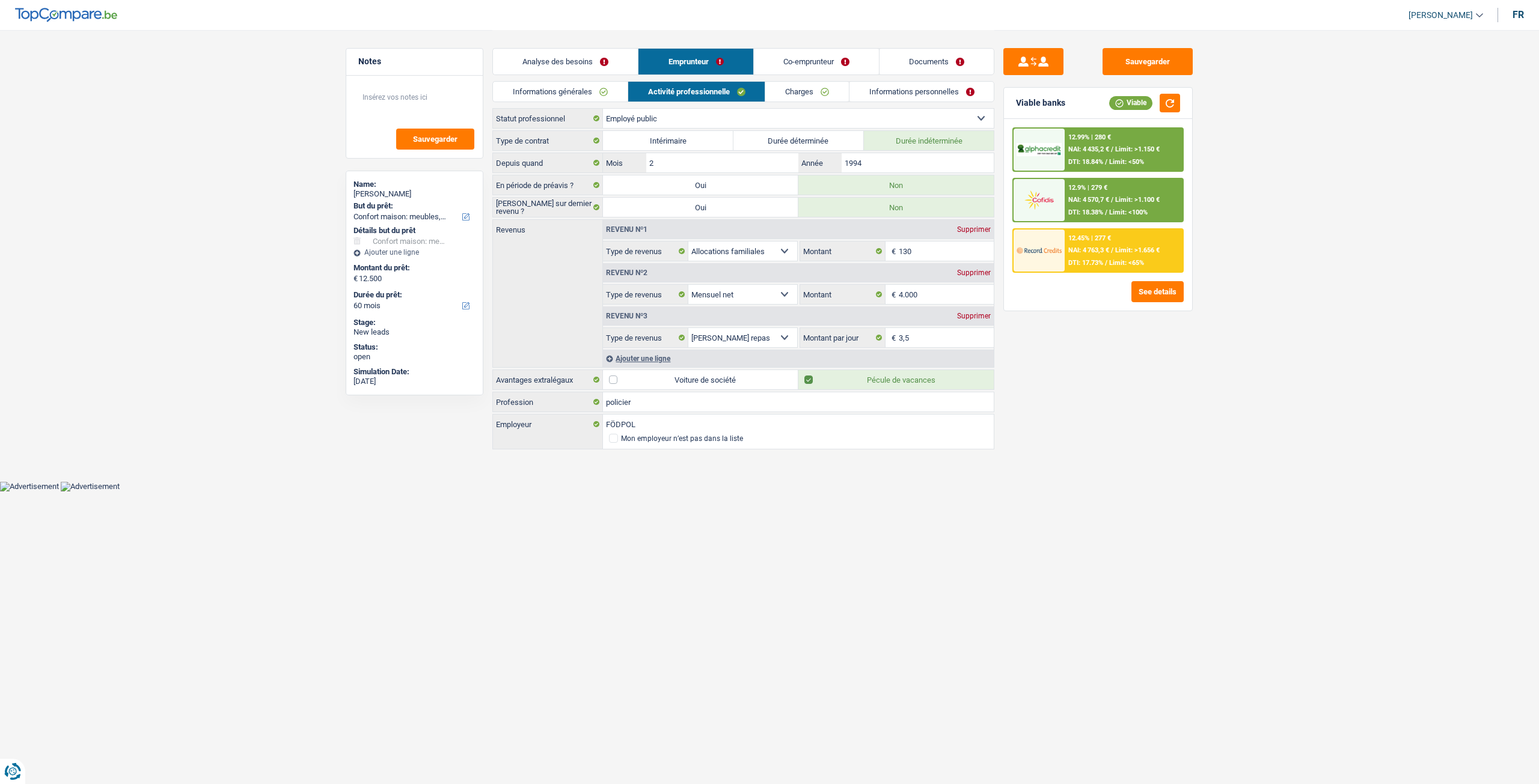
click at [584, 93] on link "Informations générales" at bounding box center [560, 91] width 135 height 20
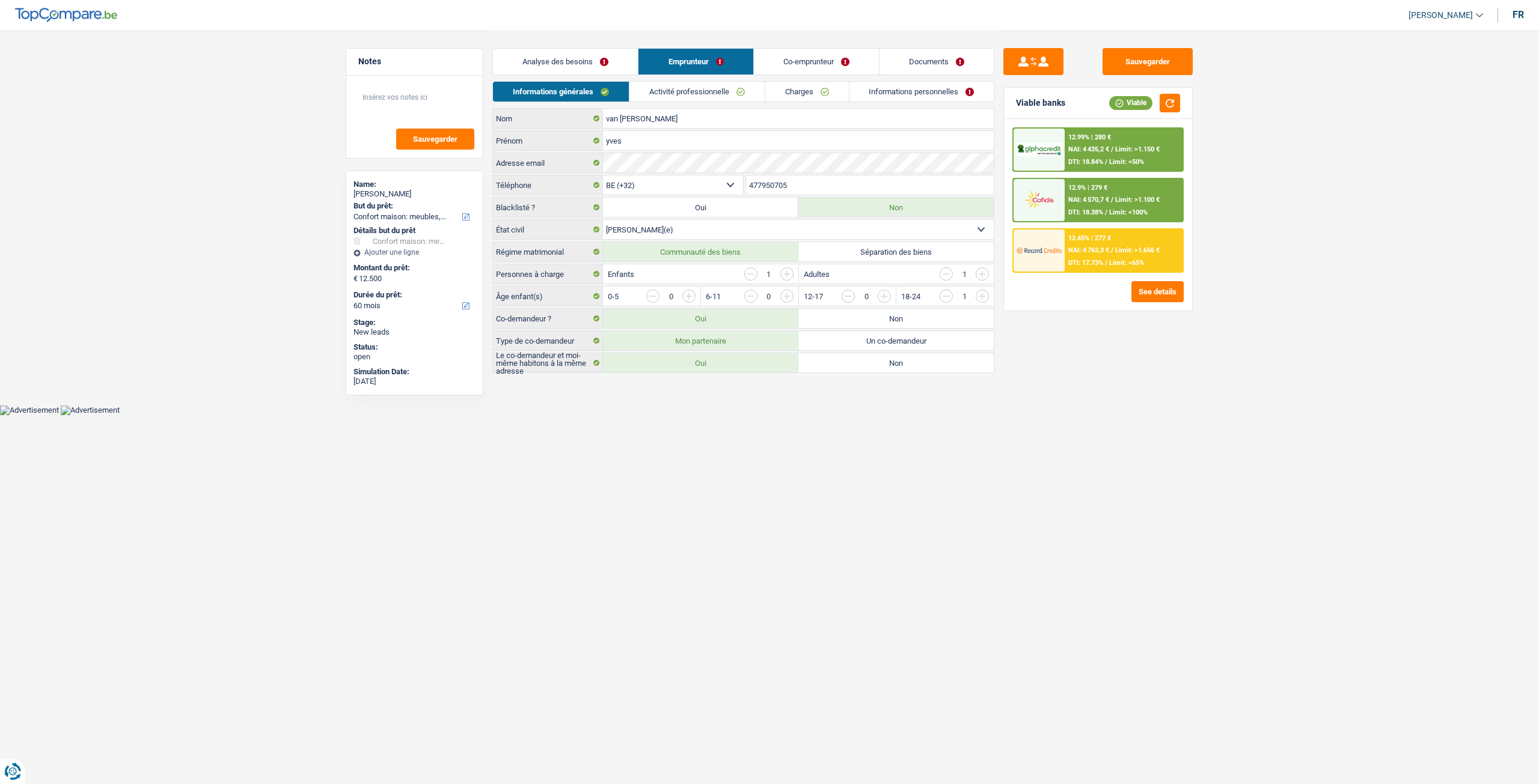
click at [797, 61] on link "Co-emprunteur" at bounding box center [816, 62] width 125 height 26
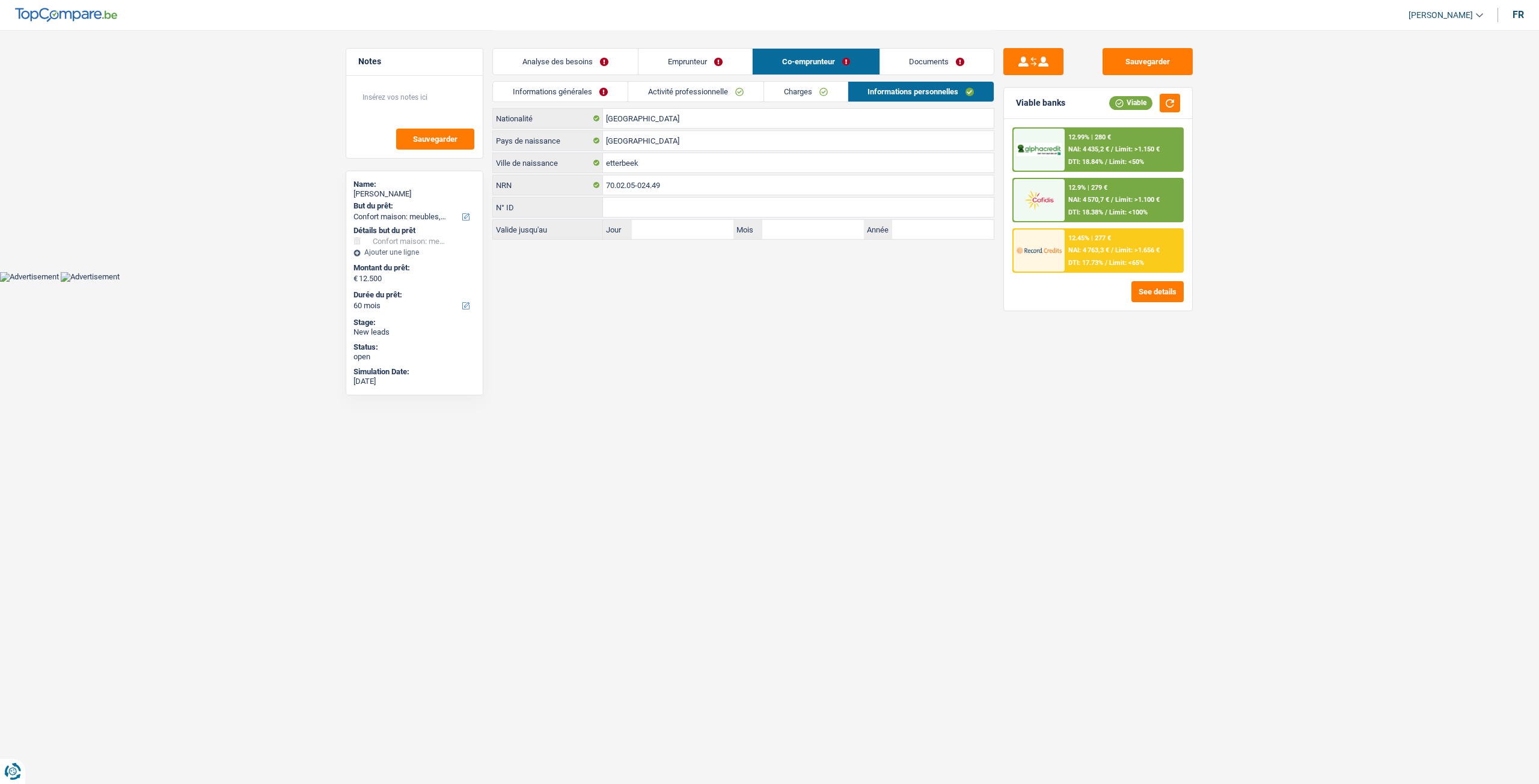
click at [761, 87] on link "Activité professionnelle" at bounding box center [695, 91] width 135 height 20
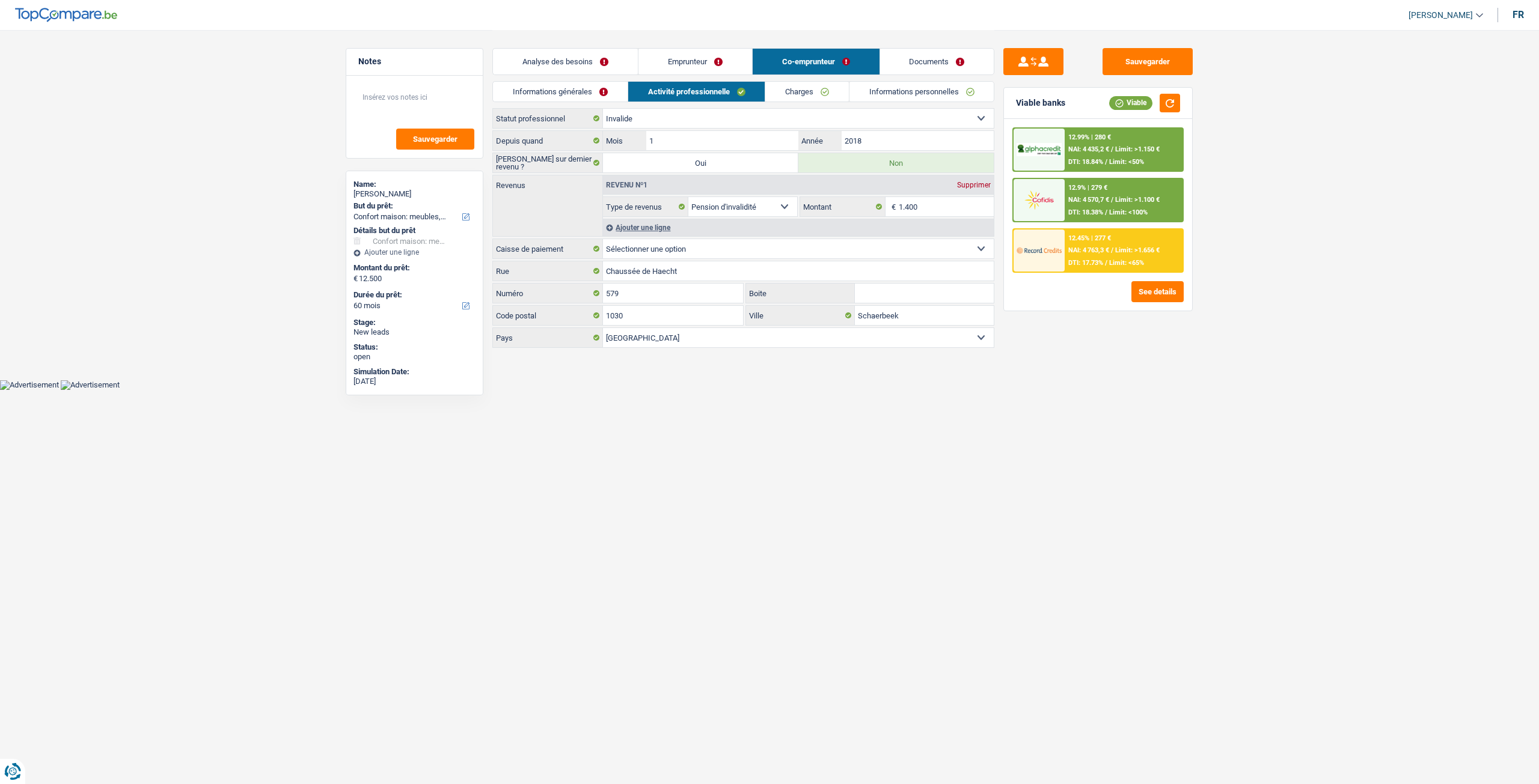
click at [816, 87] on link "Charges" at bounding box center [807, 91] width 84 height 20
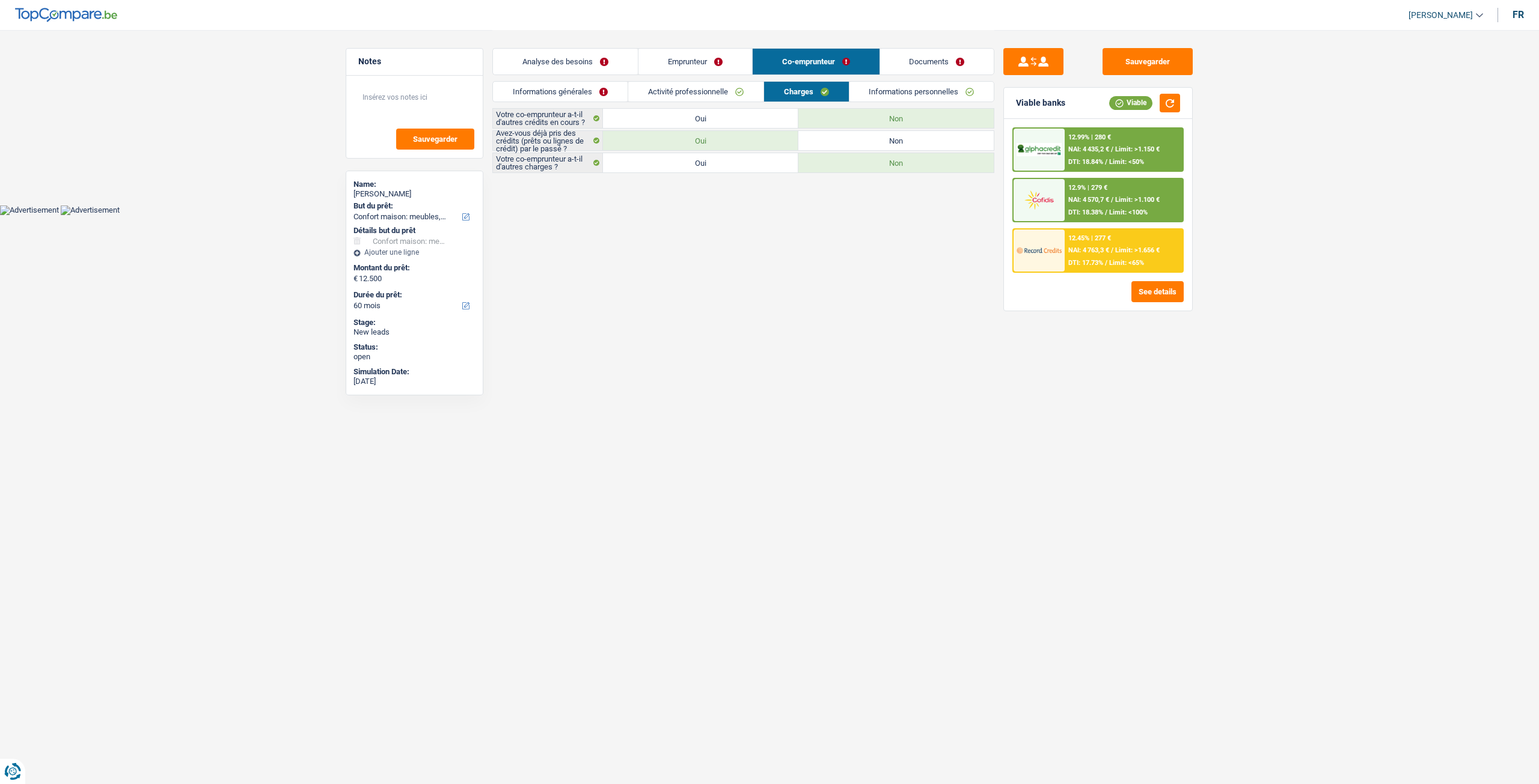
click at [900, 90] on link "Informations personnelles" at bounding box center [922, 91] width 145 height 20
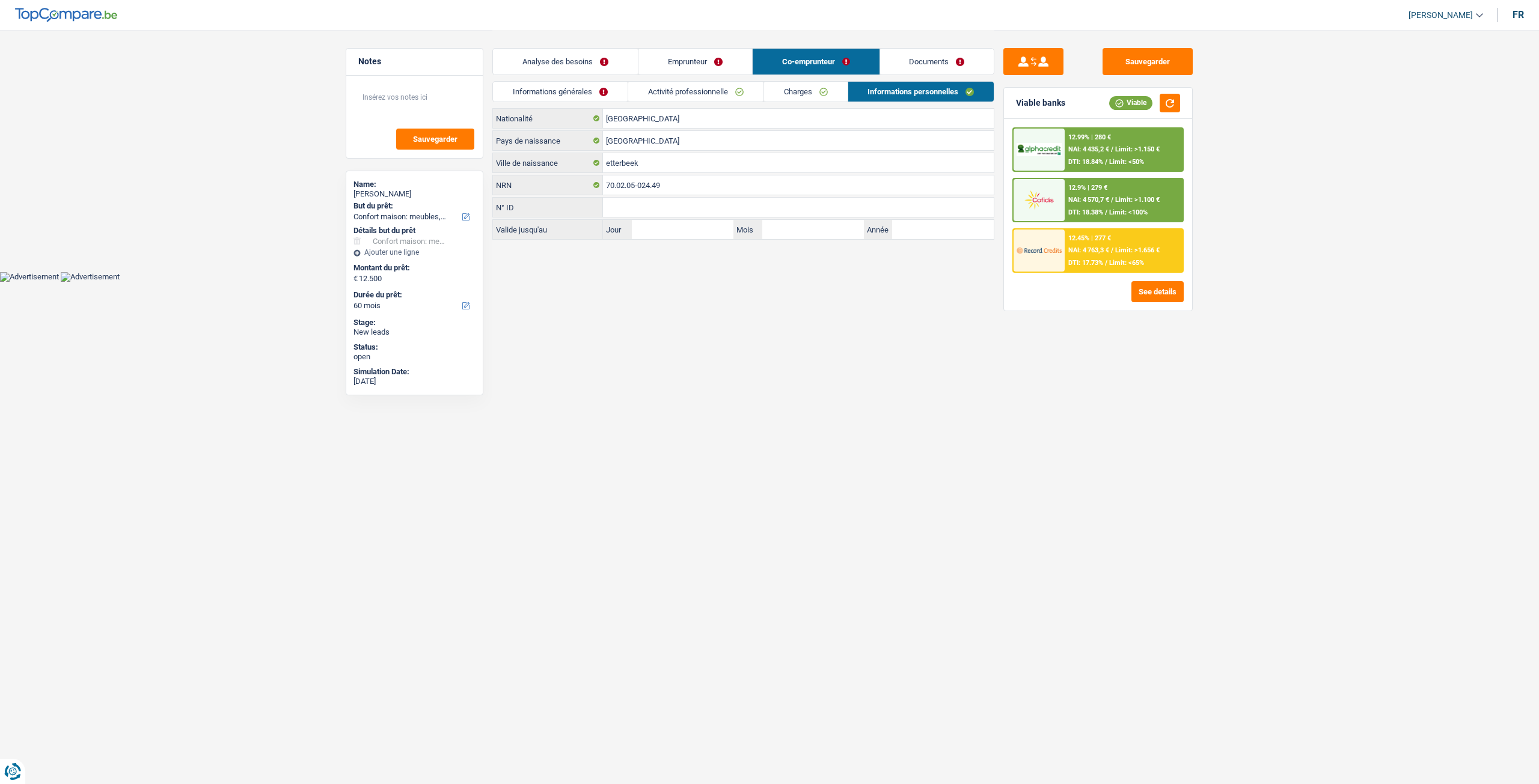
click at [817, 91] on link "Charges" at bounding box center [806, 91] width 84 height 20
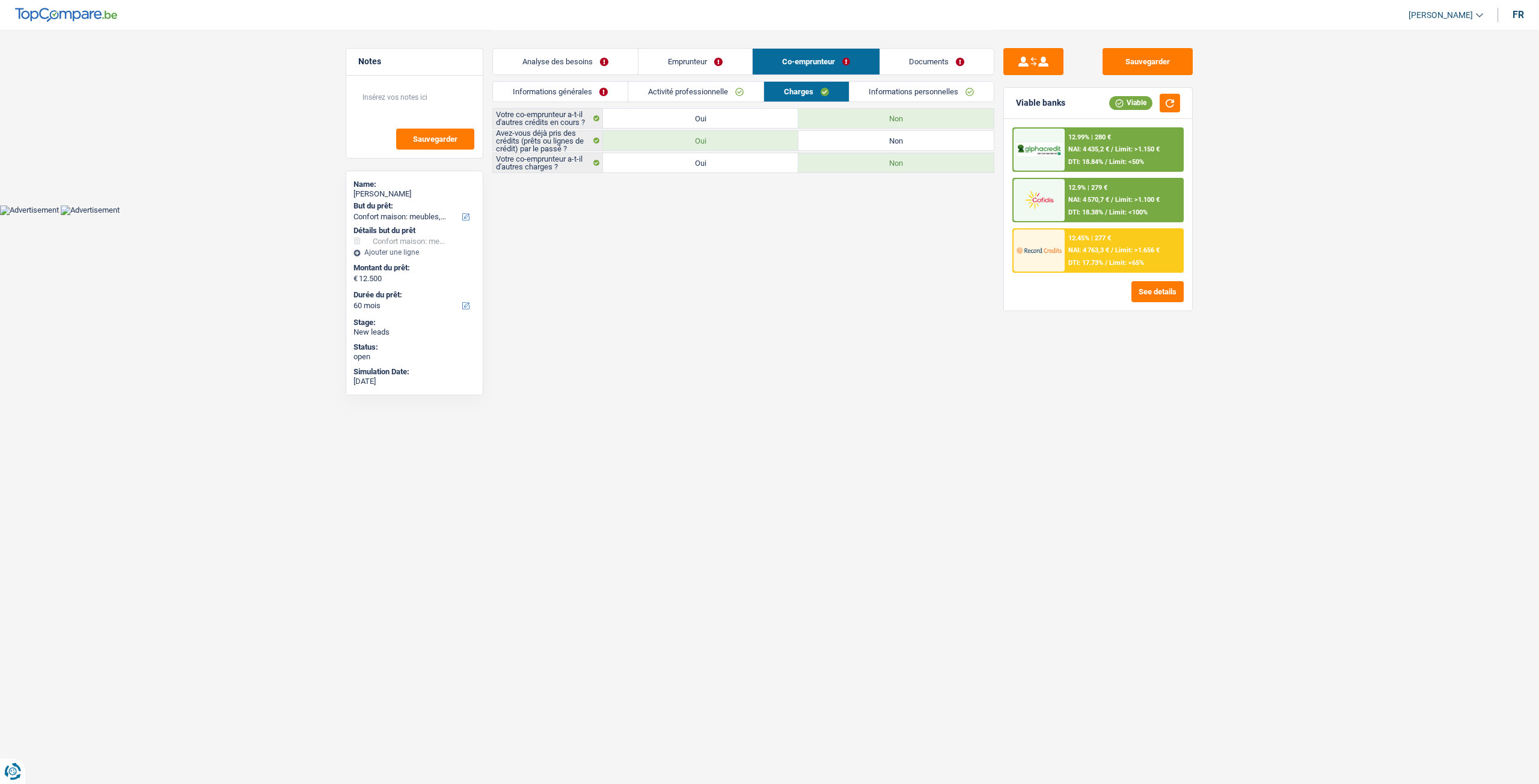
click at [729, 98] on link "Activité professionnelle" at bounding box center [695, 91] width 135 height 20
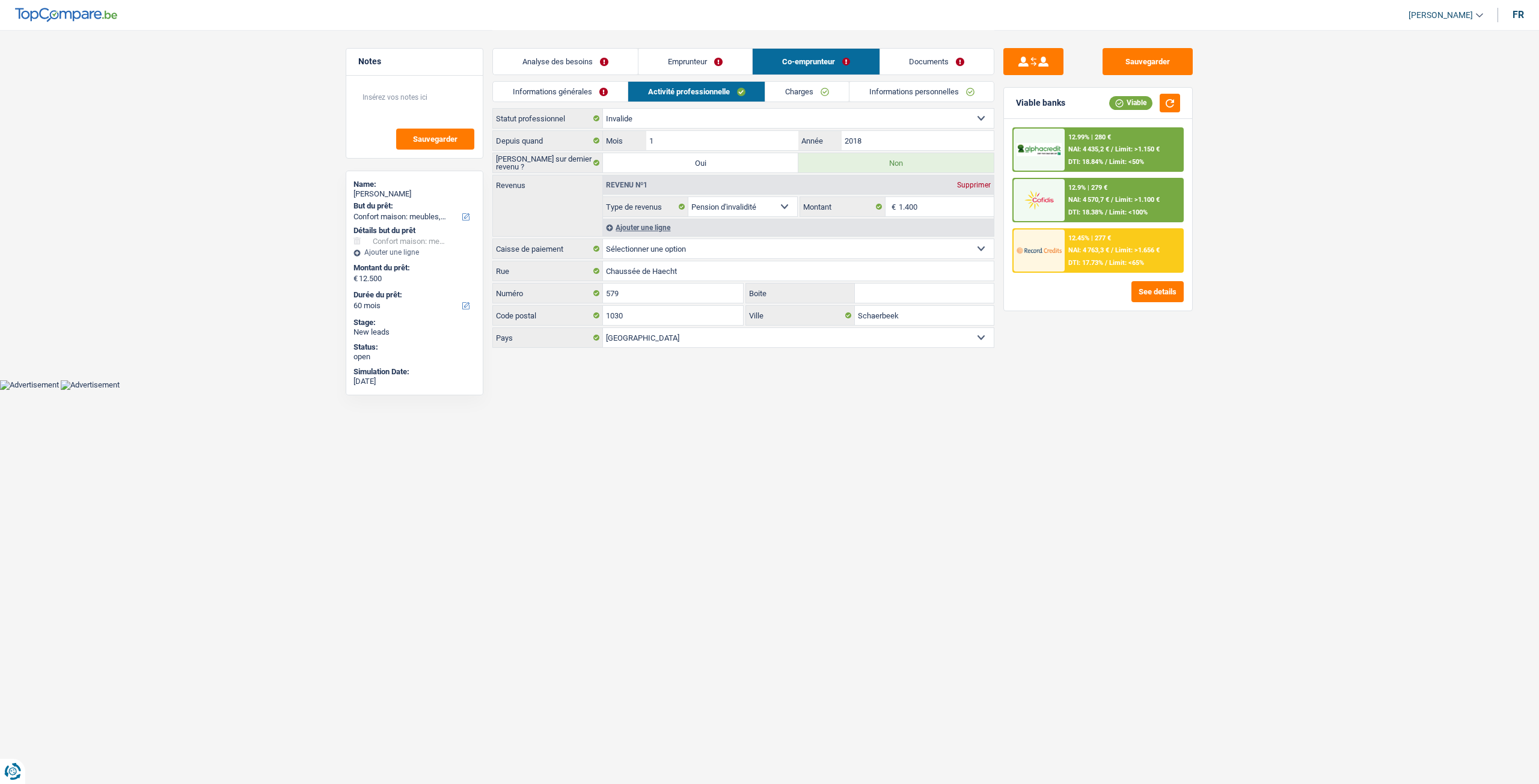
click at [613, 94] on link "Informations générales" at bounding box center [560, 91] width 135 height 20
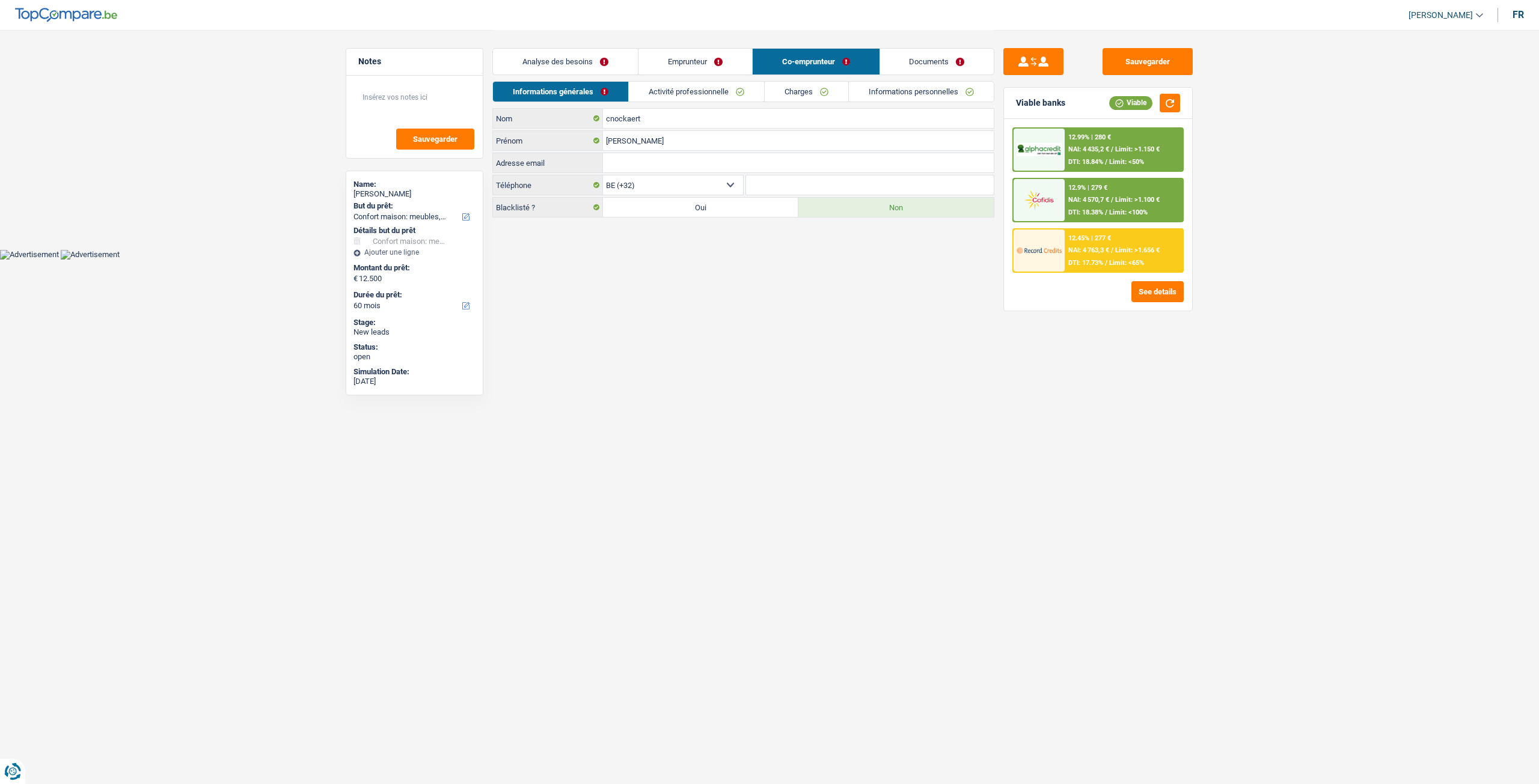
click at [925, 63] on link "Documents" at bounding box center [937, 62] width 114 height 26
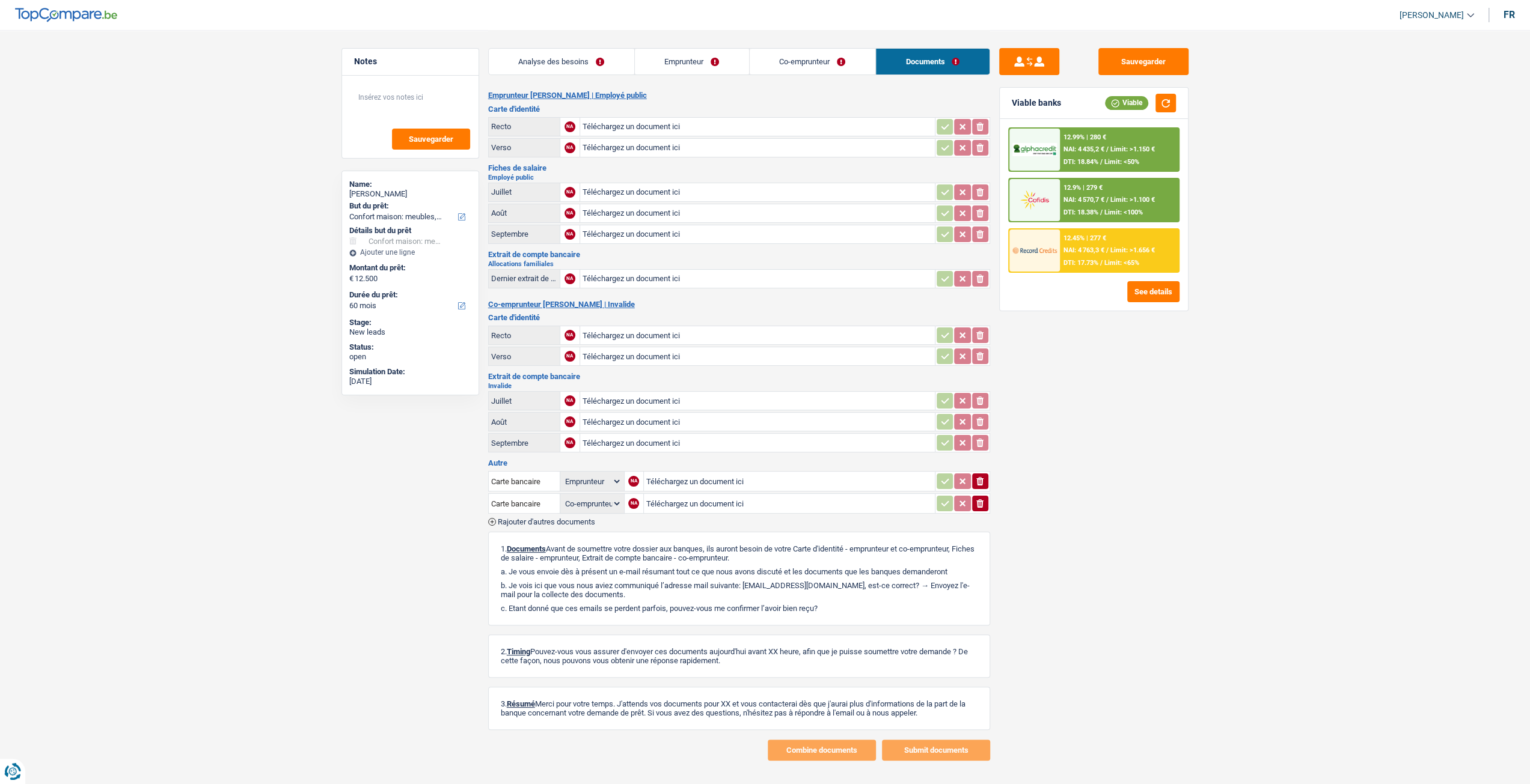
click at [599, 71] on link "Analyse des besoins" at bounding box center [561, 62] width 146 height 26
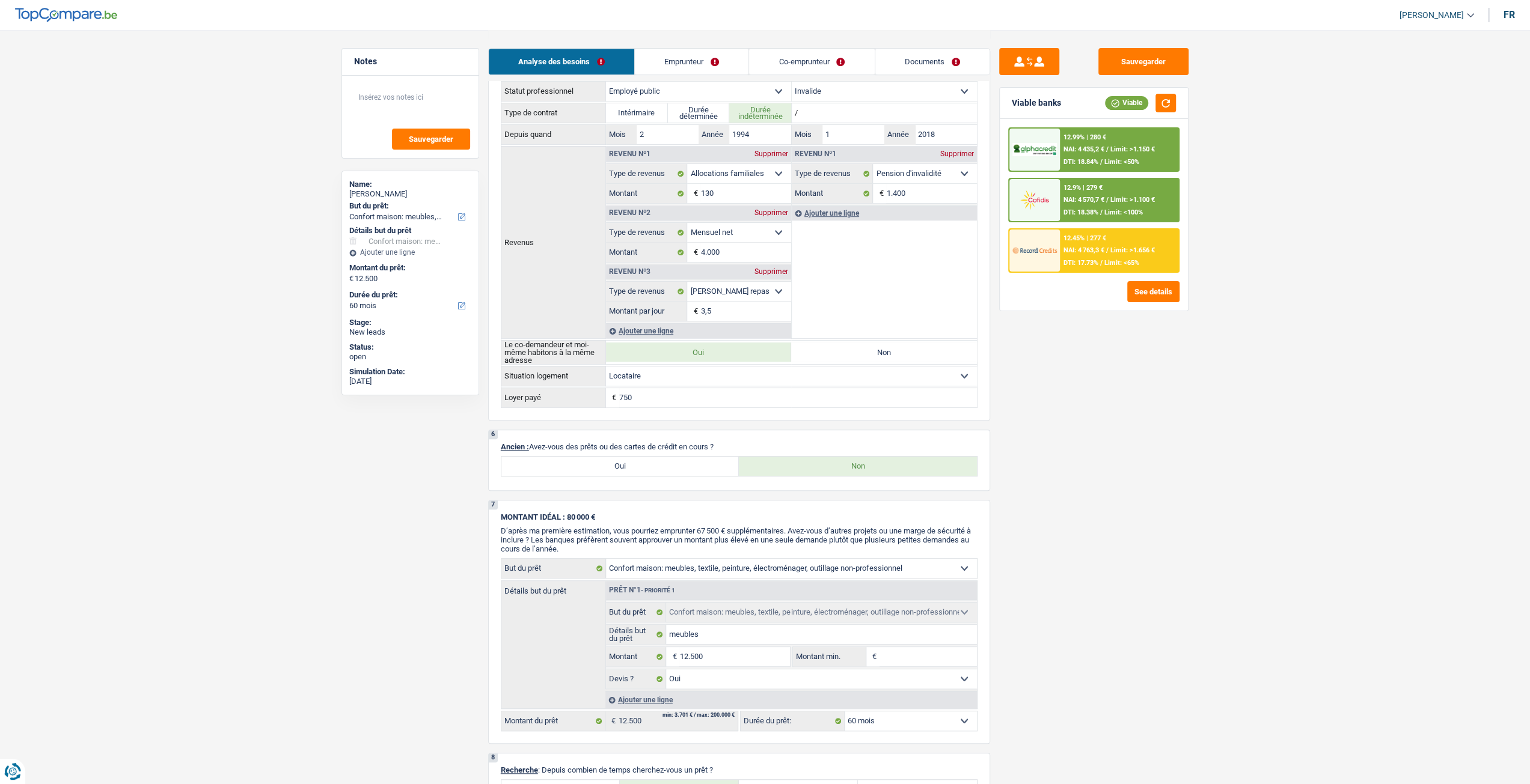
scroll to position [1000, 0]
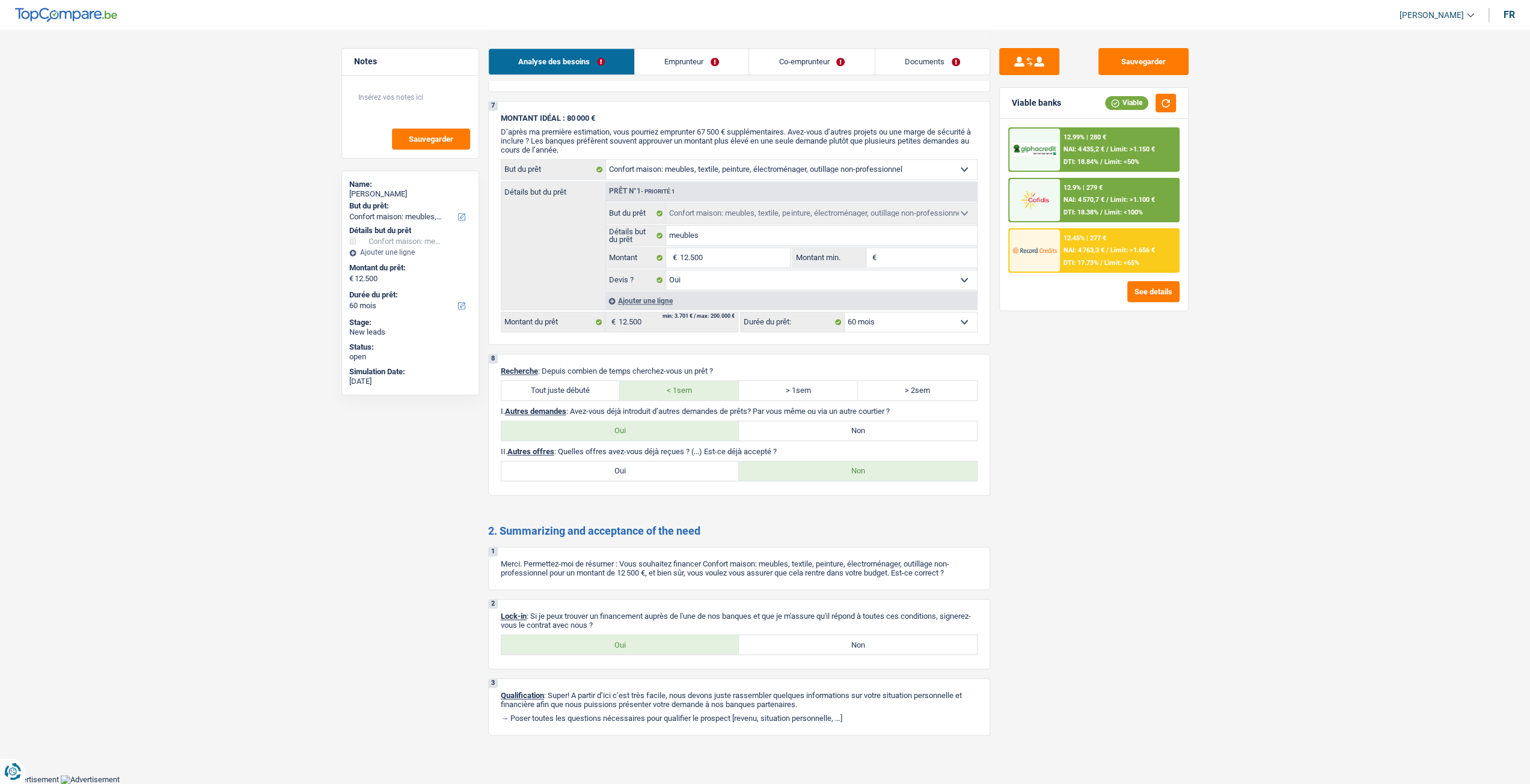
click at [691, 62] on link "Emprunteur" at bounding box center [691, 62] width 114 height 26
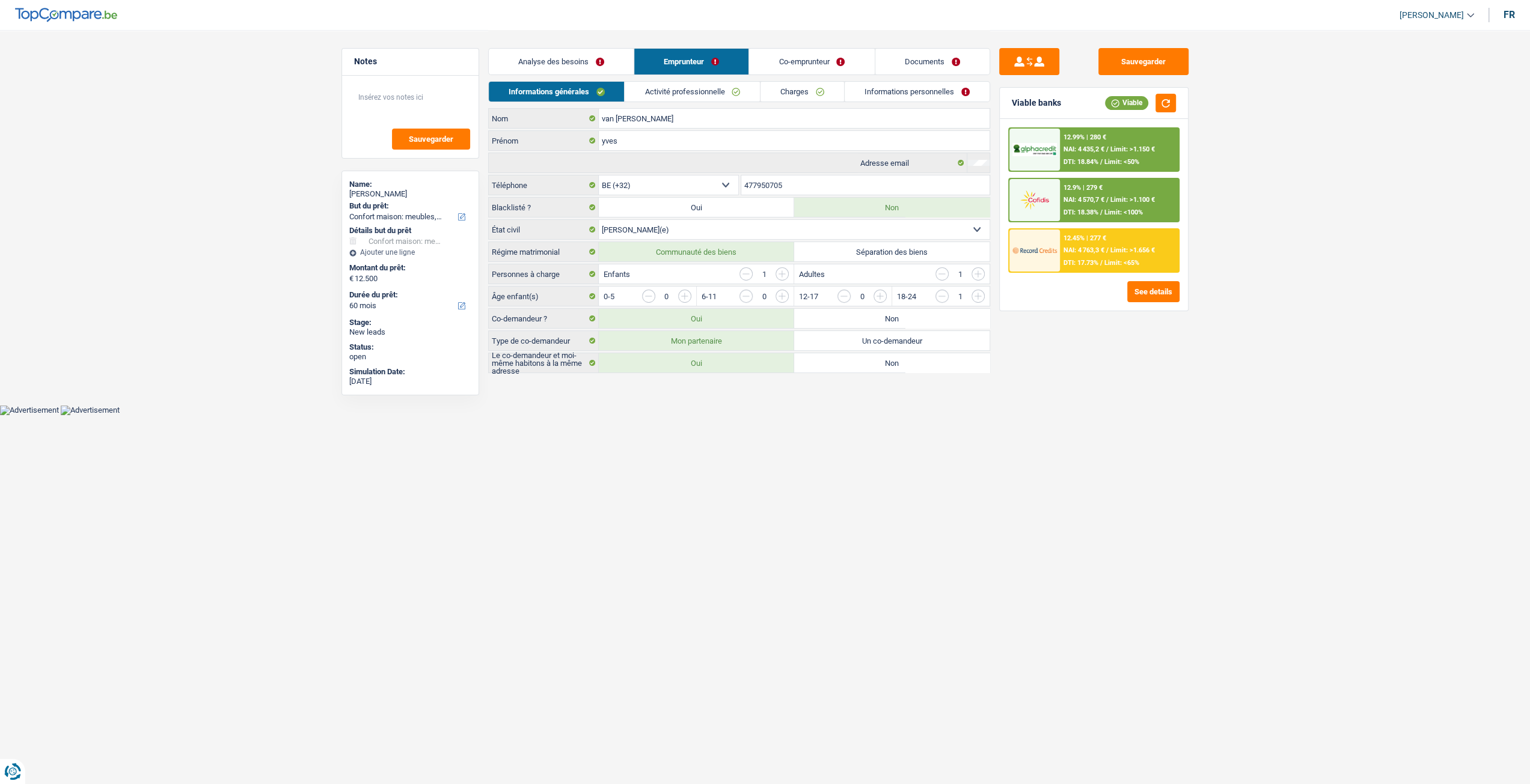
scroll to position [0, 0]
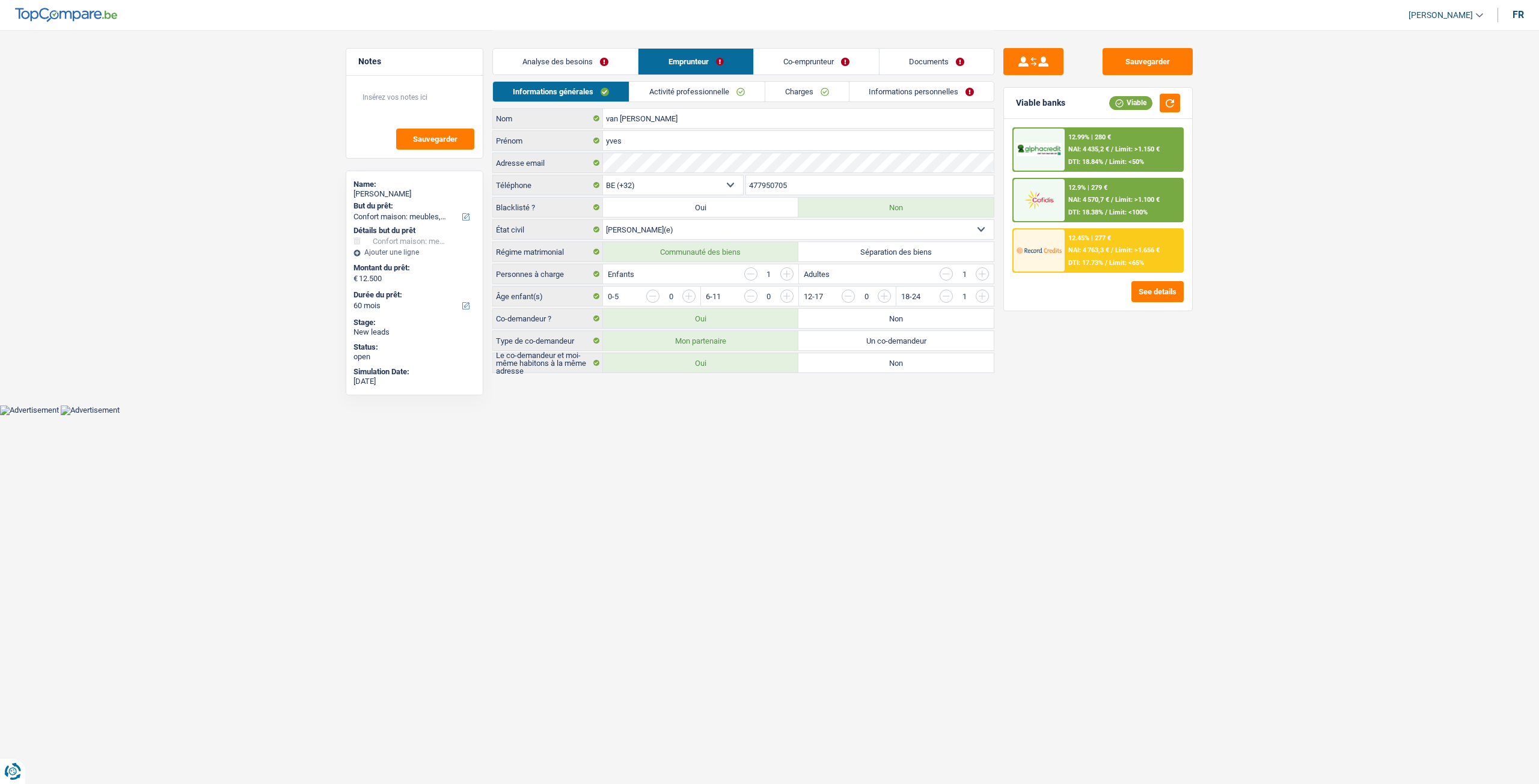
click at [690, 84] on link "Activité professionnelle" at bounding box center [697, 91] width 135 height 20
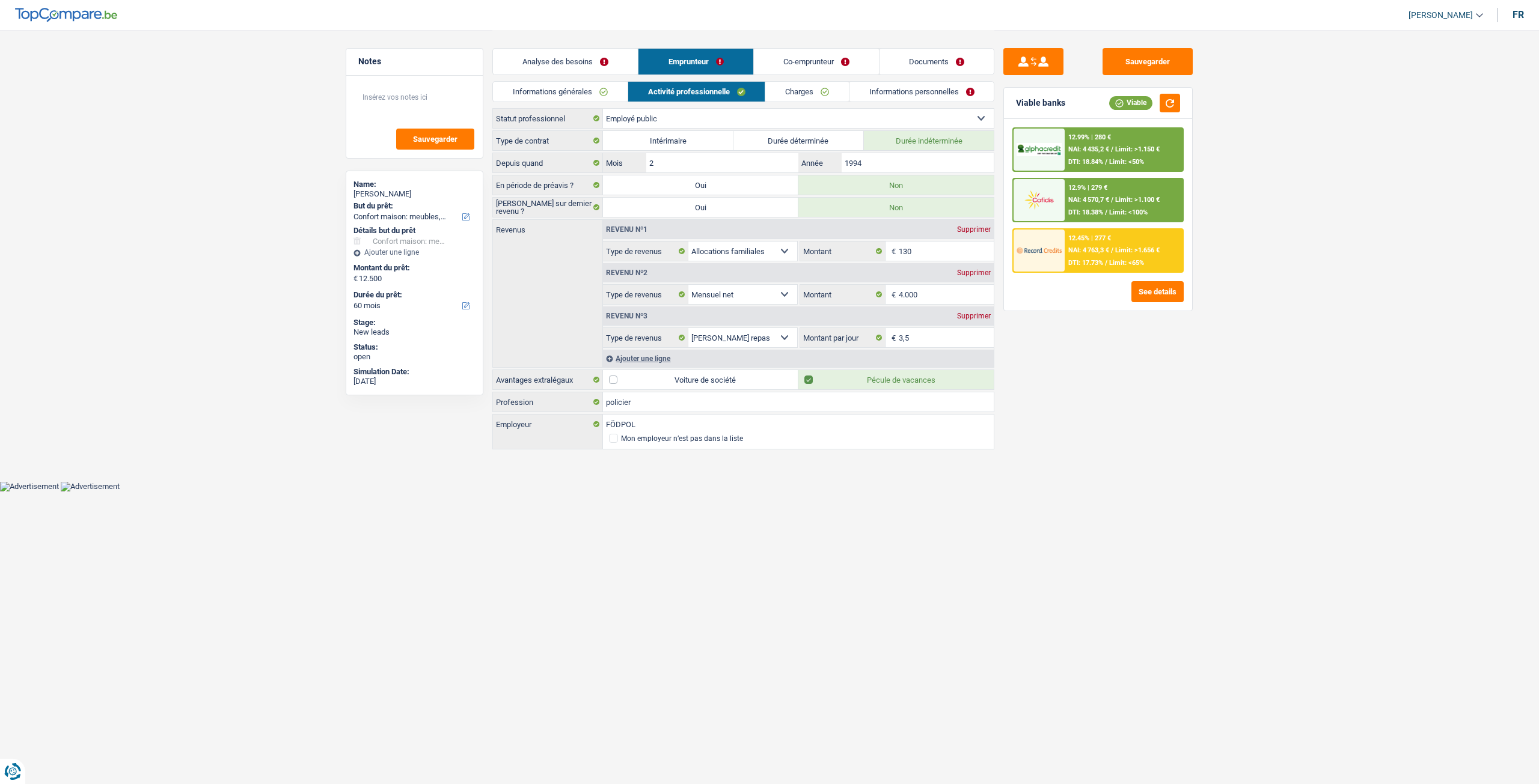
click at [805, 92] on link "Charges" at bounding box center [807, 91] width 84 height 20
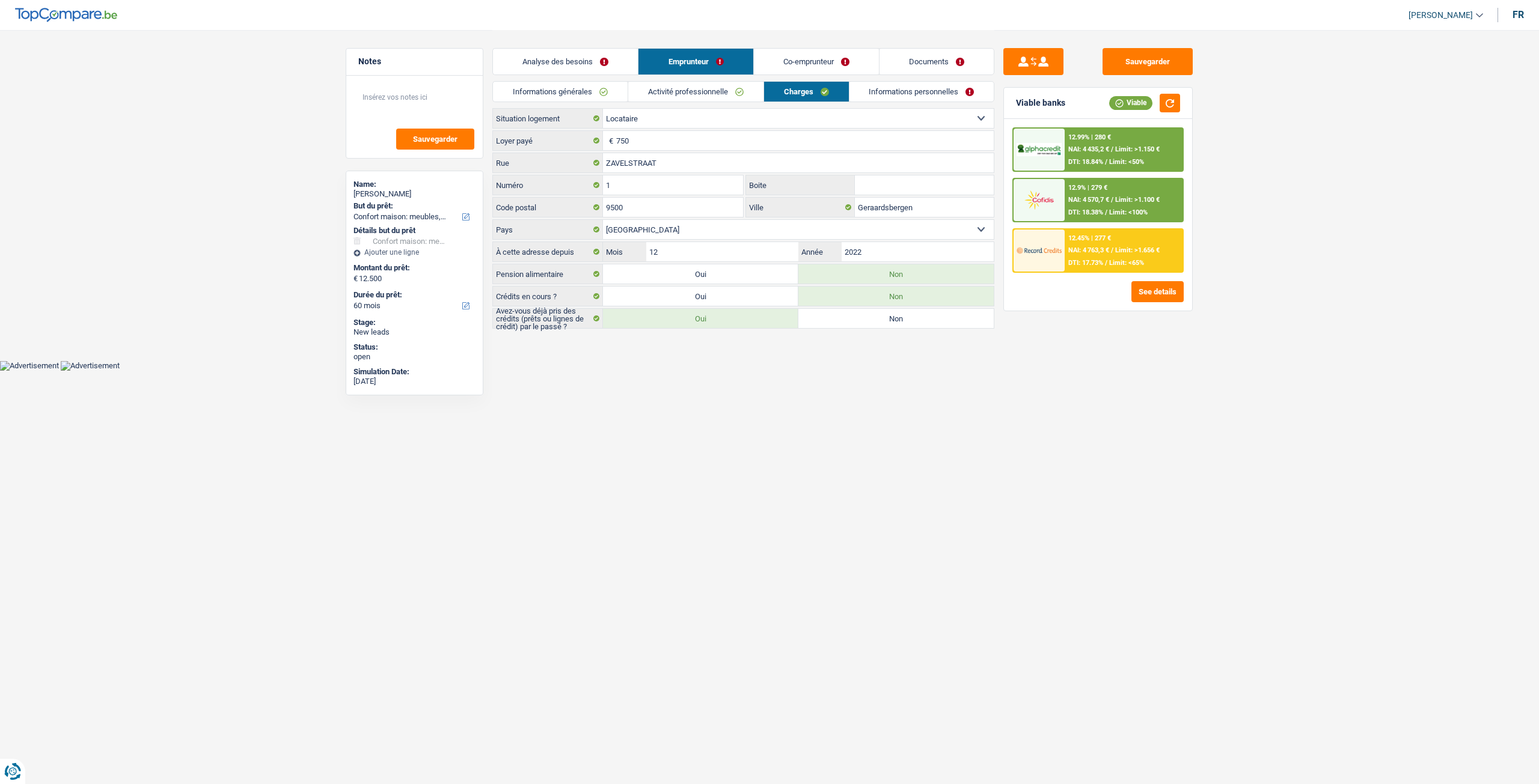
click at [810, 53] on link "Co-emprunteur" at bounding box center [816, 62] width 125 height 26
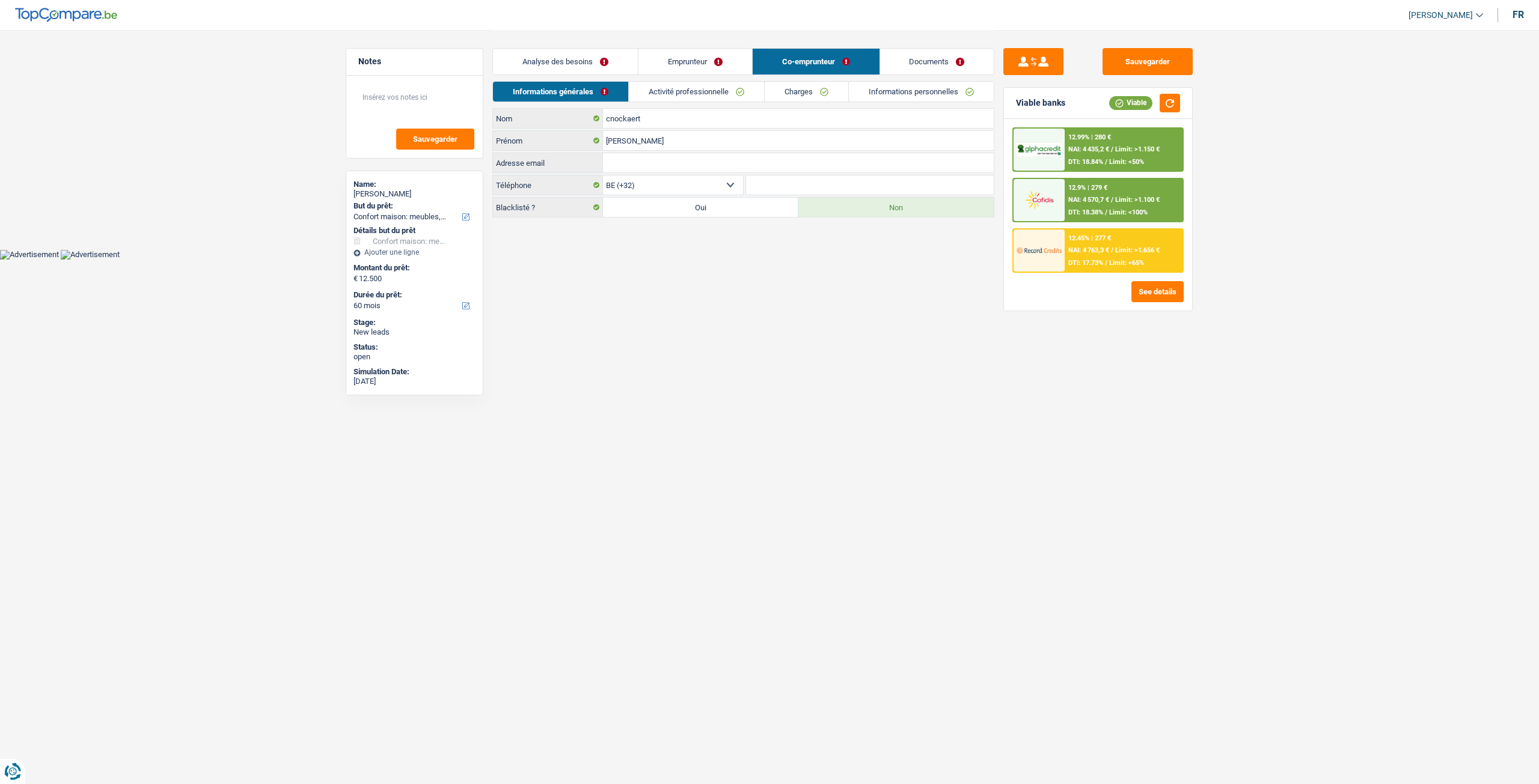
click at [712, 84] on link "Activité professionnelle" at bounding box center [696, 91] width 135 height 20
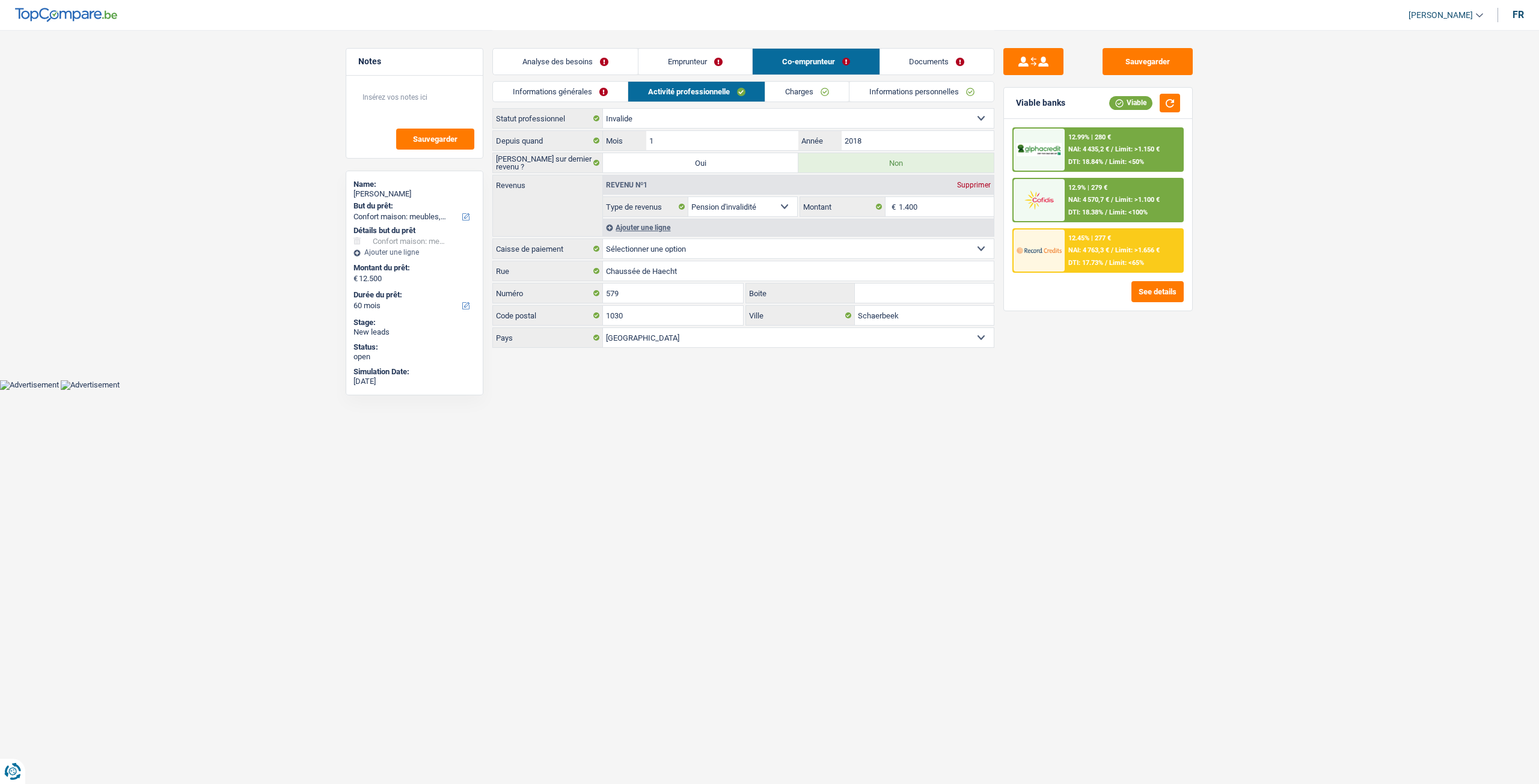
click at [797, 84] on link "Charges" at bounding box center [807, 91] width 84 height 20
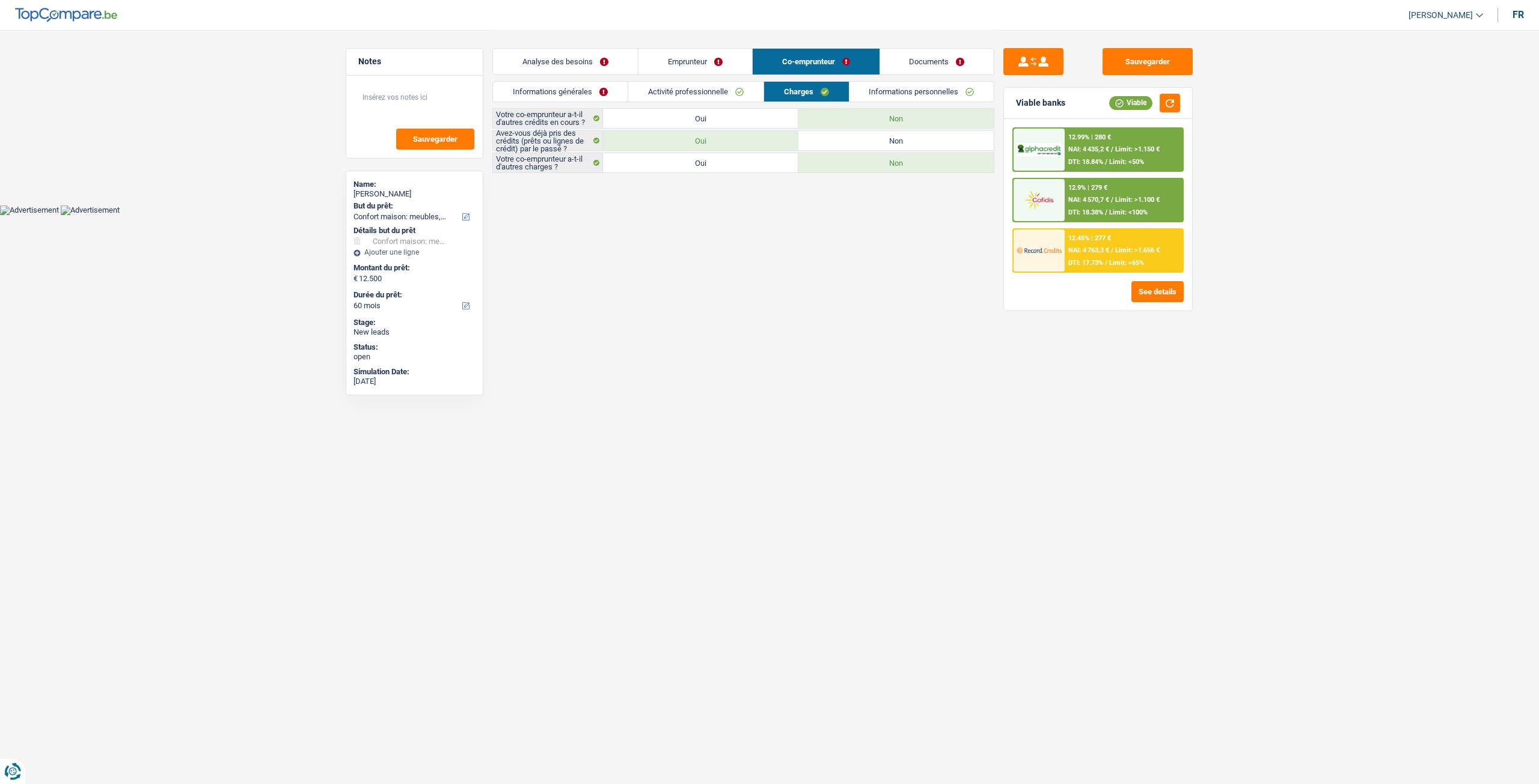
click at [879, 91] on link "Informations personnelles" at bounding box center [922, 91] width 145 height 20
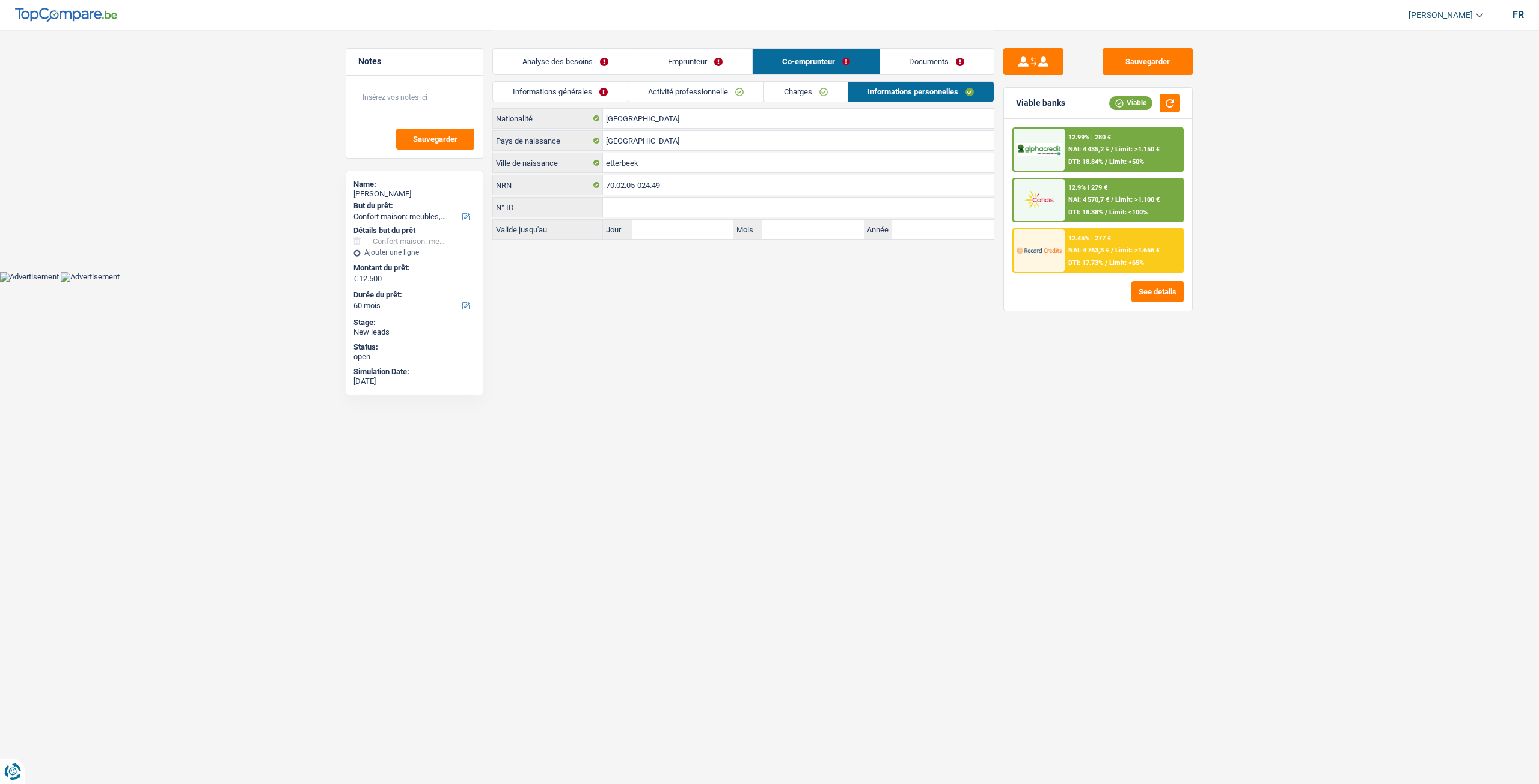
click at [774, 91] on link "Charges" at bounding box center [806, 91] width 84 height 20
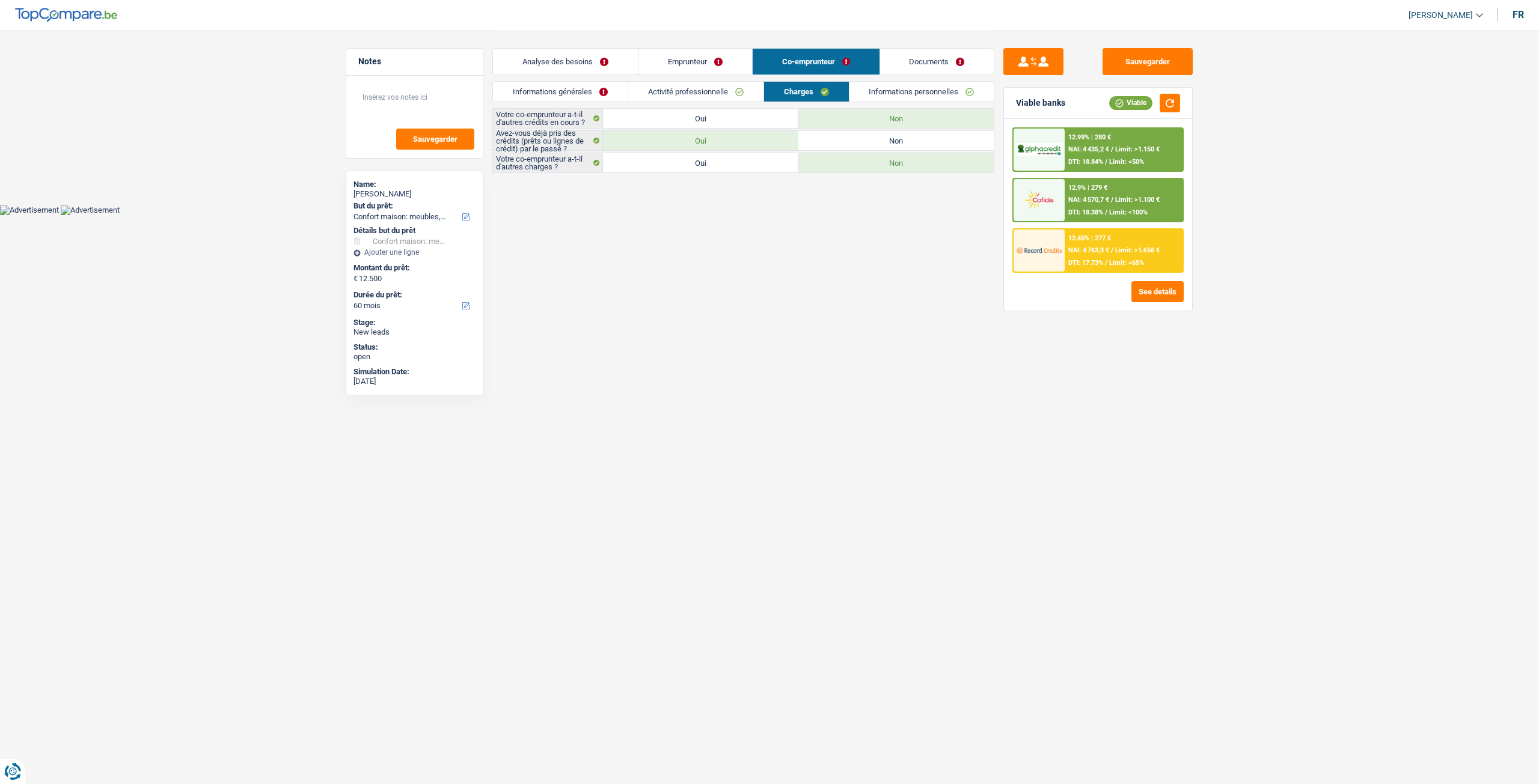
click at [702, 91] on link "Activité professionnelle" at bounding box center [695, 91] width 135 height 20
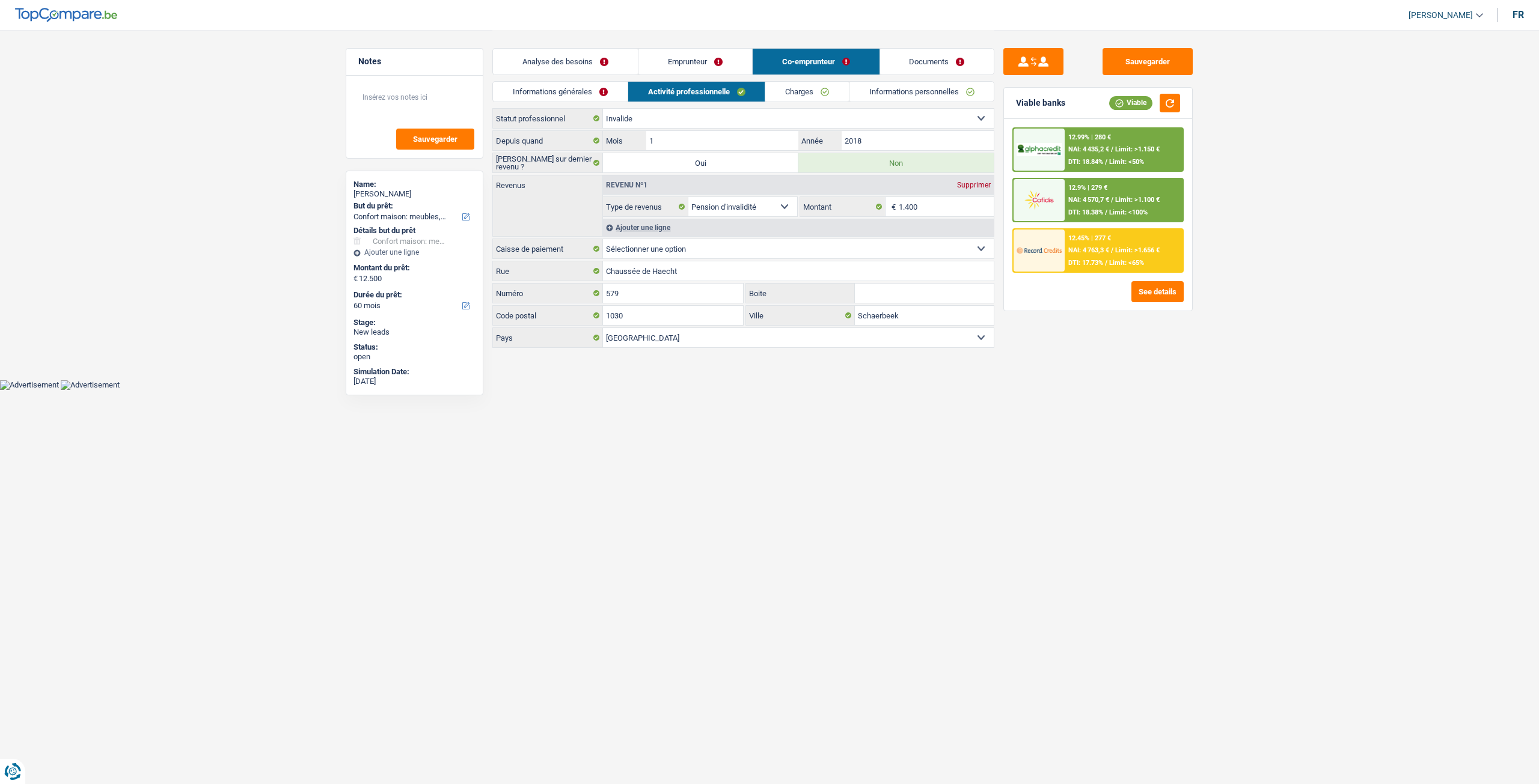
click at [574, 94] on link "Informations générales" at bounding box center [560, 91] width 135 height 20
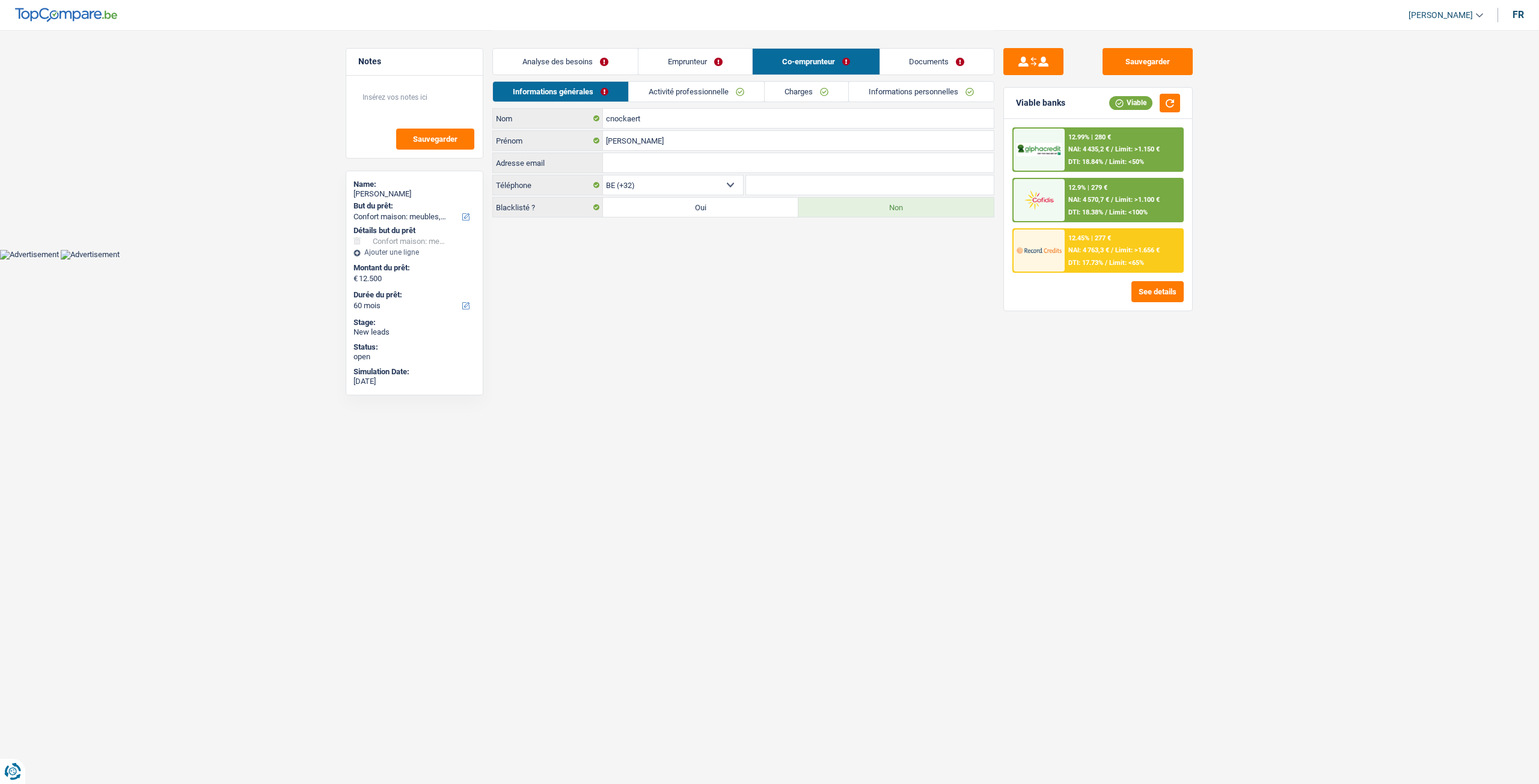
click at [594, 67] on link "Analyse des besoins" at bounding box center [566, 62] width 145 height 26
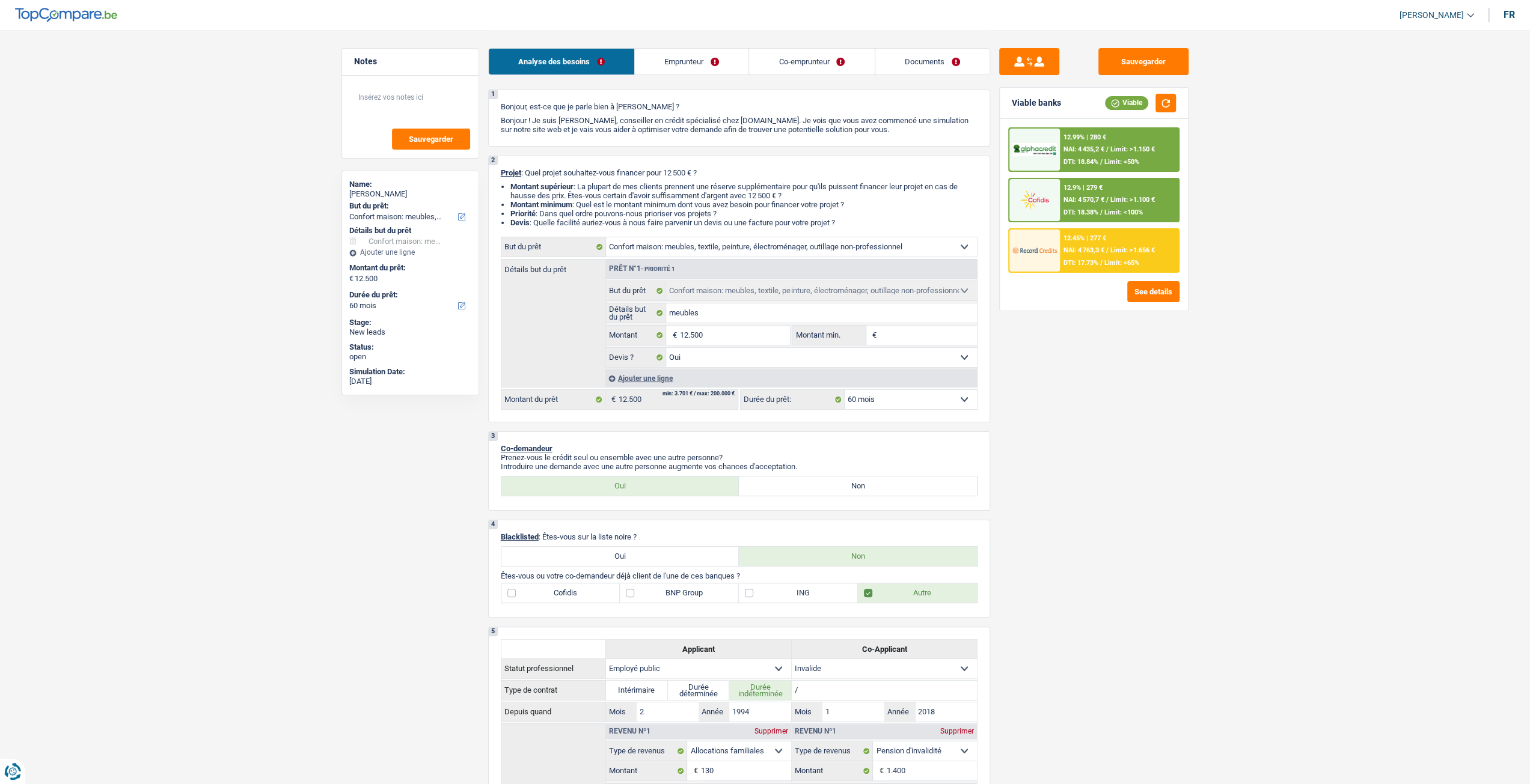
scroll to position [60, 0]
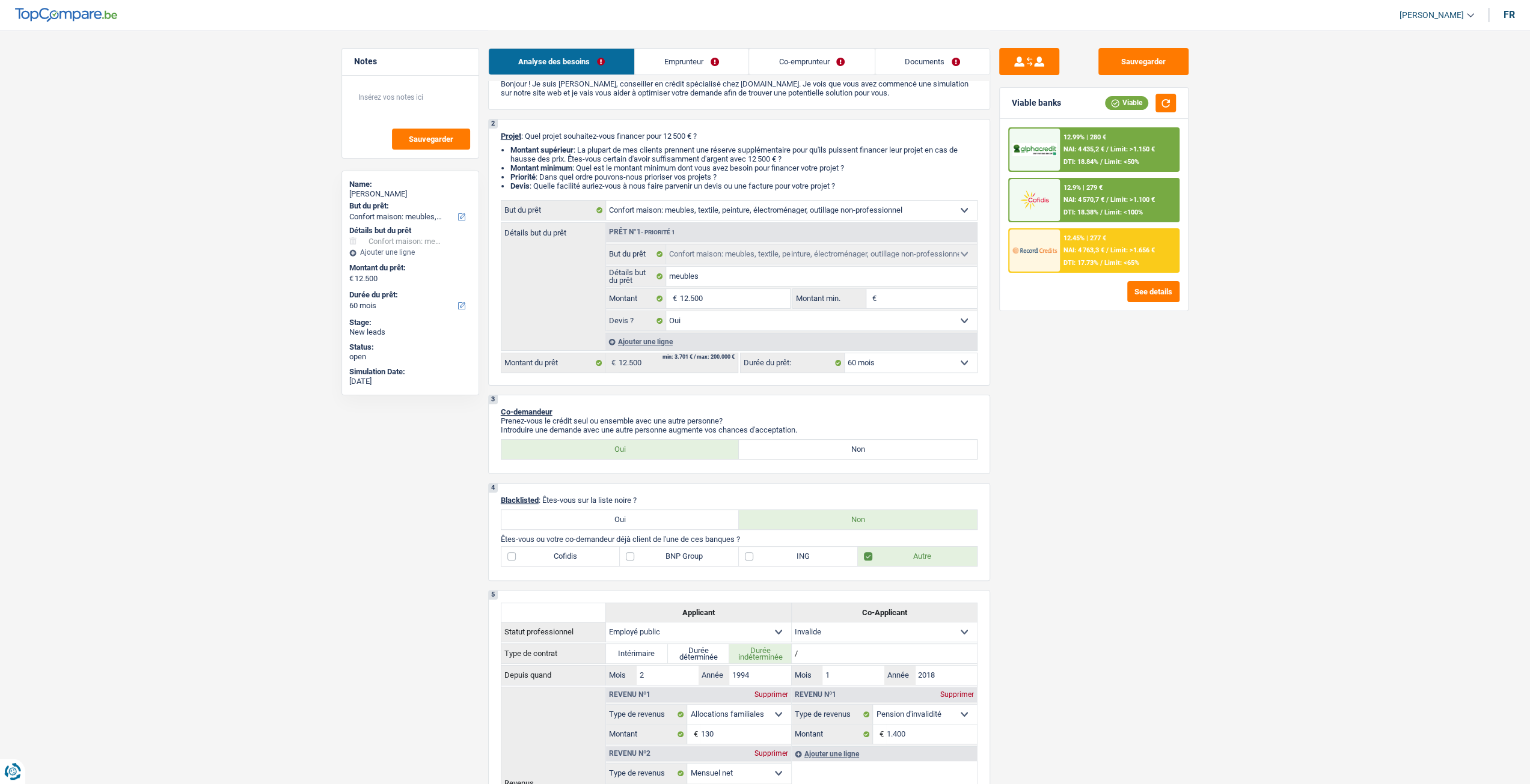
click at [819, 74] on li "Co-emprunteur" at bounding box center [811, 61] width 126 height 27
click at [815, 68] on link "Co-emprunteur" at bounding box center [811, 62] width 125 height 26
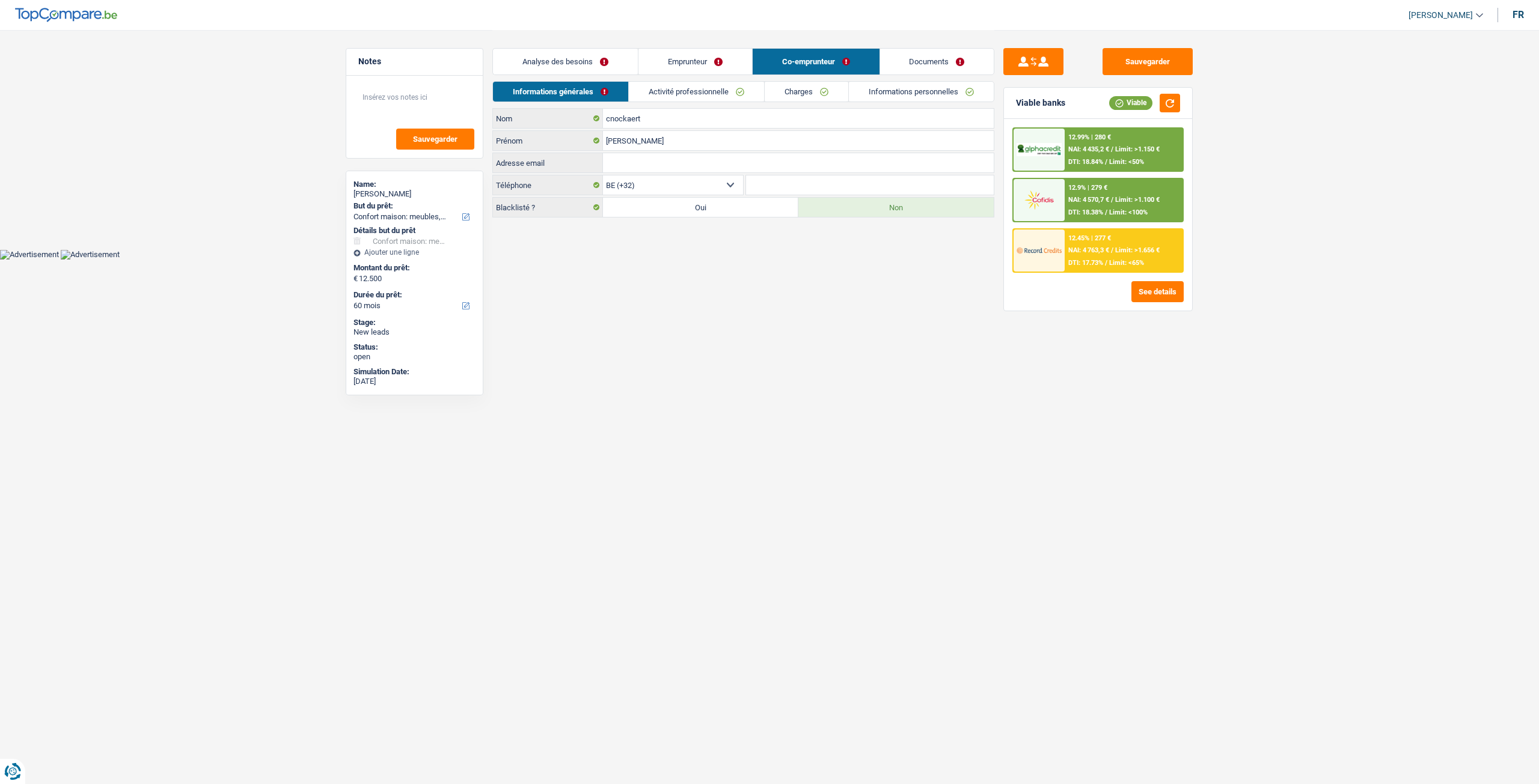
click at [810, 98] on link "Charges" at bounding box center [806, 91] width 84 height 20
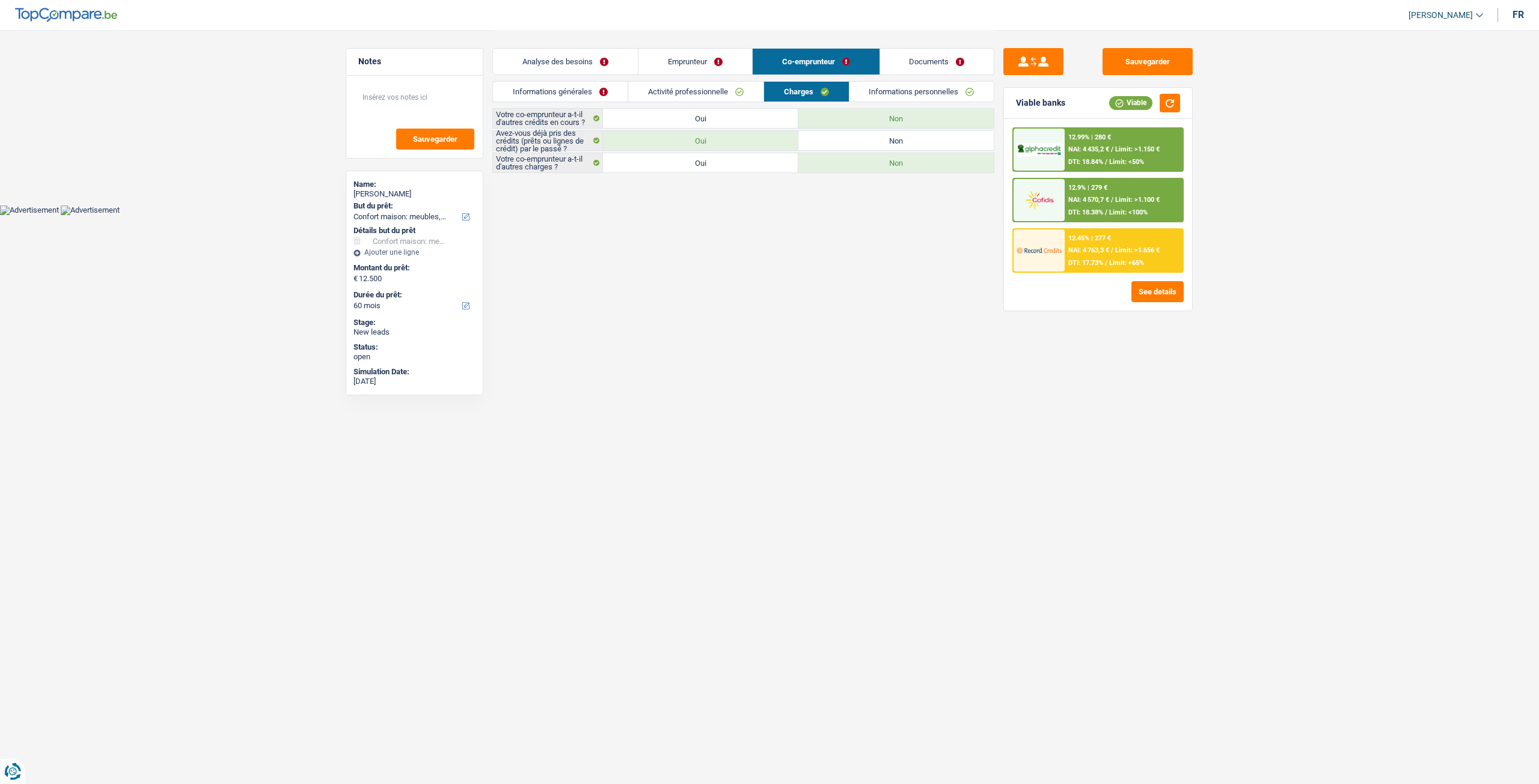
click at [877, 95] on link "Informations personnelles" at bounding box center [922, 91] width 145 height 20
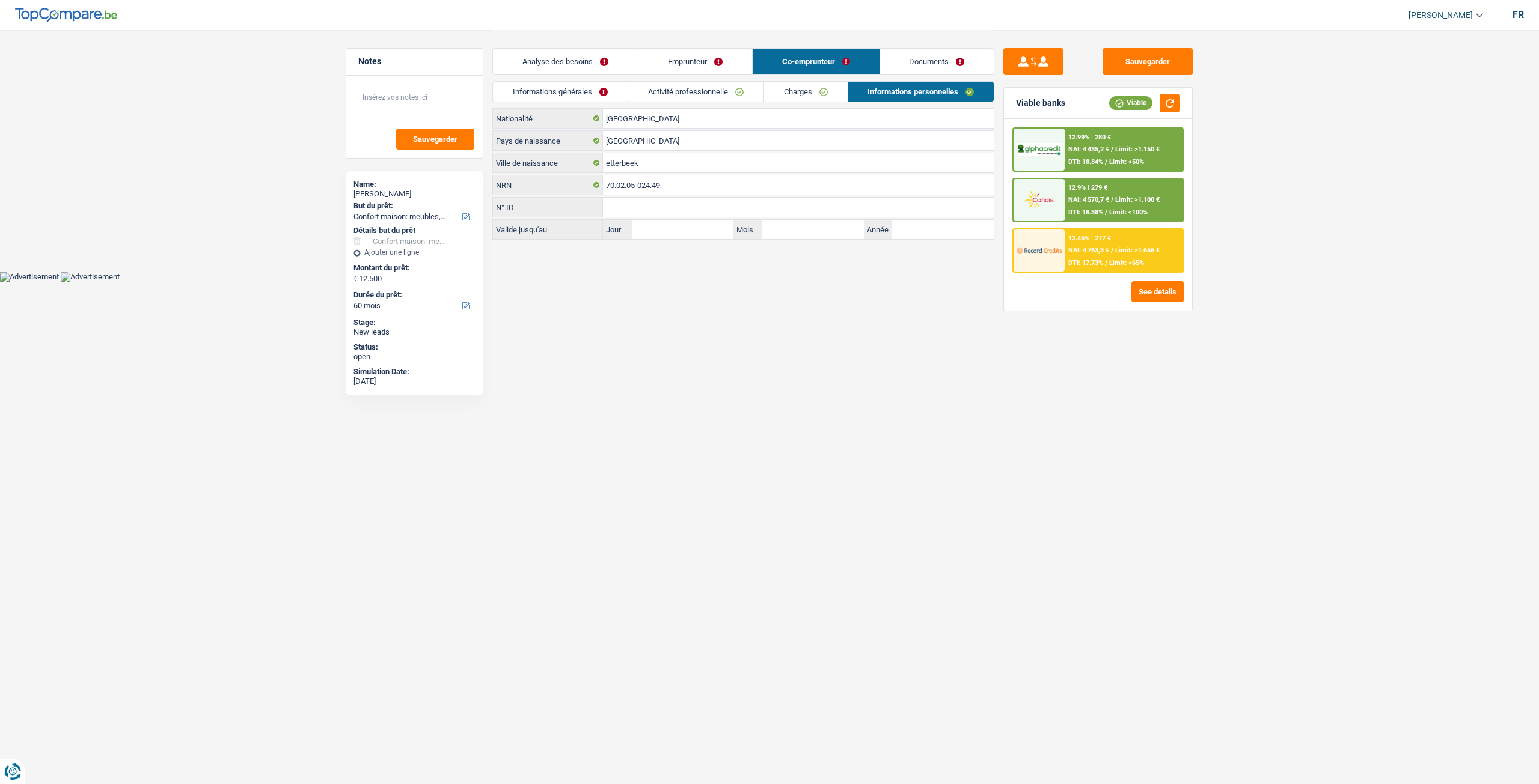
click at [830, 93] on link "Charges" at bounding box center [806, 91] width 84 height 20
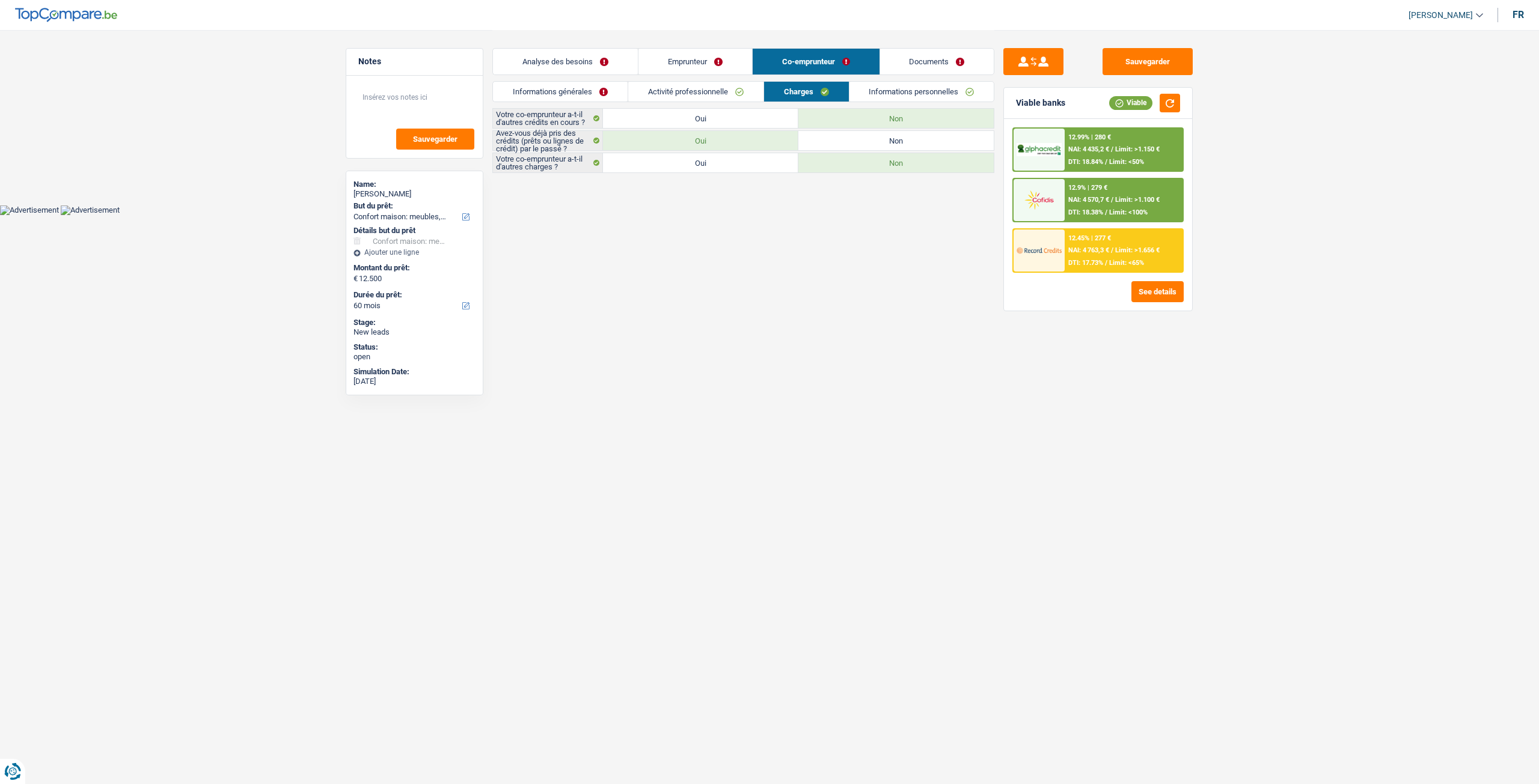
click at [738, 93] on link "Activité professionnelle" at bounding box center [695, 91] width 135 height 20
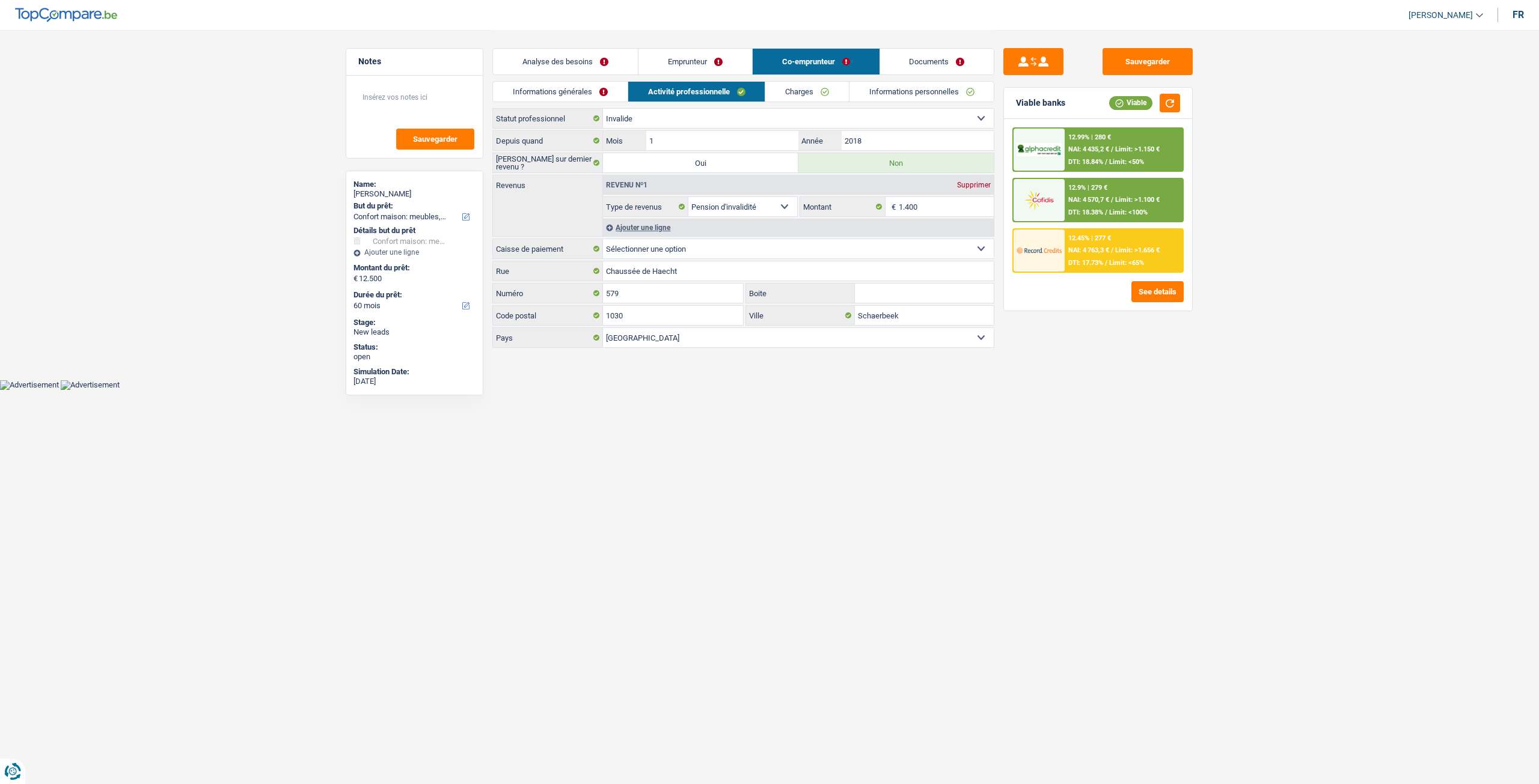
click at [601, 93] on link "Informations générales" at bounding box center [560, 91] width 135 height 20
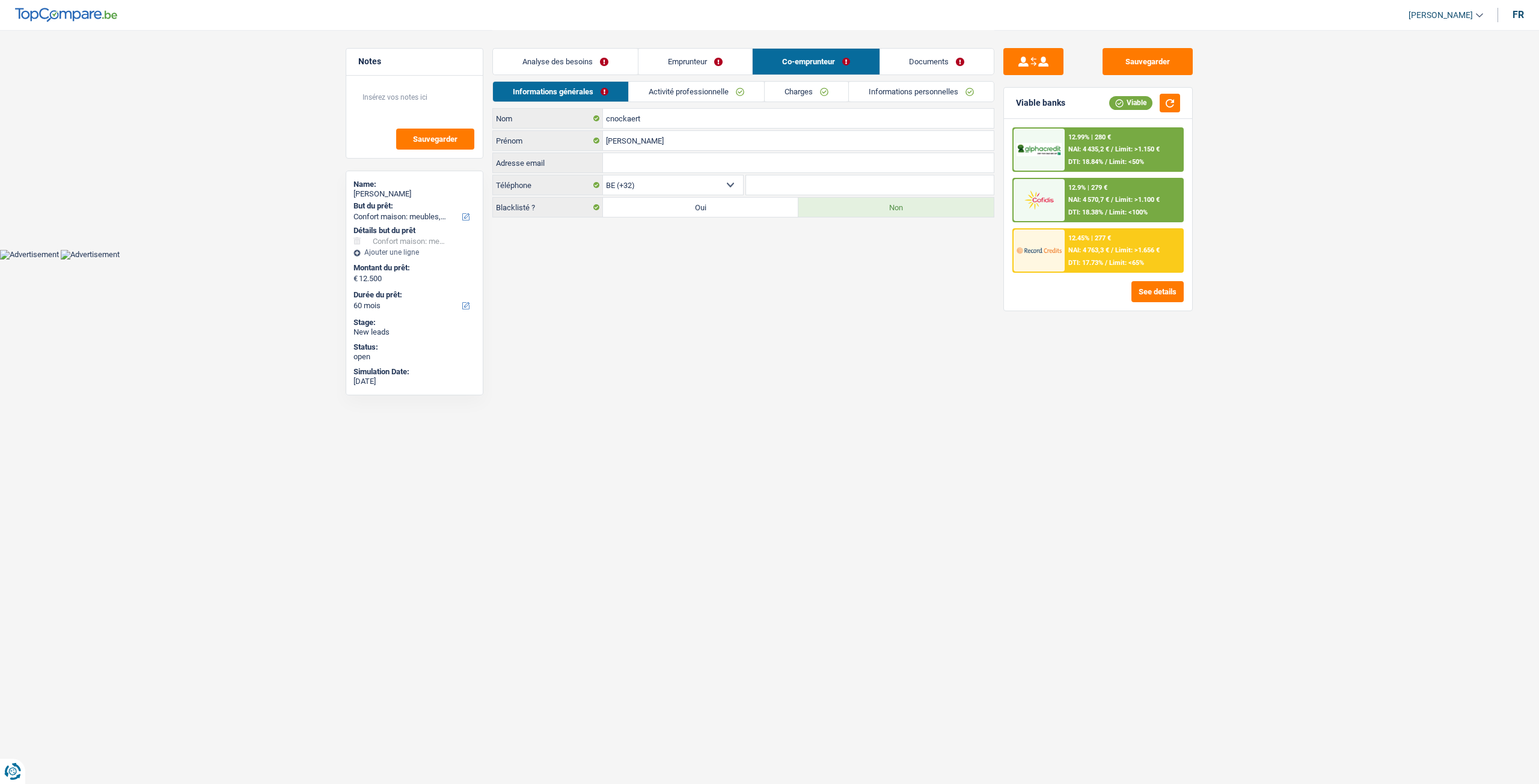
click at [697, 66] on link "Emprunteur" at bounding box center [694, 62] width 114 height 26
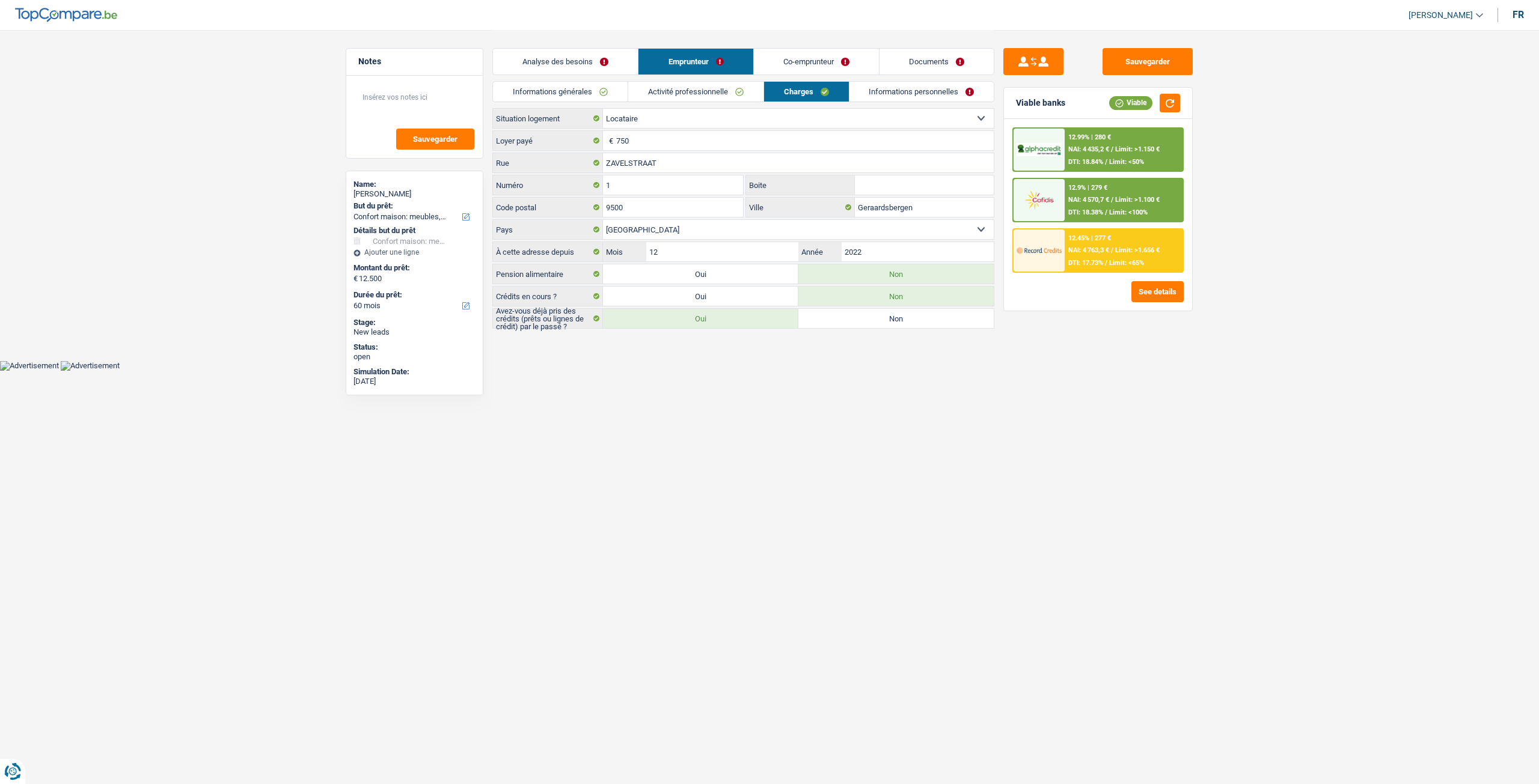
click at [877, 92] on link "Informations personnelles" at bounding box center [922, 91] width 145 height 20
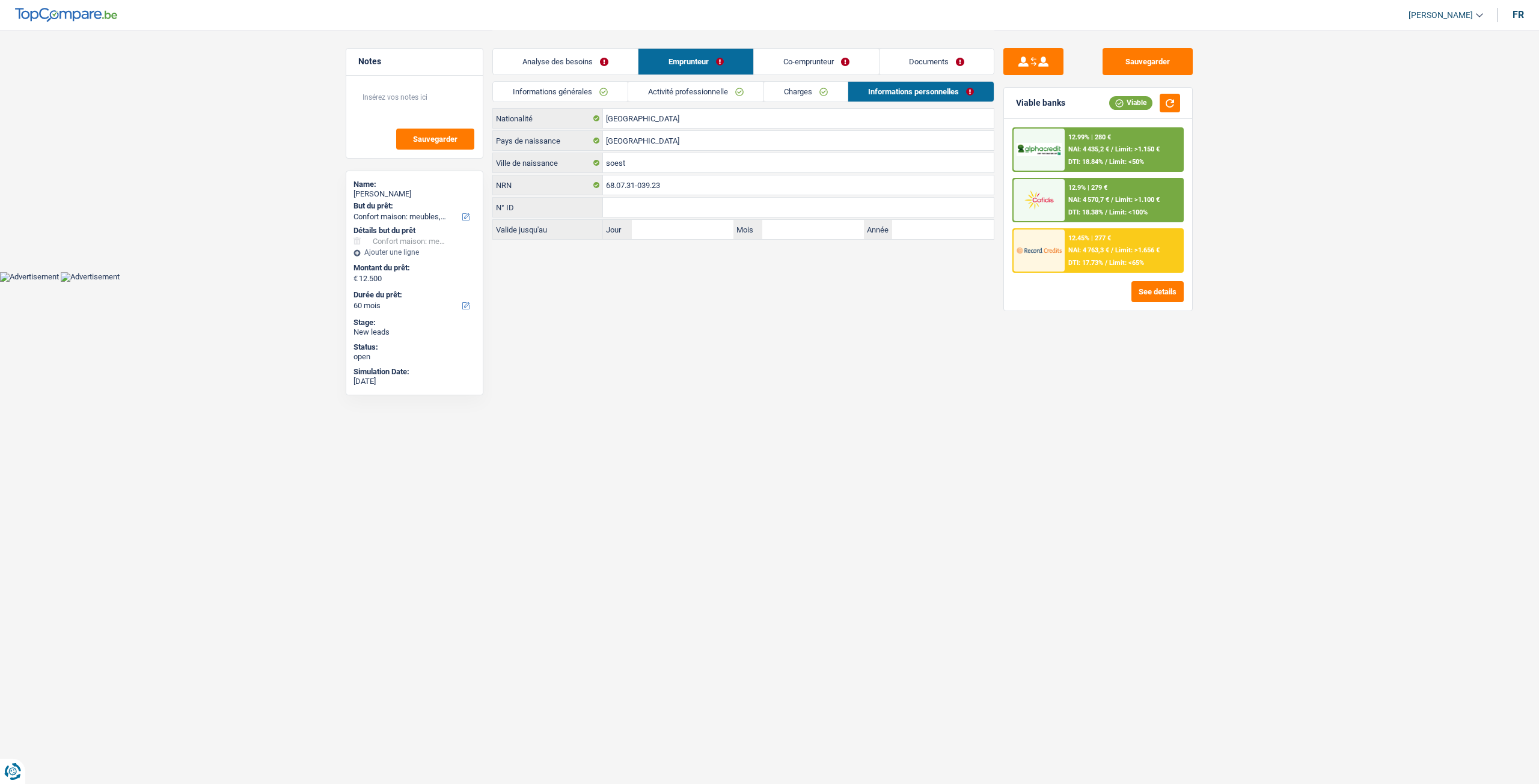
click at [578, 64] on link "Analyse des besoins" at bounding box center [566, 62] width 145 height 26
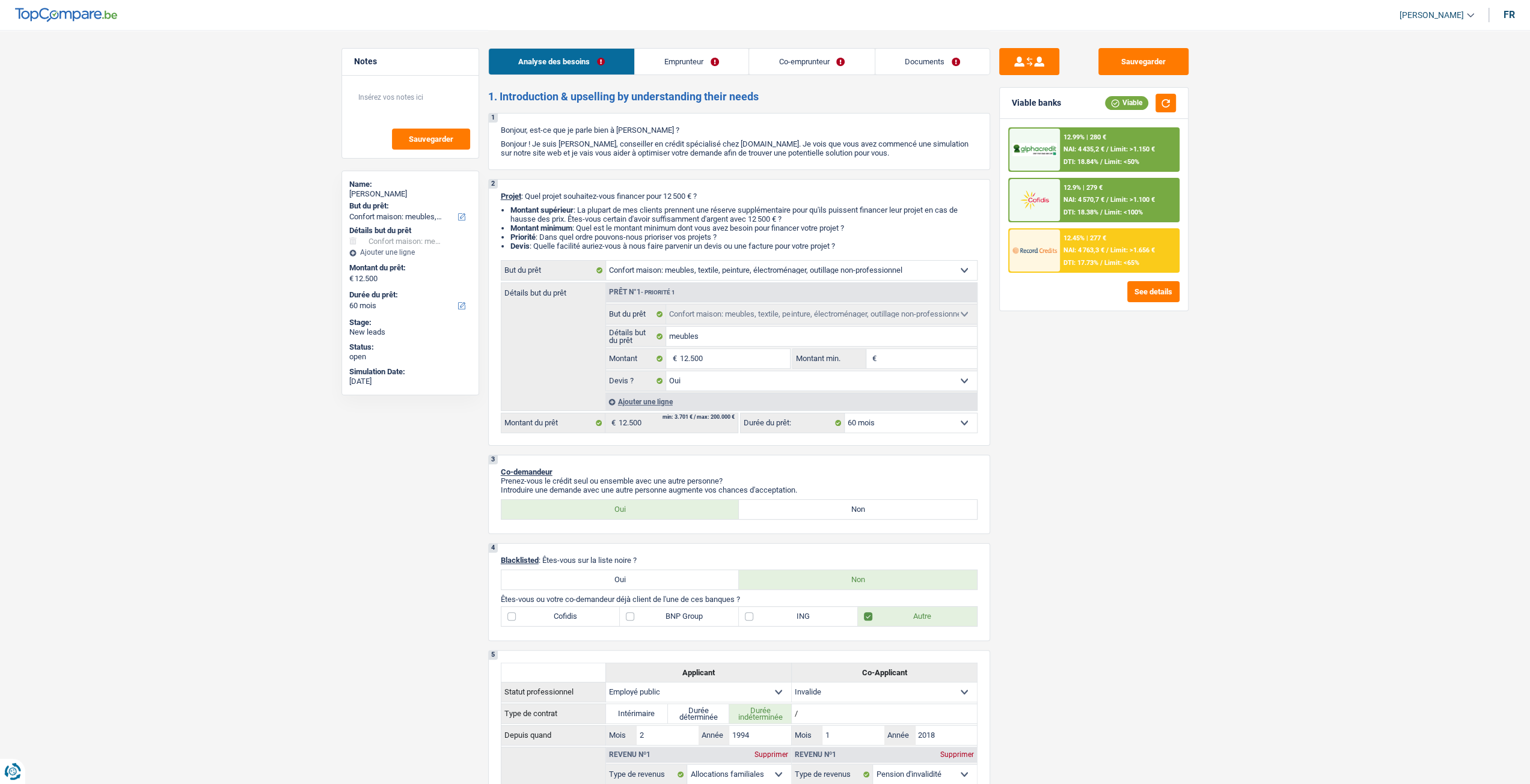
click at [716, 72] on link "Emprunteur" at bounding box center [691, 62] width 114 height 26
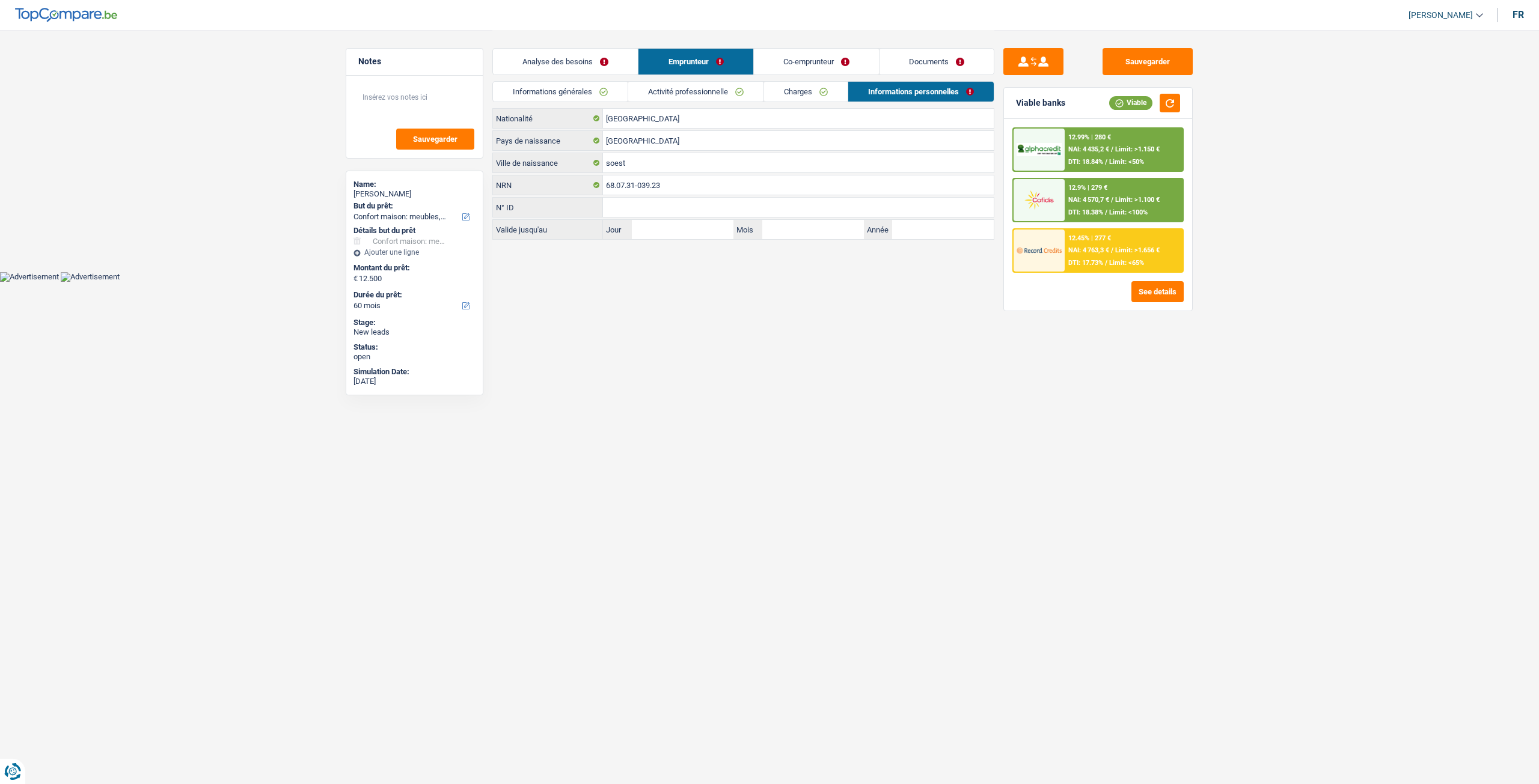
click at [797, 91] on link "Charges" at bounding box center [806, 91] width 84 height 20
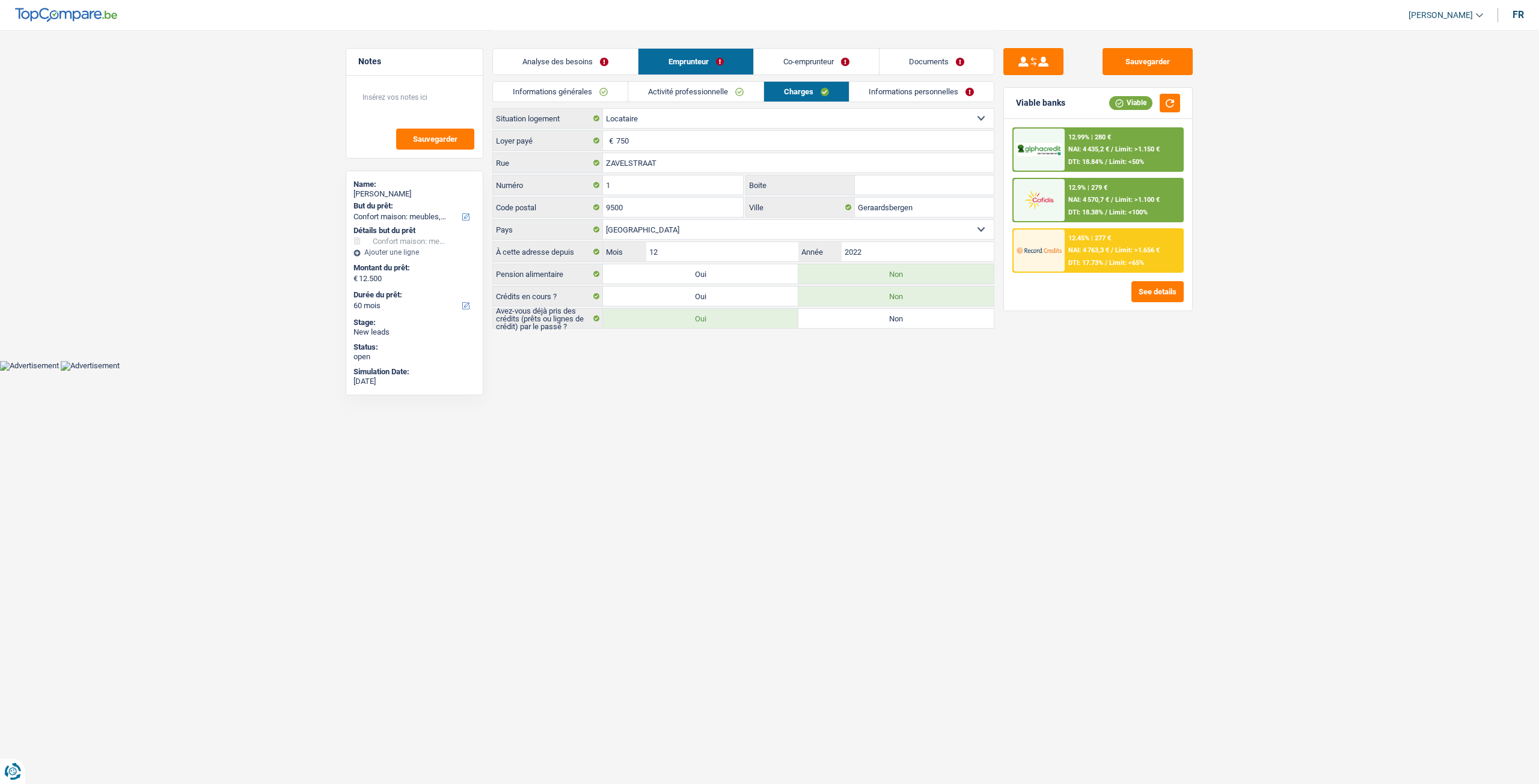
click at [707, 91] on link "Activité professionnelle" at bounding box center [695, 91] width 135 height 20
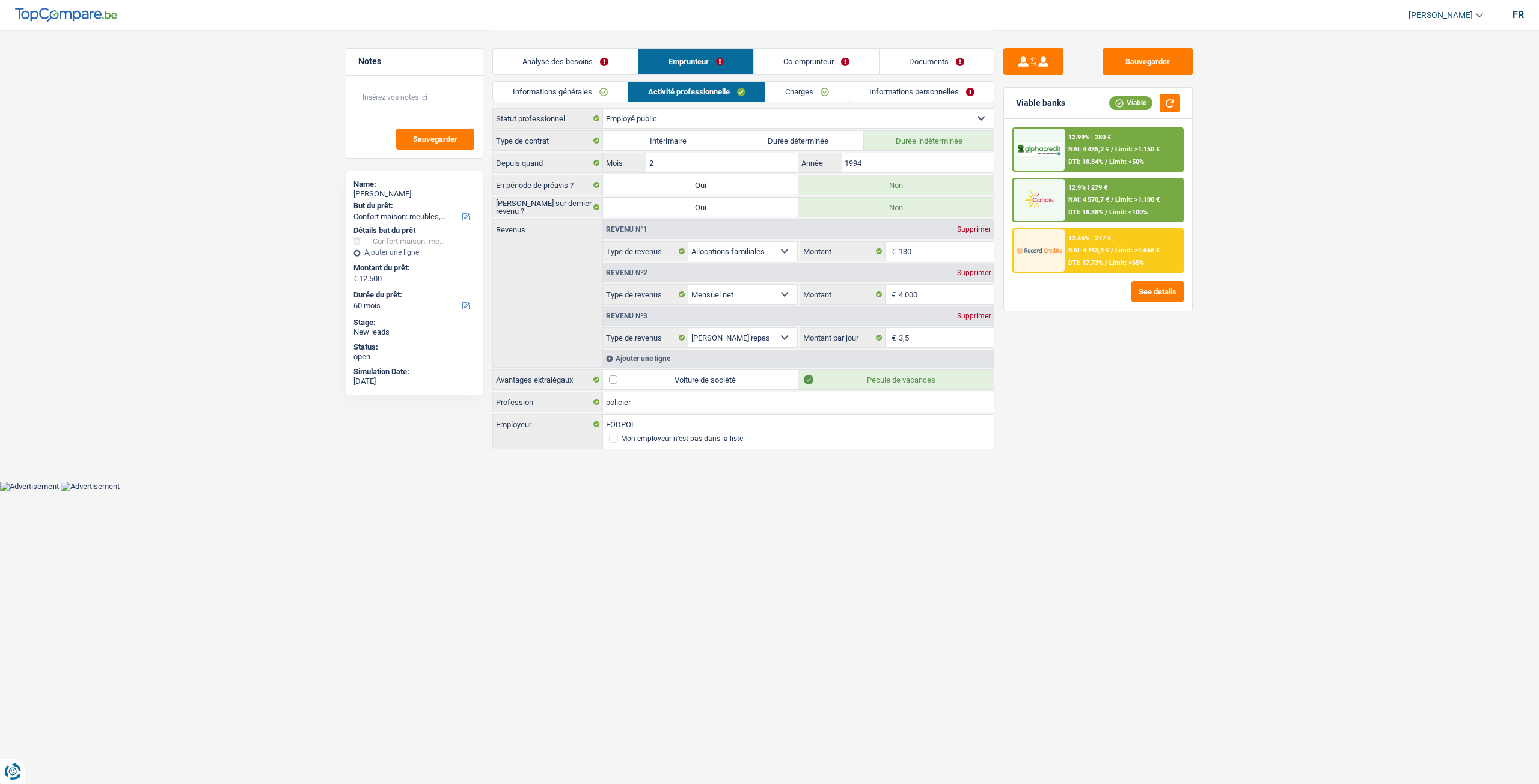
click at [610, 93] on link "Informations générales" at bounding box center [560, 91] width 135 height 20
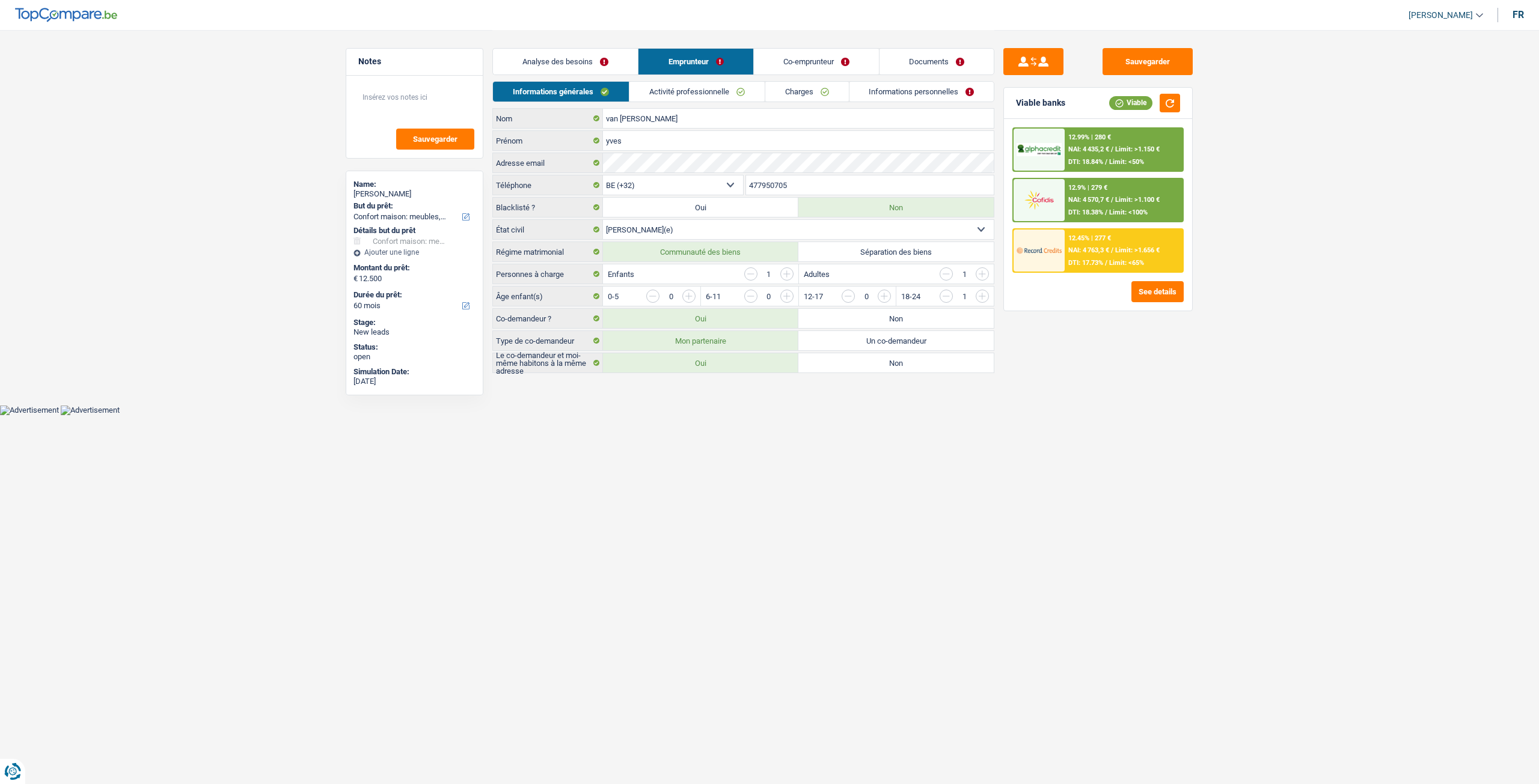
click at [819, 64] on link "Co-emprunteur" at bounding box center [816, 62] width 125 height 26
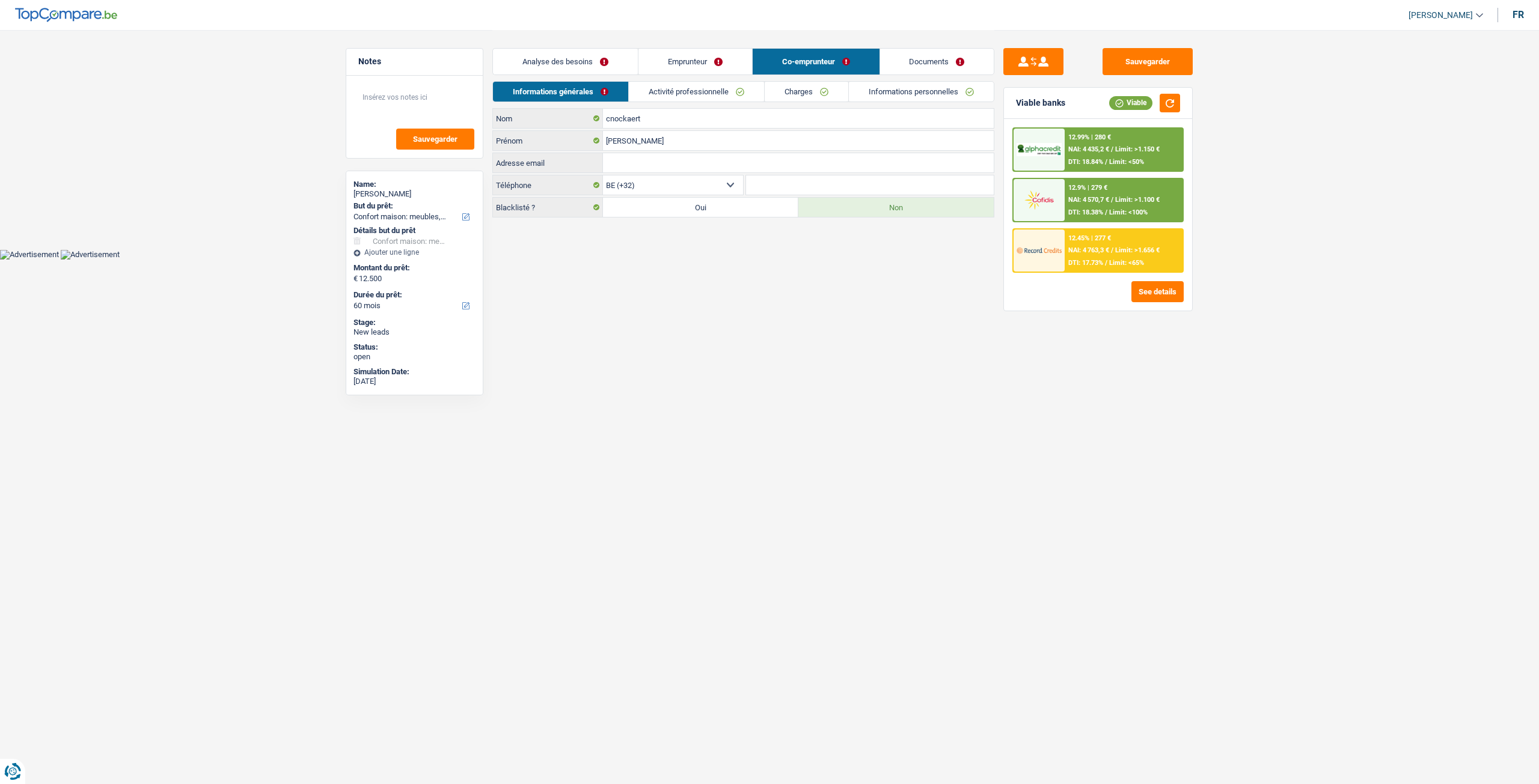
click at [912, 63] on link "Documents" at bounding box center [937, 62] width 114 height 26
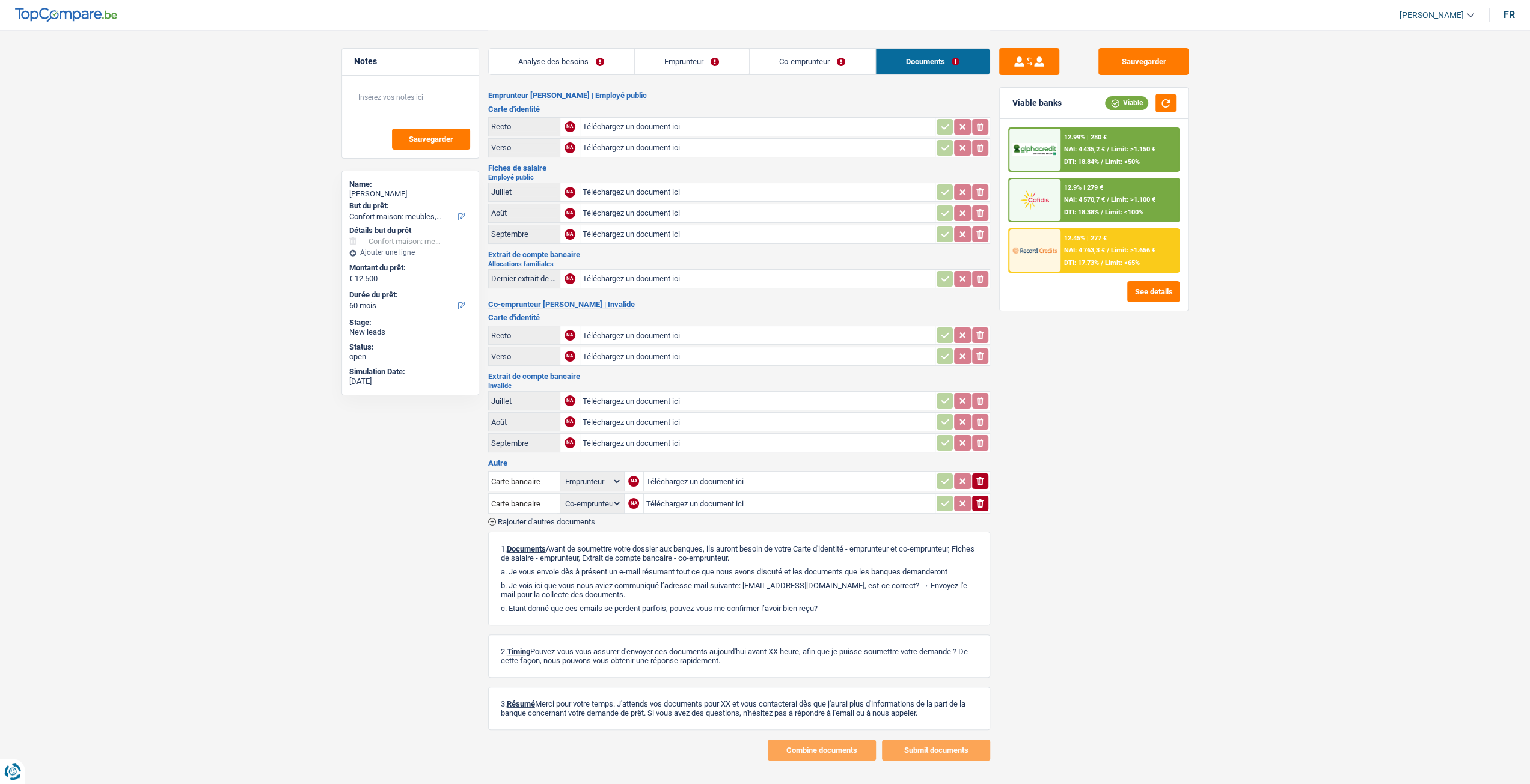
click at [587, 59] on link "Analyse des besoins" at bounding box center [561, 62] width 146 height 26
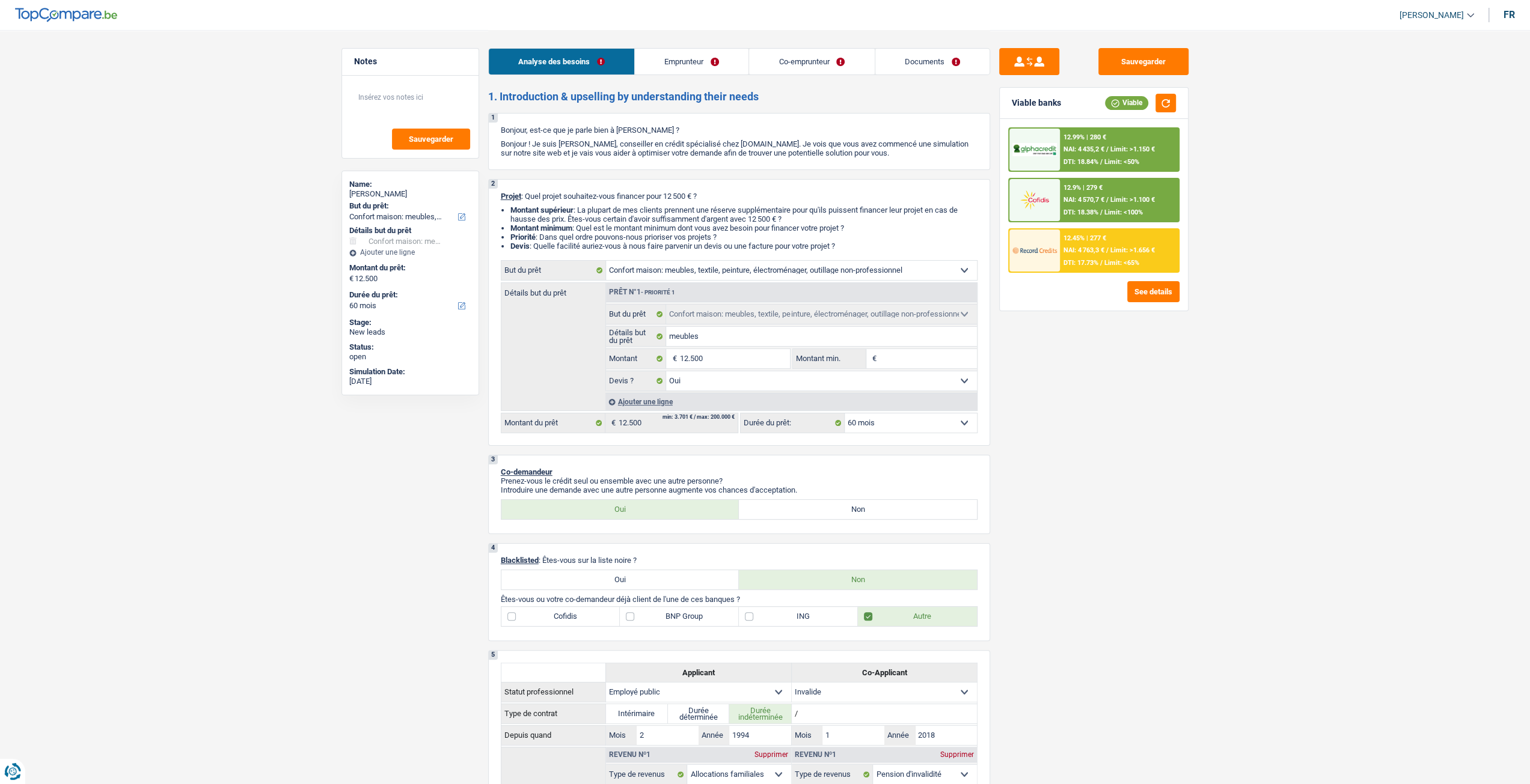
click at [724, 58] on link "Emprunteur" at bounding box center [691, 62] width 114 height 26
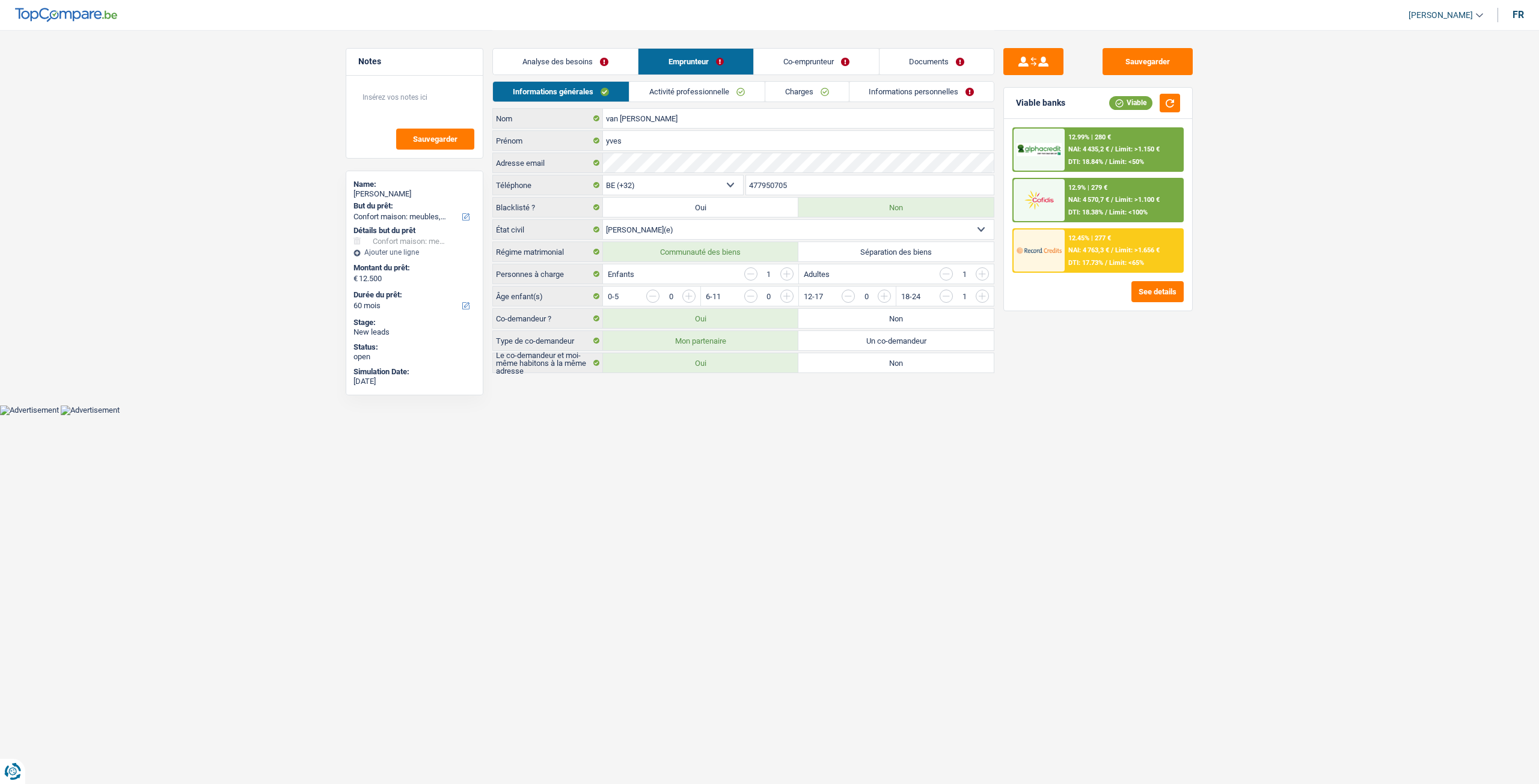
click at [665, 93] on link "Activité professionnelle" at bounding box center [697, 91] width 135 height 20
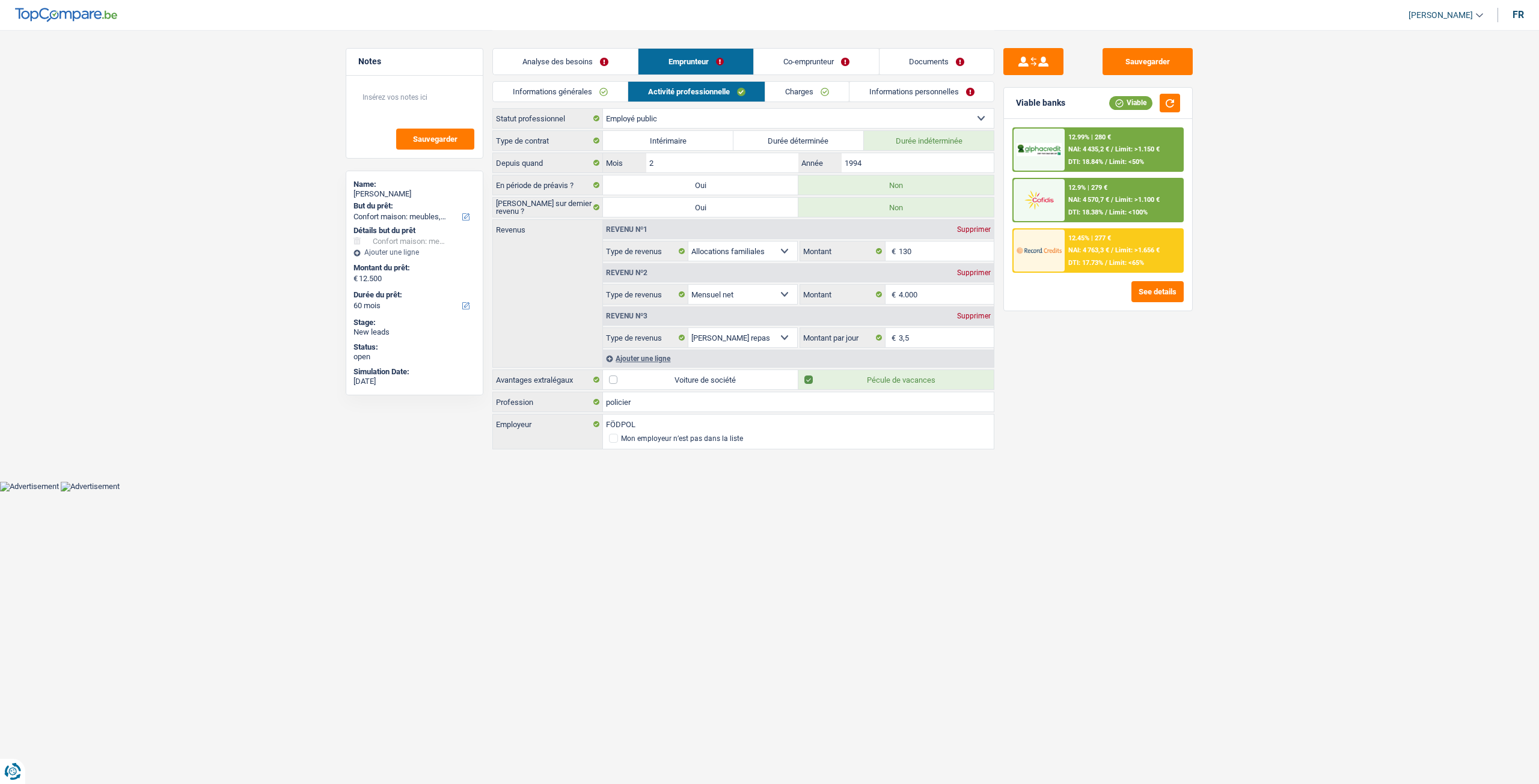
click at [604, 69] on link "Analyse des besoins" at bounding box center [566, 62] width 145 height 26
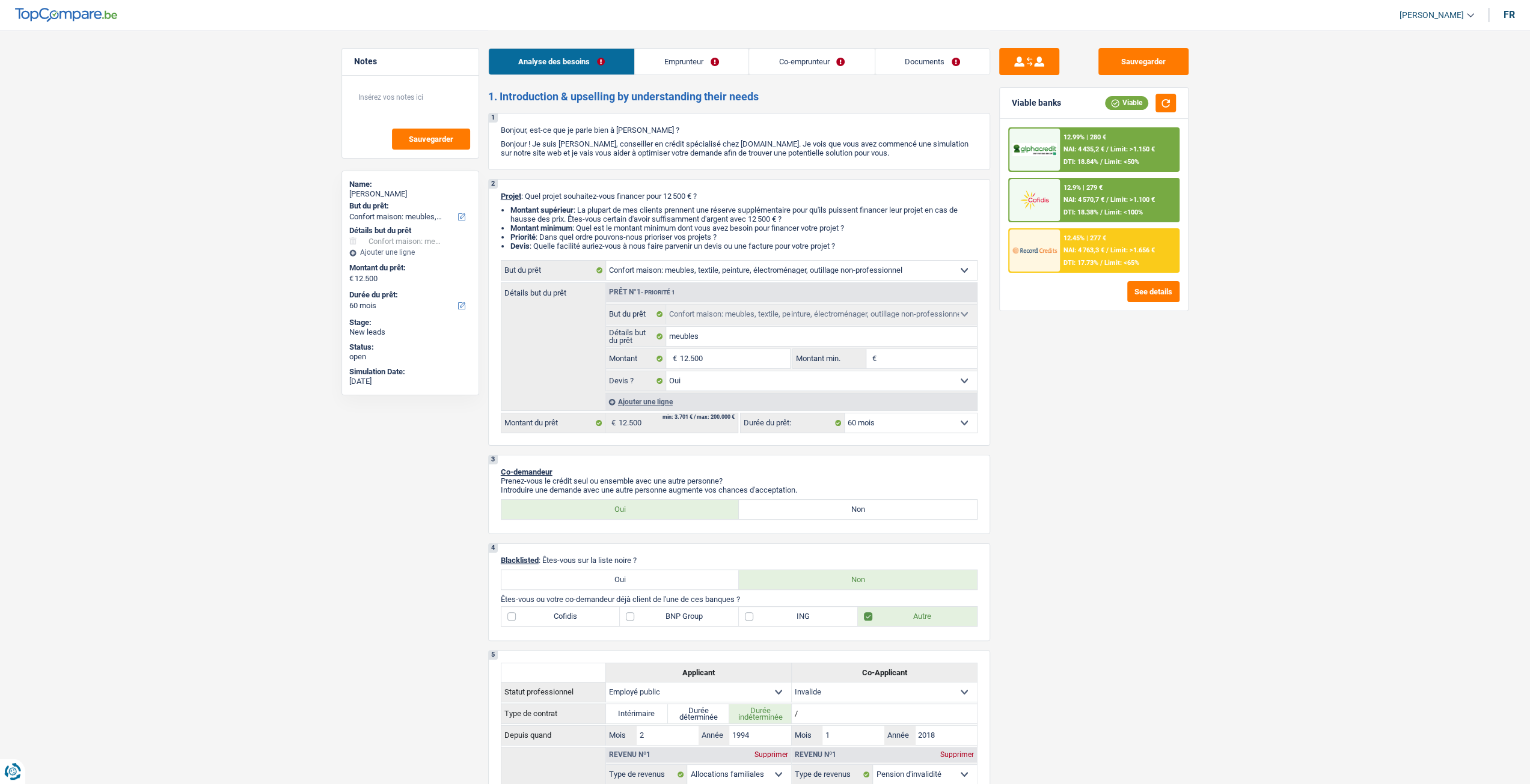
click at [924, 53] on link "Documents" at bounding box center [932, 62] width 114 height 26
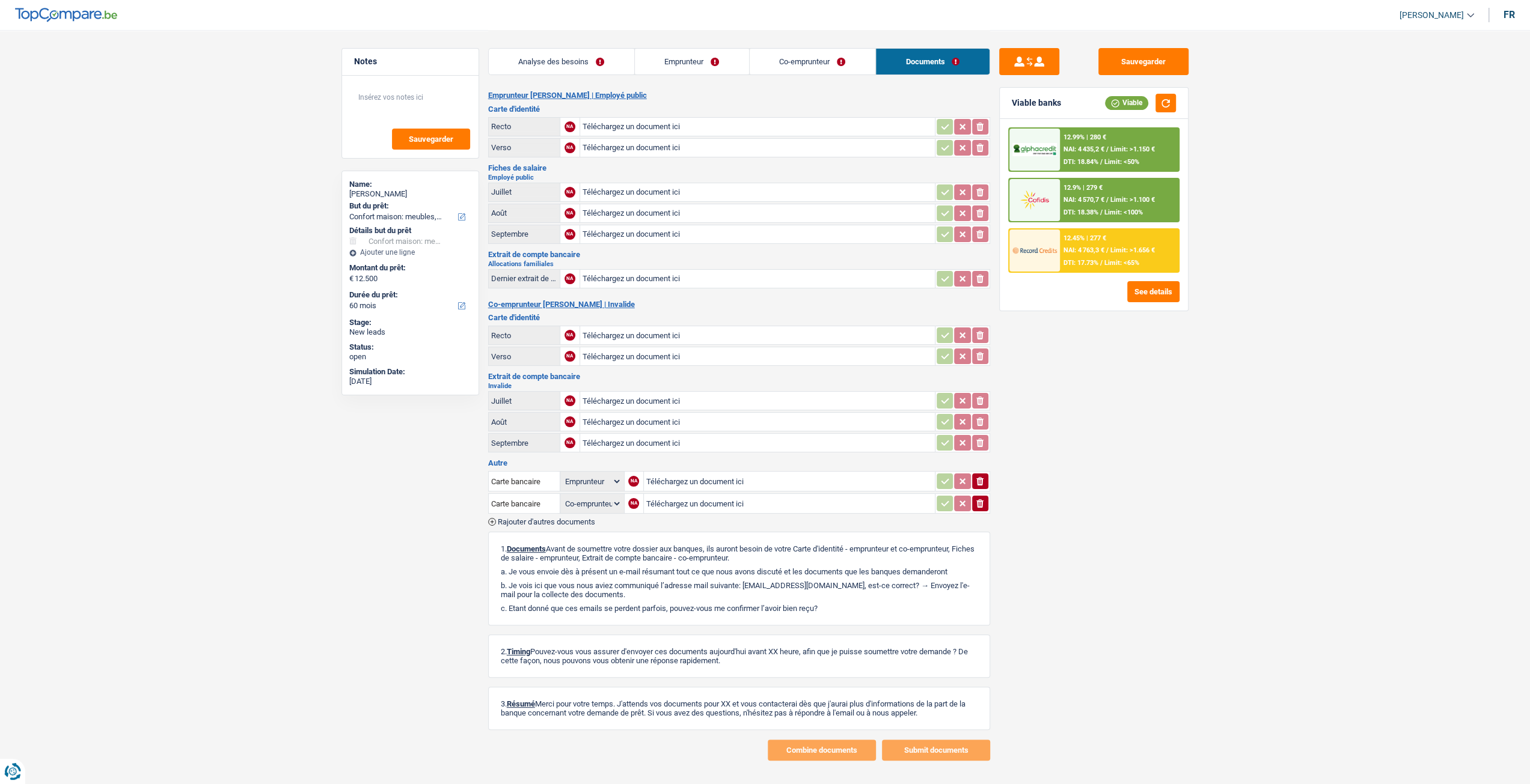
click at [583, 50] on link "Analyse des besoins" at bounding box center [561, 62] width 146 height 26
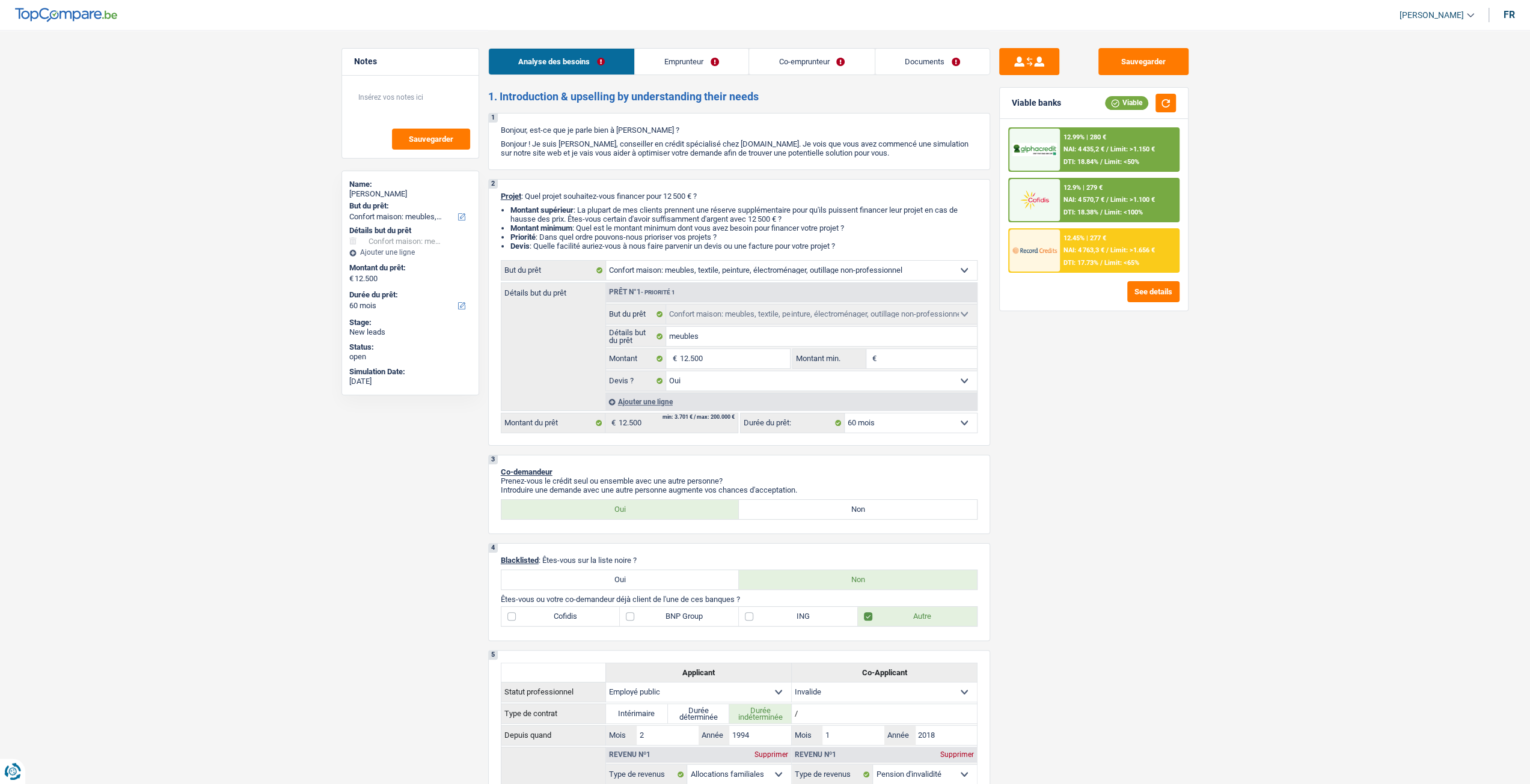
drag, startPoint x: 205, startPoint y: 53, endPoint x: 633, endPoint y: 86, distance: 429.3
click at [921, 63] on link "Documents" at bounding box center [932, 62] width 114 height 26
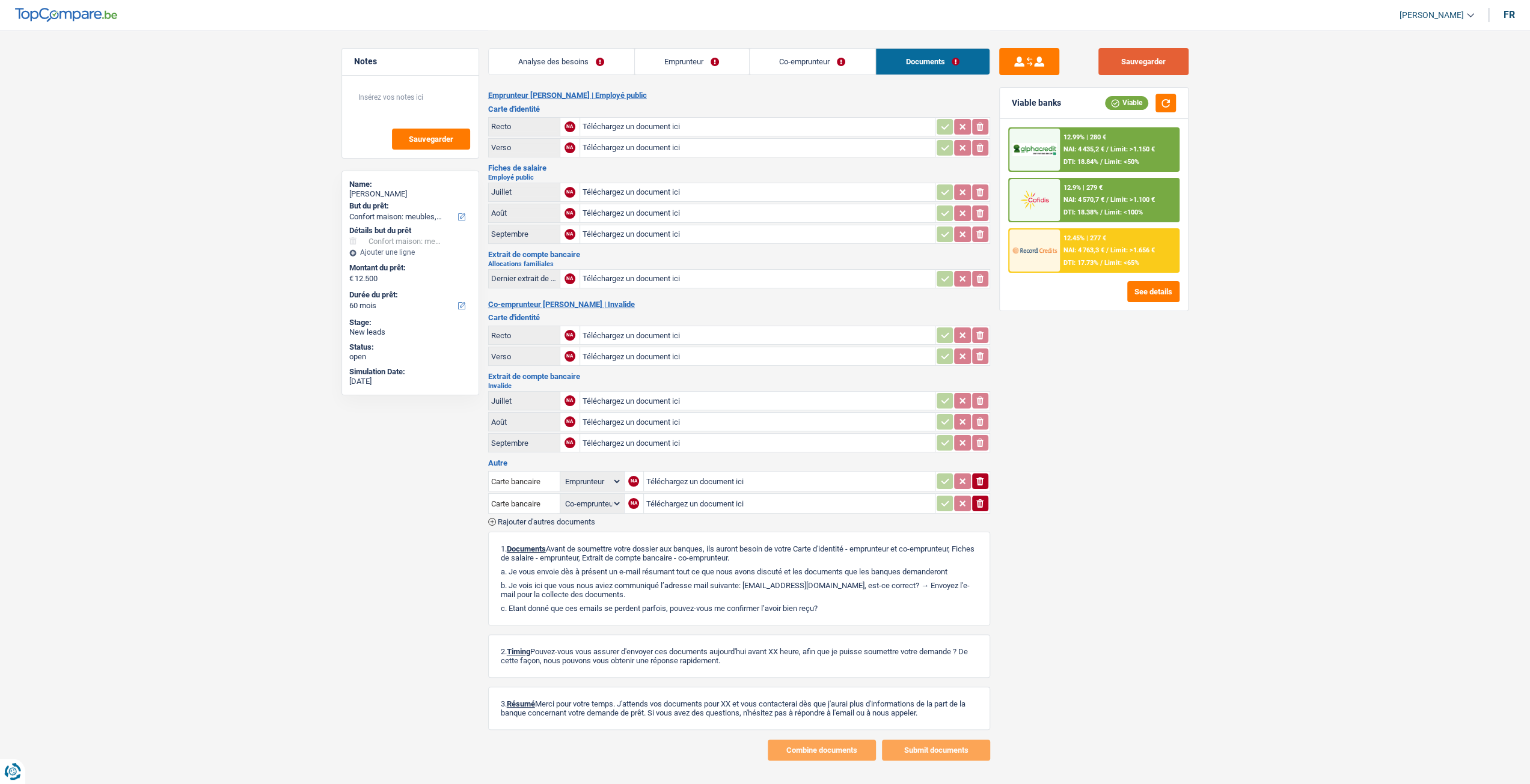
click at [1115, 50] on button "Sauvegarder" at bounding box center [1143, 61] width 90 height 27
click at [803, 65] on link "Co-emprunteur" at bounding box center [812, 62] width 126 height 26
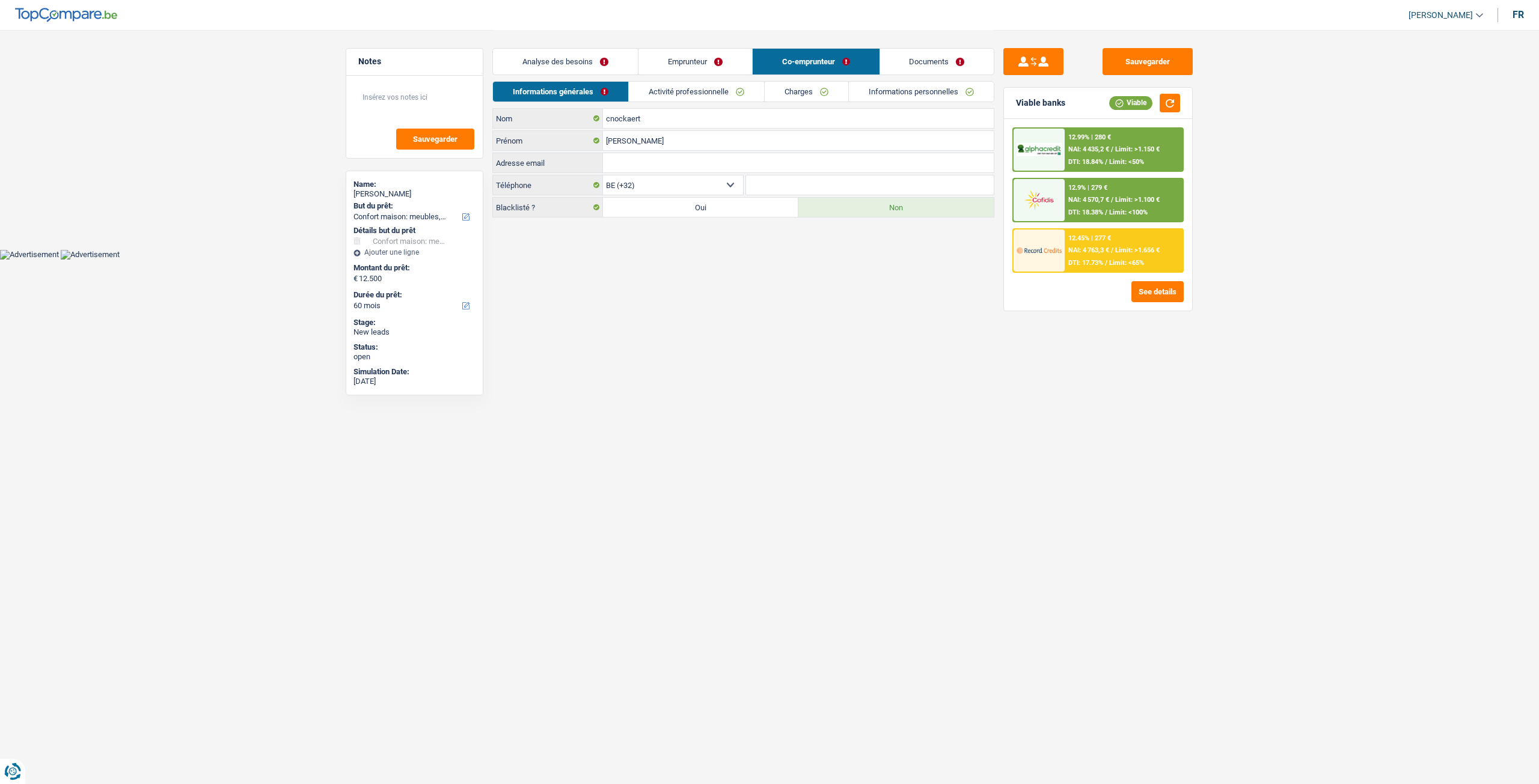
click at [804, 94] on link "Charges" at bounding box center [806, 91] width 84 height 20
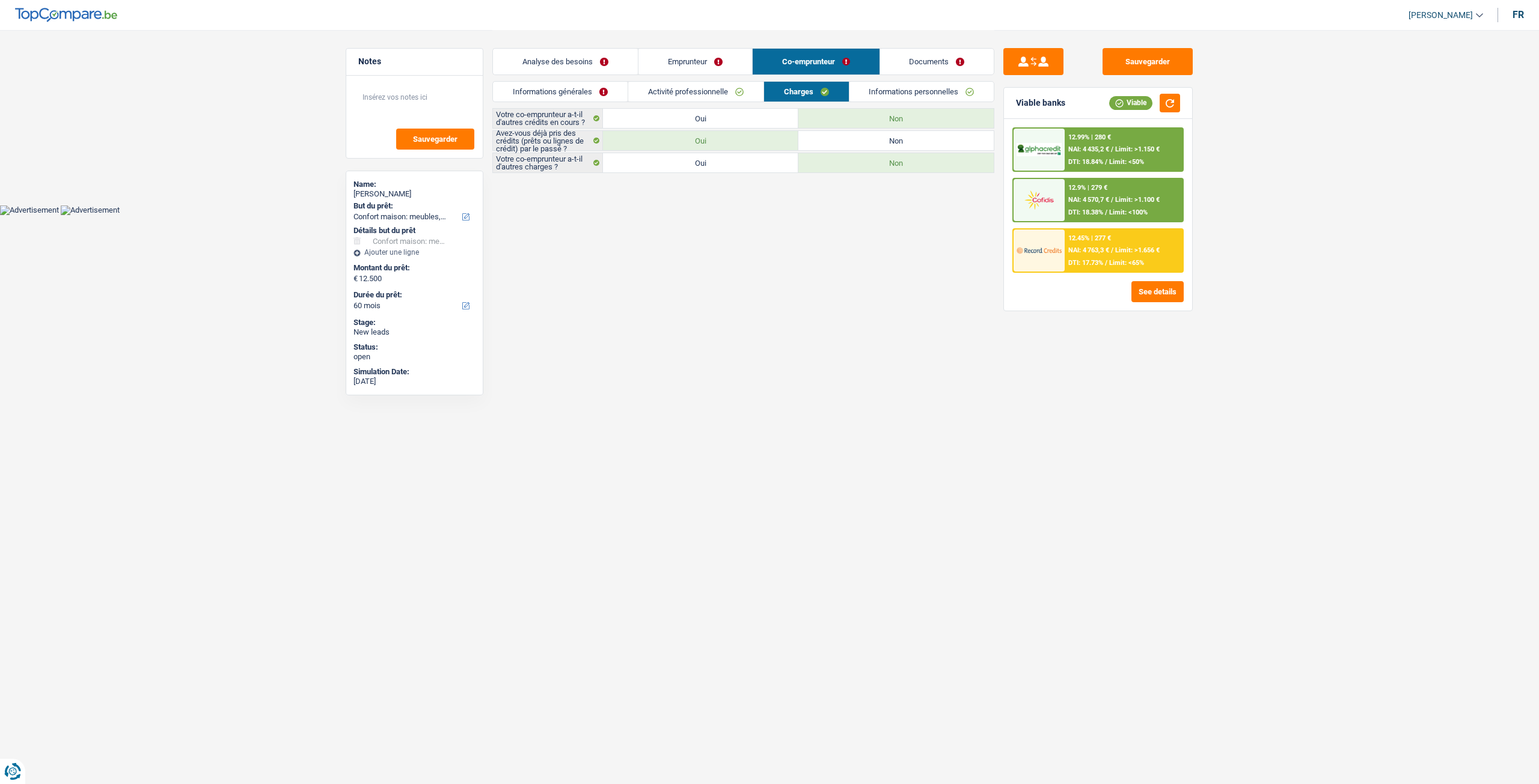
click at [908, 92] on link "Informations personnelles" at bounding box center [922, 91] width 145 height 20
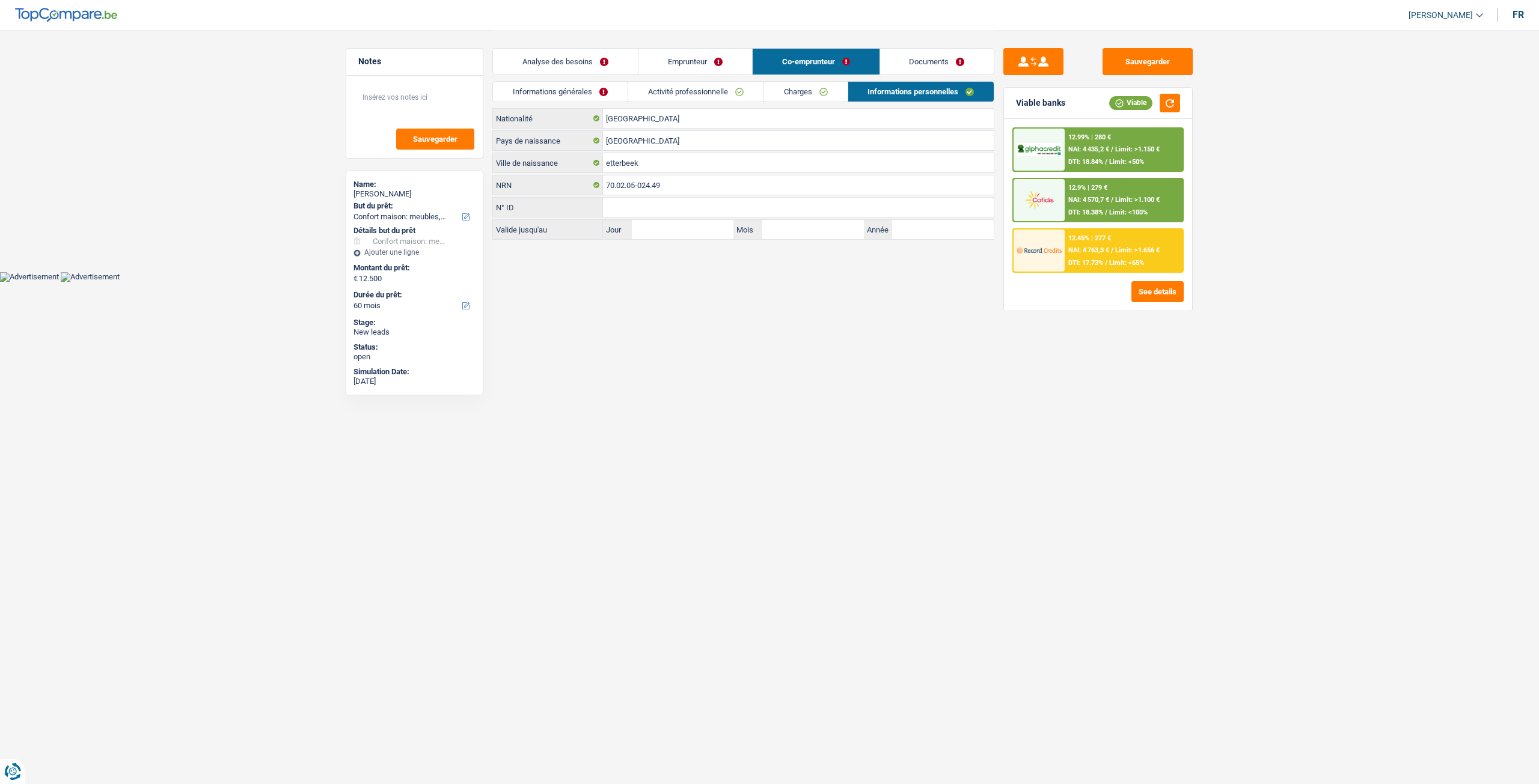
click at [697, 55] on link "Emprunteur" at bounding box center [694, 62] width 114 height 26
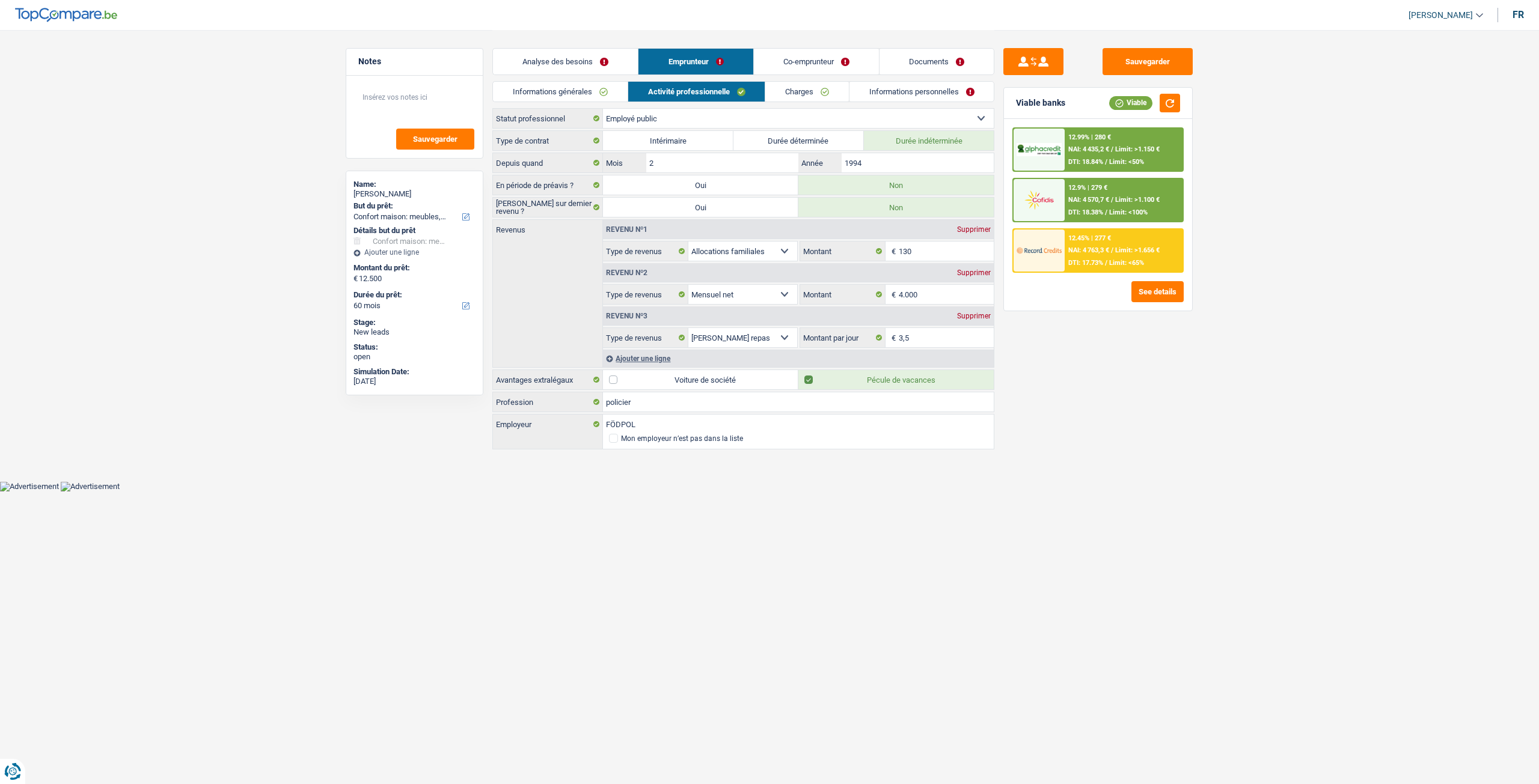
click at [812, 94] on link "Charges" at bounding box center [807, 91] width 84 height 20
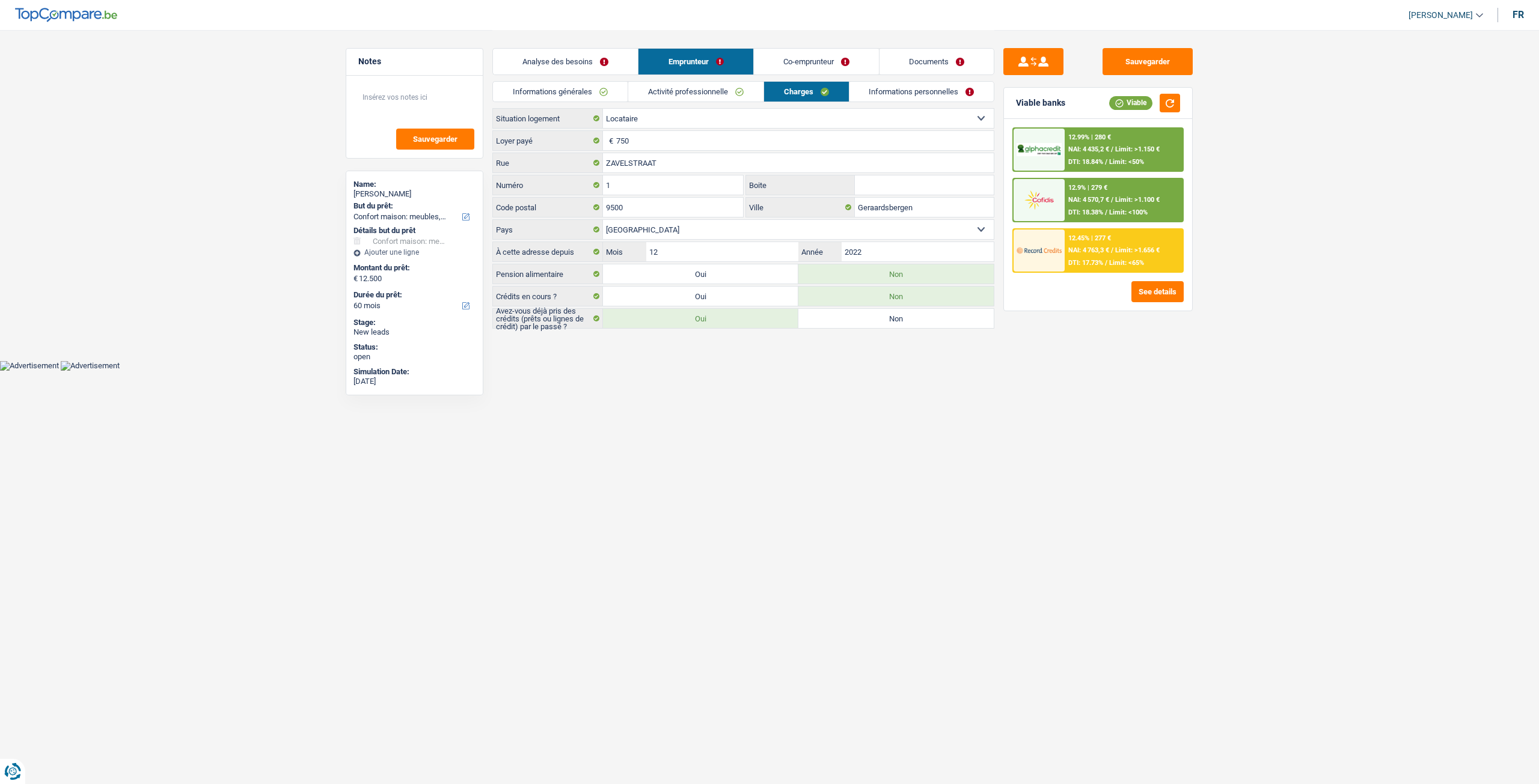
click at [896, 95] on link "Informations personnelles" at bounding box center [922, 91] width 145 height 20
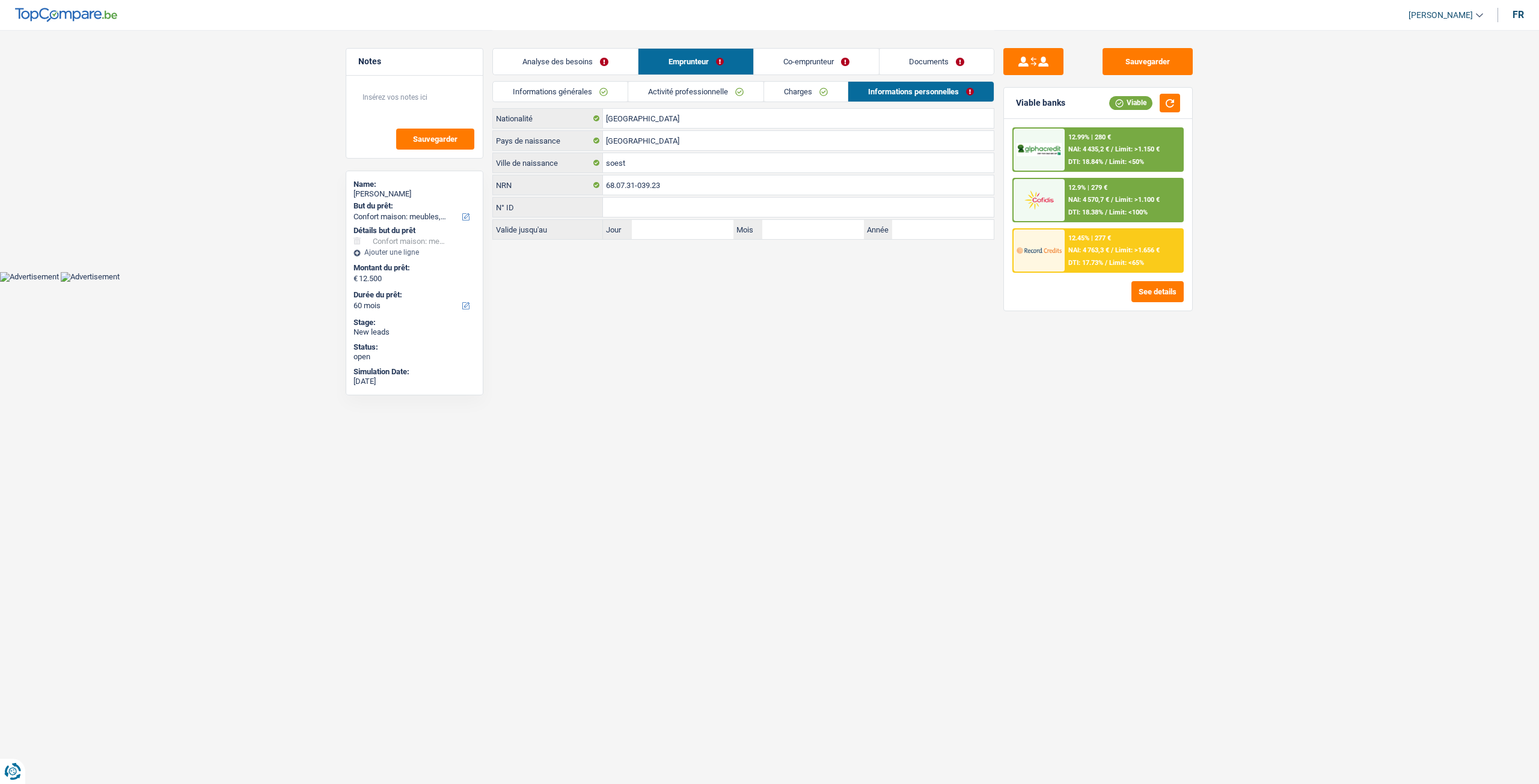
click at [574, 92] on link "Informations générales" at bounding box center [560, 91] width 135 height 20
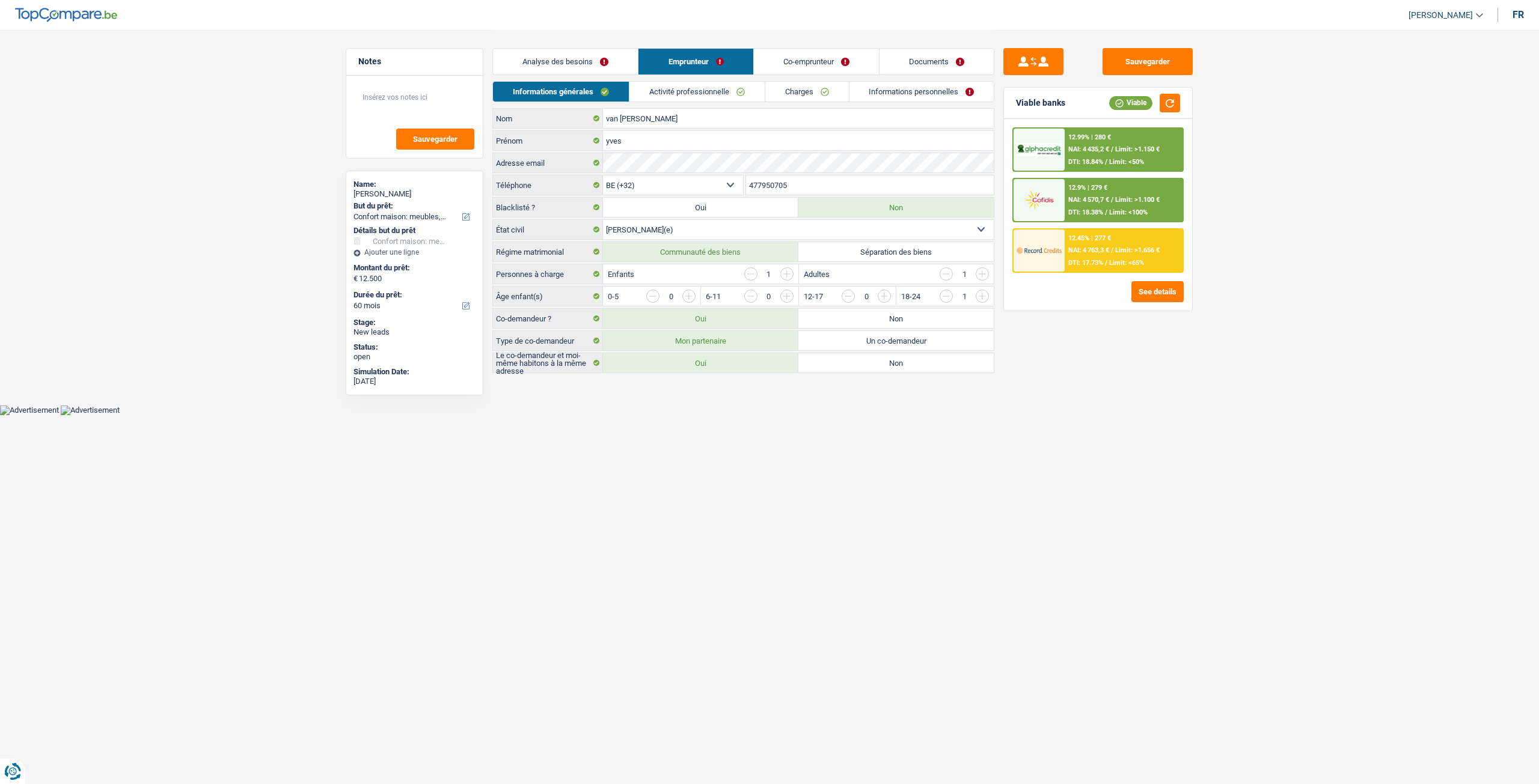
drag, startPoint x: 579, startPoint y: 63, endPoint x: 592, endPoint y: 84, distance: 24.7
click at [579, 63] on link "Analyse des besoins" at bounding box center [566, 62] width 145 height 26
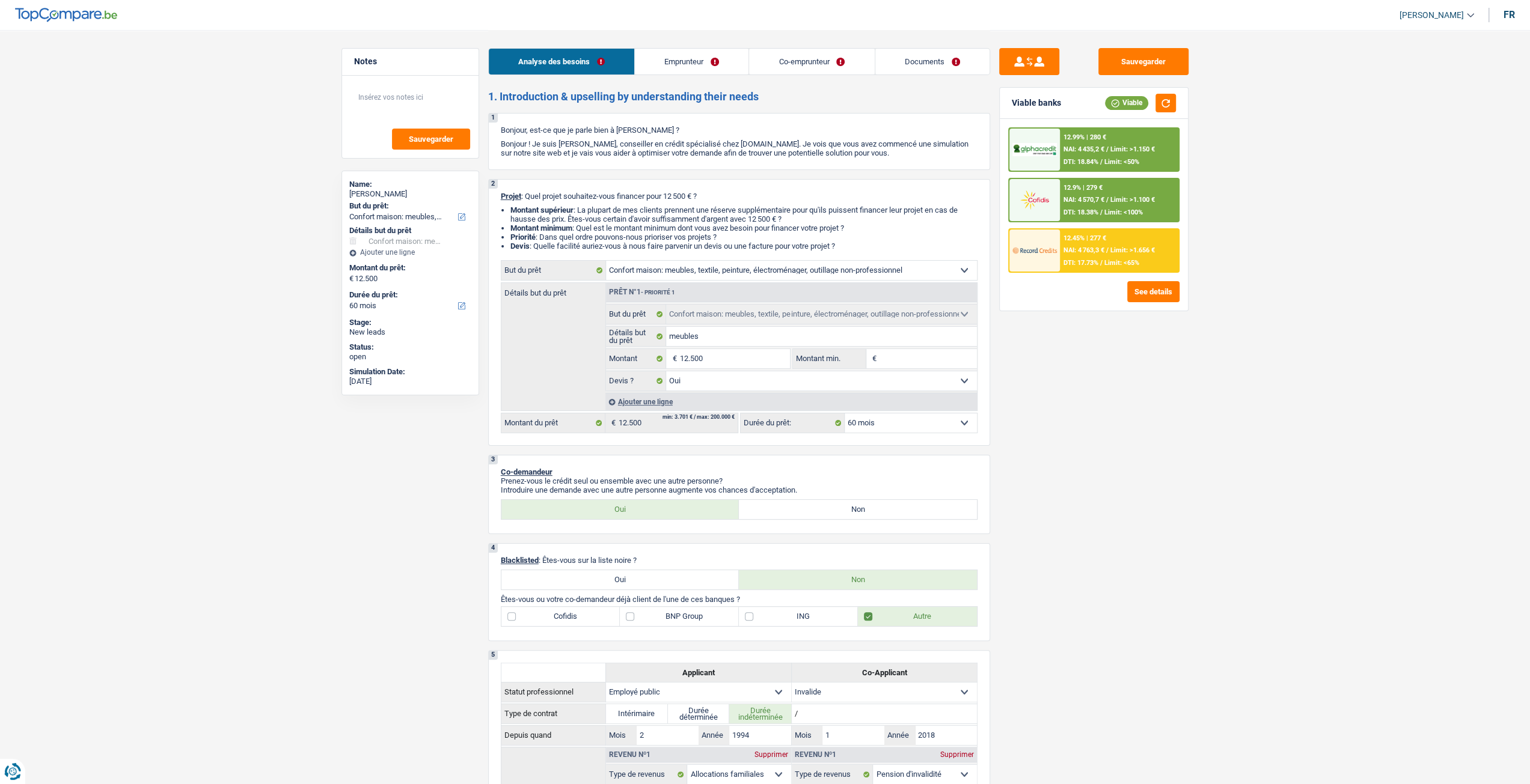
click at [912, 62] on link "Documents" at bounding box center [932, 62] width 114 height 26
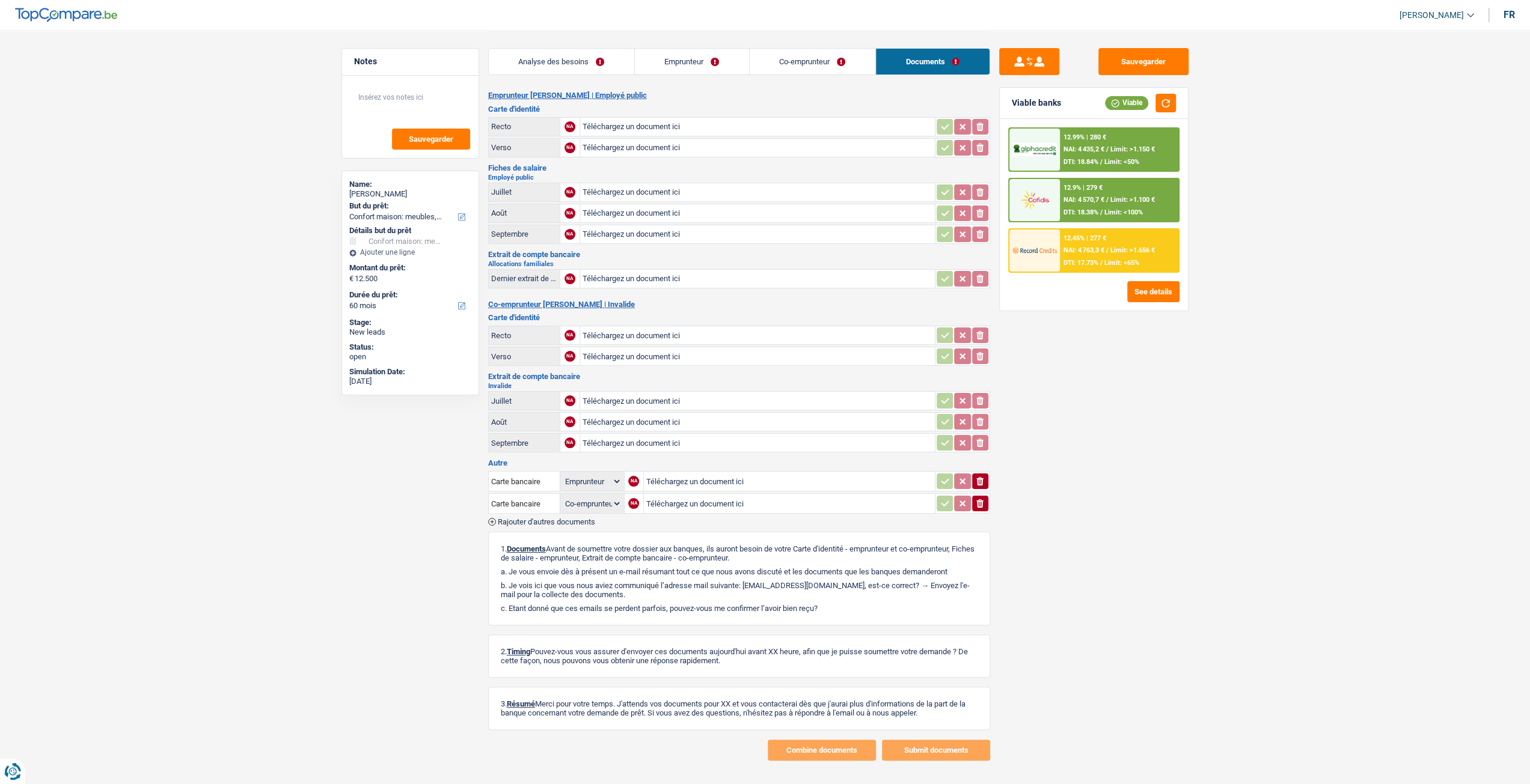
click at [791, 57] on link "Co-emprunteur" at bounding box center [812, 62] width 126 height 26
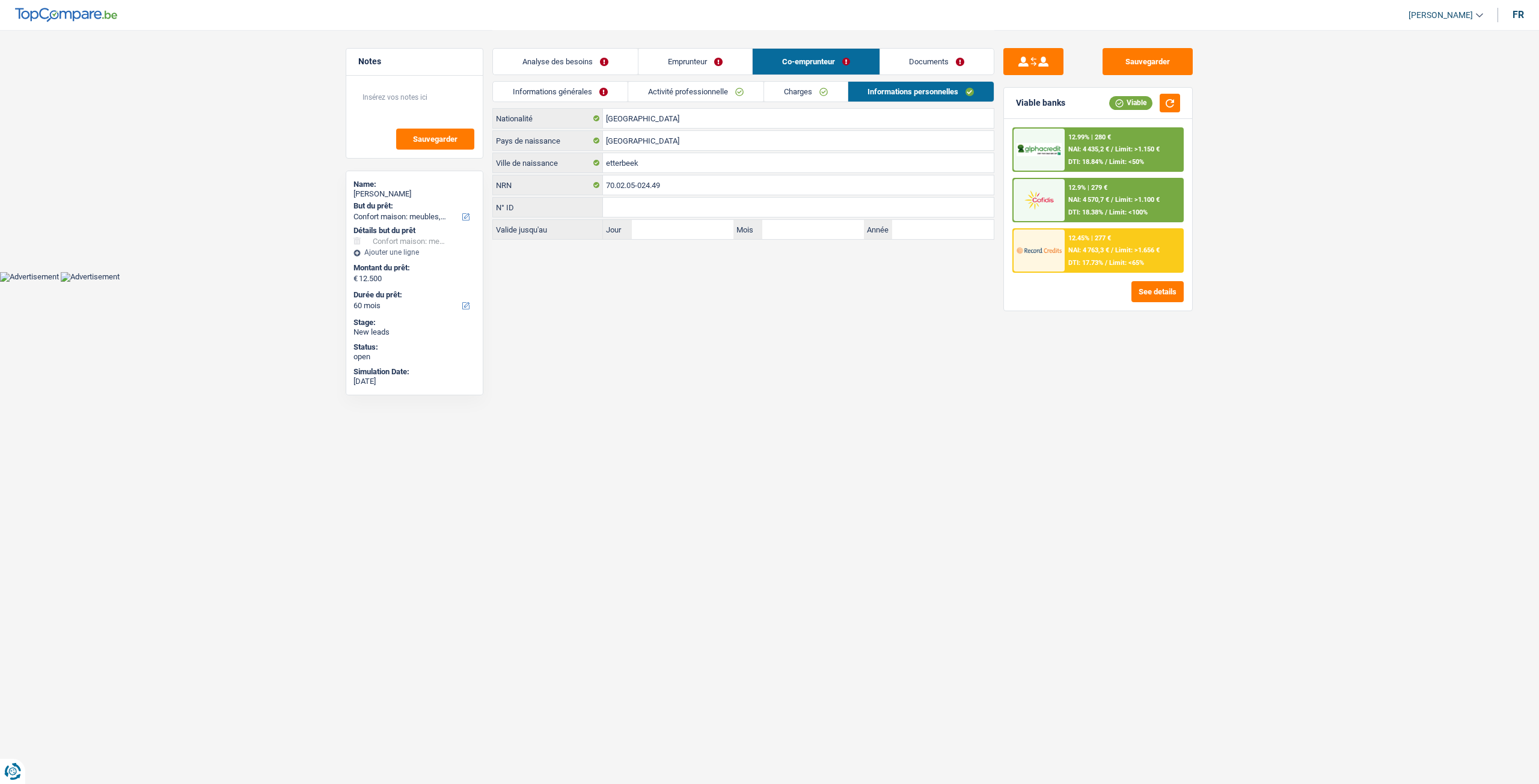
click at [790, 89] on link "Charges" at bounding box center [806, 91] width 84 height 20
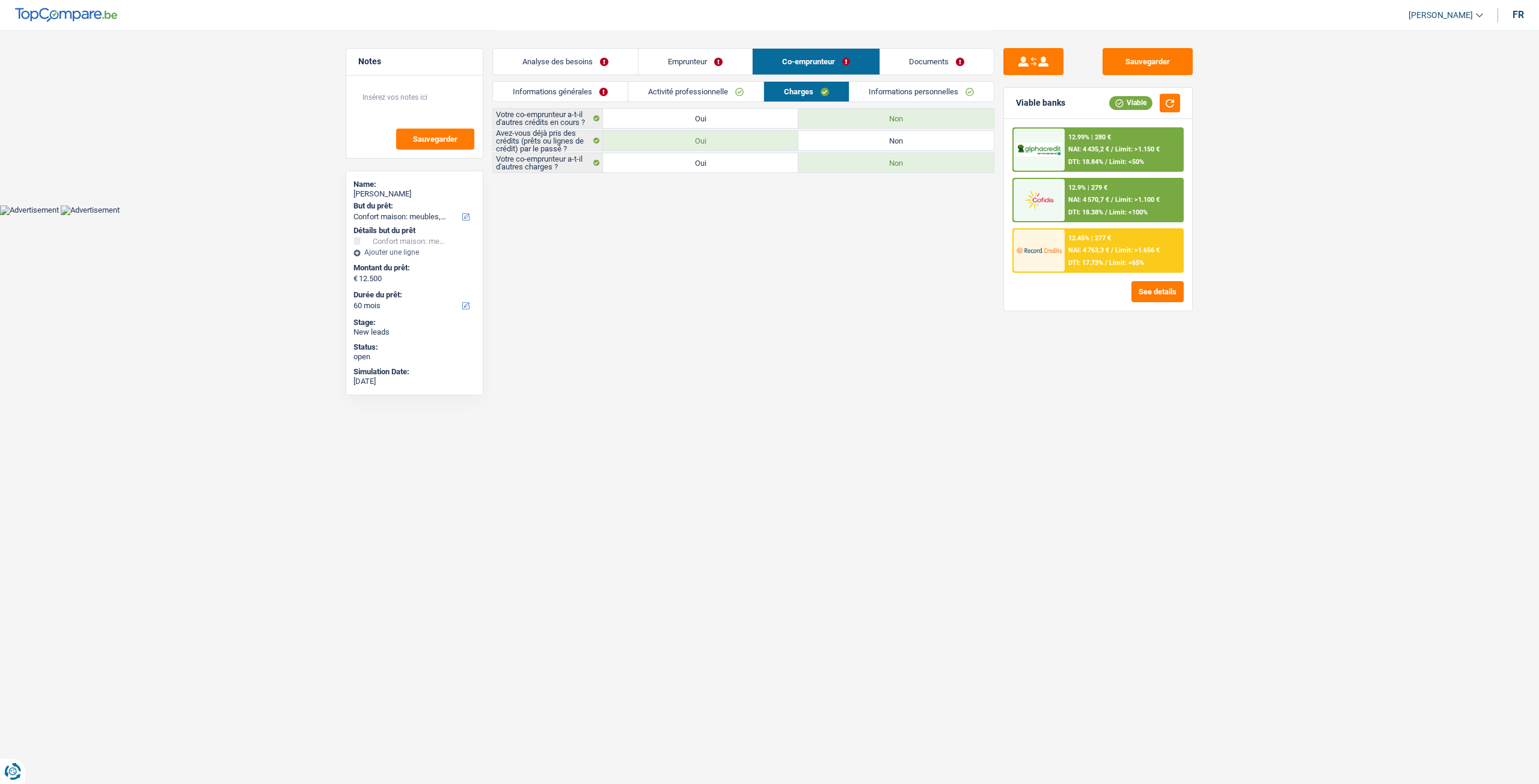
click at [723, 89] on link "Activité professionnelle" at bounding box center [695, 91] width 135 height 20
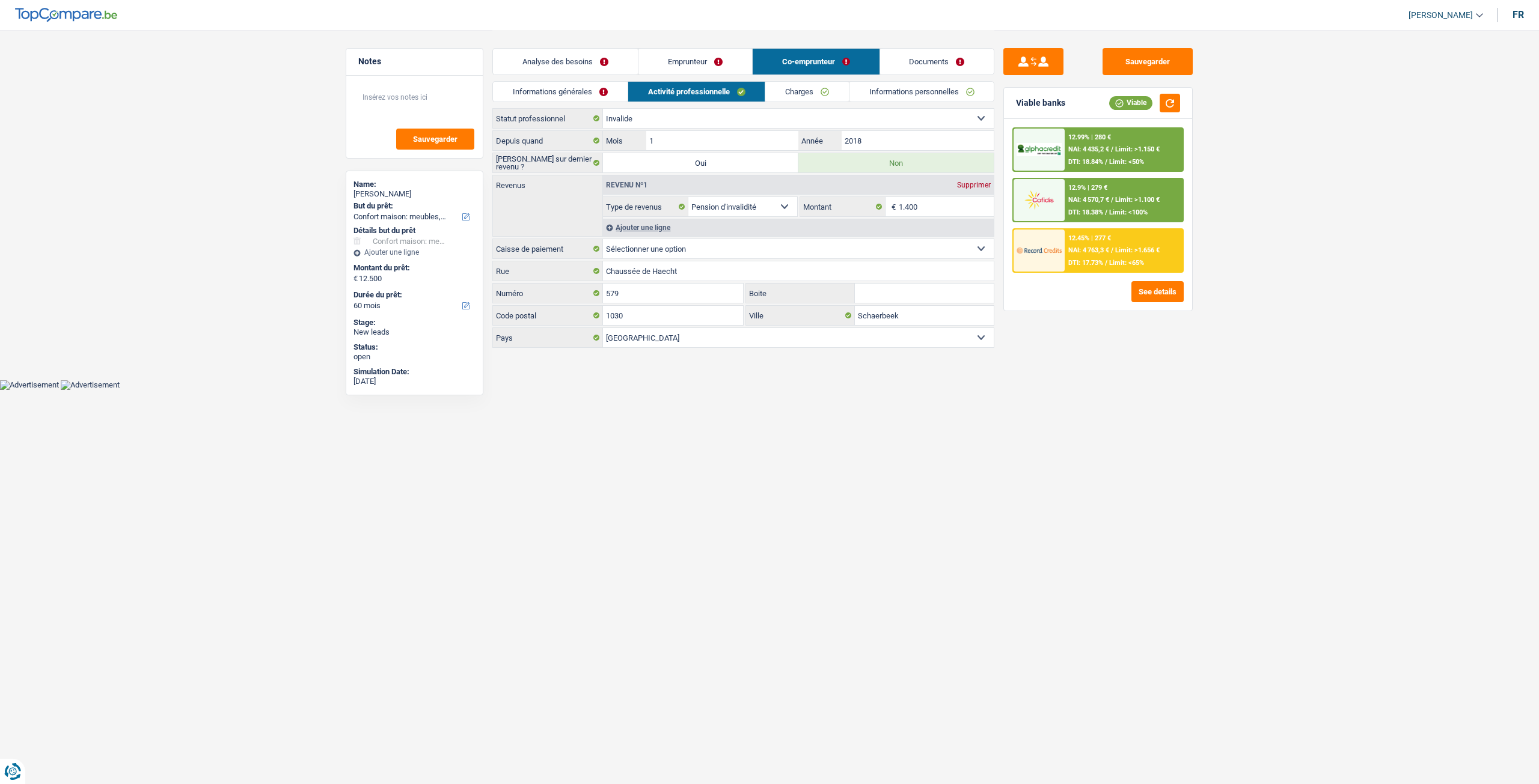
click at [612, 88] on link "Informations générales" at bounding box center [560, 91] width 135 height 20
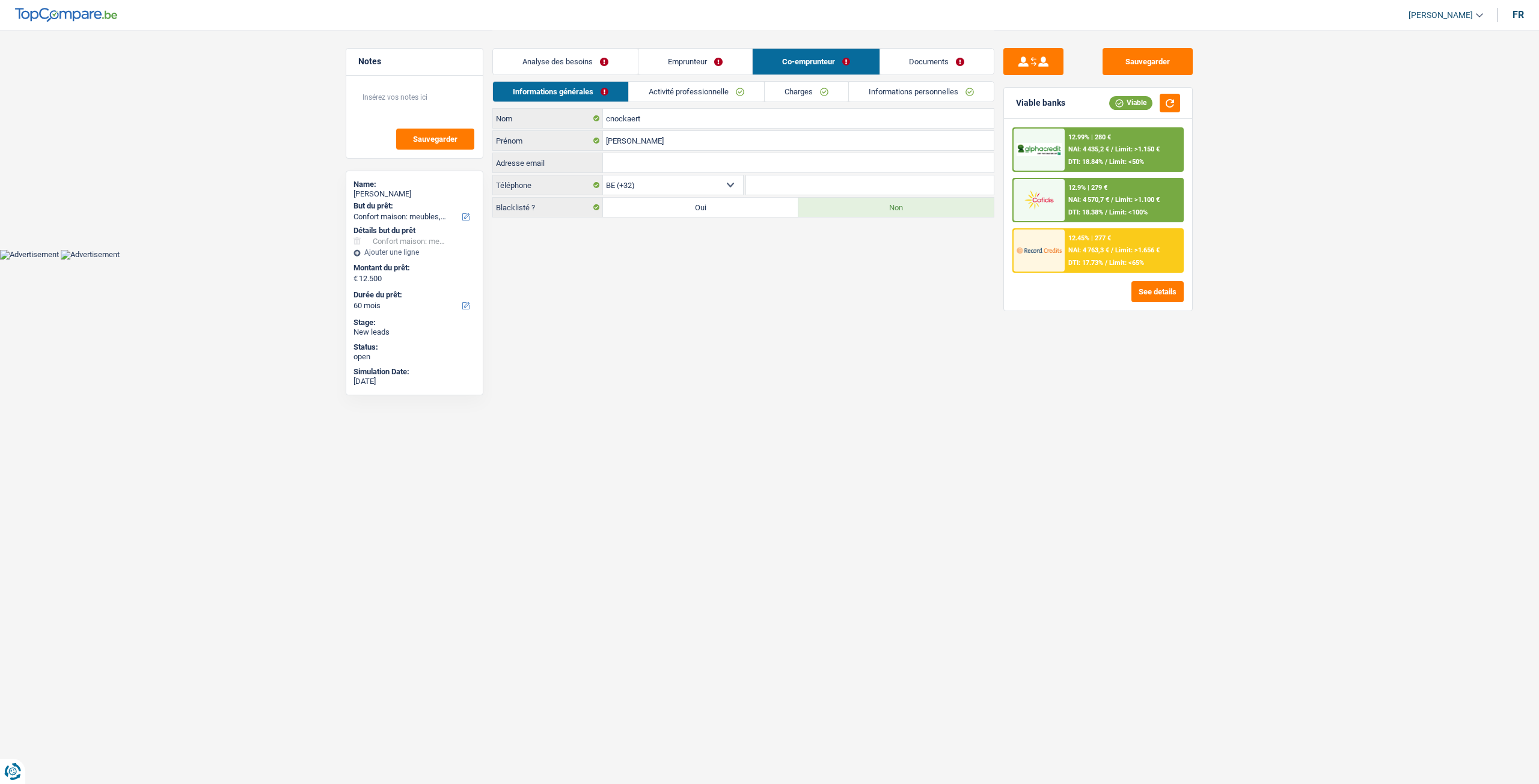
click at [684, 66] on link "Emprunteur" at bounding box center [694, 62] width 114 height 26
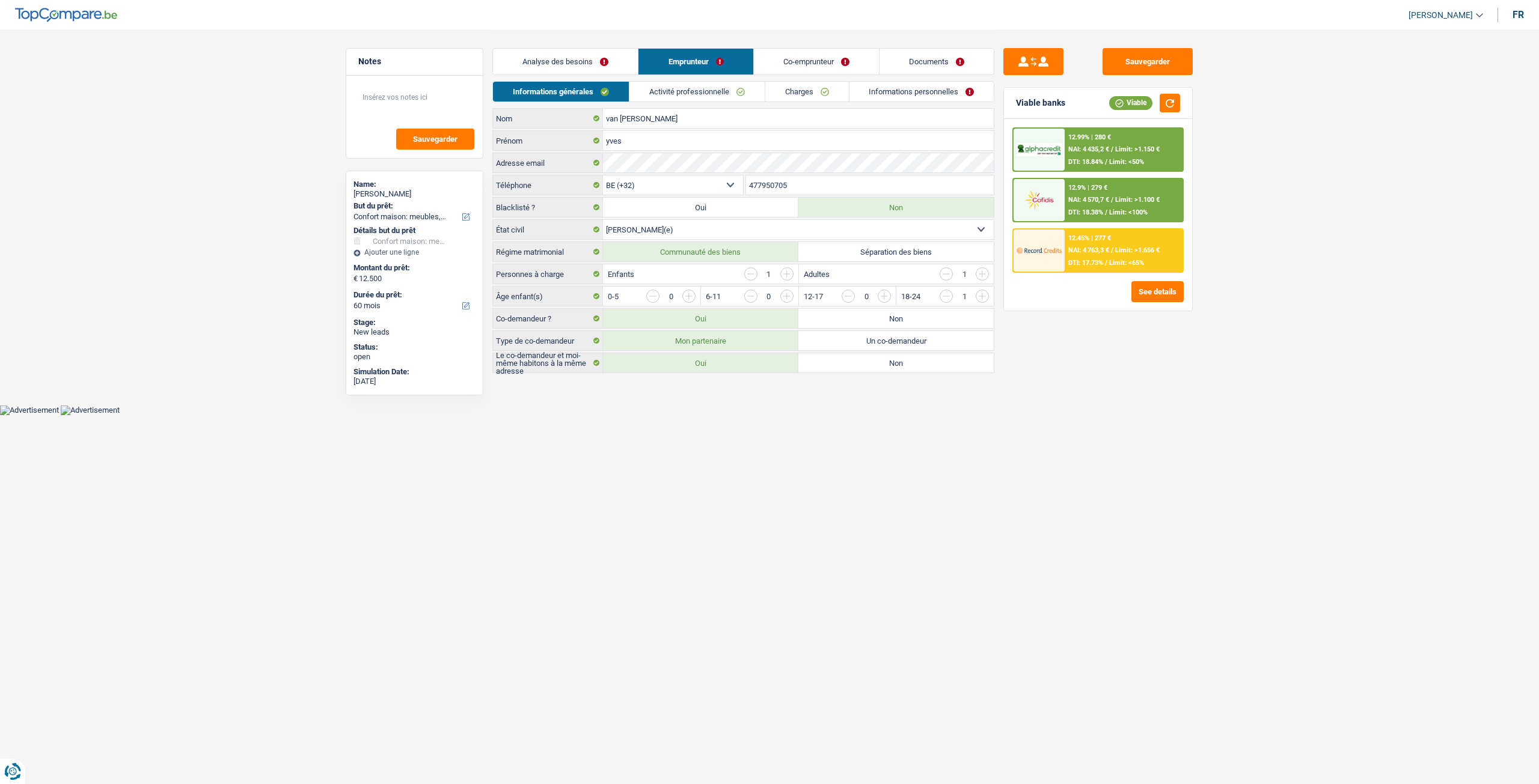
click at [608, 78] on div "Analyse des besoins Emprunteur Co-emprunteur Documents" at bounding box center [743, 55] width 502 height 51
